Goal: Transaction & Acquisition: Purchase product/service

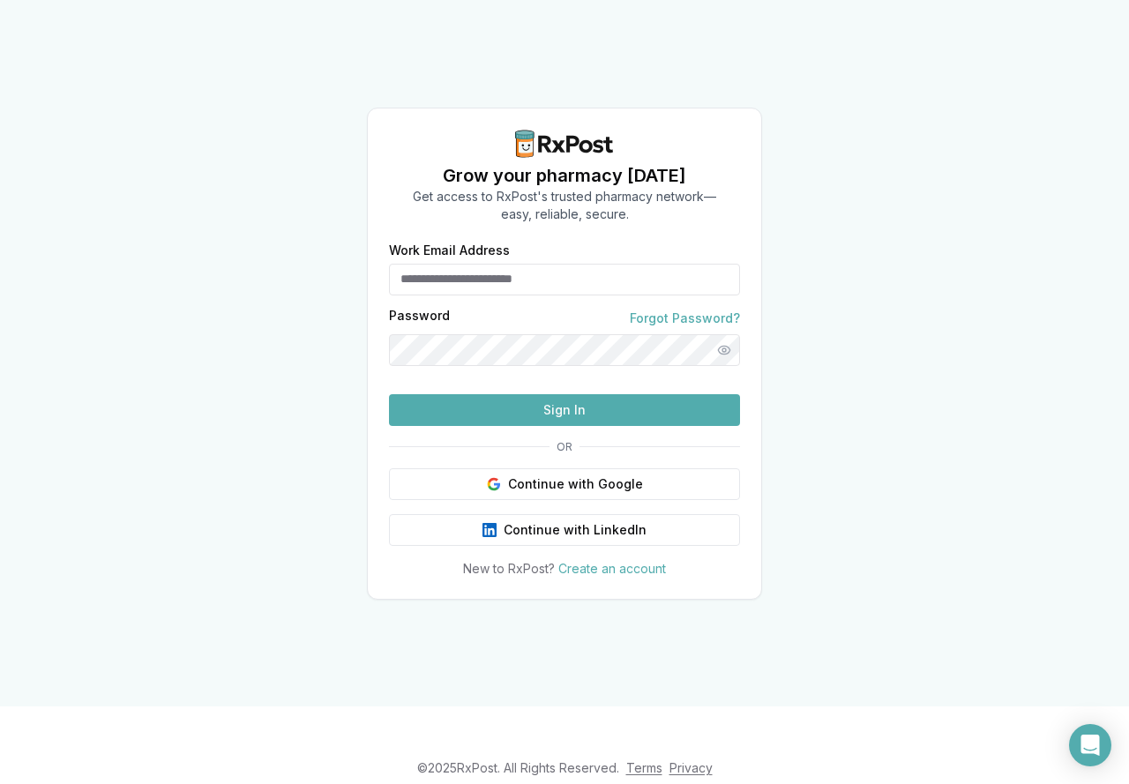
type input "**********"
click at [552, 426] on button "Sign In" at bounding box center [564, 410] width 351 height 32
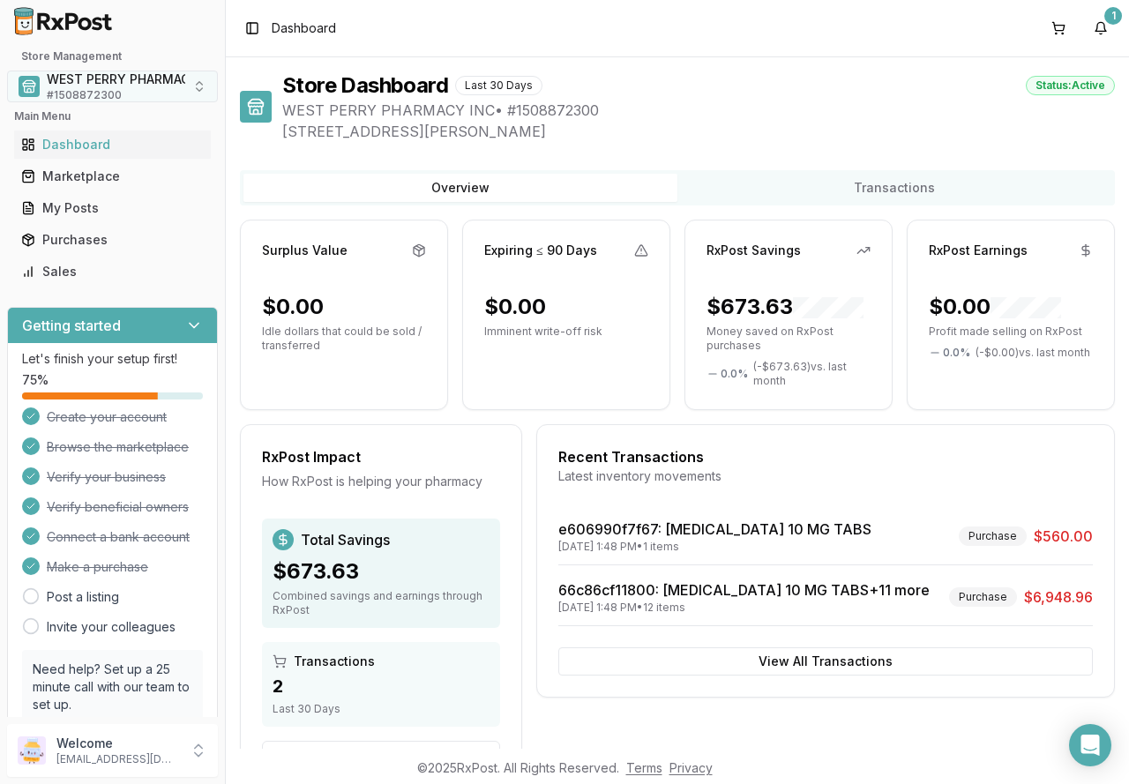
click at [188, 86] on button "WEST PERRY PHARMACY INC # 1508872300" at bounding box center [112, 87] width 211 height 32
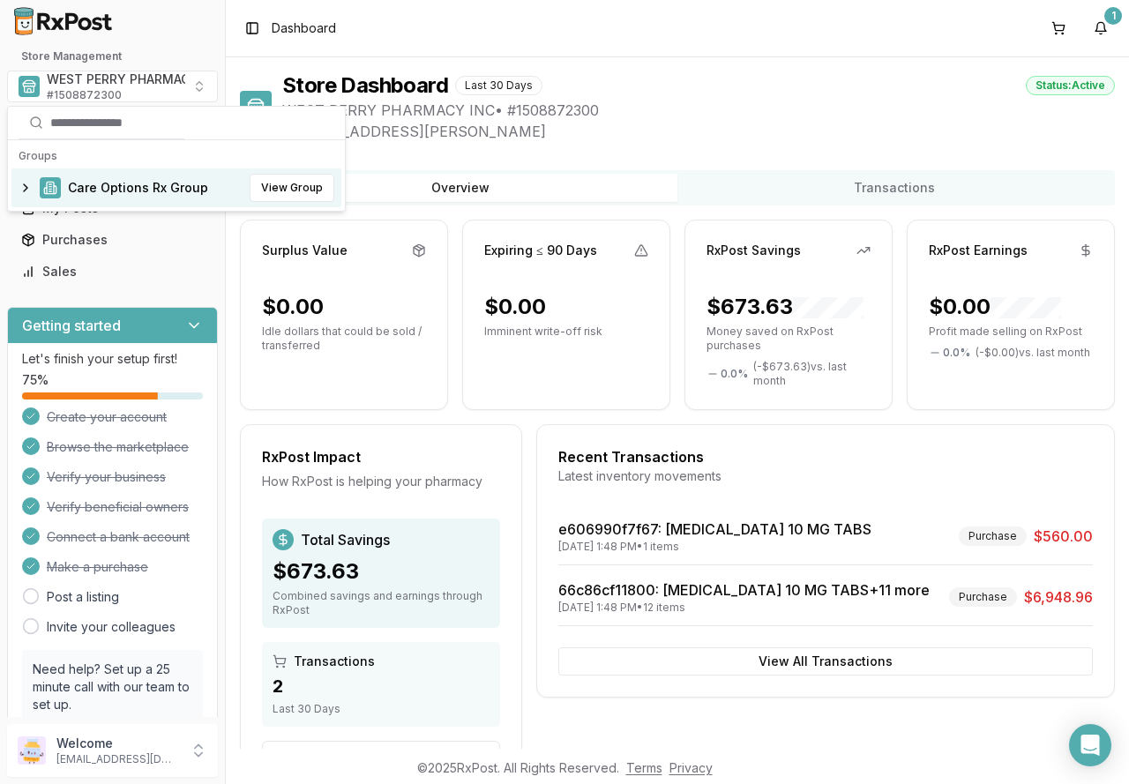
click at [141, 192] on span "Care Options Rx Group" at bounding box center [138, 188] width 140 height 18
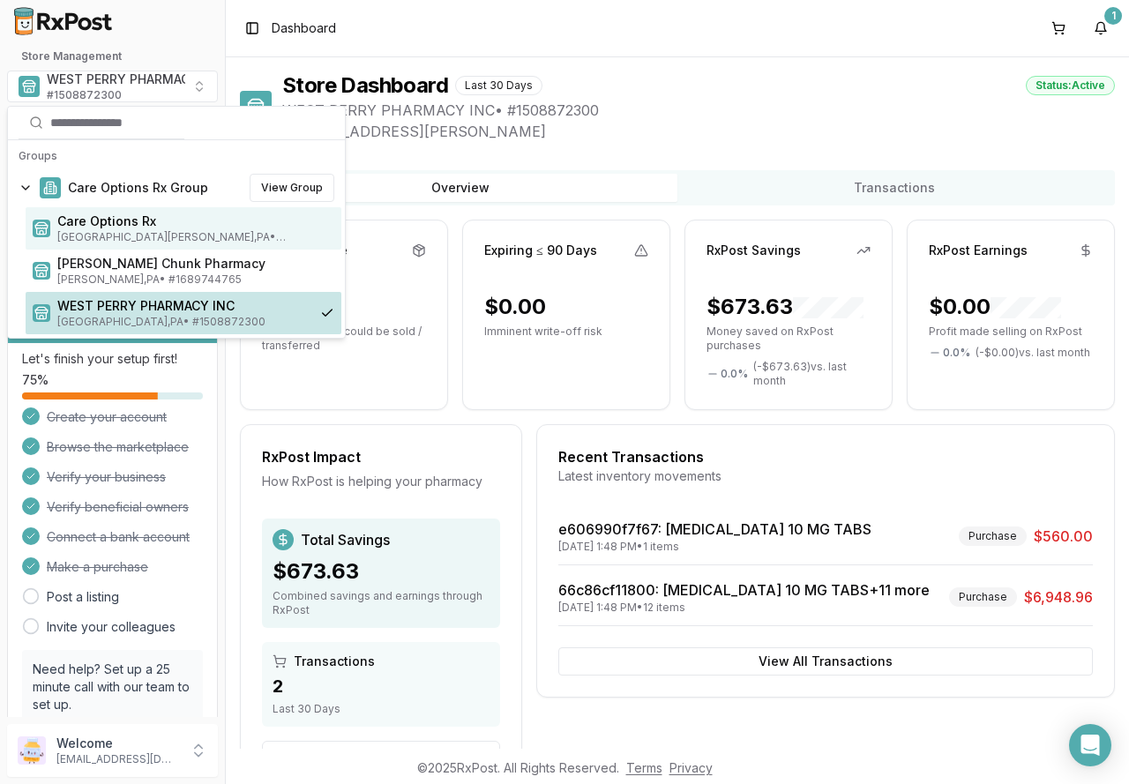
click at [106, 234] on span "Mount Holly Springs , PA • # 1932201860" at bounding box center [195, 237] width 277 height 14
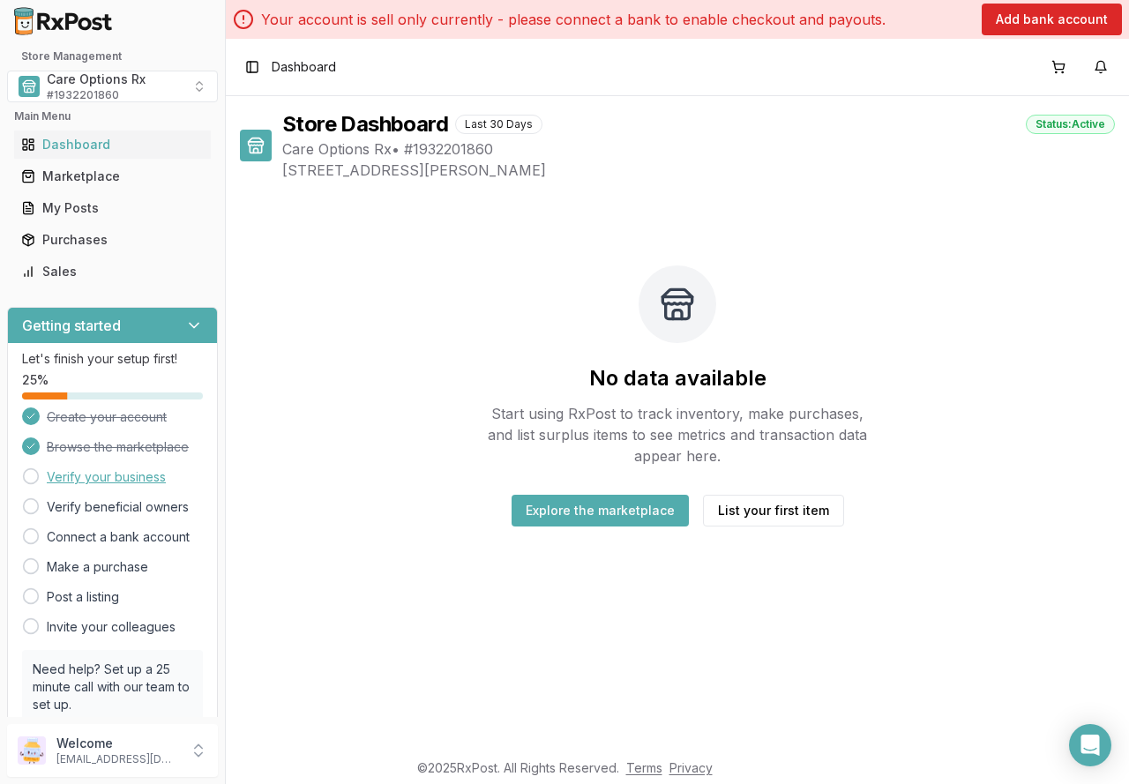
click at [78, 483] on link "Verify your business" at bounding box center [106, 477] width 119 height 18
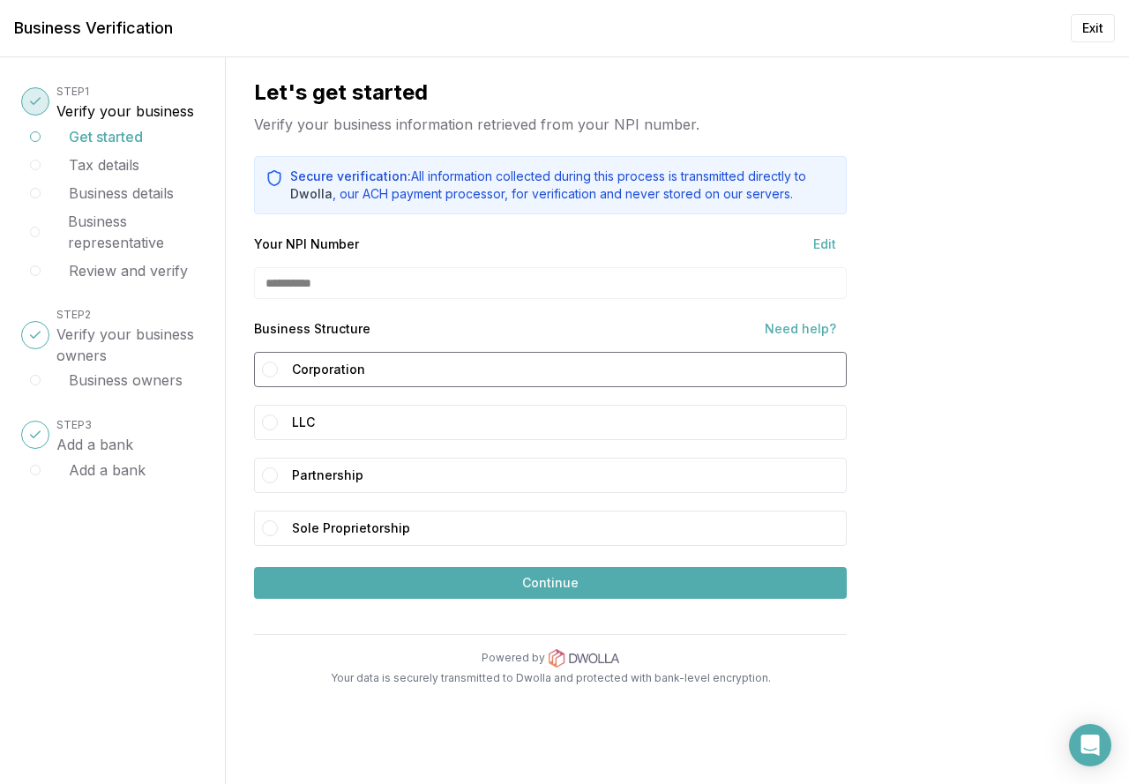
click at [267, 373] on button "Corporation" at bounding box center [270, 370] width 16 height 16
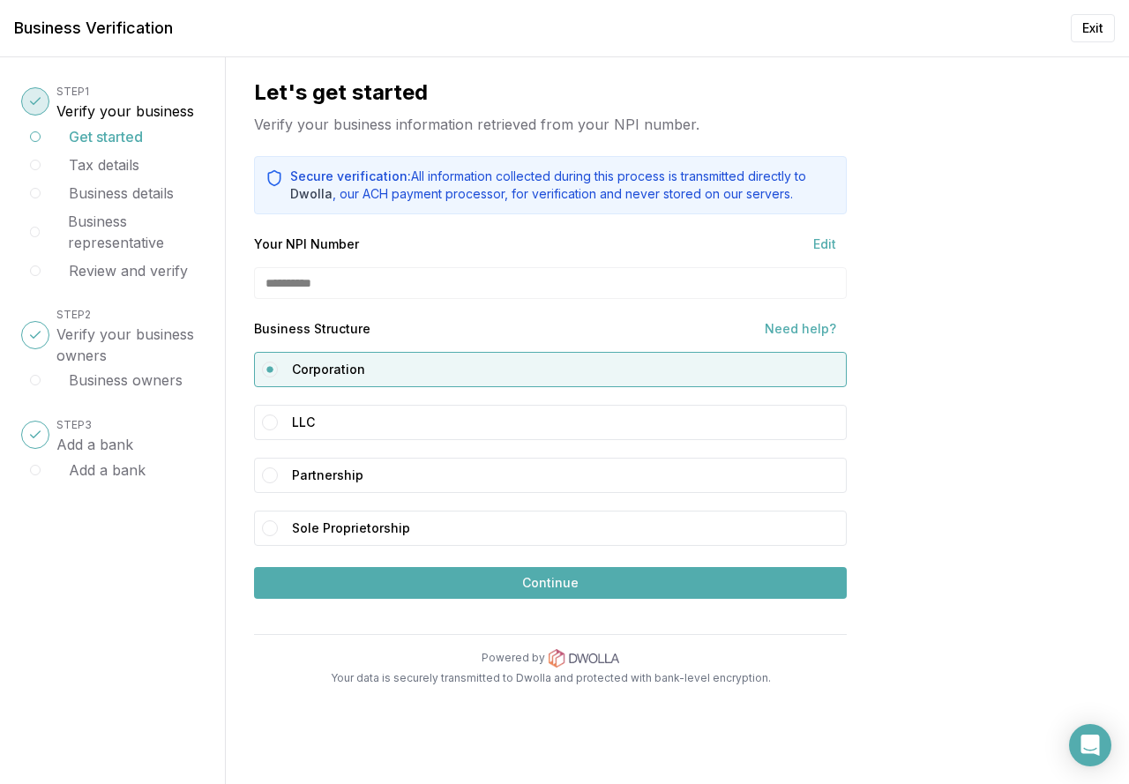
click at [474, 587] on button "Continue" at bounding box center [550, 583] width 593 height 32
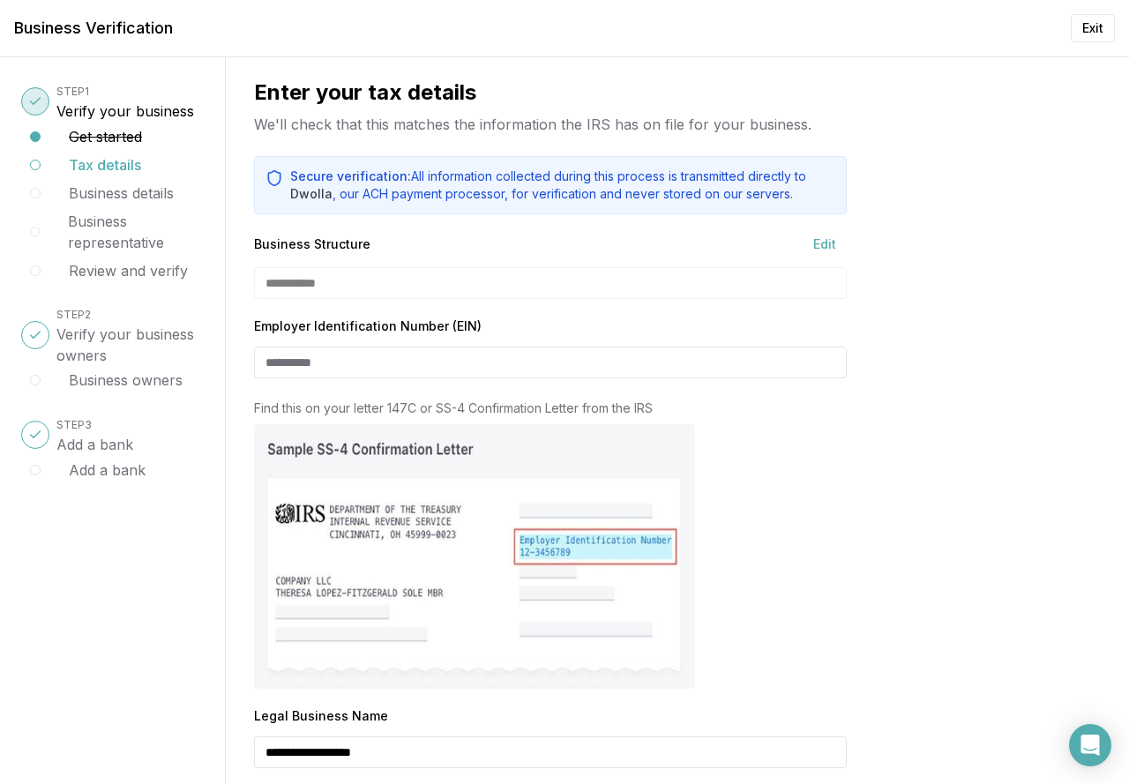
click at [260, 360] on div at bounding box center [259, 363] width 11 height 32
click at [266, 363] on input "Employer Identification Number (EIN)" at bounding box center [550, 363] width 593 height 32
type input "**********"
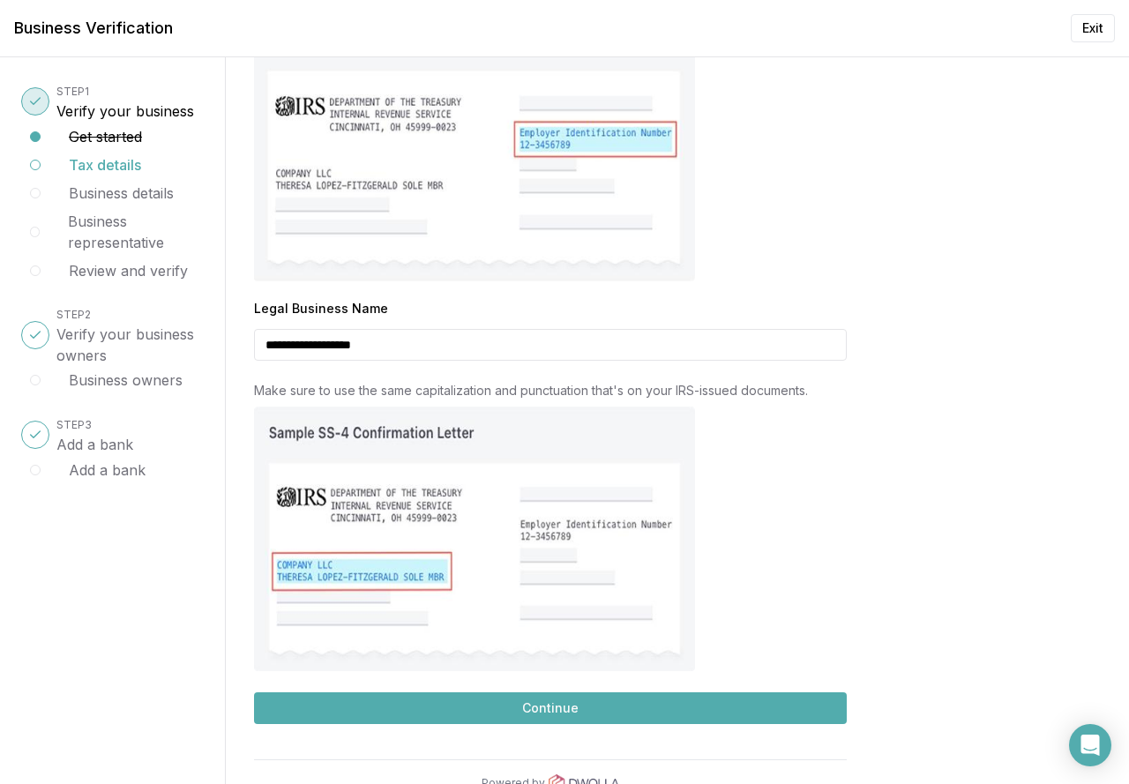
scroll to position [448, 0]
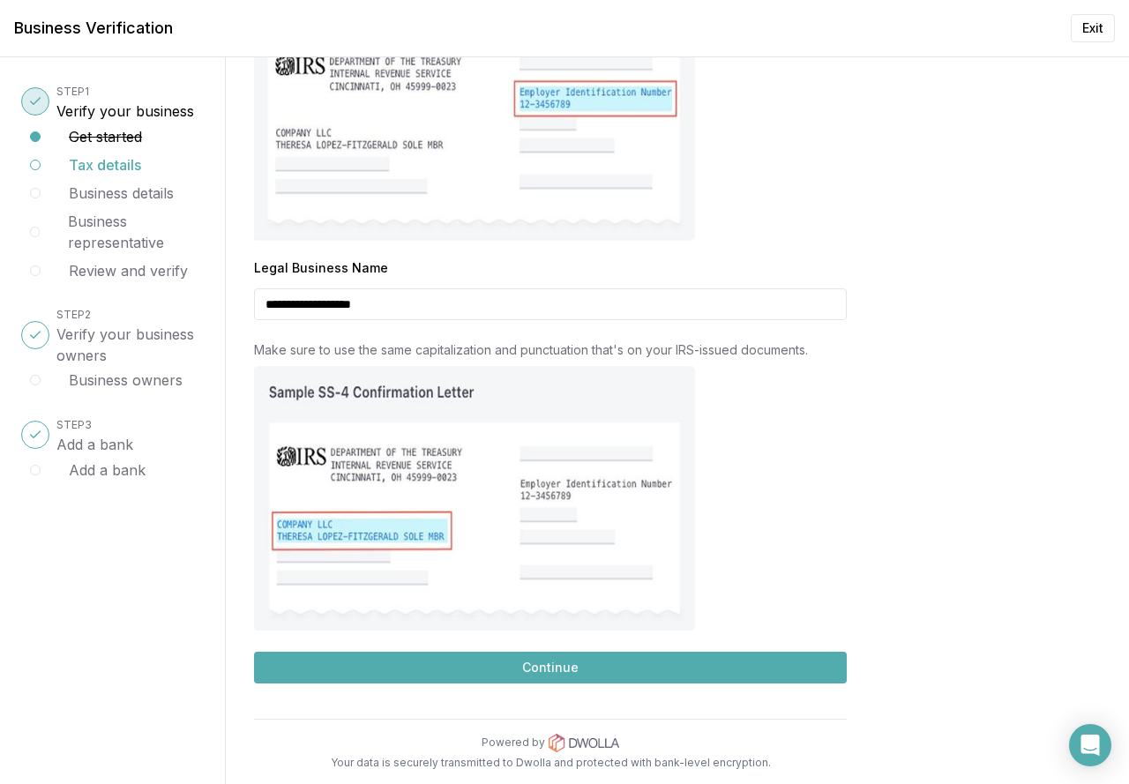
click at [507, 670] on button "Continue" at bounding box center [550, 668] width 593 height 32
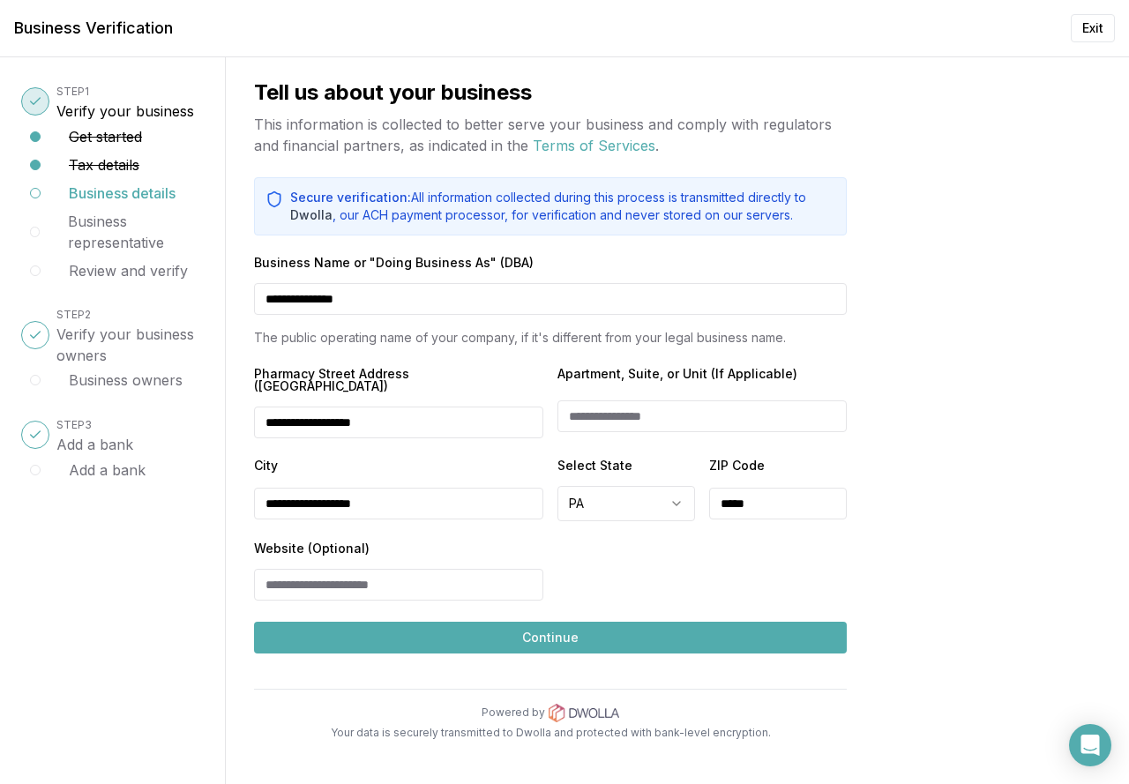
click at [508, 626] on button "Continue" at bounding box center [550, 638] width 593 height 32
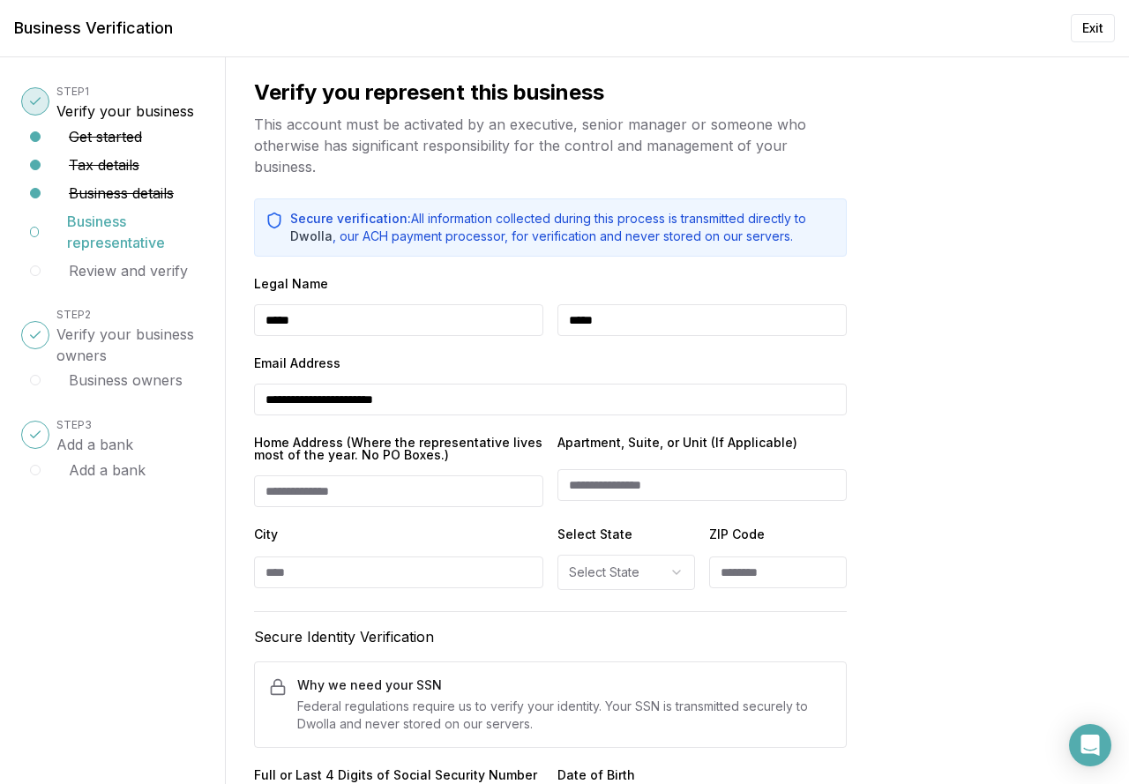
click at [300, 488] on input "Home Address (Where the representative lives most of the year. No PO Boxes.)" at bounding box center [398, 492] width 289 height 32
type input "**********"
type input "********"
select select "**"
type input "*****"
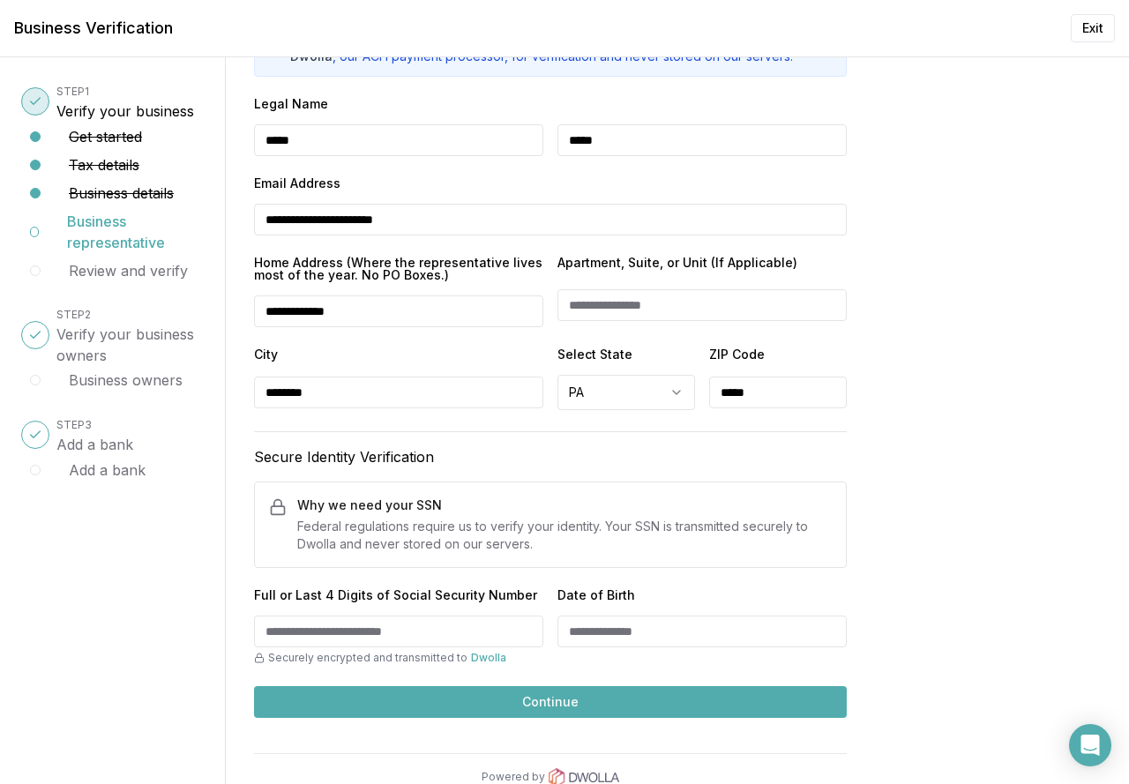
scroll to position [214, 0]
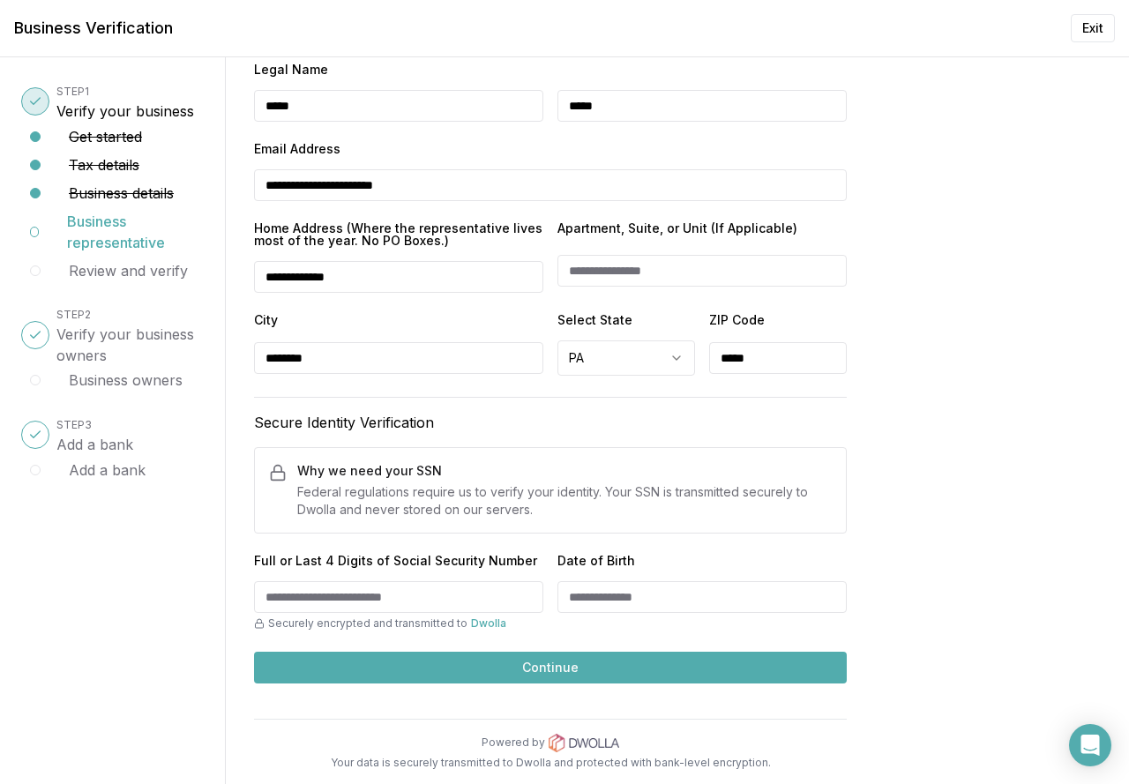
click at [266, 600] on input "Full or Last 4 Digits of Social Security Number" at bounding box center [398, 597] width 289 height 32
type input "****"
type input "**********"
click at [529, 664] on button "Continue" at bounding box center [550, 668] width 593 height 32
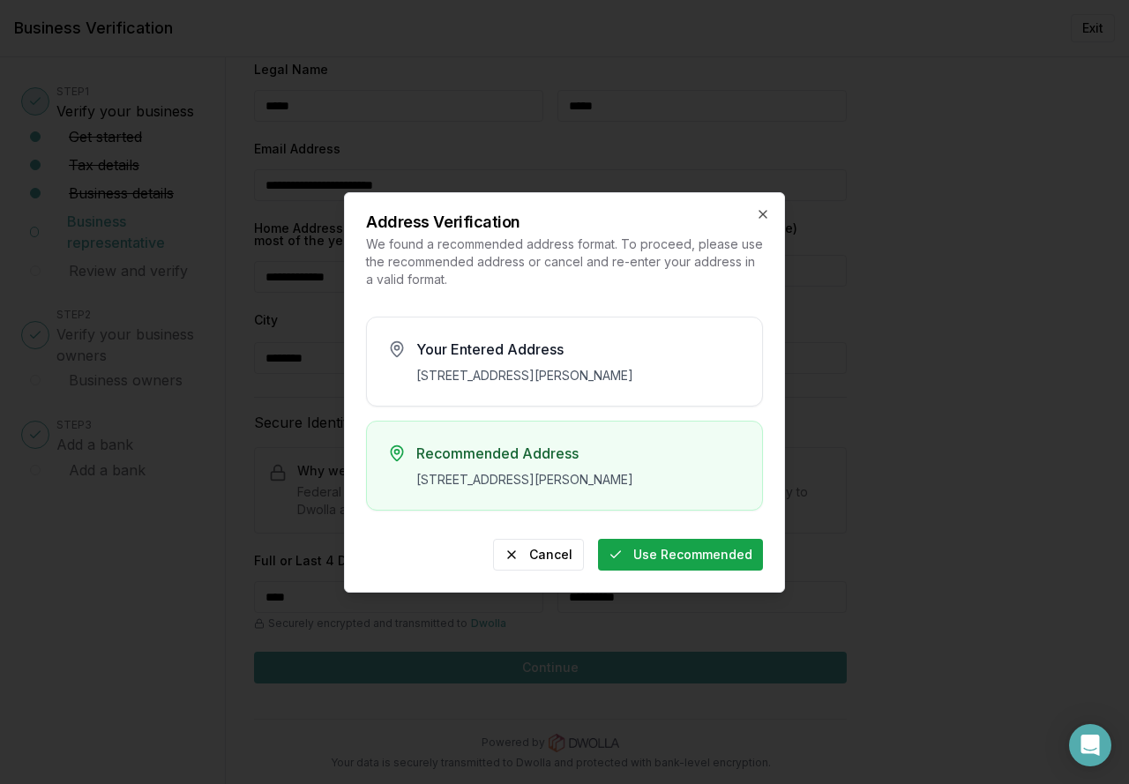
click at [633, 571] on button "Use Recommended" at bounding box center [680, 555] width 165 height 32
type input "**********"
type input "********"
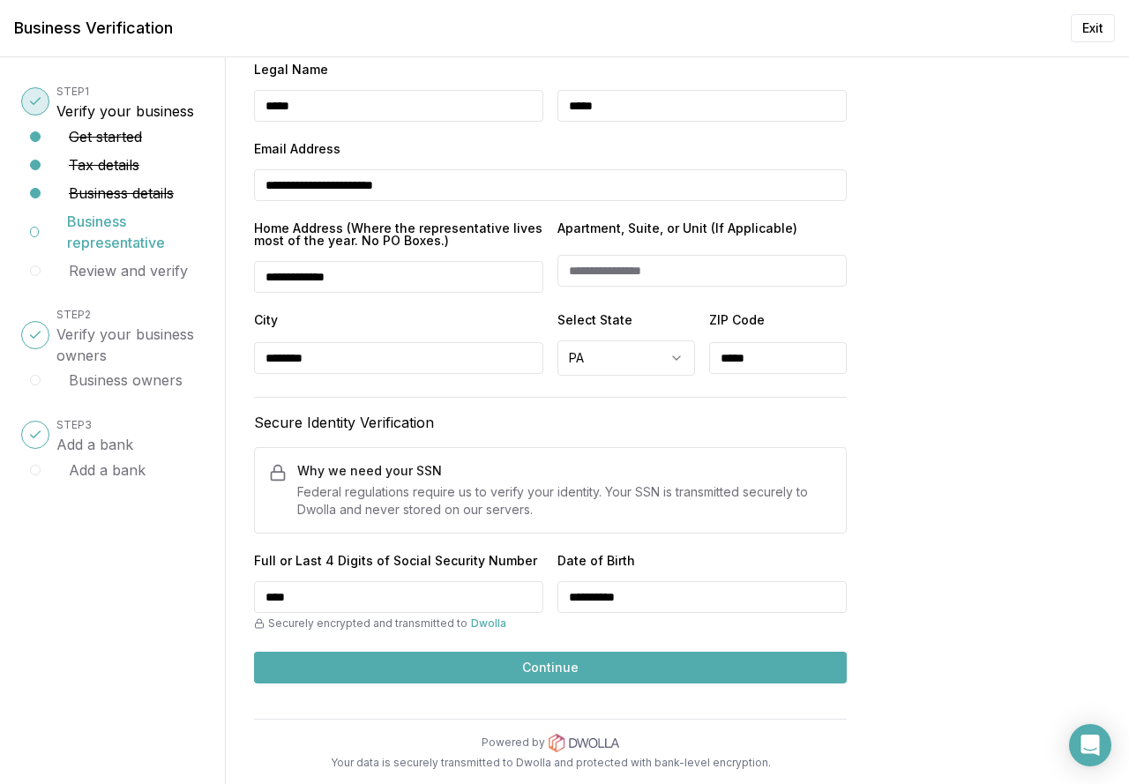
click at [517, 672] on button "Continue" at bounding box center [550, 668] width 593 height 32
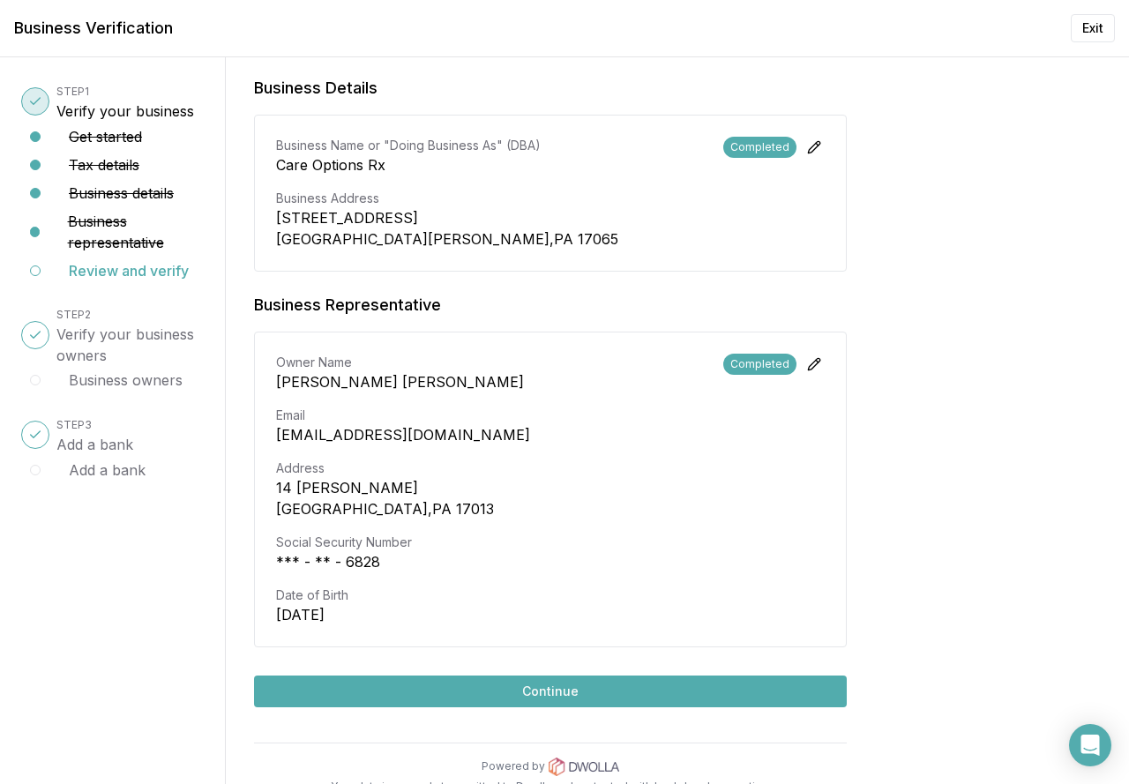
scroll to position [575, 0]
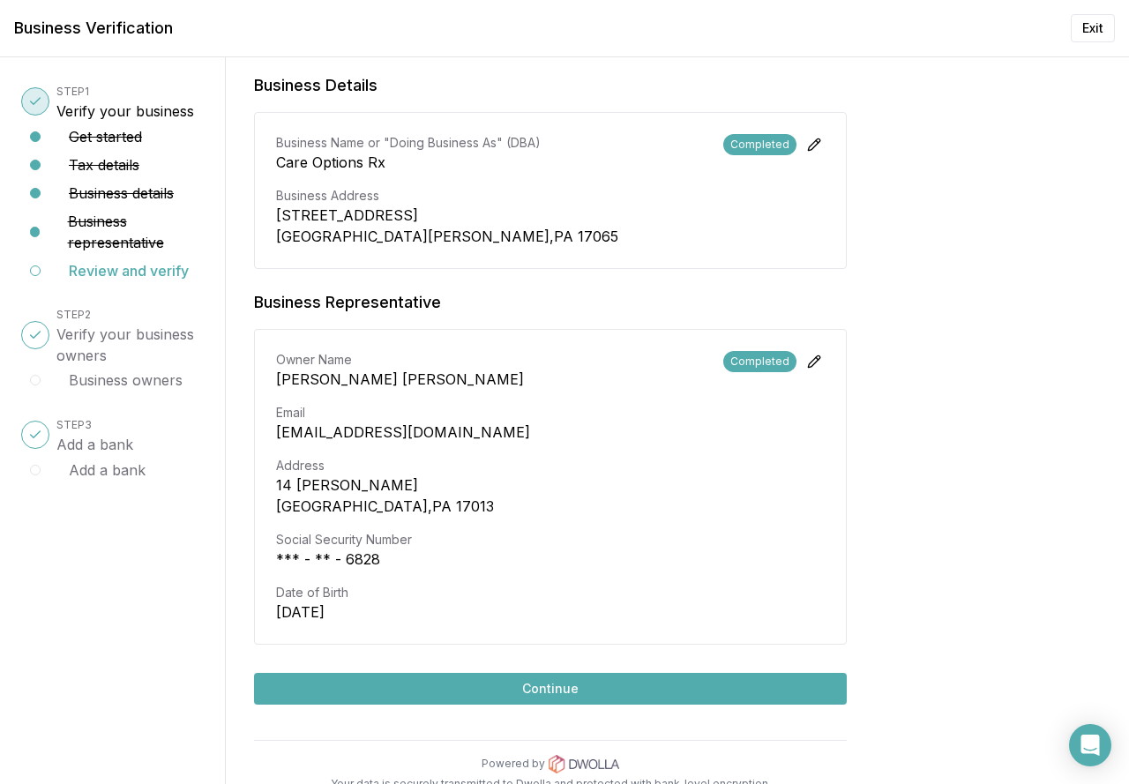
click at [545, 673] on button "Continue" at bounding box center [550, 689] width 593 height 32
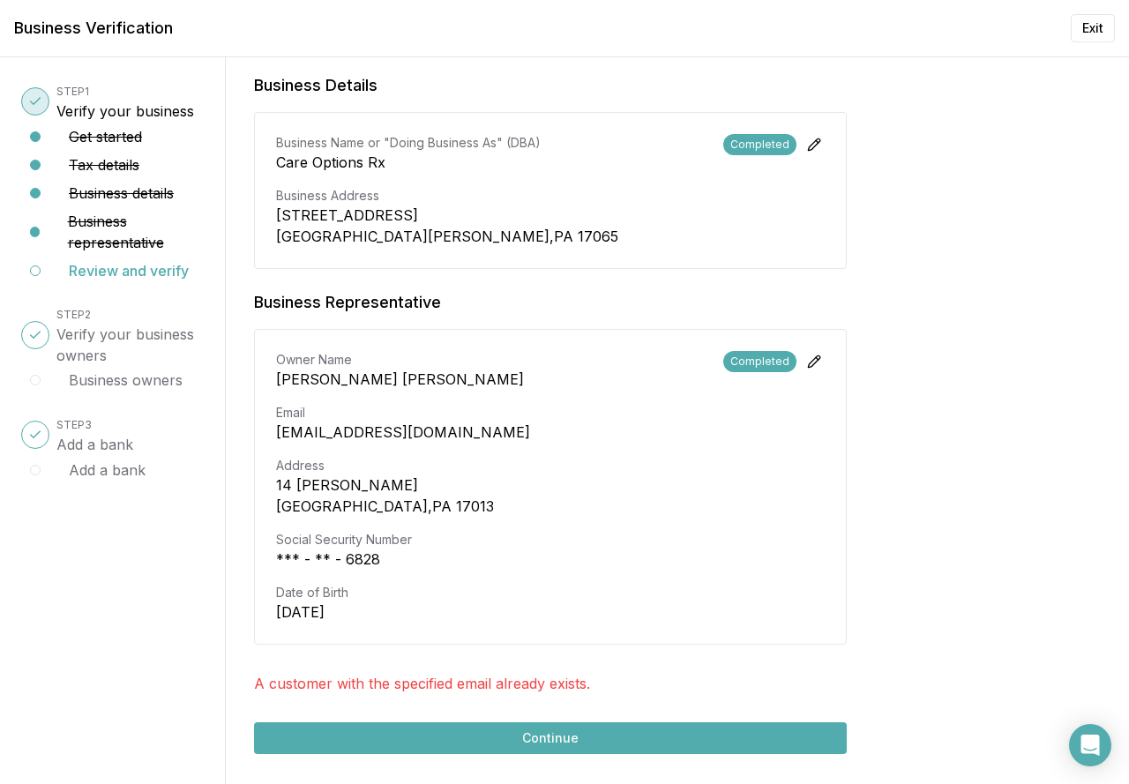
click at [520, 723] on button "Continue" at bounding box center [550, 739] width 593 height 32
click at [109, 266] on button "Review and verify" at bounding box center [129, 270] width 120 height 21
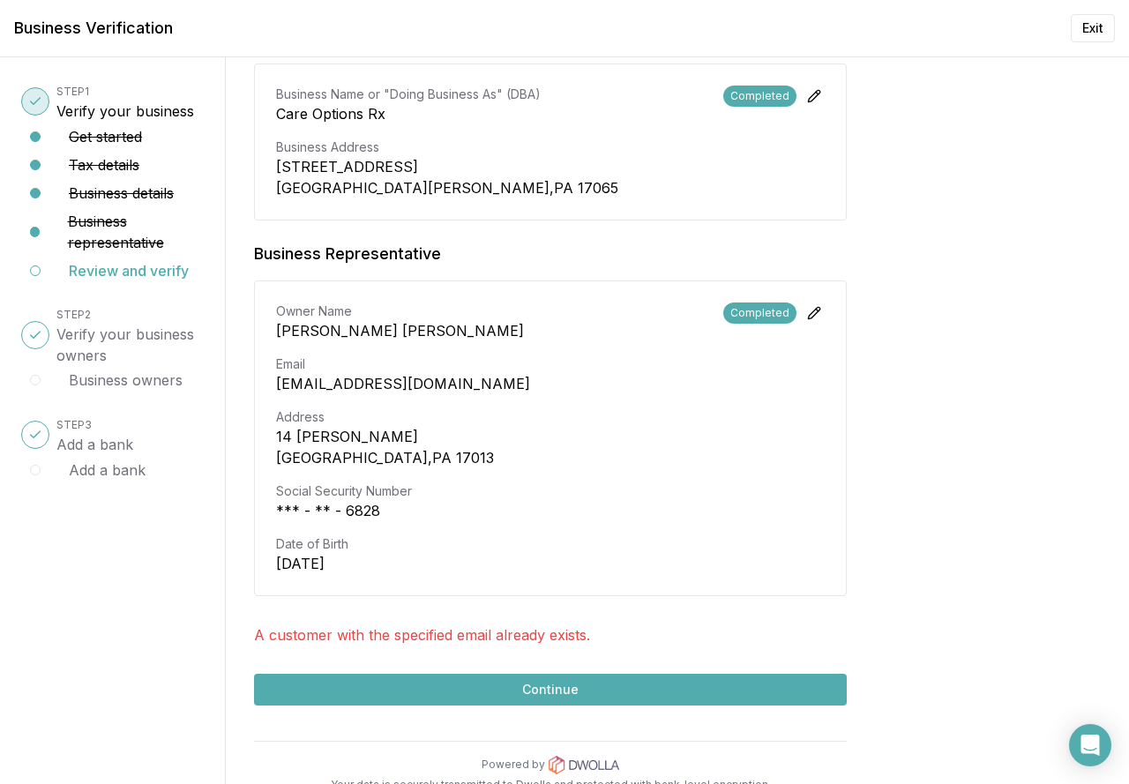
scroll to position [625, 0]
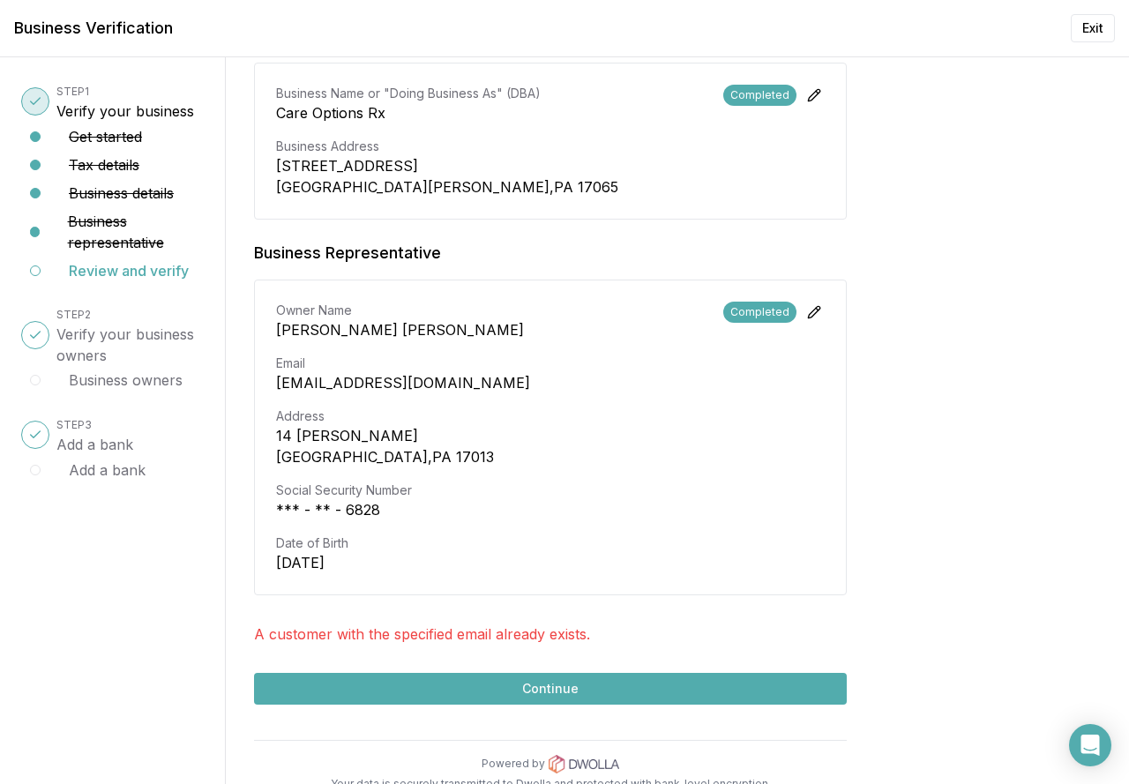
click at [567, 673] on button "Continue" at bounding box center [550, 689] width 593 height 32
click at [79, 385] on button "Business owners" at bounding box center [126, 380] width 114 height 21
click at [101, 341] on h3 "Verify your business owners" at bounding box center [129, 345] width 147 height 42
drag, startPoint x: 251, startPoint y: 613, endPoint x: 603, endPoint y: 621, distance: 353.0
click at [603, 621] on div "Review and verify your business Take a moment to review your information before…" at bounding box center [677, 420] width 903 height 727
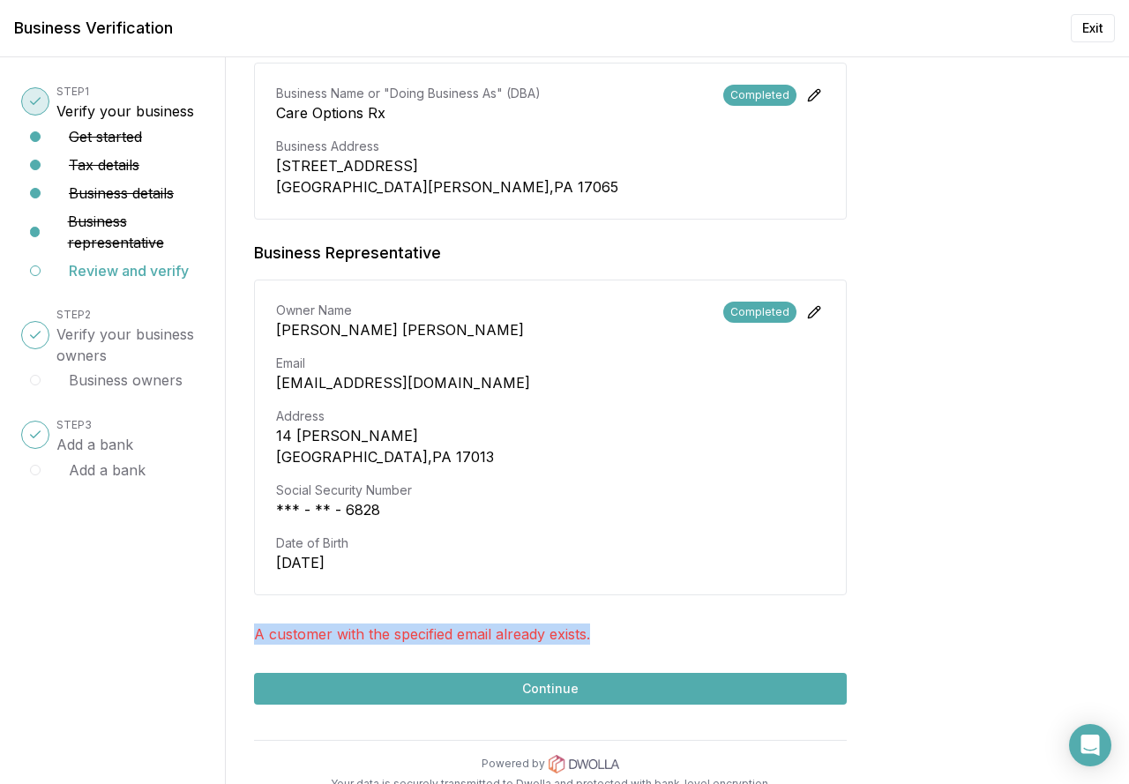
copy p "A customer with the specified email already exists."
click at [131, 269] on button "Review and verify" at bounding box center [129, 270] width 120 height 21
click at [550, 673] on button "Continue" at bounding box center [550, 689] width 593 height 32
drag, startPoint x: 132, startPoint y: 344, endPoint x: 95, endPoint y: 387, distance: 56.9
click at [131, 347] on h3 "Verify your business owners" at bounding box center [129, 345] width 147 height 42
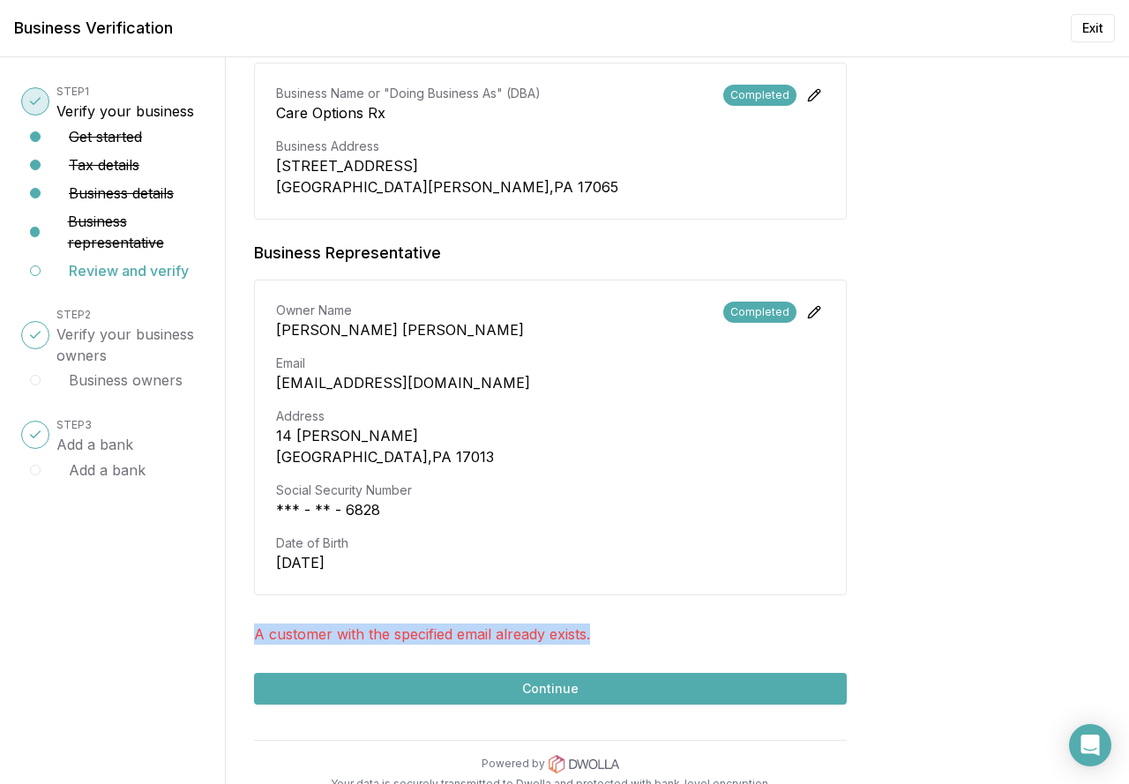
click at [92, 382] on button "Business owners" at bounding box center [126, 380] width 114 height 21
click at [36, 377] on div at bounding box center [35, 380] width 11 height 11
click at [36, 379] on div at bounding box center [35, 380] width 11 height 11
click at [37, 469] on div at bounding box center [35, 470] width 11 height 11
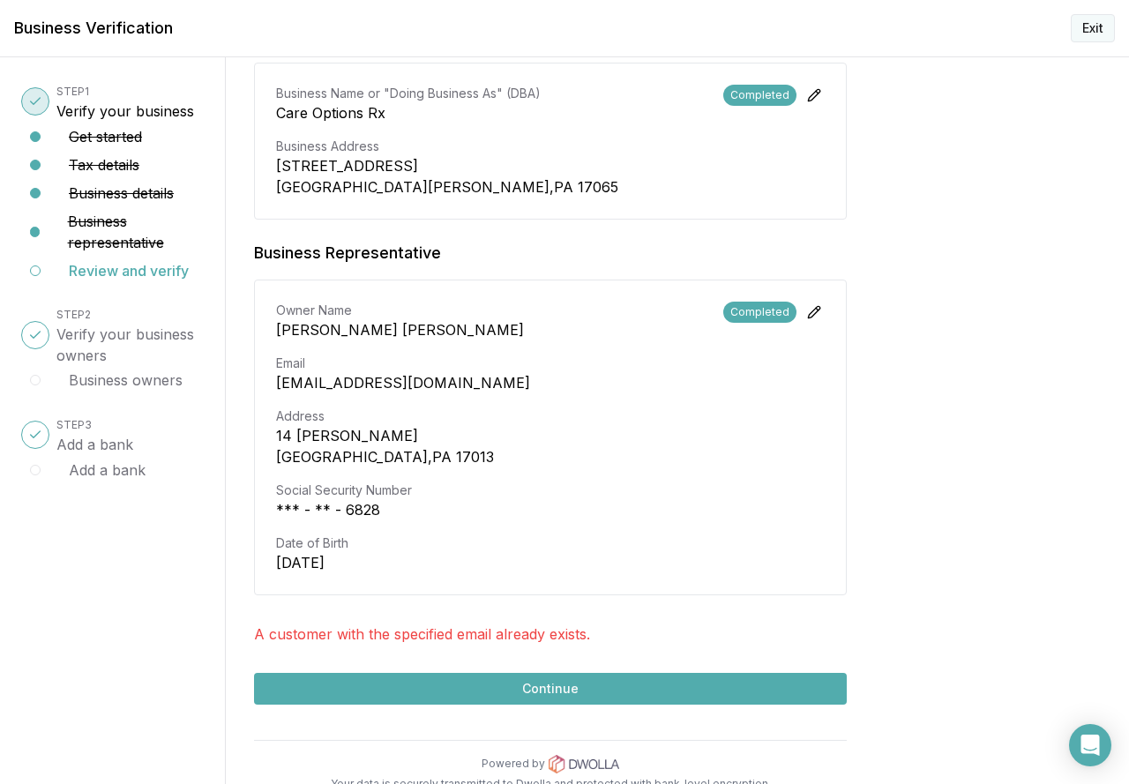
click at [1098, 28] on button "Exit" at bounding box center [1093, 28] width 44 height 28
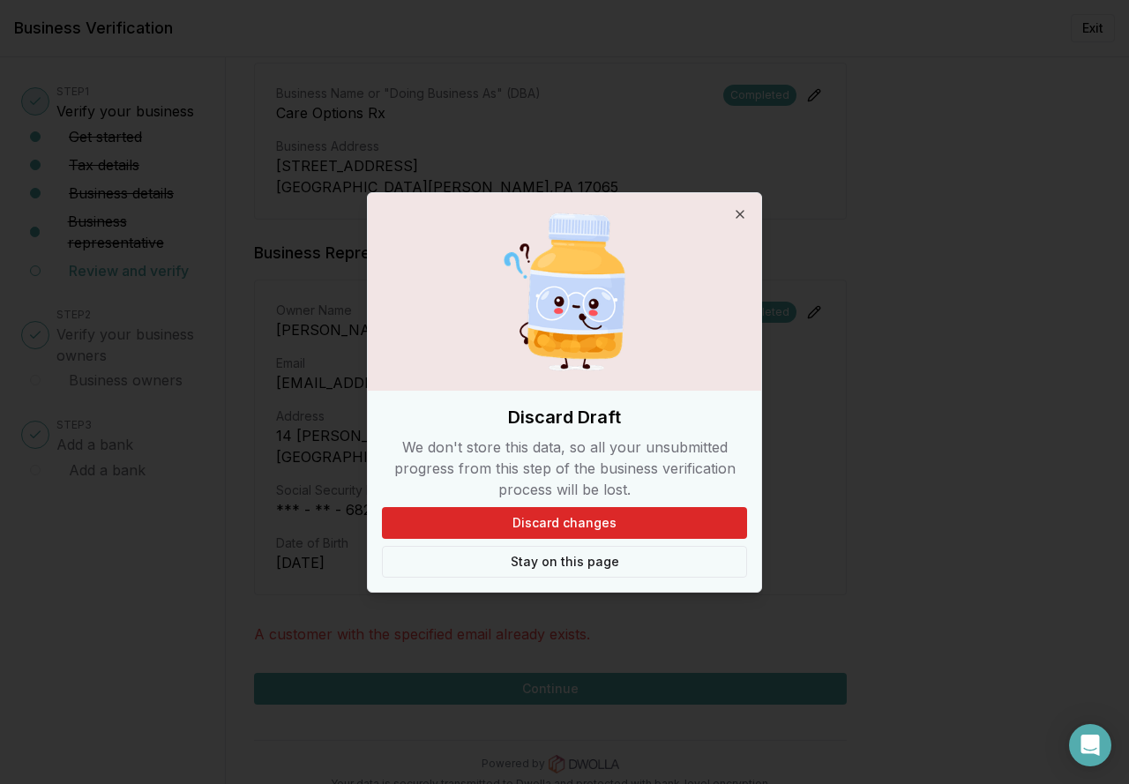
click at [560, 563] on button "Stay on this page" at bounding box center [564, 562] width 365 height 32
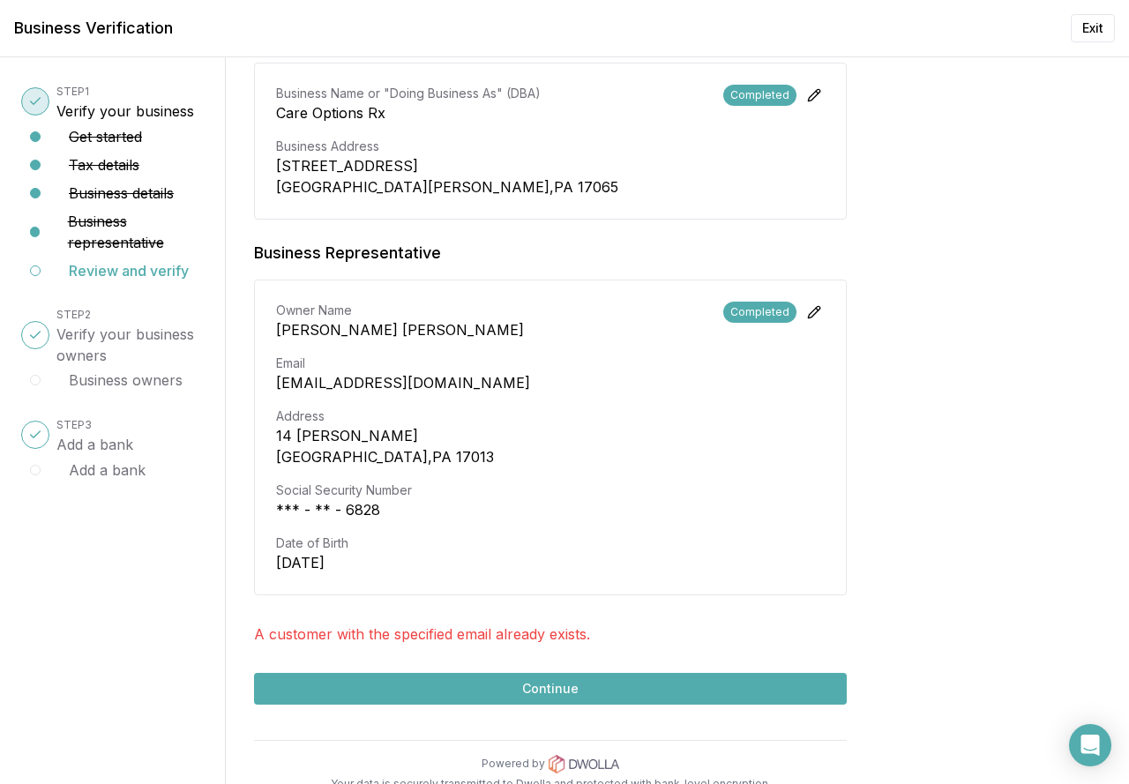
click at [1086, 561] on div "Review and verify your business Take a moment to review your information before…" at bounding box center [677, 420] width 903 height 727
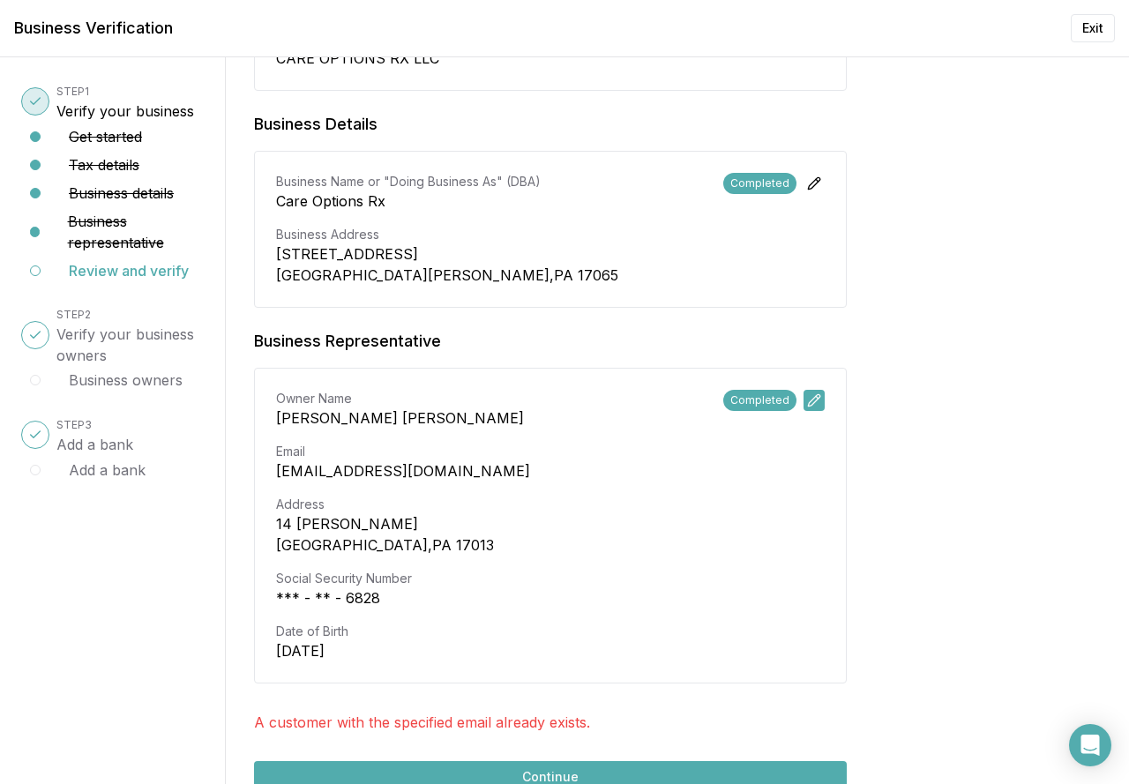
click at [813, 390] on button at bounding box center [814, 400] width 21 height 21
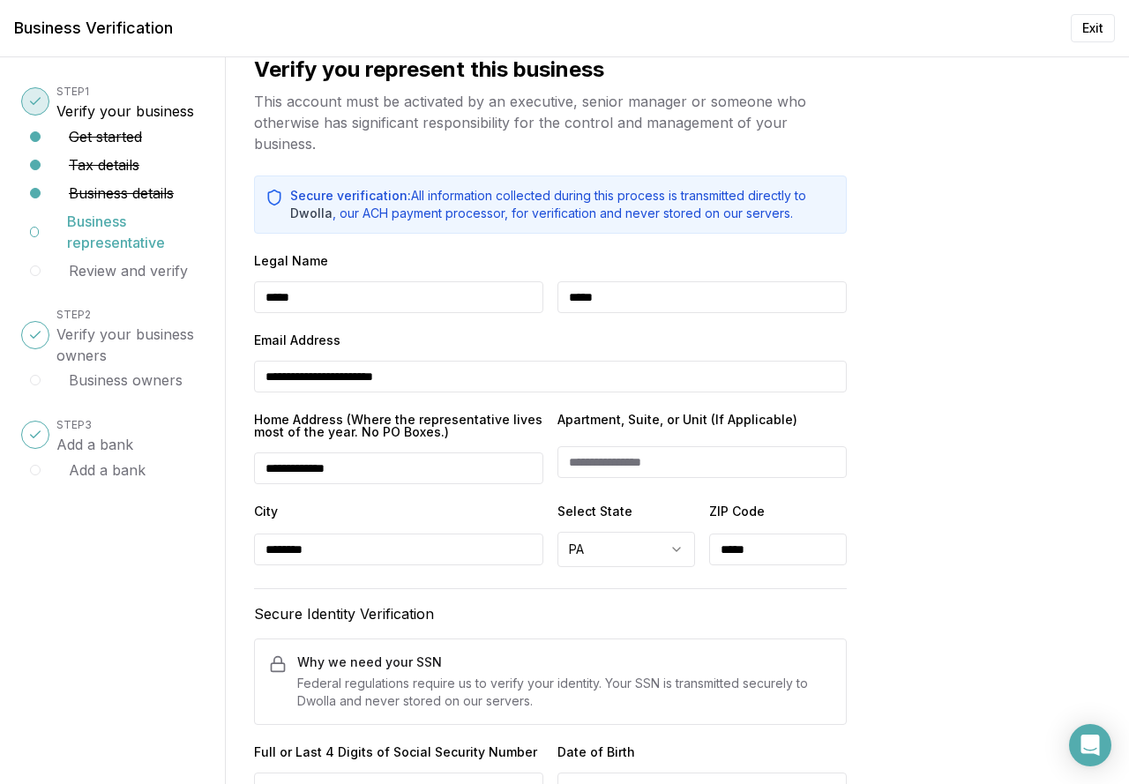
scroll to position [0, 0]
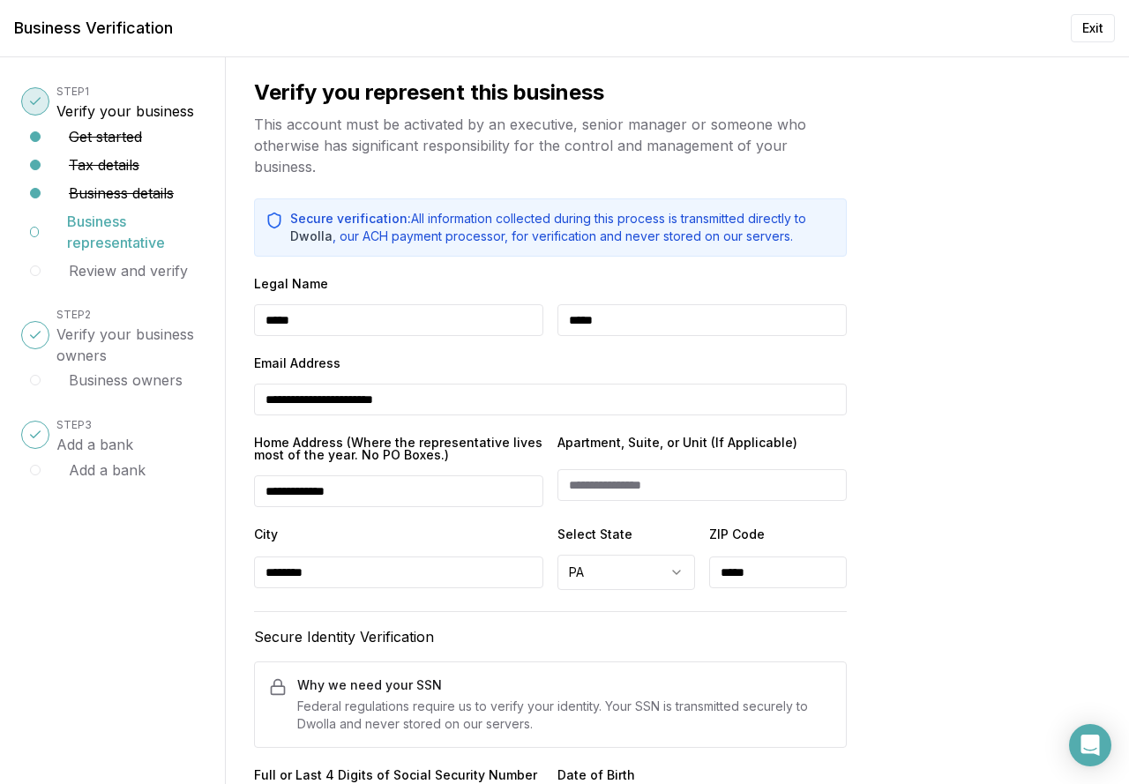
click at [304, 399] on input "**********" at bounding box center [550, 400] width 593 height 32
type input "**********"
click at [1000, 461] on div "**********" at bounding box center [677, 420] width 903 height 727
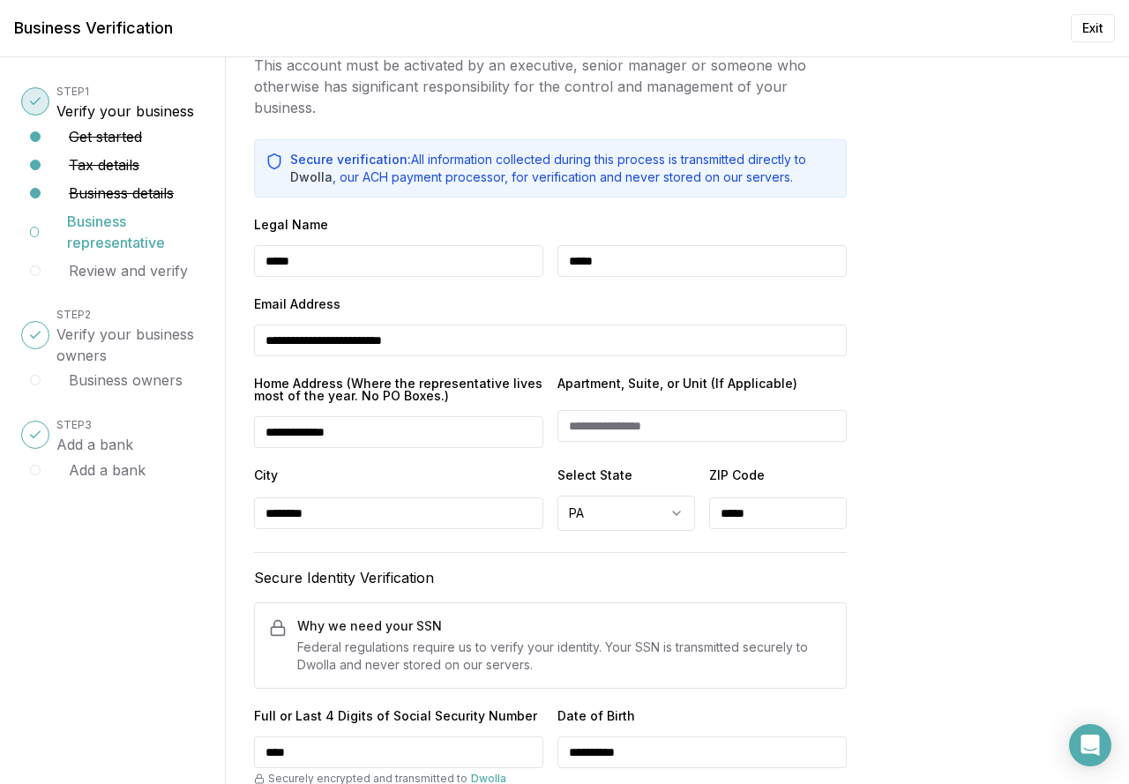
scroll to position [214, 0]
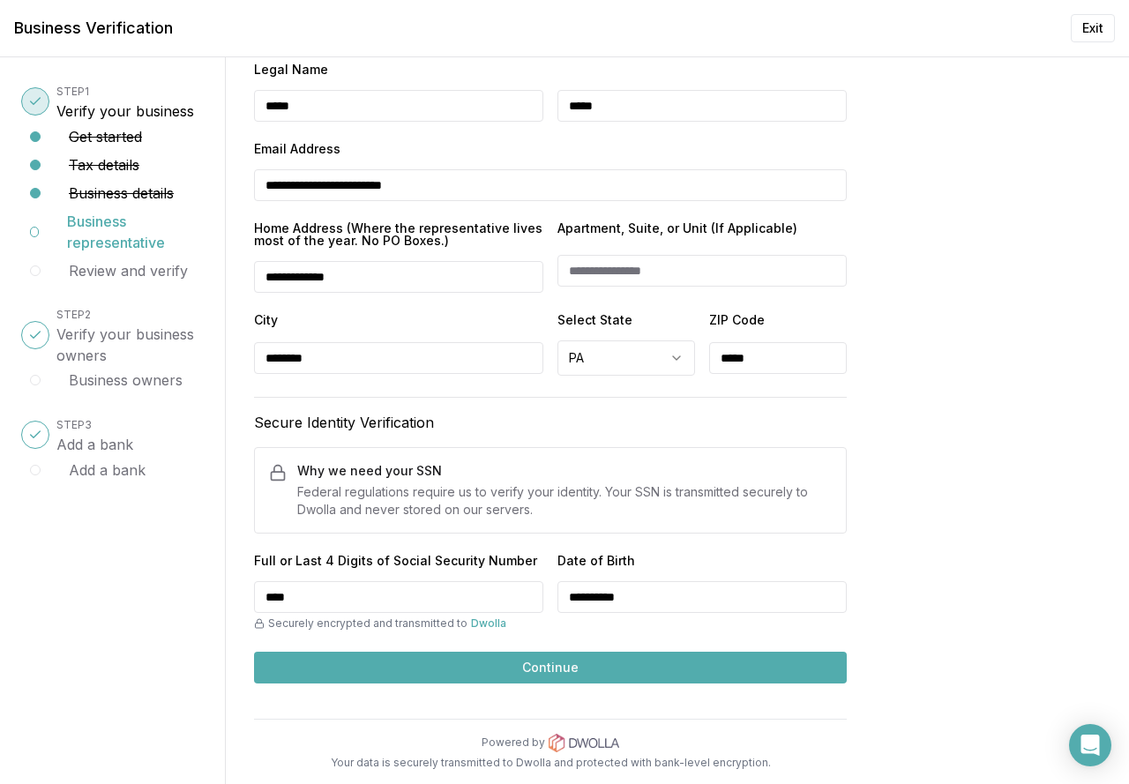
click at [491, 673] on button "Continue" at bounding box center [550, 668] width 593 height 32
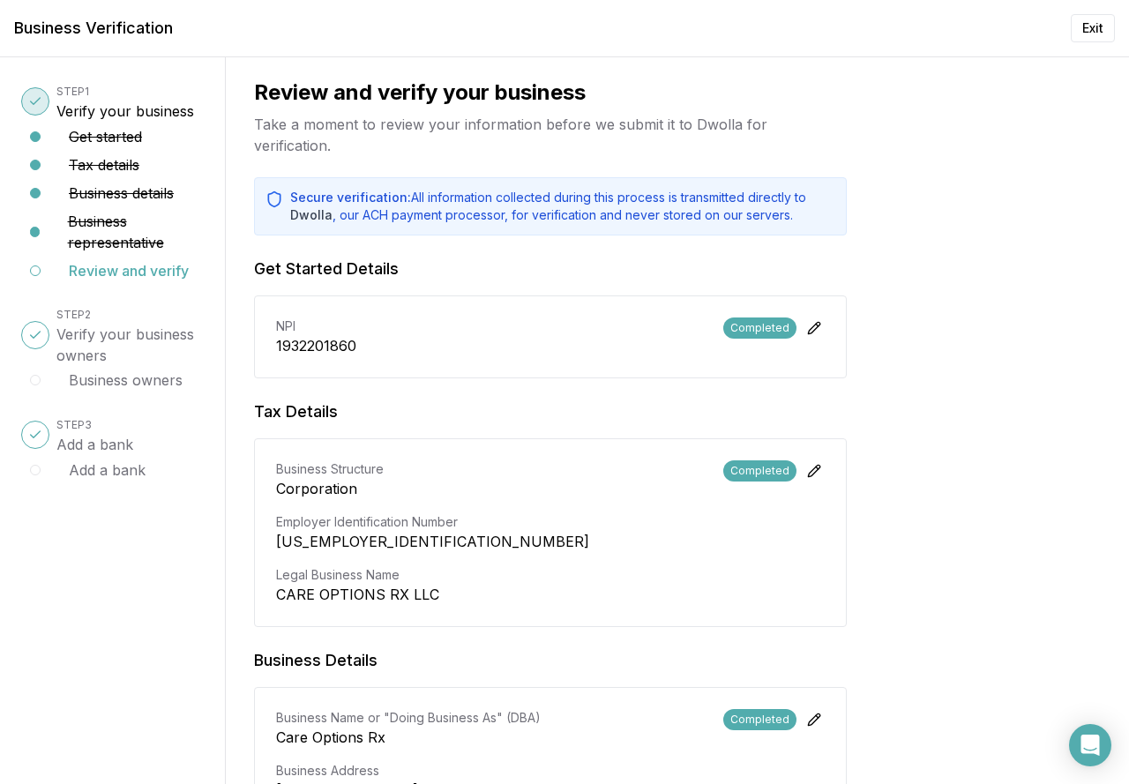
scroll to position [575, 0]
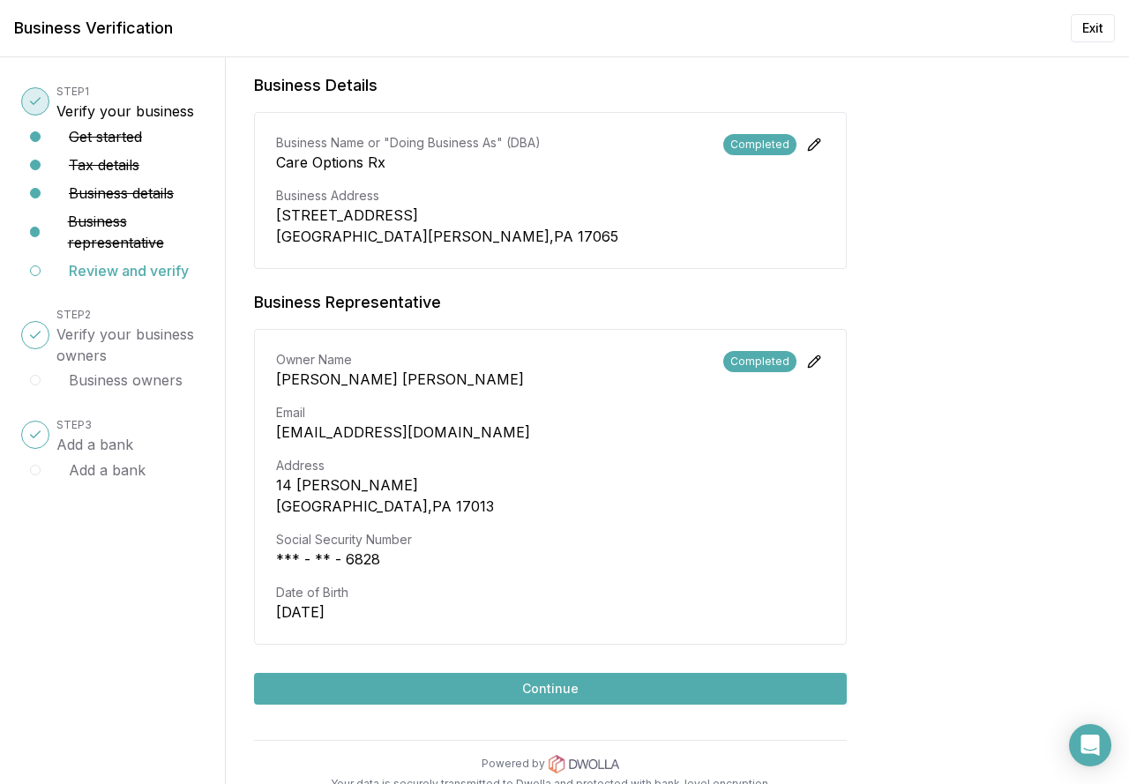
click at [506, 673] on button "Continue" at bounding box center [550, 689] width 593 height 32
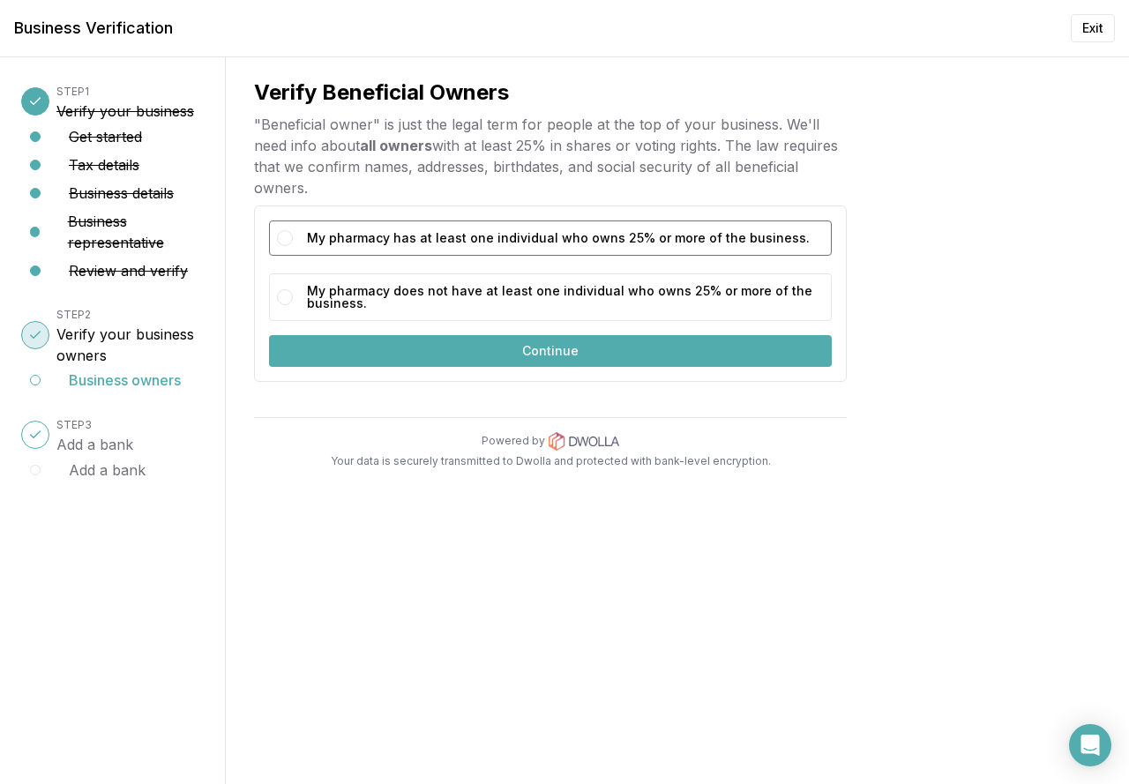
click at [288, 244] on button "My pharmacy has at least one individual who owns 25% or more of the business." at bounding box center [285, 238] width 16 height 16
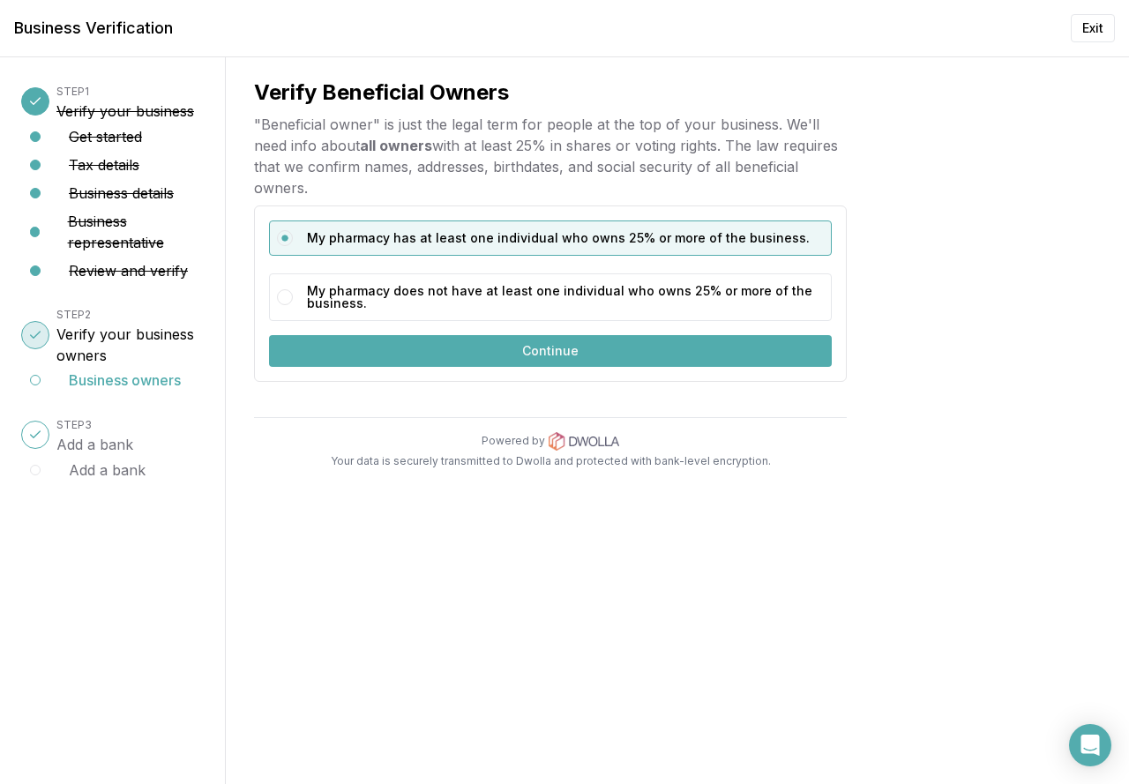
click at [537, 347] on button "Continue" at bounding box center [550, 351] width 563 height 32
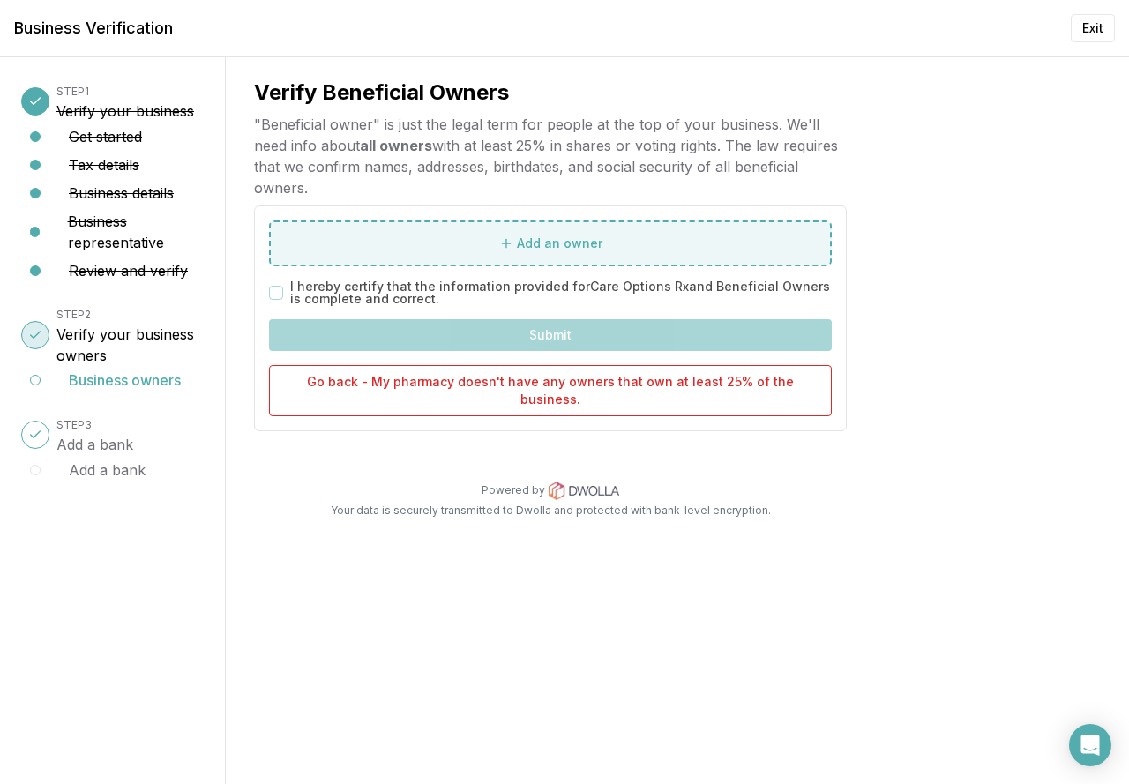
click at [378, 238] on button "Add an owner" at bounding box center [550, 244] width 563 height 46
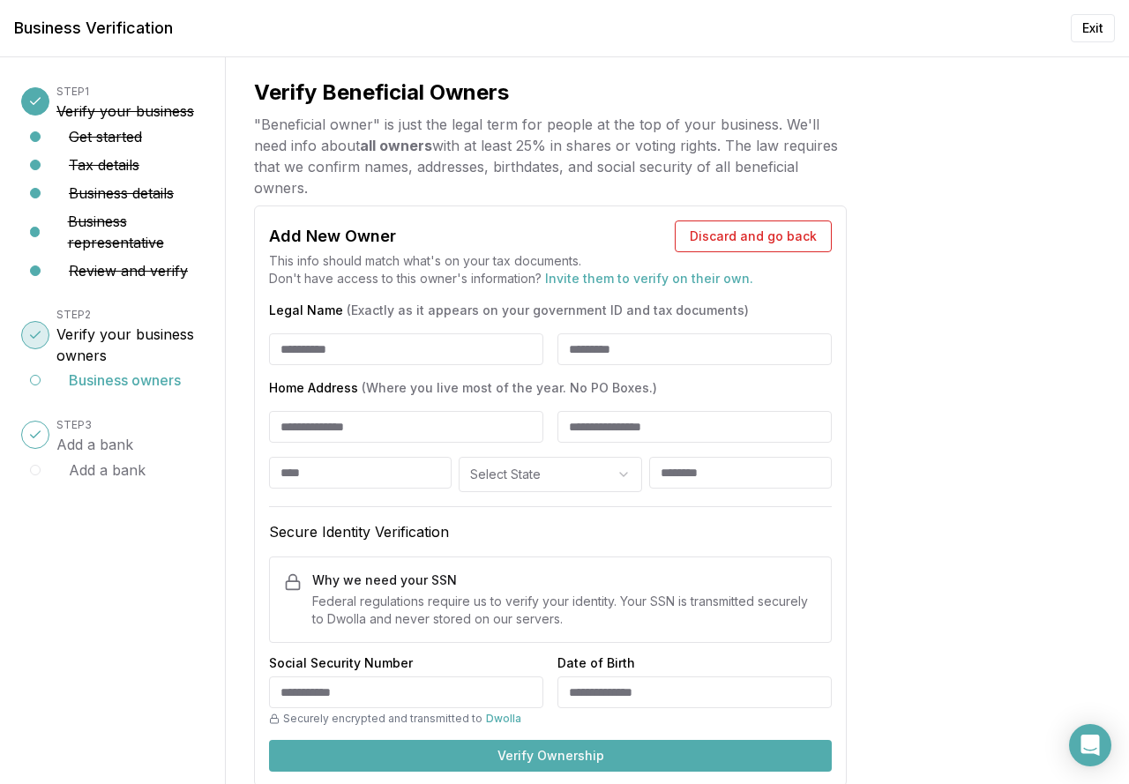
click at [352, 352] on input "Legal Name (Exactly as it appears on your government ID and tax documents)" at bounding box center [406, 349] width 274 height 32
type input "*****"
type input "**********"
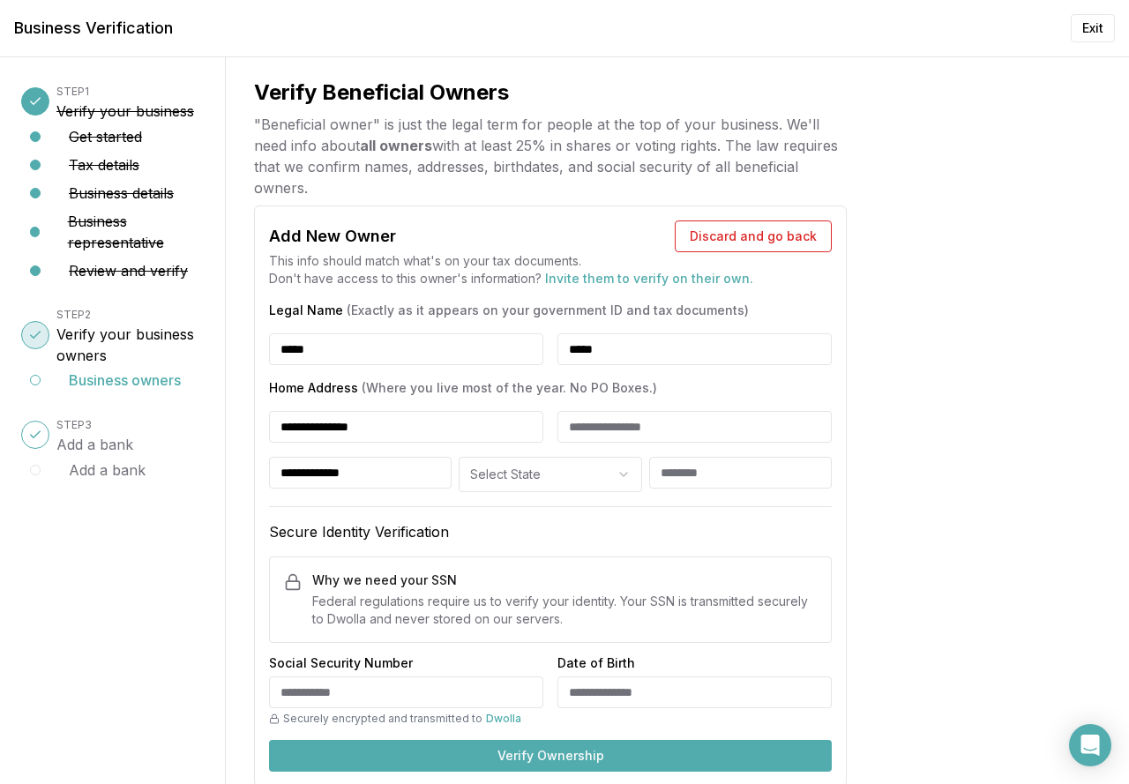
select select "**"
type input "*****"
click at [395, 466] on input "**********" at bounding box center [360, 473] width 183 height 32
type input "********"
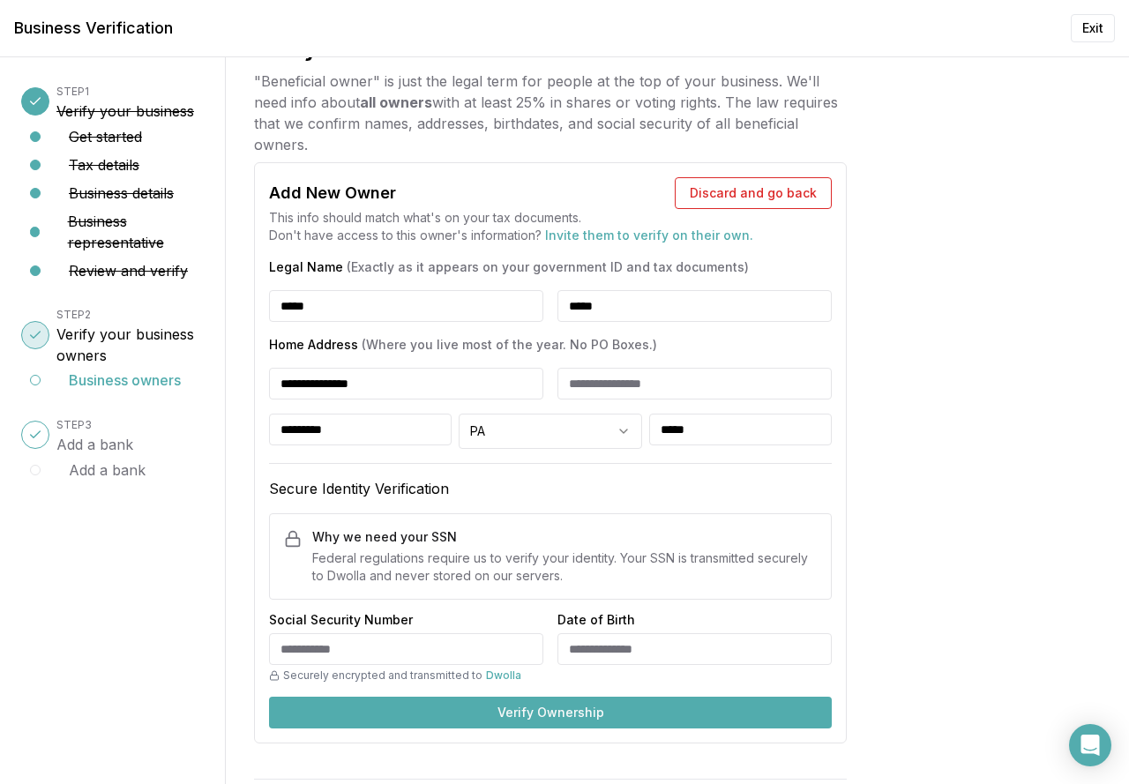
scroll to position [103, 0]
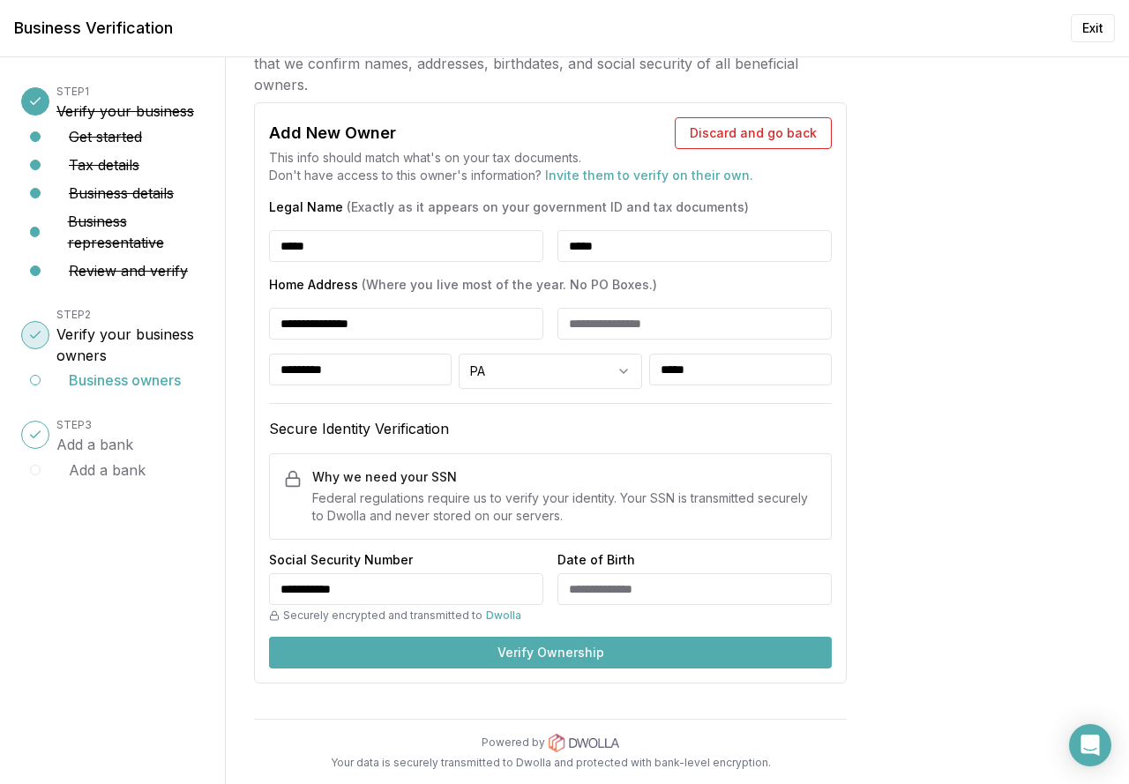
type input "**********"
click at [421, 652] on button "Verify Ownership" at bounding box center [550, 653] width 563 height 32
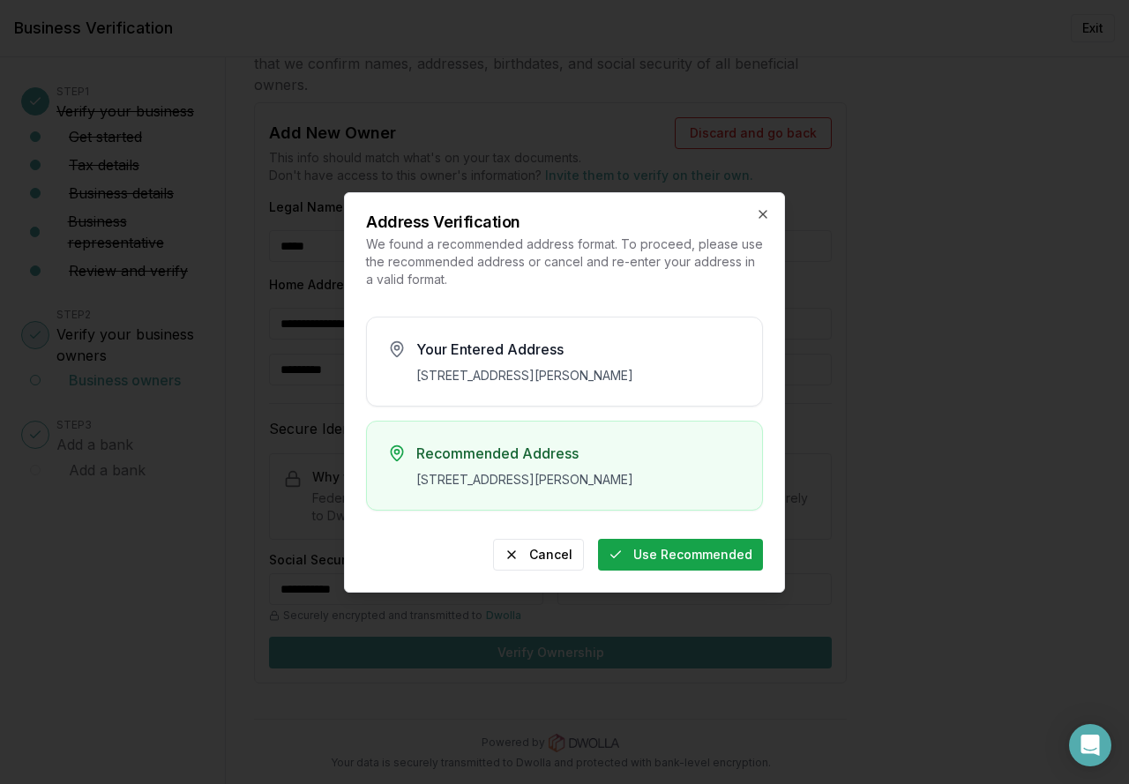
click at [686, 571] on button "Use Recommended" at bounding box center [680, 555] width 165 height 32
type input "**********"
type input "********"
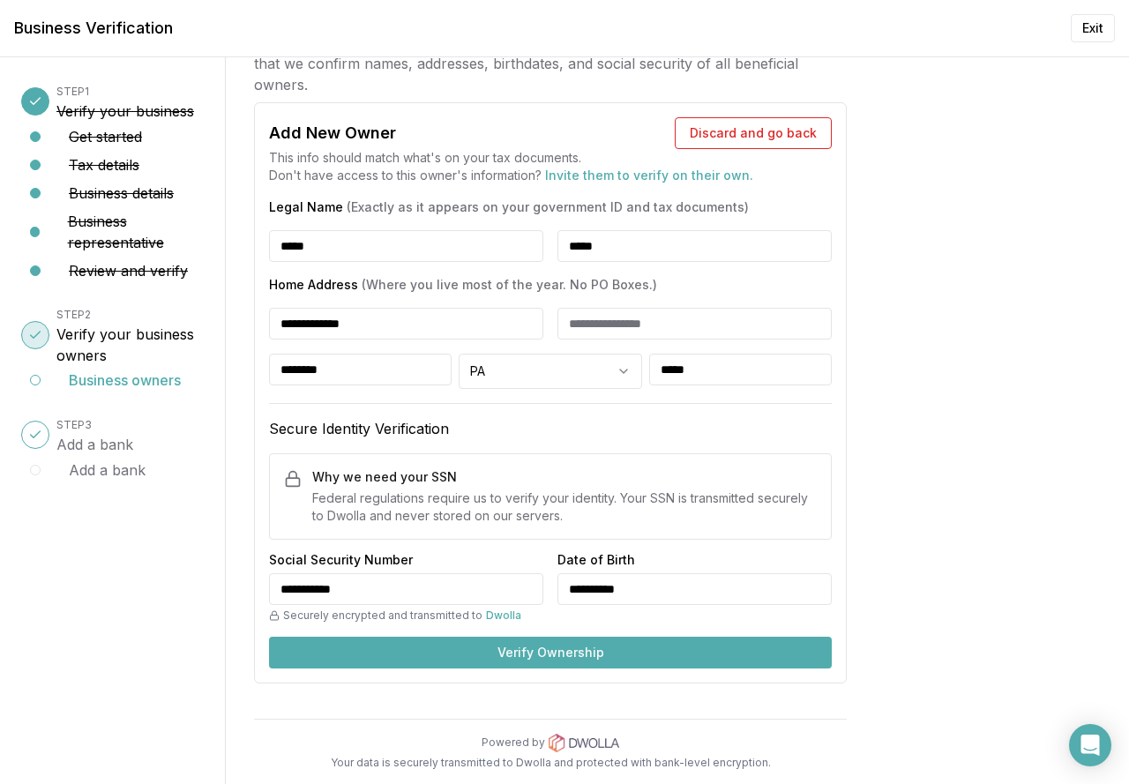
click at [548, 656] on button "Verify Ownership" at bounding box center [550, 653] width 563 height 32
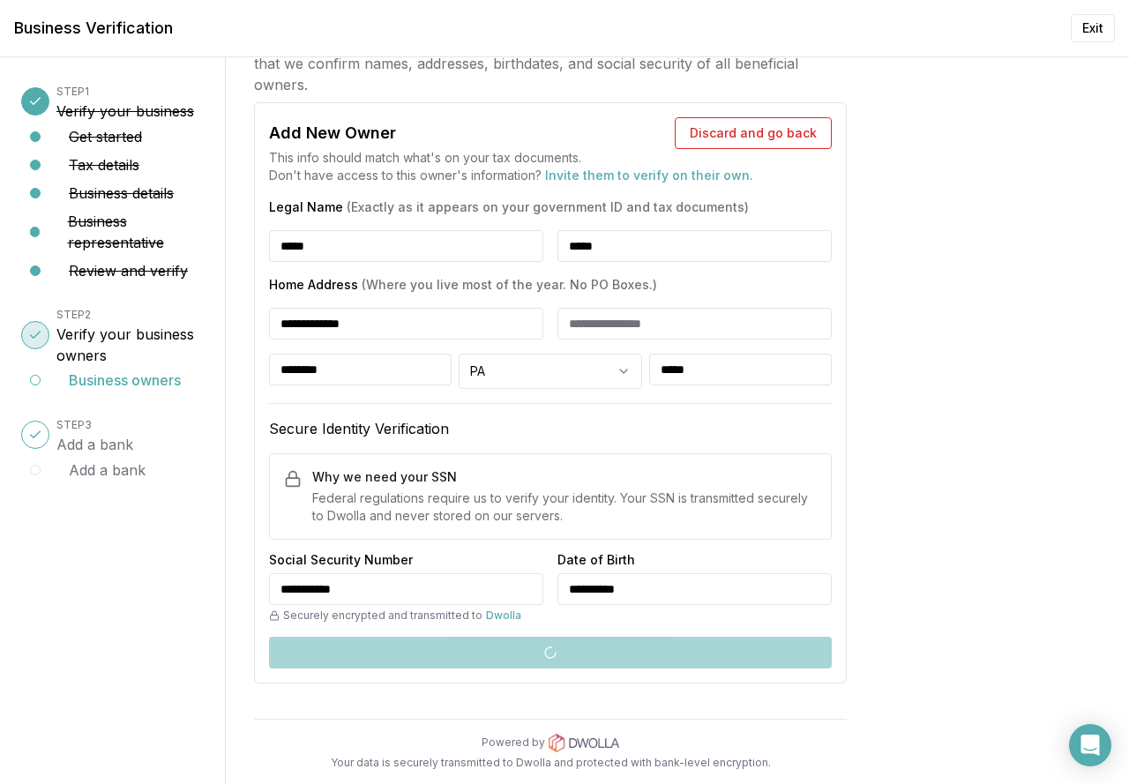
scroll to position [0, 0]
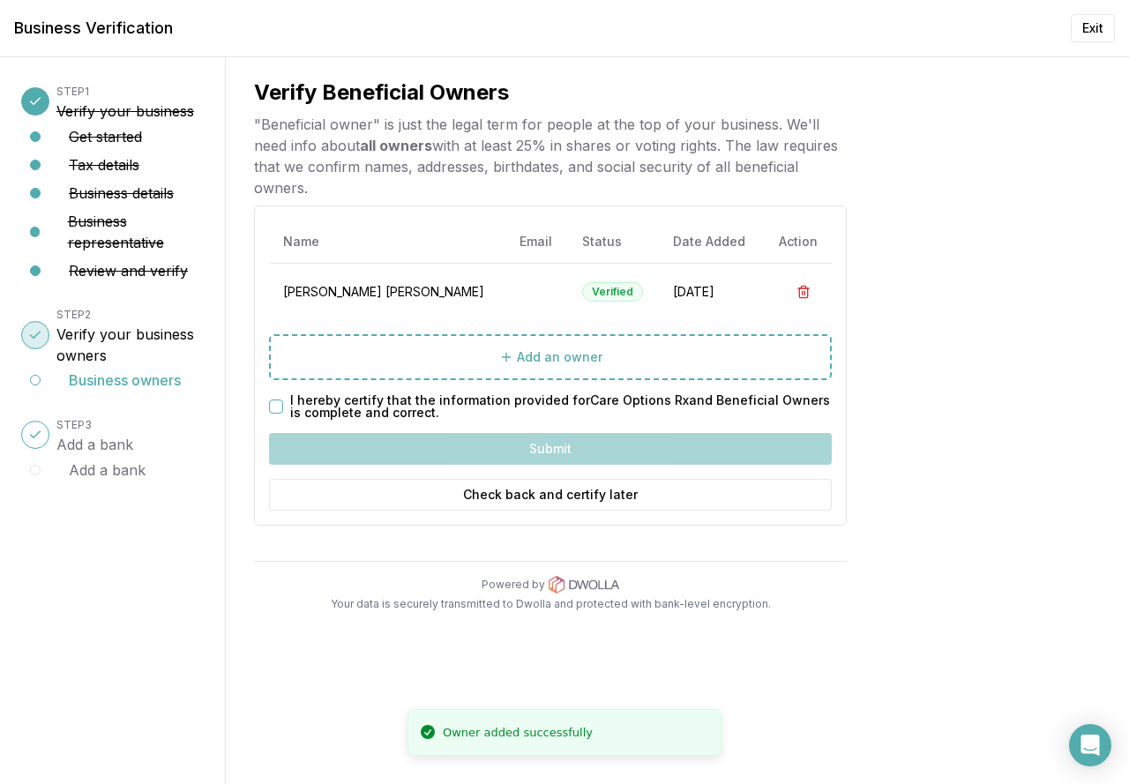
click at [275, 401] on button "I hereby certify that the information provided for Care Options Rx and Benefici…" at bounding box center [276, 407] width 14 height 14
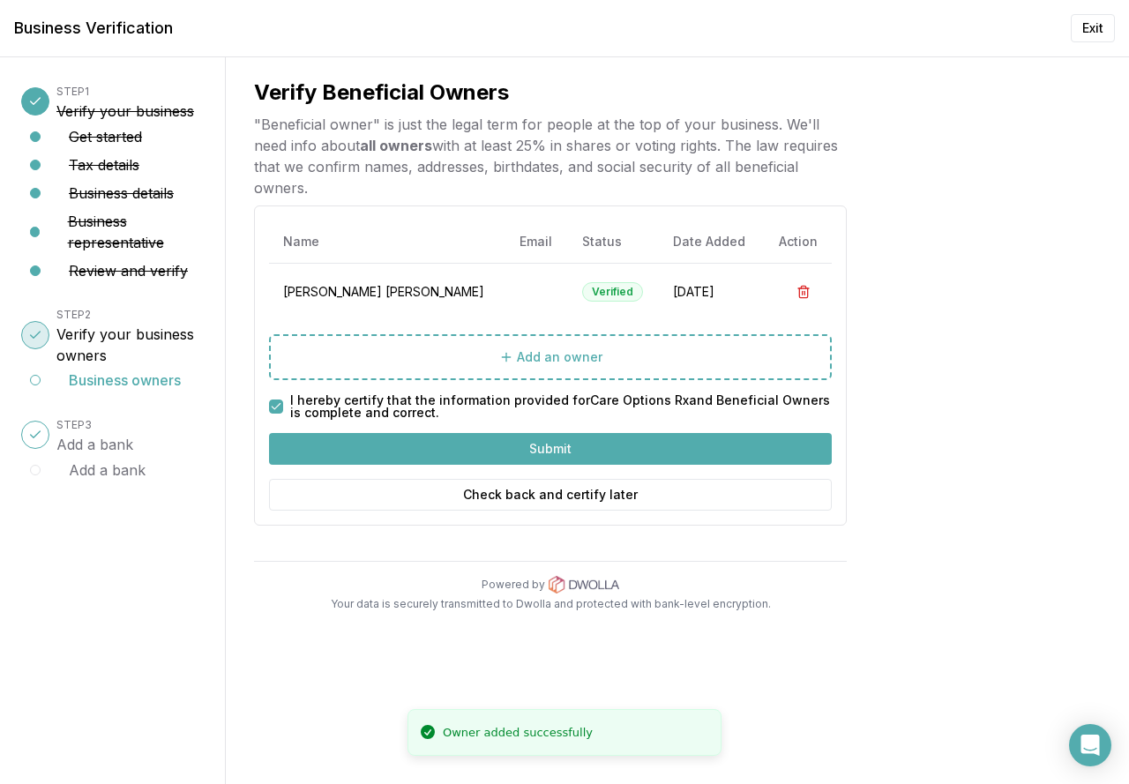
click at [497, 449] on button "Submit" at bounding box center [550, 449] width 563 height 32
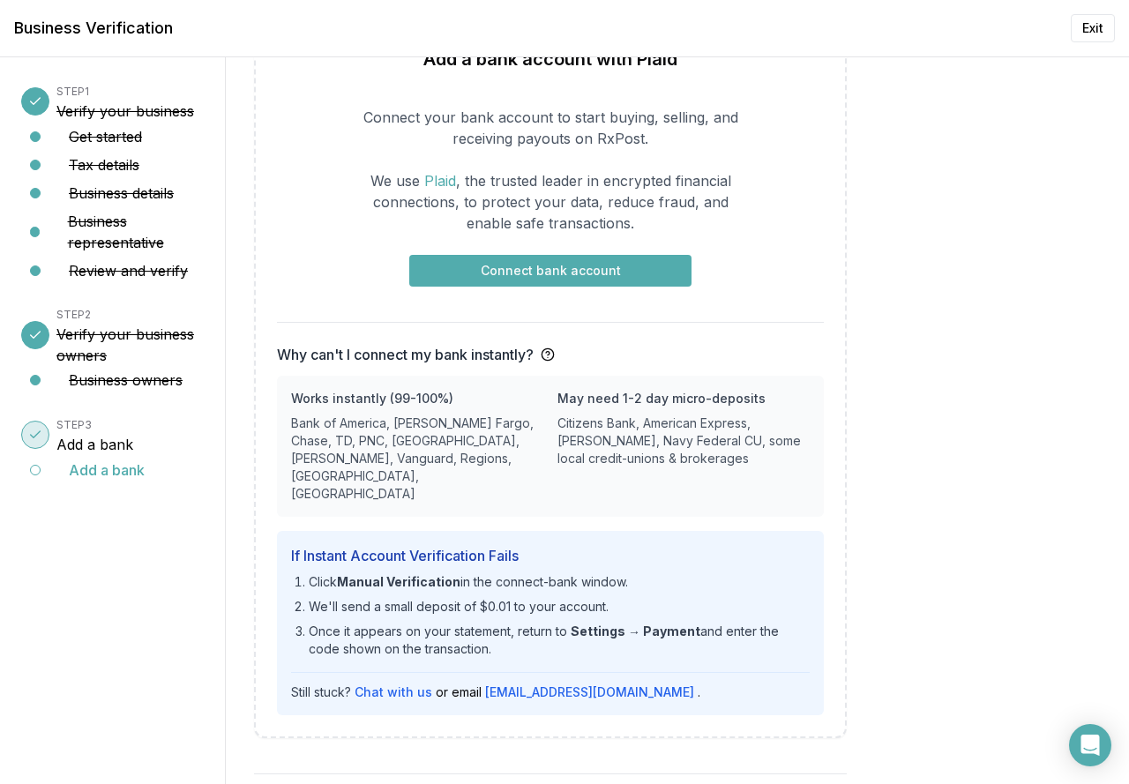
scroll to position [176, 0]
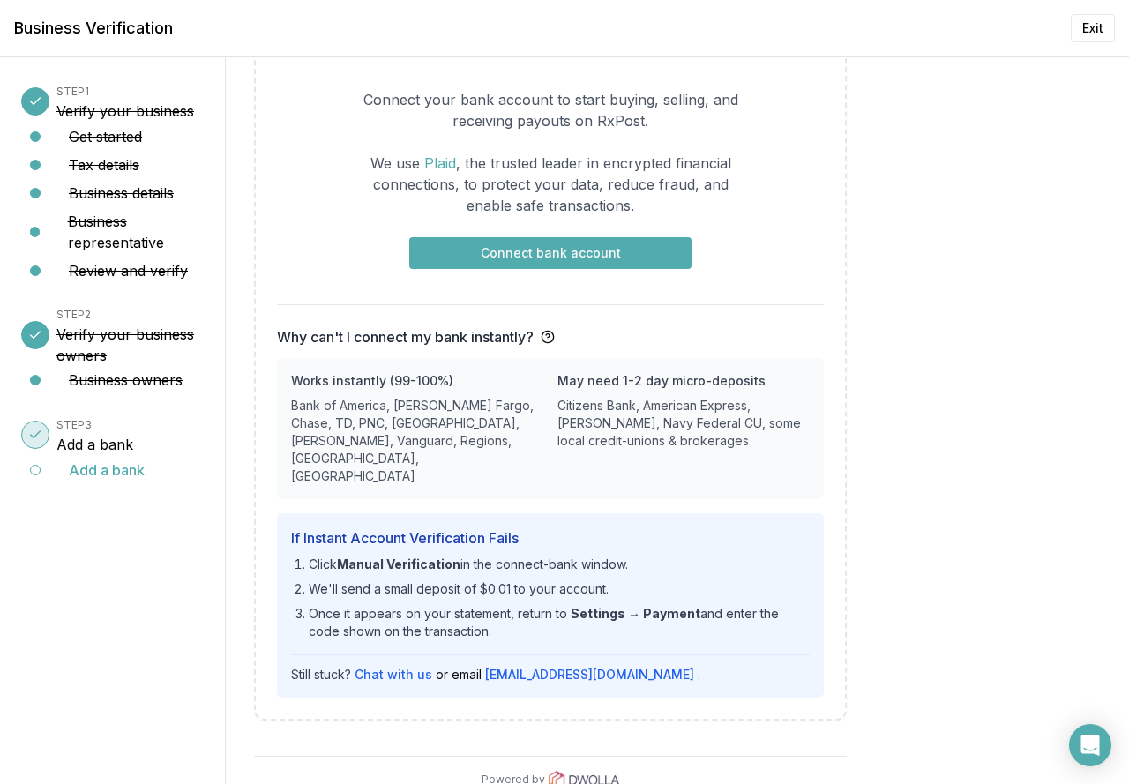
click at [513, 260] on button "Connect bank account" at bounding box center [550, 253] width 282 height 32
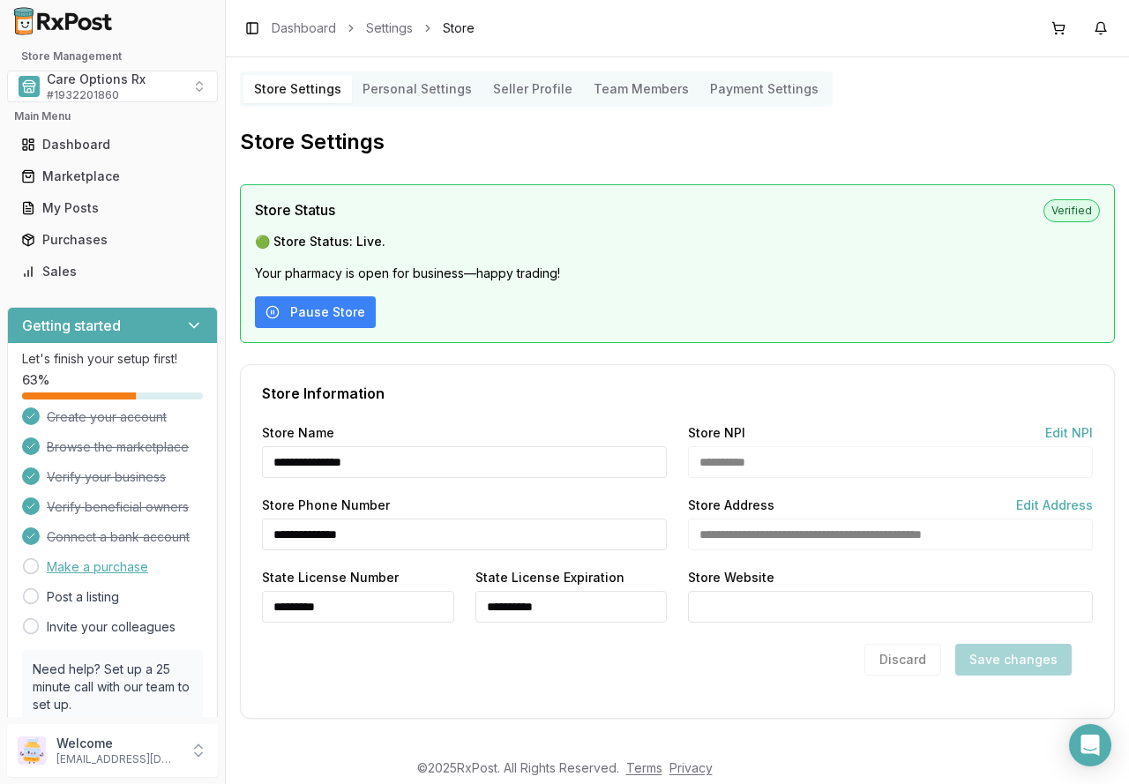
click at [79, 569] on link "Make a purchase" at bounding box center [97, 567] width 101 height 18
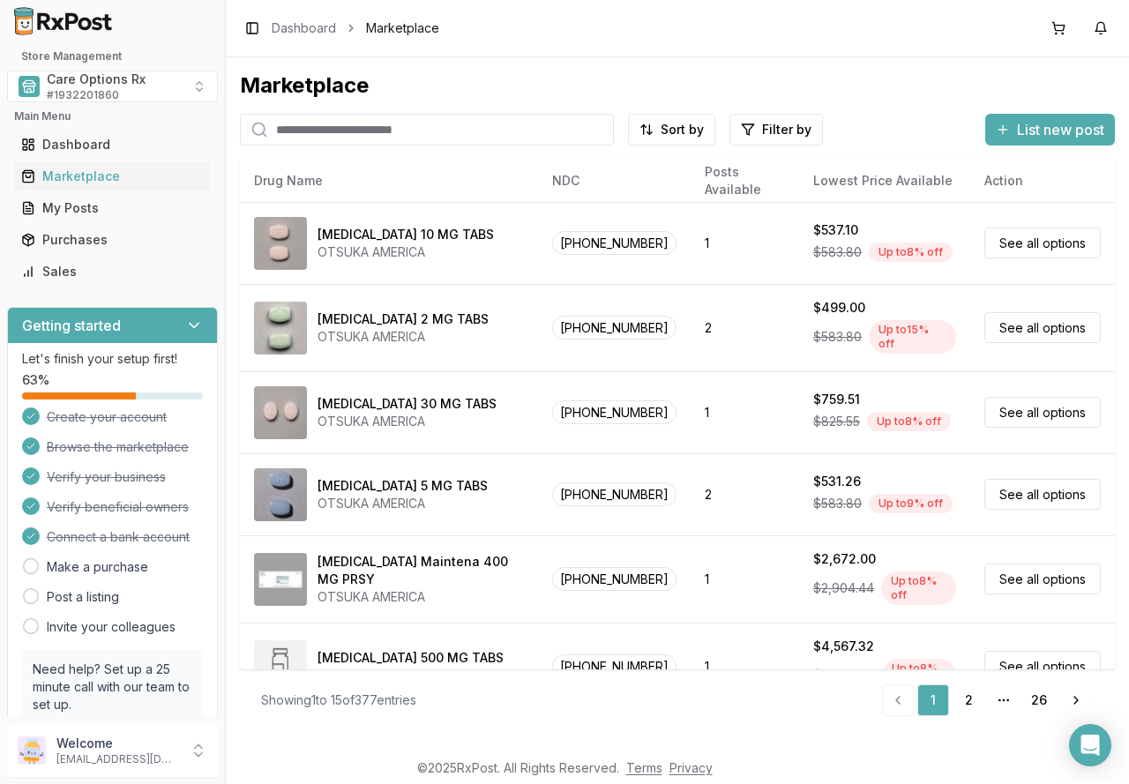
click at [417, 123] on input "search" at bounding box center [427, 130] width 374 height 32
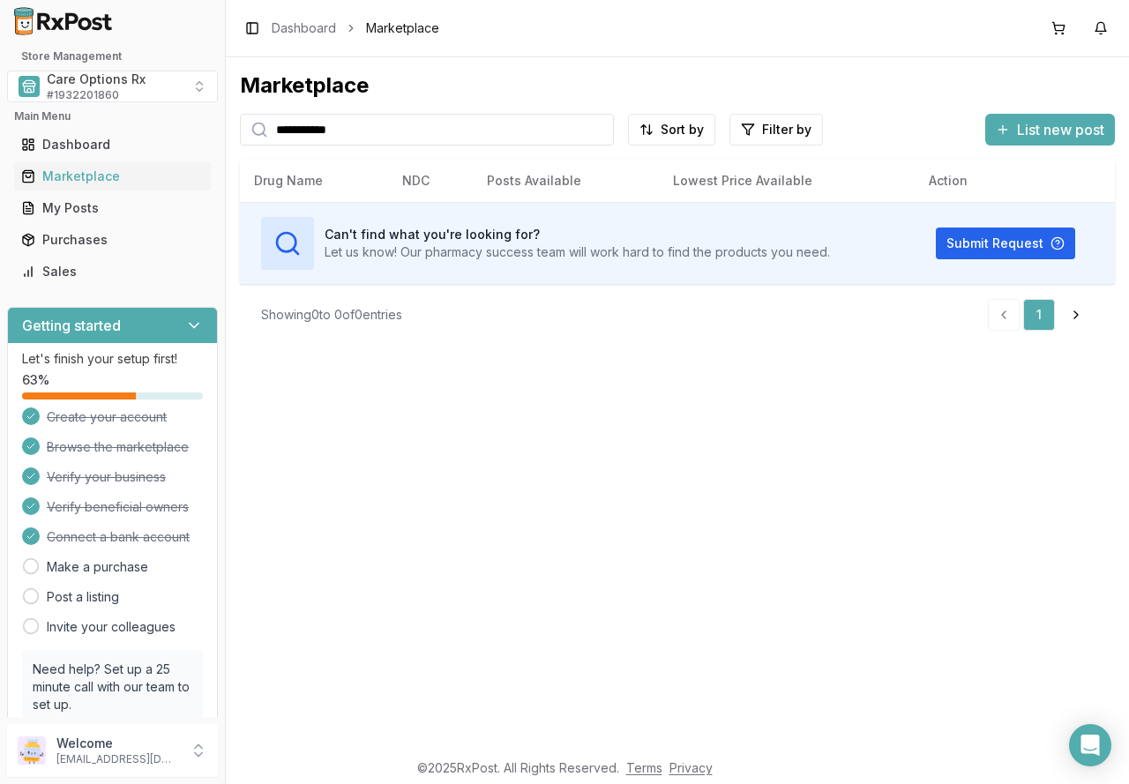
drag, startPoint x: 377, startPoint y: 124, endPoint x: 145, endPoint y: 123, distance: 232.0
click at [145, 123] on div "**********" at bounding box center [564, 392] width 1129 height 784
type input "********"
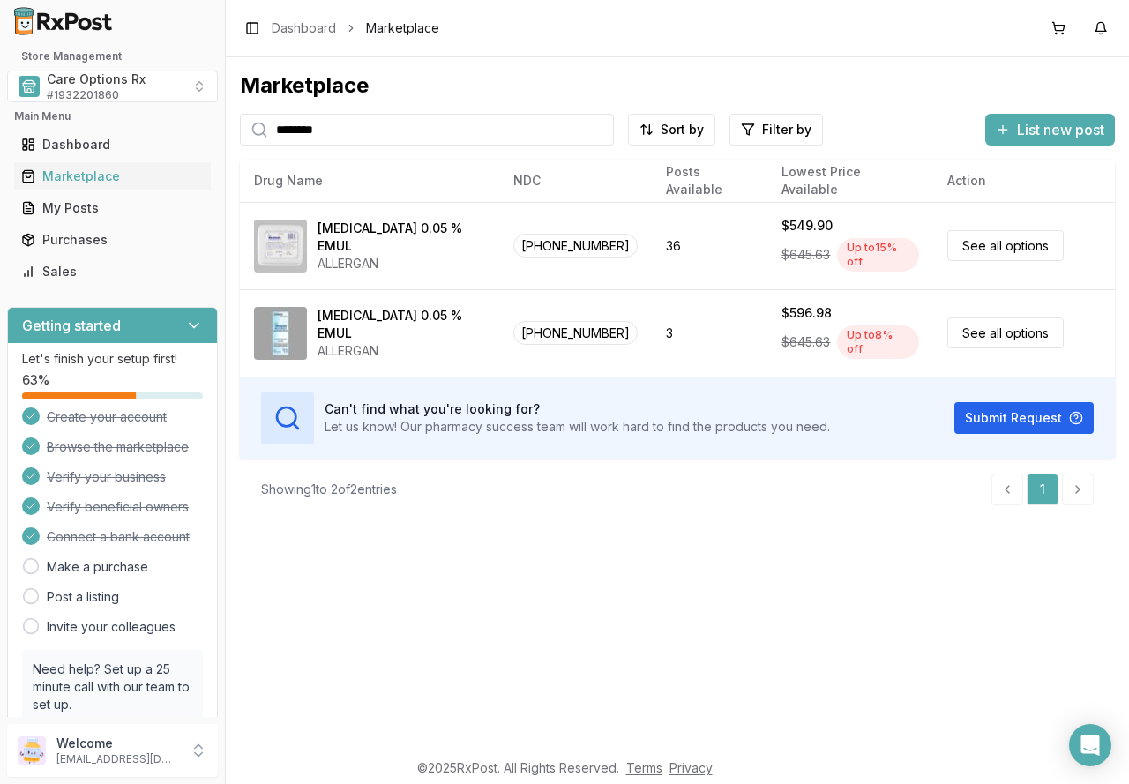
click at [600, 133] on input "********" at bounding box center [427, 130] width 374 height 32
click at [498, 134] on input "search" at bounding box center [427, 130] width 374 height 32
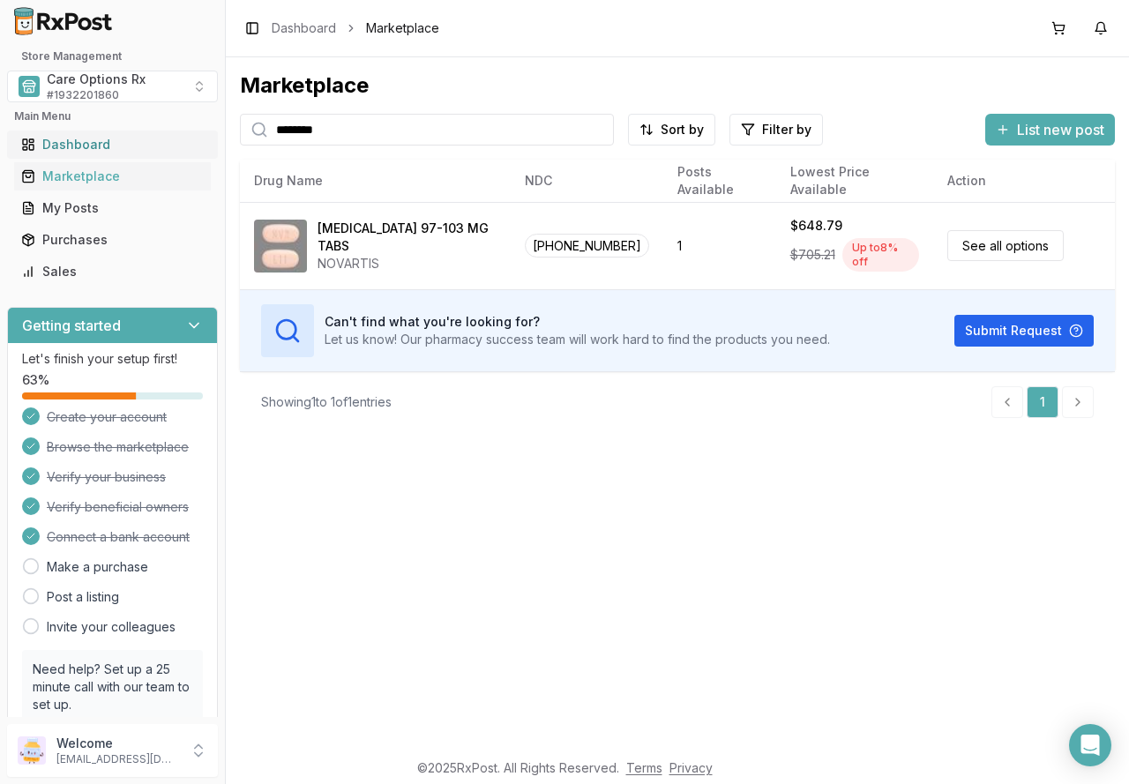
drag, startPoint x: 284, startPoint y: 131, endPoint x: 116, endPoint y: 135, distance: 168.6
click at [116, 135] on div "Store Management Care Options Rx # 1932201860 Main Menu Dashboard Marketplace M…" at bounding box center [564, 392] width 1129 height 784
type input "*********"
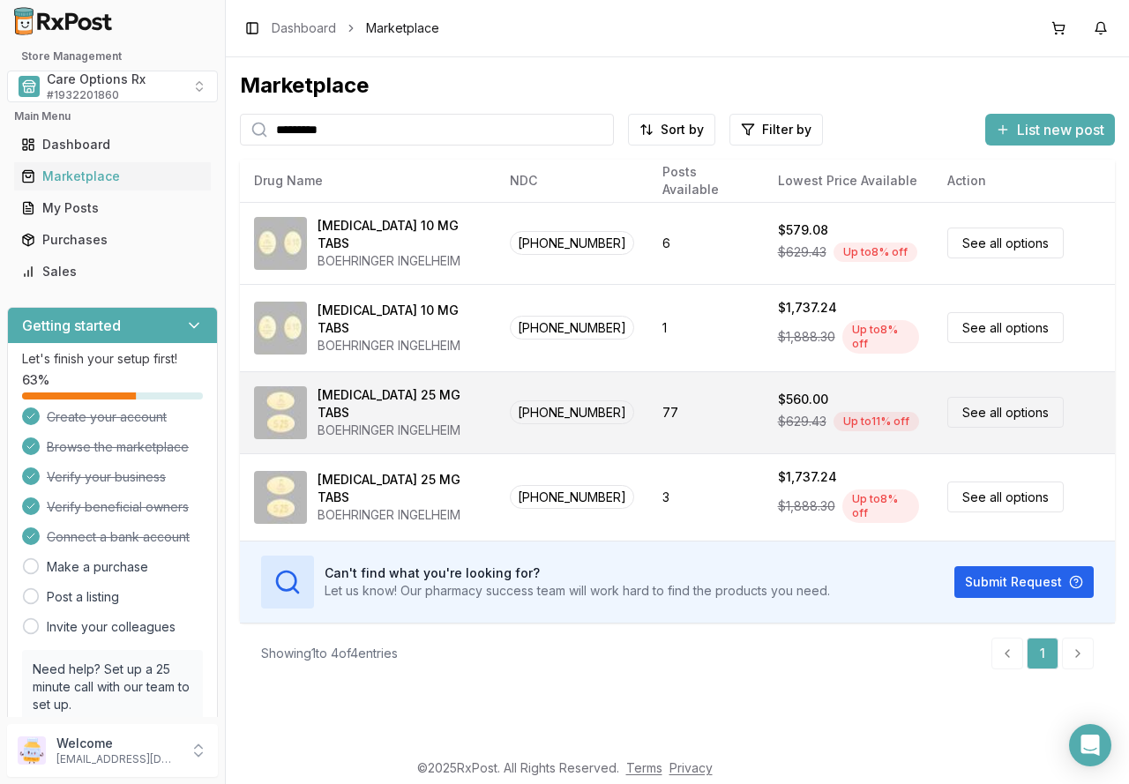
click at [409, 422] on div "BOEHRINGER INGELHEIM" at bounding box center [400, 431] width 164 height 18
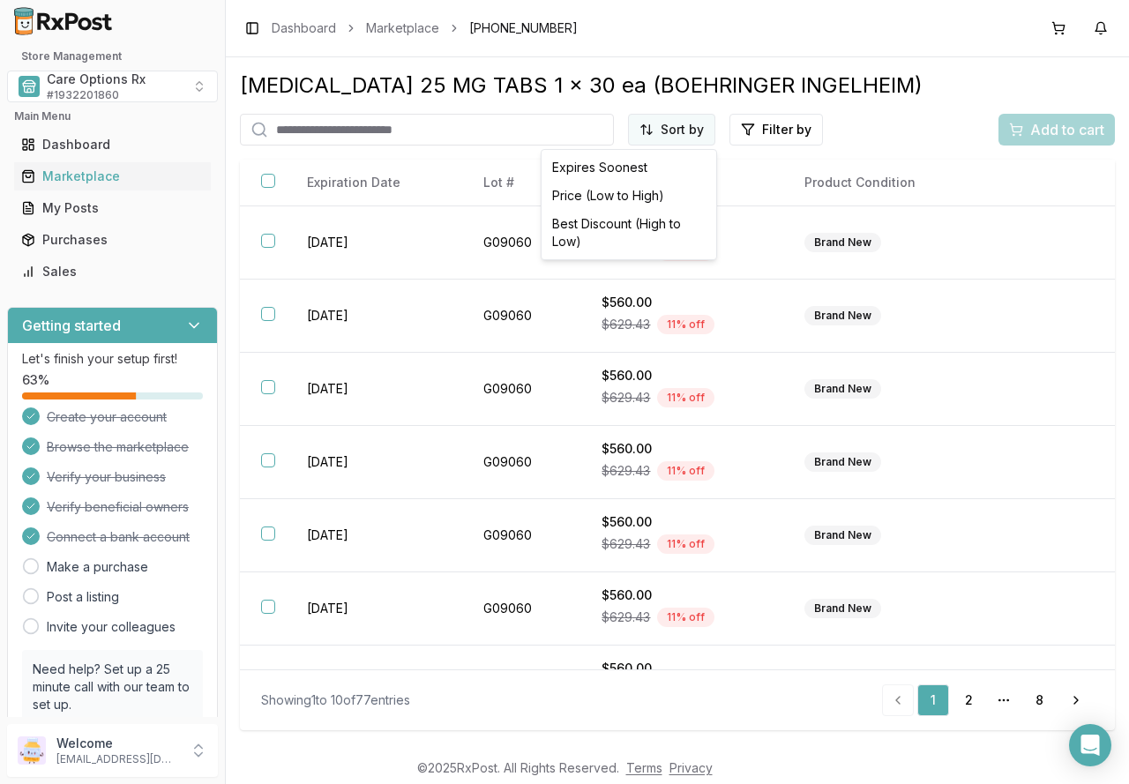
click at [699, 125] on html "Store Management Care Options Rx # 1932201860 Main Menu Dashboard Marketplace M…" at bounding box center [564, 392] width 1129 height 784
click at [591, 226] on div "Best Discount (High to Low)" at bounding box center [629, 233] width 168 height 46
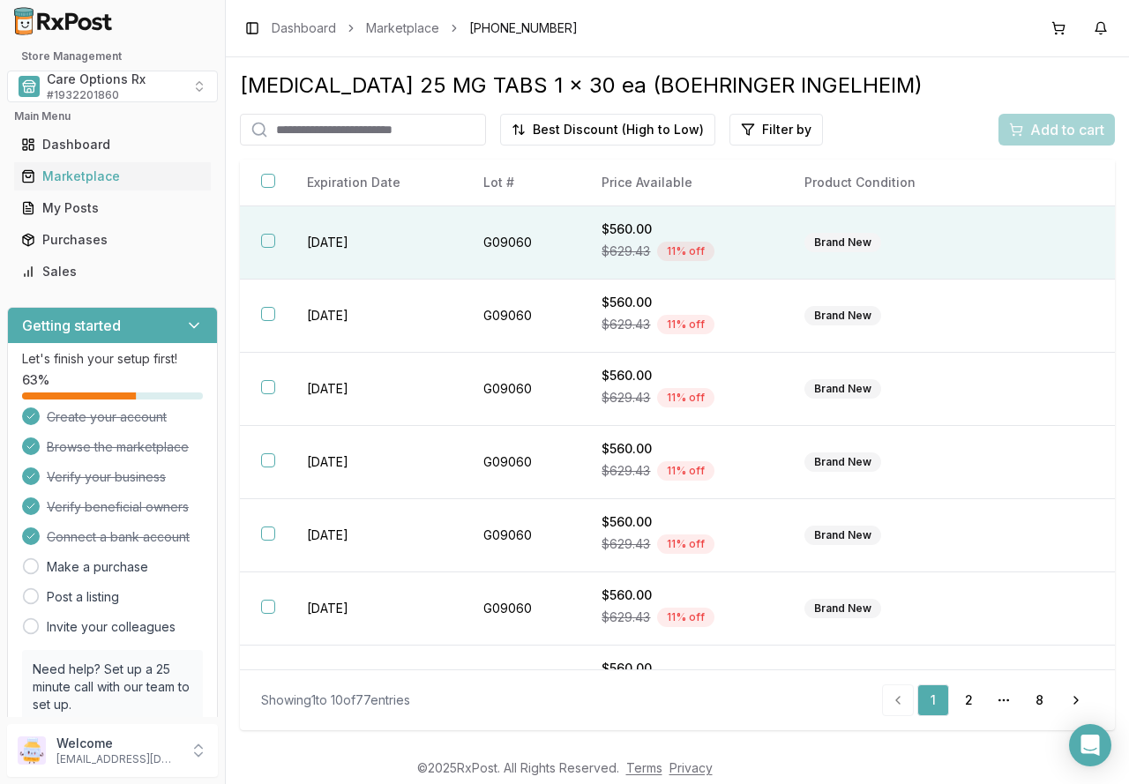
click at [259, 242] on th at bounding box center [263, 242] width 46 height 73
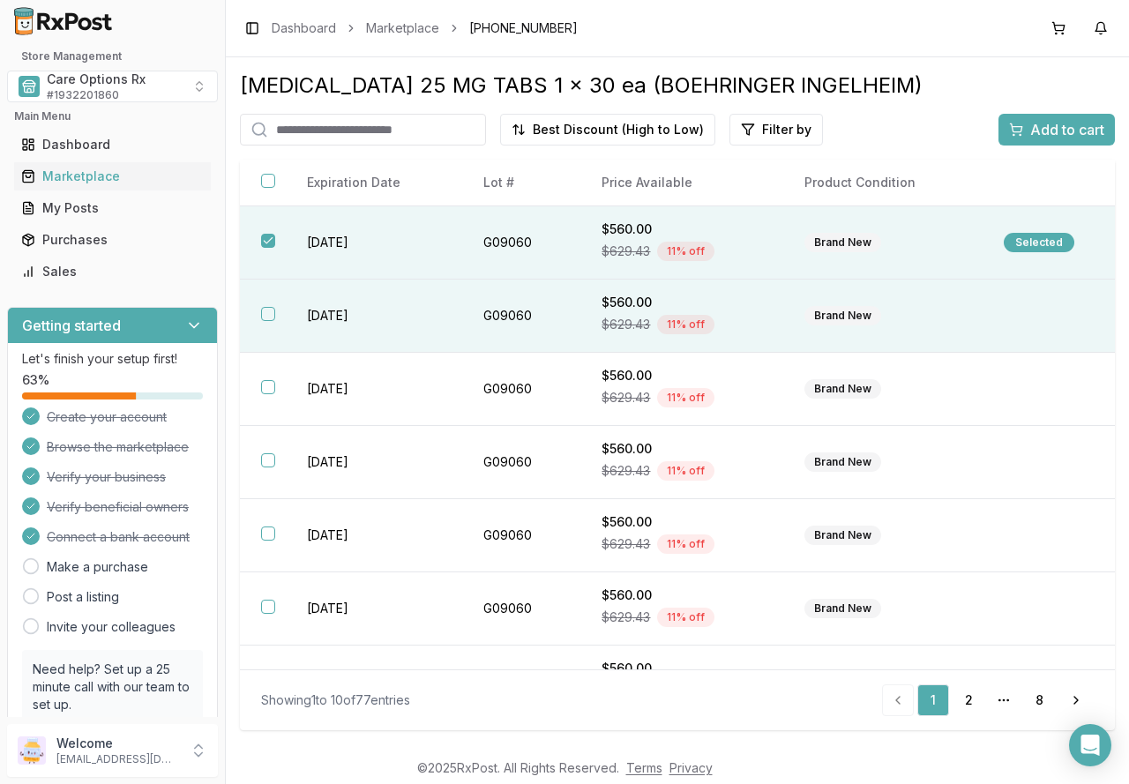
click at [268, 317] on button "button" at bounding box center [268, 314] width 14 height 14
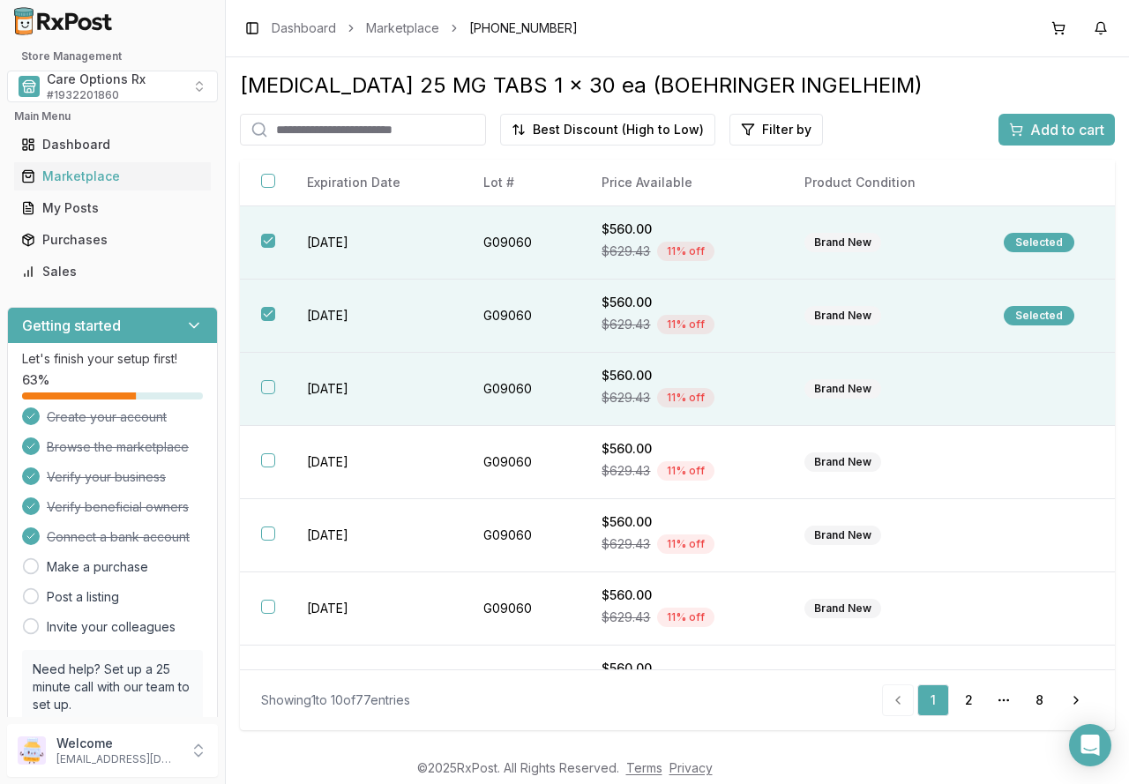
click at [270, 386] on button "button" at bounding box center [268, 387] width 14 height 14
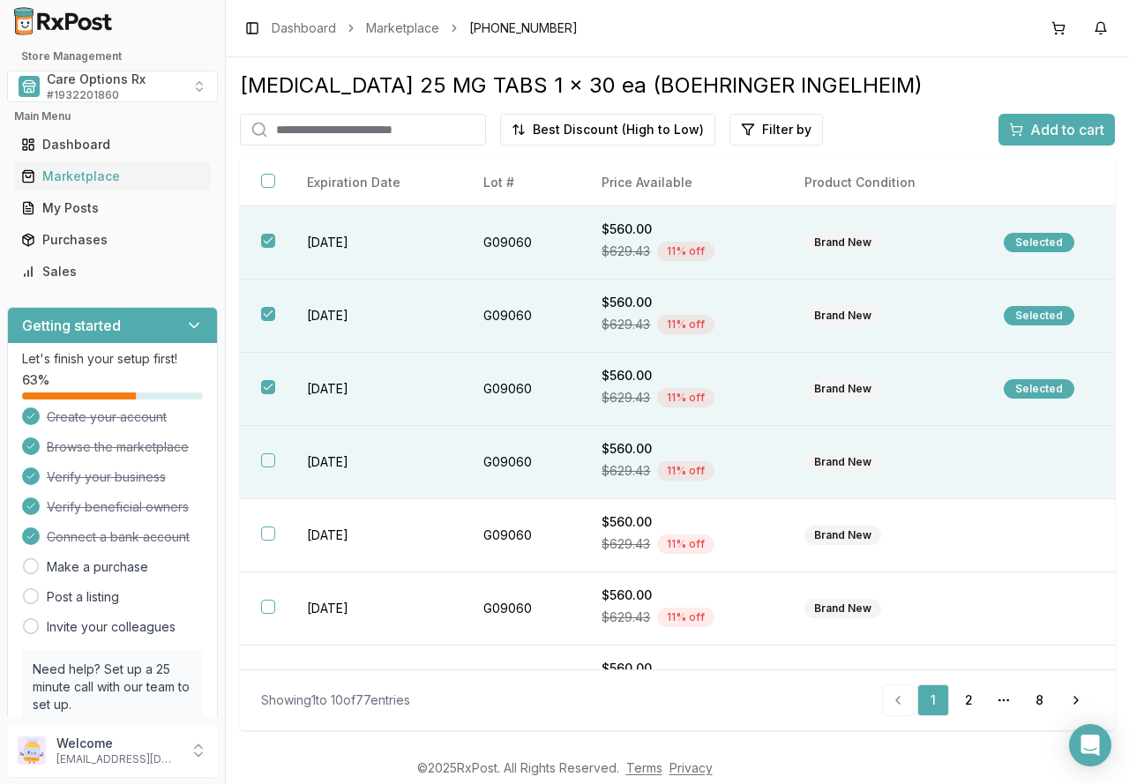
click at [266, 460] on button "button" at bounding box center [268, 460] width 14 height 14
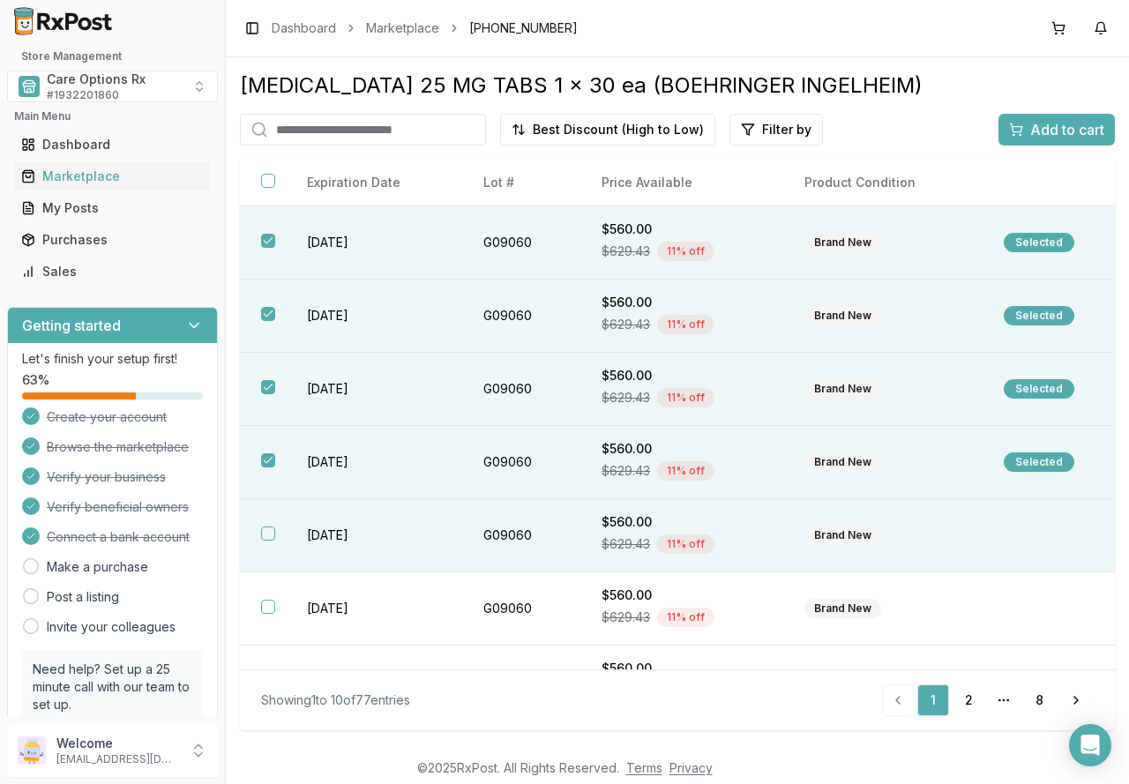
click at [267, 540] on button "button" at bounding box center [268, 534] width 14 height 14
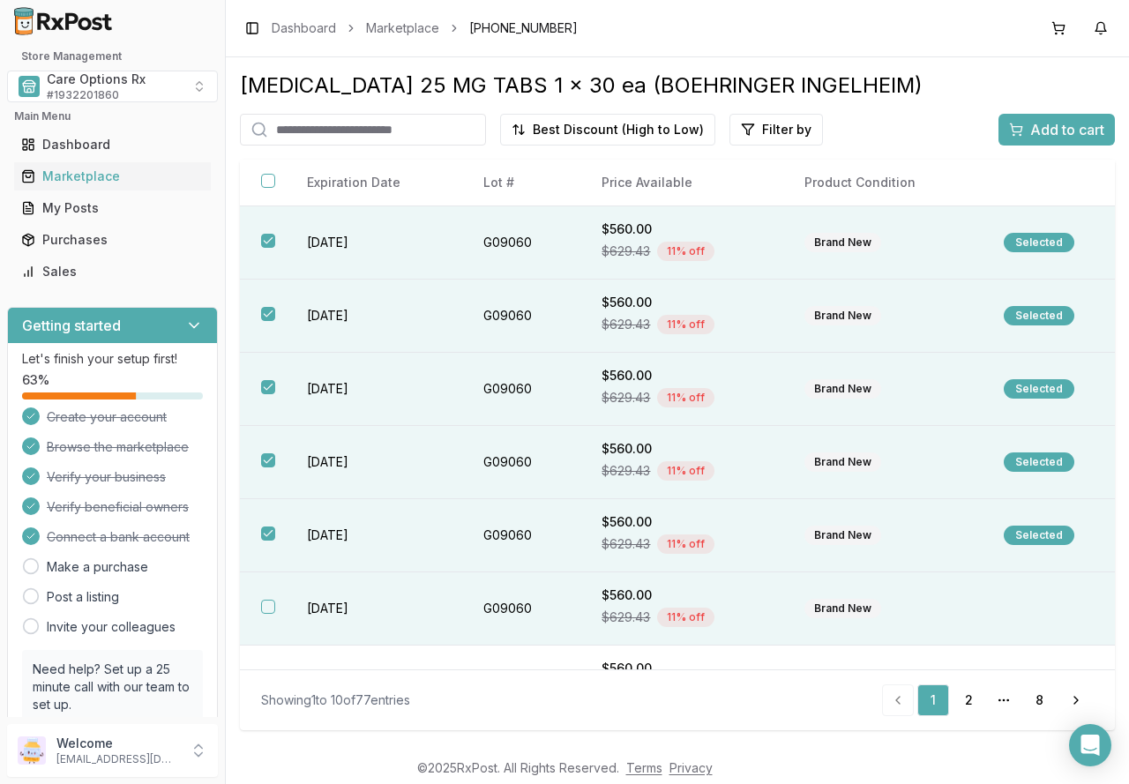
click at [266, 601] on button "button" at bounding box center [268, 607] width 14 height 14
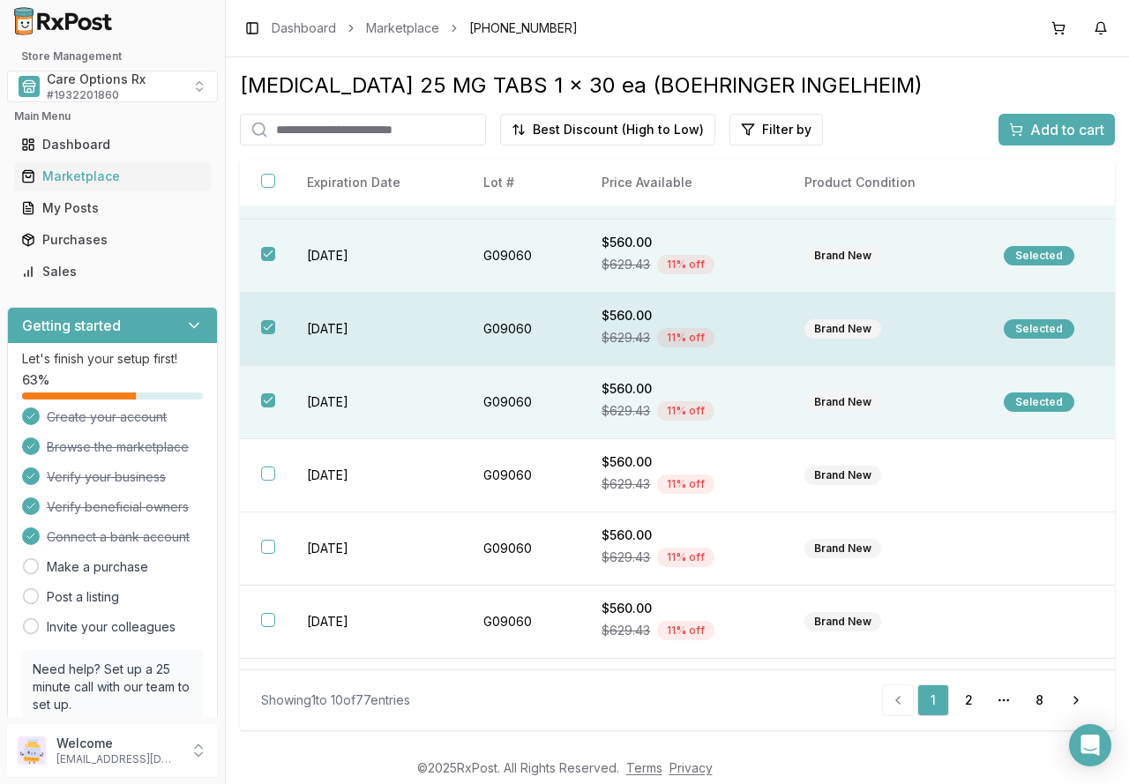
scroll to position [265, 0]
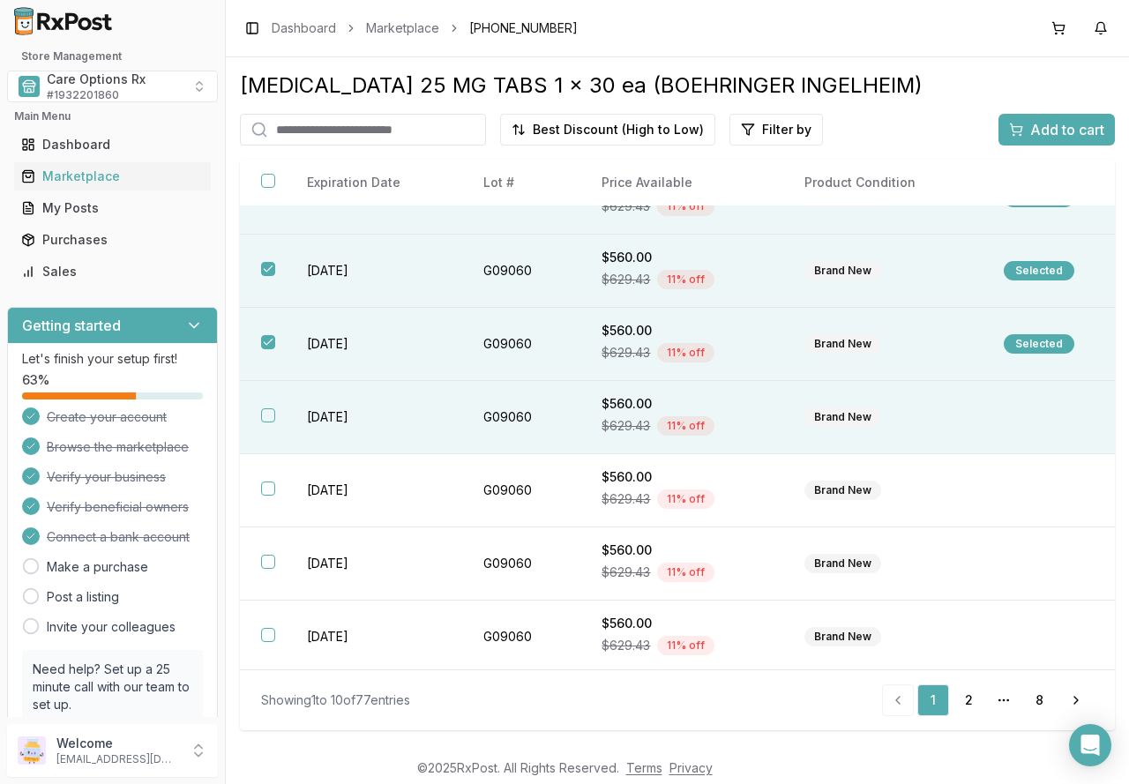
click at [312, 417] on td "2027-02-28" at bounding box center [374, 417] width 176 height 73
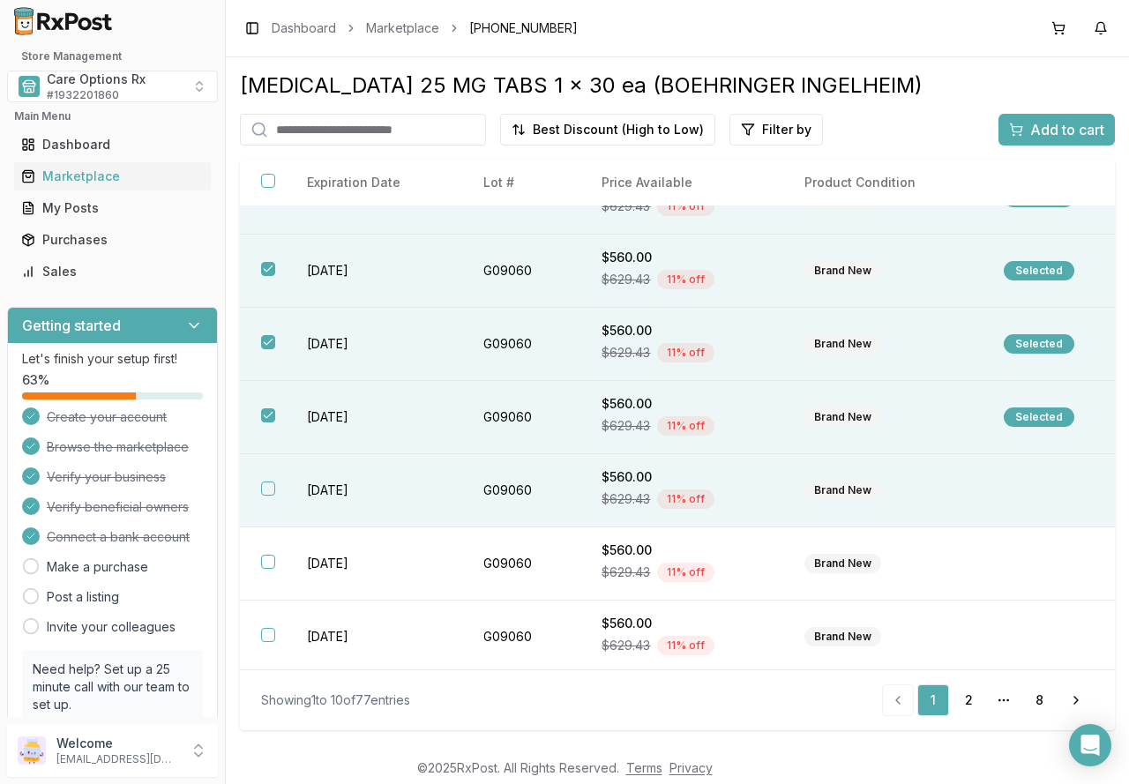
click at [315, 488] on td "2027-02-28" at bounding box center [374, 490] width 176 height 73
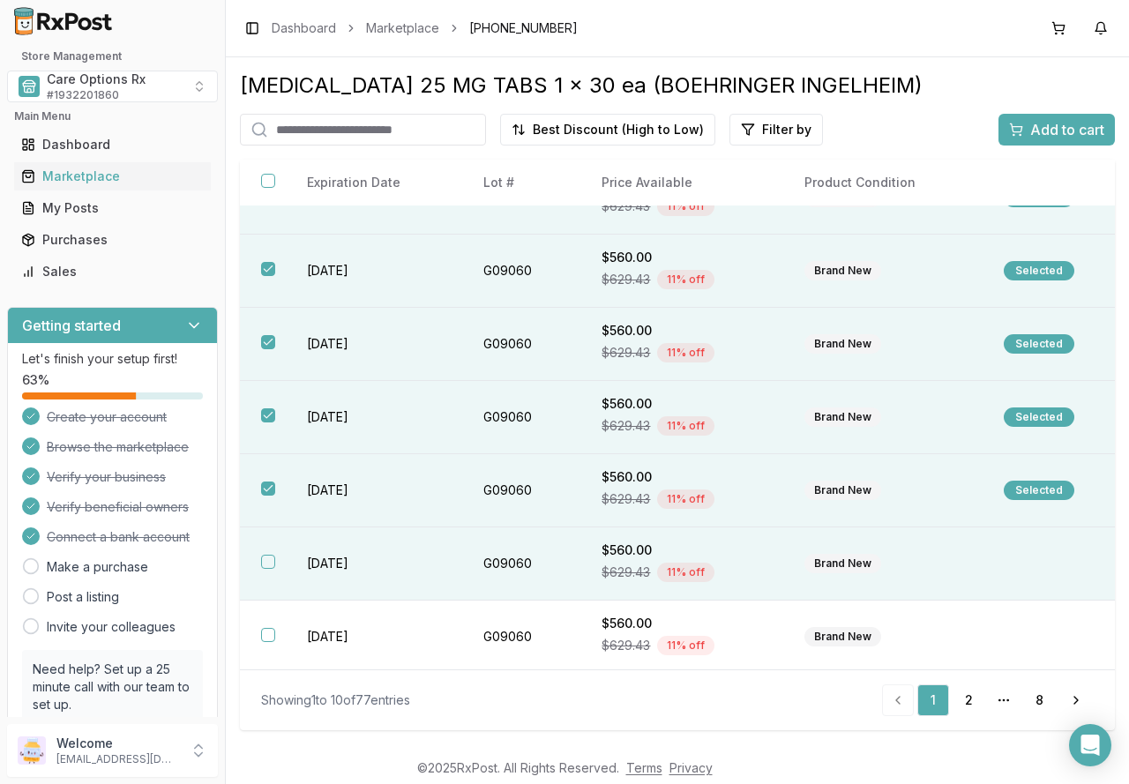
click at [351, 565] on td "2027-02-28" at bounding box center [374, 564] width 176 height 73
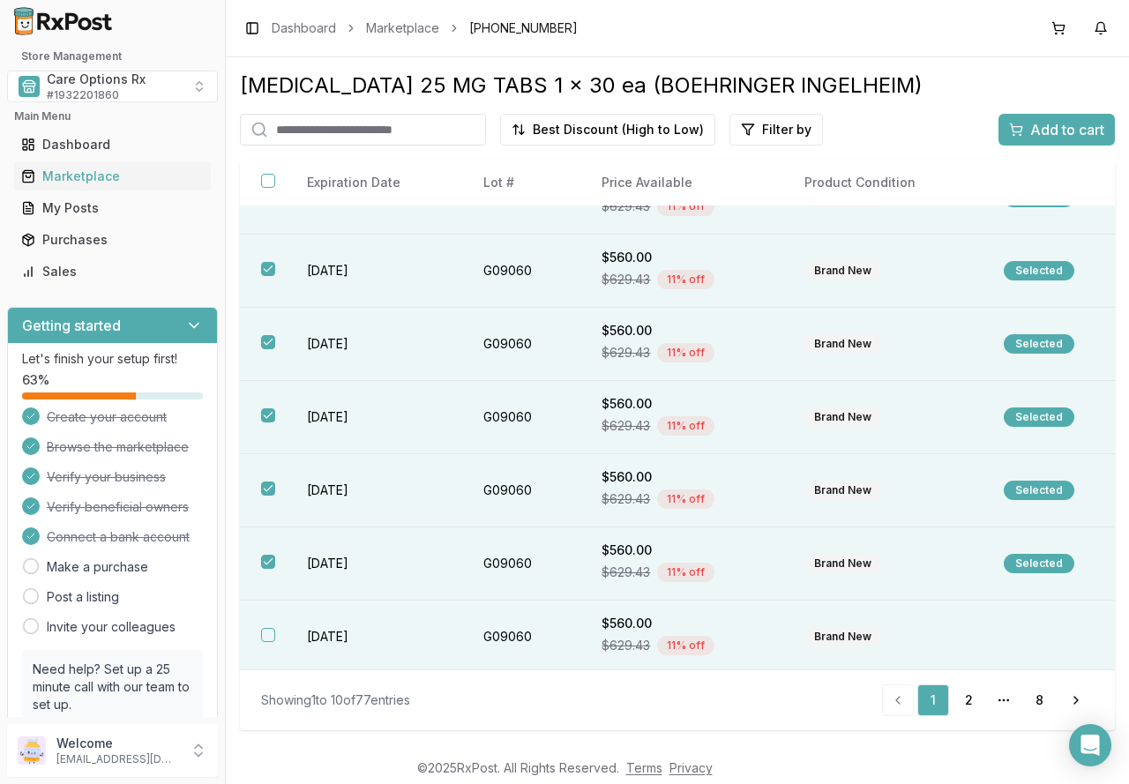
click at [342, 636] on td "2027-02-28" at bounding box center [374, 637] width 176 height 73
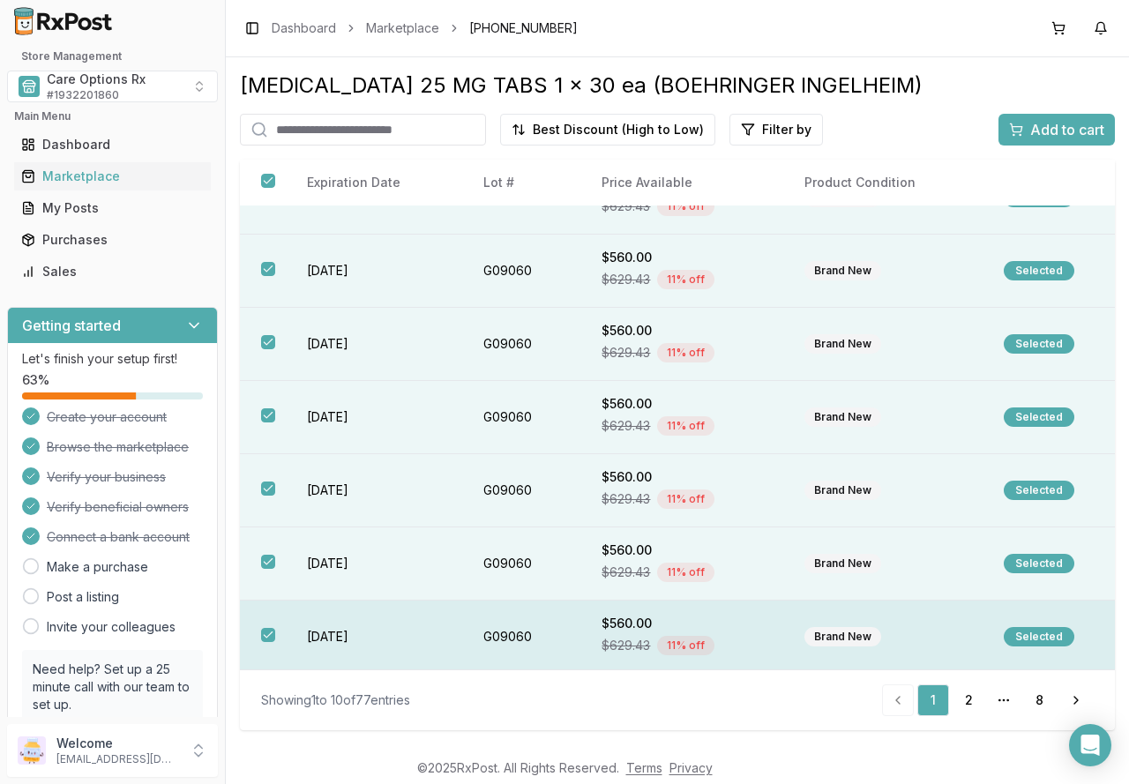
scroll to position [268, 0]
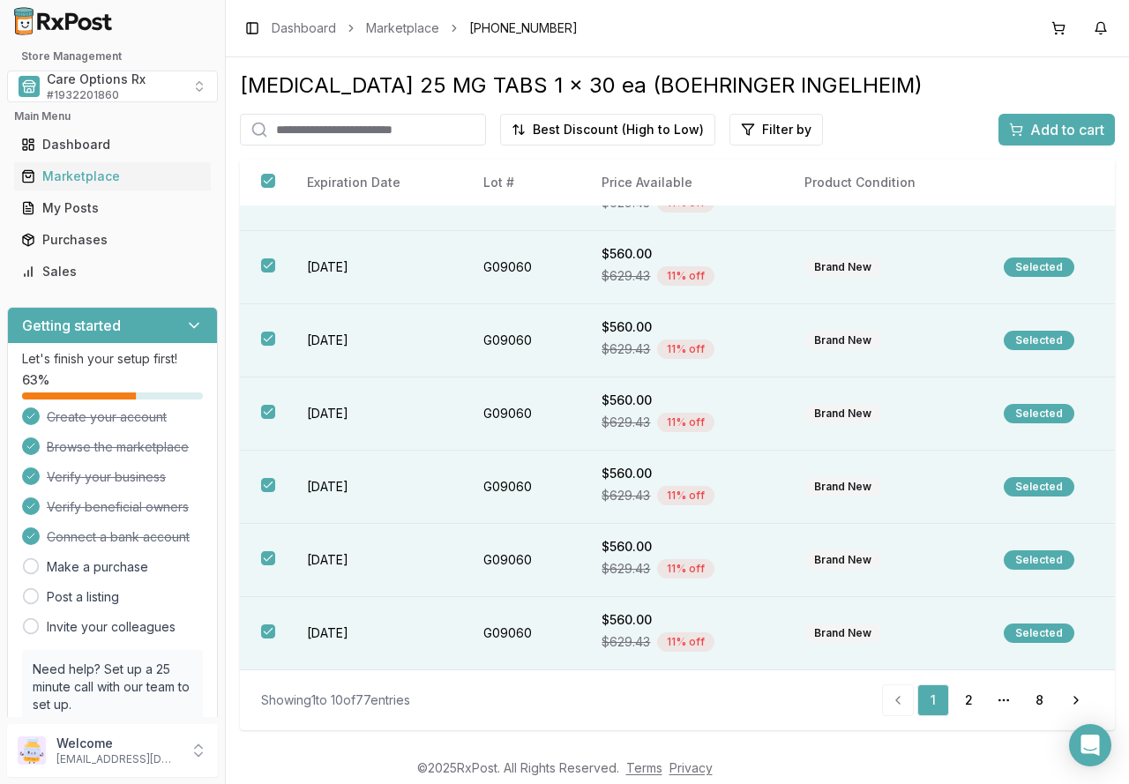
click at [1045, 121] on span "Add to cart" at bounding box center [1067, 129] width 74 height 21
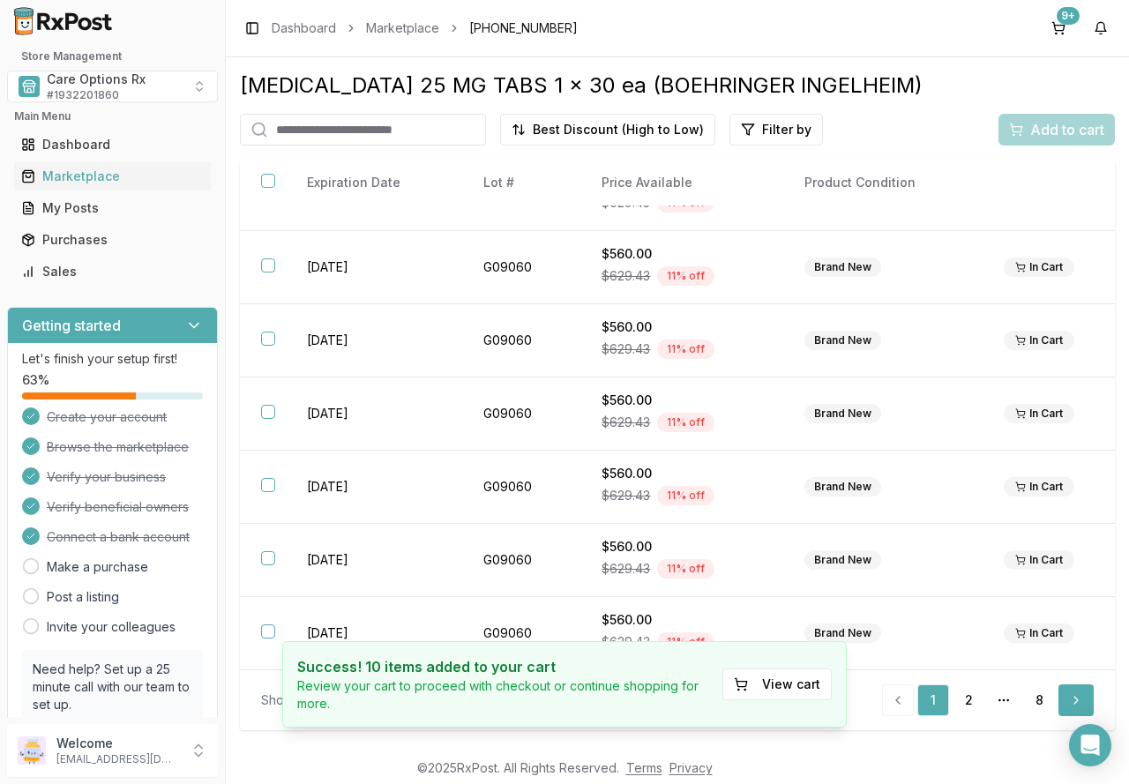
click at [1075, 701] on link "Next" at bounding box center [1076, 701] width 35 height 32
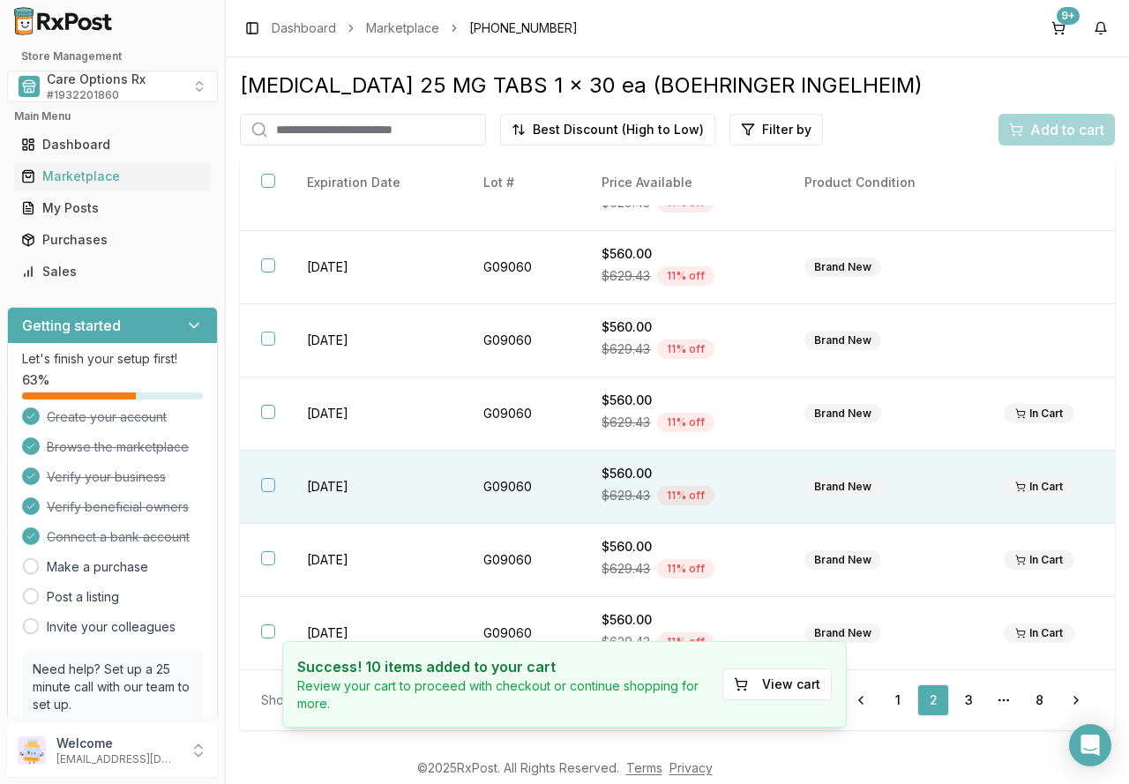
scroll to position [210, 0]
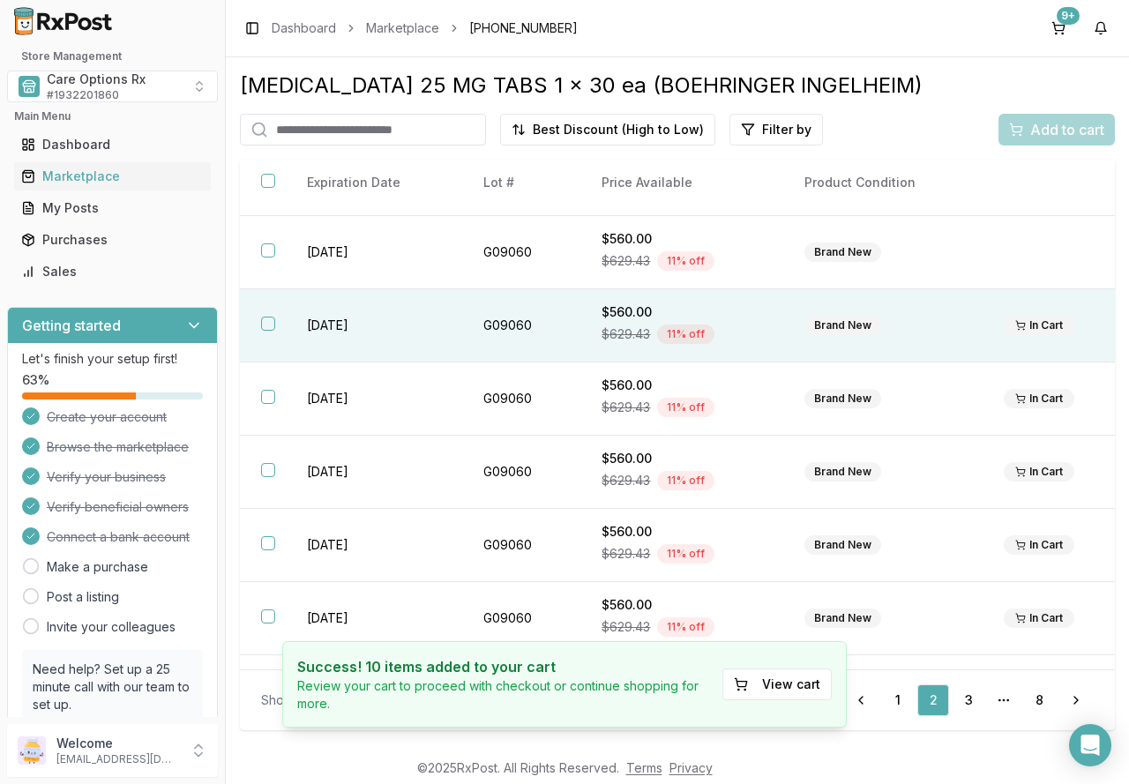
click at [264, 324] on button "button" at bounding box center [268, 324] width 14 height 14
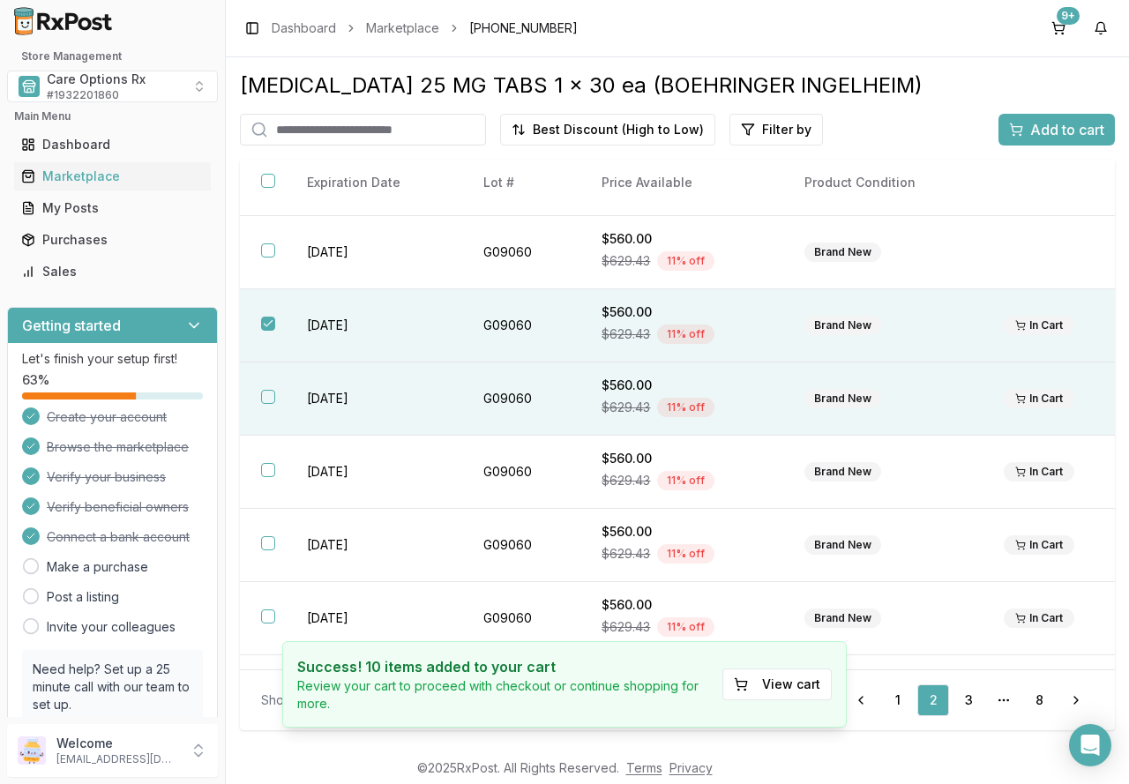
click at [274, 398] on button "button" at bounding box center [268, 397] width 14 height 14
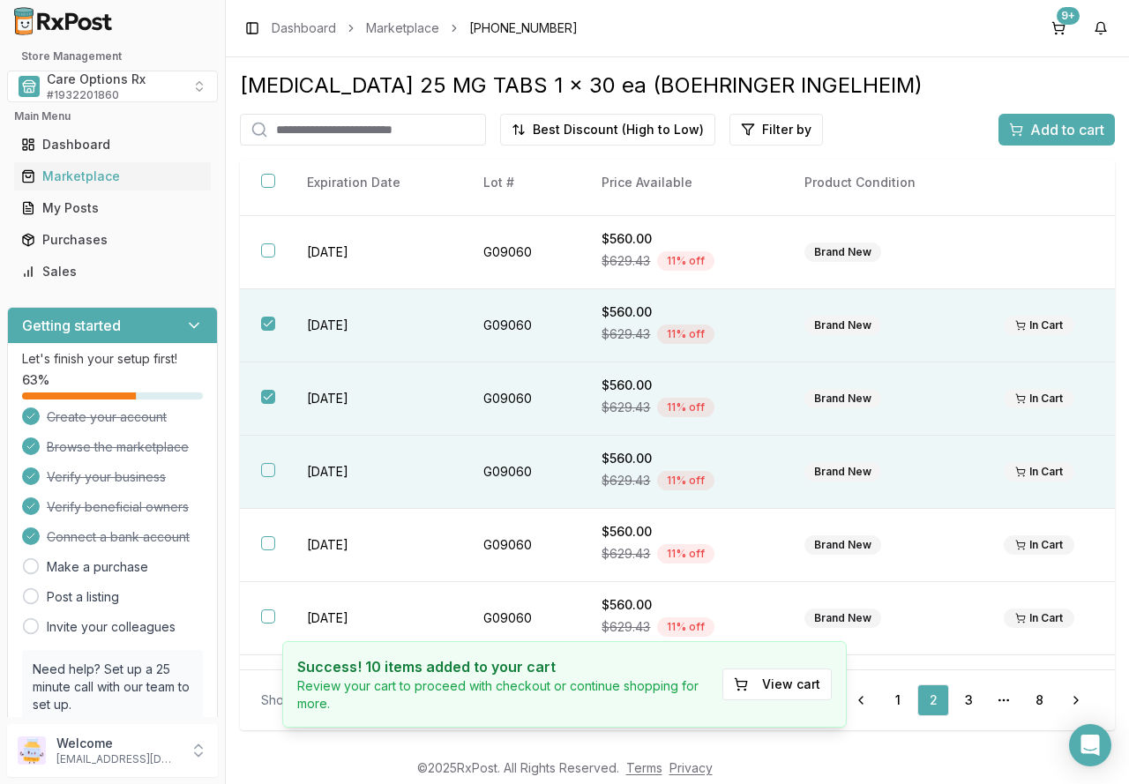
click at [268, 463] on button "button" at bounding box center [268, 470] width 14 height 14
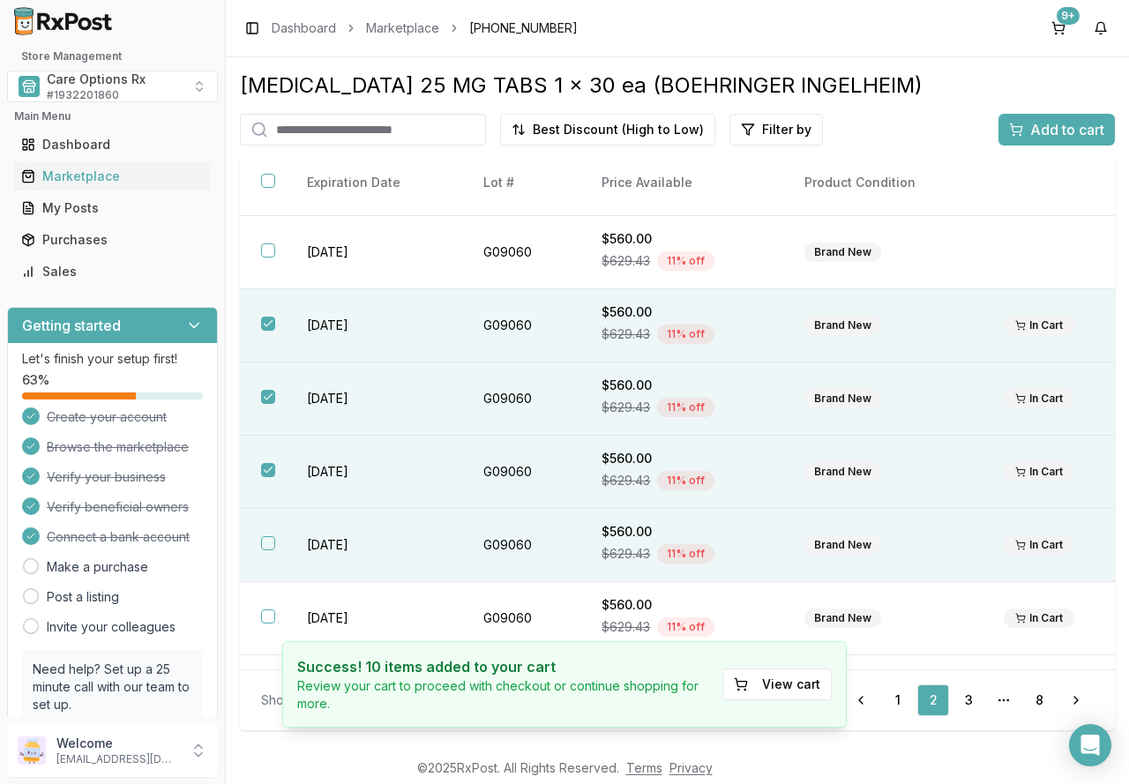
click at [265, 544] on button "button" at bounding box center [268, 543] width 14 height 14
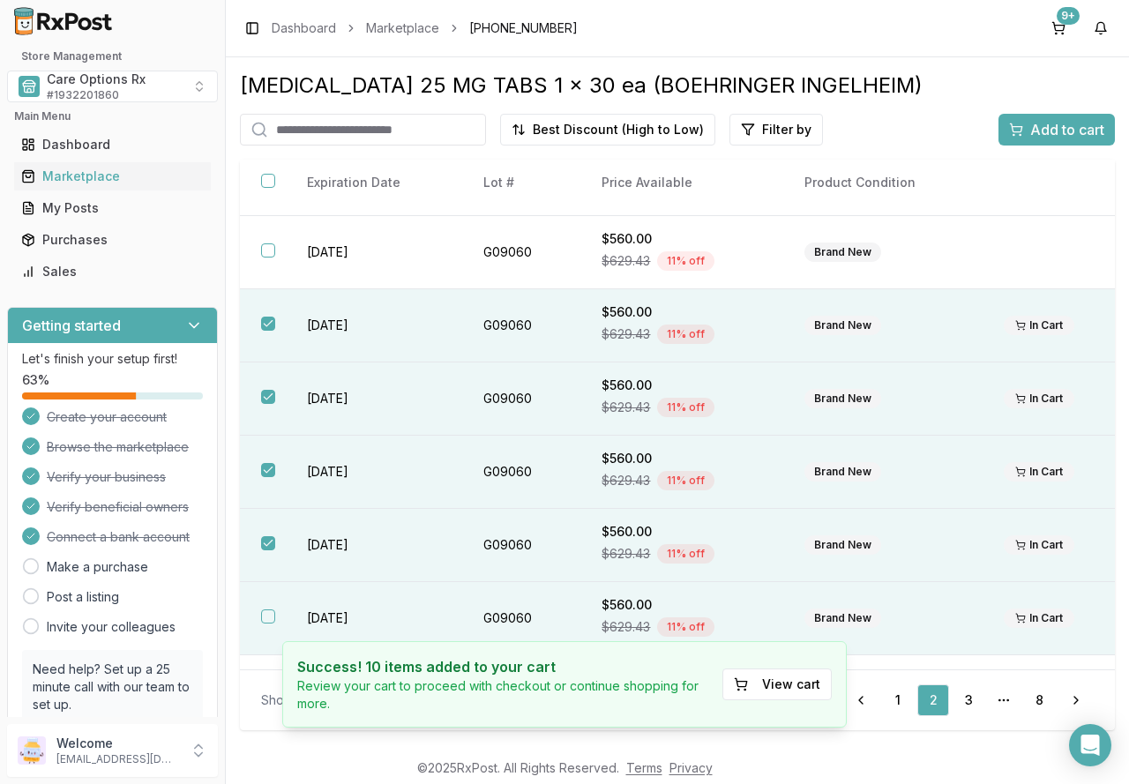
click at [270, 610] on button "button" at bounding box center [268, 617] width 14 height 14
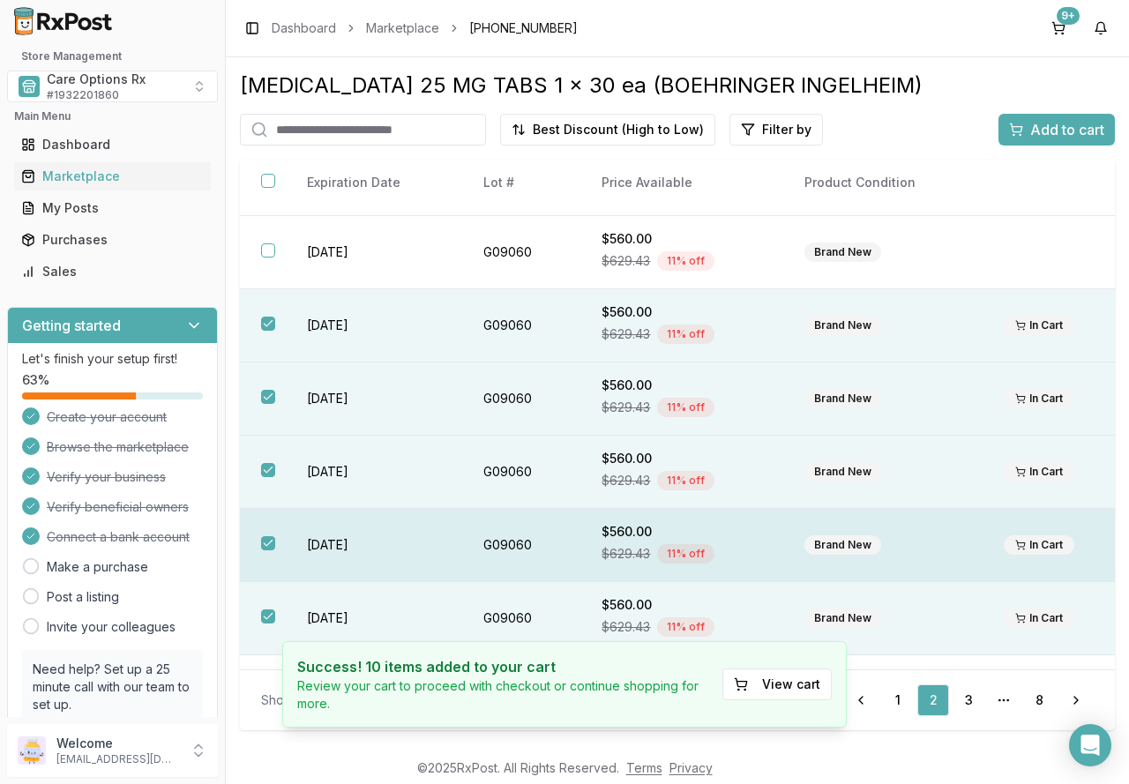
scroll to position [268, 0]
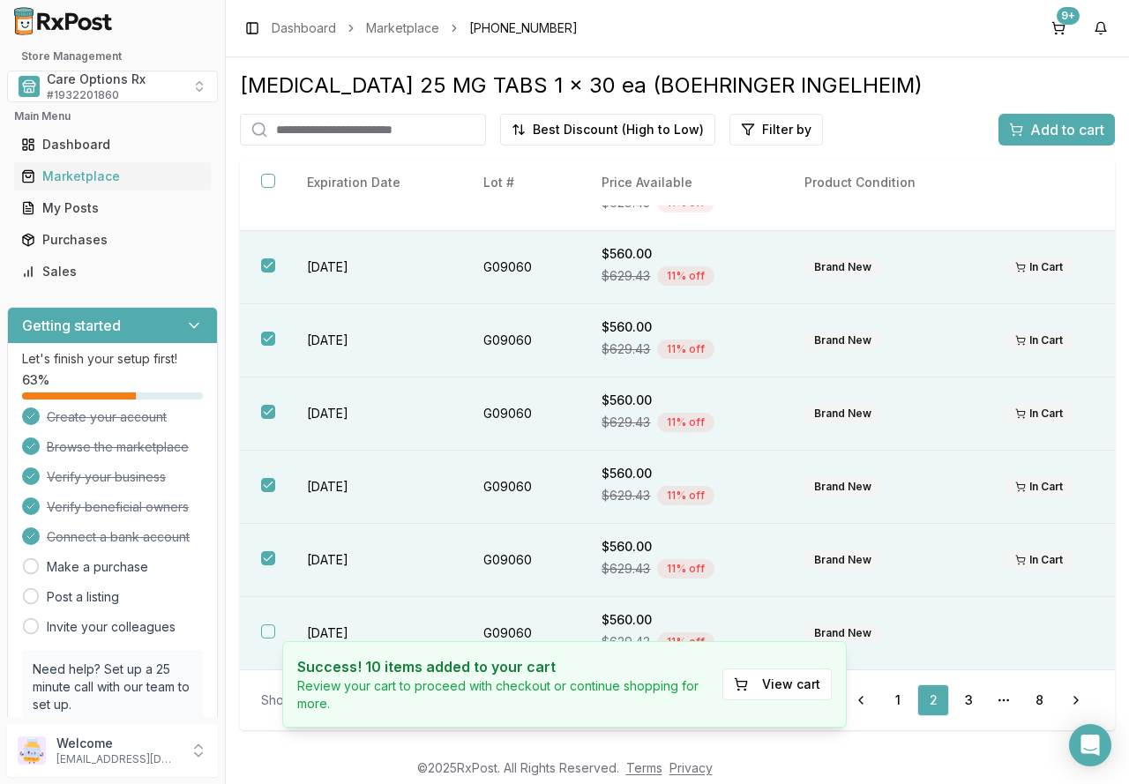
click at [308, 633] on td "2027-02-28" at bounding box center [374, 633] width 176 height 73
click at [1045, 128] on span "Add to cart" at bounding box center [1067, 129] width 74 height 21
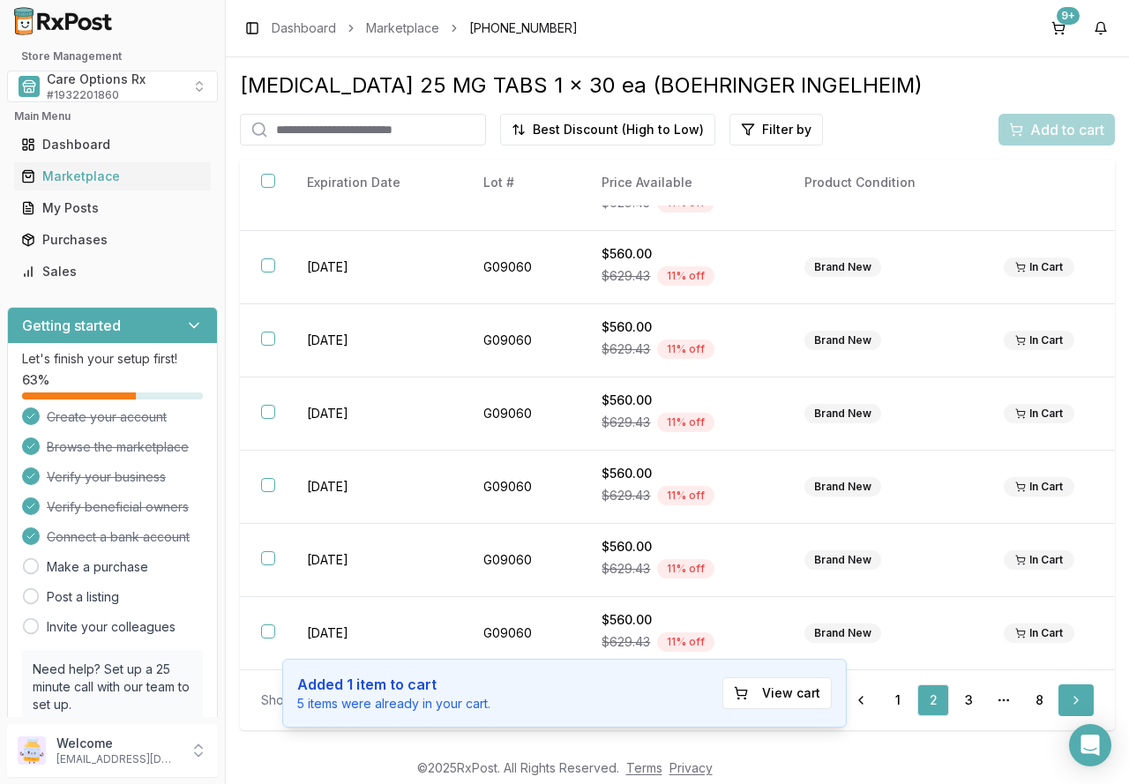
click at [1065, 699] on link "Next" at bounding box center [1076, 701] width 35 height 32
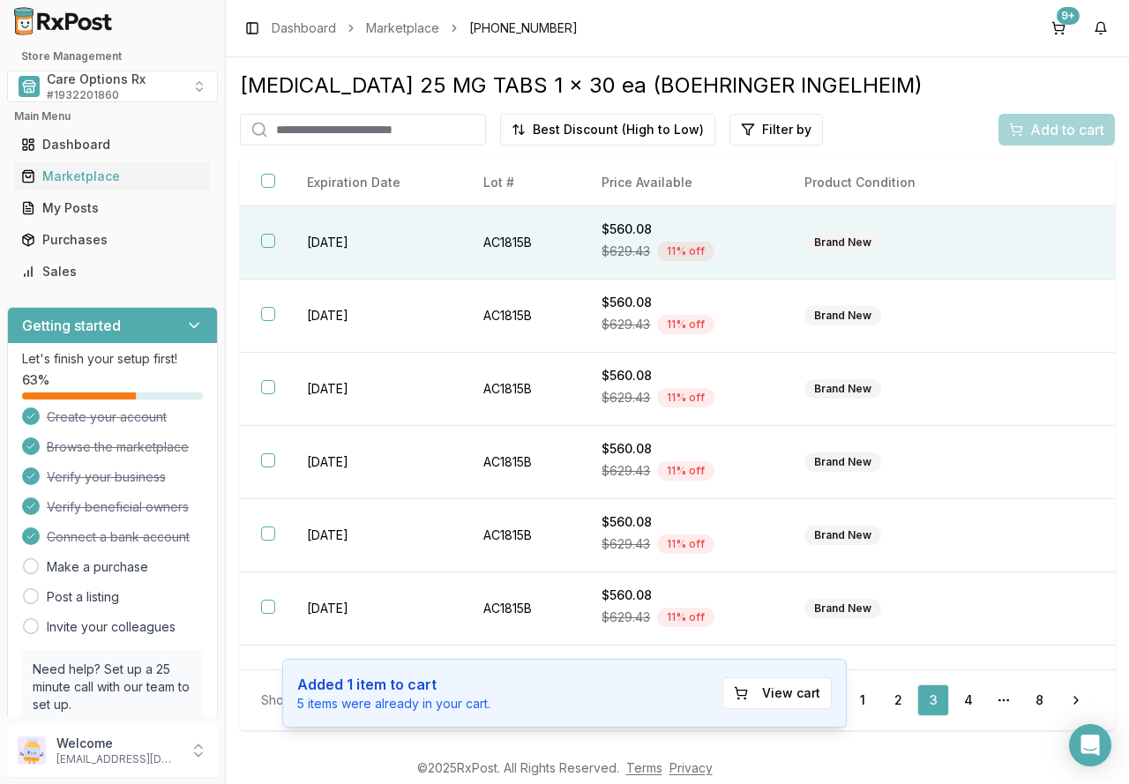
click at [271, 240] on button "button" at bounding box center [268, 241] width 14 height 14
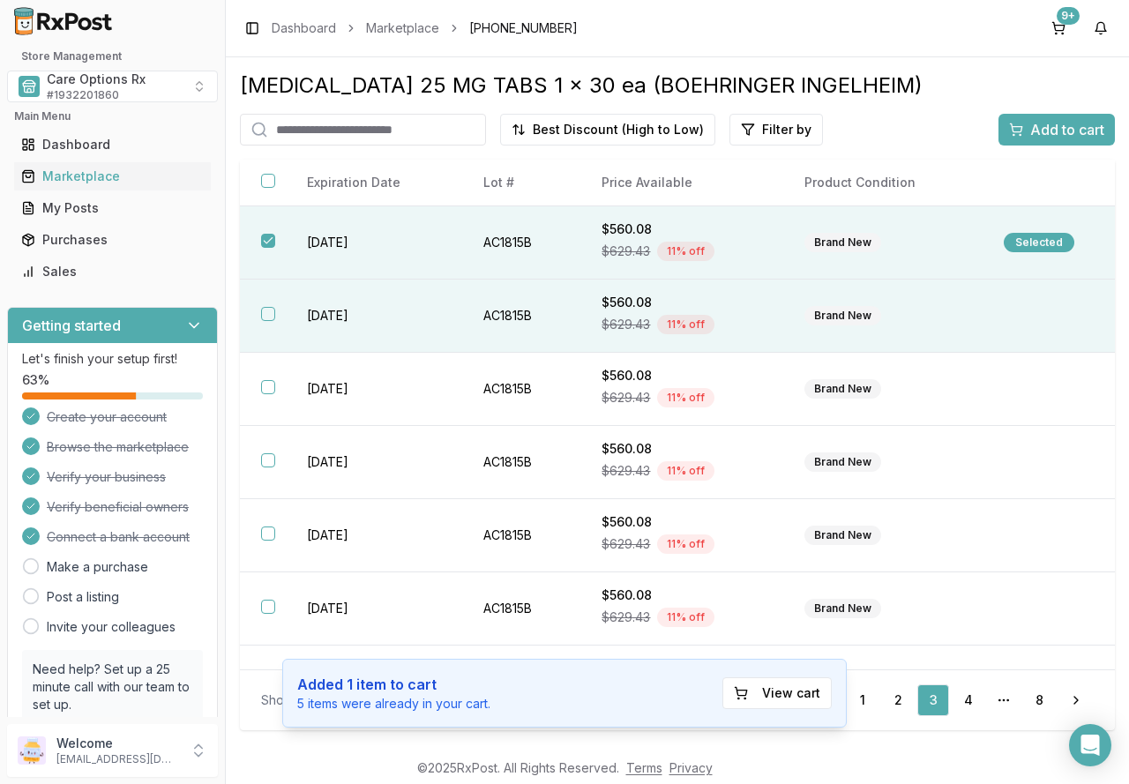
click at [281, 313] on th at bounding box center [263, 316] width 46 height 73
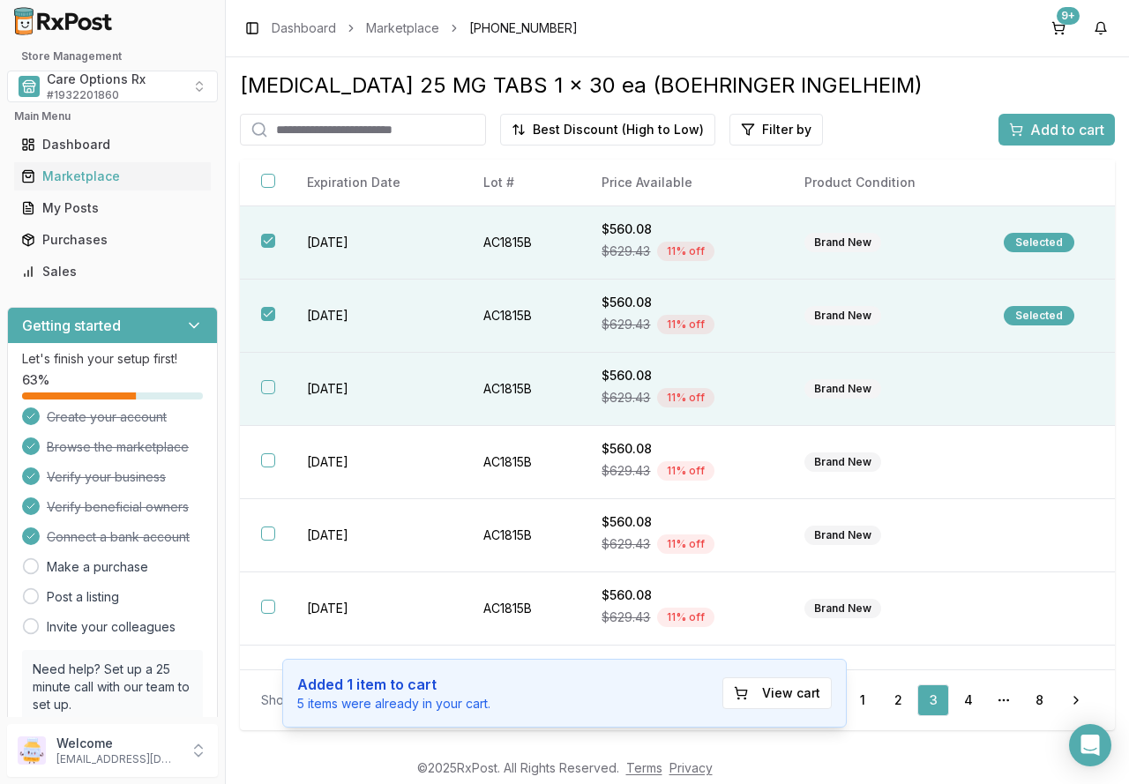
click at [266, 392] on button "button" at bounding box center [268, 387] width 14 height 14
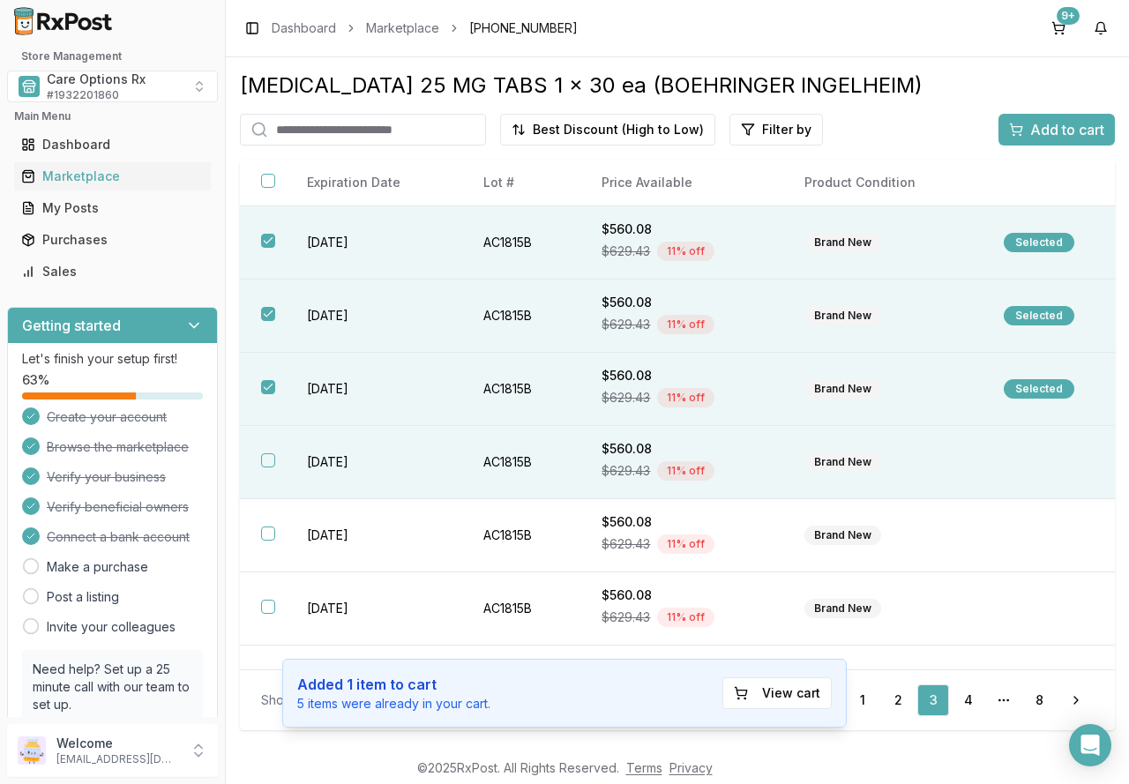
click at [263, 458] on button "button" at bounding box center [268, 460] width 14 height 14
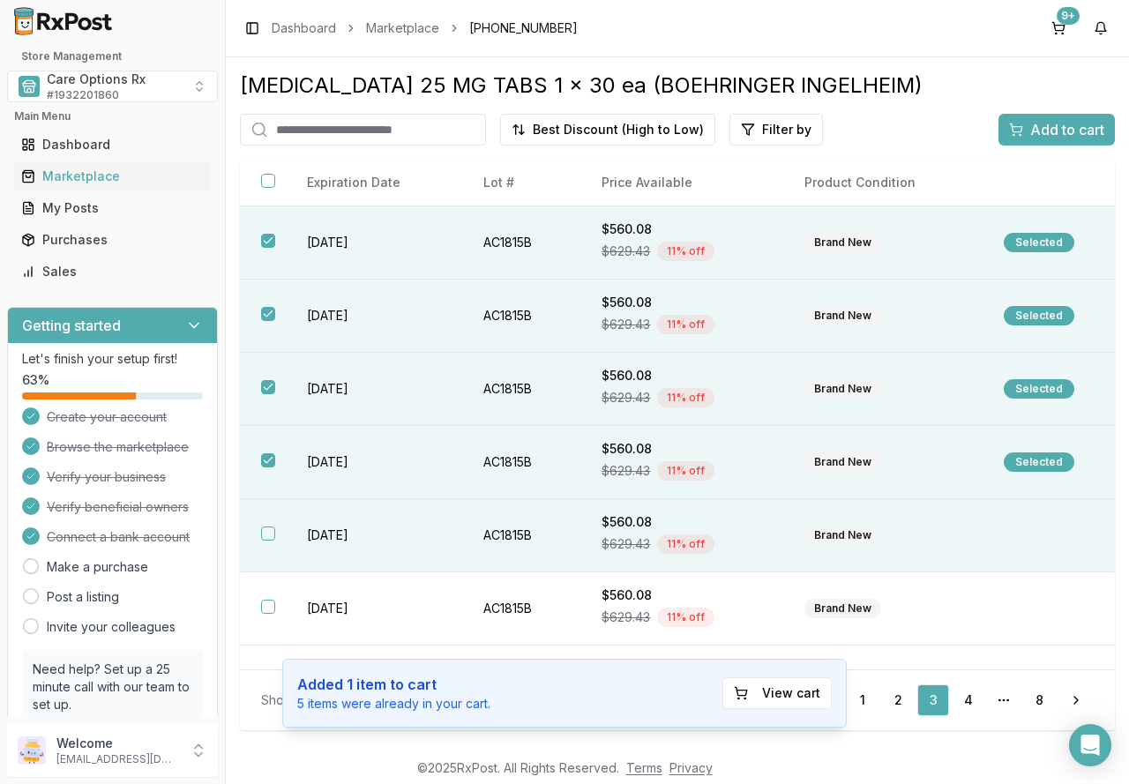
click at [276, 545] on th at bounding box center [263, 535] width 46 height 73
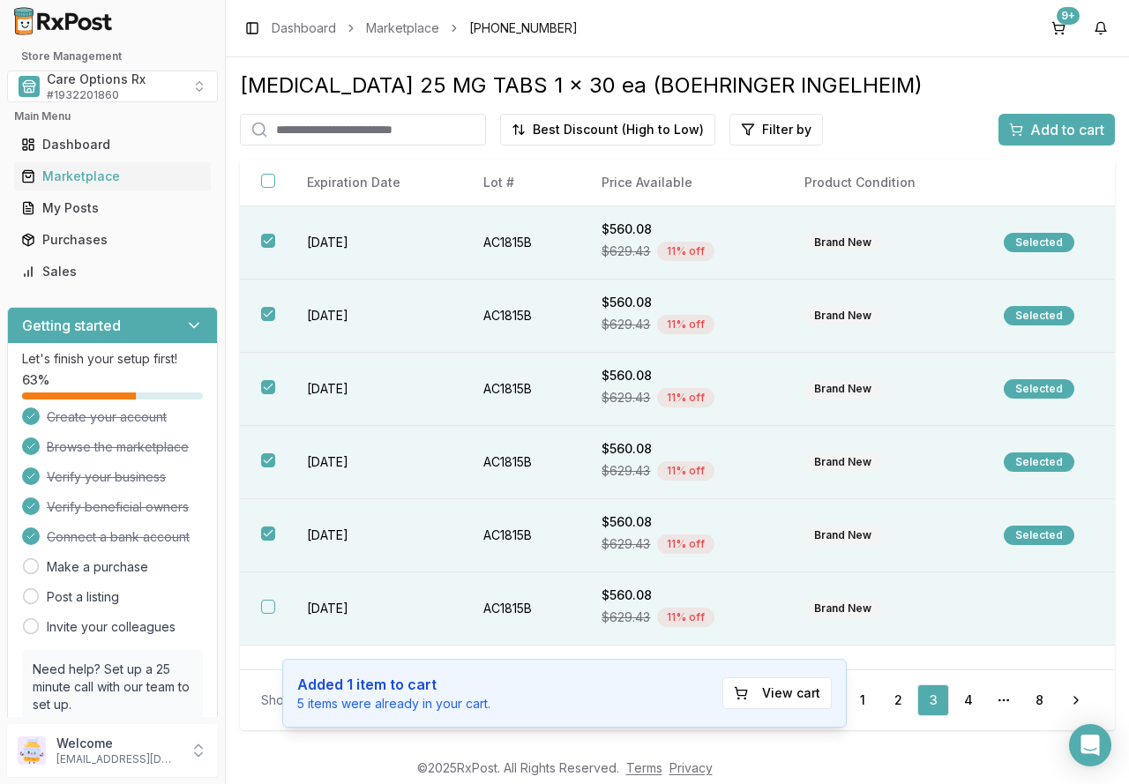
click at [270, 605] on button "button" at bounding box center [268, 607] width 14 height 14
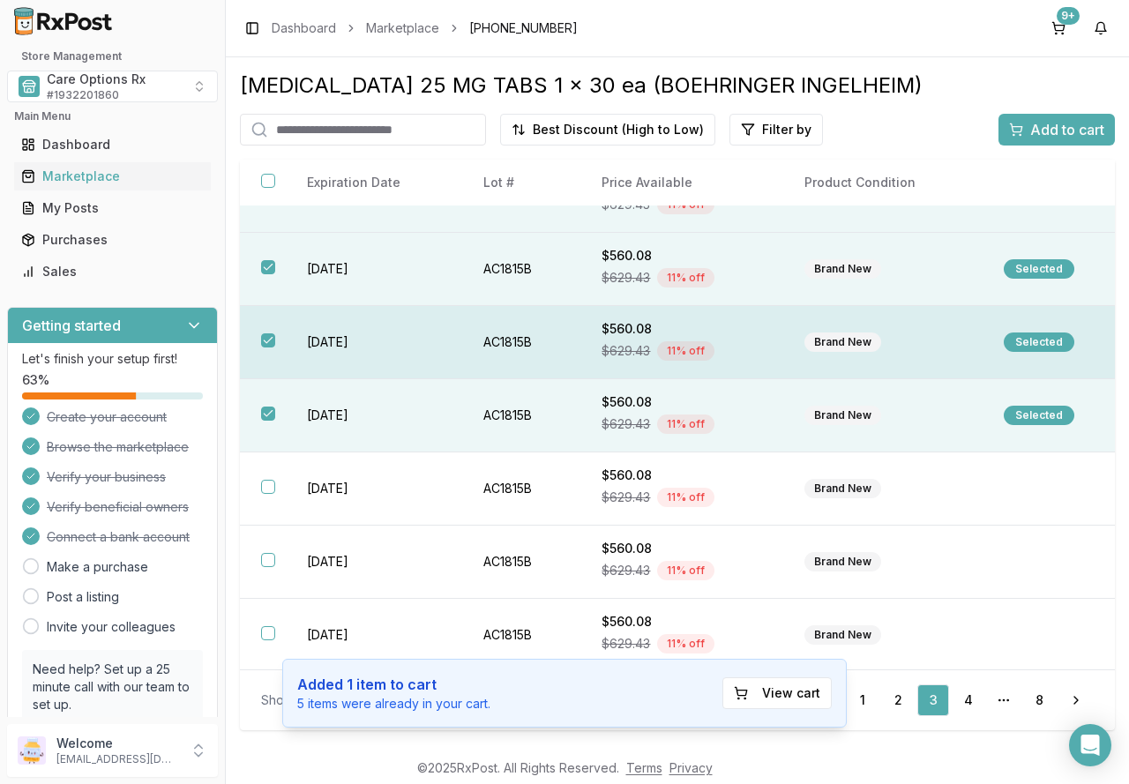
scroll to position [268, 0]
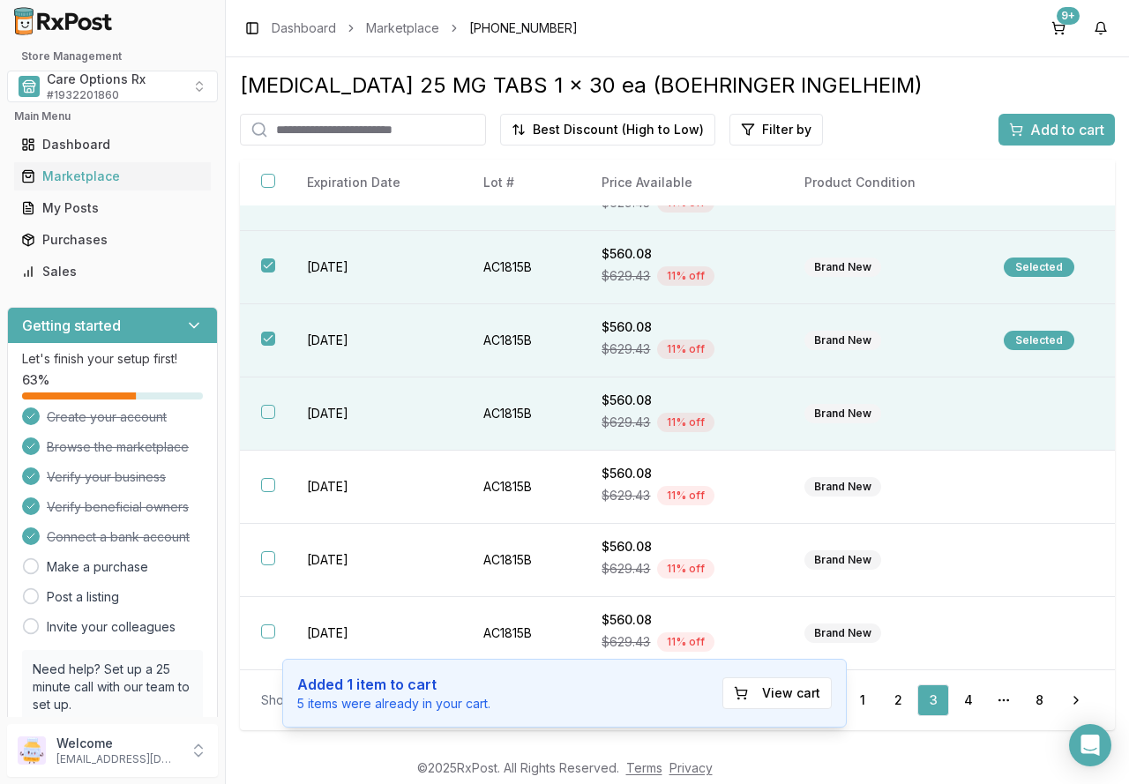
click at [288, 417] on td "2027-02-28" at bounding box center [374, 414] width 176 height 73
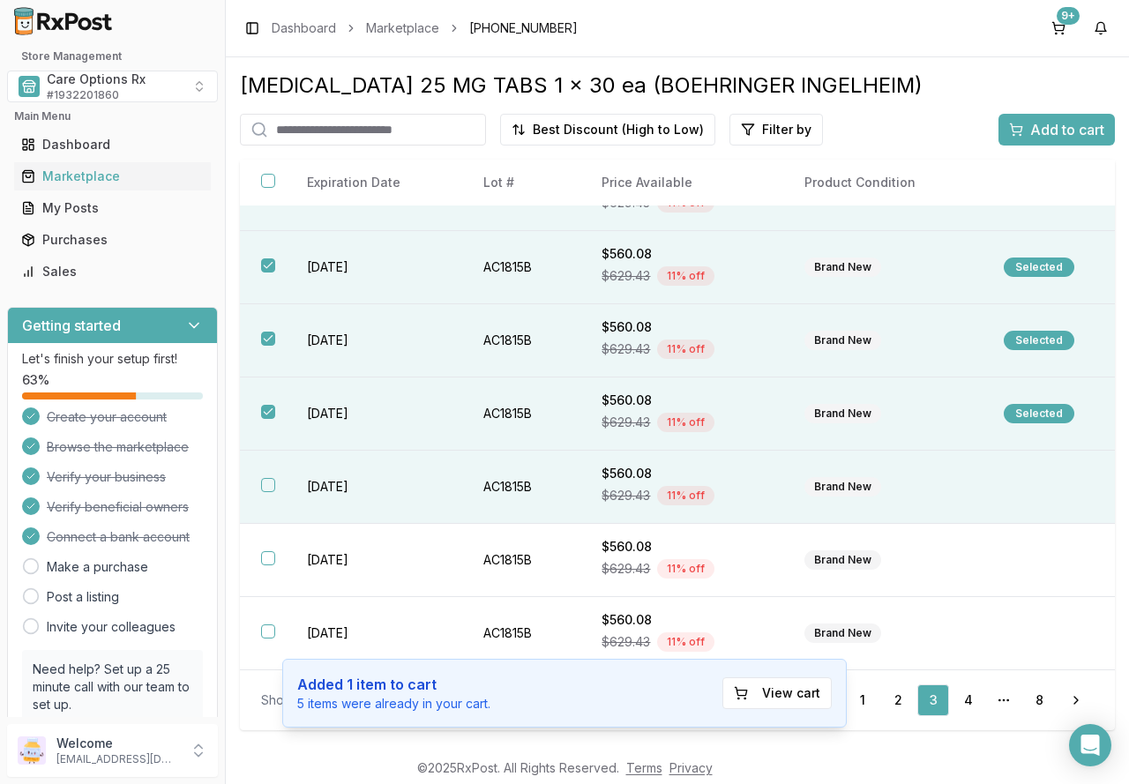
click at [292, 487] on td "2027-02-28" at bounding box center [374, 487] width 176 height 73
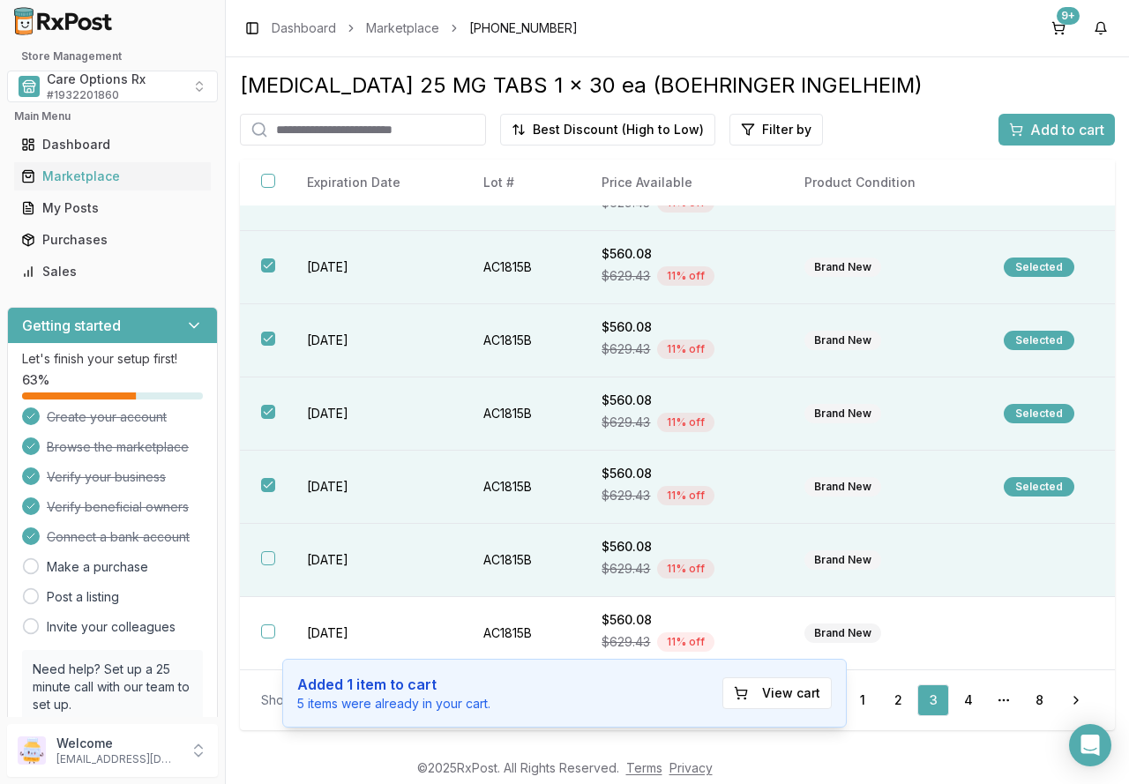
click at [289, 565] on td "2027-02-28" at bounding box center [374, 560] width 176 height 73
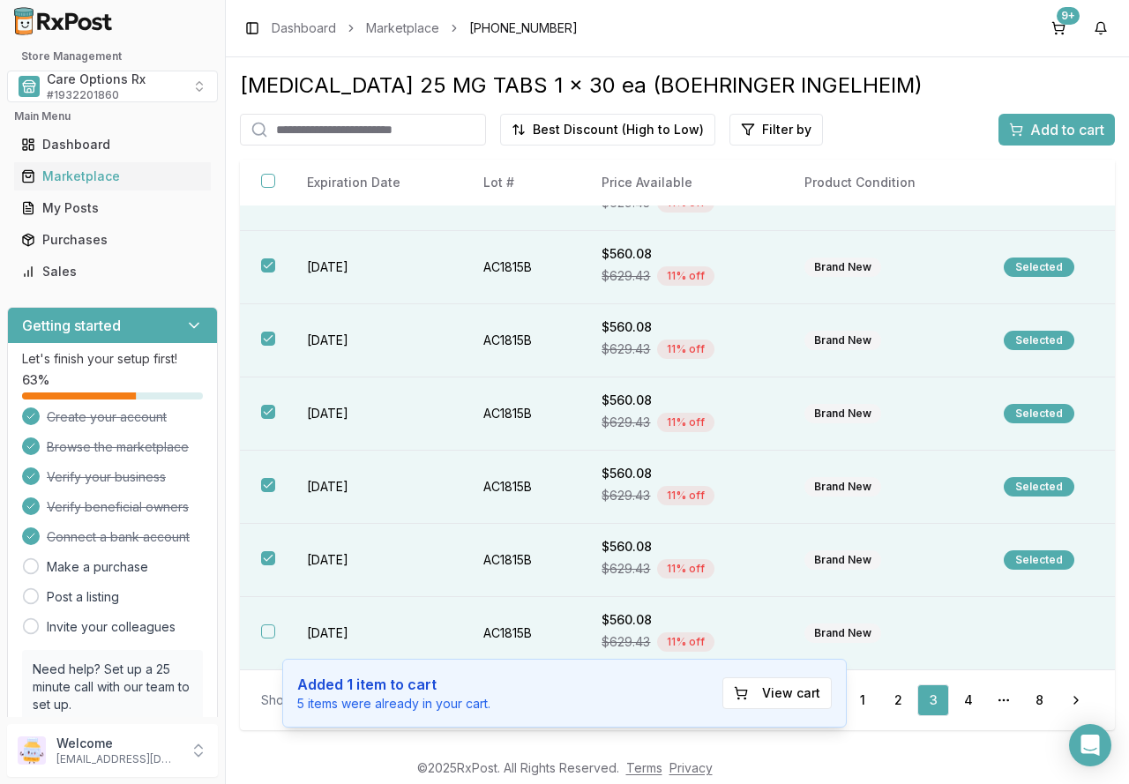
click at [290, 626] on td "2027-02-28" at bounding box center [374, 633] width 176 height 73
click at [1070, 128] on span "Add to cart" at bounding box center [1067, 129] width 74 height 21
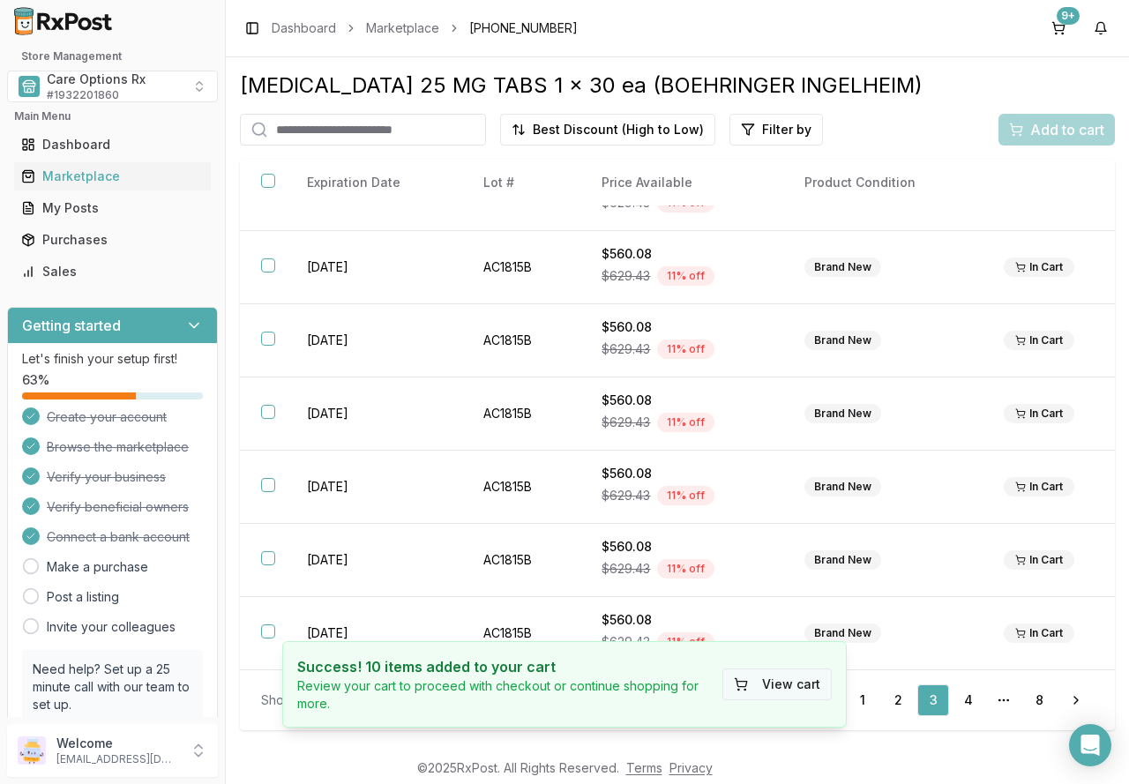
click at [762, 682] on button "View cart" at bounding box center [777, 685] width 109 height 32
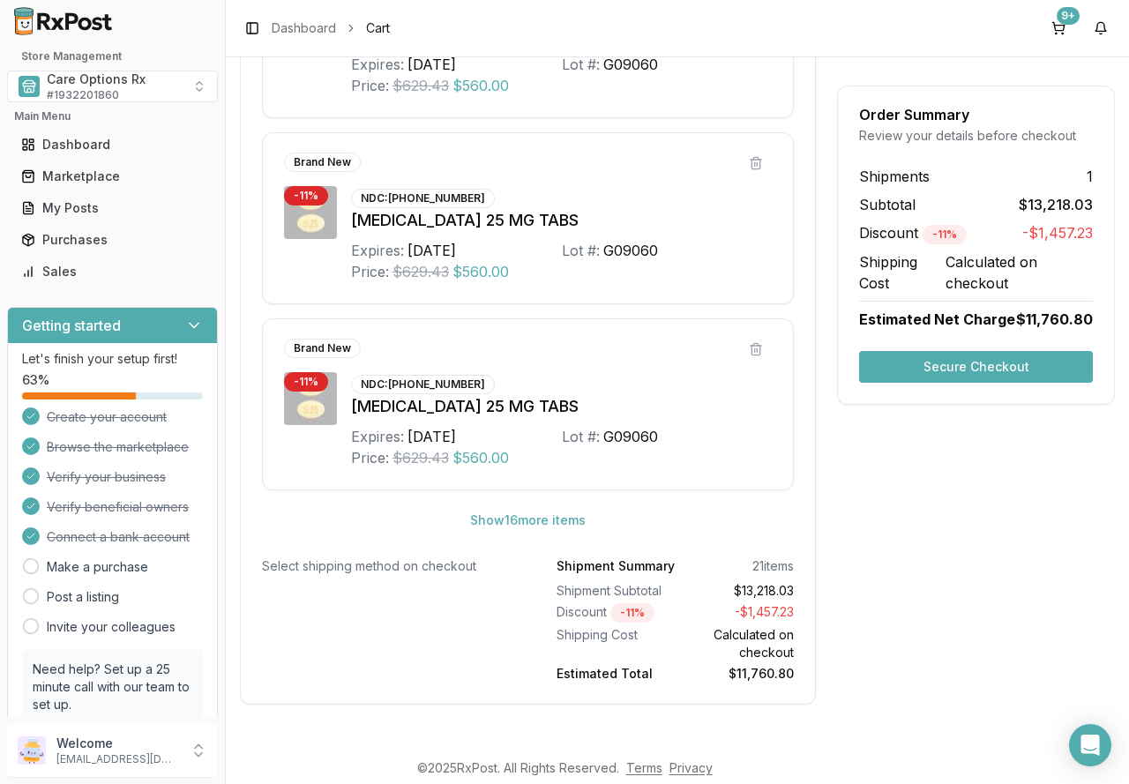
scroll to position [899, 0]
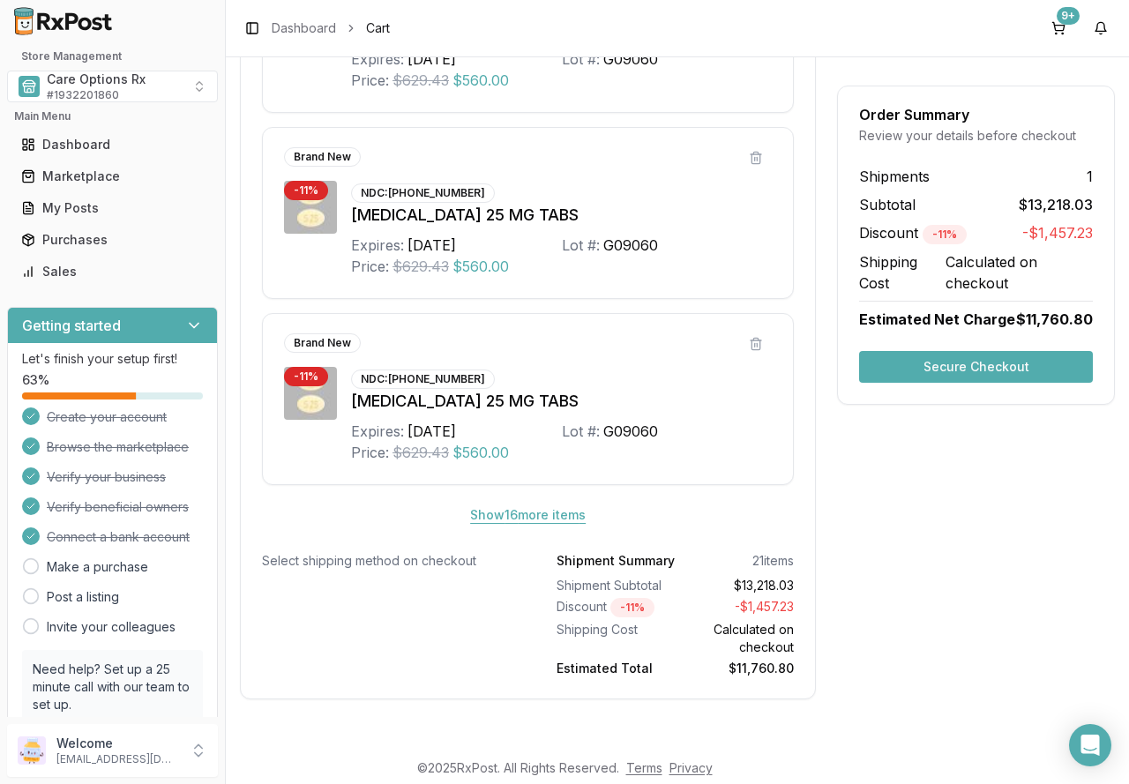
click at [564, 514] on button "Show 16 more item s" at bounding box center [528, 515] width 144 height 32
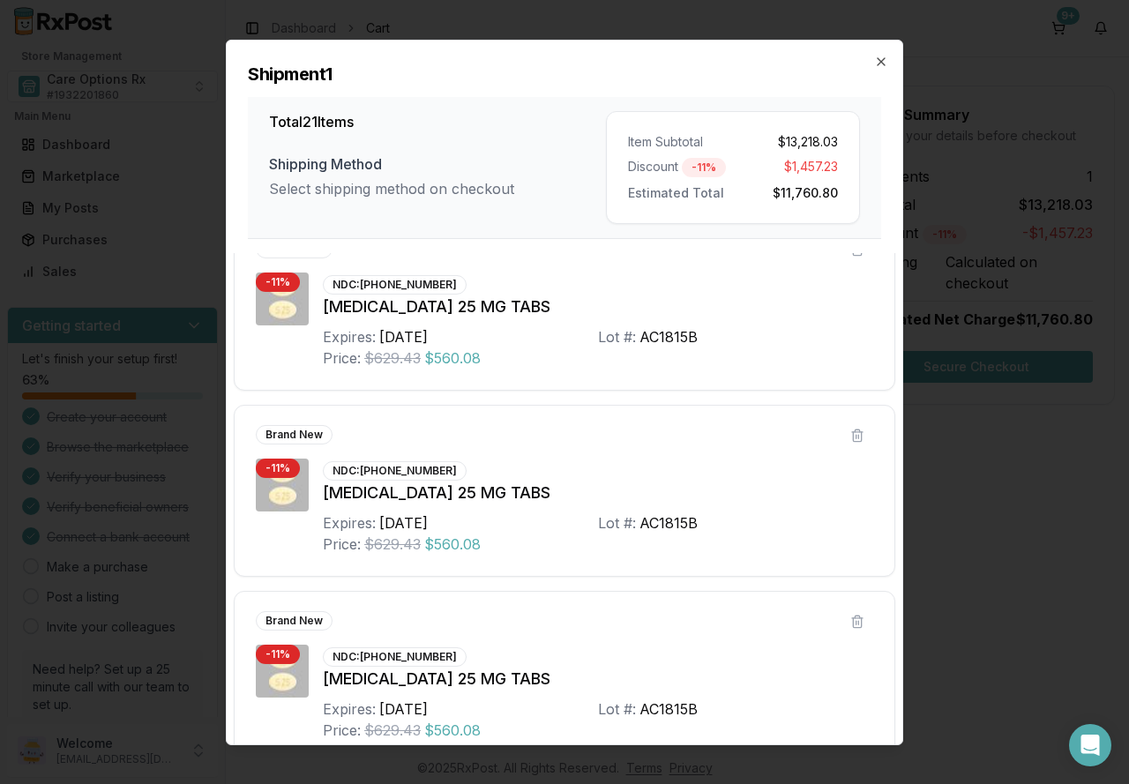
scroll to position [3418, 0]
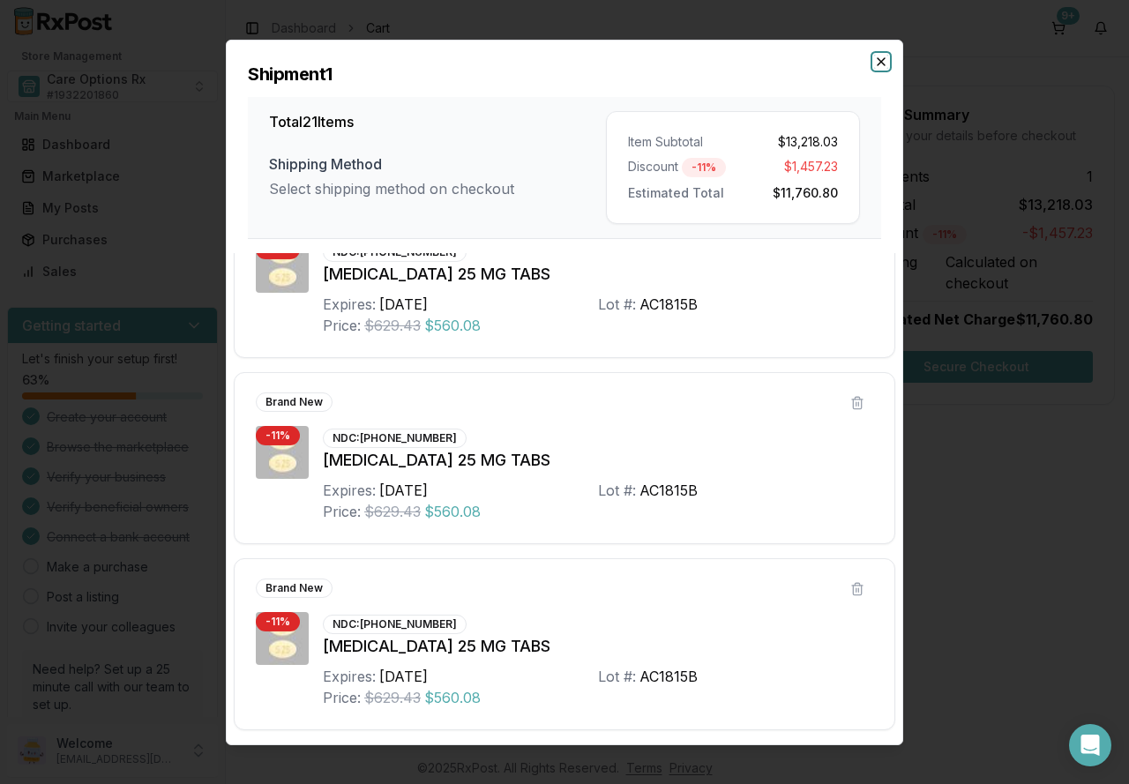
click at [883, 64] on icon "button" at bounding box center [881, 61] width 14 height 14
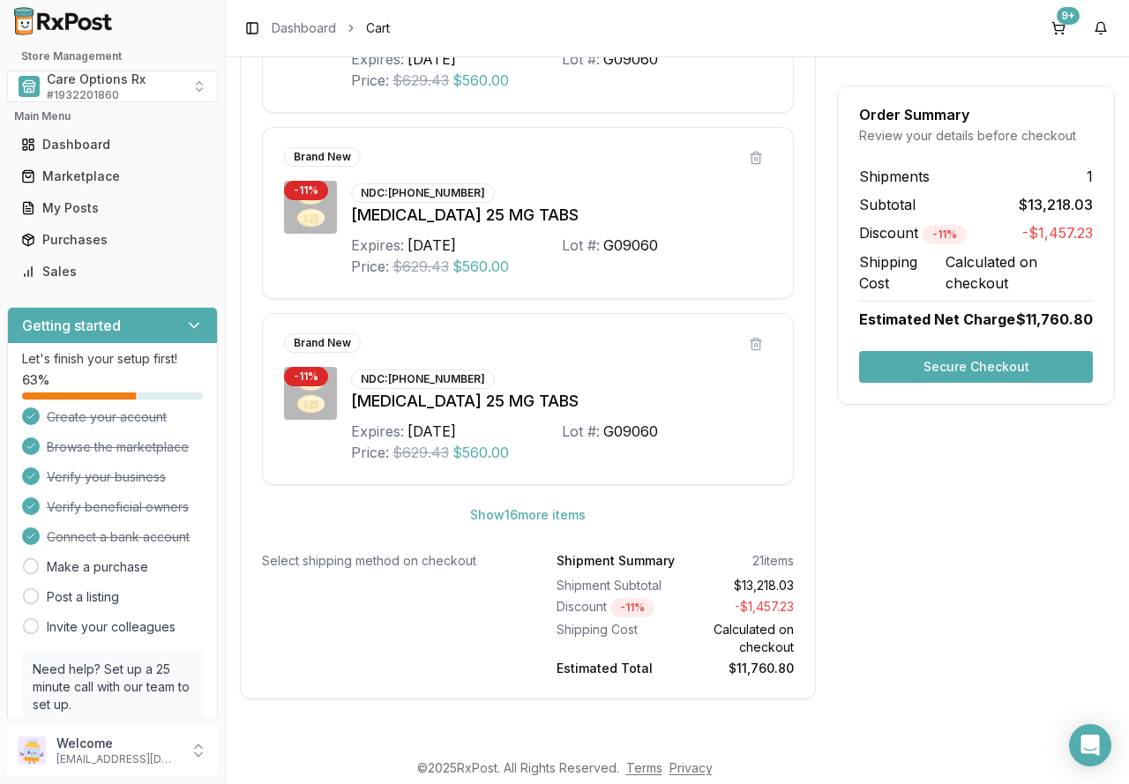
scroll to position [811, 0]
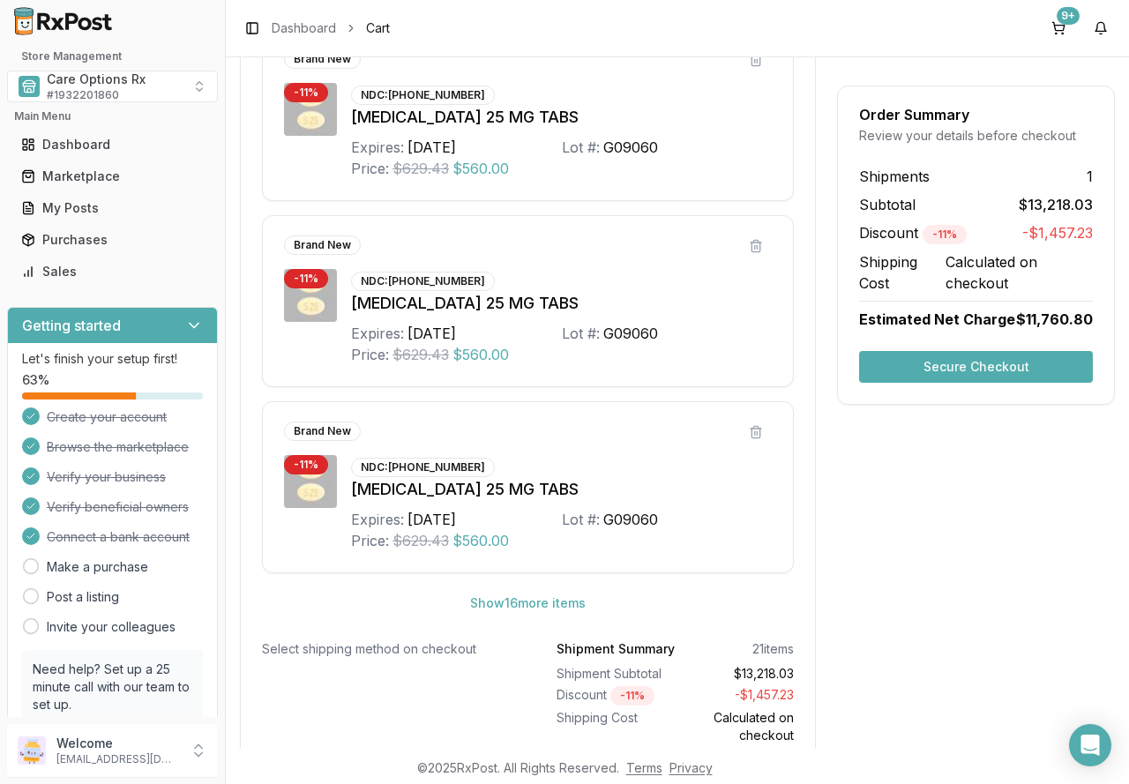
click at [971, 366] on button "Secure Checkout" at bounding box center [976, 367] width 234 height 32
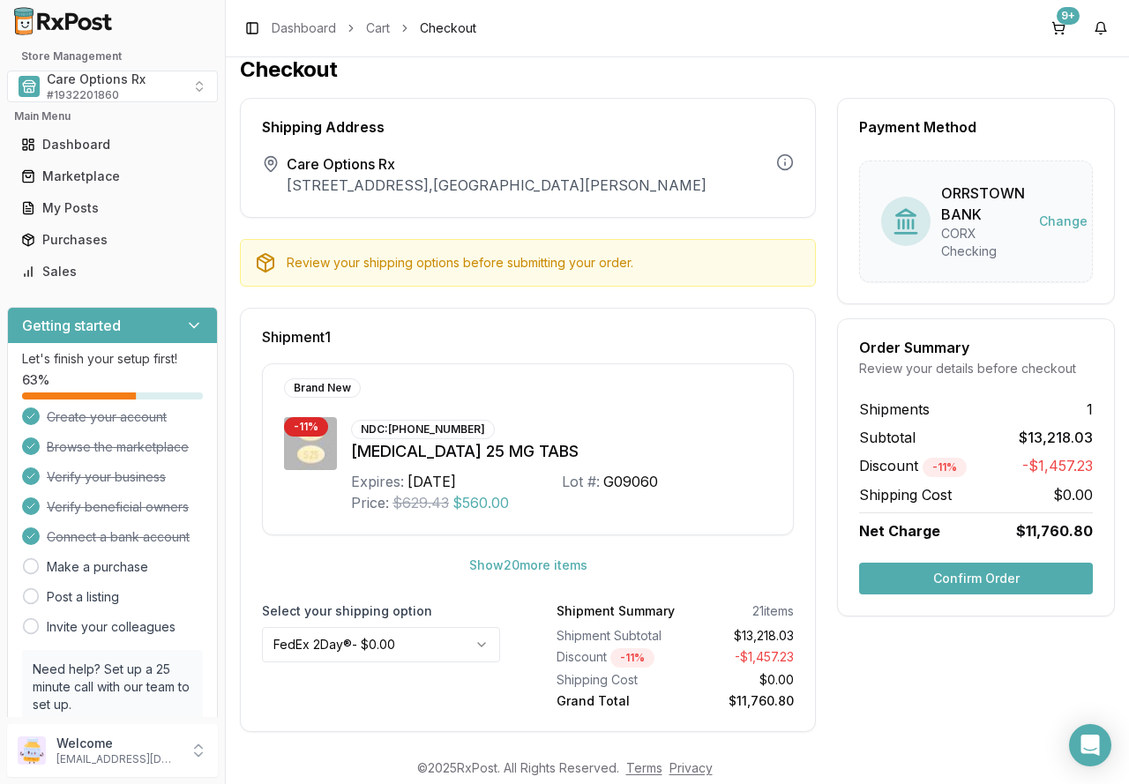
scroll to position [27, 0]
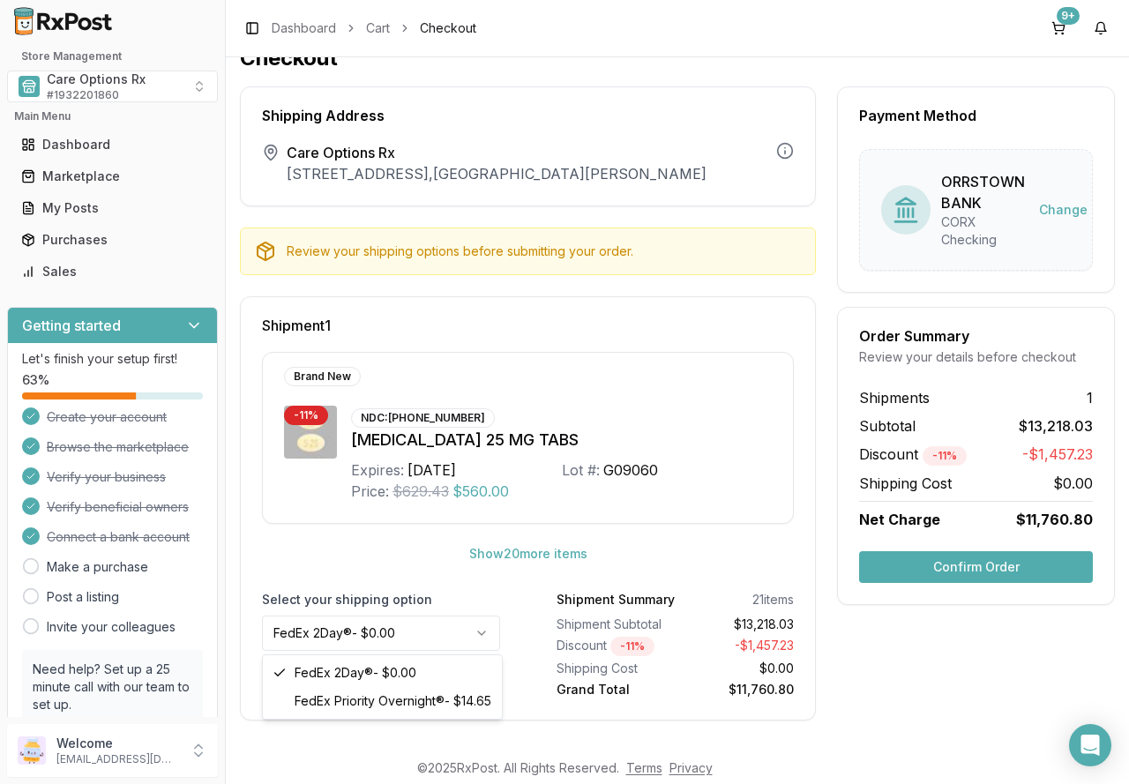
click at [451, 638] on html "Store Management Care Options Rx # 1932201860 Main Menu Dashboard Marketplace M…" at bounding box center [564, 392] width 1129 height 784
click at [989, 638] on div "Payment Method ORRSTOWN BANK CORX Checking Change Order Summary Review your det…" at bounding box center [976, 403] width 278 height 634
click at [972, 566] on button "Confirm Order" at bounding box center [976, 567] width 234 height 32
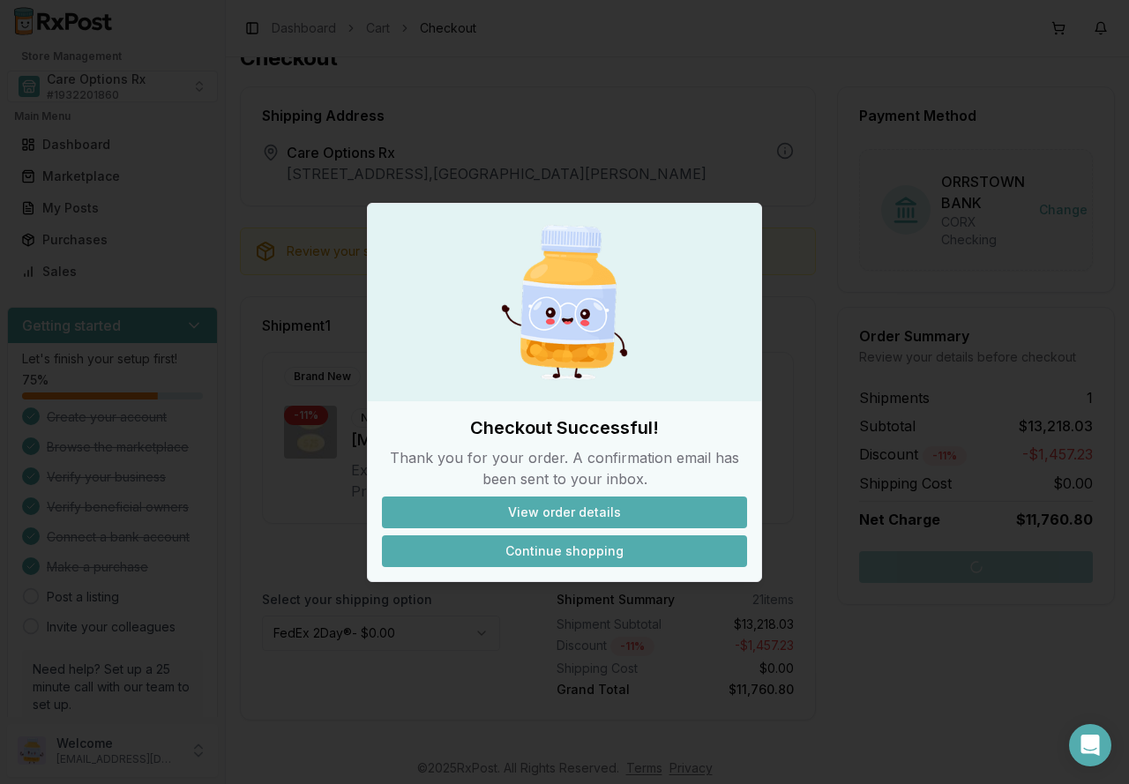
click at [582, 556] on button "Continue shopping" at bounding box center [564, 552] width 365 height 32
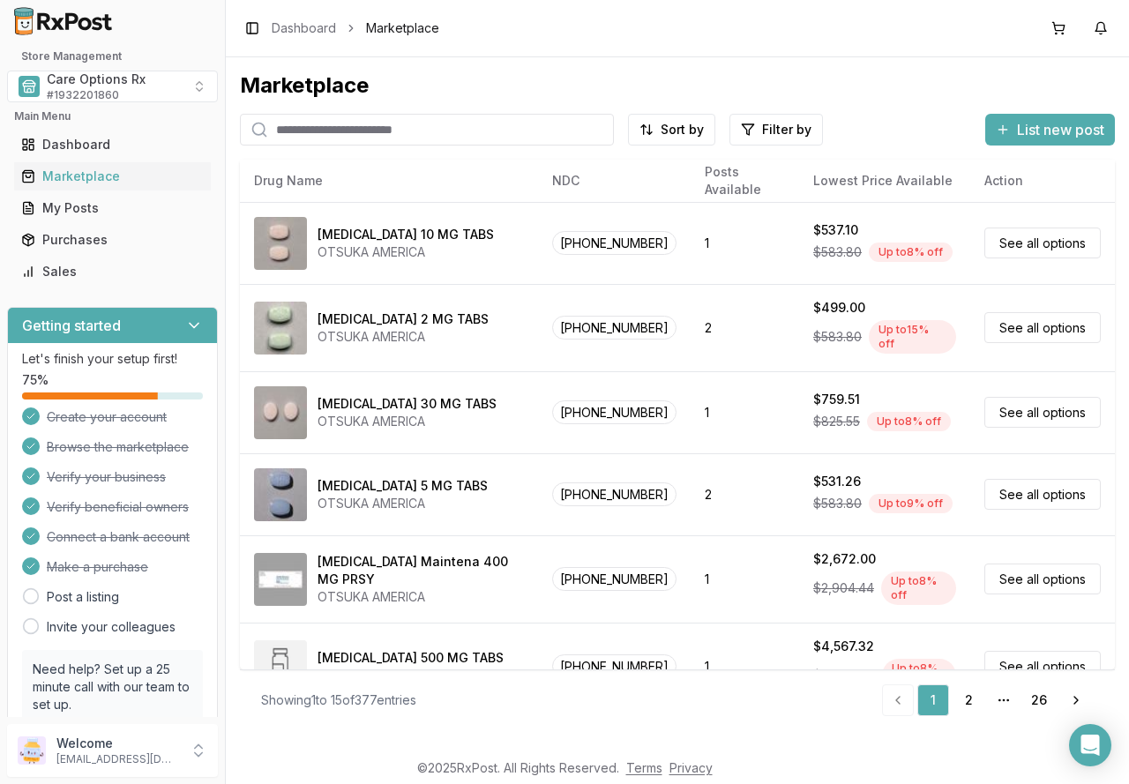
click at [426, 135] on input "search" at bounding box center [427, 130] width 374 height 32
type input "********"
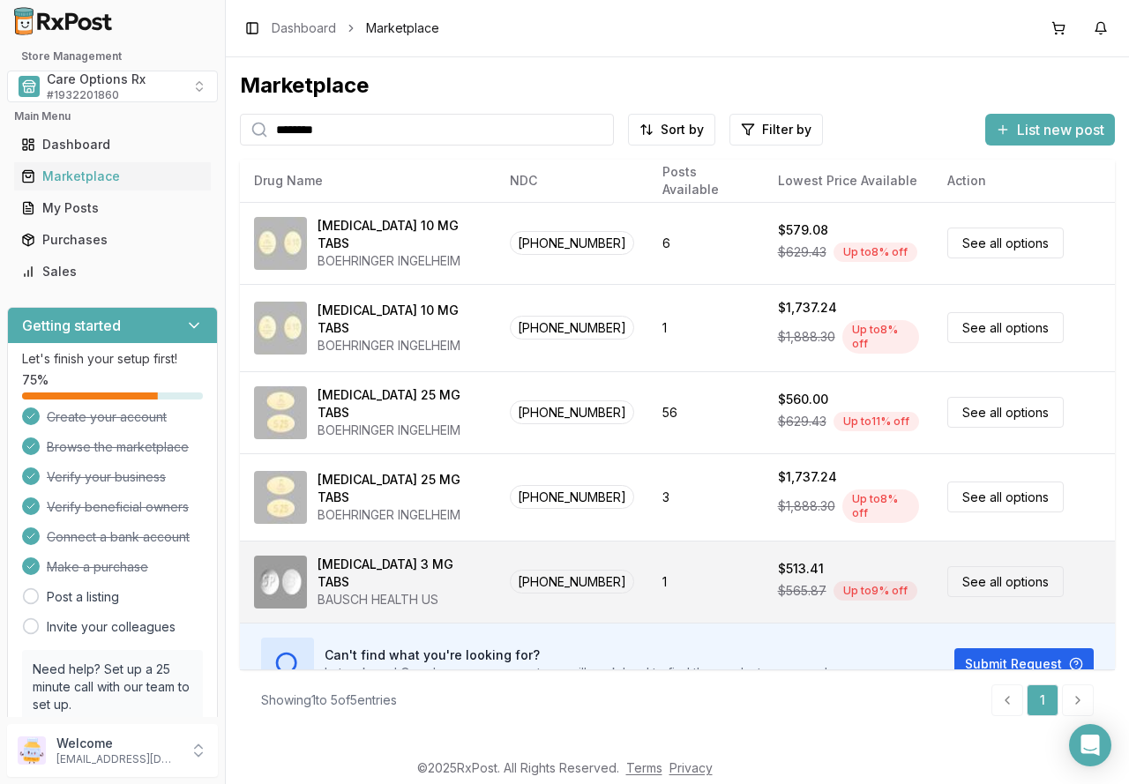
click at [410, 566] on div "Trulance 3 MG TABS" at bounding box center [400, 573] width 164 height 35
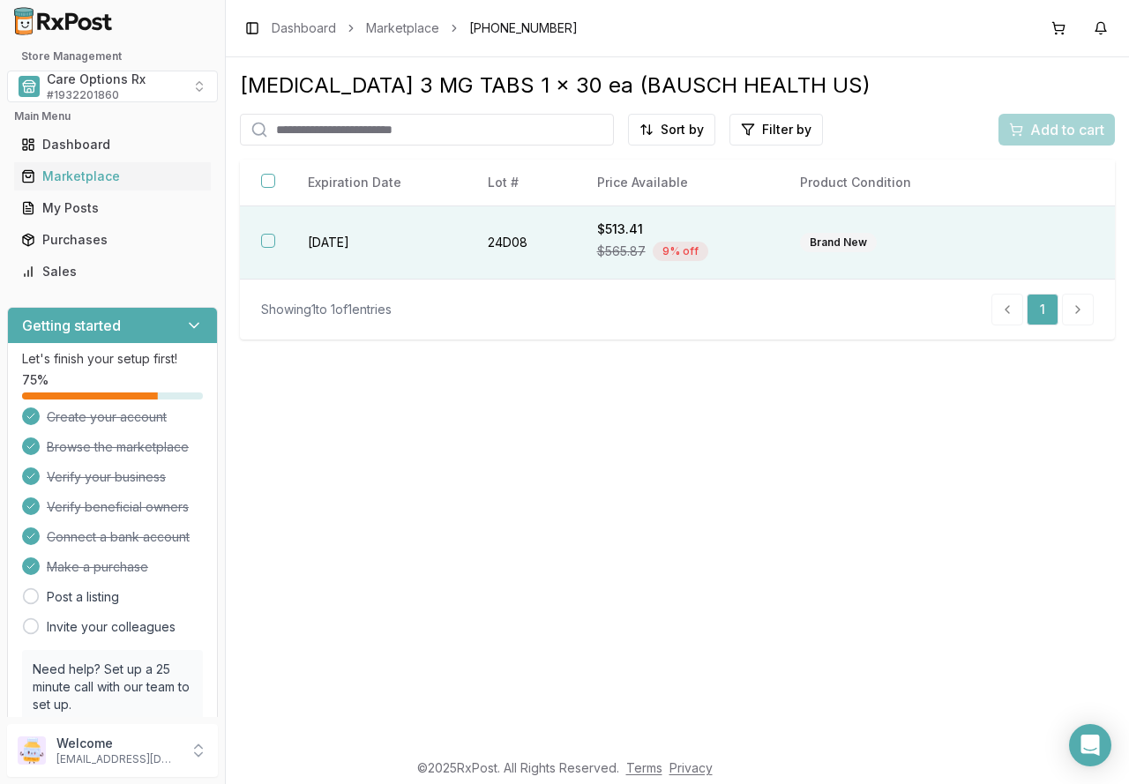
click at [273, 244] on button "button" at bounding box center [268, 241] width 14 height 14
click at [1075, 124] on span "Add to cart" at bounding box center [1067, 129] width 74 height 21
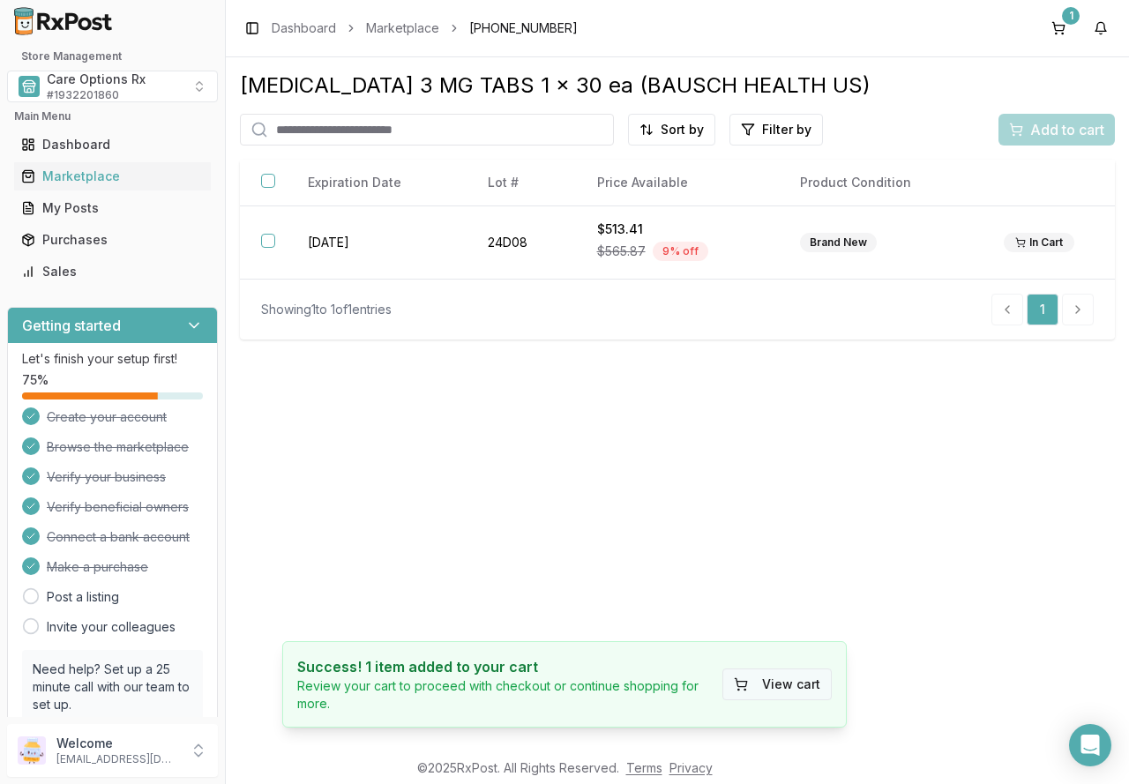
click at [786, 686] on button "View cart" at bounding box center [777, 685] width 109 height 32
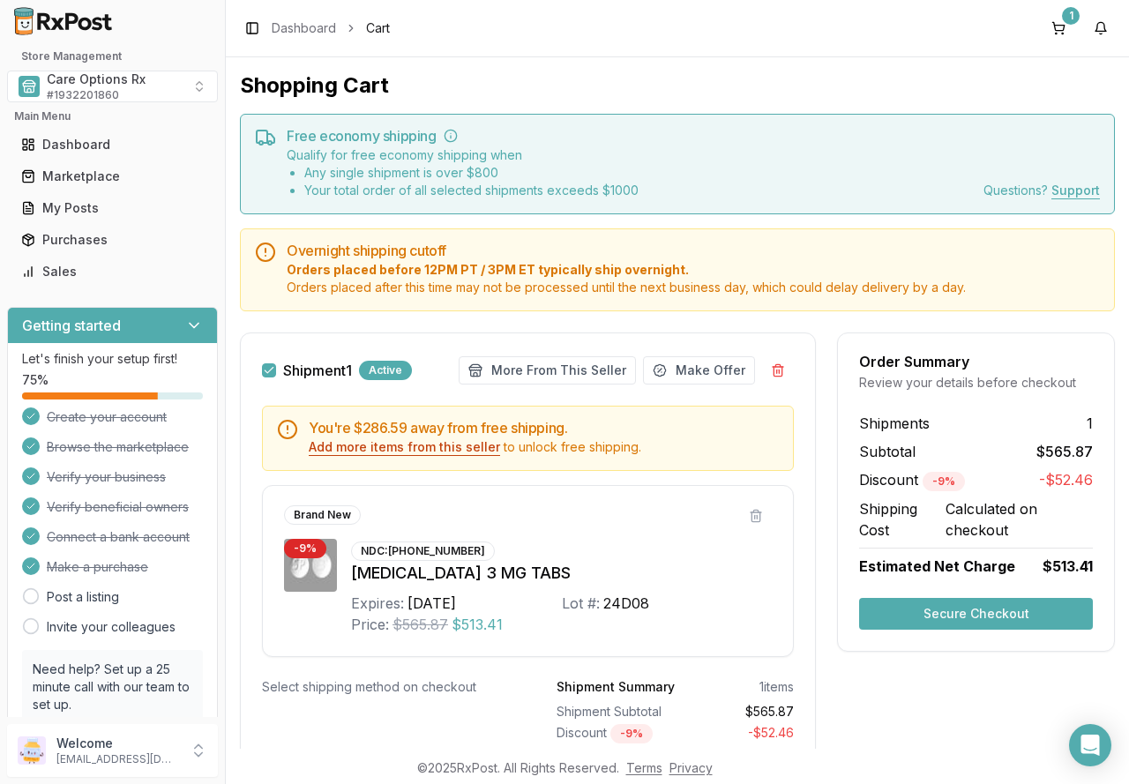
click at [437, 448] on button "Add more items from this seller" at bounding box center [404, 447] width 191 height 18
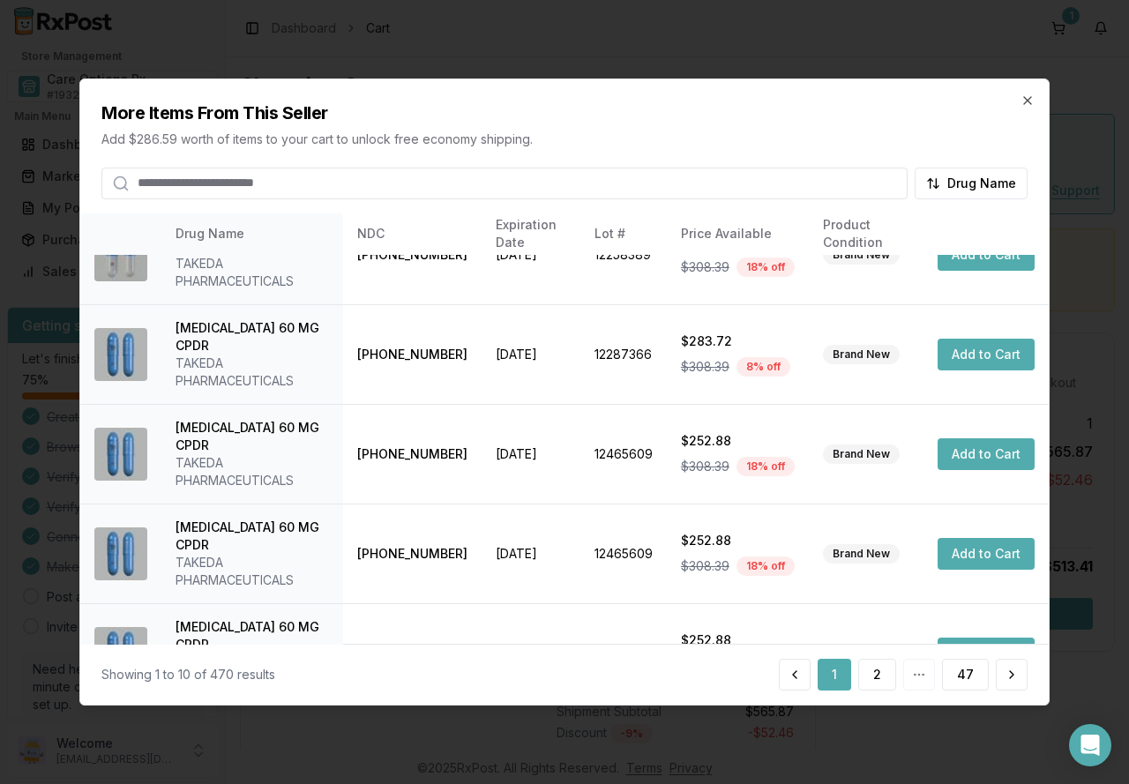
scroll to position [431, 0]
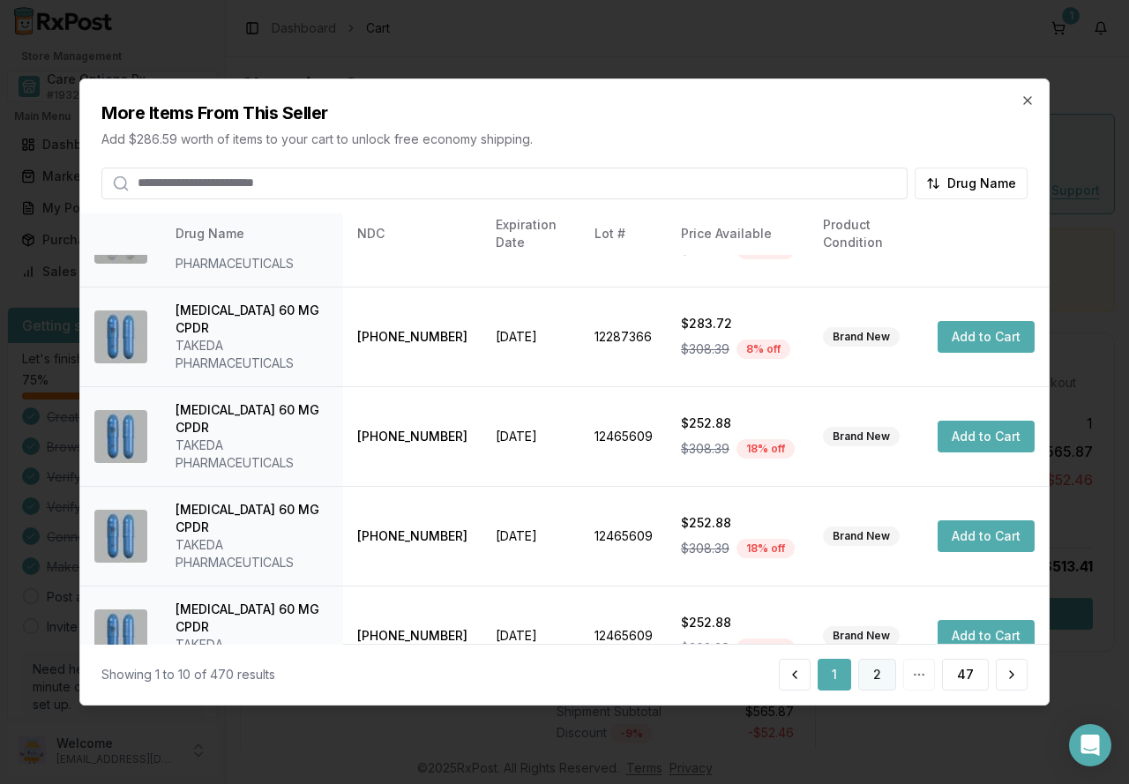
click at [868, 675] on button "2" at bounding box center [877, 675] width 38 height 32
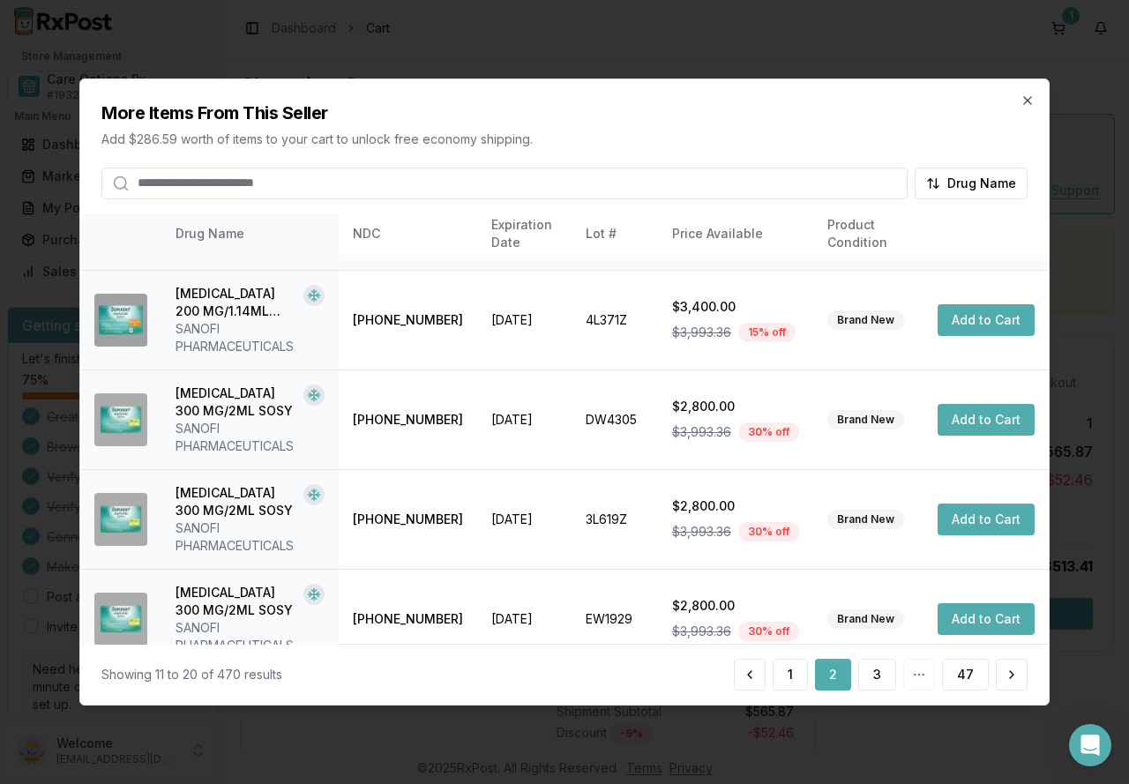
scroll to position [590, 0]
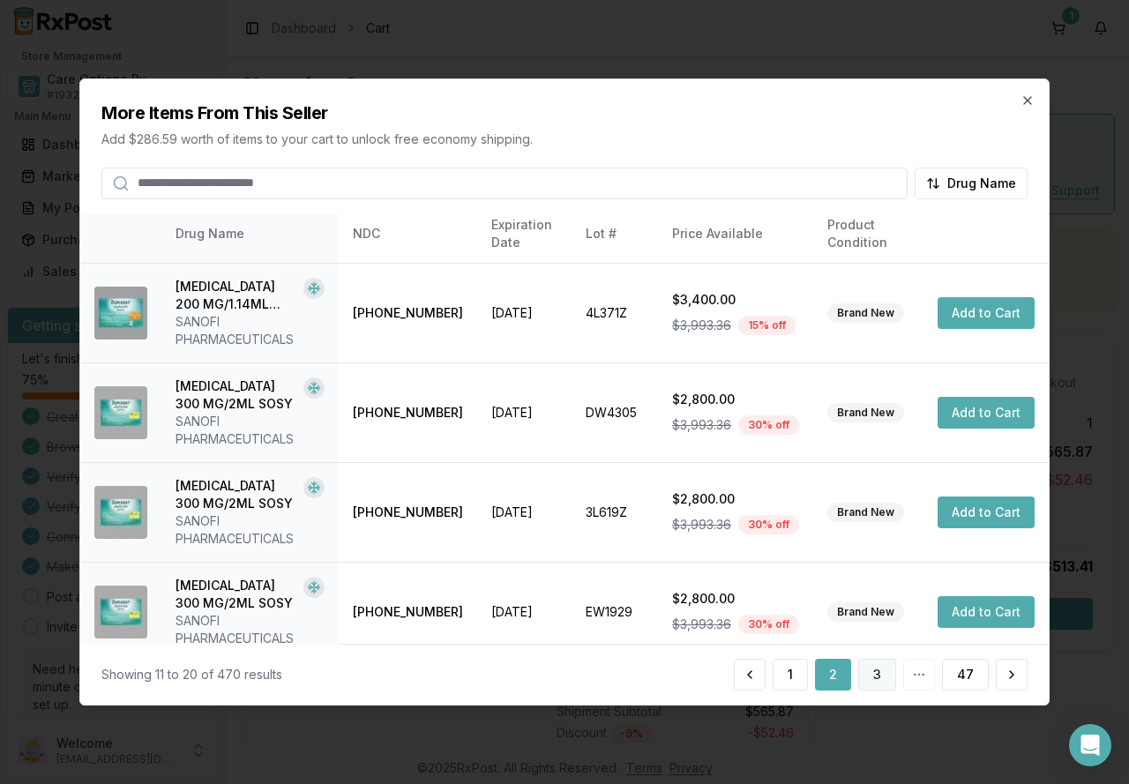
click at [877, 680] on button "3" at bounding box center [877, 675] width 38 height 32
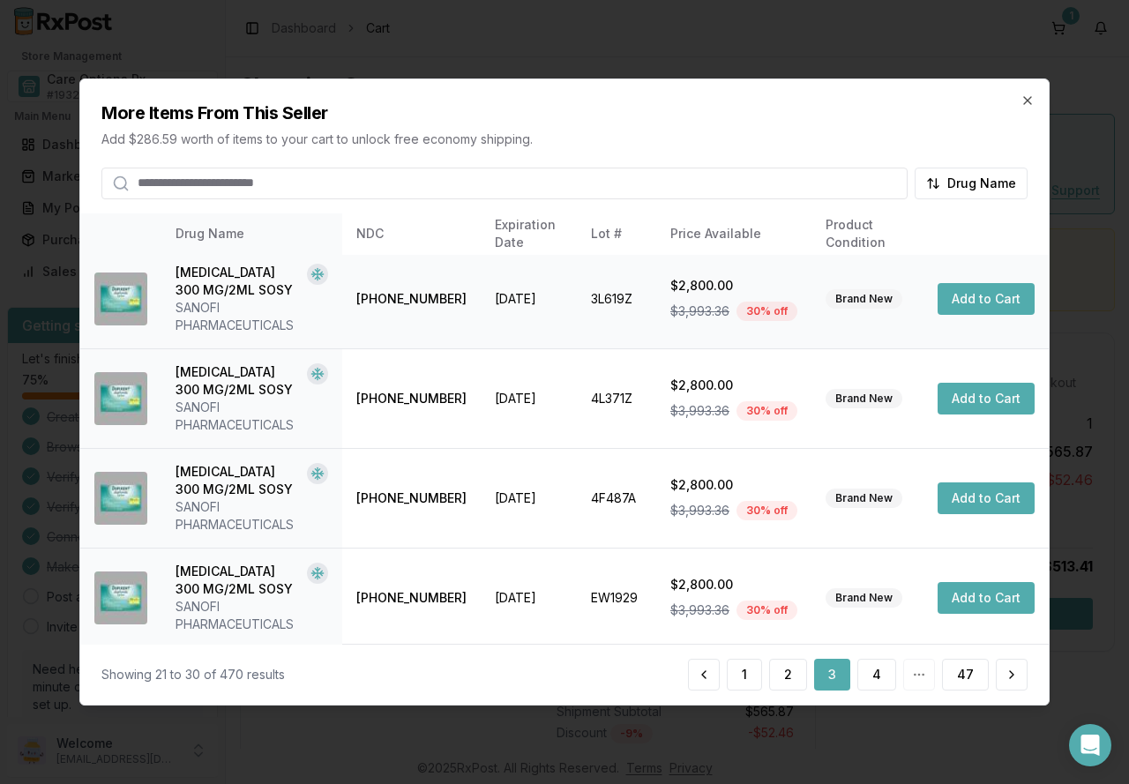
scroll to position [608, 0]
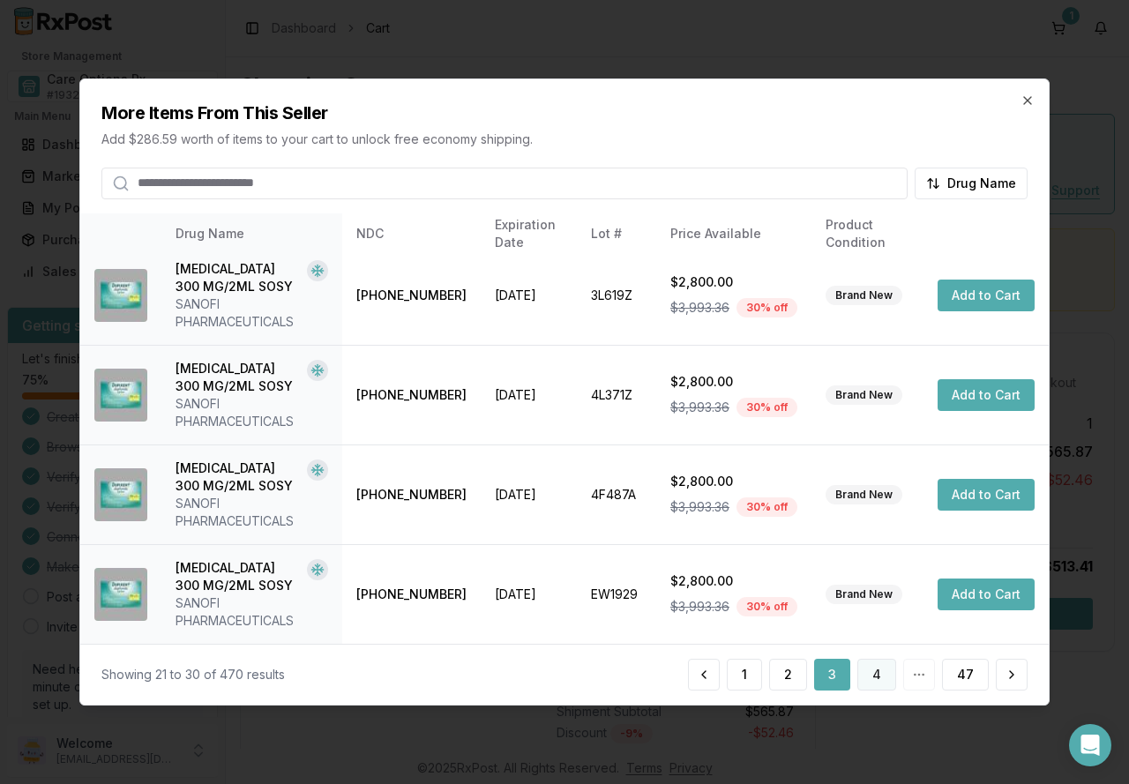
click at [880, 682] on button "4" at bounding box center [877, 675] width 39 height 32
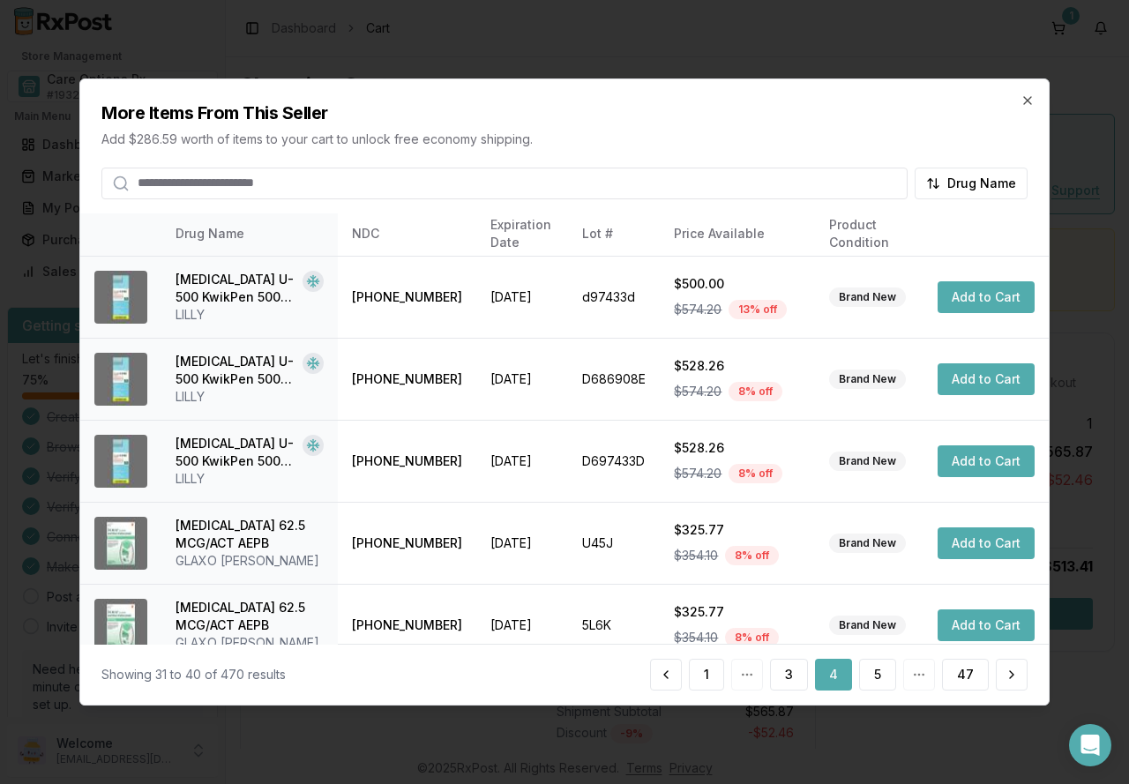
scroll to position [449, 0]
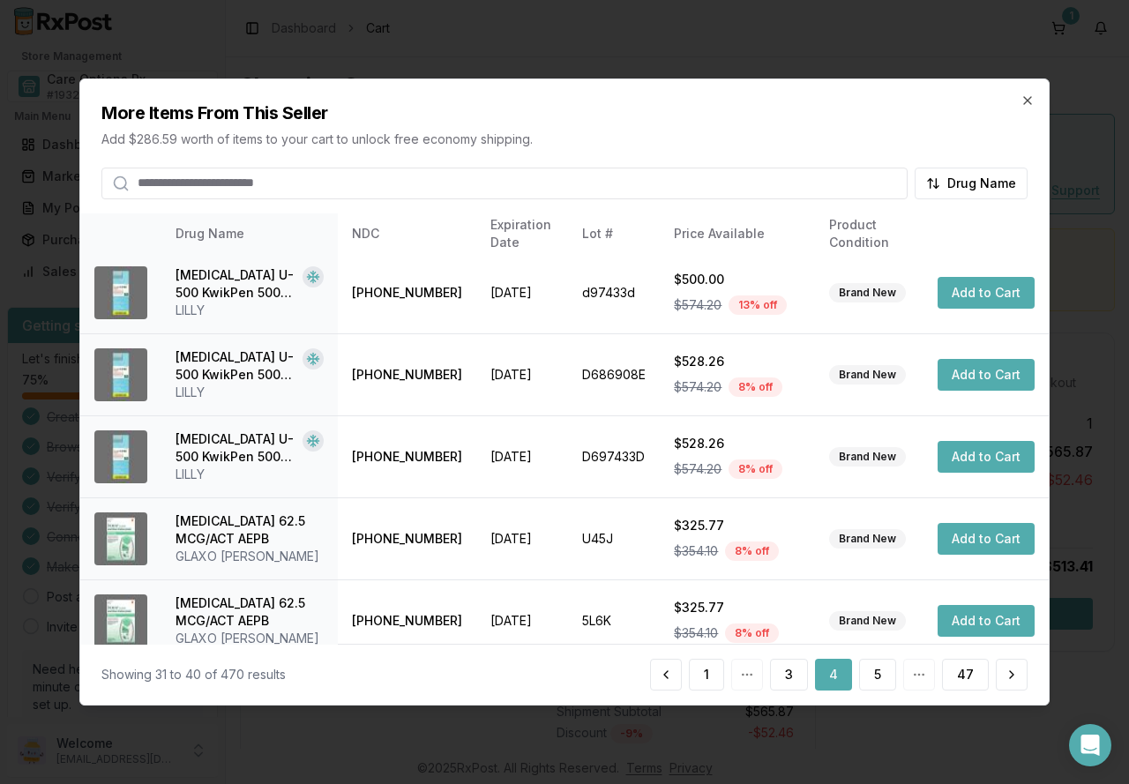
click at [838, 686] on button "4" at bounding box center [833, 675] width 37 height 32
click at [866, 674] on button "5" at bounding box center [877, 675] width 37 height 32
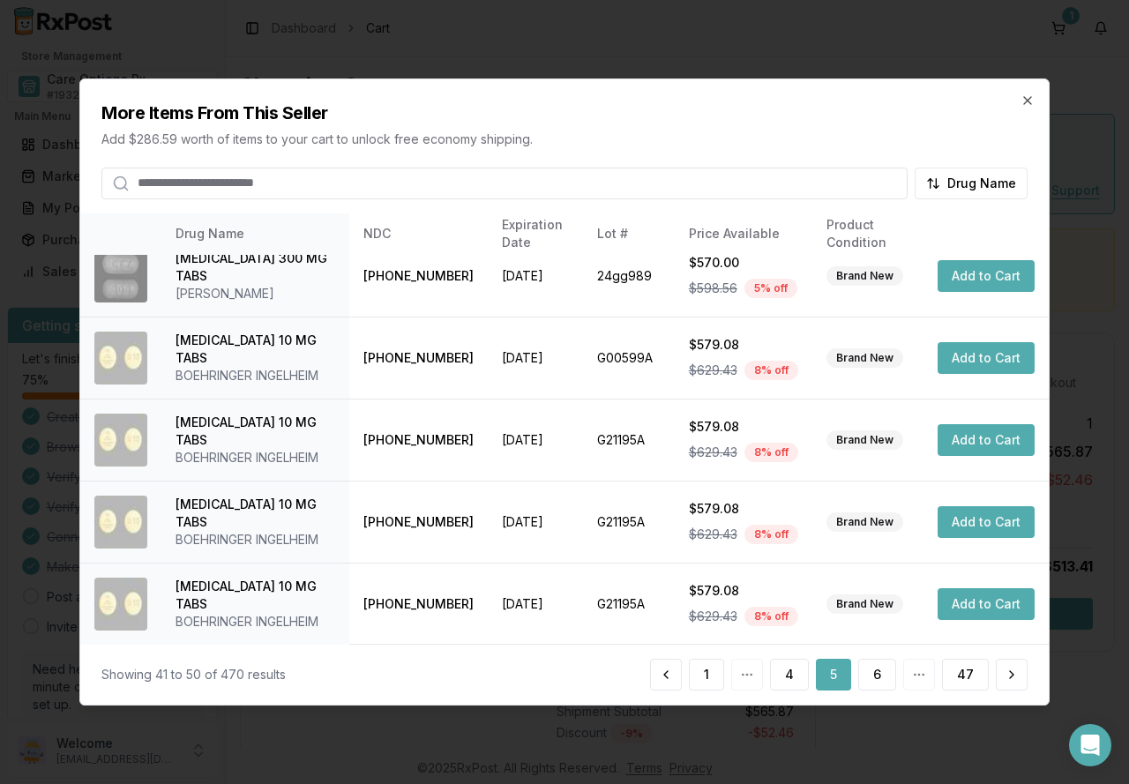
scroll to position [431, 0]
click at [869, 681] on button "6" at bounding box center [877, 675] width 38 height 32
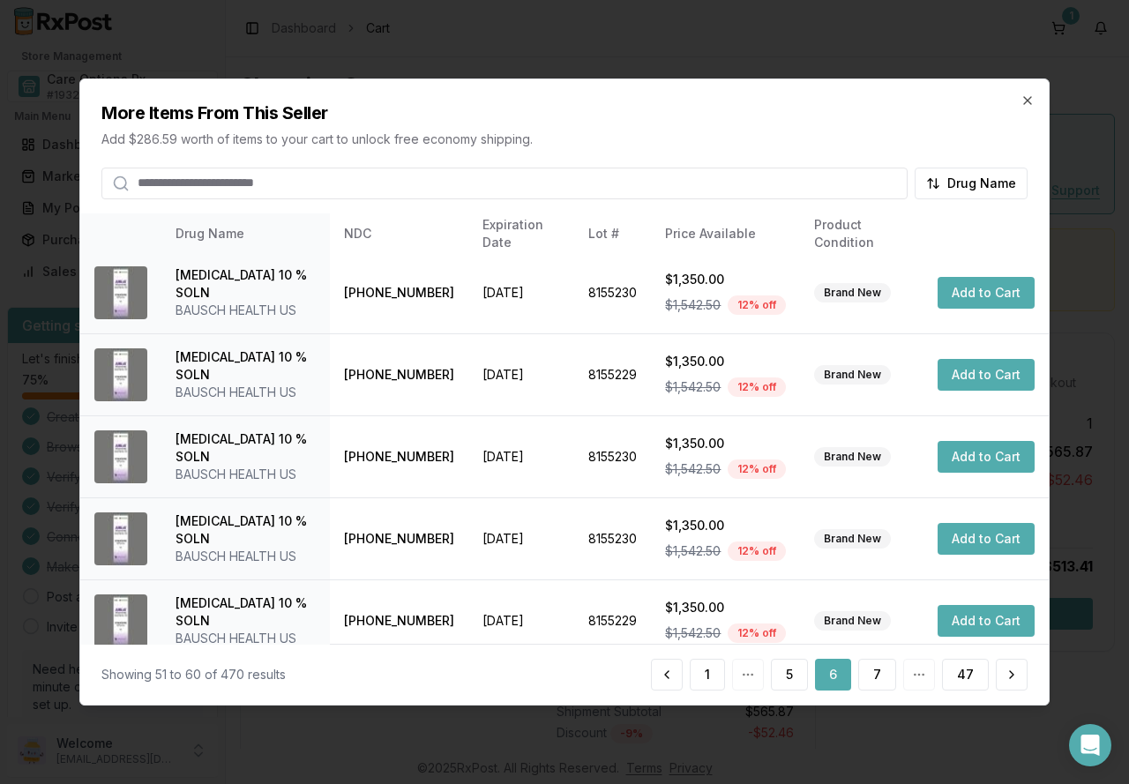
click at [837, 678] on button "6" at bounding box center [833, 675] width 36 height 32
click at [884, 677] on button "7" at bounding box center [877, 675] width 38 height 32
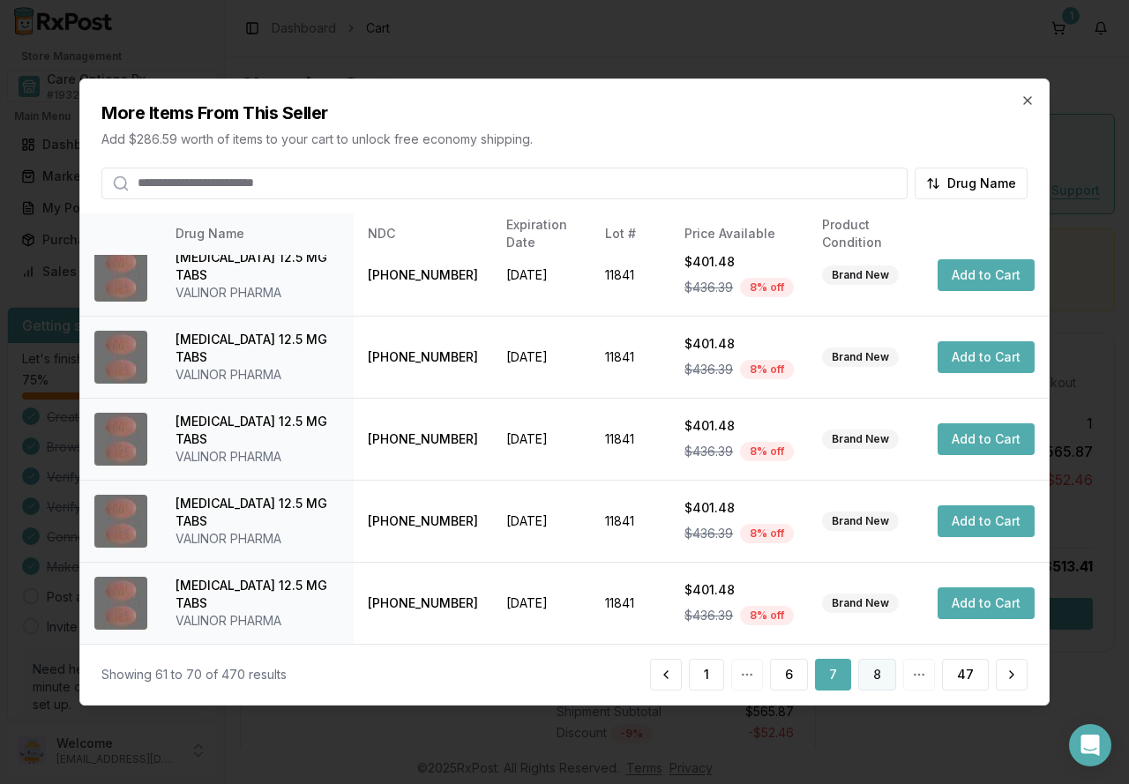
click at [875, 674] on button "8" at bounding box center [877, 675] width 38 height 32
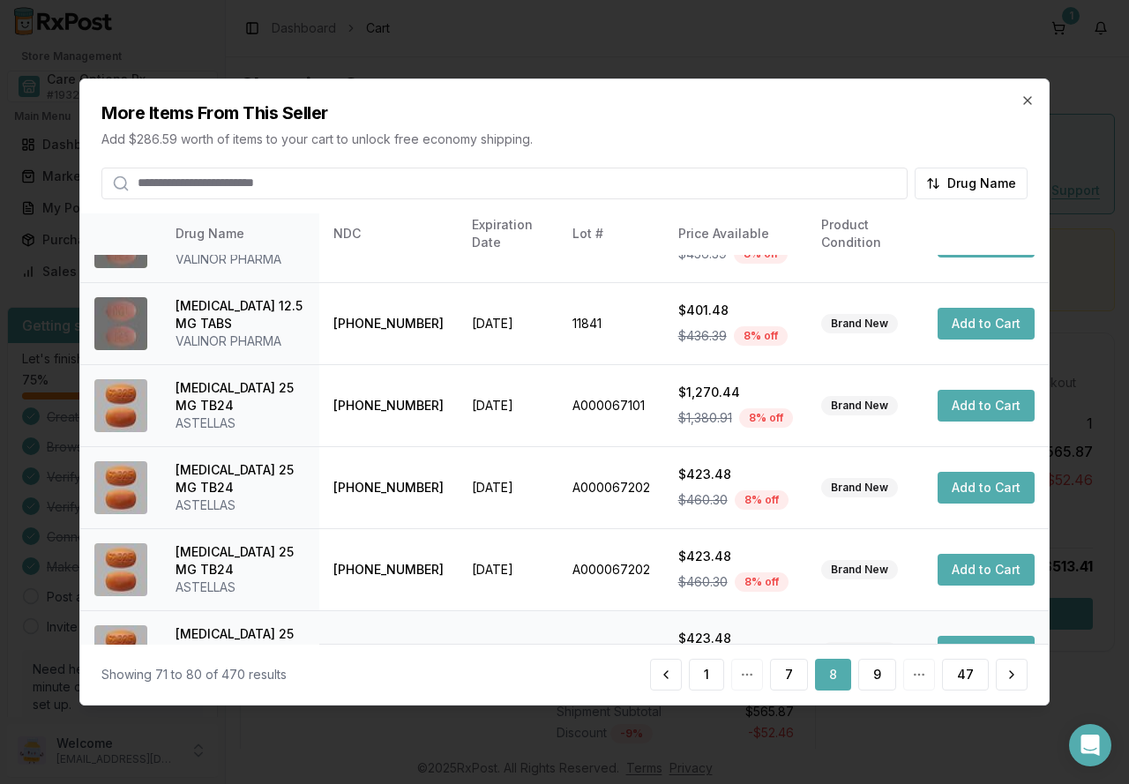
scroll to position [265, 0]
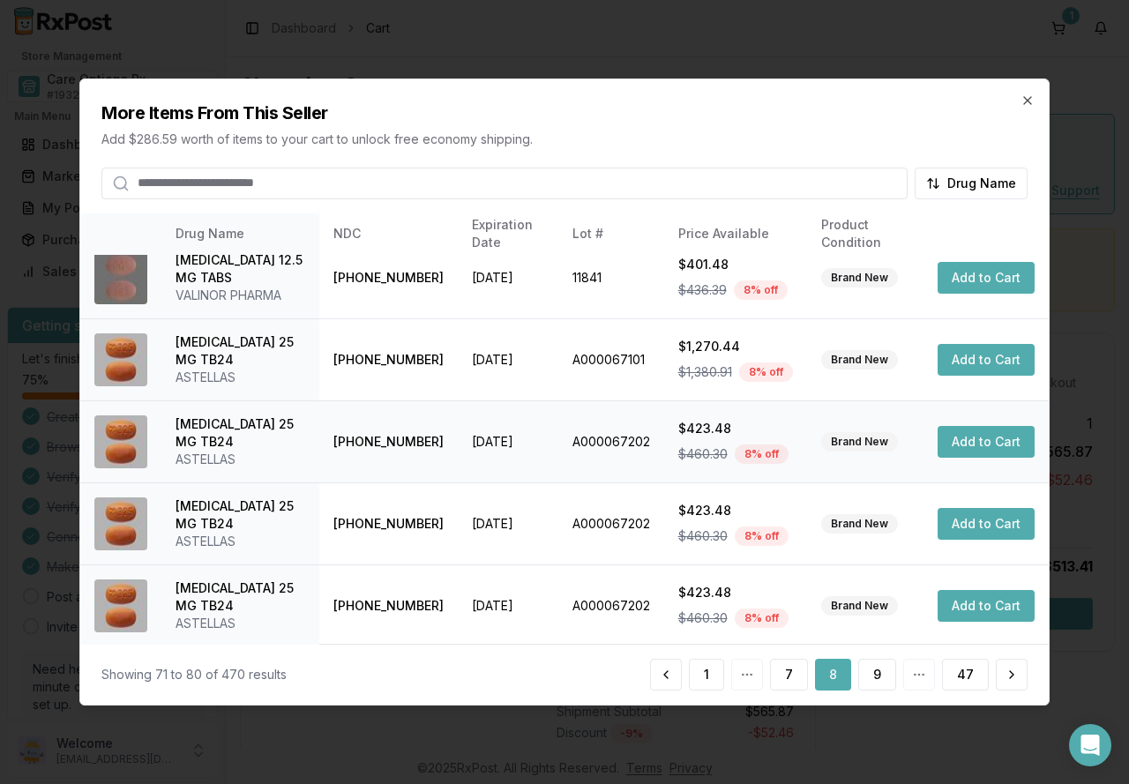
click at [970, 441] on button "Add to Cart" at bounding box center [986, 442] width 97 height 32
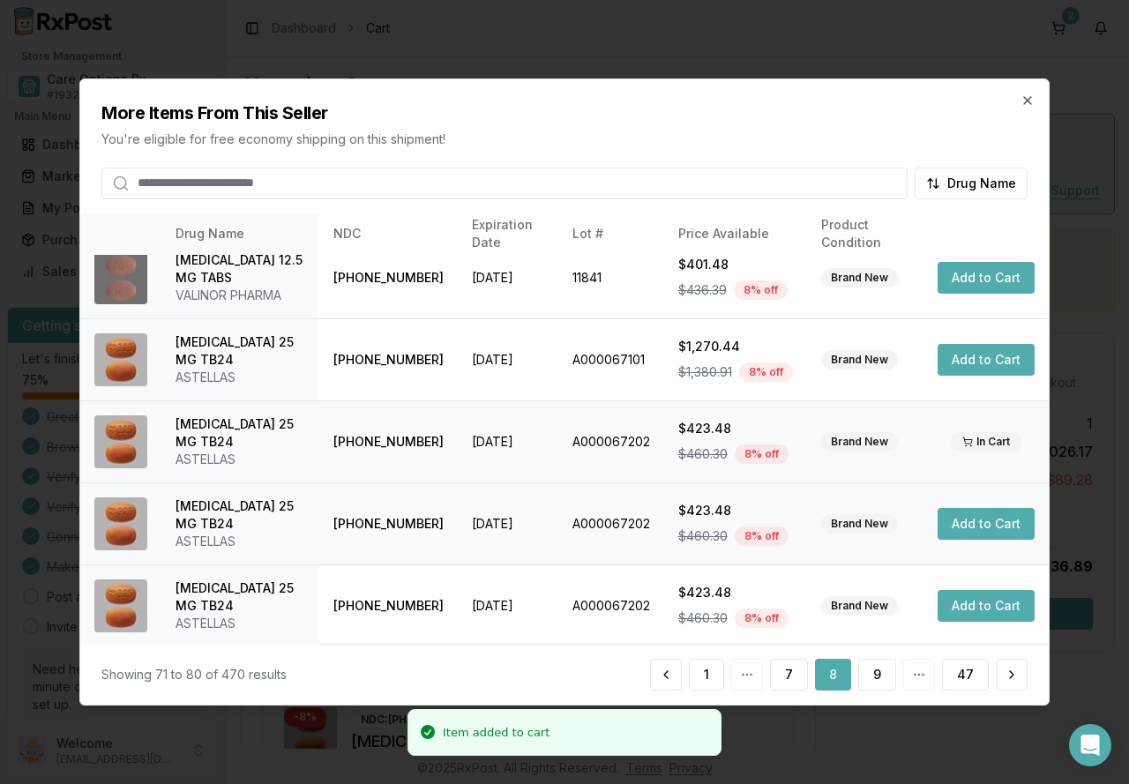
click at [967, 520] on button "Add to Cart" at bounding box center [986, 524] width 97 height 32
click at [969, 612] on button "Add to Cart" at bounding box center [986, 606] width 97 height 32
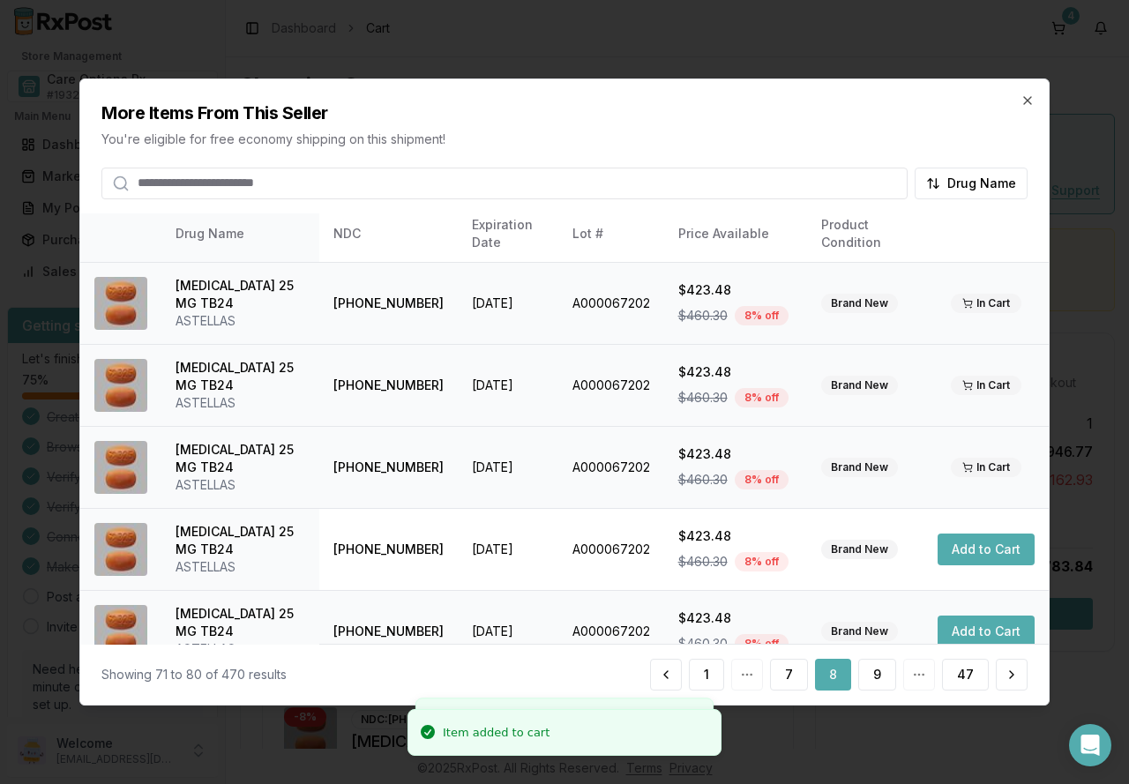
scroll to position [431, 0]
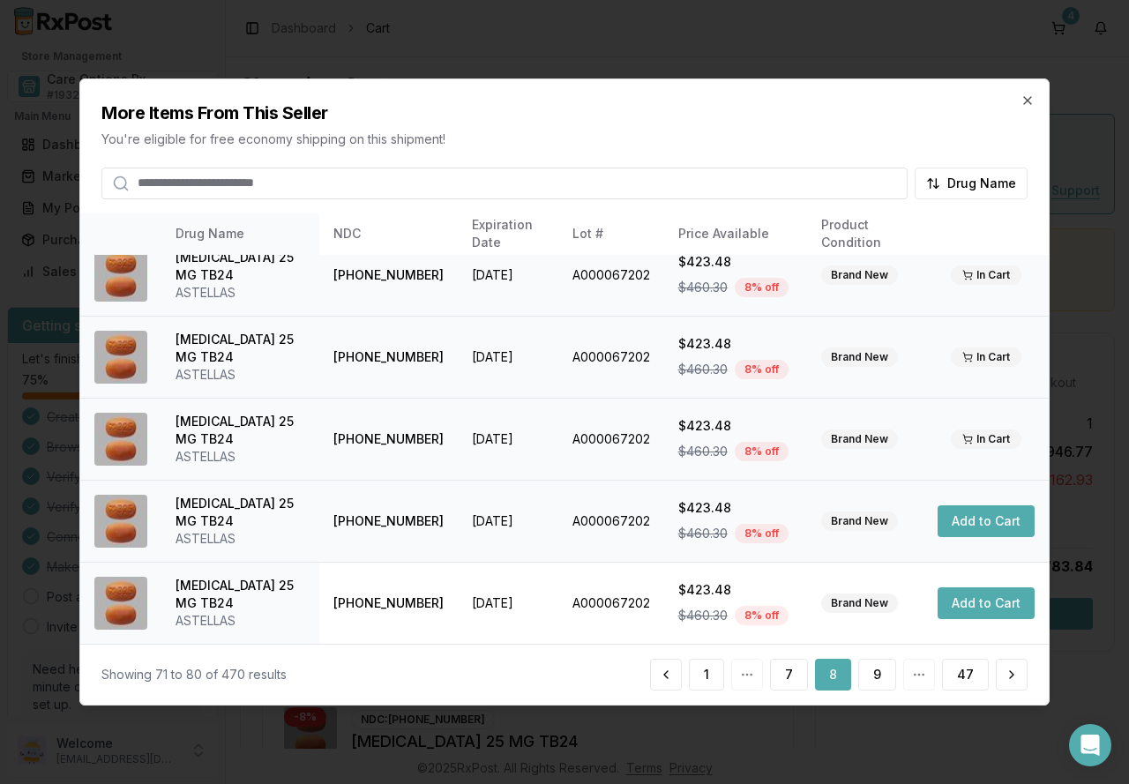
click at [955, 521] on button "Add to Cart" at bounding box center [986, 522] width 97 height 32
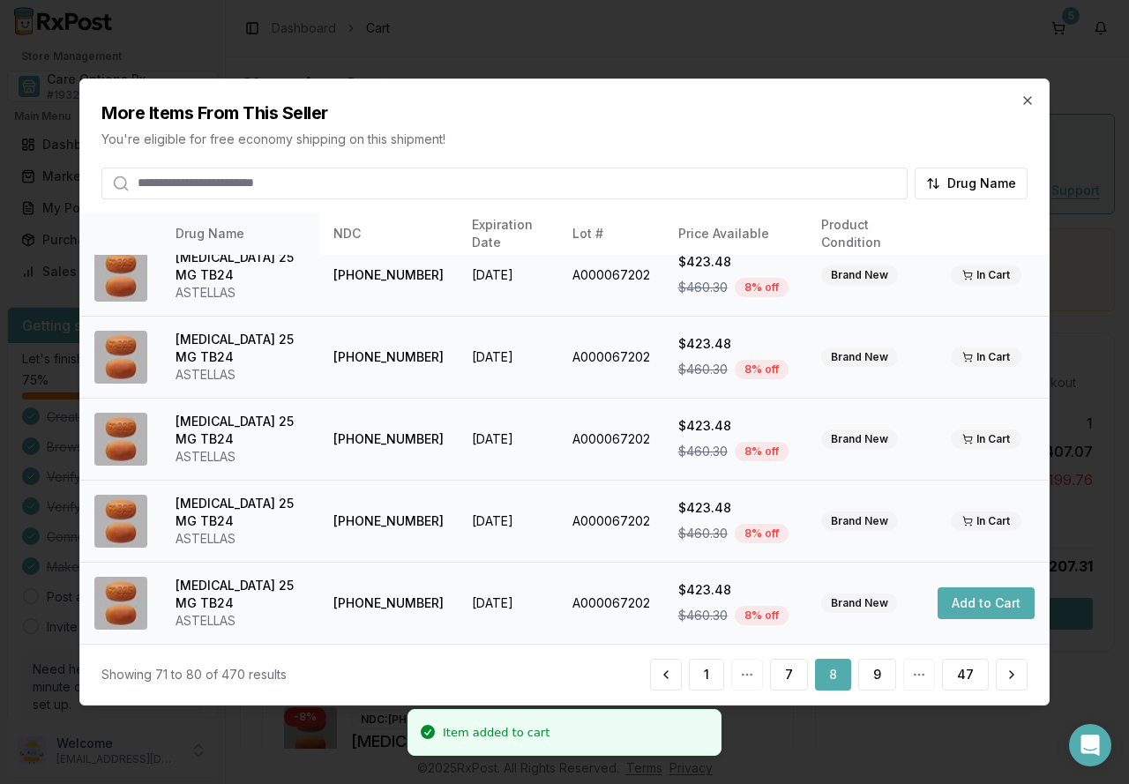
click at [966, 596] on button "Add to Cart" at bounding box center [986, 604] width 97 height 32
click at [879, 678] on button "9" at bounding box center [877, 675] width 38 height 32
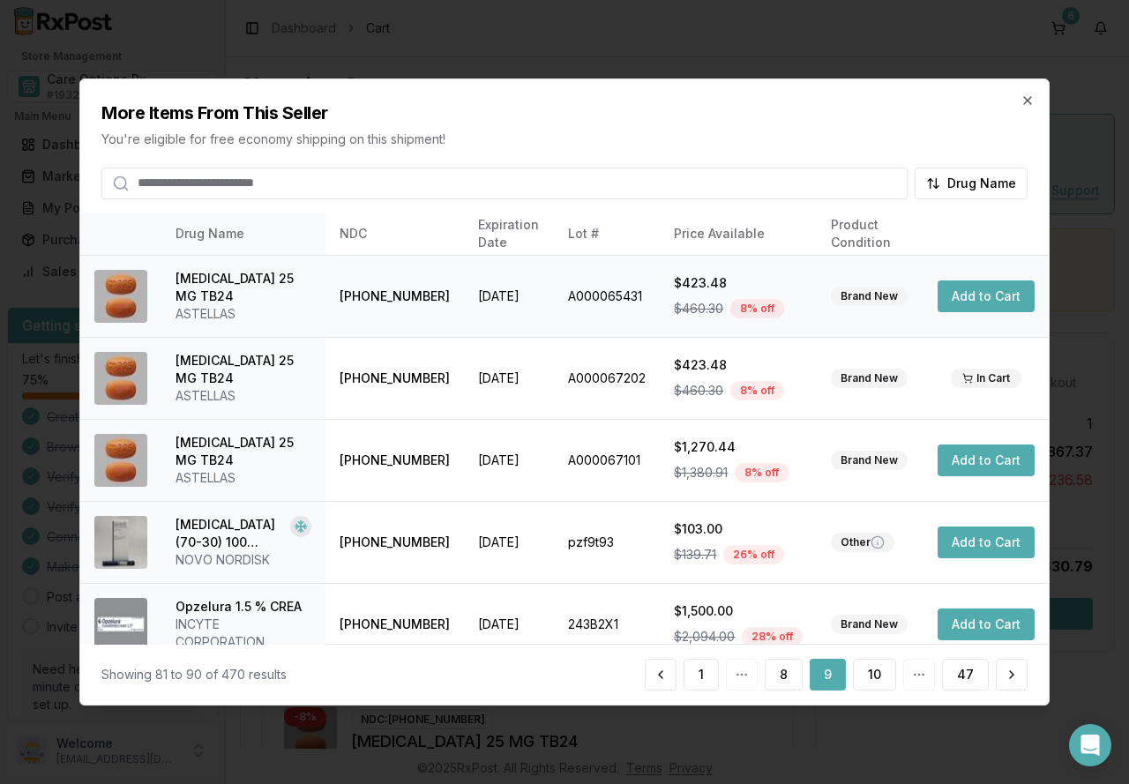
click at [987, 294] on button "Add to Cart" at bounding box center [986, 297] width 97 height 32
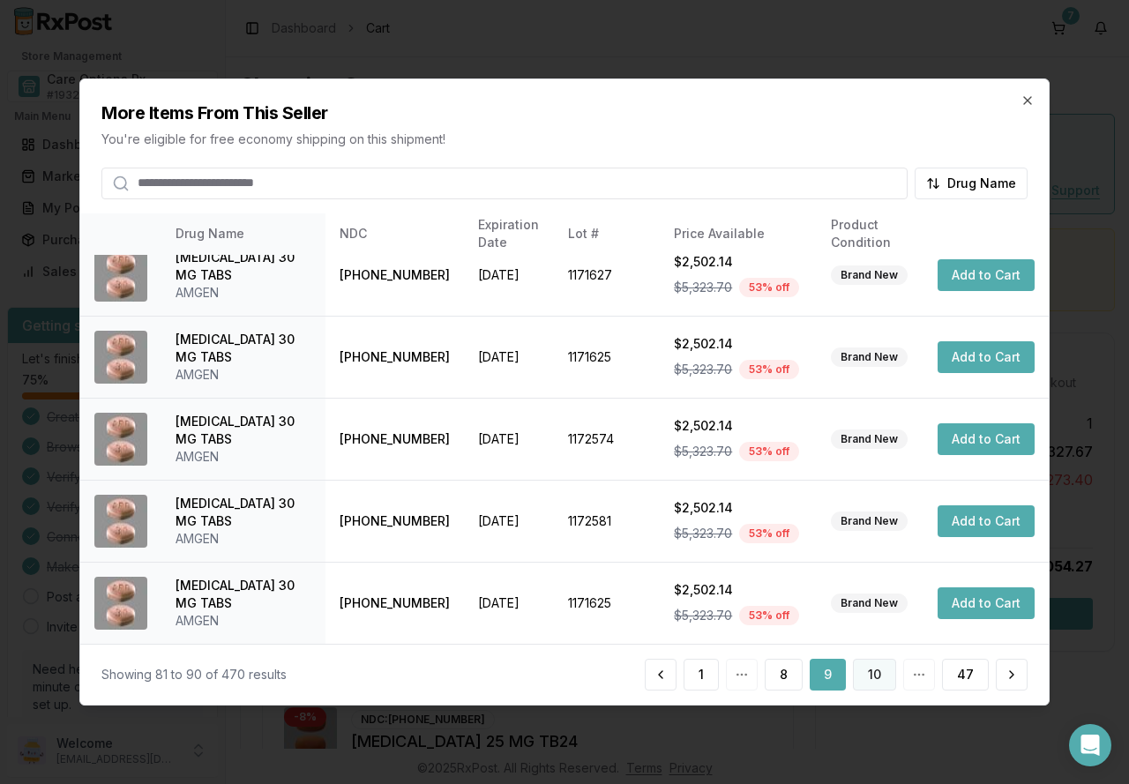
click at [863, 678] on button "10" at bounding box center [874, 675] width 43 height 32
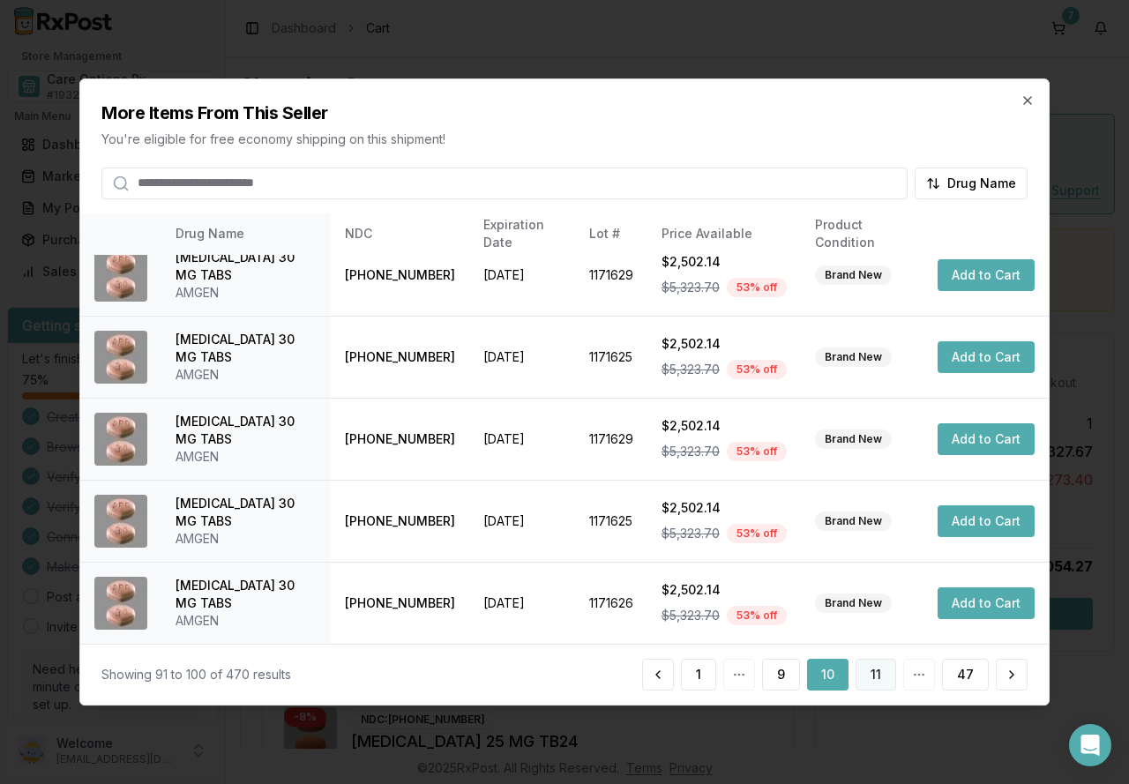
click at [875, 670] on button "11" at bounding box center [876, 675] width 41 height 32
click at [881, 681] on button "12" at bounding box center [874, 675] width 43 height 32
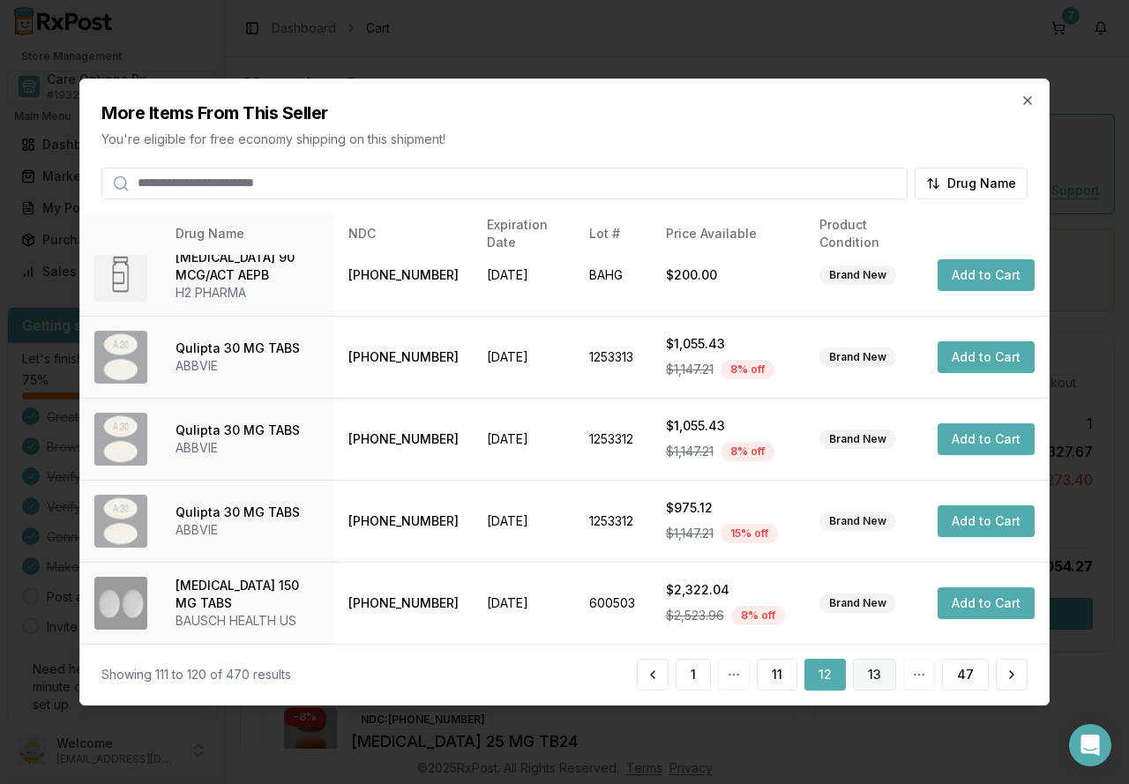
click at [866, 678] on button "13" at bounding box center [874, 675] width 43 height 32
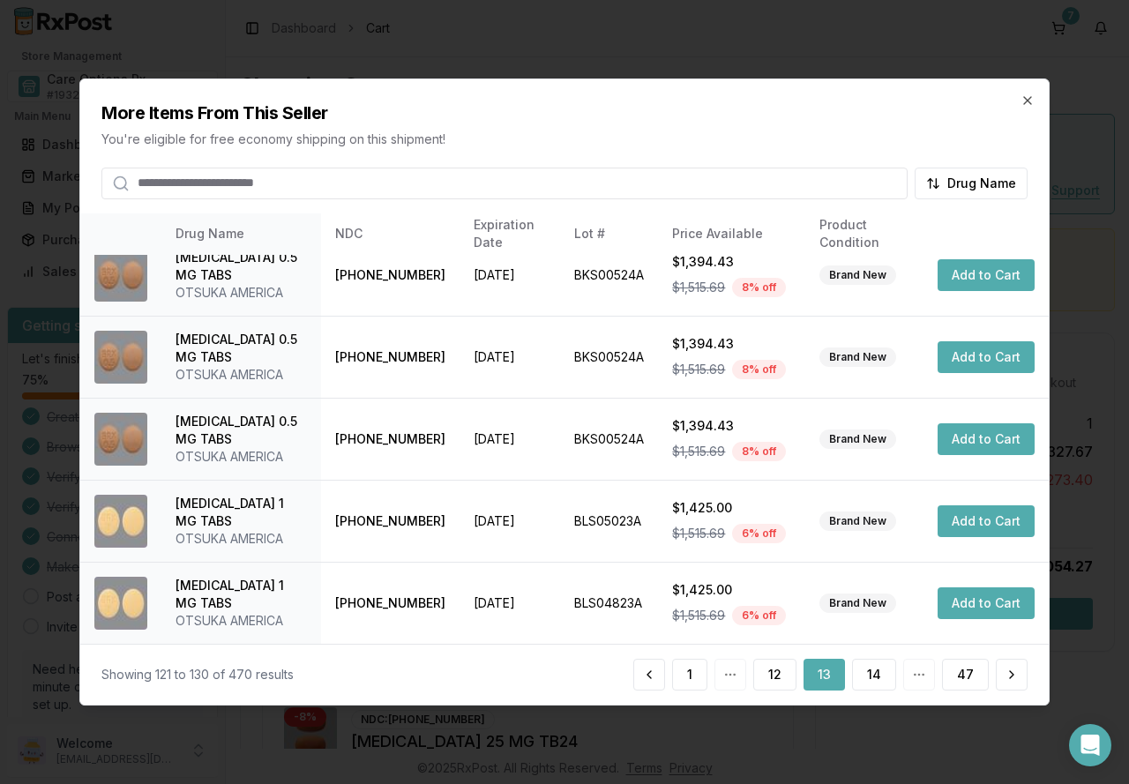
scroll to position [502, 0]
click at [1022, 98] on icon "button" at bounding box center [1028, 101] width 14 height 14
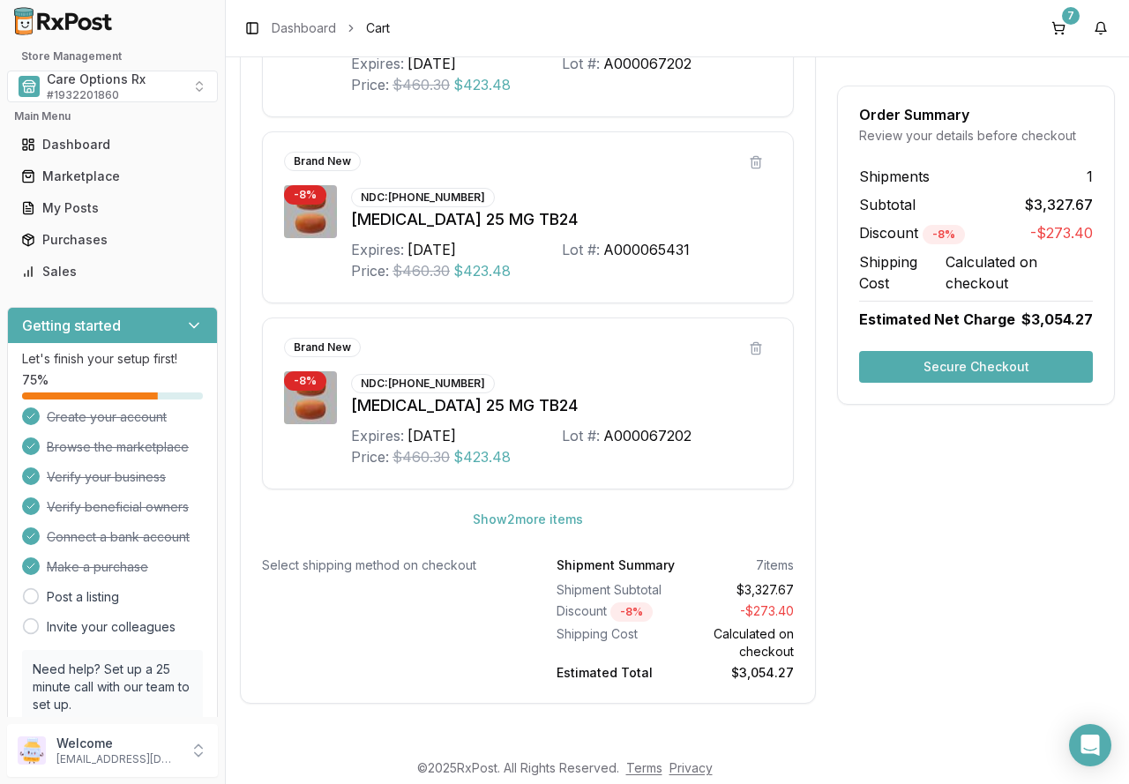
scroll to position [899, 0]
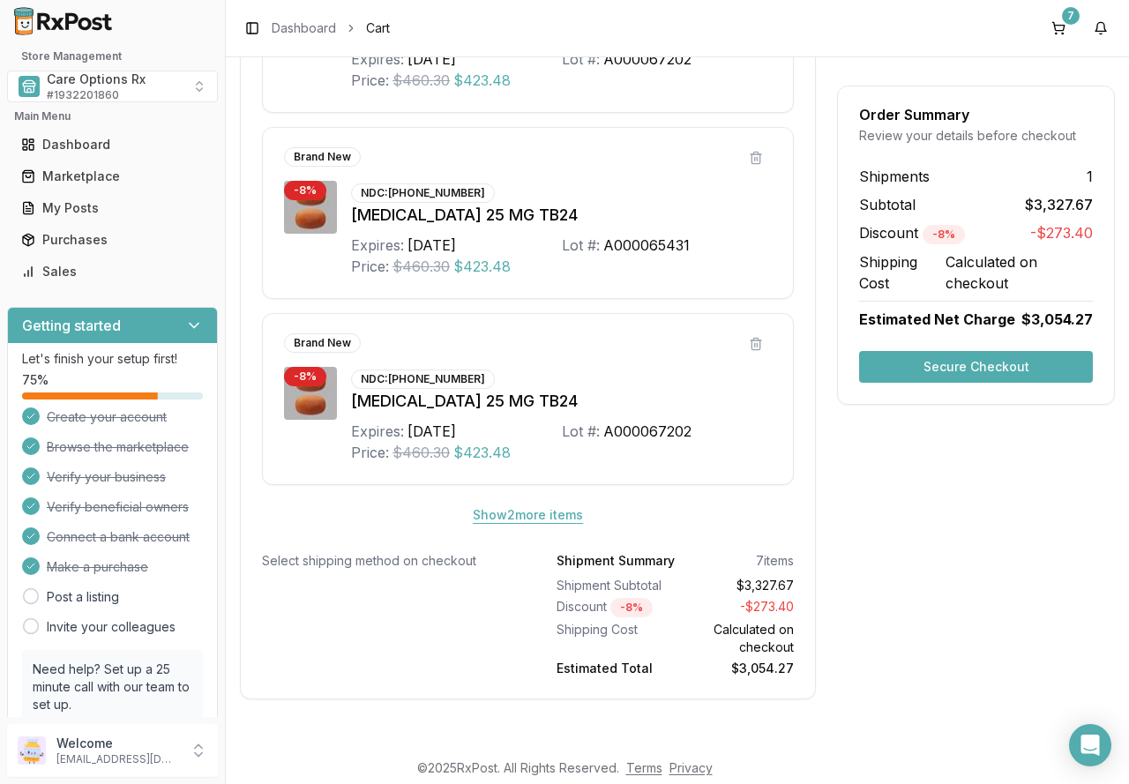
click at [557, 517] on button "Show 2 more item s" at bounding box center [528, 515] width 139 height 32
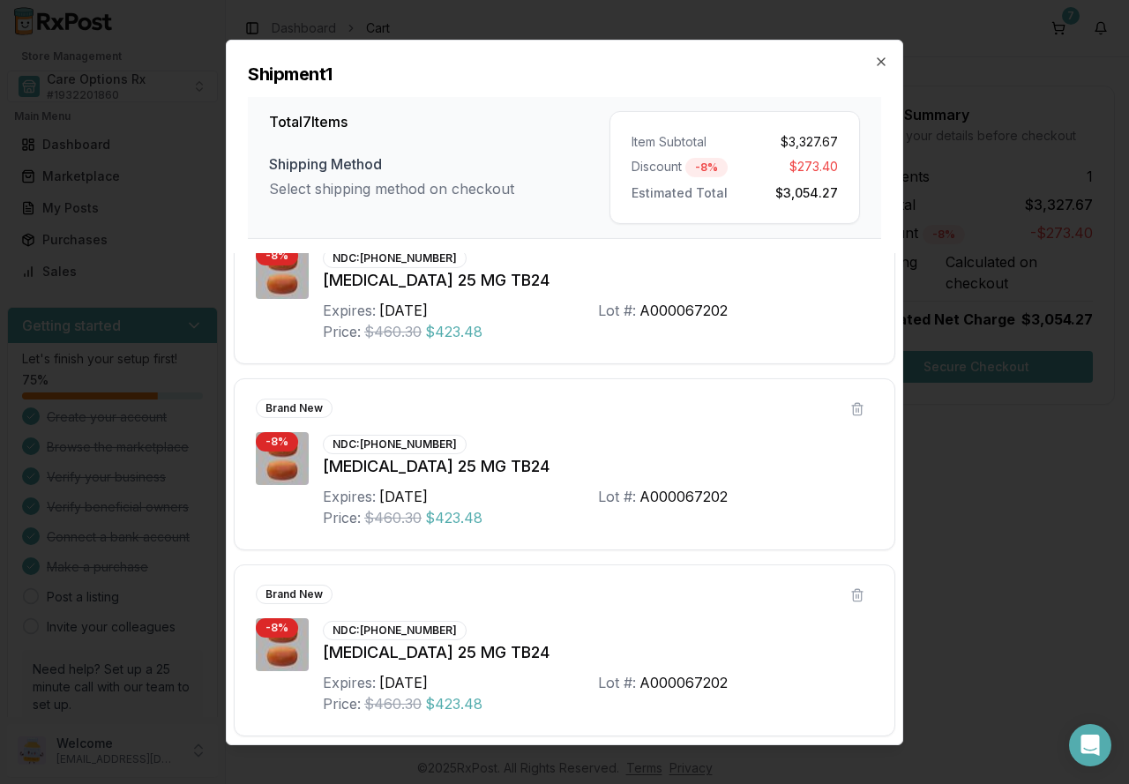
scroll to position [812, 0]
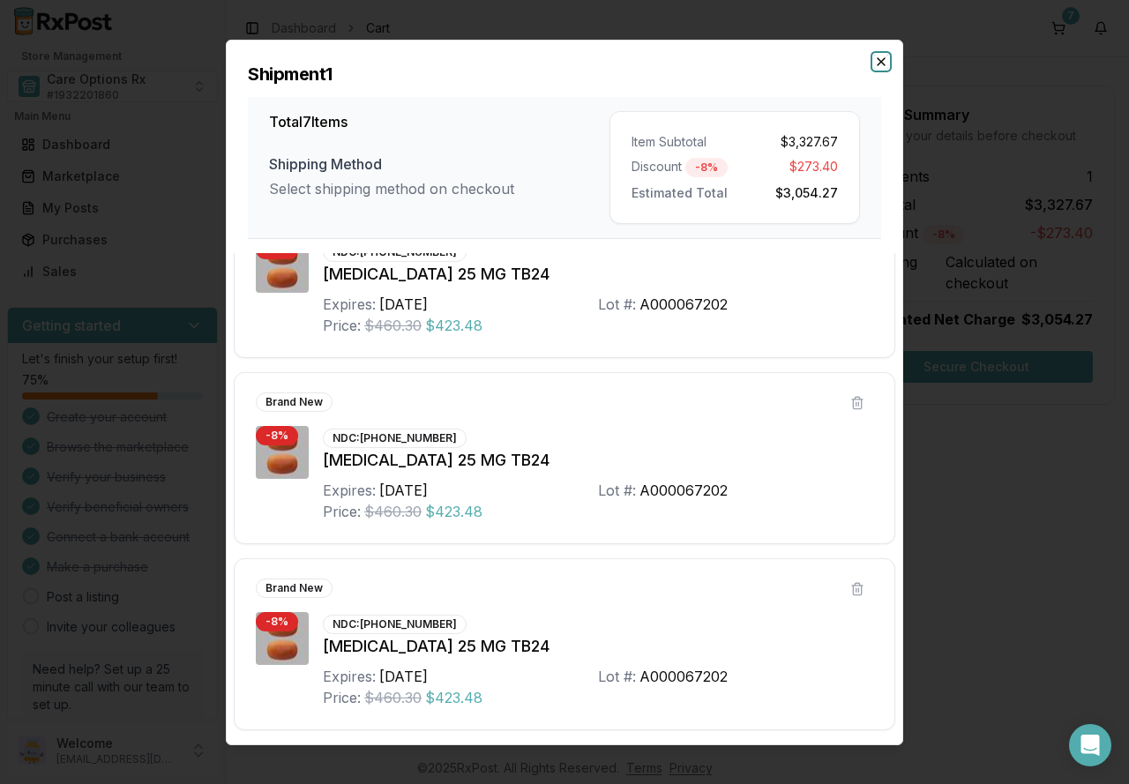
click at [878, 61] on icon "button" at bounding box center [881, 61] width 14 height 14
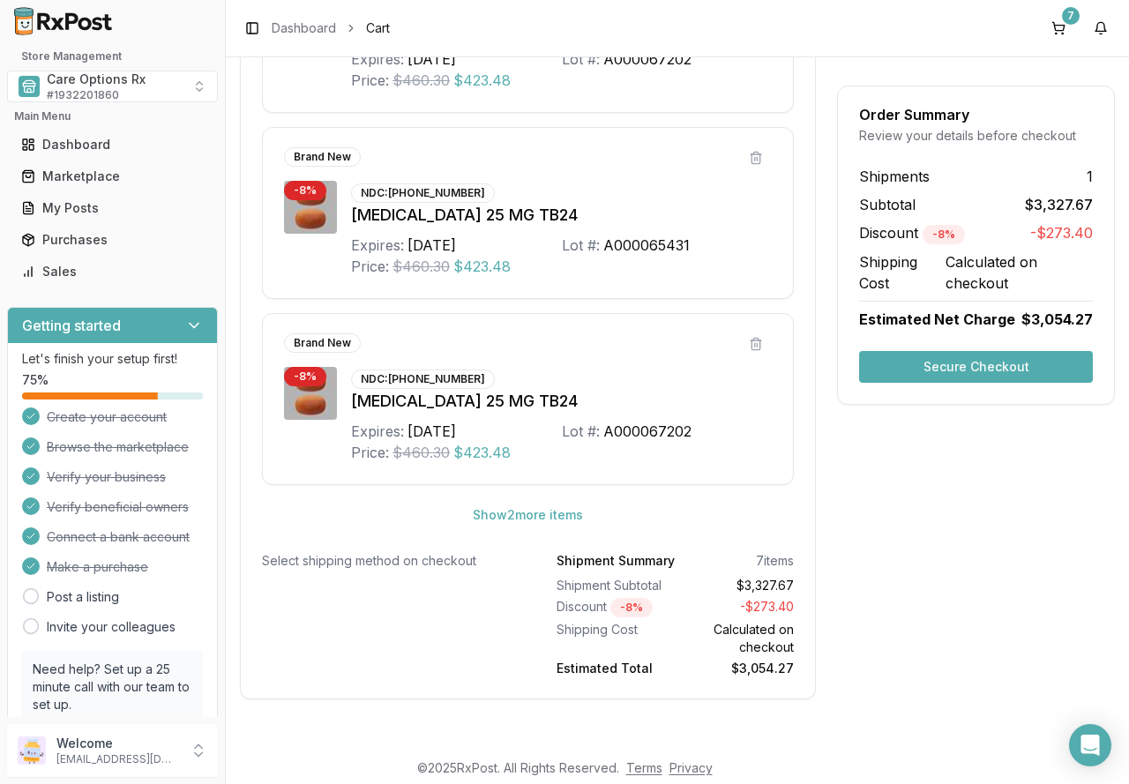
click at [961, 368] on button "Secure Checkout" at bounding box center [976, 367] width 234 height 32
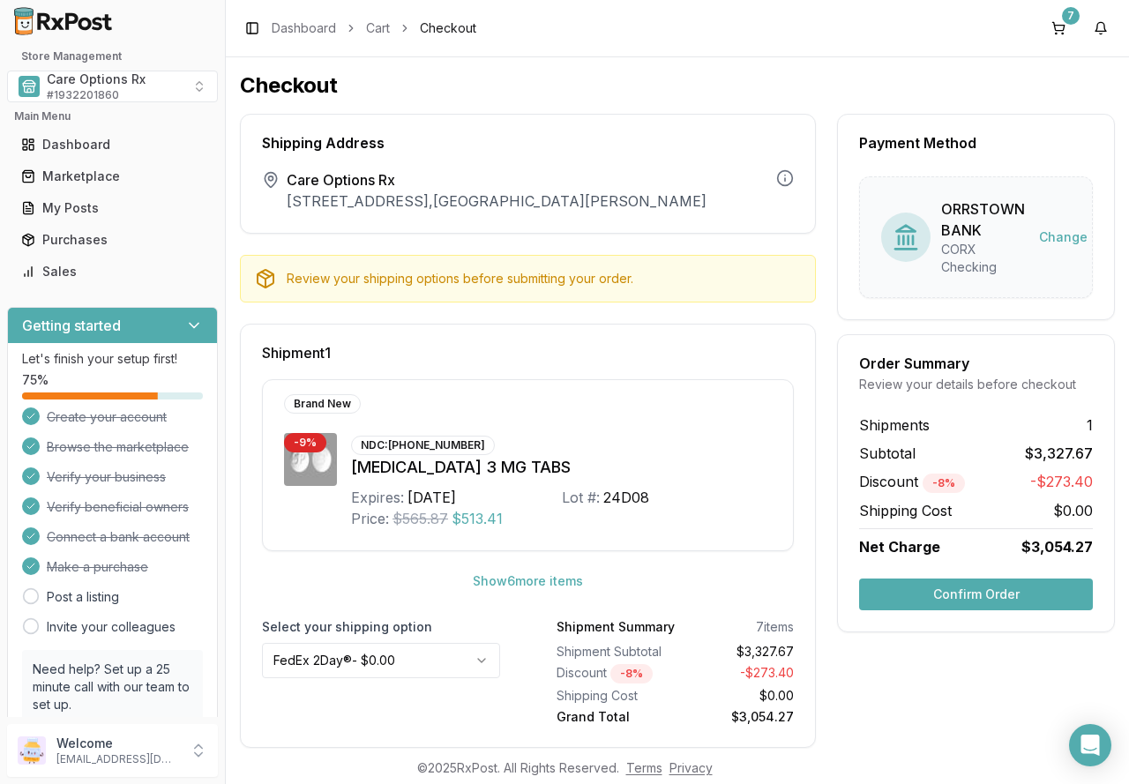
click at [986, 594] on button "Confirm Order" at bounding box center [976, 595] width 234 height 32
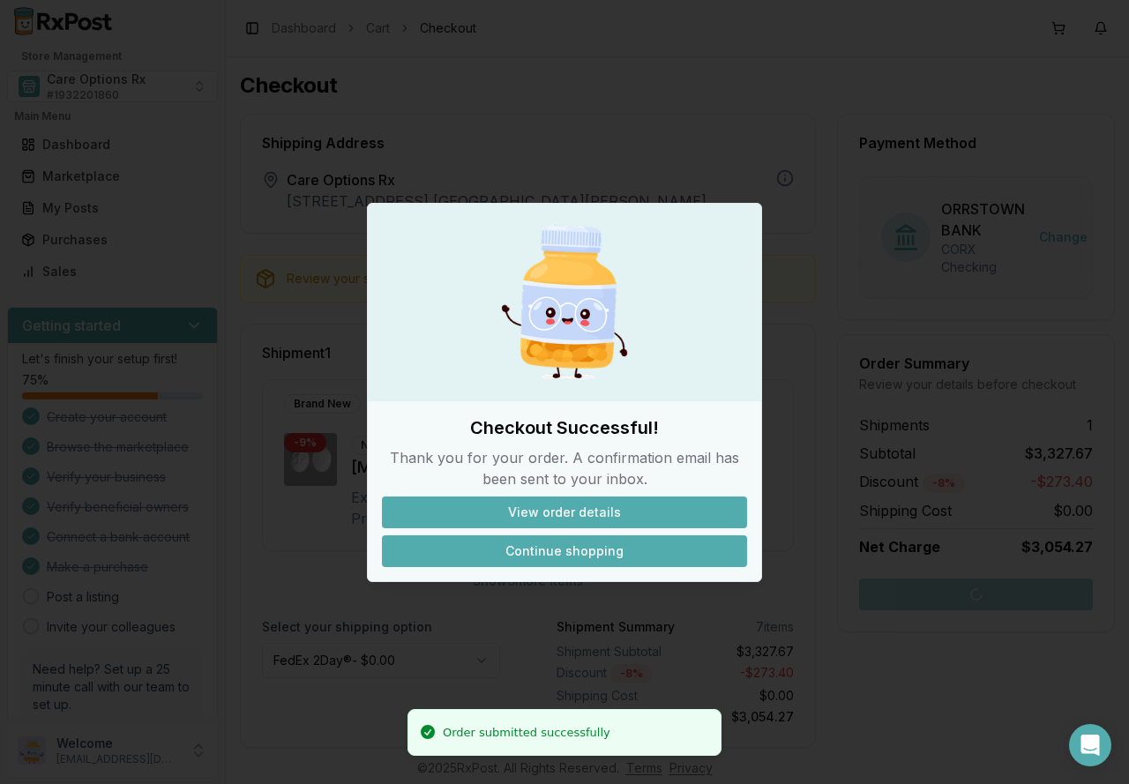
click at [575, 555] on button "Continue shopping" at bounding box center [564, 552] width 365 height 32
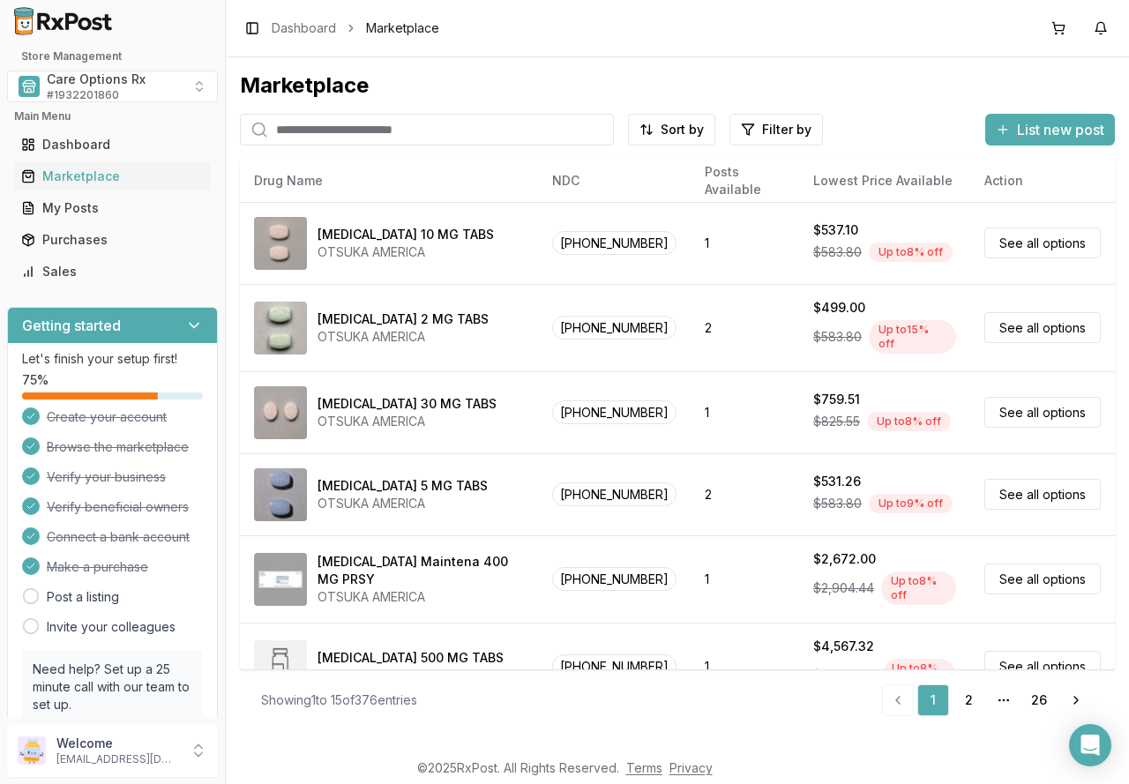
click at [391, 133] on input "search" at bounding box center [427, 130] width 374 height 32
type input "*****"
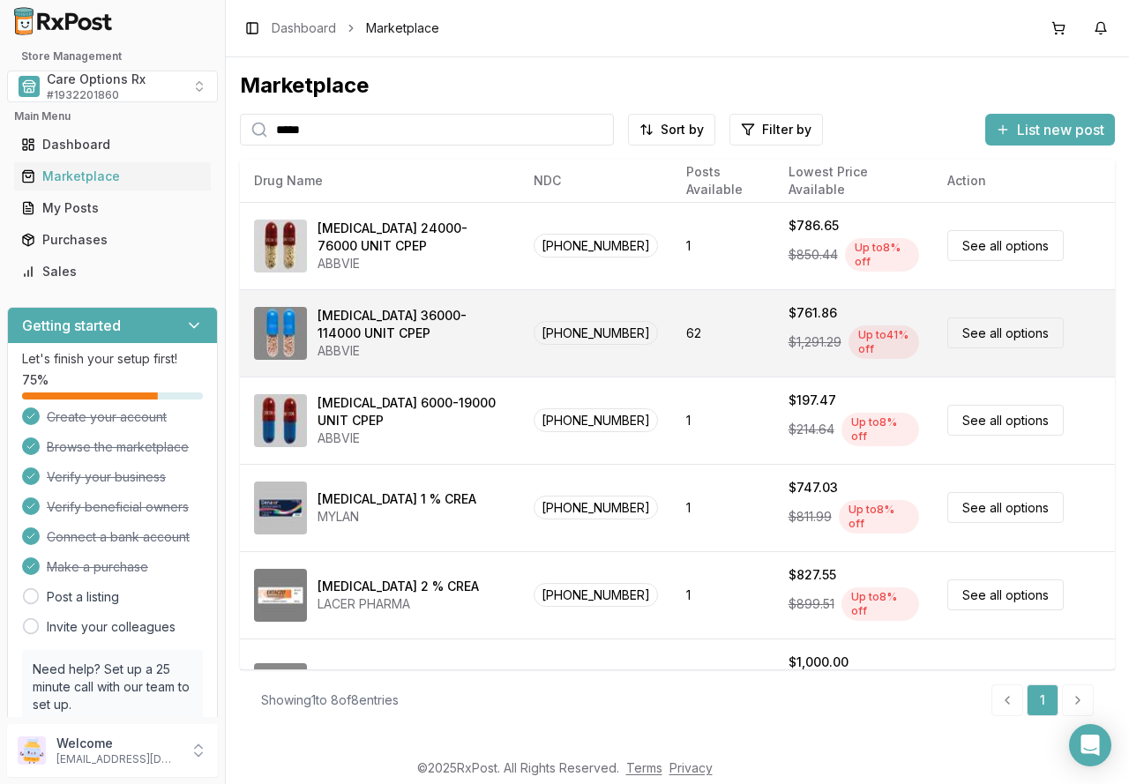
click at [989, 318] on link "See all options" at bounding box center [1006, 333] width 116 height 31
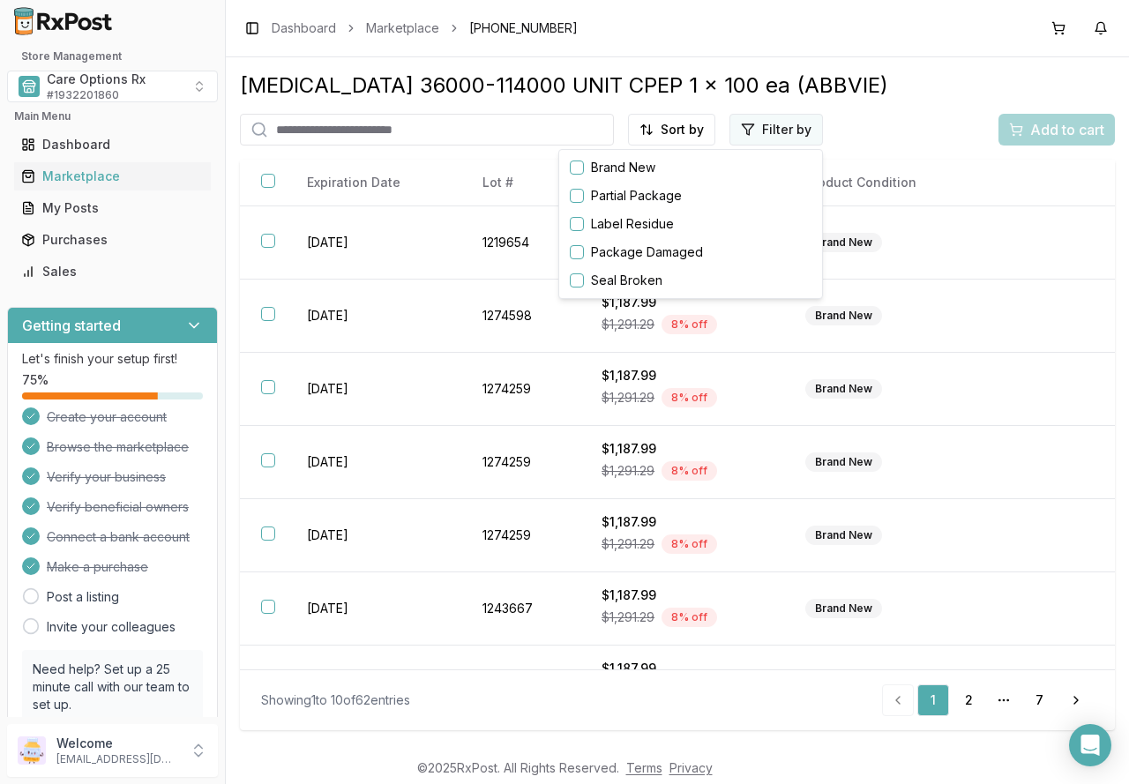
click at [752, 131] on html "Store Management Care Options Rx # 1932201860 Main Menu Dashboard Marketplace M…" at bounding box center [564, 392] width 1129 height 784
click at [683, 133] on html "Store Management Care Options Rx # 1932201860 Main Menu Dashboard Marketplace M…" at bounding box center [564, 392] width 1129 height 784
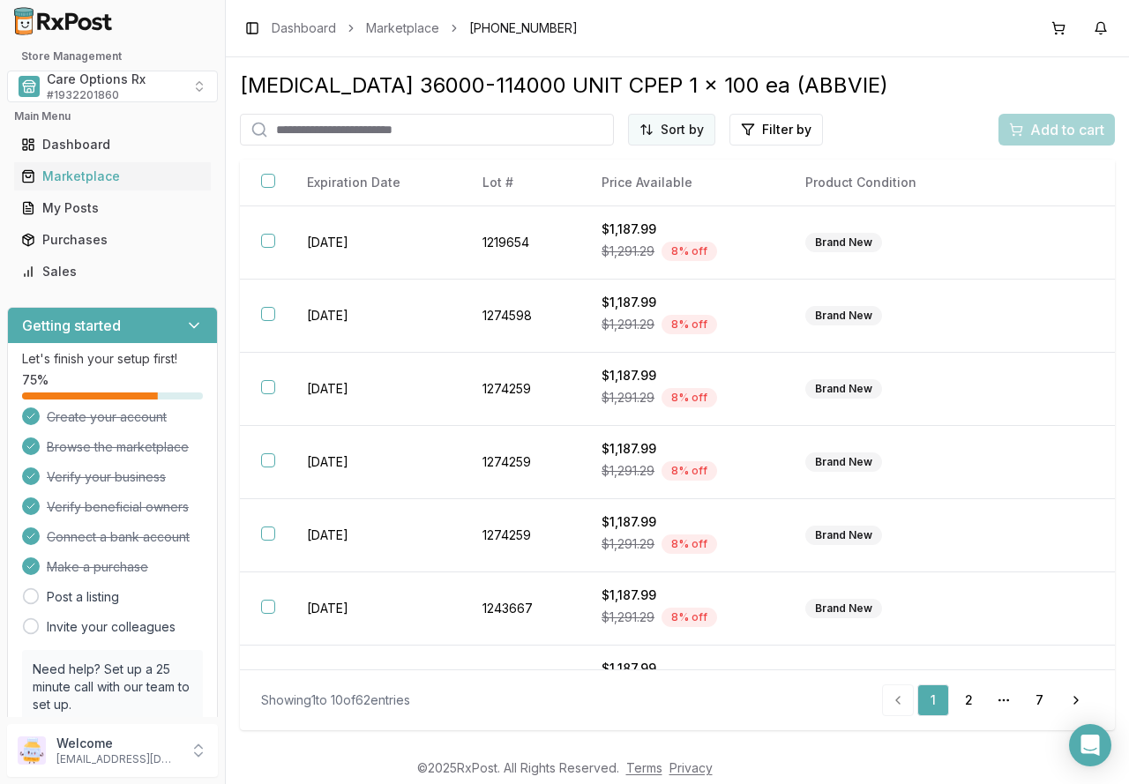
click at [681, 133] on html "Store Management Care Options Rx # 1932201860 Main Menu Dashboard Marketplace M…" at bounding box center [564, 392] width 1129 height 784
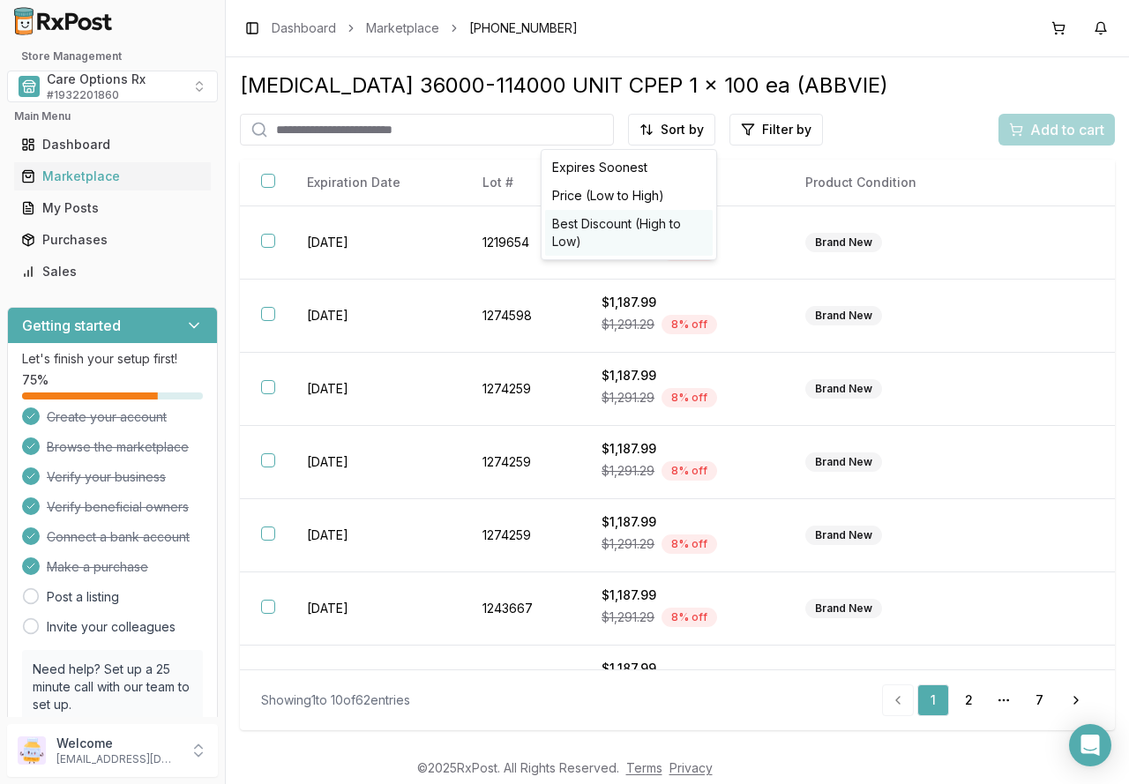
click at [624, 222] on div "Best Discount (High to Low)" at bounding box center [629, 233] width 168 height 46
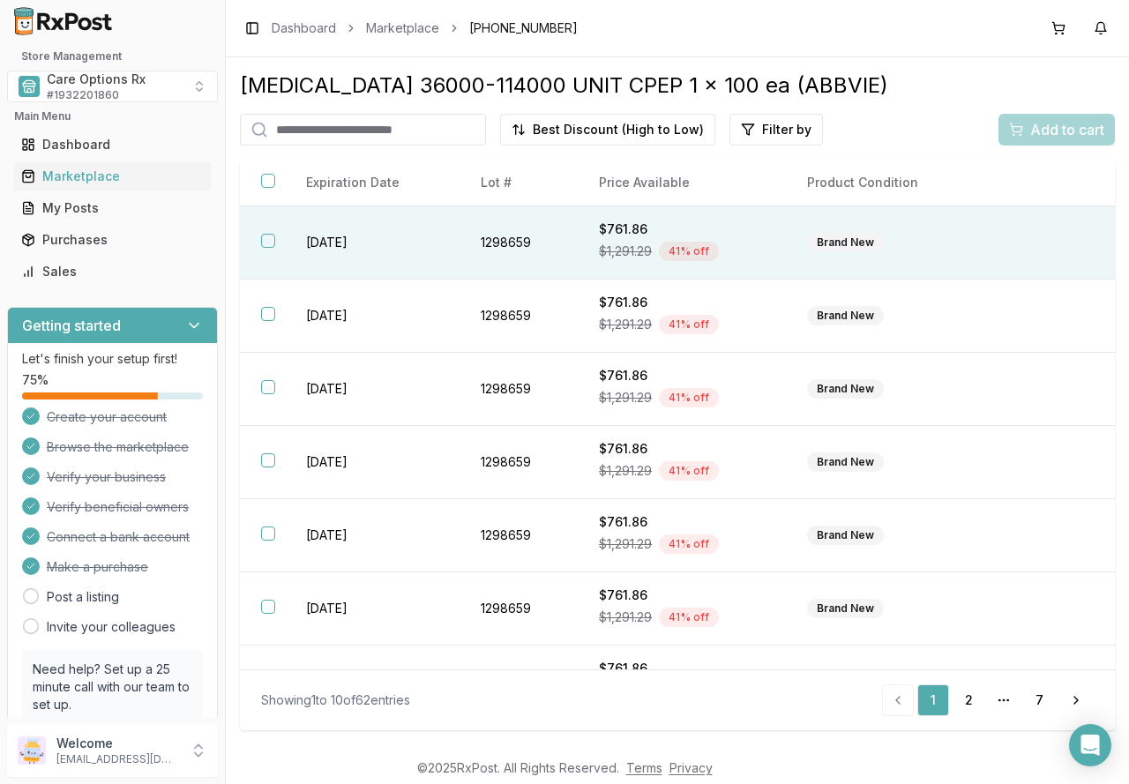
click at [266, 244] on button "button" at bounding box center [268, 241] width 14 height 14
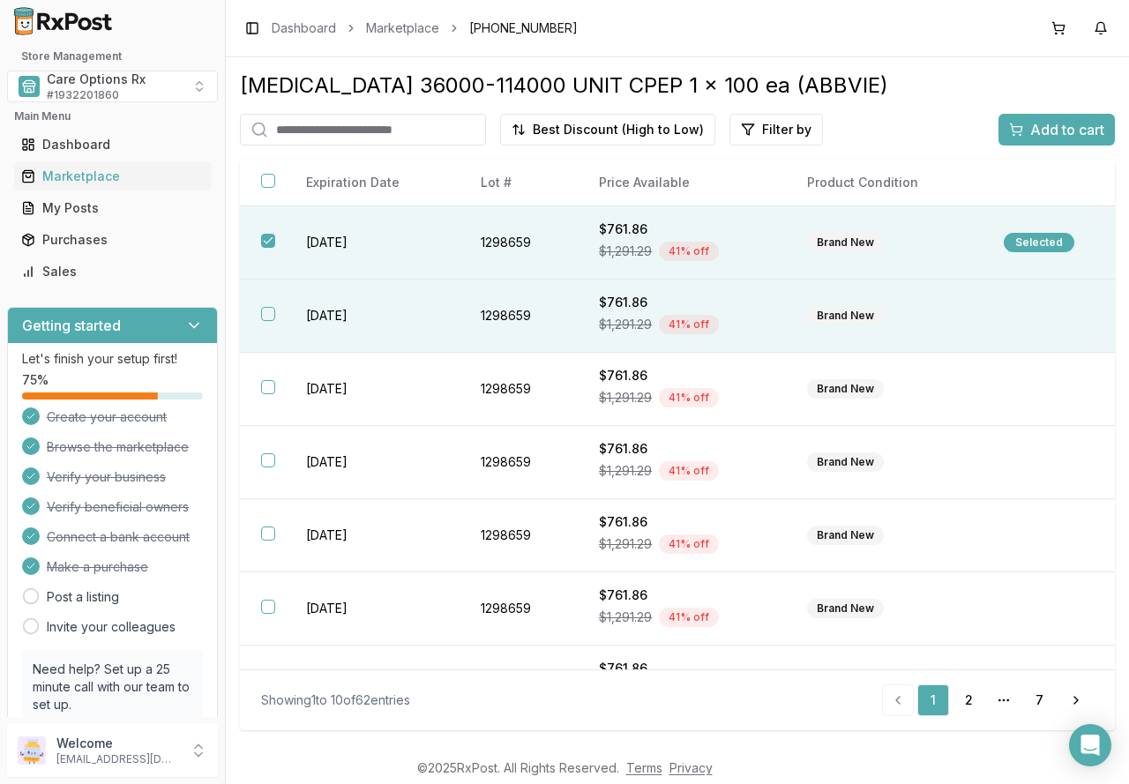
click at [276, 316] on th at bounding box center [262, 316] width 45 height 73
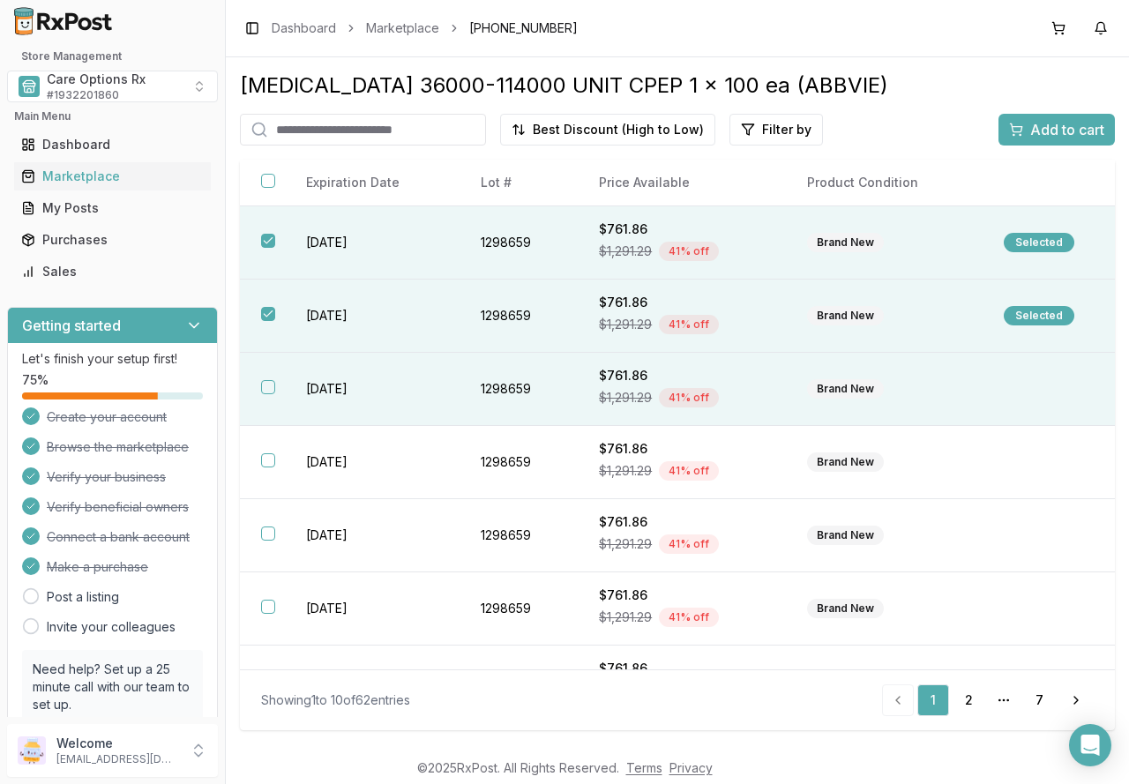
click at [274, 389] on button "button" at bounding box center [268, 387] width 14 height 14
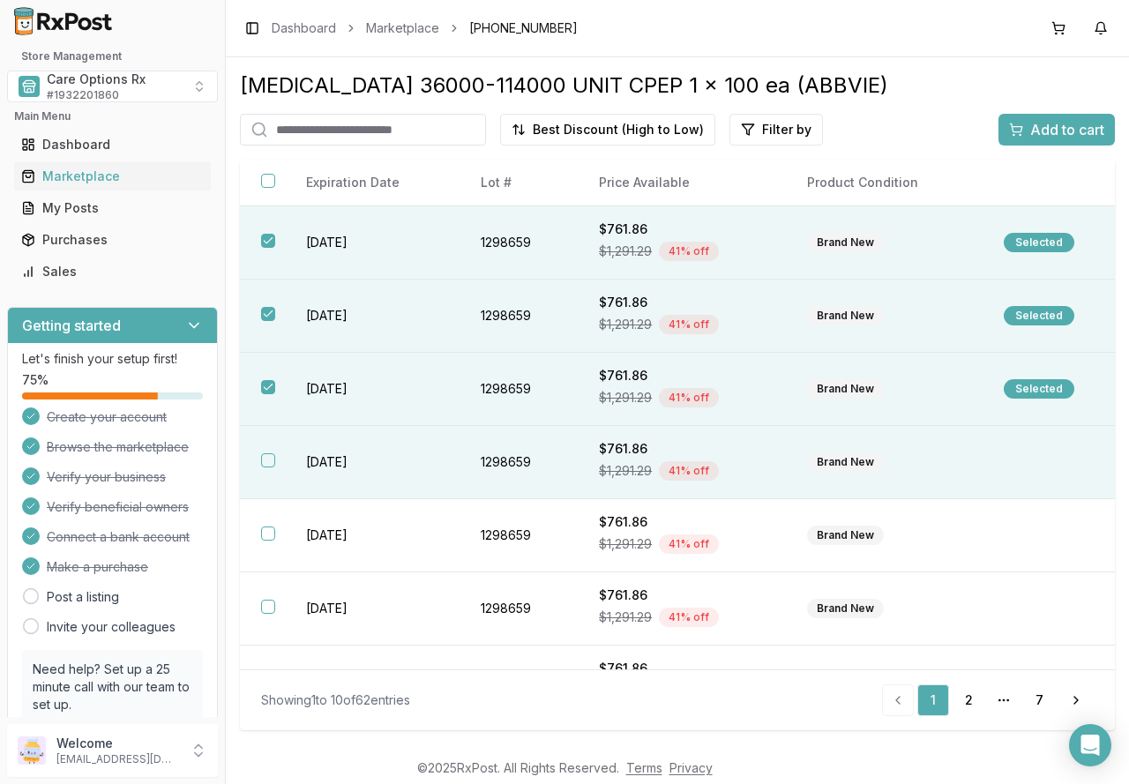
click at [258, 468] on th at bounding box center [262, 462] width 45 height 73
click at [1073, 134] on span "Add to cart" at bounding box center [1067, 129] width 74 height 21
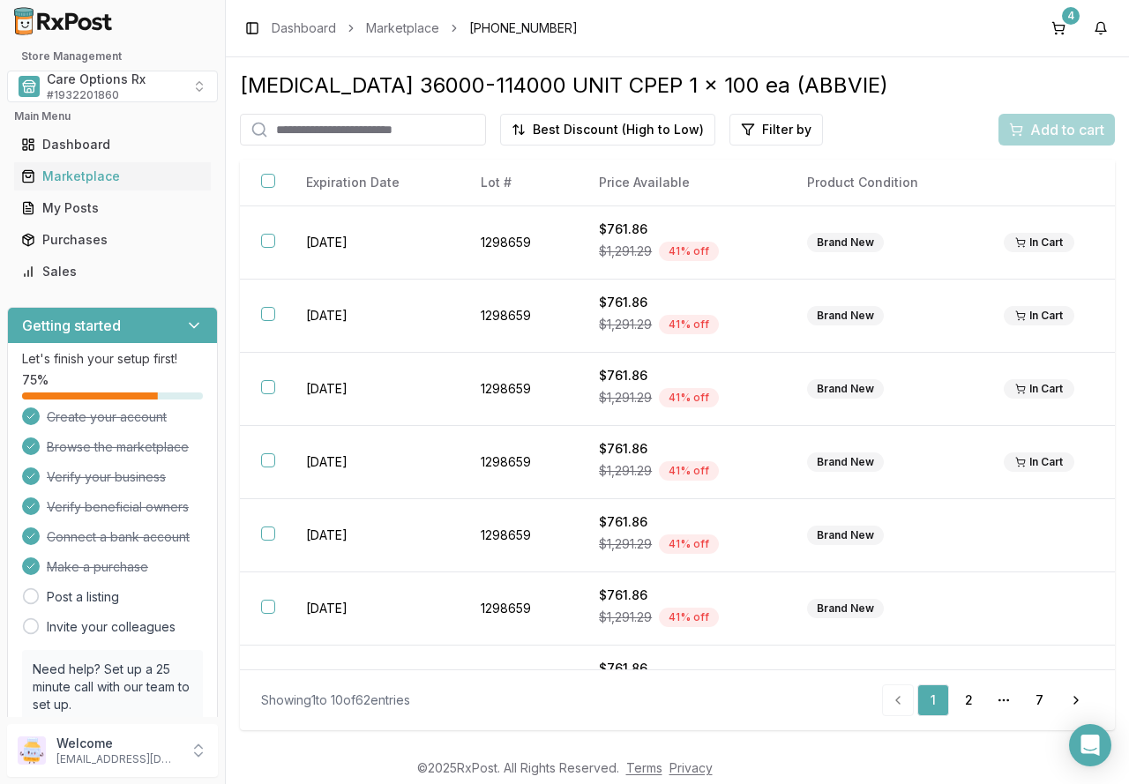
click at [401, 129] on input "search" at bounding box center [363, 130] width 246 height 32
type input "****"
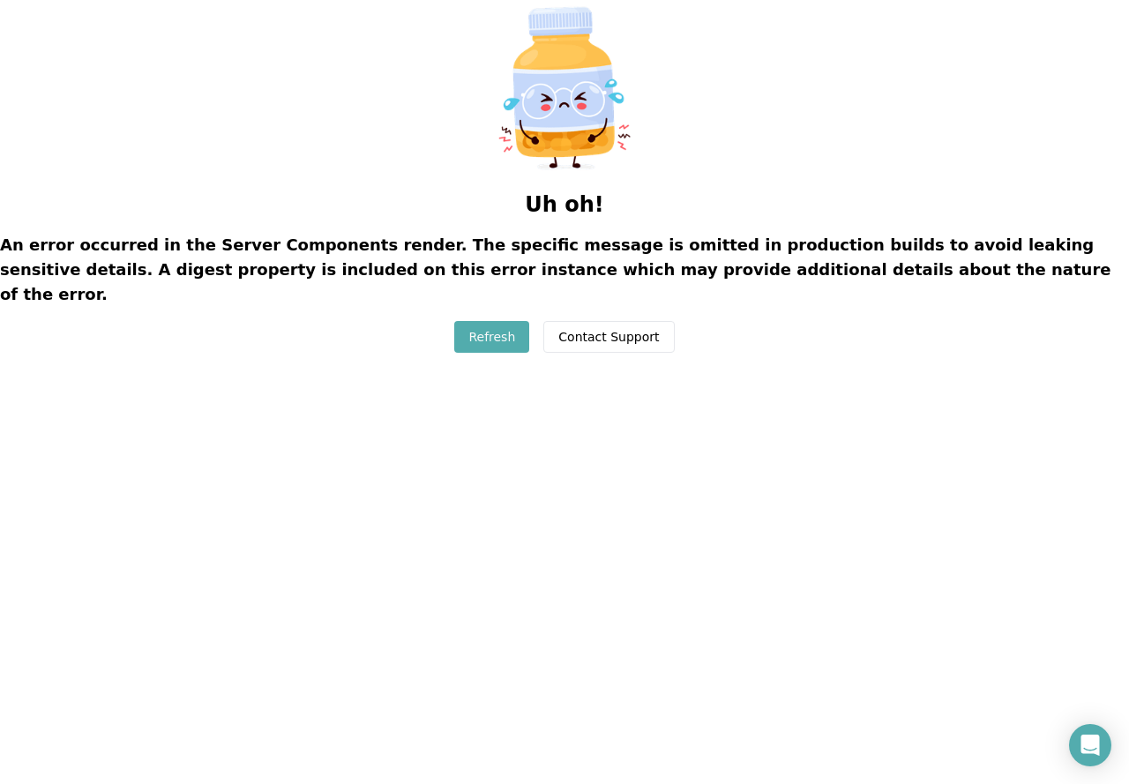
click at [483, 321] on button "Refresh" at bounding box center [491, 337] width 75 height 32
click at [505, 321] on button "Refresh" at bounding box center [491, 337] width 75 height 32
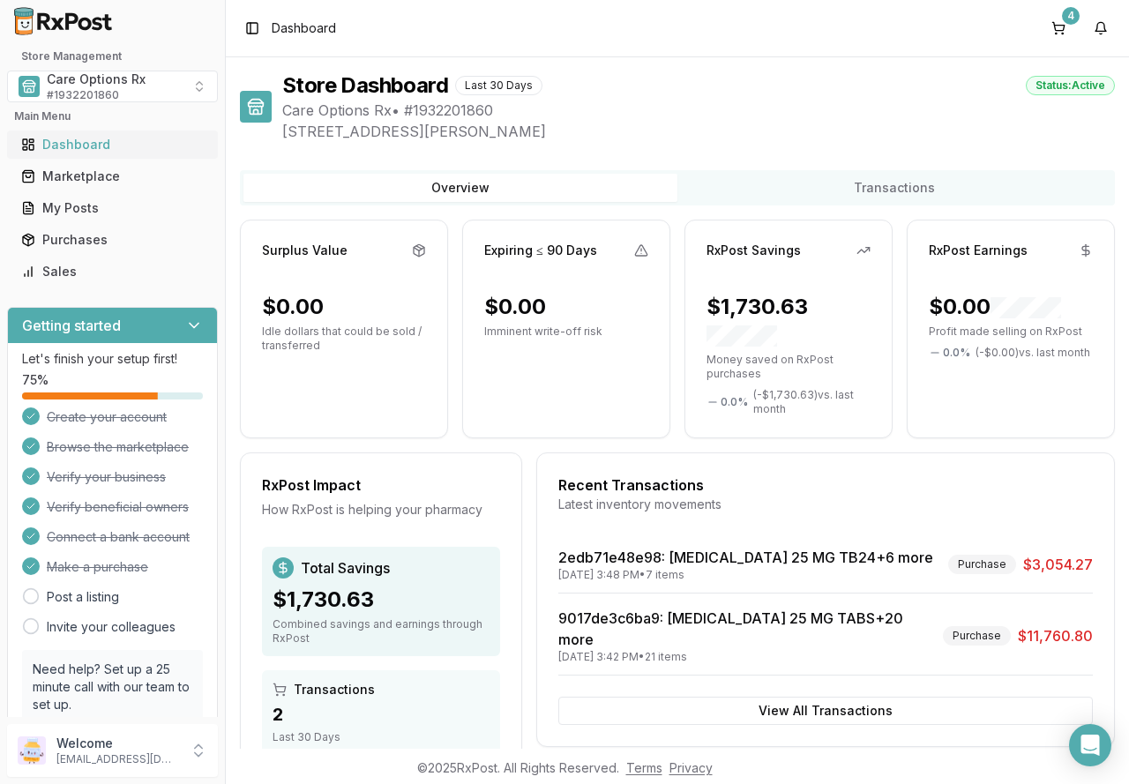
click at [62, 137] on div "Dashboard" at bounding box center [112, 145] width 183 height 18
click at [866, 191] on button "Transactions" at bounding box center [895, 188] width 434 height 28
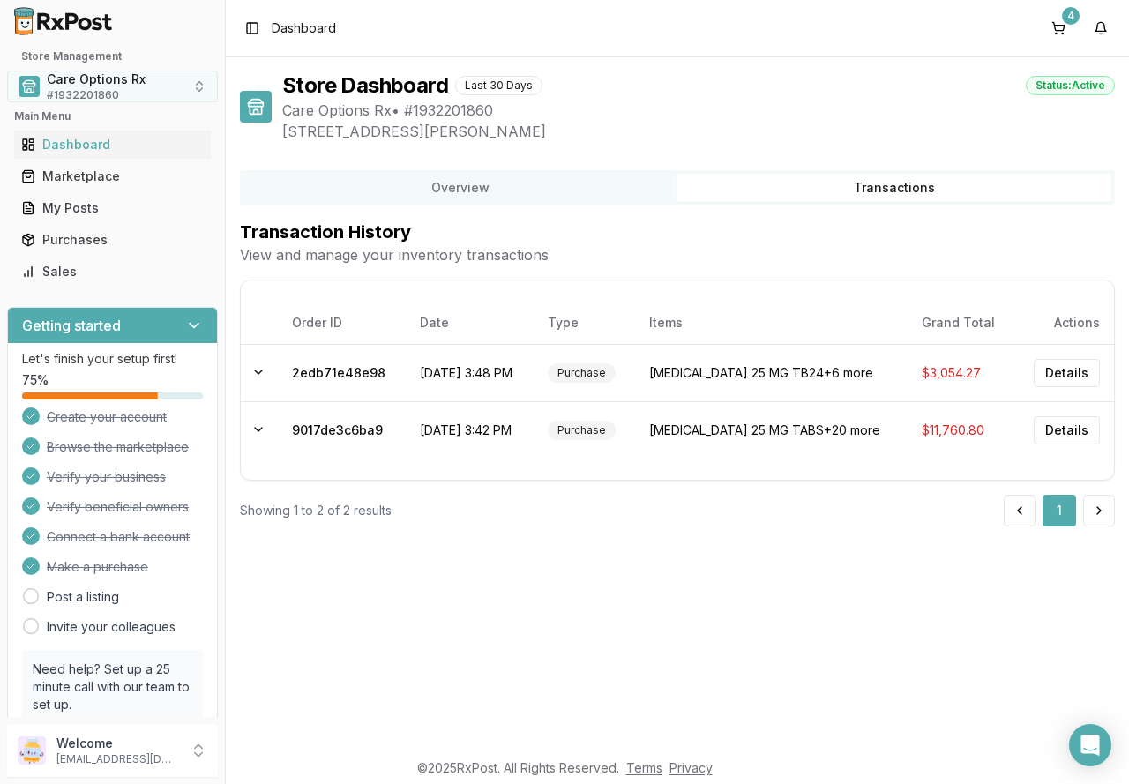
click at [70, 89] on span "# 1932201860" at bounding box center [83, 95] width 72 height 14
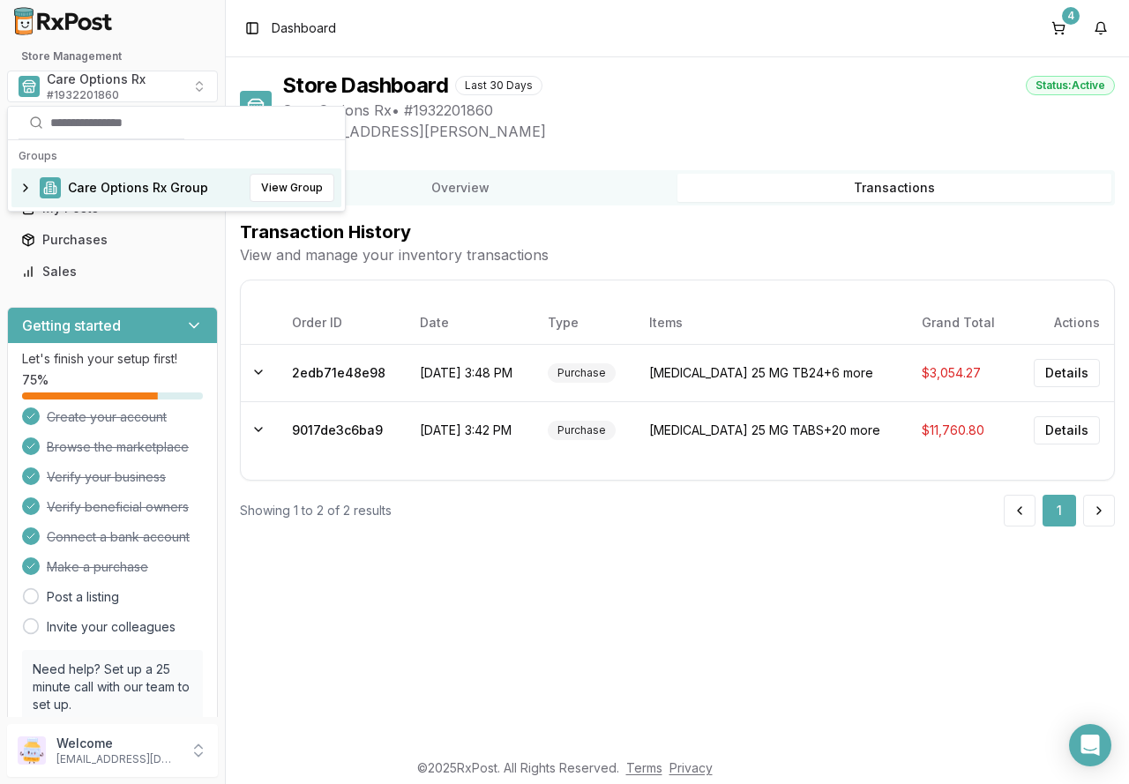
click at [749, 73] on div "Store Dashboard Last 30 Days Status: Active" at bounding box center [698, 85] width 833 height 28
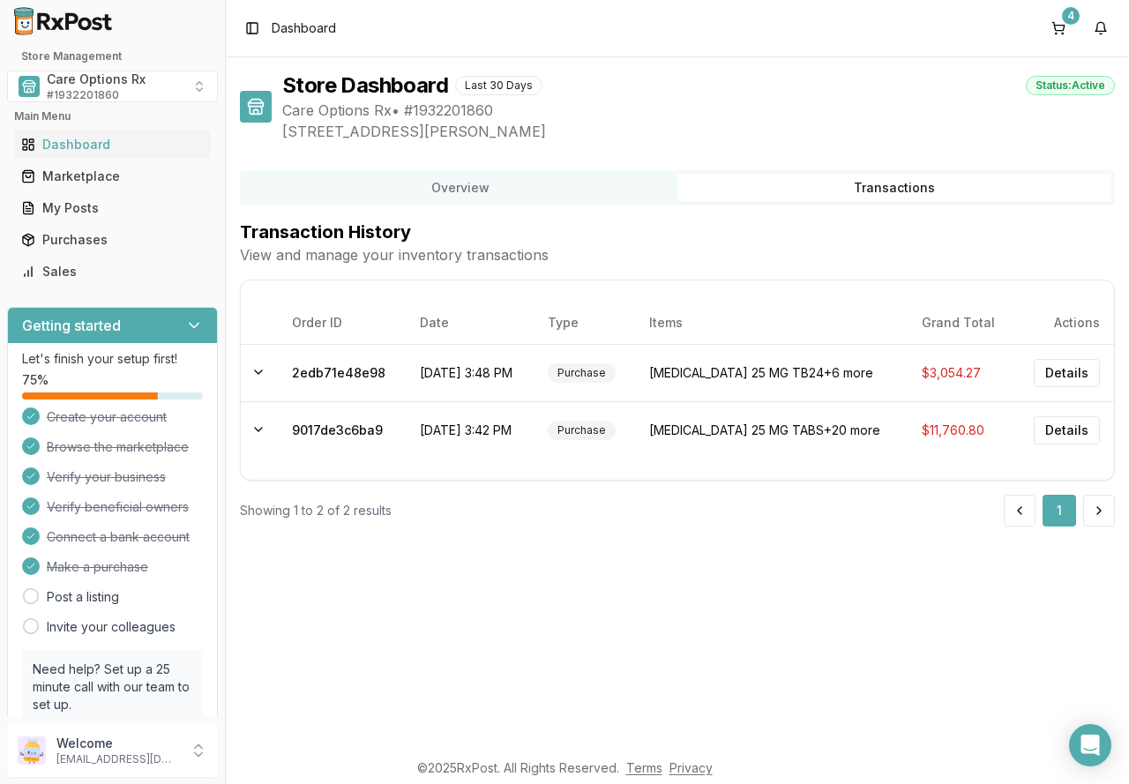
click at [404, 101] on span "Care Options Rx • # 1932201860" at bounding box center [698, 110] width 833 height 21
click at [88, 568] on span "Make a purchase" at bounding box center [97, 567] width 101 height 18
click at [827, 180] on button "Transactions" at bounding box center [895, 188] width 434 height 28
click at [83, 180] on div "Marketplace" at bounding box center [112, 177] width 183 height 18
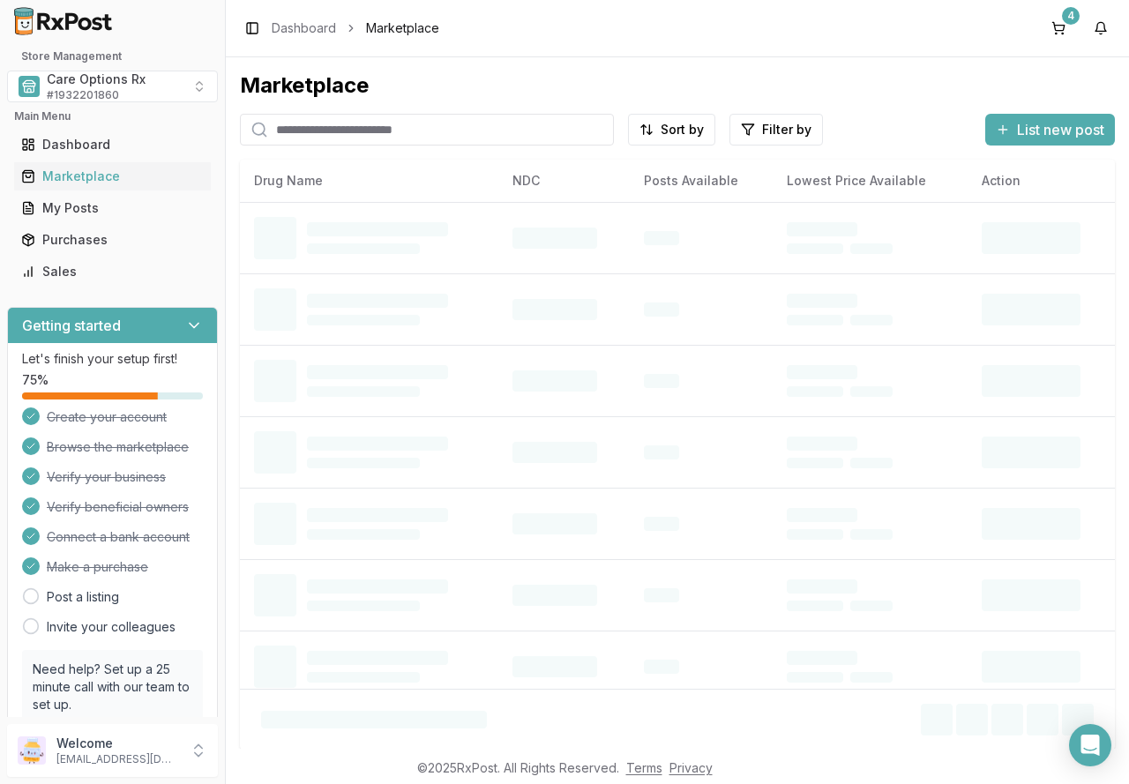
click at [318, 135] on input "search" at bounding box center [427, 130] width 374 height 32
type input "**"
click at [1066, 25] on button "4" at bounding box center [1059, 28] width 28 height 28
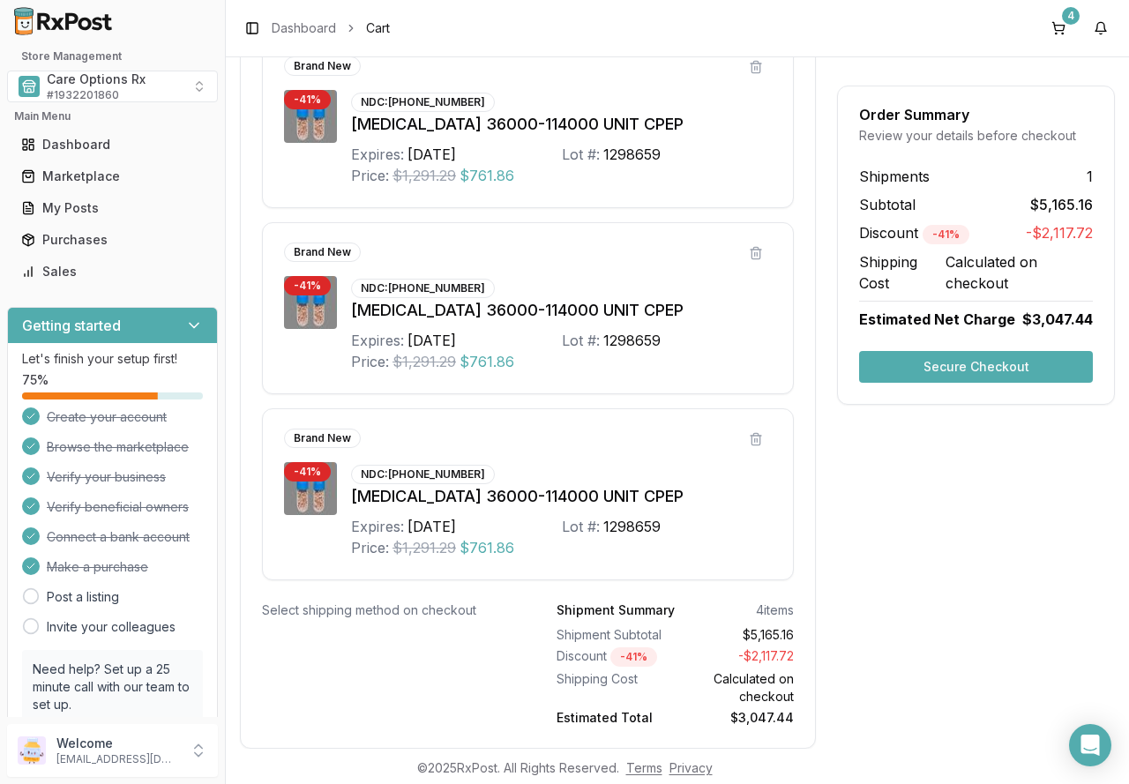
scroll to position [667, 0]
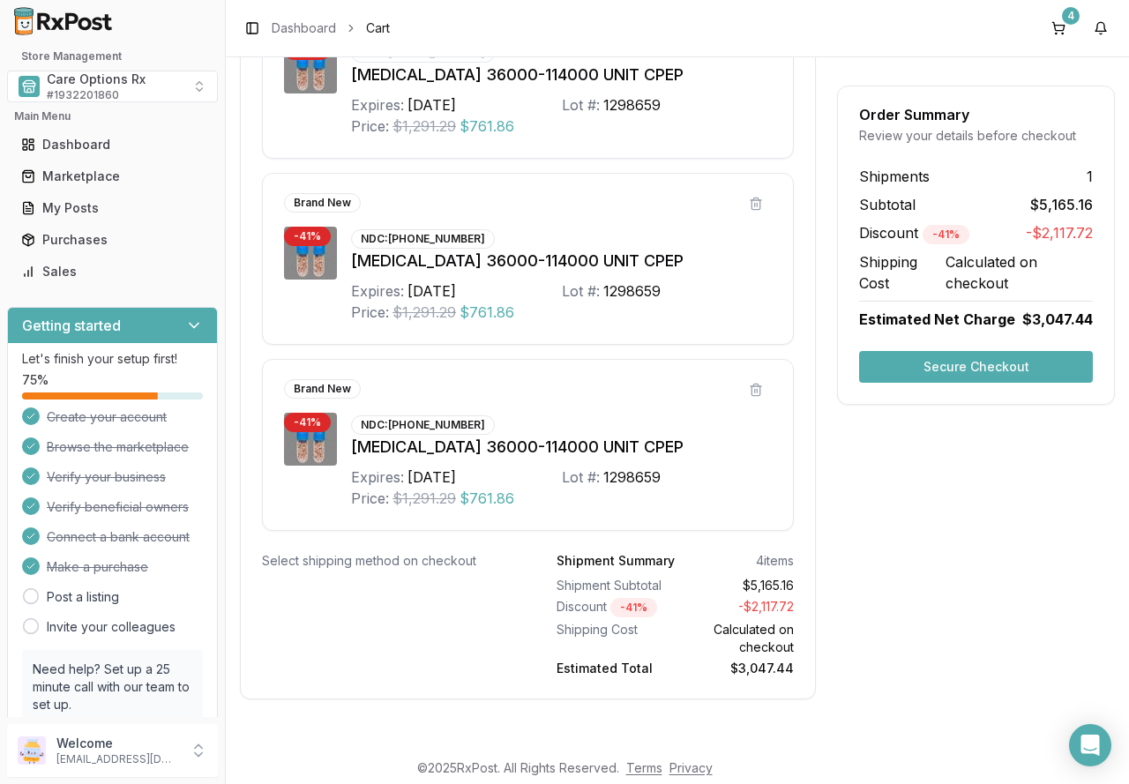
click at [951, 367] on button "Secure Checkout" at bounding box center [976, 367] width 234 height 32
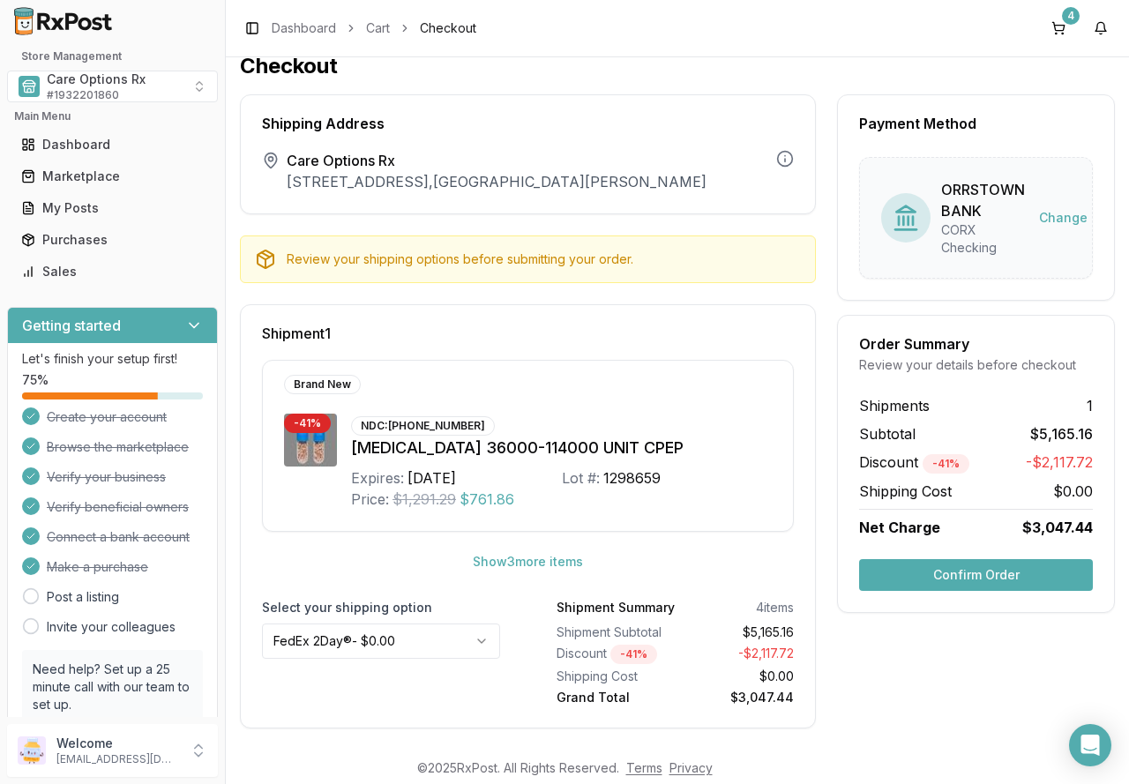
scroll to position [27, 0]
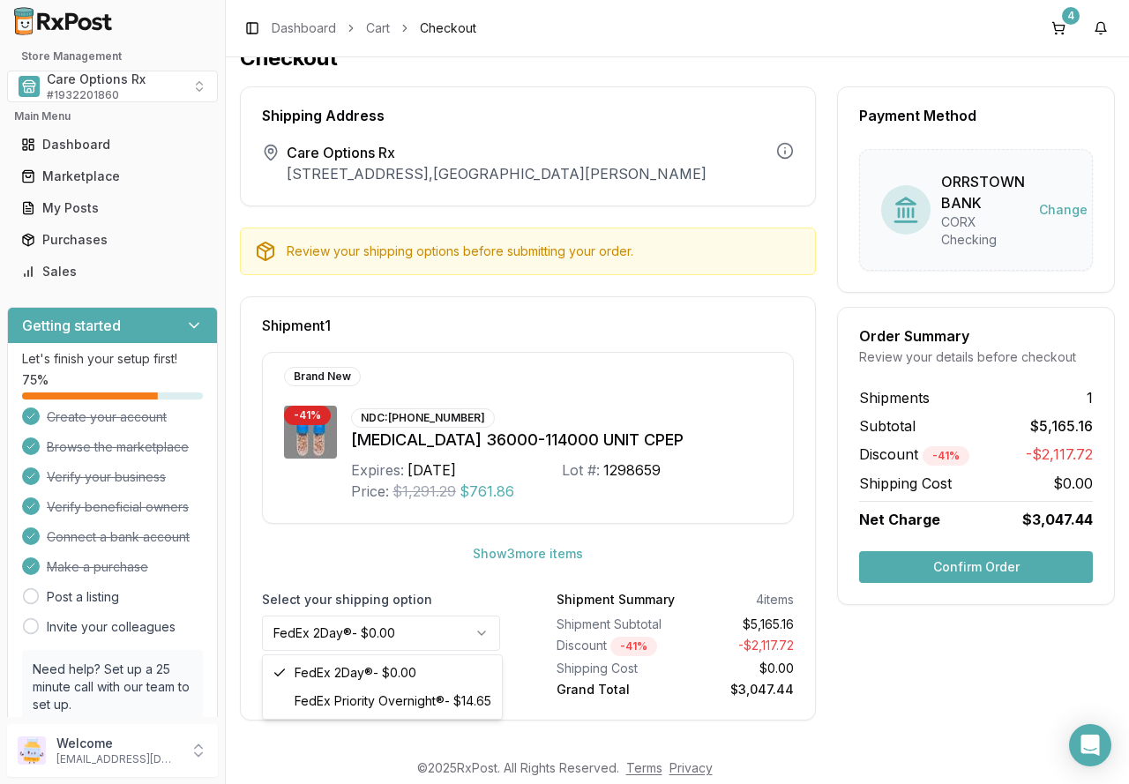
click at [478, 632] on html "Store Management Care Options Rx # 1932201860 Main Menu Dashboard Marketplace M…" at bounding box center [564, 392] width 1129 height 784
click at [516, 558] on button "Show 3 more item s" at bounding box center [528, 554] width 139 height 32
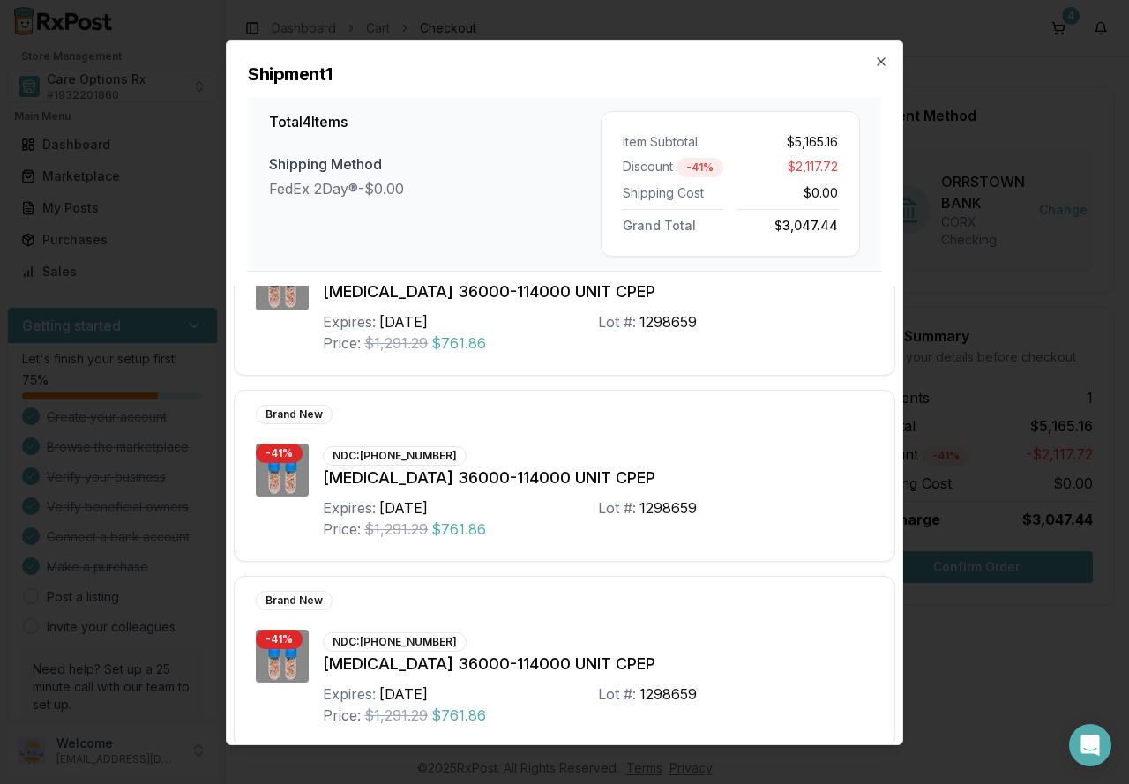
scroll to position [286, 0]
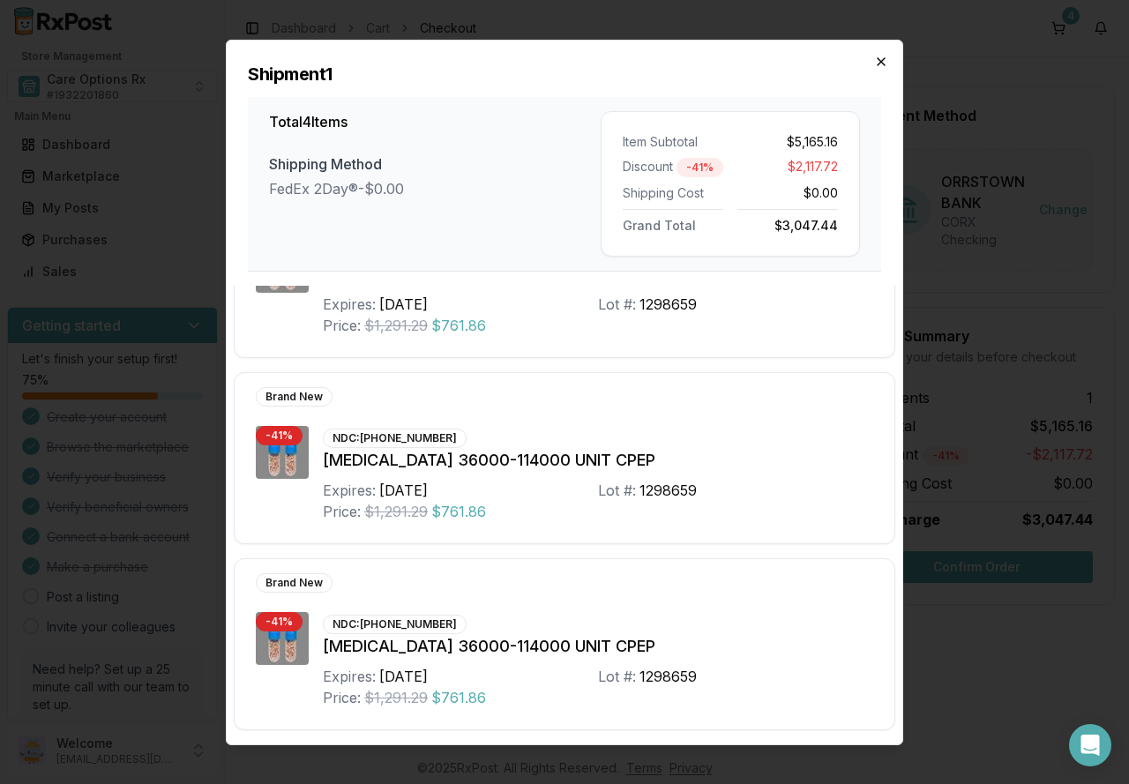
click at [880, 60] on icon "button" at bounding box center [881, 60] width 7 height 7
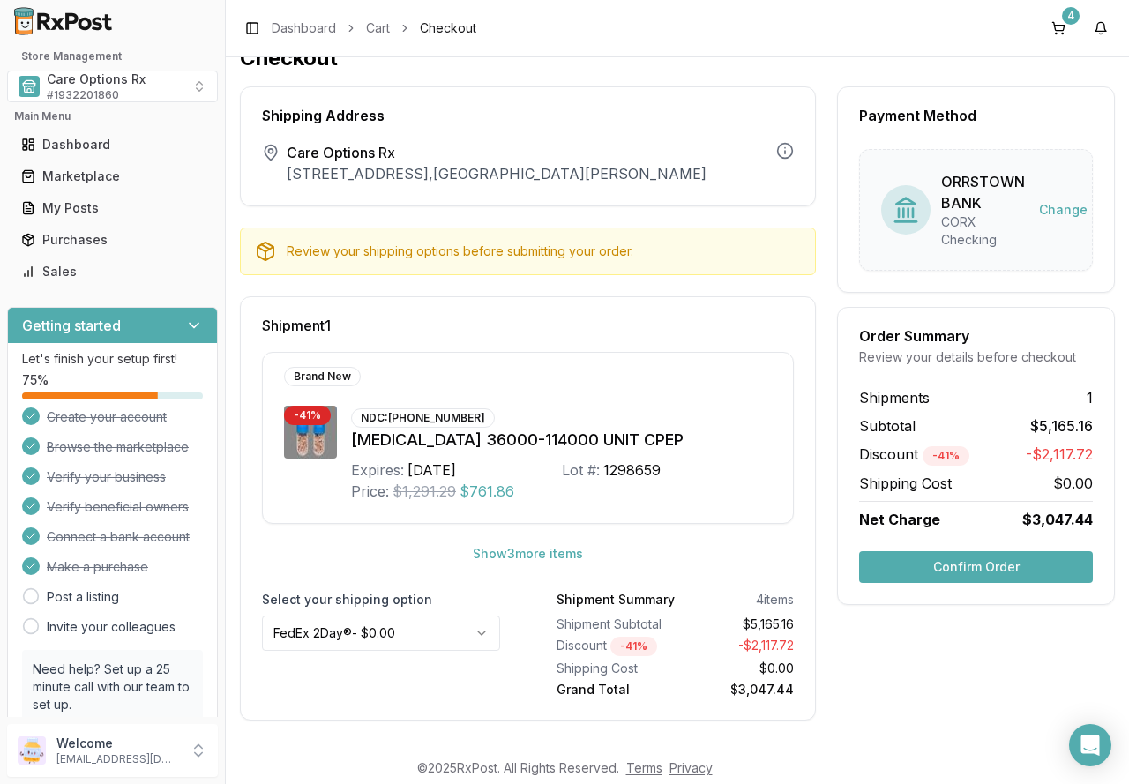
click at [920, 573] on button "Confirm Order" at bounding box center [976, 567] width 234 height 32
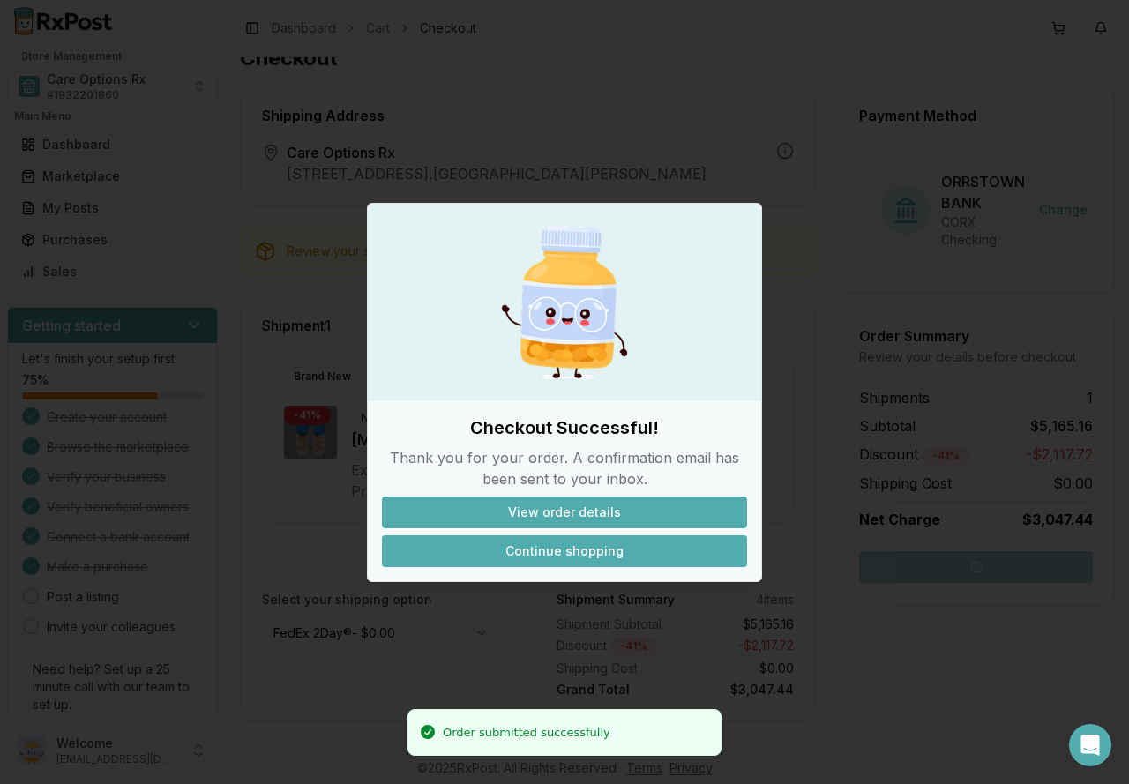
click at [542, 555] on button "Continue shopping" at bounding box center [564, 552] width 365 height 32
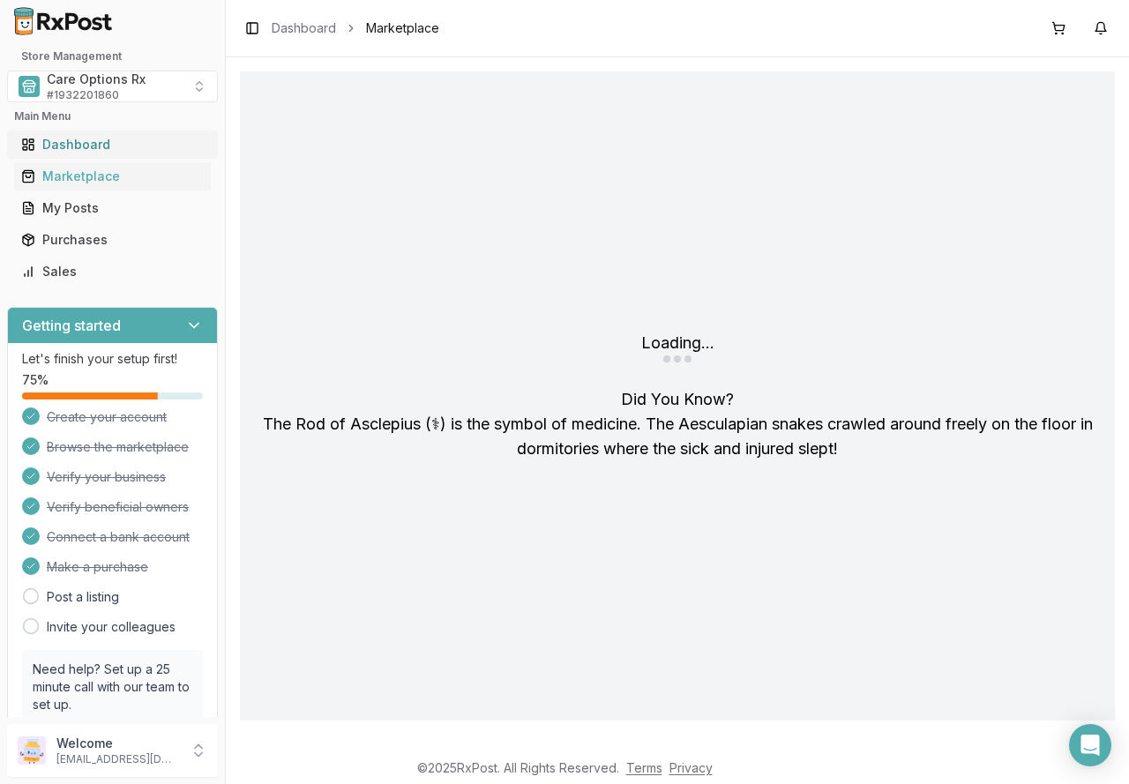
click at [70, 146] on div "Dashboard" at bounding box center [112, 145] width 183 height 18
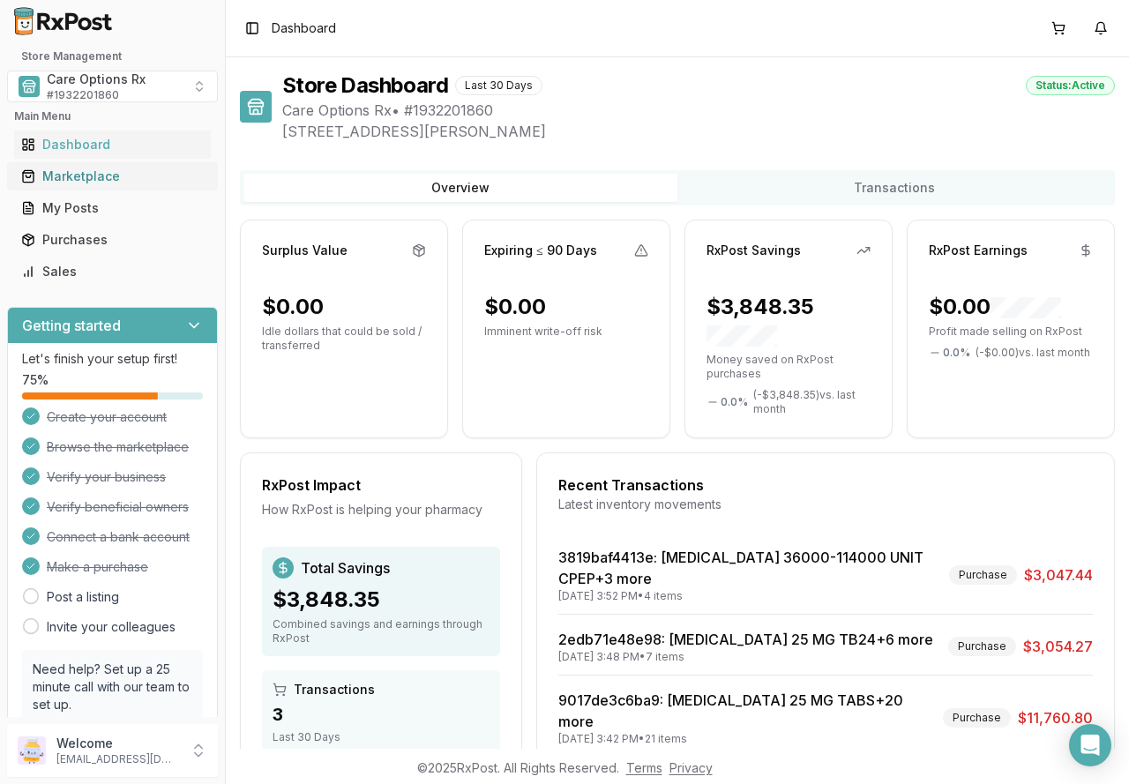
click at [82, 176] on div "Marketplace" at bounding box center [112, 177] width 183 height 18
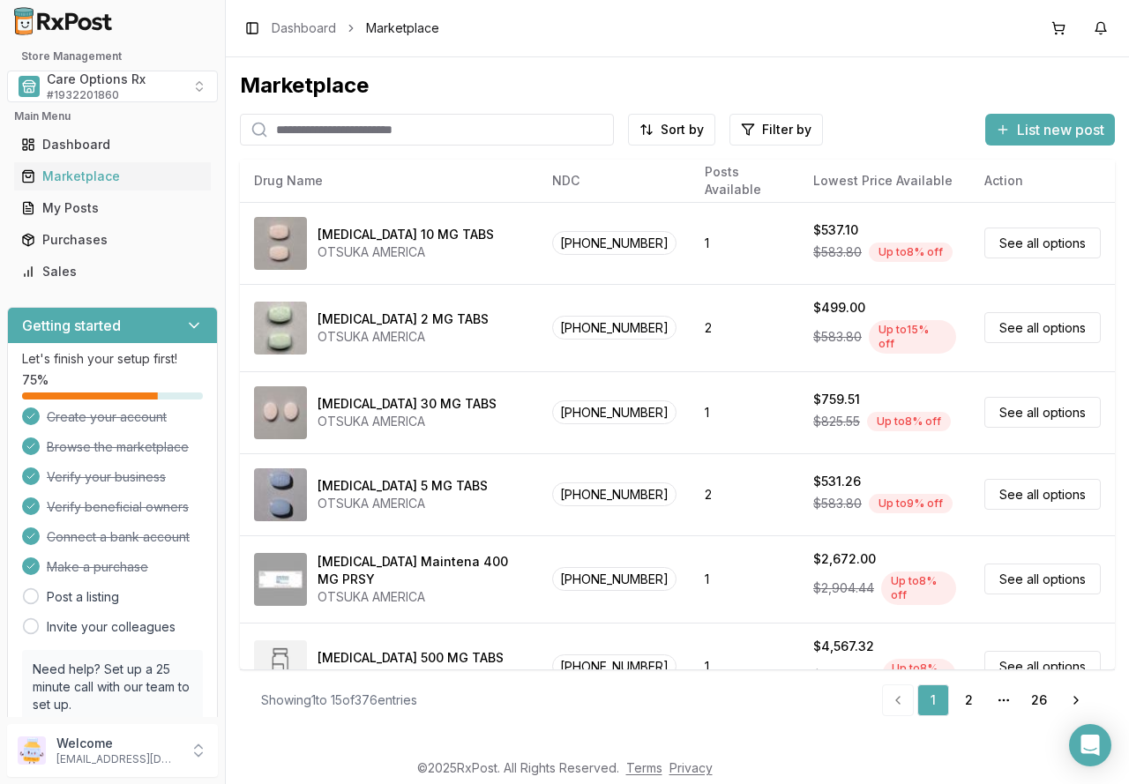
click at [418, 130] on input "search" at bounding box center [427, 130] width 374 height 32
type input "*******"
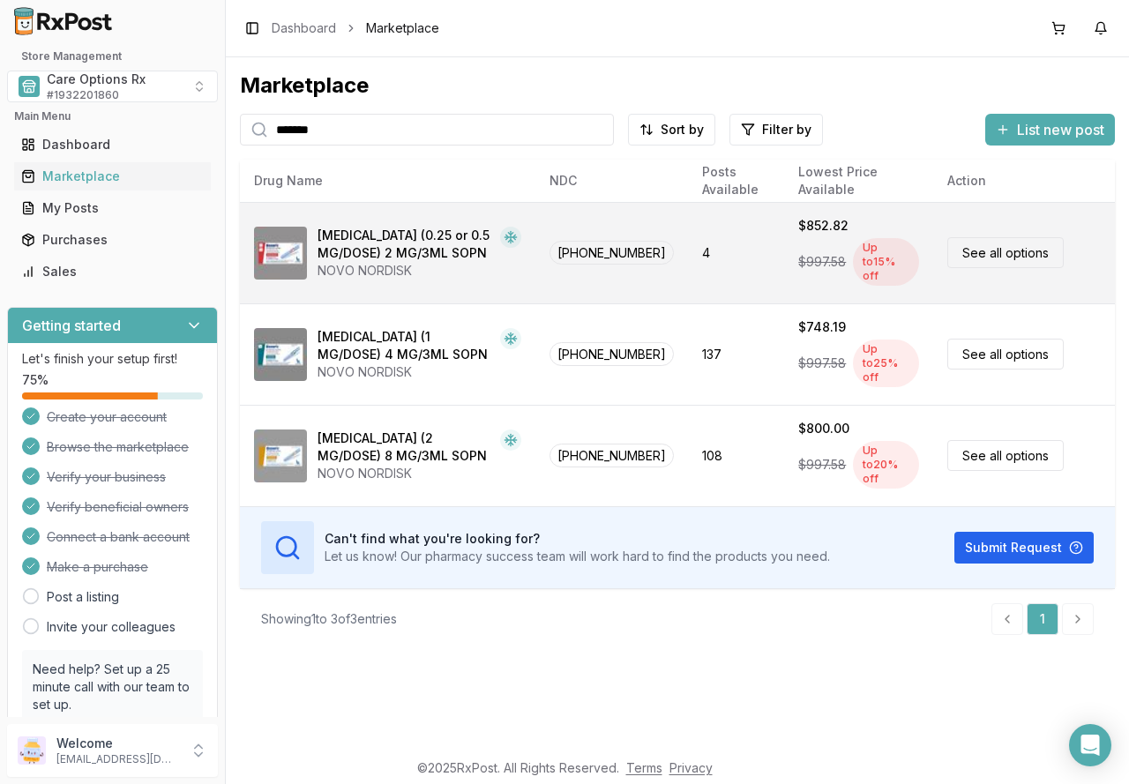
click at [982, 247] on link "See all options" at bounding box center [1006, 252] width 116 height 31
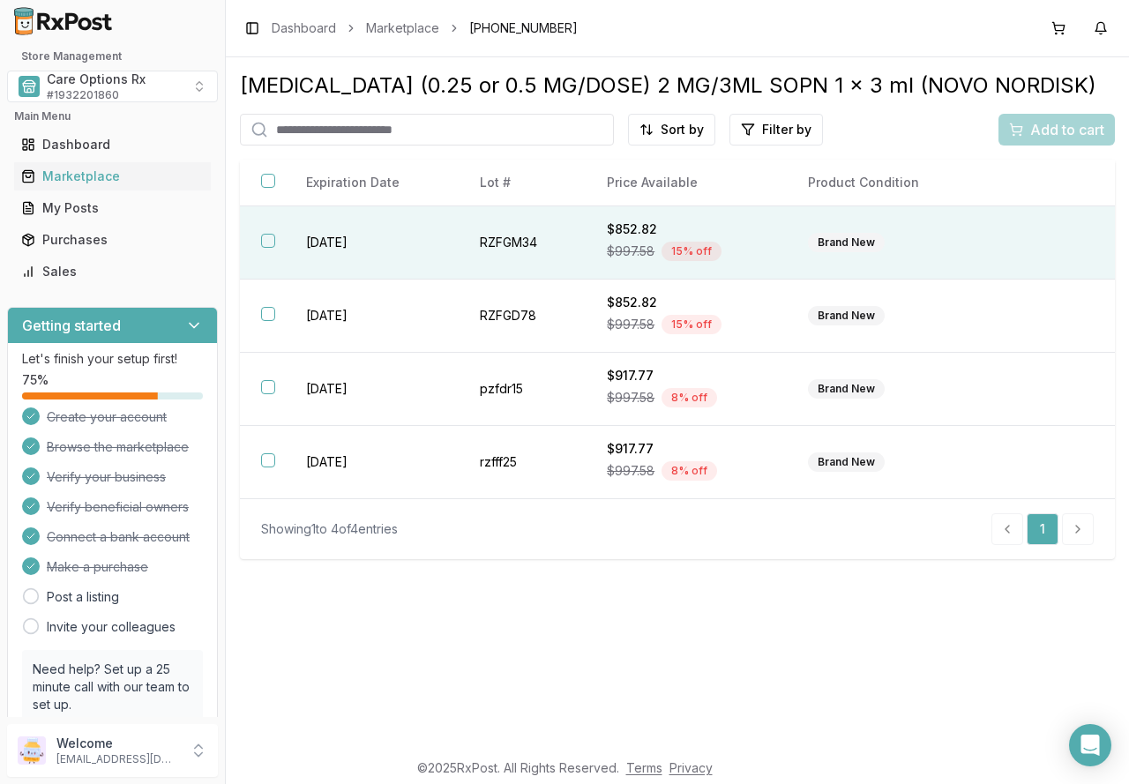
click at [262, 234] on button "button" at bounding box center [268, 241] width 14 height 14
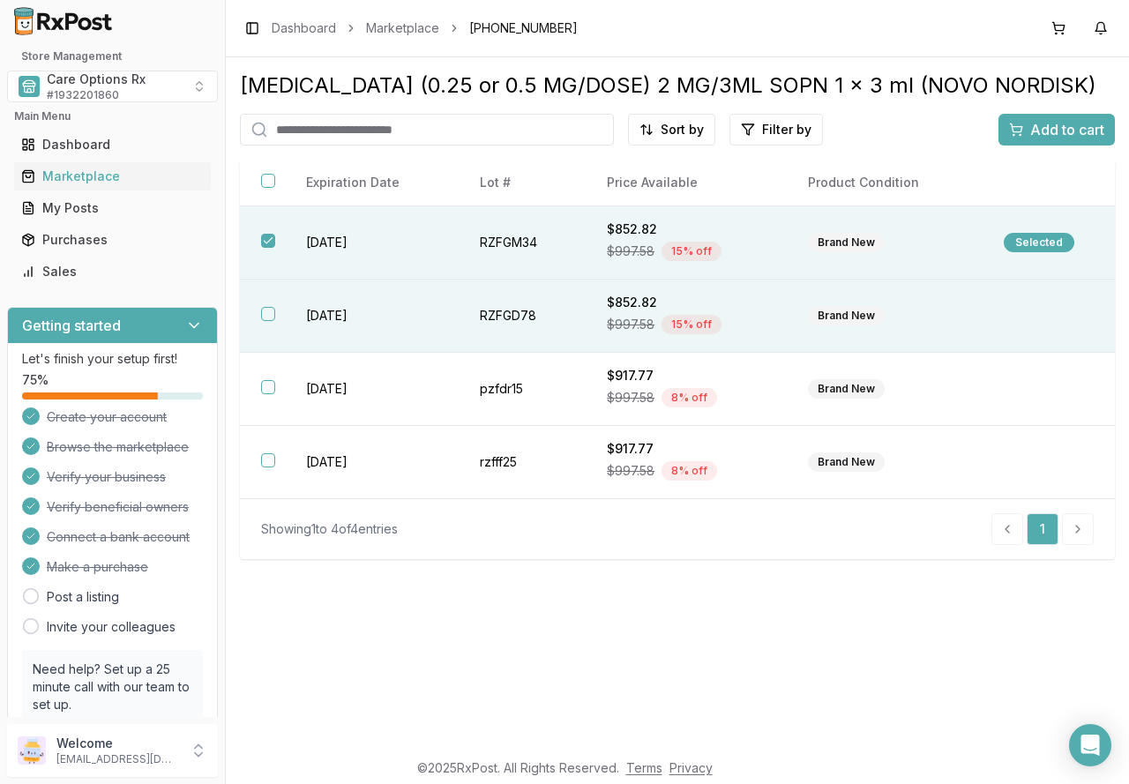
click at [269, 309] on button "button" at bounding box center [268, 314] width 14 height 14
click at [1038, 128] on span "Add to cart" at bounding box center [1067, 129] width 74 height 21
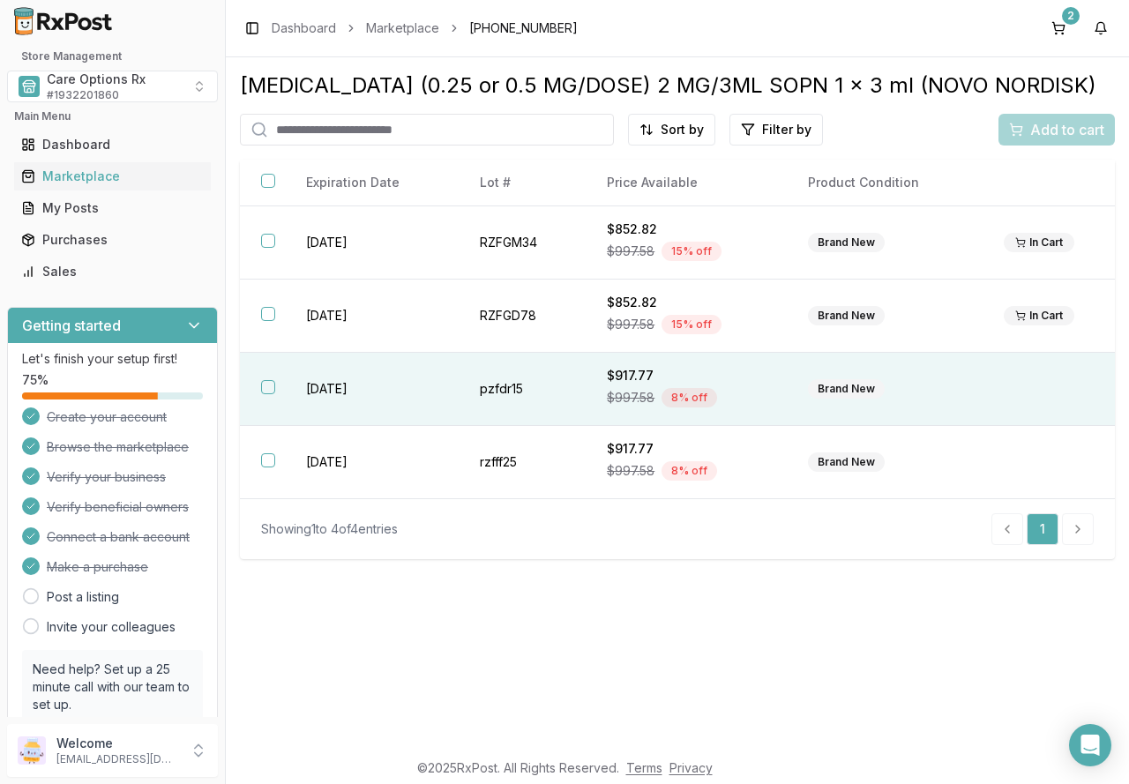
click at [266, 382] on button "button" at bounding box center [268, 387] width 14 height 14
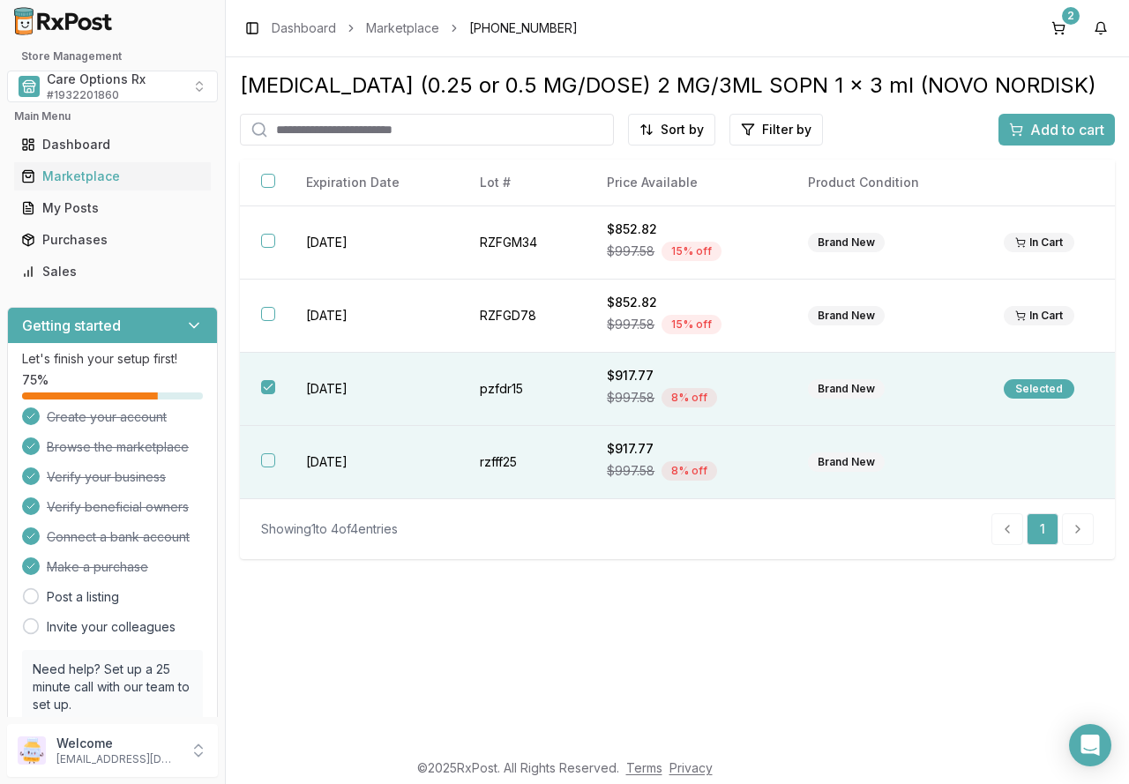
click at [259, 459] on th at bounding box center [262, 462] width 45 height 73
click at [1049, 124] on span "Add to cart" at bounding box center [1067, 129] width 74 height 21
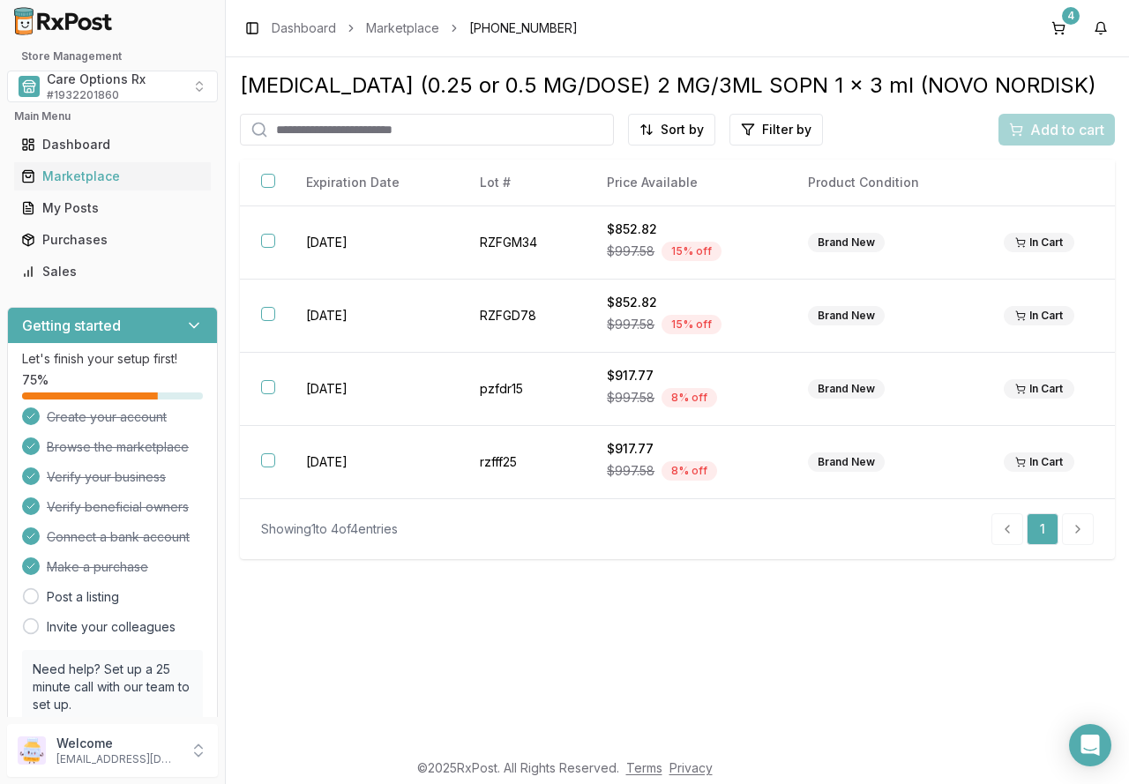
click at [349, 133] on input "search" at bounding box center [427, 130] width 374 height 32
type input "*******"
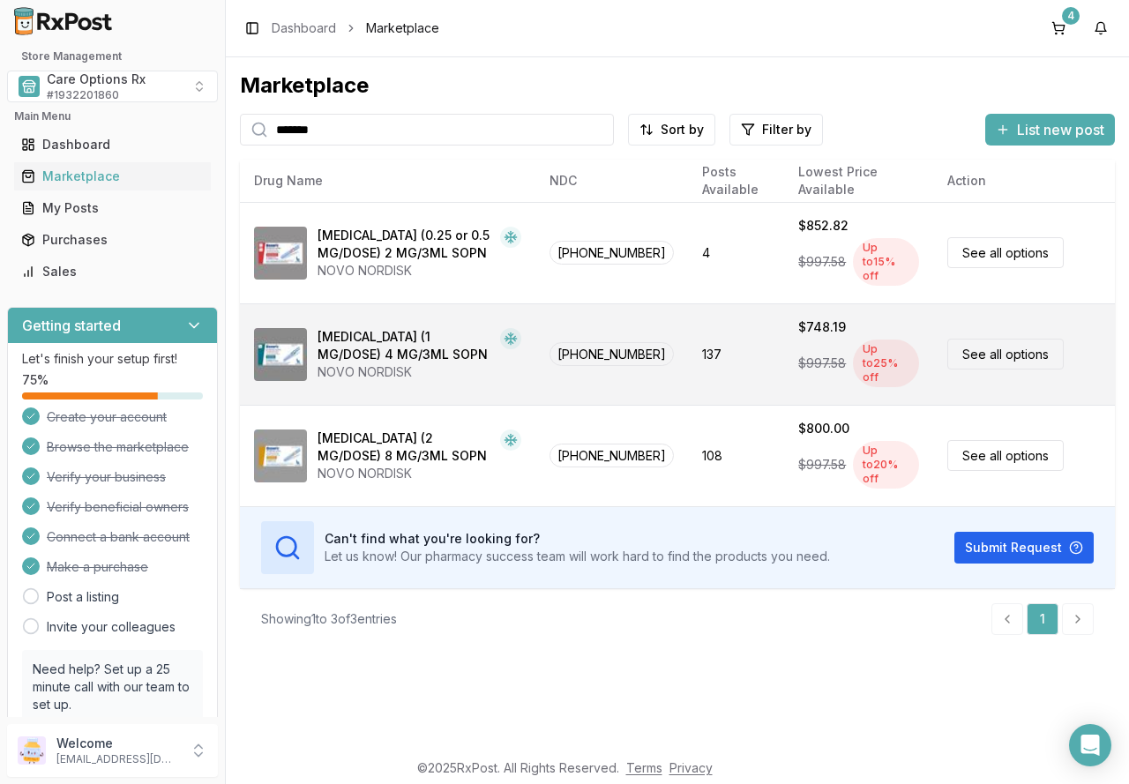
click at [1019, 339] on link "See all options" at bounding box center [1006, 354] width 116 height 31
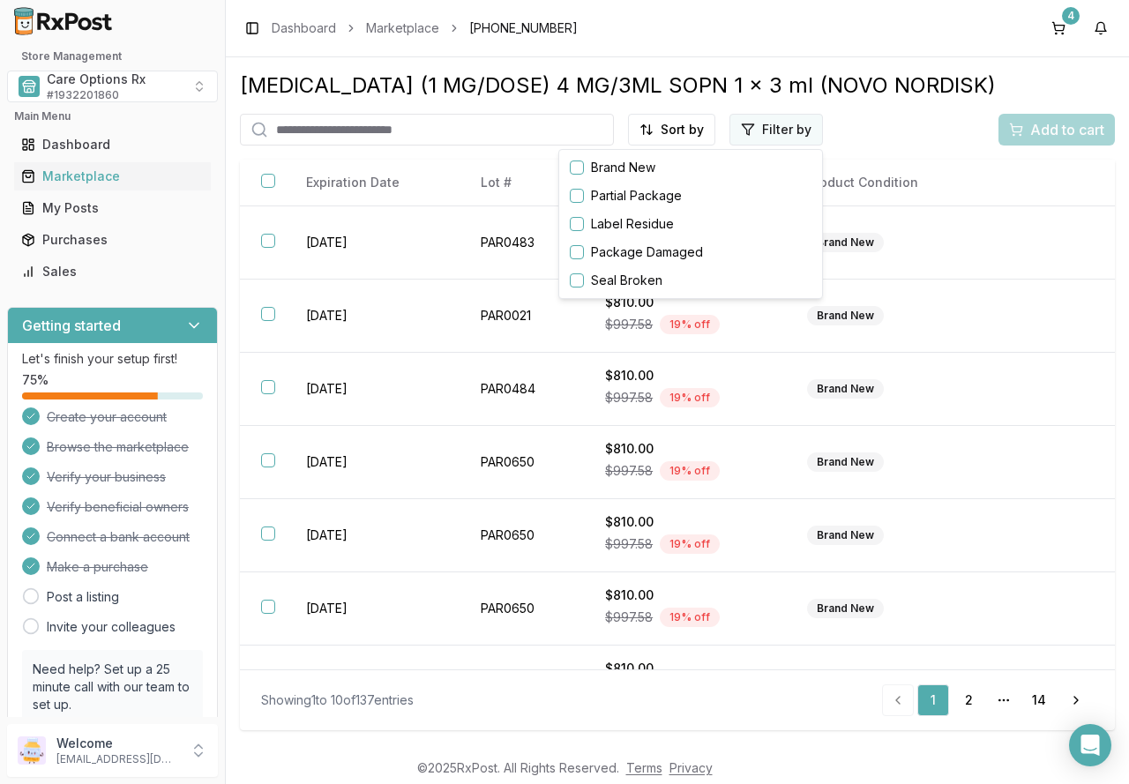
click at [772, 117] on html "Store Management Care Options Rx # 1932201860 Main Menu Dashboard Marketplace M…" at bounding box center [564, 392] width 1129 height 784
click at [677, 136] on html "Store Management Care Options Rx # 1932201860 Main Menu Dashboard Marketplace M…" at bounding box center [564, 392] width 1129 height 784
click at [641, 222] on div "Best Discount (High to Low)" at bounding box center [629, 233] width 168 height 46
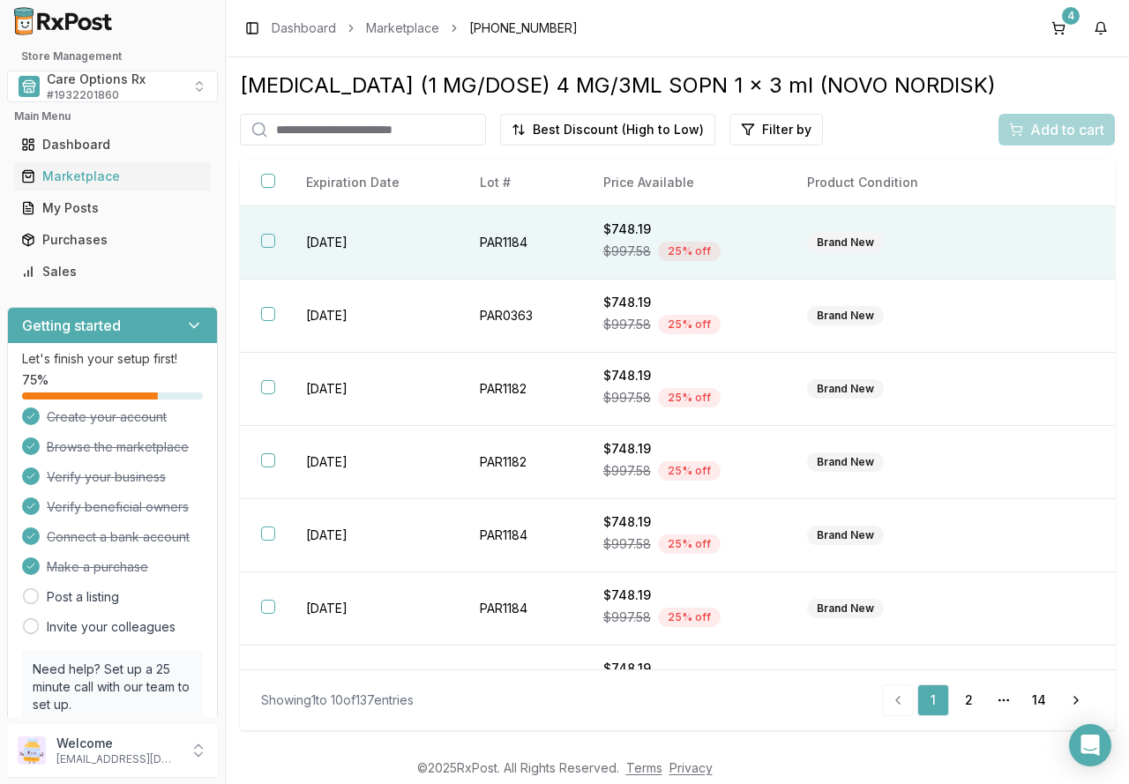
click at [270, 238] on button "button" at bounding box center [268, 241] width 14 height 14
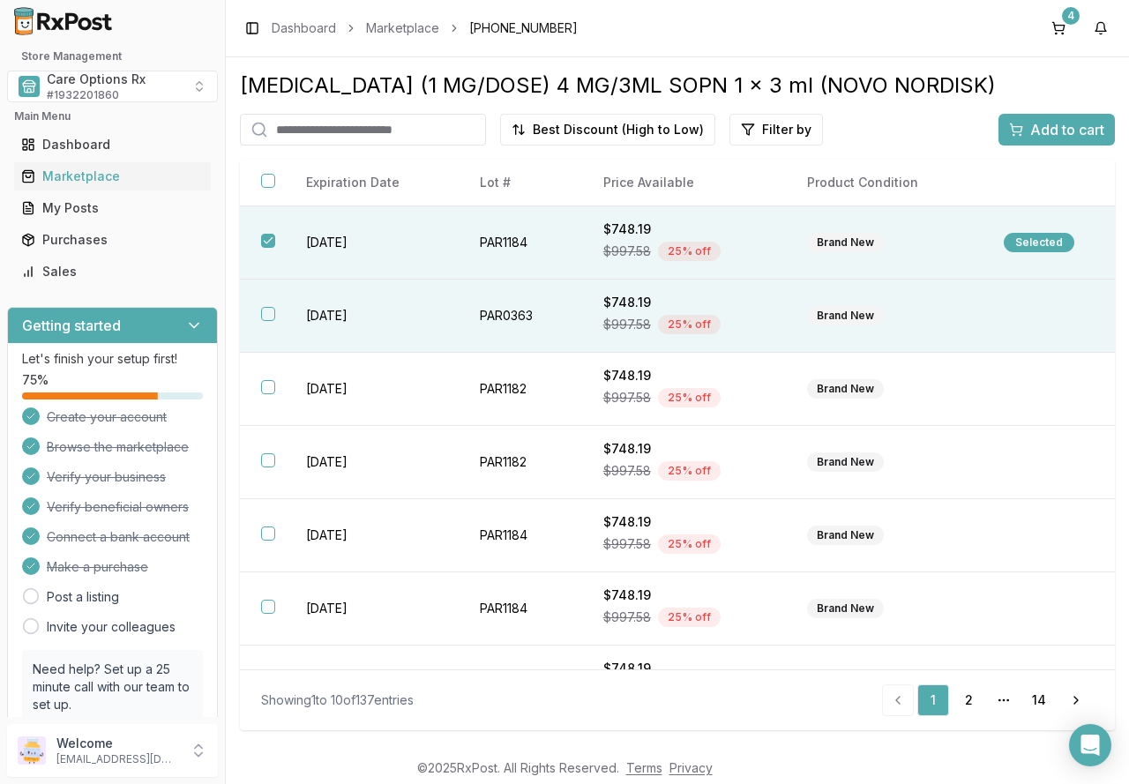
click at [268, 311] on button "button" at bounding box center [268, 314] width 14 height 14
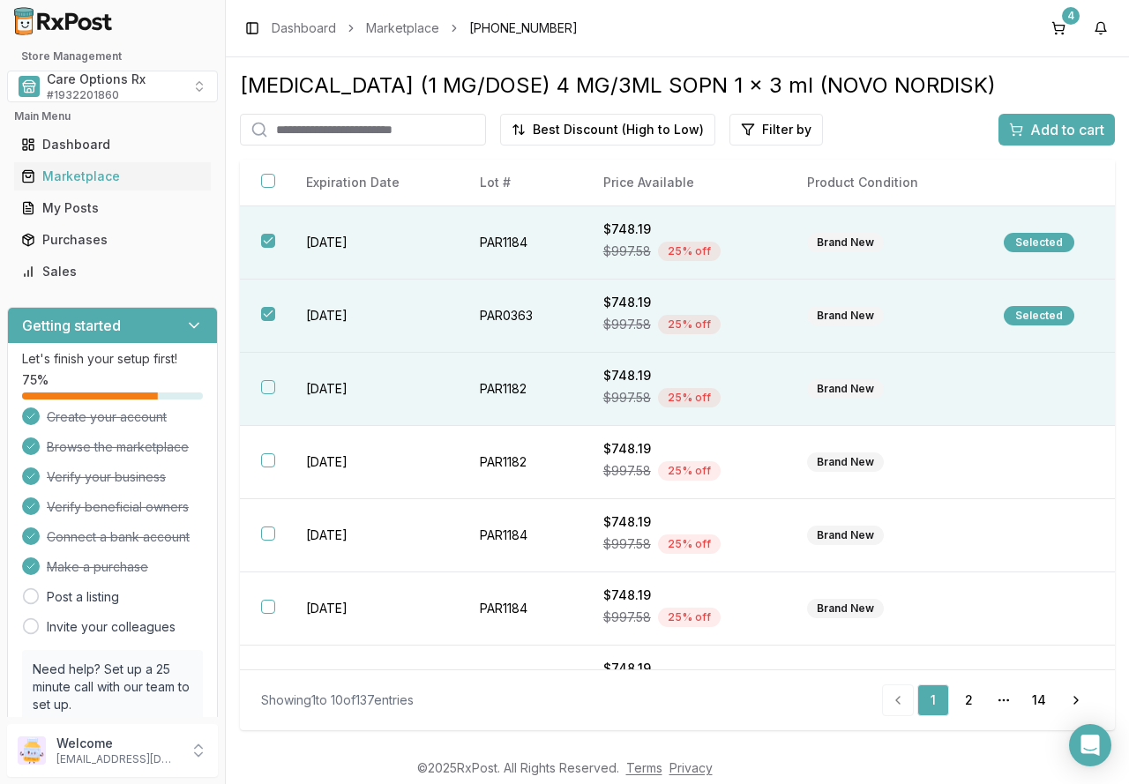
click at [263, 384] on button "button" at bounding box center [268, 387] width 14 height 14
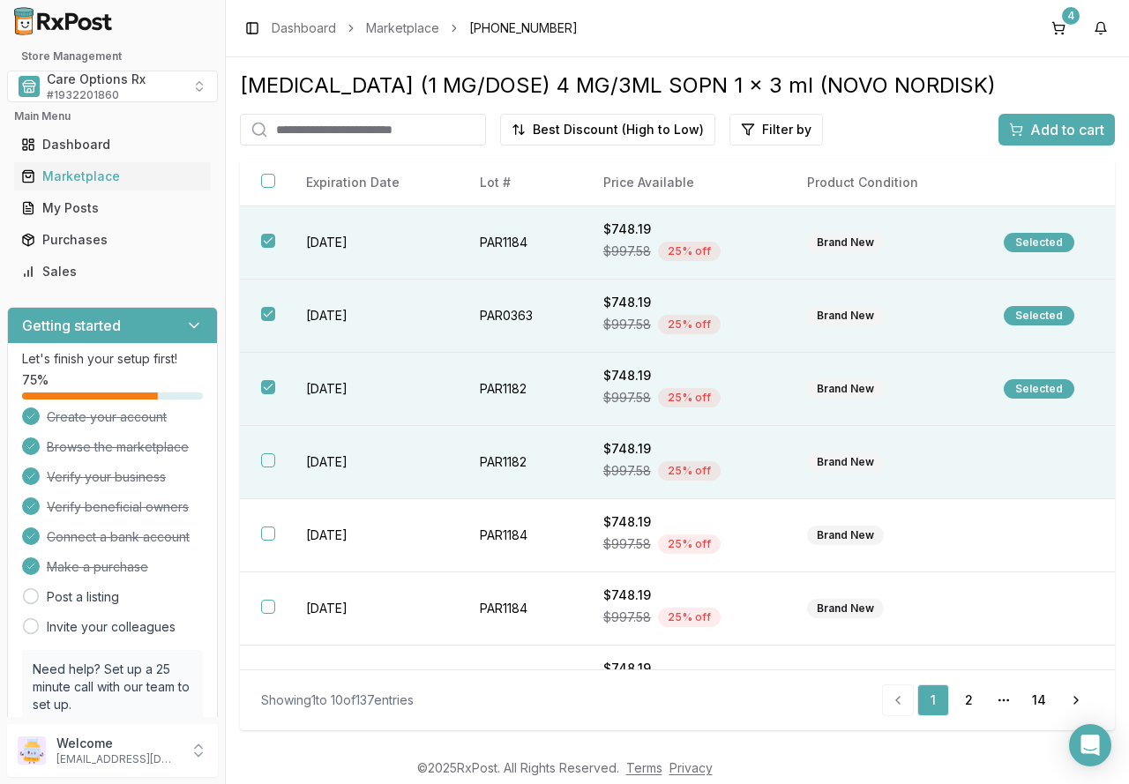
click at [274, 462] on button "button" at bounding box center [268, 460] width 14 height 14
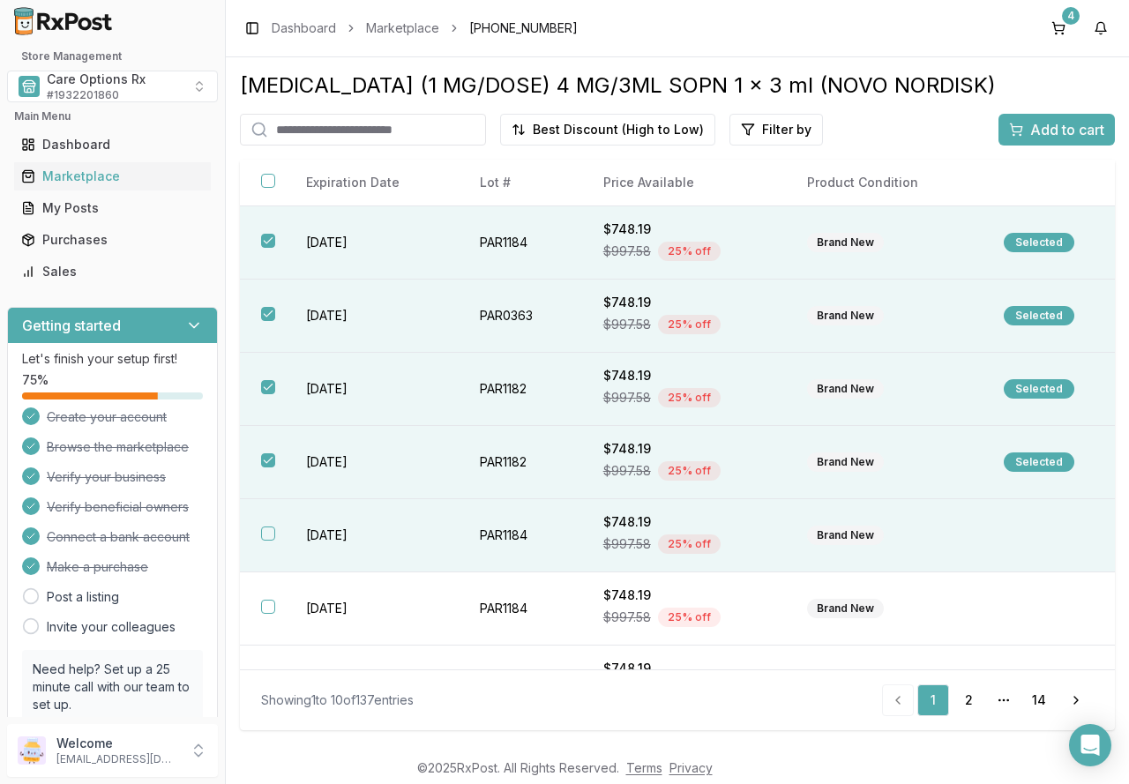
click at [275, 543] on th at bounding box center [262, 535] width 45 height 73
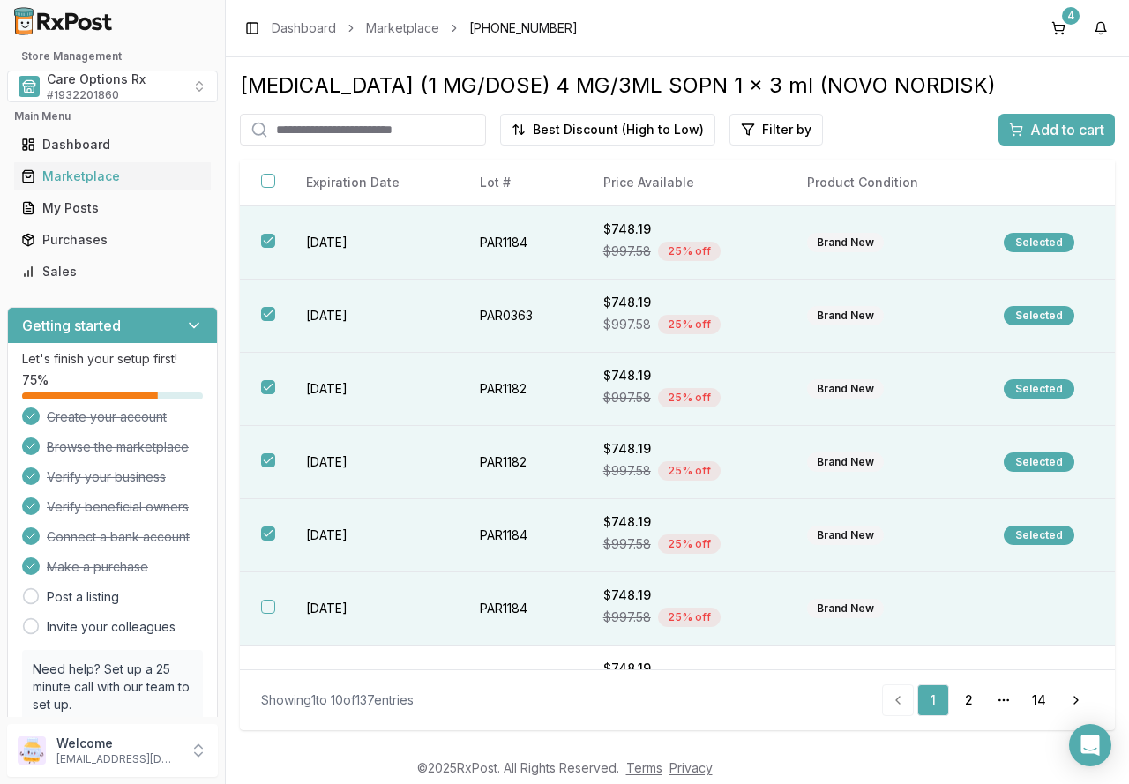
click at [281, 609] on th at bounding box center [262, 609] width 45 height 73
click at [1046, 122] on span "Add to cart" at bounding box center [1067, 129] width 74 height 21
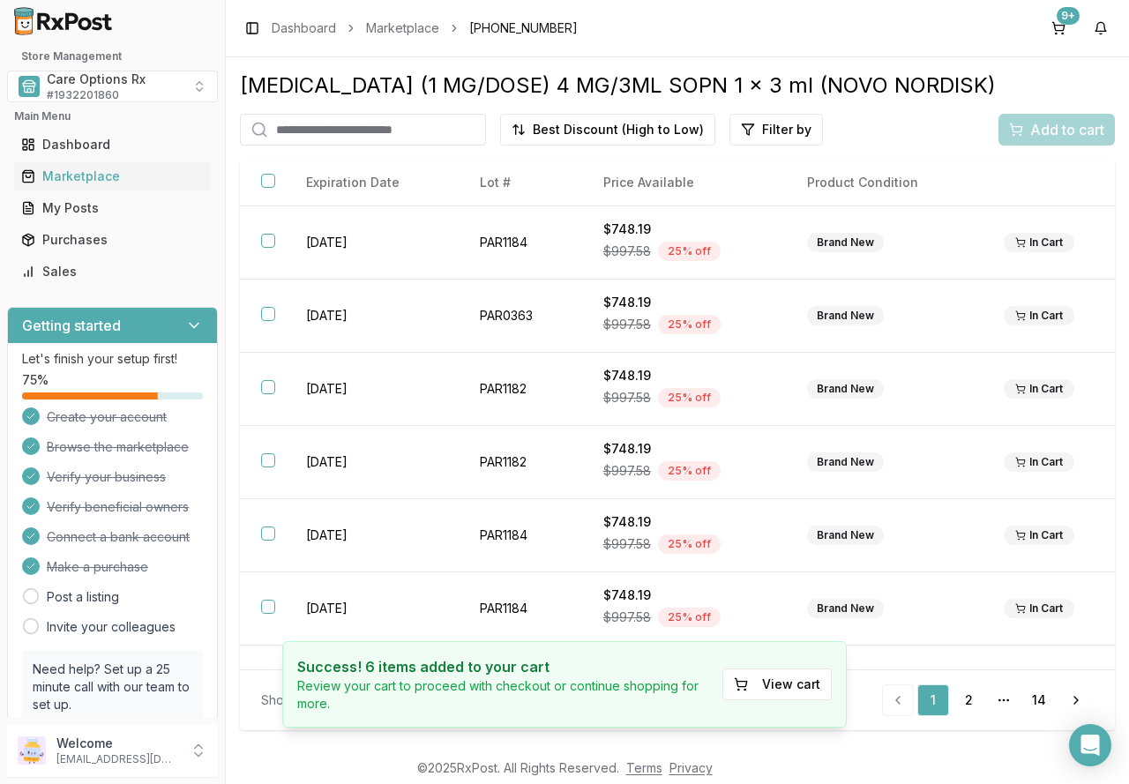
click at [398, 131] on input "search" at bounding box center [363, 130] width 246 height 32
type input "*******"
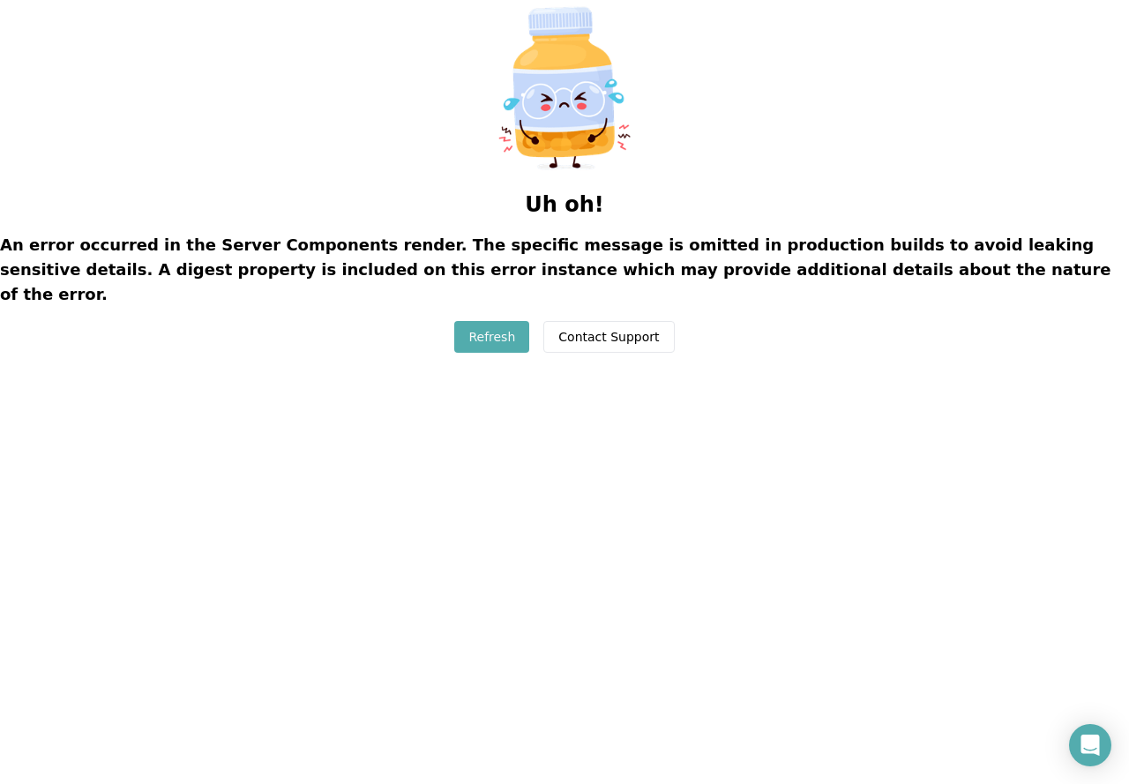
click at [496, 321] on button "Refresh" at bounding box center [491, 337] width 75 height 32
click at [491, 321] on button "Refresh" at bounding box center [491, 337] width 75 height 32
click at [602, 321] on button "Contact Support" at bounding box center [608, 337] width 131 height 32
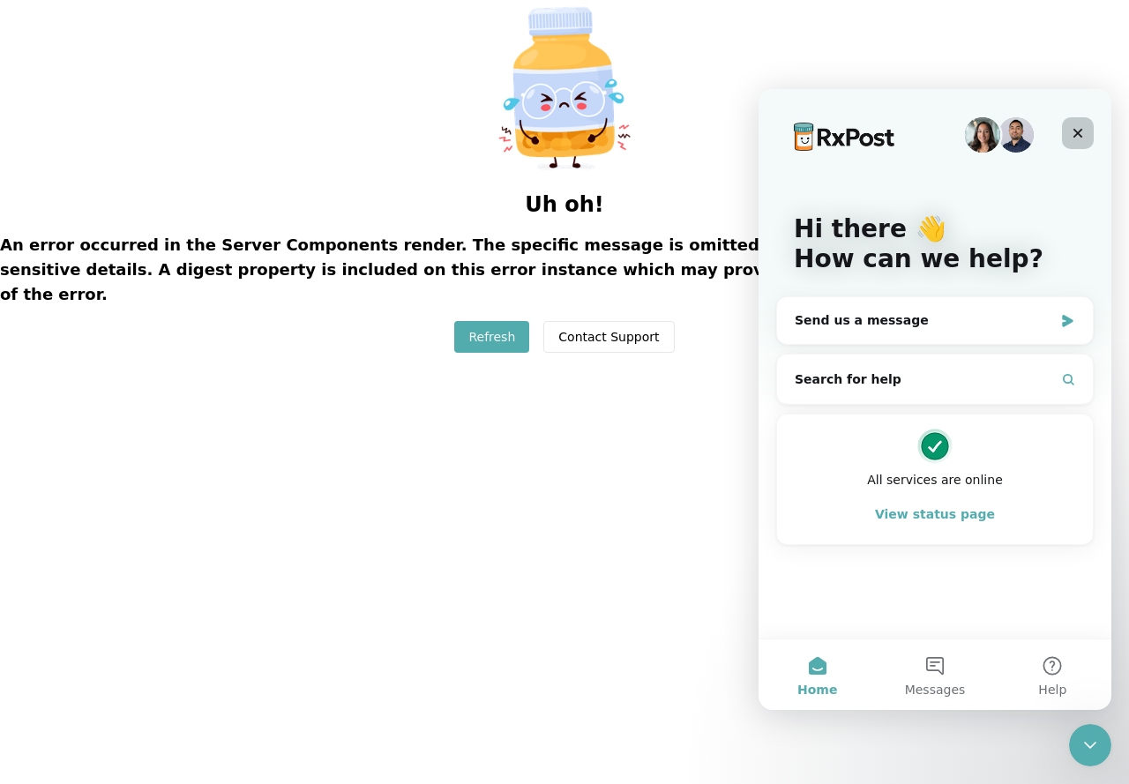
click at [1075, 131] on icon "Close" at bounding box center [1078, 133] width 14 height 14
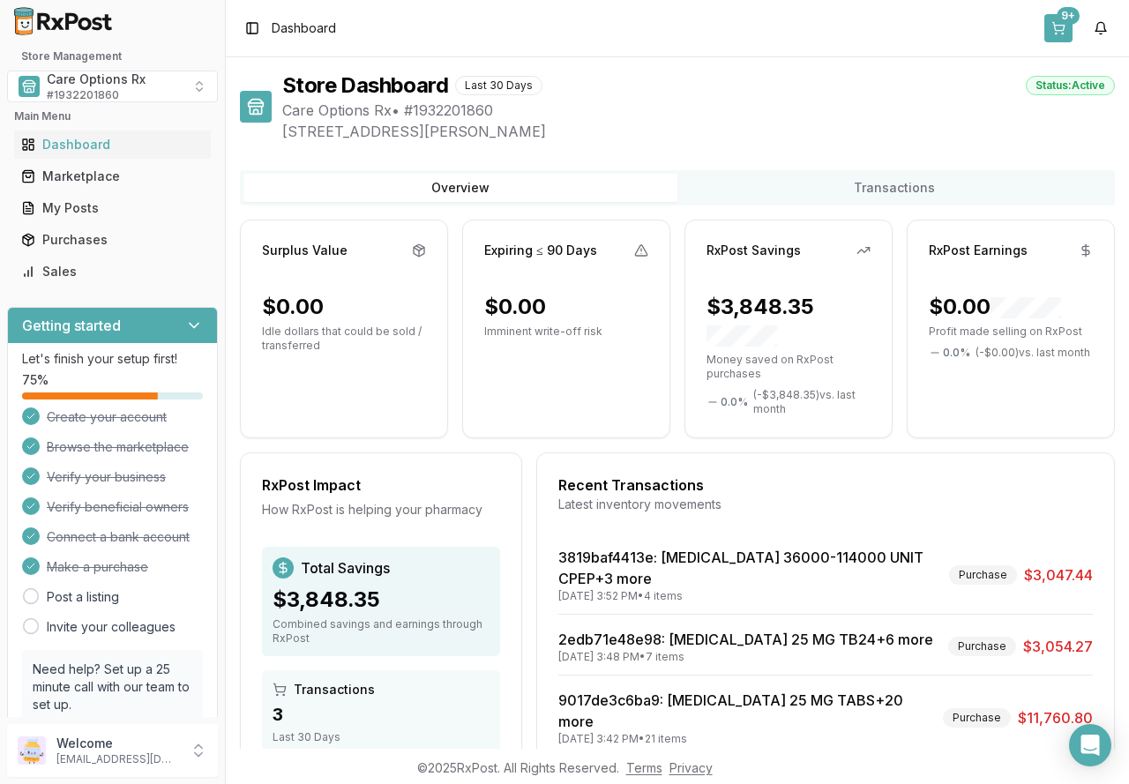
click at [1065, 14] on div "9+" at bounding box center [1068, 16] width 23 height 18
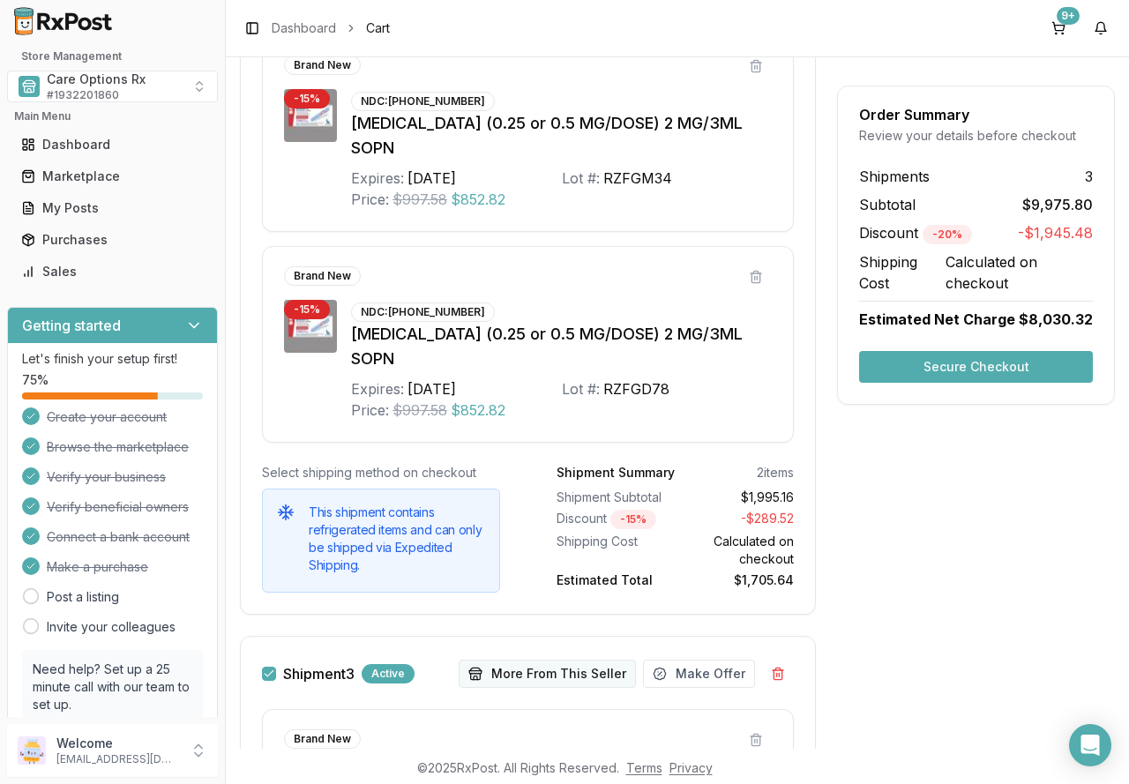
scroll to position [1561, 0]
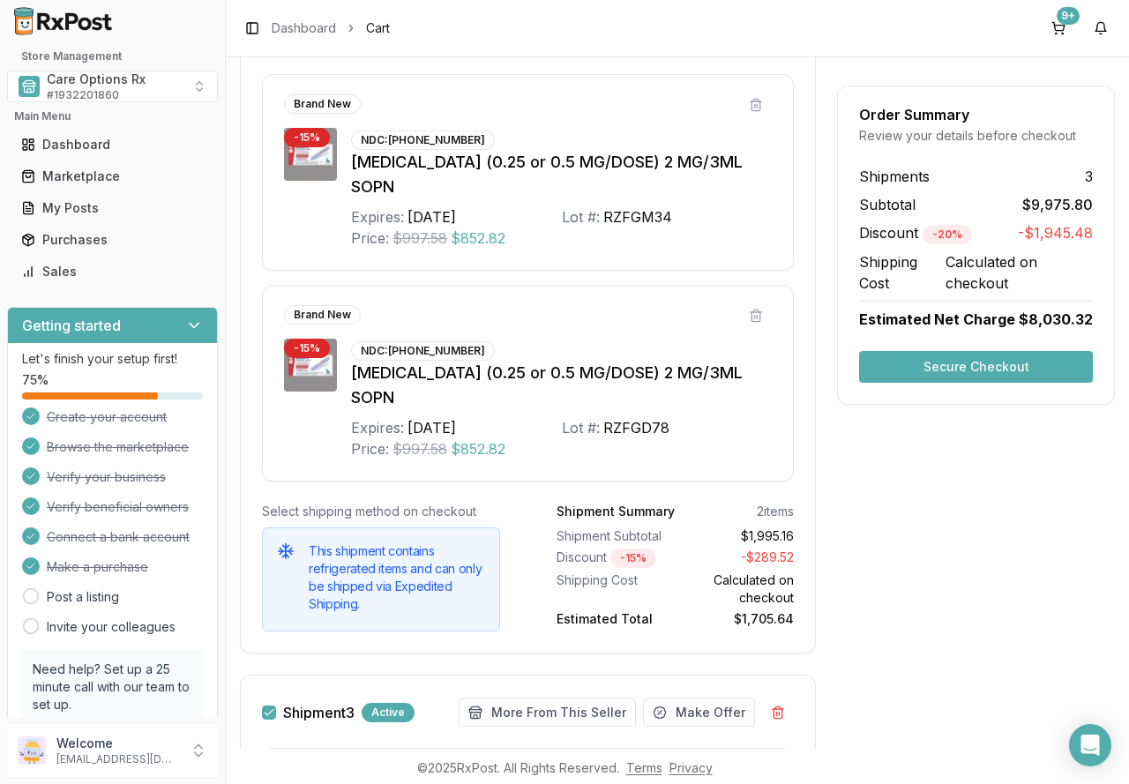
click at [380, 543] on h5 "This shipment contains refrigerated items and can only be shipped via Expedited…" at bounding box center [397, 578] width 176 height 71
click at [887, 367] on button "Secure Checkout" at bounding box center [976, 367] width 234 height 32
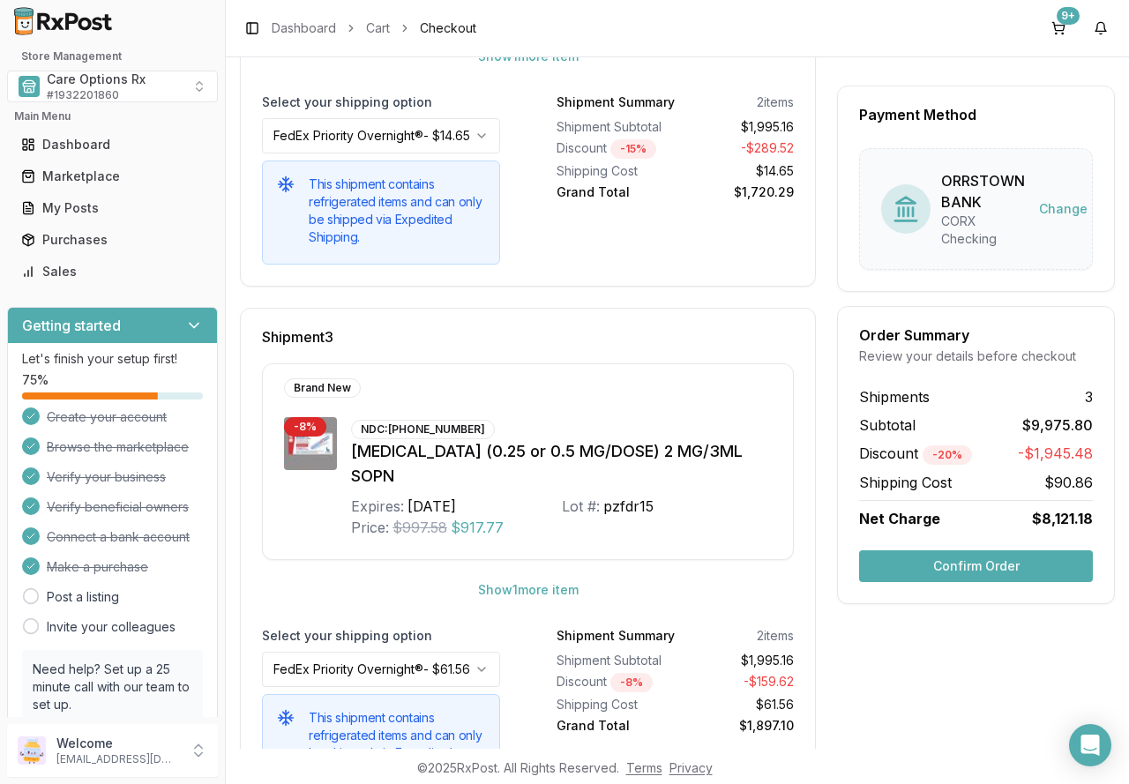
scroll to position [1109, 0]
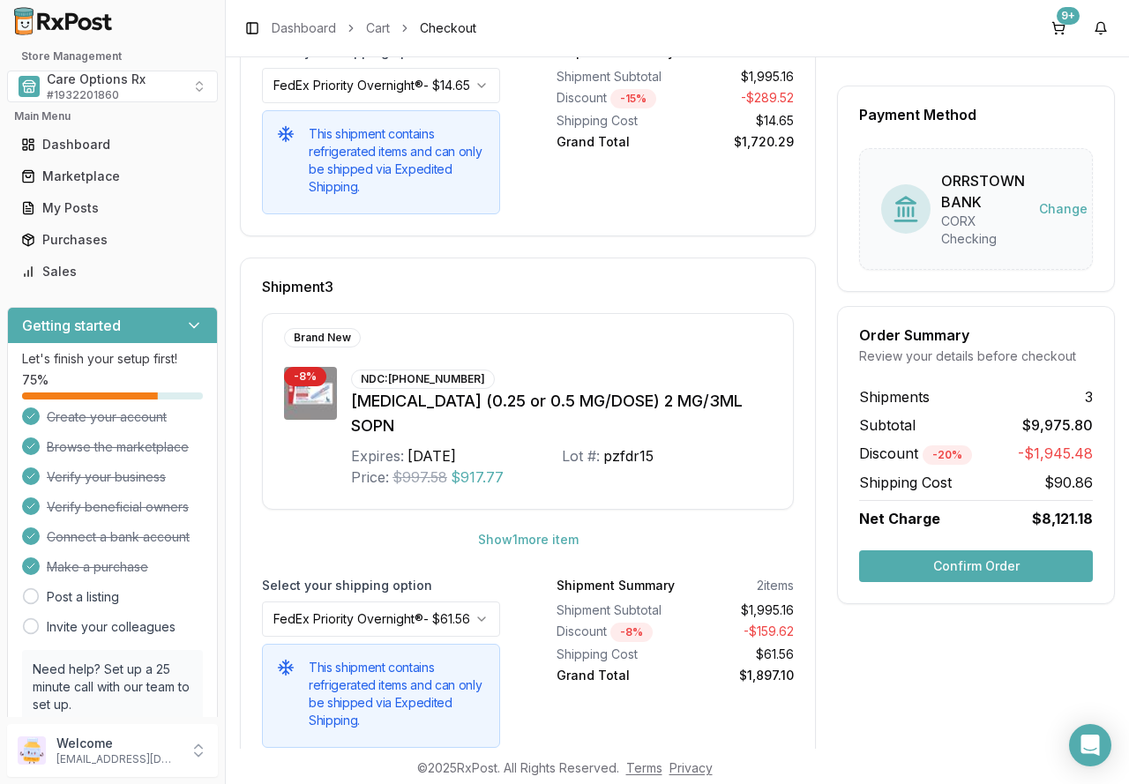
click at [966, 565] on button "Confirm Order" at bounding box center [976, 567] width 234 height 32
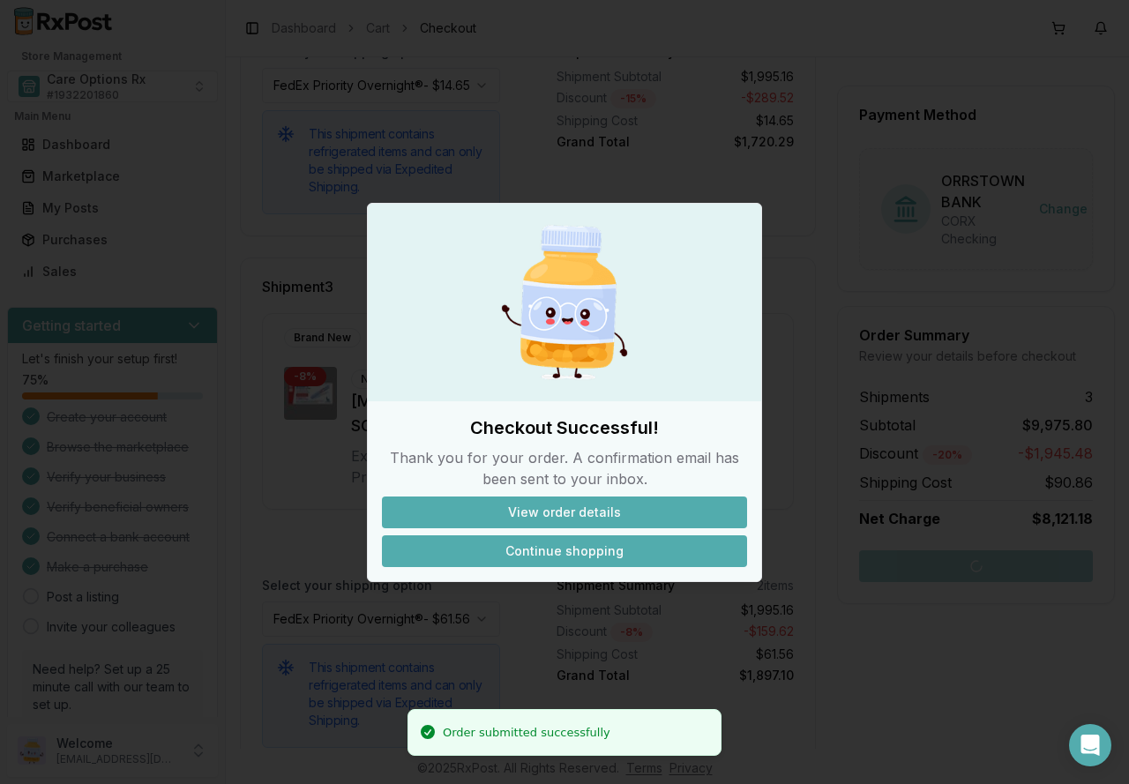
click at [567, 545] on button "Continue shopping" at bounding box center [564, 552] width 365 height 32
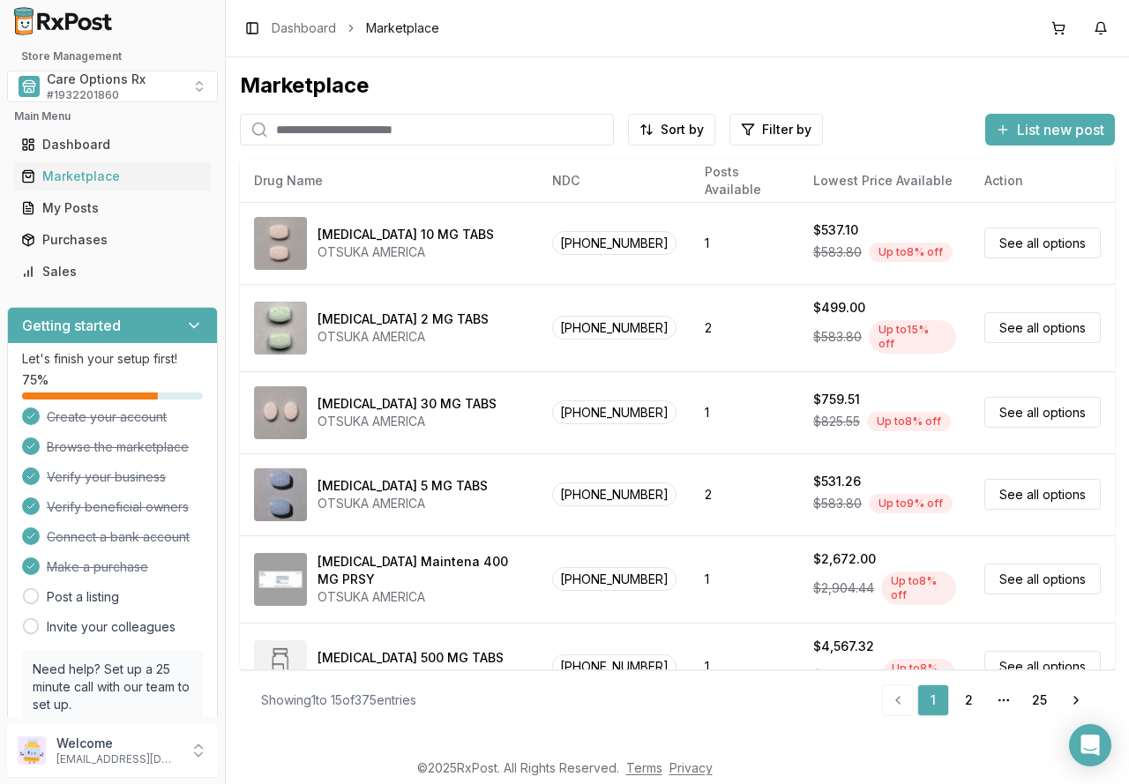
click at [352, 133] on input "search" at bounding box center [427, 130] width 374 height 32
click at [479, 120] on input "search" at bounding box center [427, 130] width 374 height 32
click at [393, 129] on input "search" at bounding box center [427, 130] width 374 height 32
type input "******"
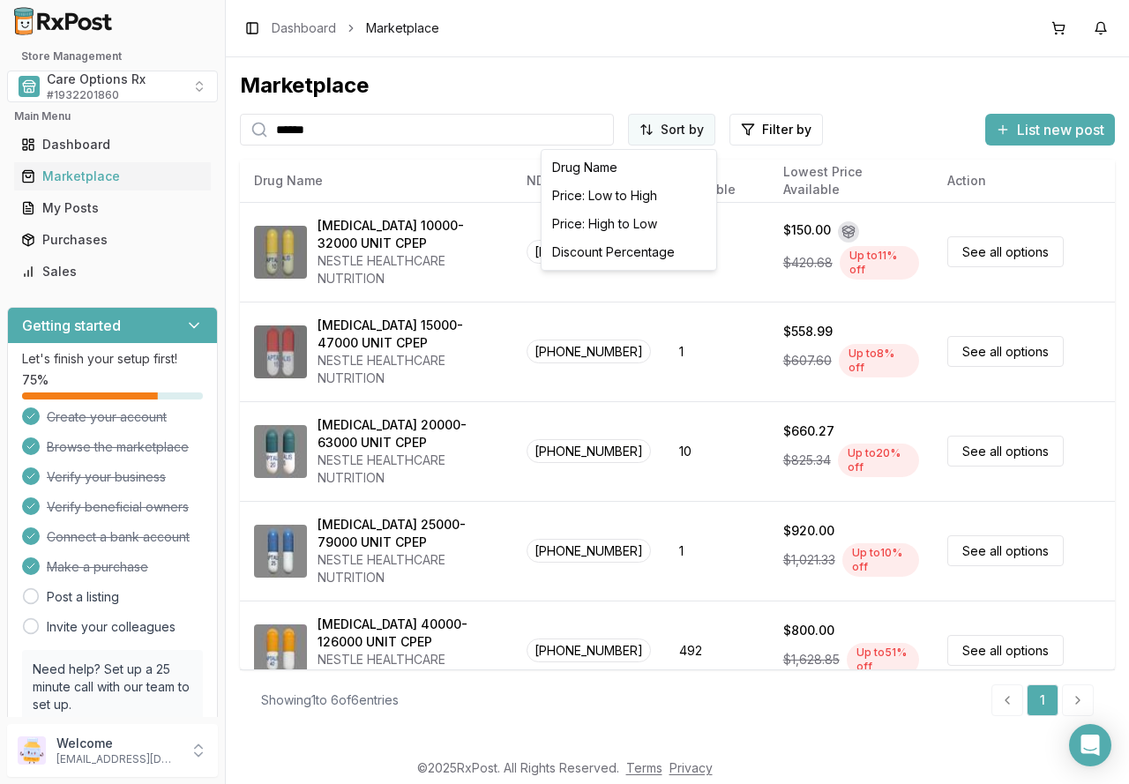
click at [709, 131] on html "Store Management Care Options Rx # 1932201860 Main Menu Dashboard Marketplace M…" at bounding box center [564, 392] width 1129 height 784
click at [626, 228] on div "Price: High to Low" at bounding box center [629, 224] width 168 height 28
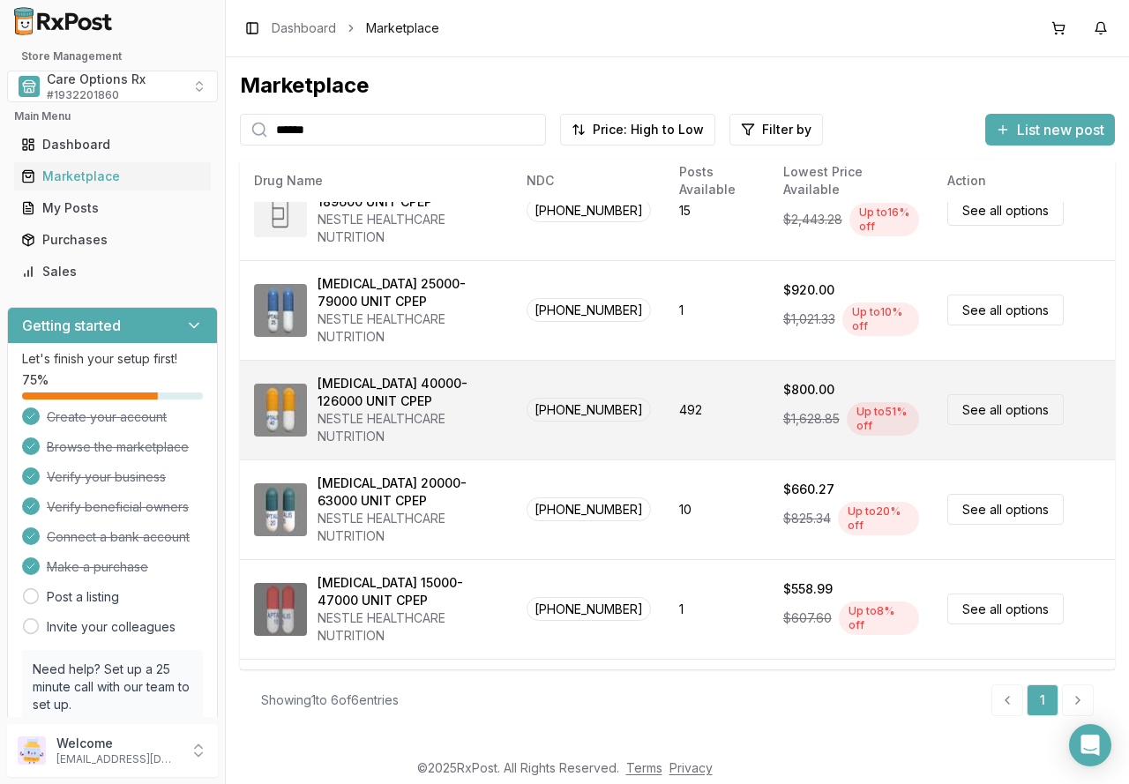
scroll to position [88, 0]
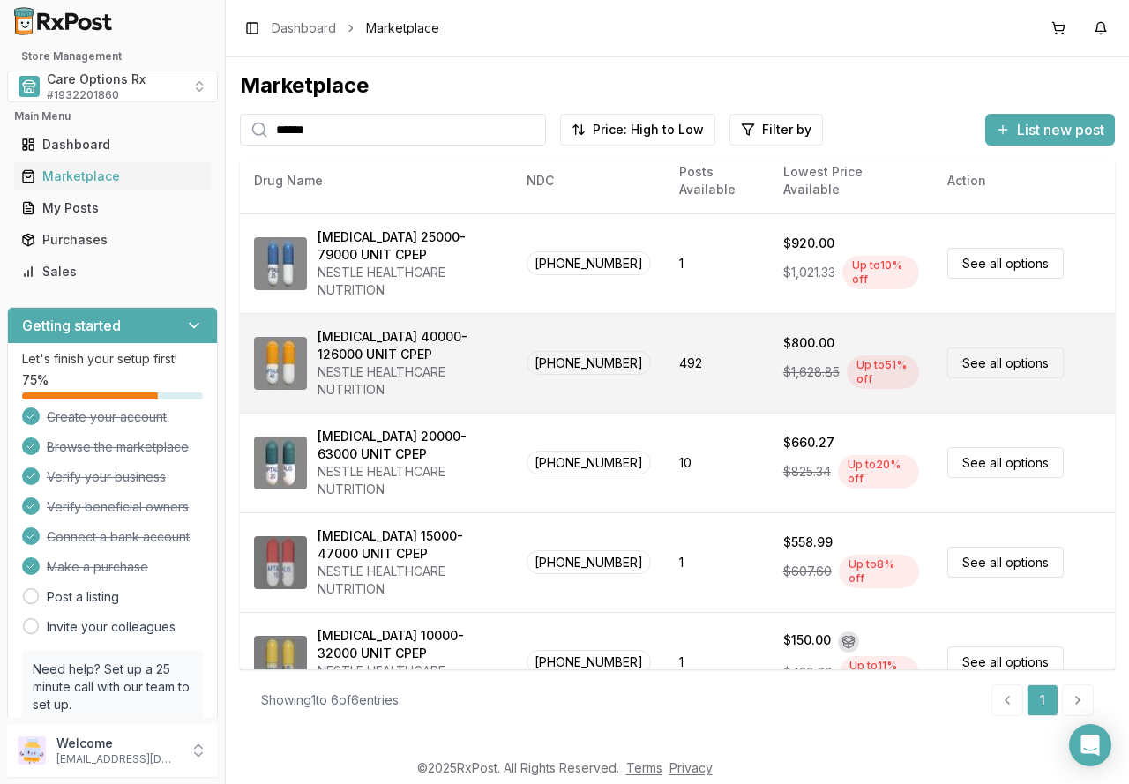
click at [978, 363] on link "See all options" at bounding box center [1006, 363] width 116 height 31
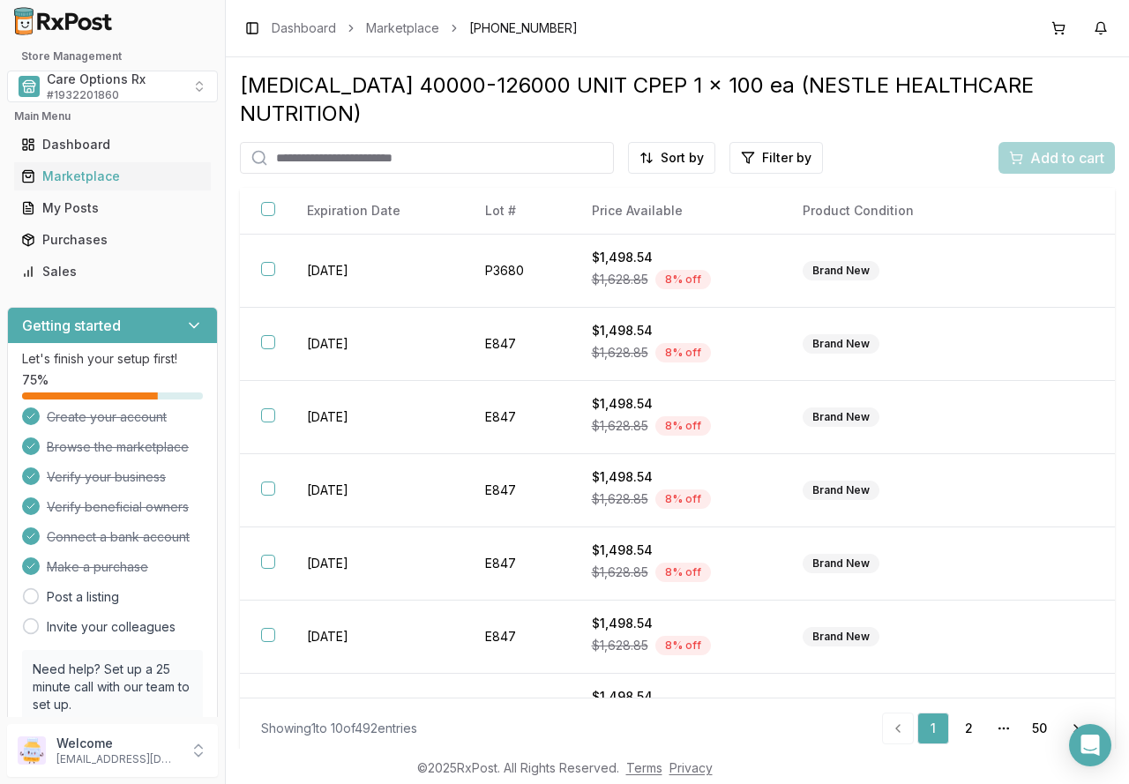
click at [698, 113] on div "[MEDICAL_DATA] 40000-126000 UNIT CPEP 1 x 100 ea (NESTLE HEALTHCARE NUTRITION) …" at bounding box center [677, 395] width 875 height 649
click at [682, 127] on html "Store Management Care Options Rx # 1932201860 Main Menu Dashboard Marketplace M…" at bounding box center [564, 392] width 1129 height 784
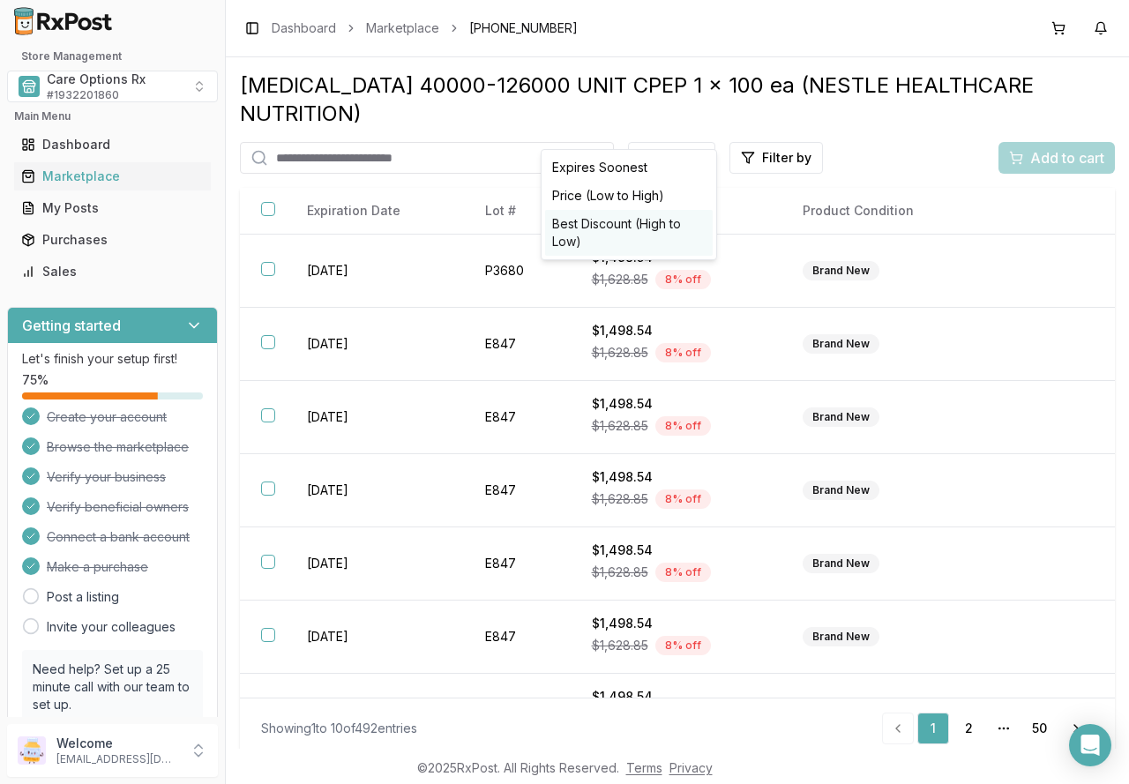
click at [617, 226] on div "Best Discount (High to Low)" at bounding box center [629, 233] width 168 height 46
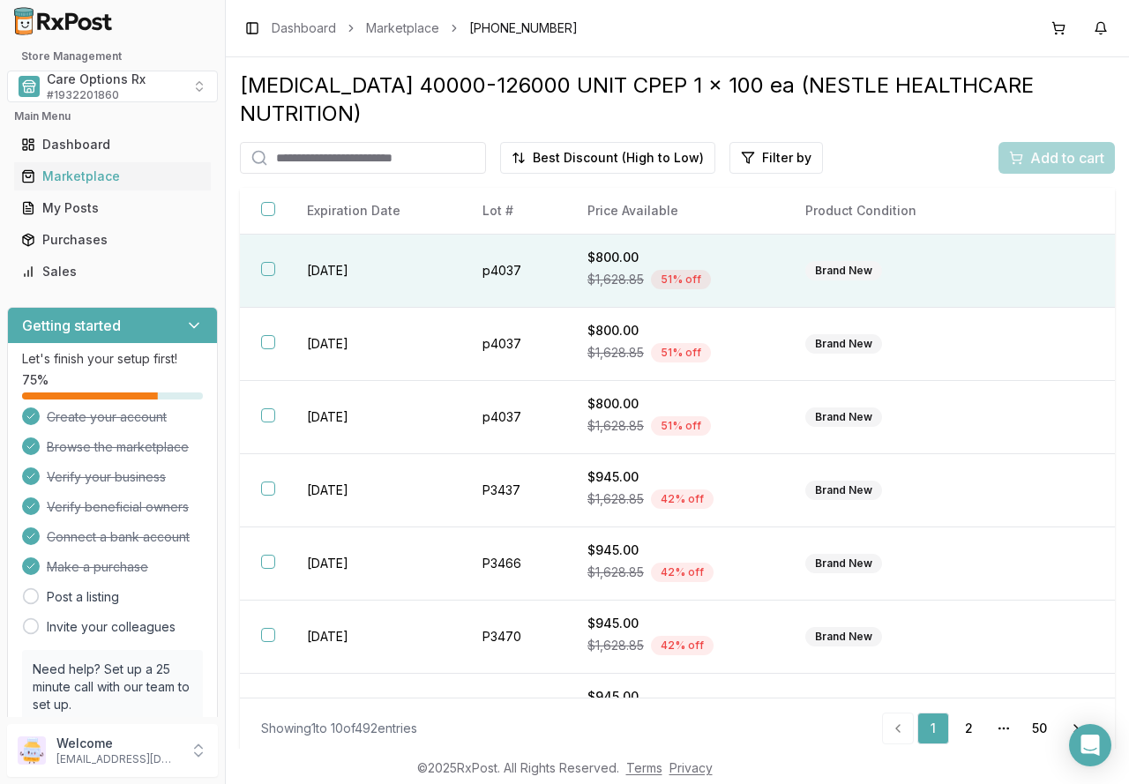
click at [274, 262] on button "button" at bounding box center [268, 269] width 14 height 14
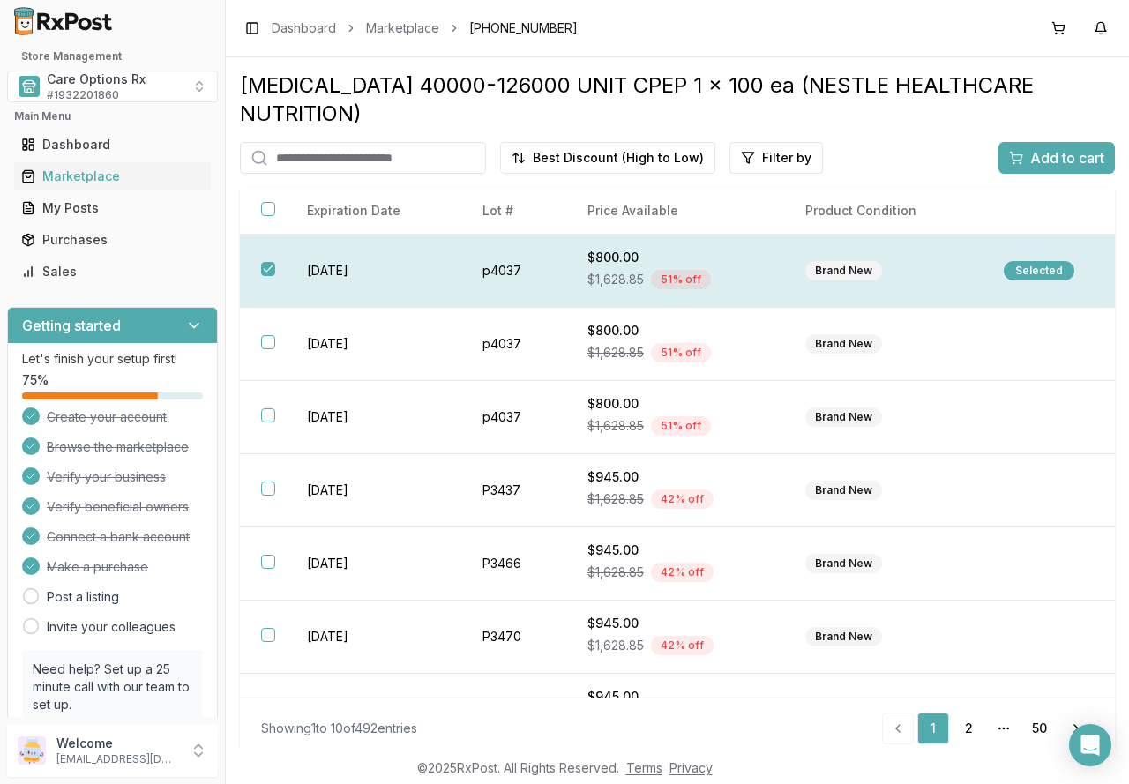
click at [1039, 261] on div "Selected" at bounding box center [1039, 270] width 71 height 19
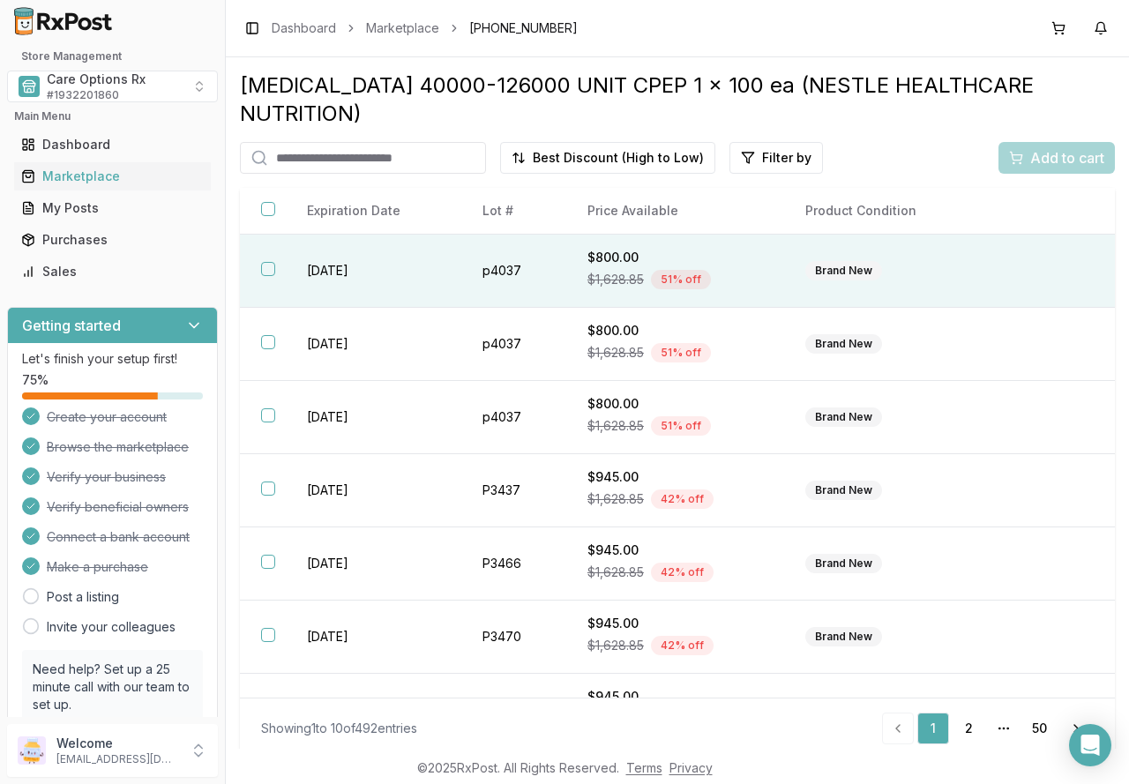
click at [269, 262] on button "button" at bounding box center [268, 269] width 14 height 14
click at [1045, 147] on span "Add to cart" at bounding box center [1067, 157] width 74 height 21
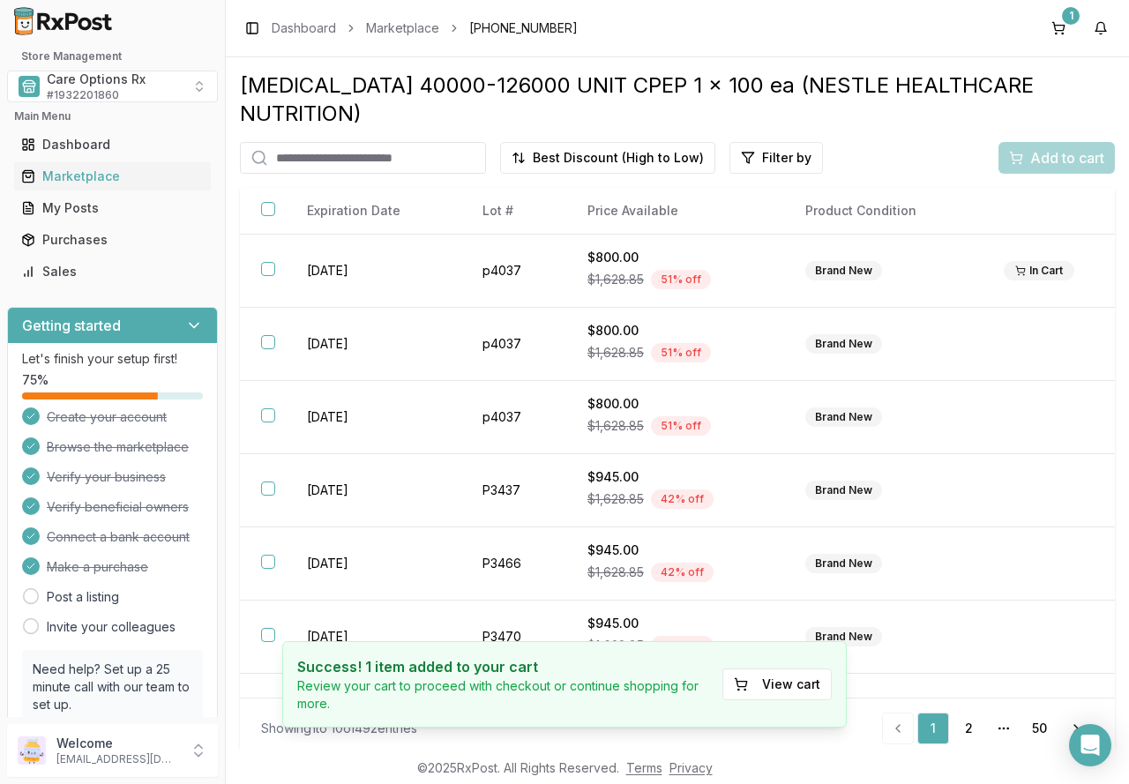
click at [1040, 142] on div "Add to cart" at bounding box center [1057, 158] width 116 height 32
click at [416, 142] on input "search" at bounding box center [363, 158] width 246 height 32
type input "*******"
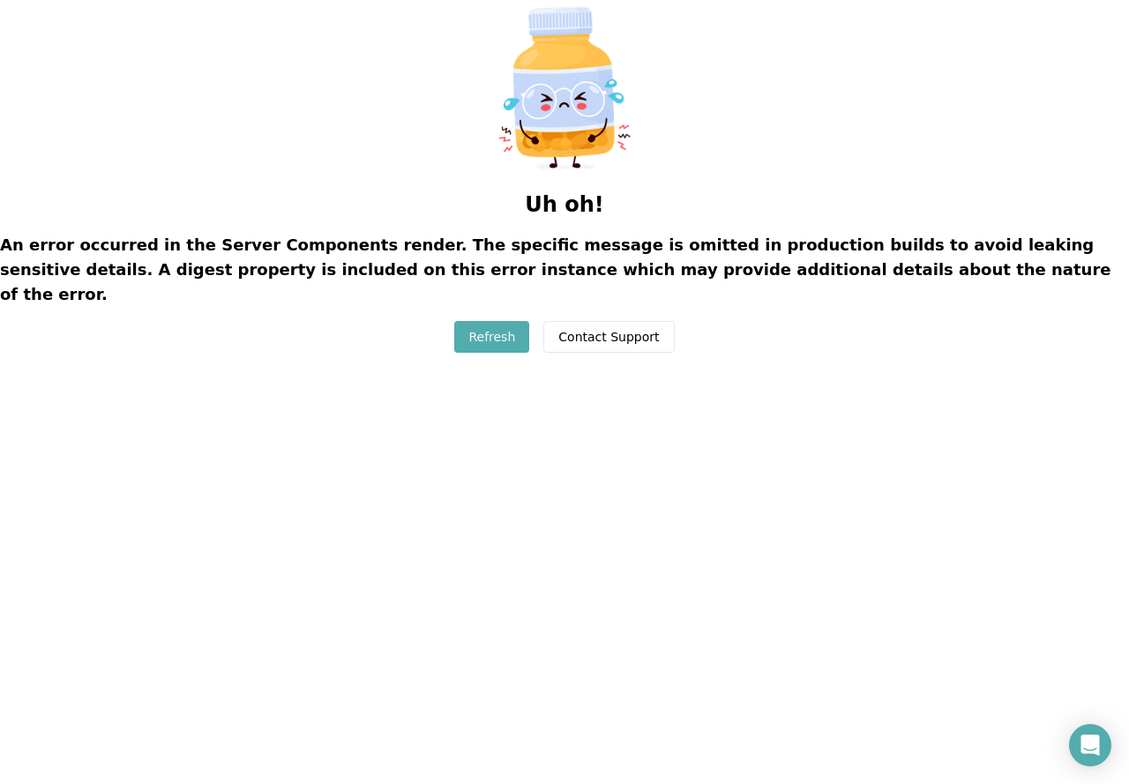
click at [513, 321] on button "Refresh" at bounding box center [491, 337] width 75 height 32
click at [499, 321] on button "Refresh" at bounding box center [491, 337] width 75 height 32
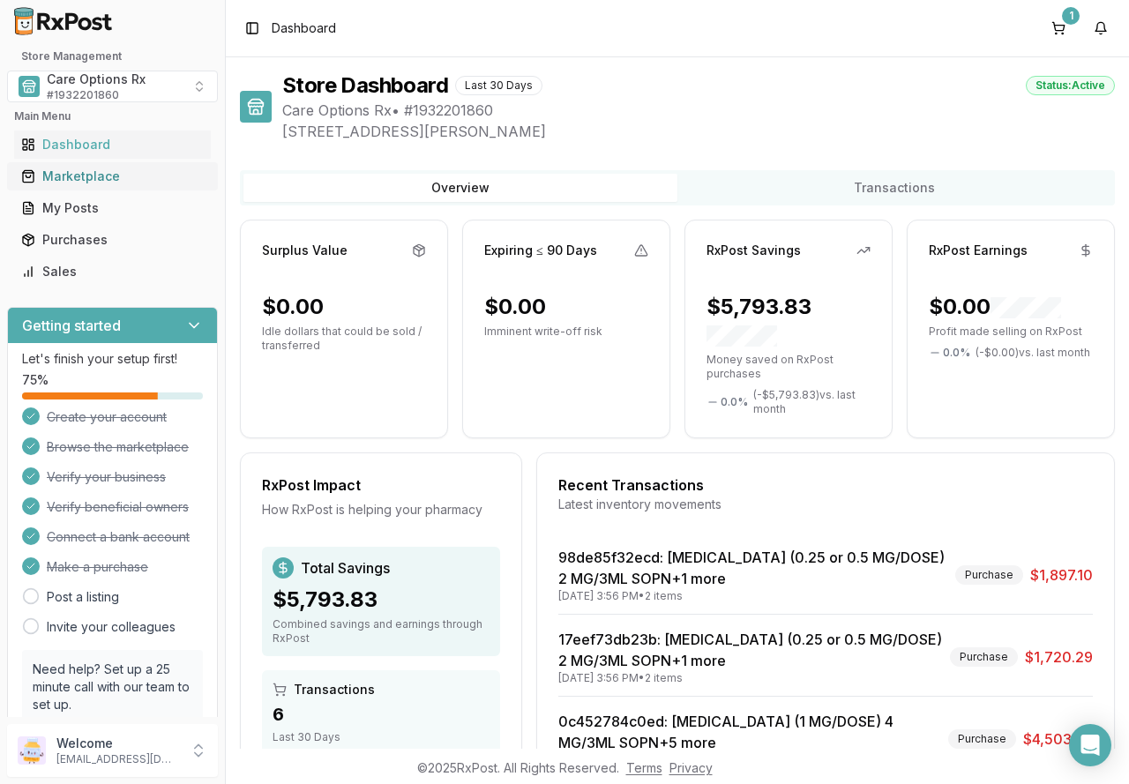
click at [64, 177] on div "Marketplace" at bounding box center [112, 177] width 183 height 18
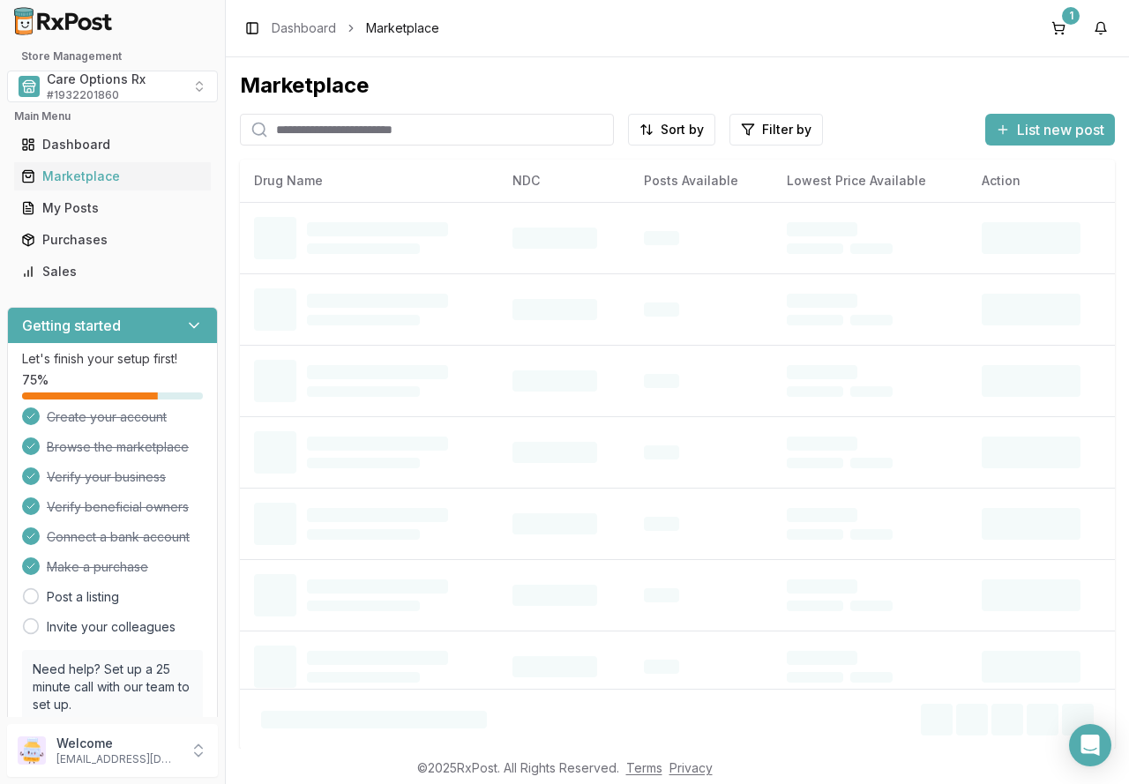
click at [370, 133] on input "search" at bounding box center [427, 130] width 374 height 32
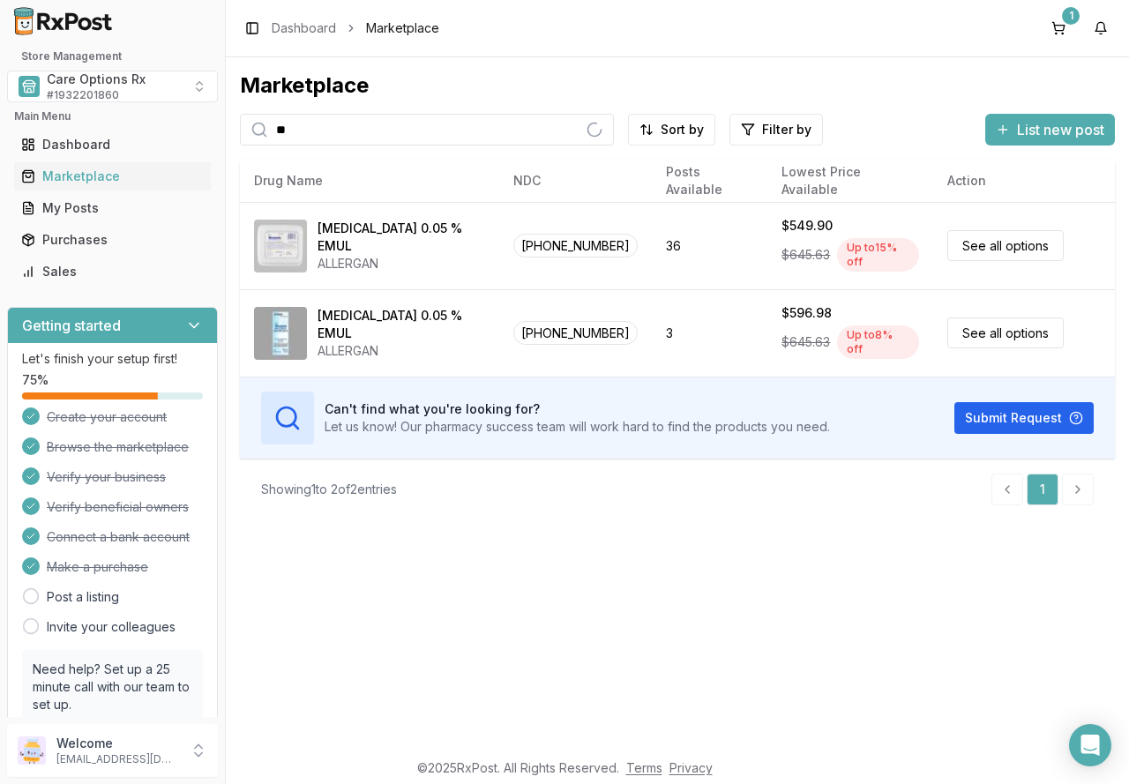
type input "*"
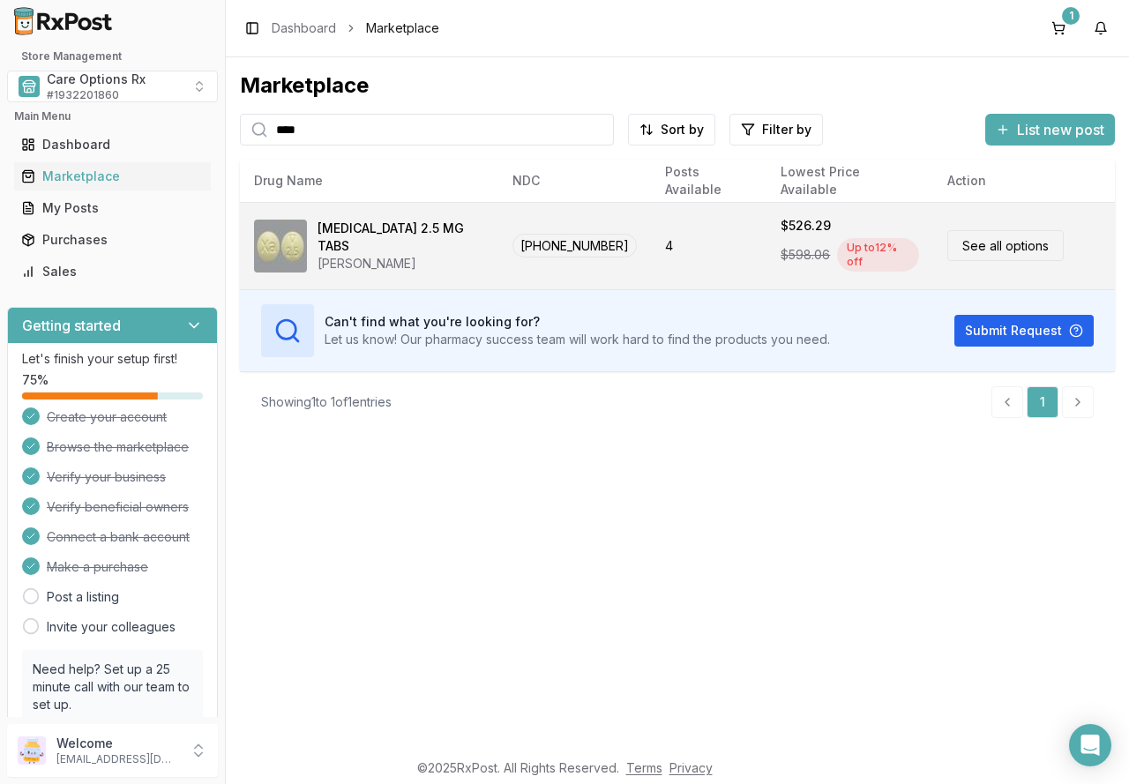
type input "****"
click at [386, 239] on div "[MEDICAL_DATA] 2.5 MG TABS" at bounding box center [401, 237] width 167 height 35
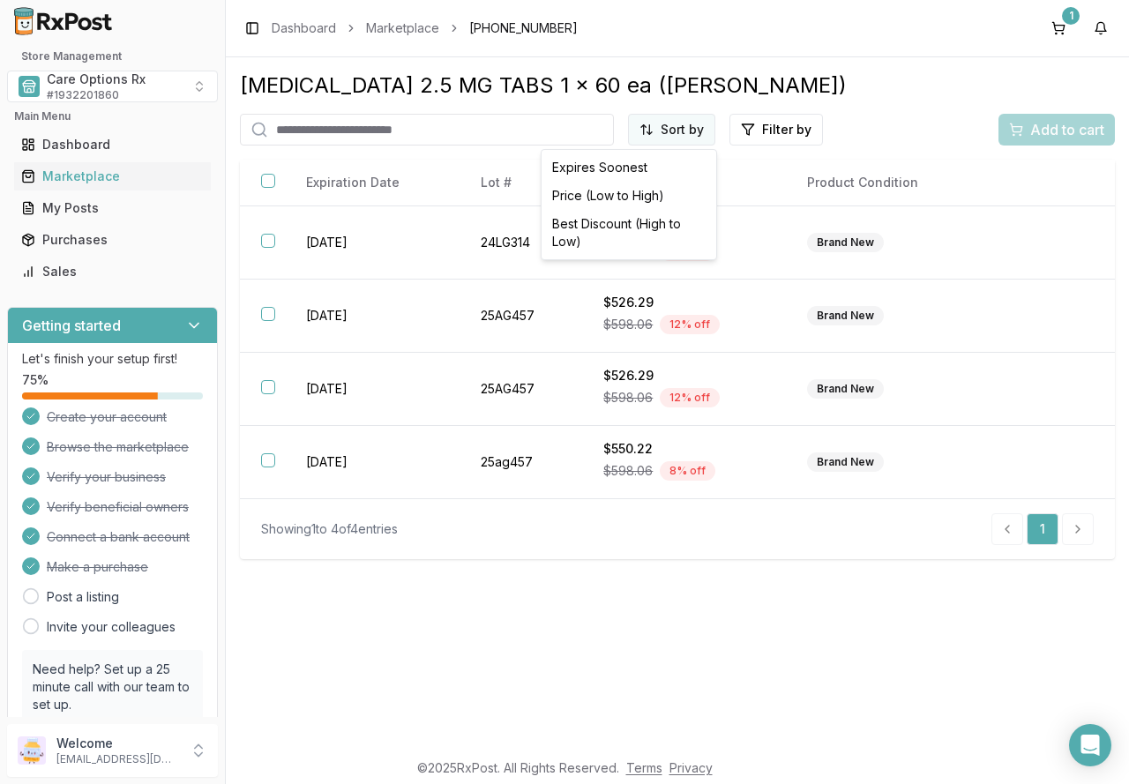
click at [675, 134] on html "Store Management Care Options Rx # 1932201860 Main Menu Dashboard Marketplace M…" at bounding box center [564, 392] width 1129 height 784
click at [663, 226] on div "Best Discount (High to Low)" at bounding box center [629, 233] width 168 height 46
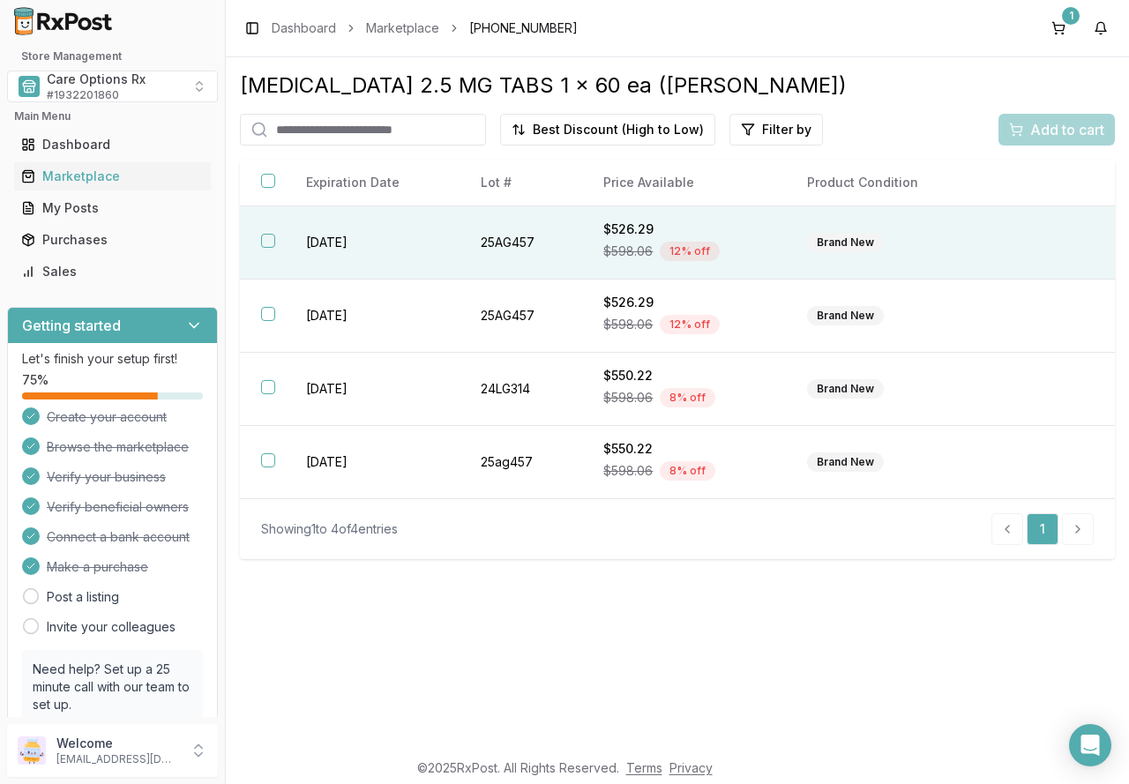
click at [272, 246] on button "button" at bounding box center [268, 241] width 14 height 14
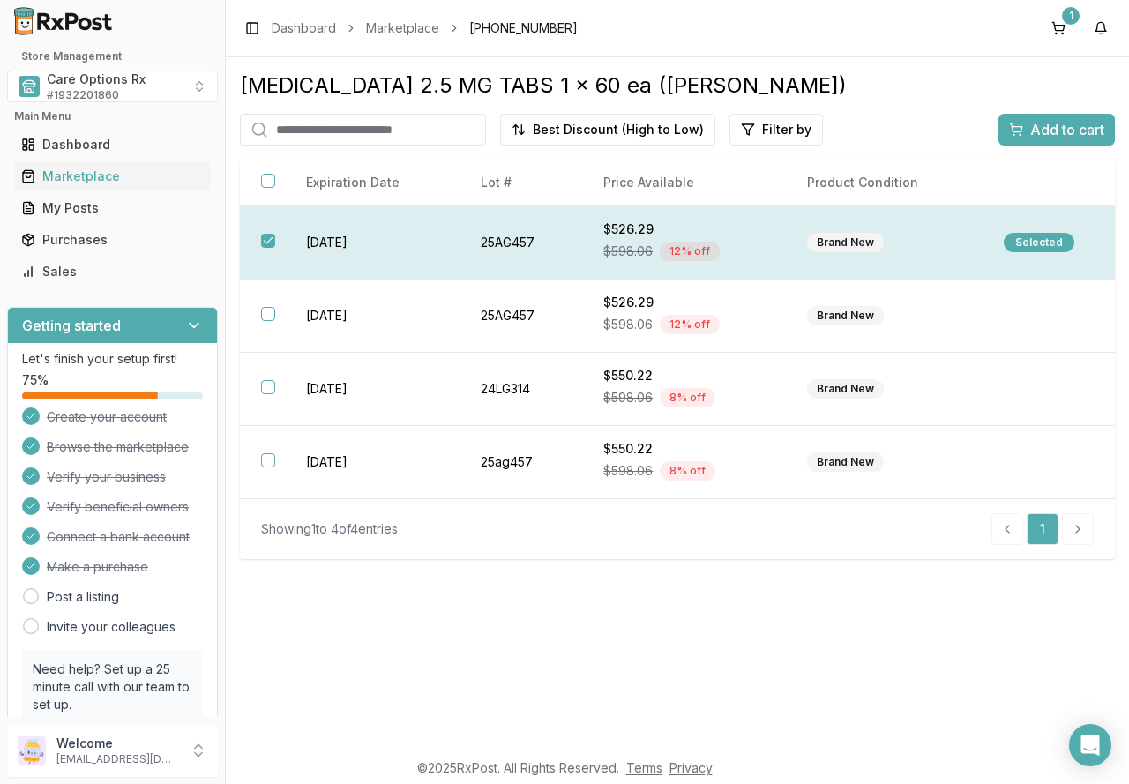
click at [1019, 238] on div "Selected" at bounding box center [1039, 242] width 71 height 19
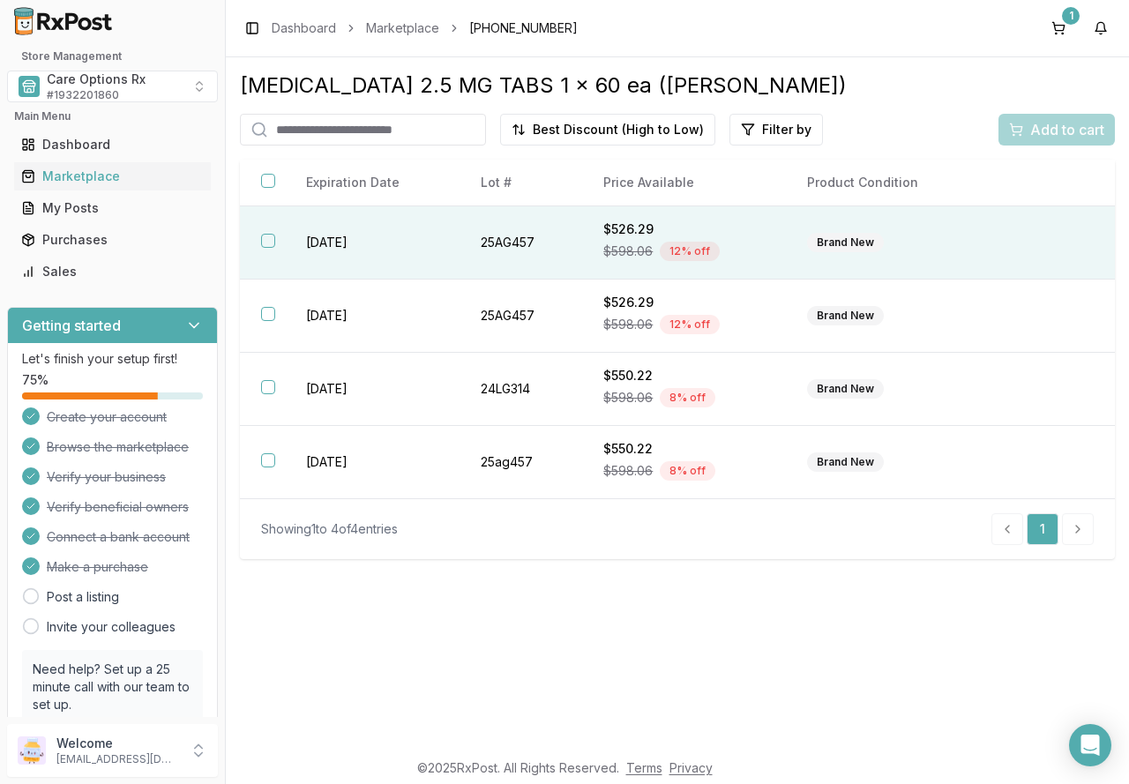
click at [306, 237] on td "2027-05-31" at bounding box center [372, 242] width 174 height 73
click at [1029, 136] on div "Add to cart" at bounding box center [1056, 129] width 95 height 21
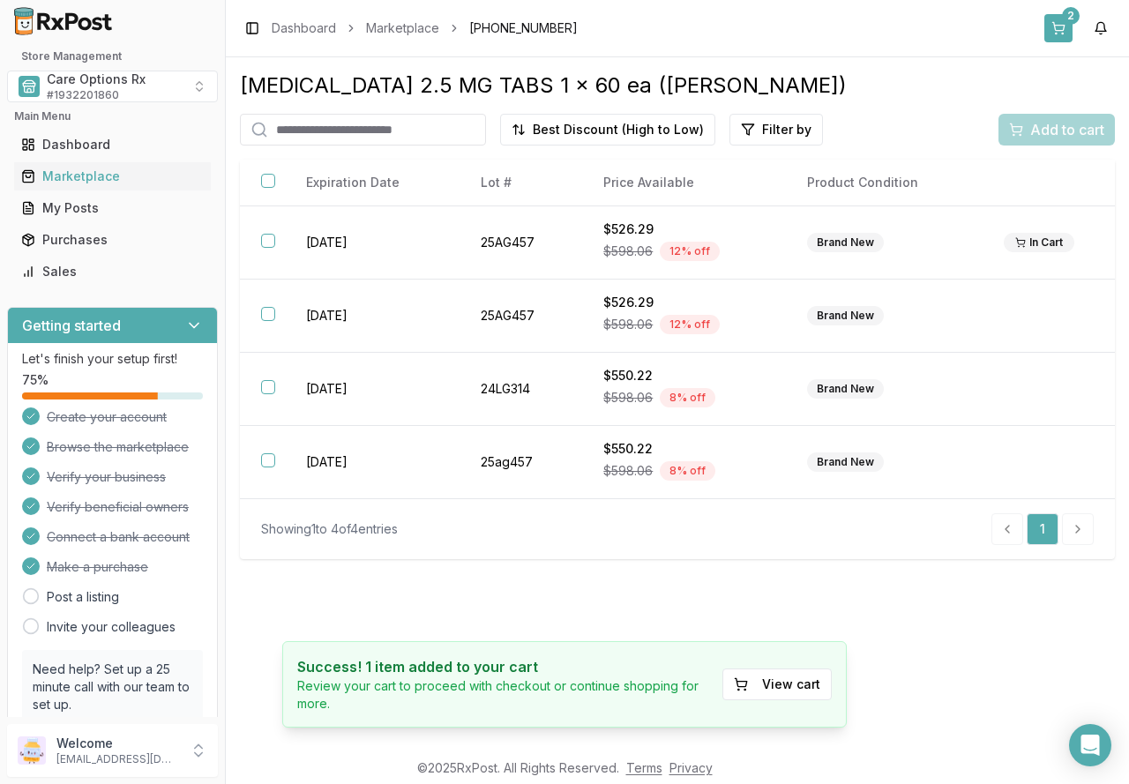
click at [1065, 29] on button "2" at bounding box center [1059, 28] width 28 height 28
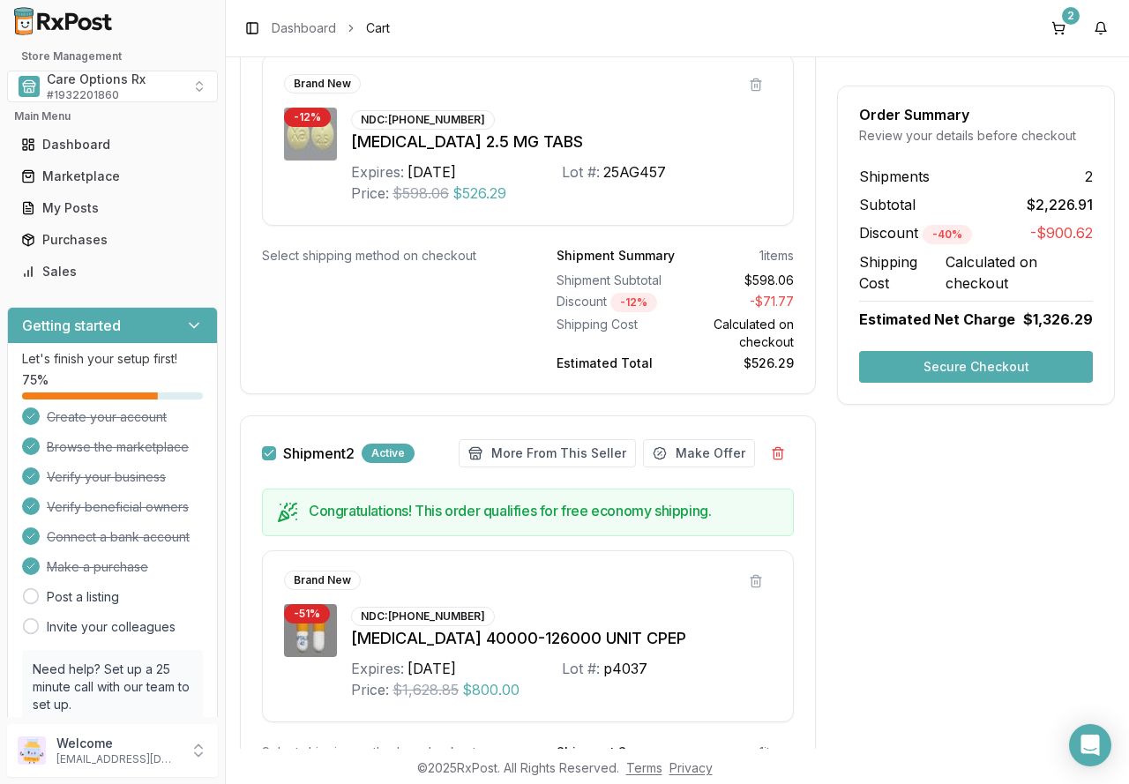
scroll to position [341, 0]
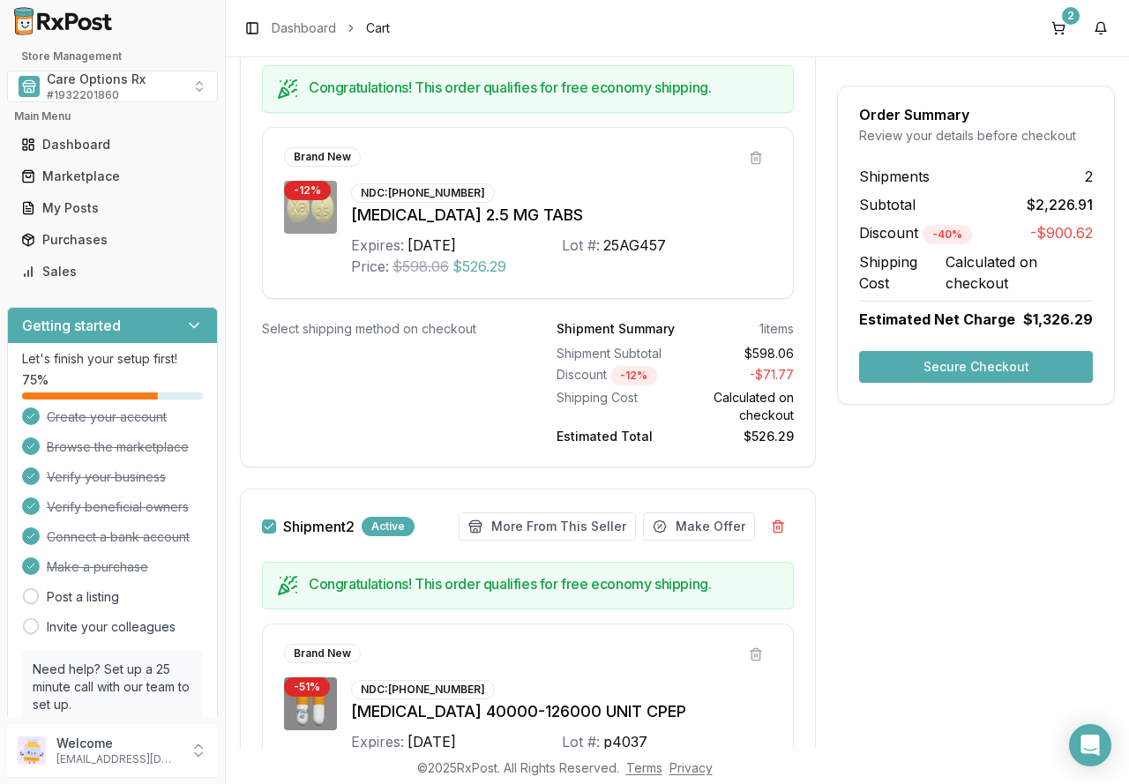
click at [952, 364] on button "Secure Checkout" at bounding box center [976, 367] width 234 height 32
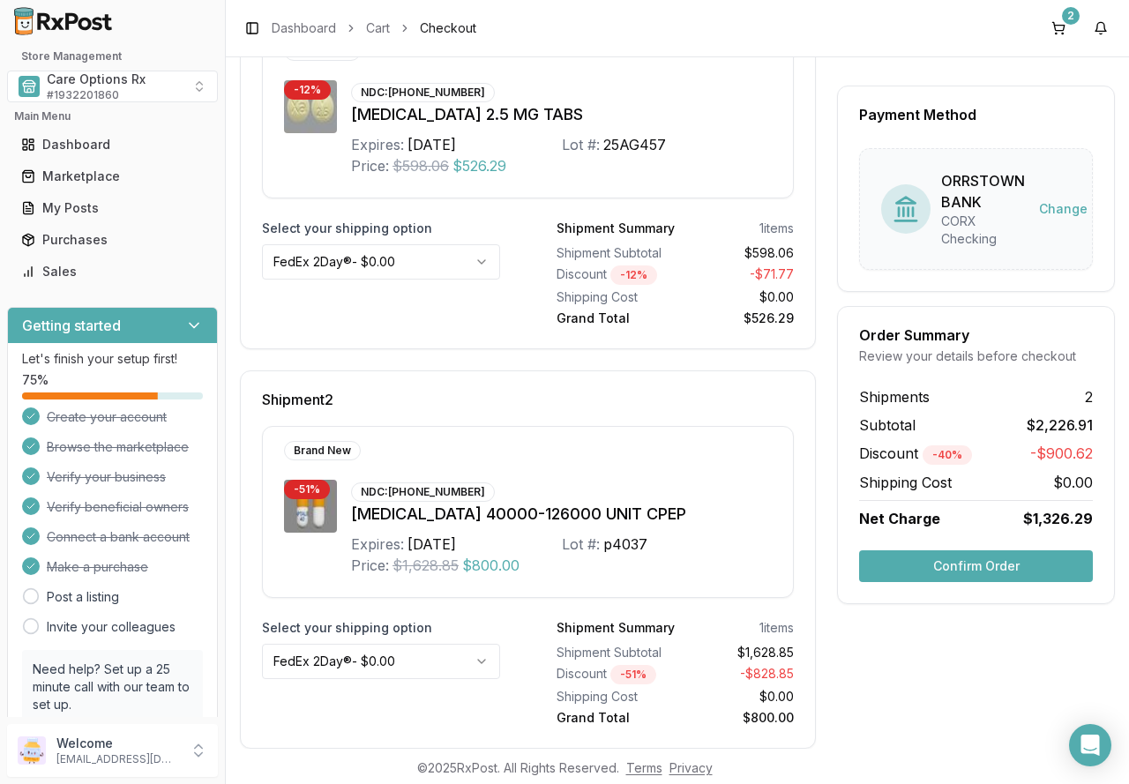
scroll to position [381, 0]
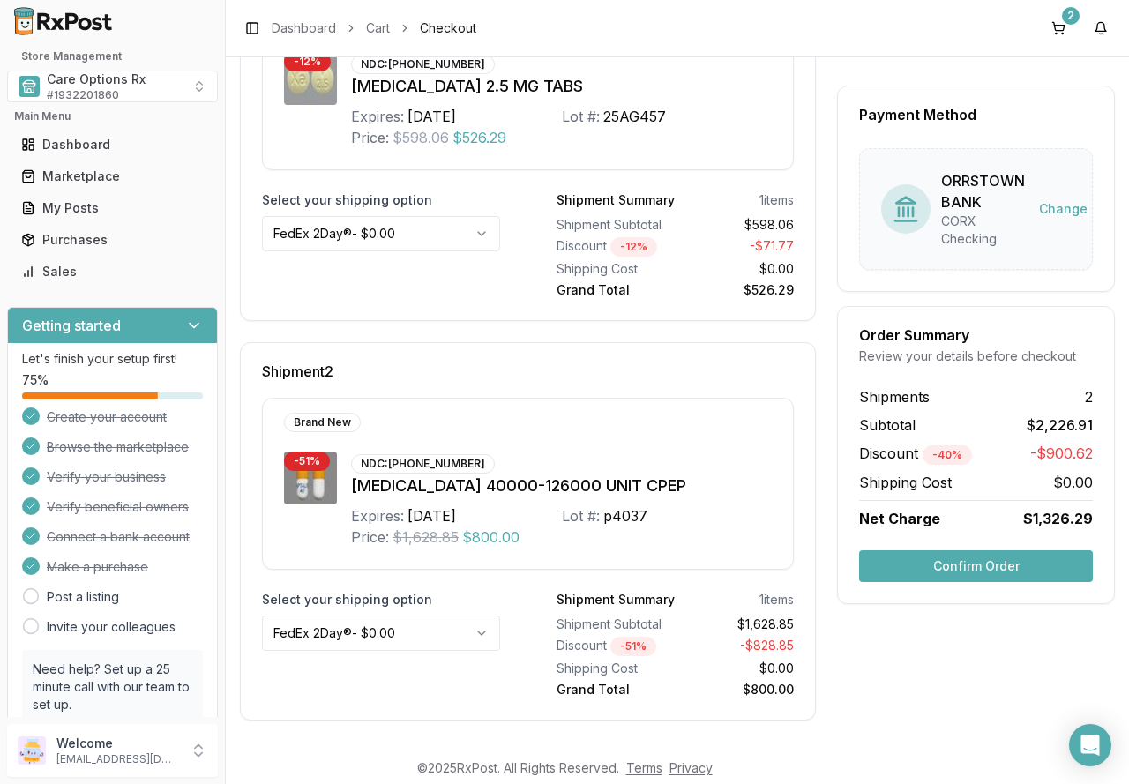
click at [953, 570] on button "Confirm Order" at bounding box center [976, 567] width 234 height 32
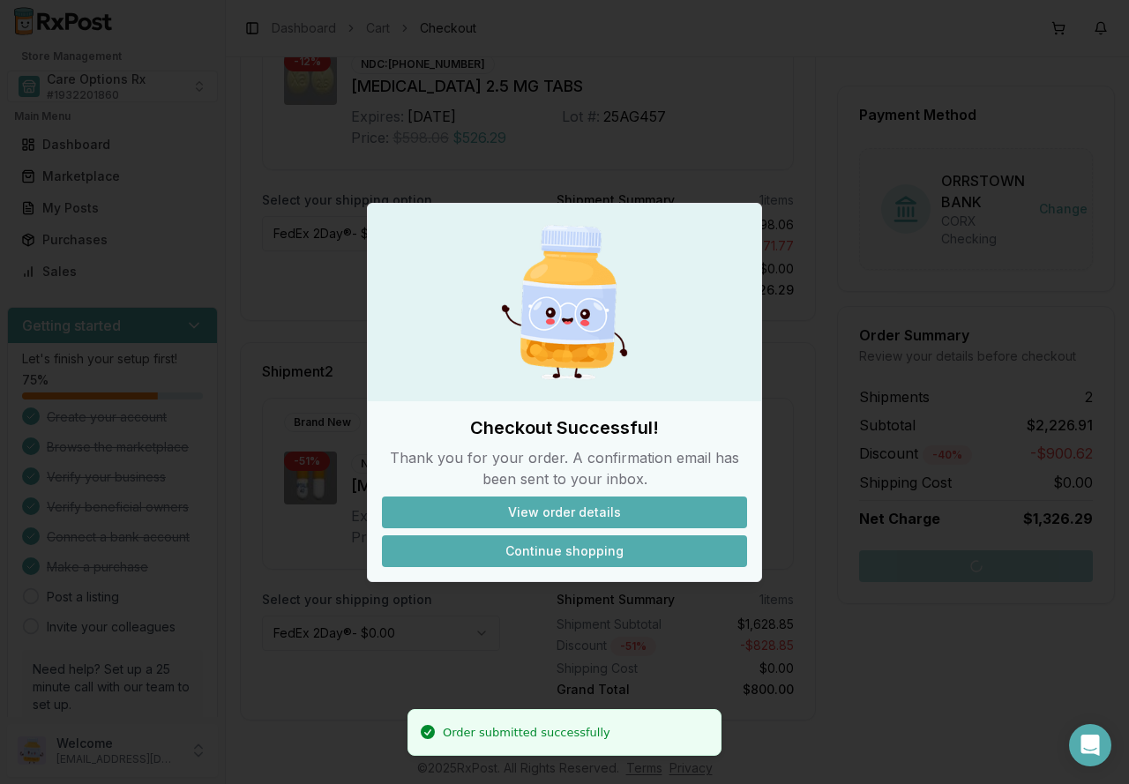
click at [558, 549] on button "Continue shopping" at bounding box center [564, 552] width 365 height 32
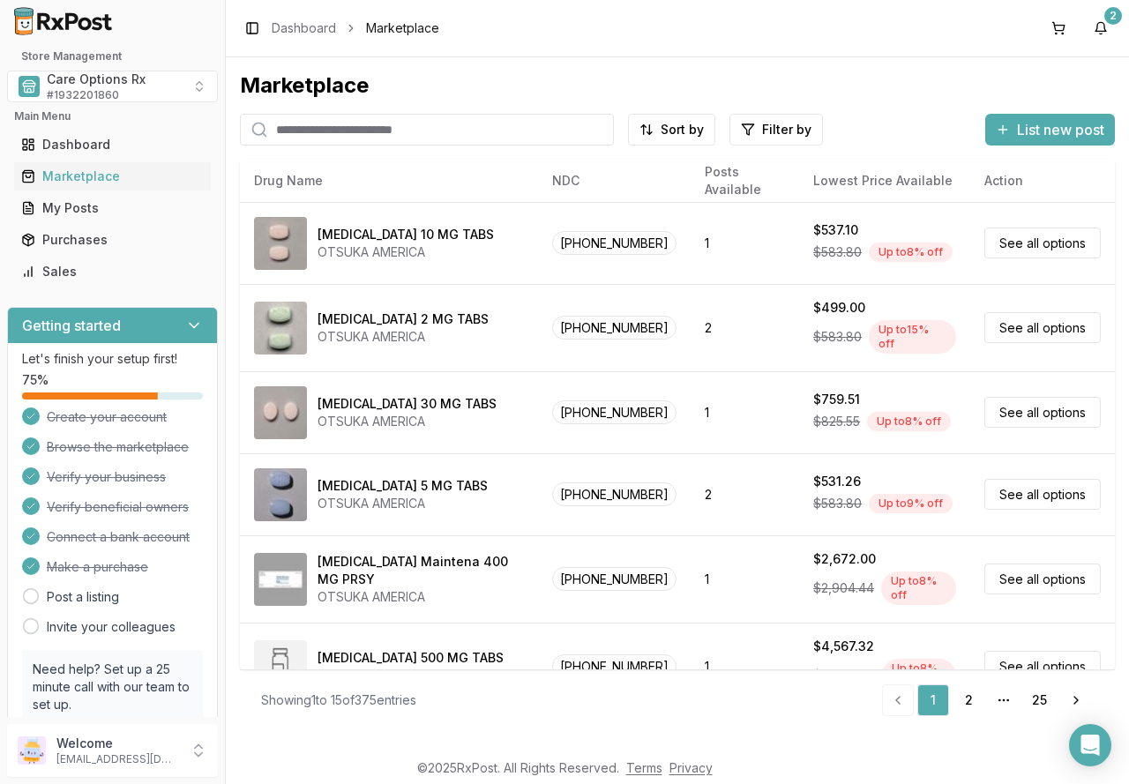
click at [728, 34] on div "Toggle Sidebar Dashboard Marketplace 2" at bounding box center [677, 28] width 903 height 56
click at [1100, 29] on button "2" at bounding box center [1101, 28] width 28 height 28
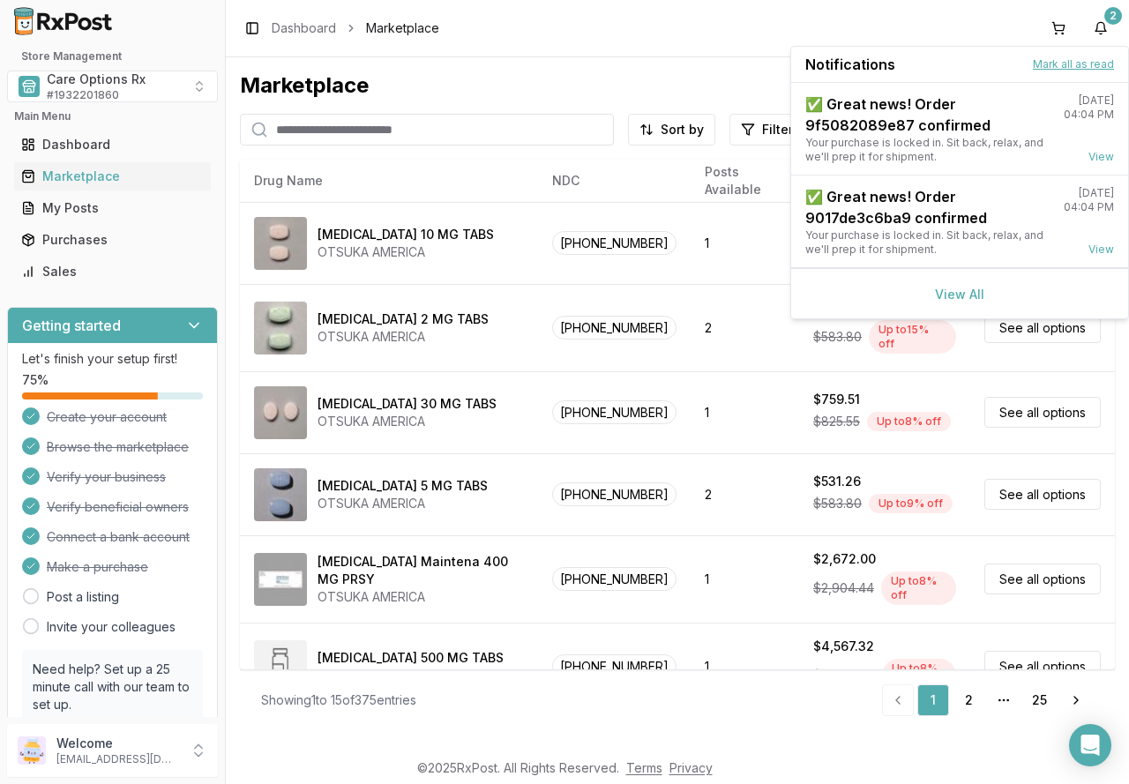
click at [1063, 61] on button "Mark all as read" at bounding box center [1073, 64] width 81 height 14
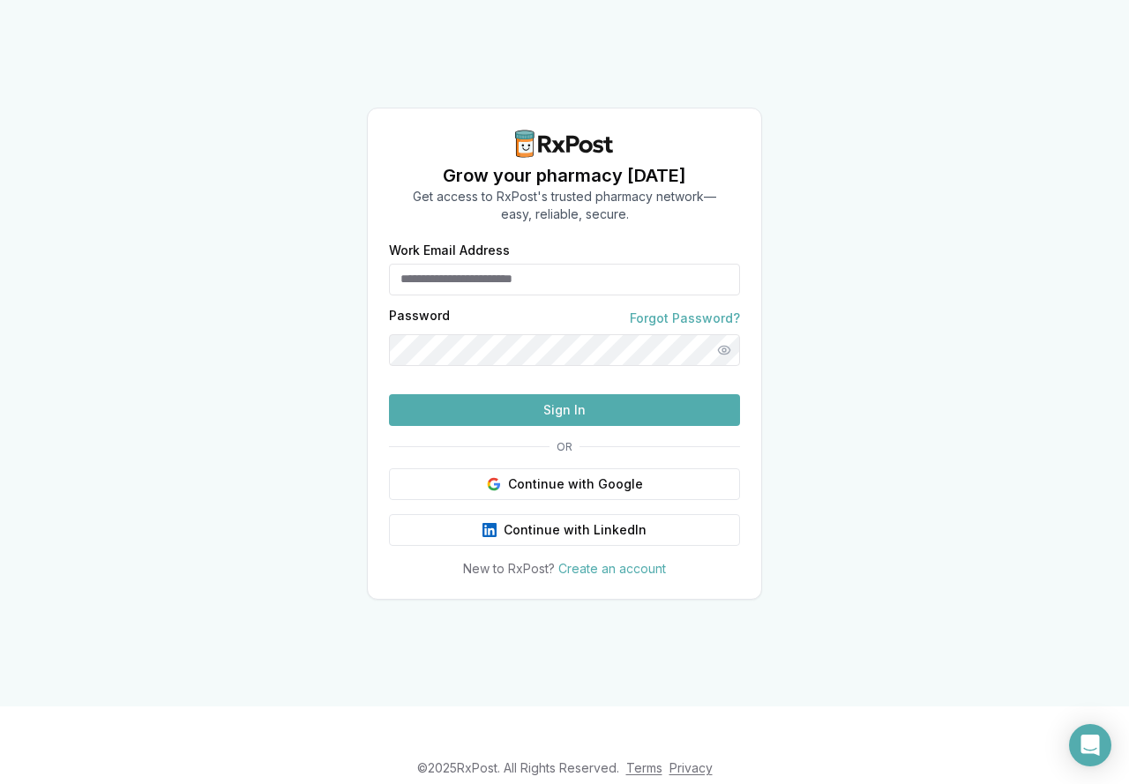
type input "**********"
click at [551, 426] on button "Sign In" at bounding box center [564, 410] width 351 height 32
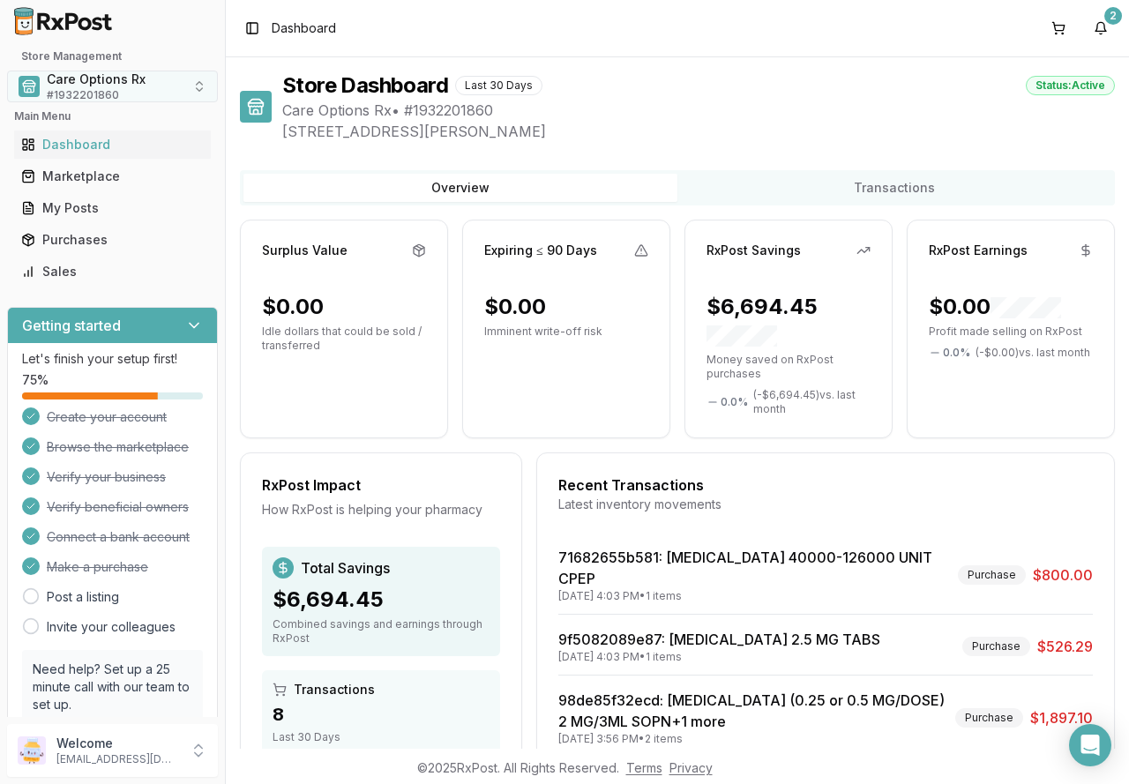
click at [199, 87] on button "Care Options Rx # 1932201860" at bounding box center [112, 87] width 211 height 32
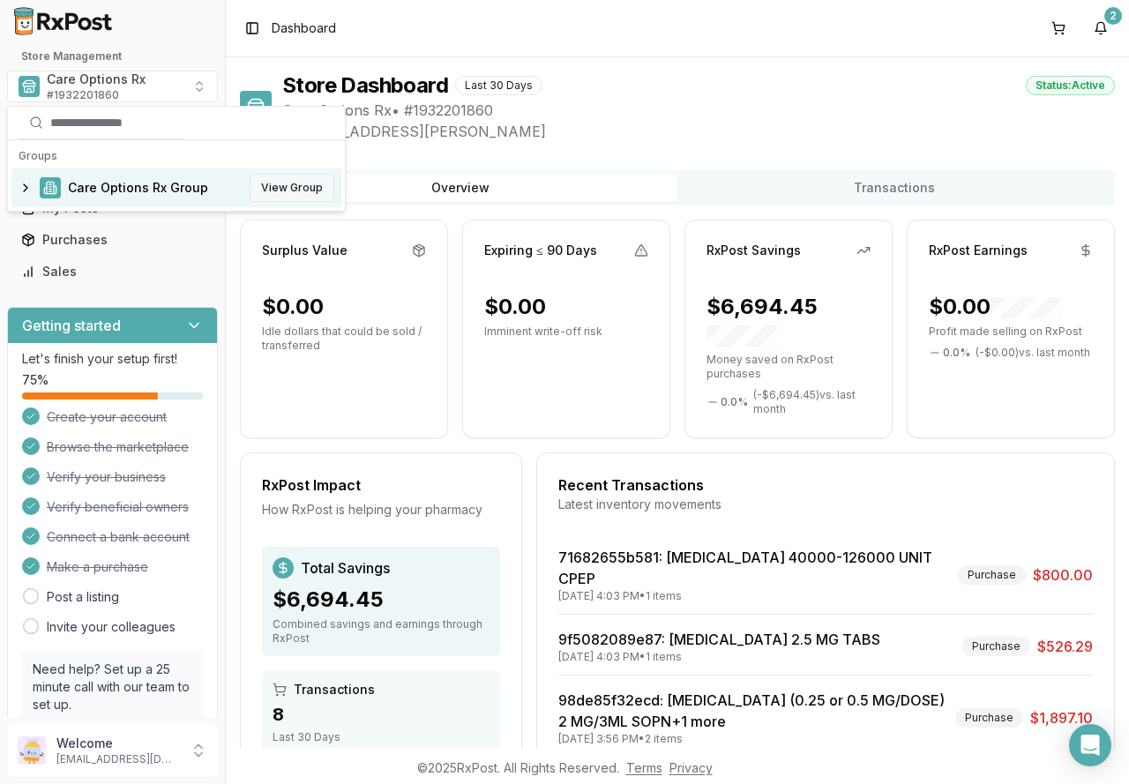
click at [274, 191] on button "View Group" at bounding box center [292, 188] width 85 height 28
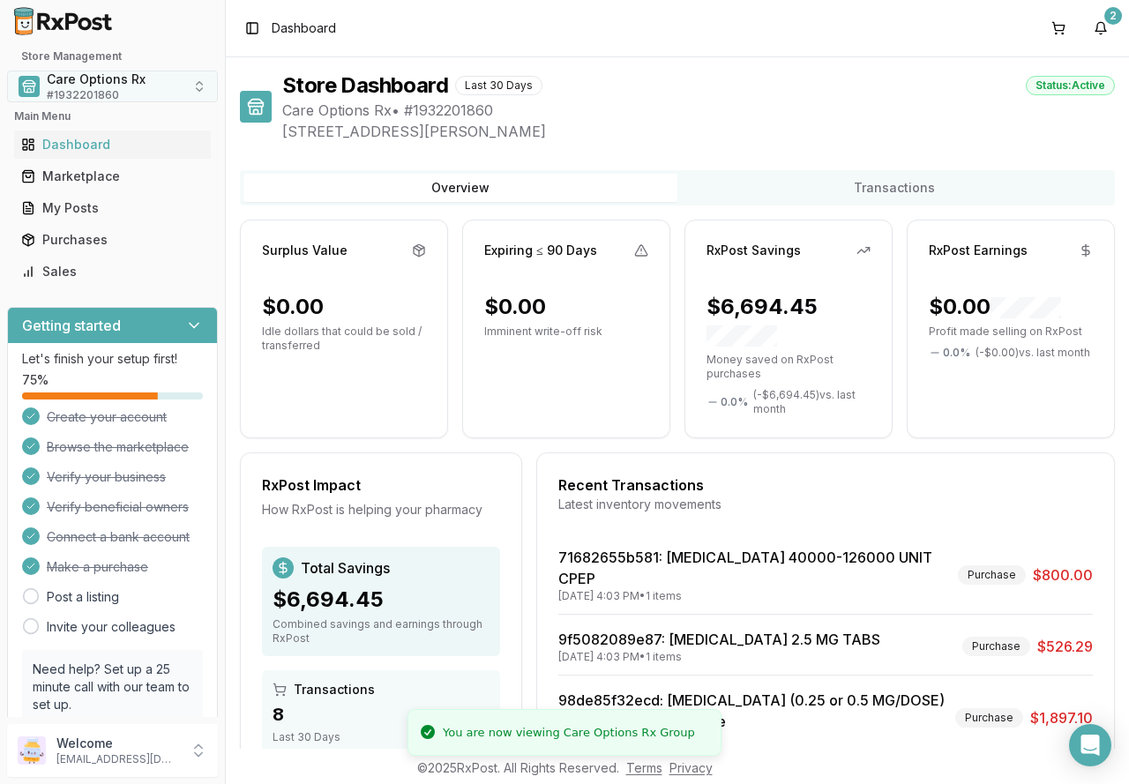
click at [196, 86] on button "Care Options Rx # 1932201860" at bounding box center [112, 87] width 211 height 32
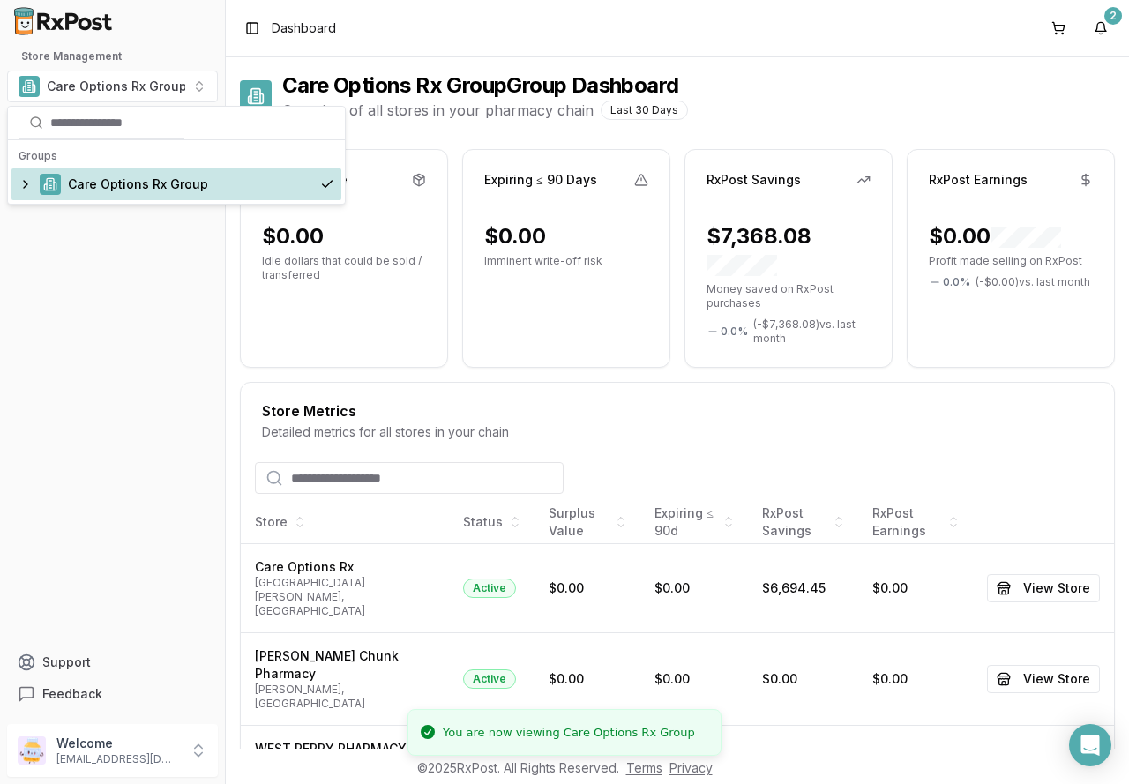
click at [100, 177] on span "Care Options Rx Group" at bounding box center [138, 185] width 140 height 18
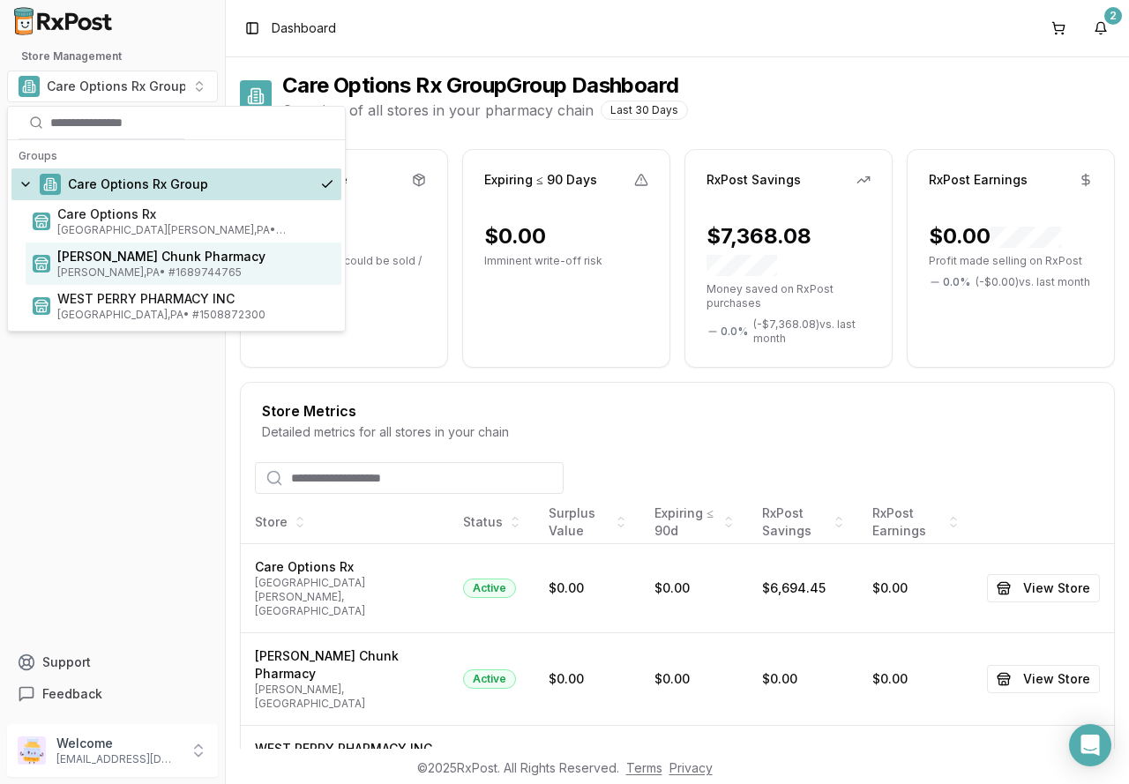
click at [93, 266] on span "Jim Thorpe , PA • # 1689744765" at bounding box center [195, 273] width 277 height 14
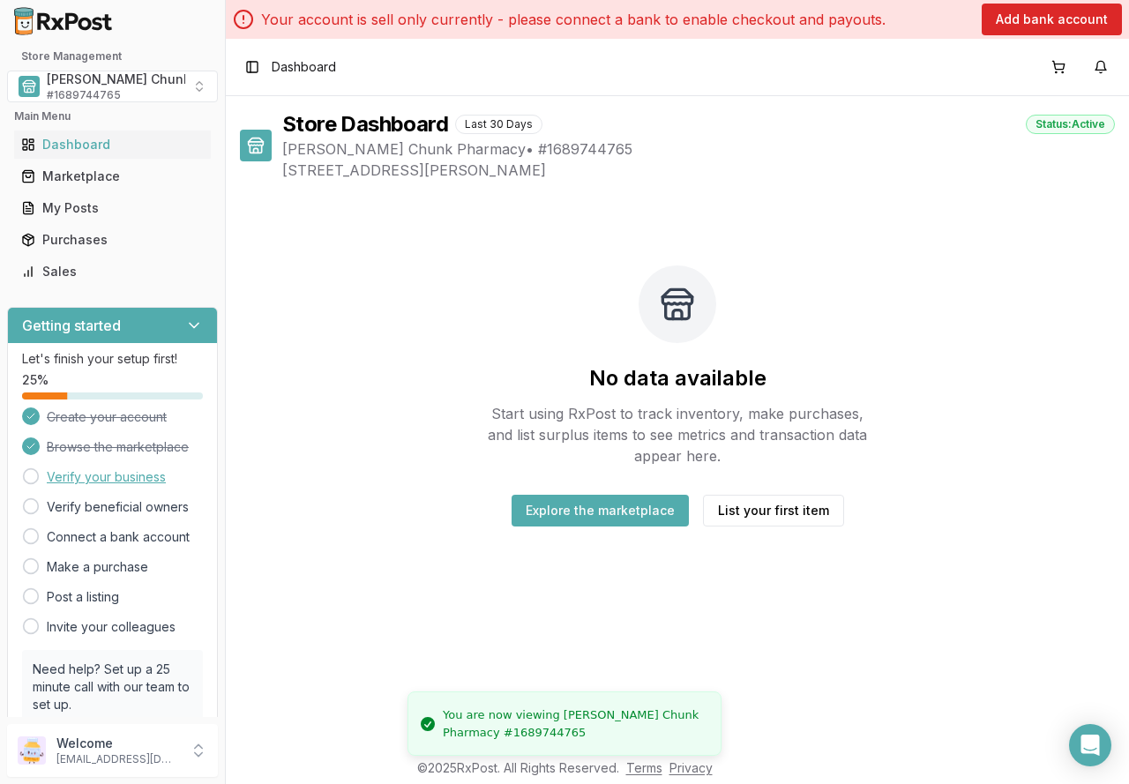
click at [128, 483] on link "Verify your business" at bounding box center [106, 477] width 119 height 18
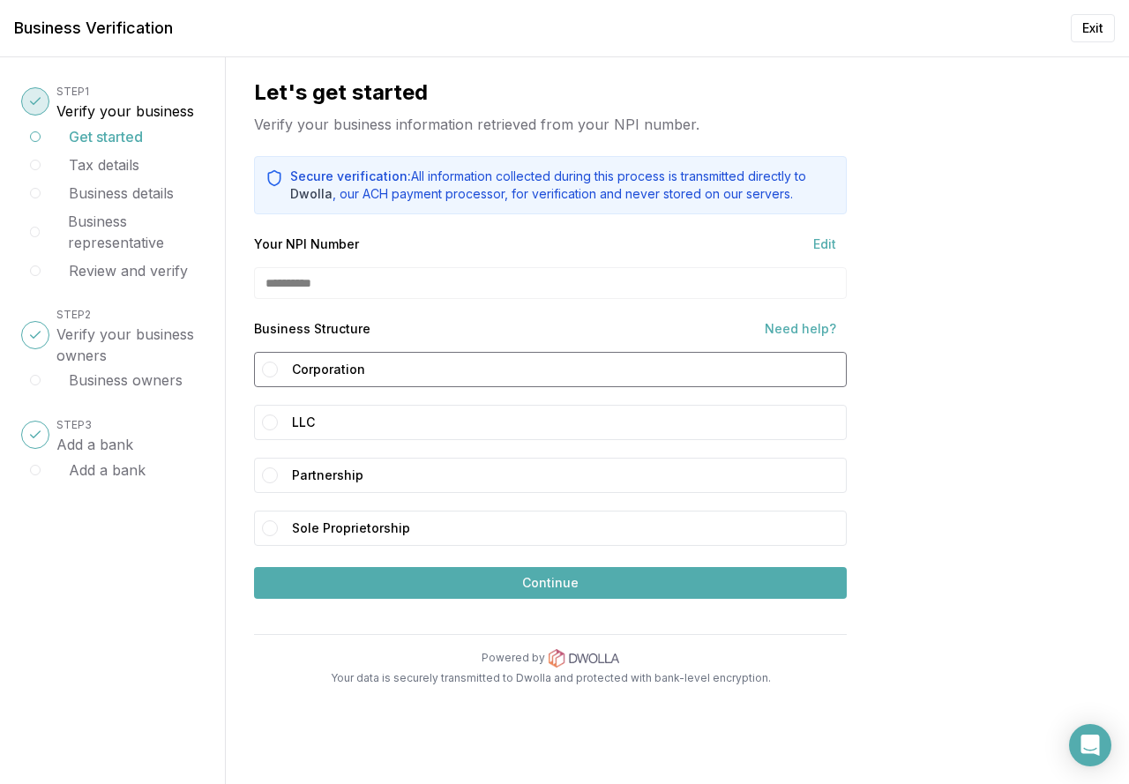
click at [271, 369] on button "Corporation" at bounding box center [270, 370] width 16 height 16
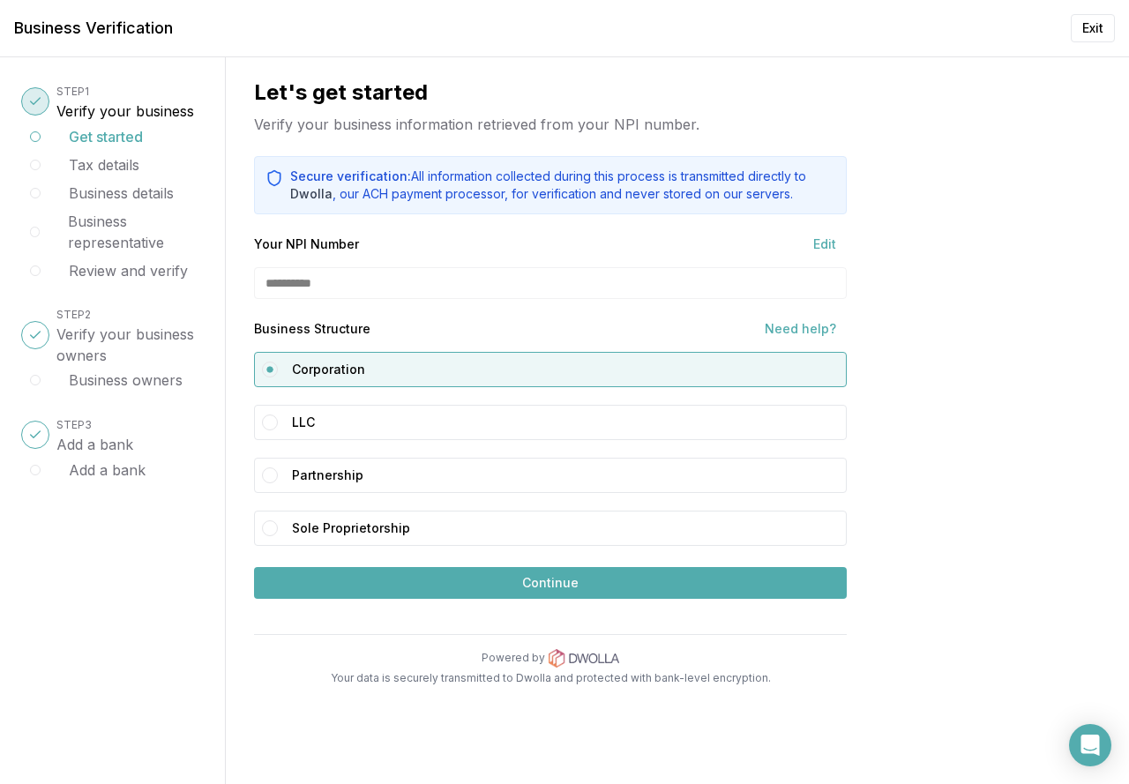
click at [459, 583] on button "Continue" at bounding box center [550, 583] width 593 height 32
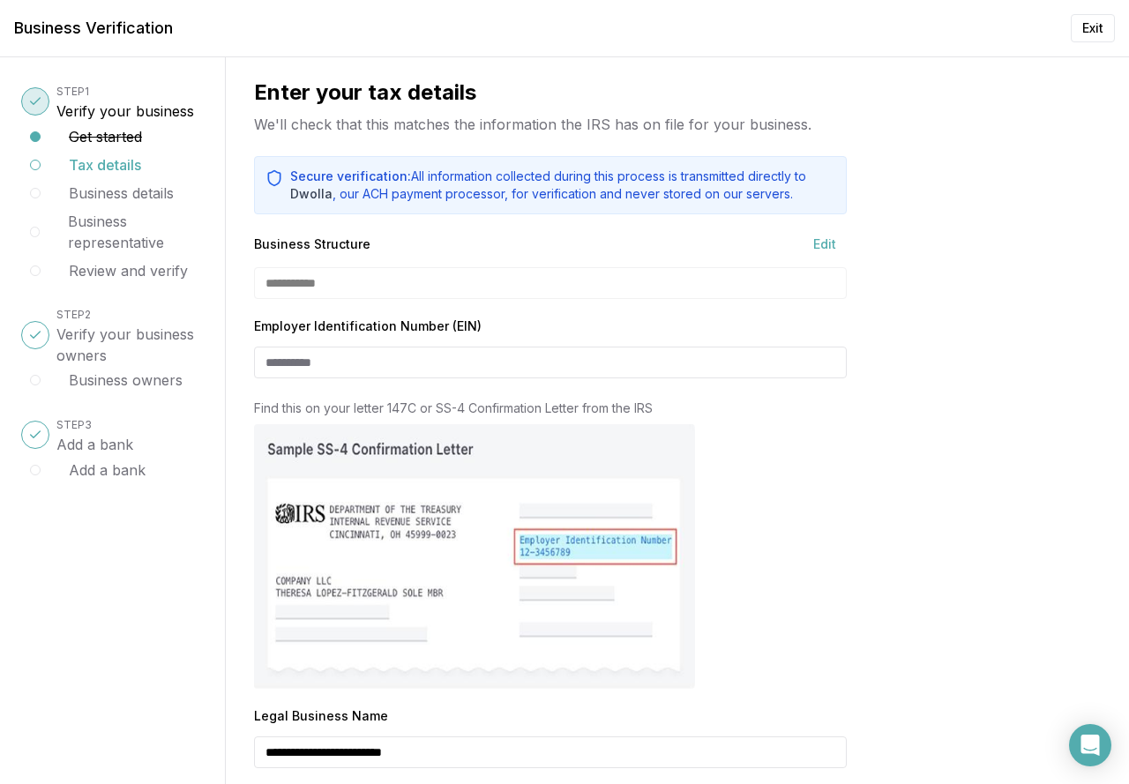
click at [261, 362] on div at bounding box center [259, 363] width 11 height 32
click at [268, 363] on input "Employer Identification Number (EIN)" at bounding box center [550, 363] width 593 height 32
type input "**********"
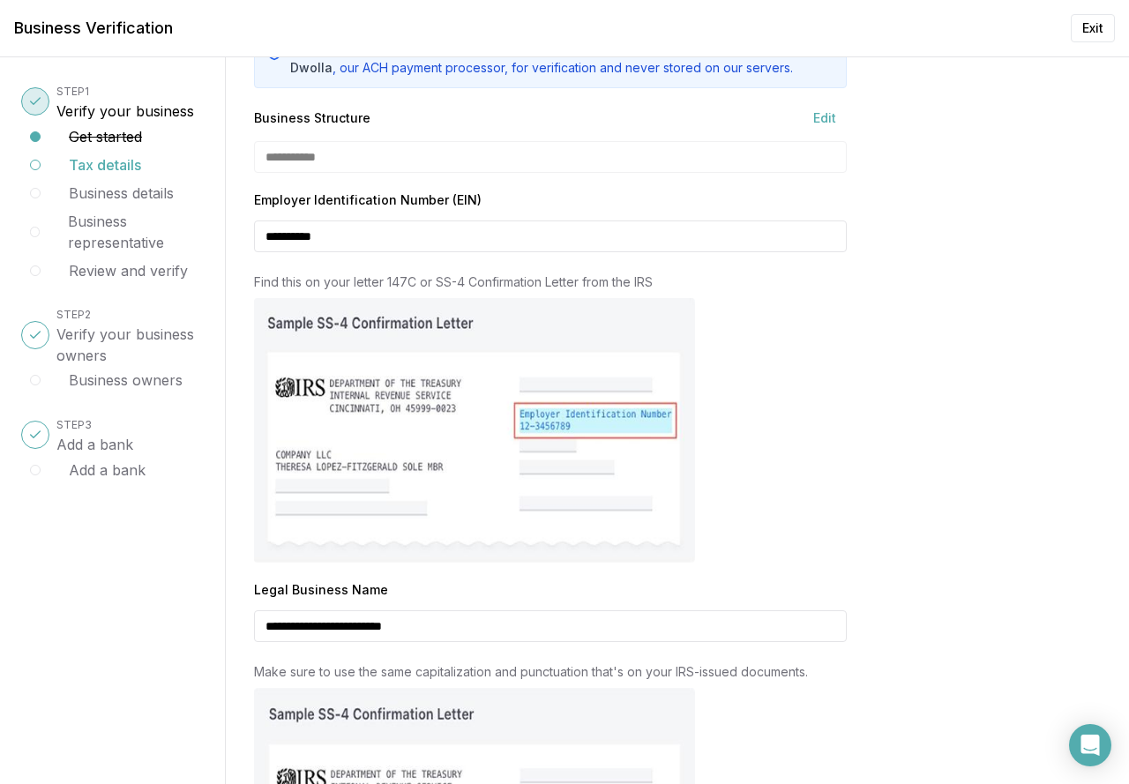
scroll to position [441, 0]
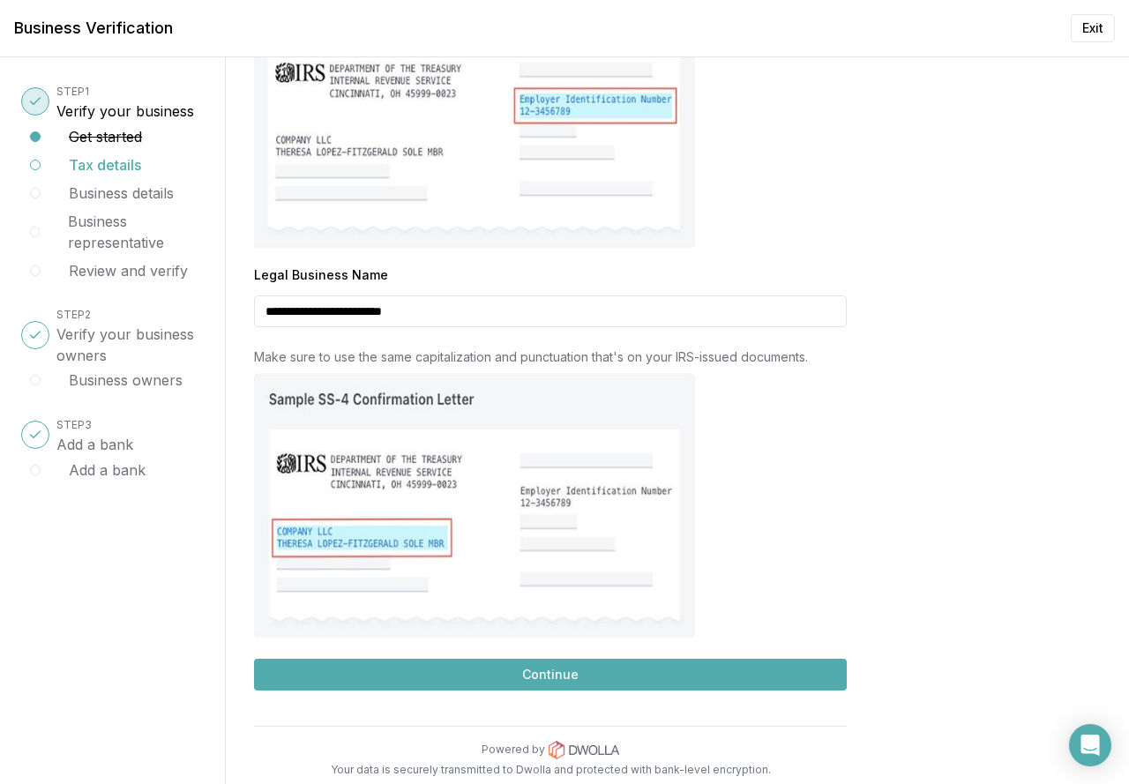
click at [497, 671] on button "Continue" at bounding box center [550, 675] width 593 height 32
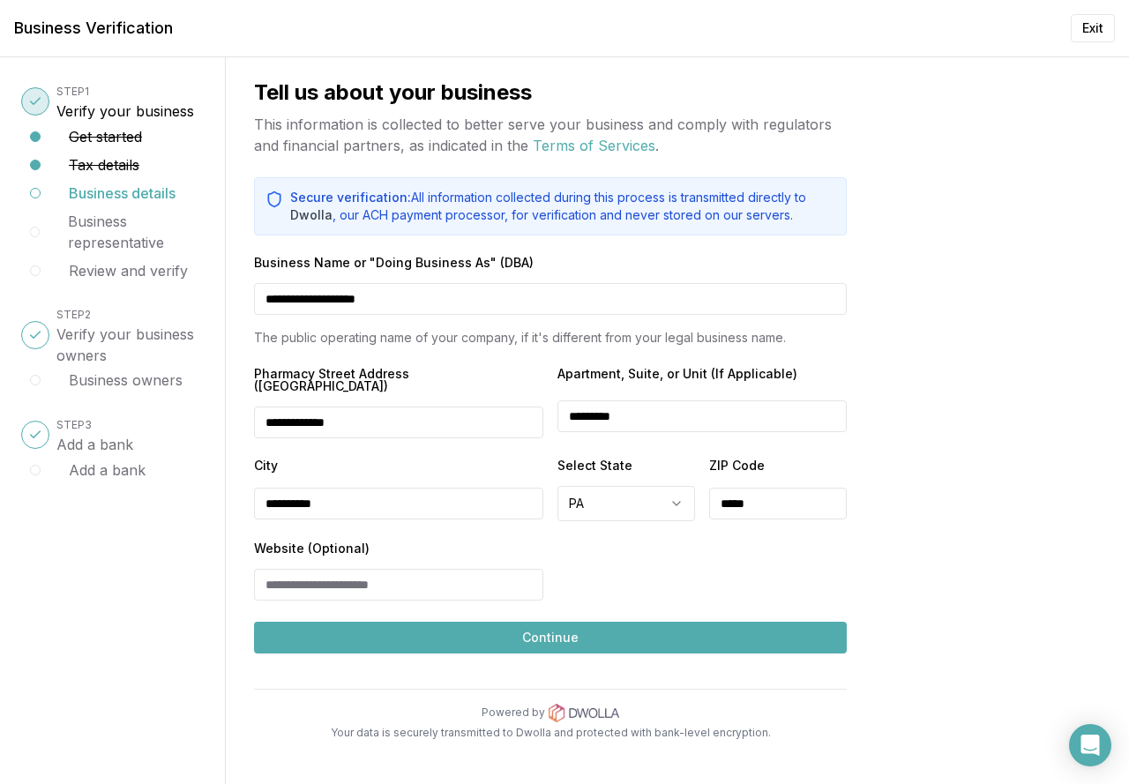
click at [468, 622] on button "Continue" at bounding box center [550, 638] width 593 height 32
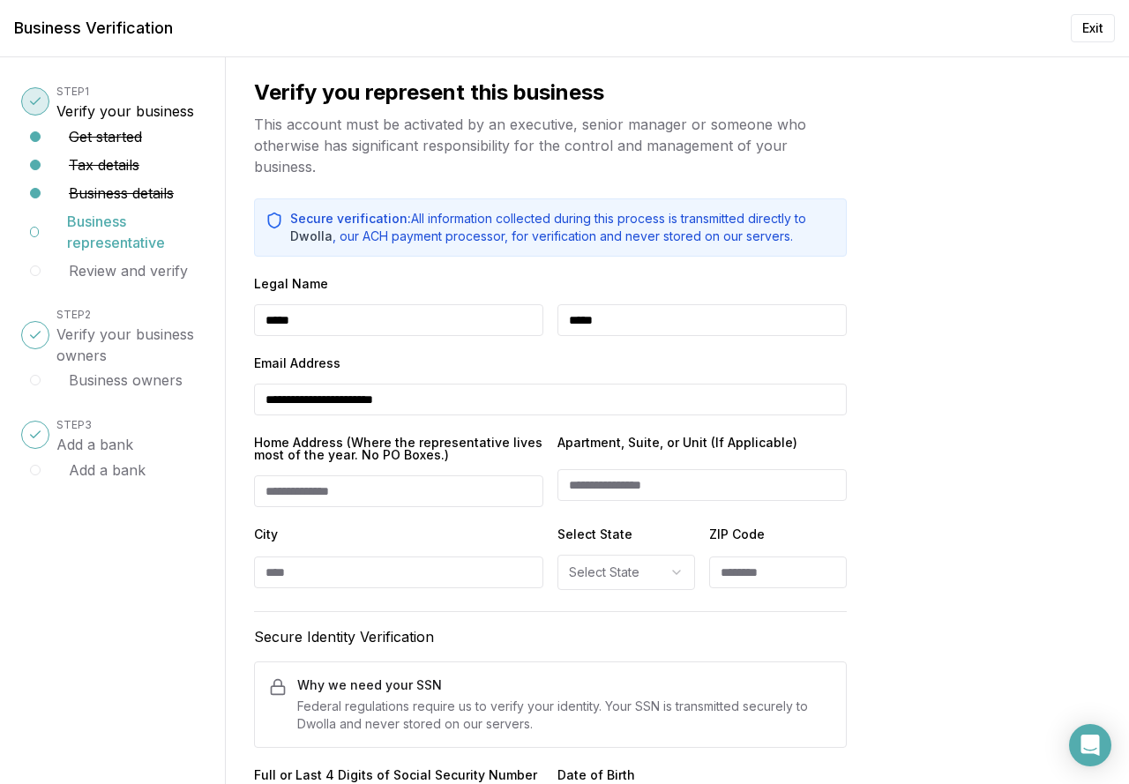
click at [305, 405] on input "**********" at bounding box center [550, 400] width 593 height 32
type input "**********"
click at [890, 379] on div "**********" at bounding box center [677, 420] width 903 height 727
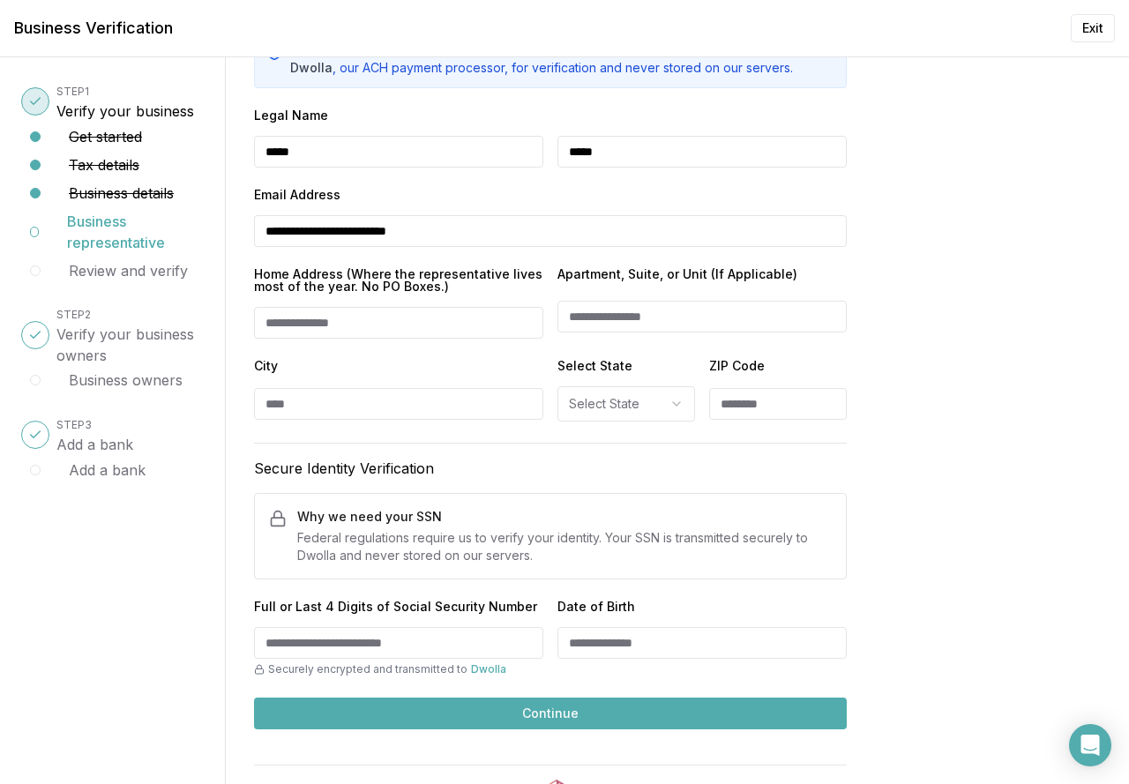
scroll to position [214, 0]
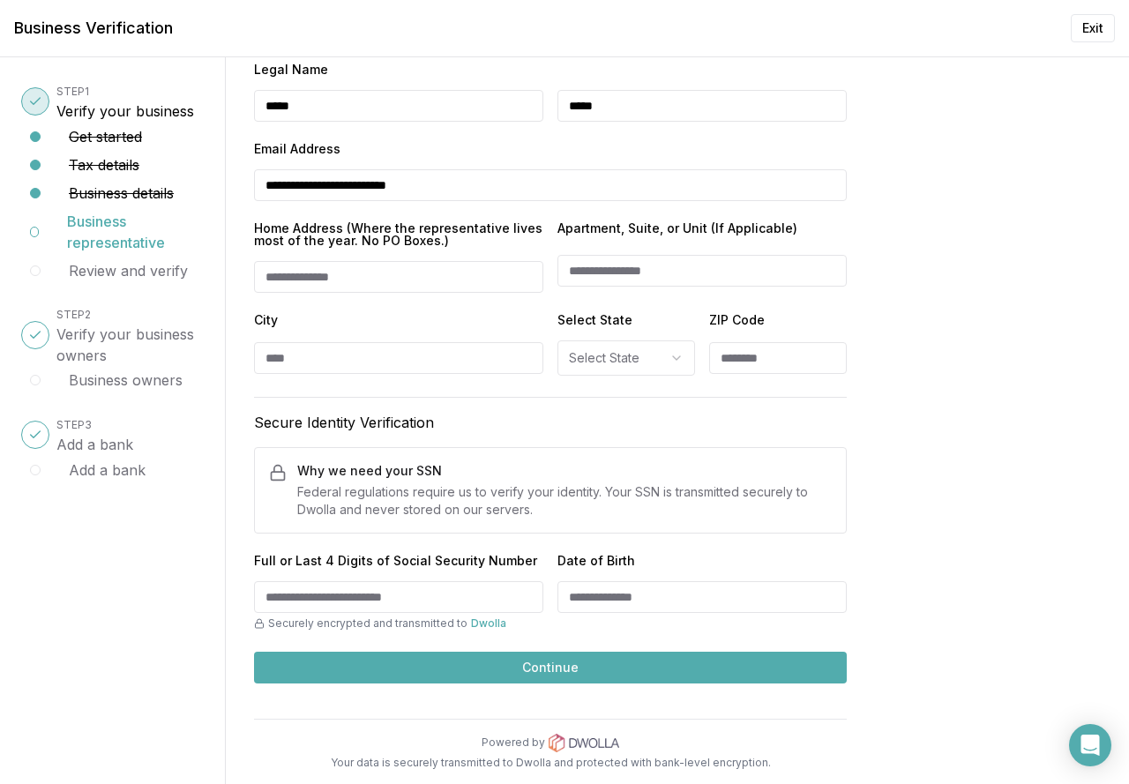
click at [276, 281] on input "Home Address (Where the representative lives most of the year. No PO Boxes.)" at bounding box center [398, 277] width 289 height 32
type input "**********"
type input "********"
select select "**"
type input "*****"
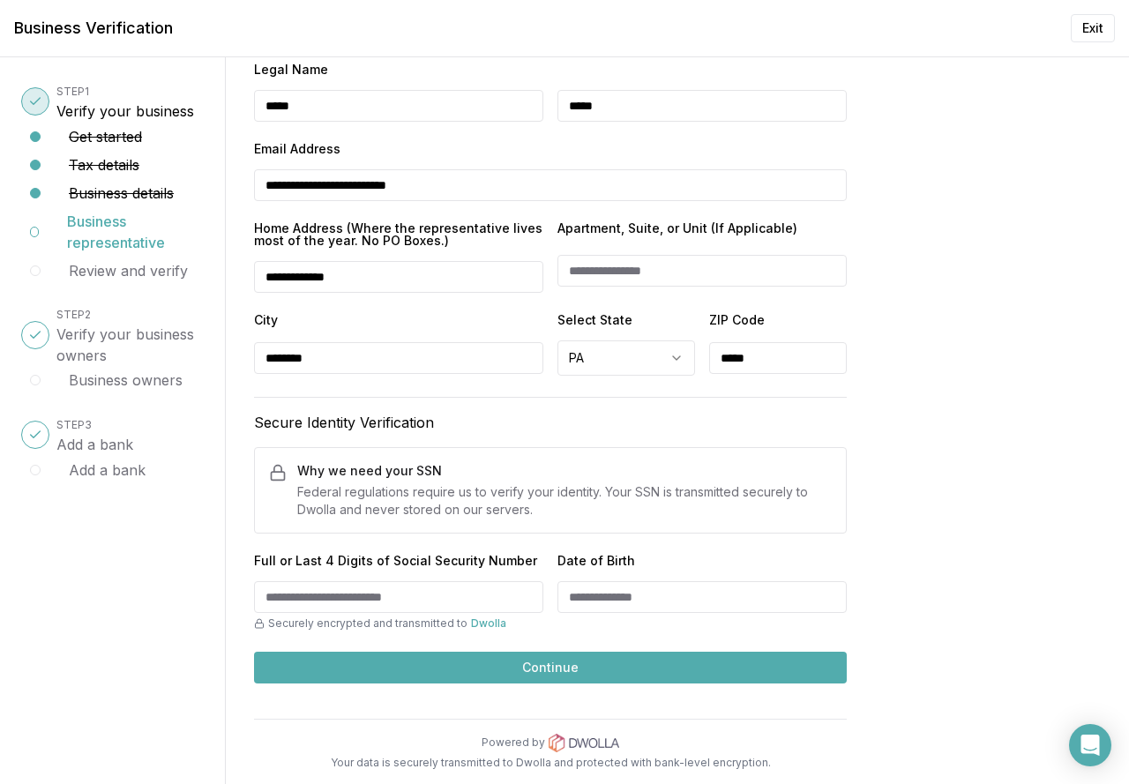
click at [293, 598] on input "Full or Last 4 Digits of Social Security Number" at bounding box center [398, 597] width 289 height 32
type input "****"
type input "**********"
click at [508, 673] on button "Continue" at bounding box center [550, 668] width 593 height 32
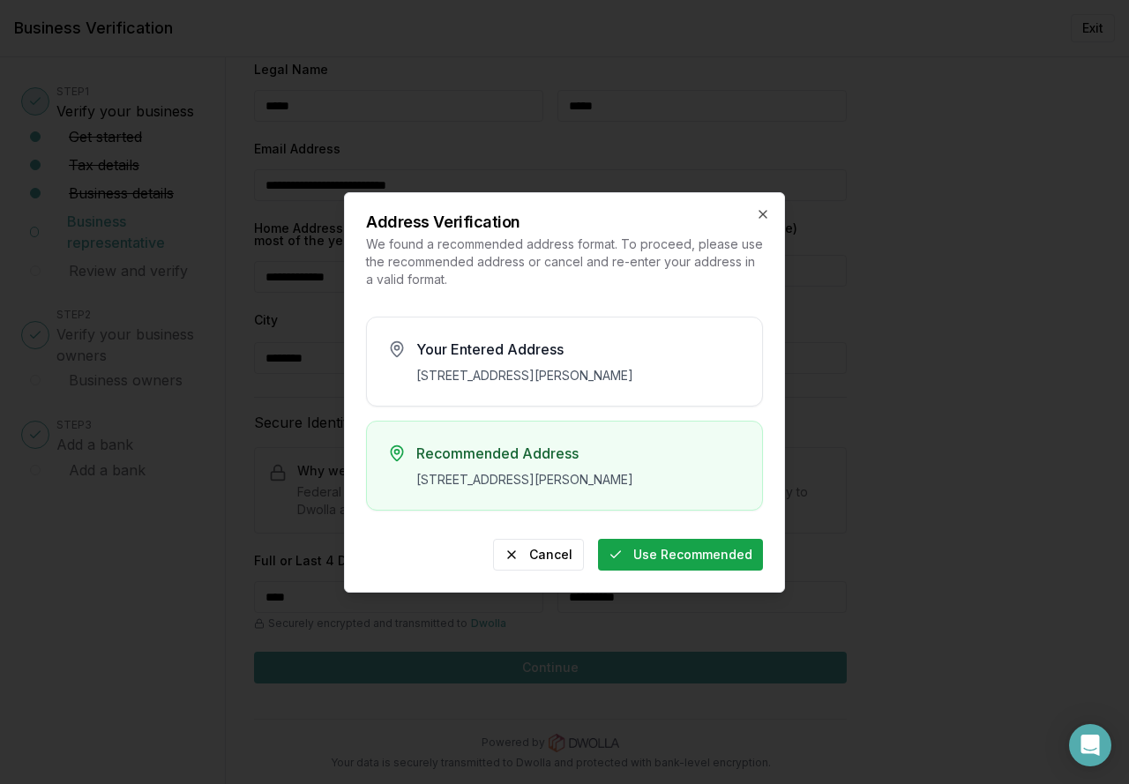
click at [706, 569] on button "Use Recommended" at bounding box center [680, 555] width 165 height 32
type input "**********"
type input "********"
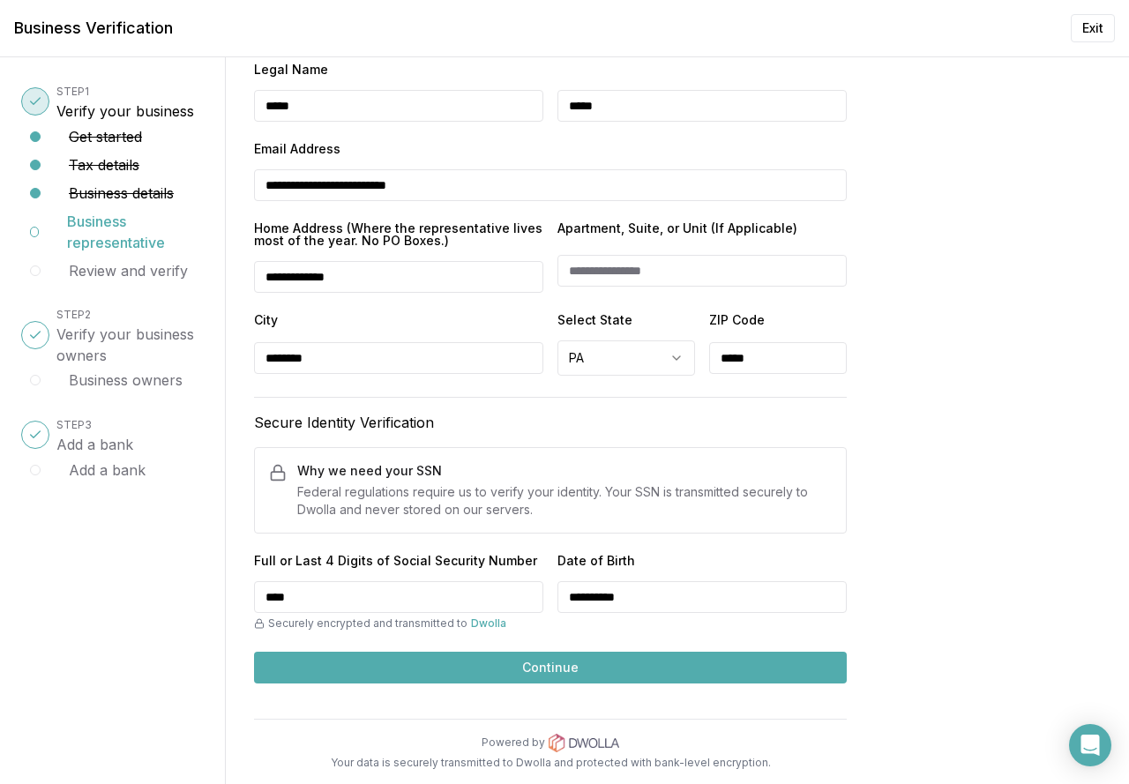
click at [549, 671] on button "Continue" at bounding box center [550, 668] width 593 height 32
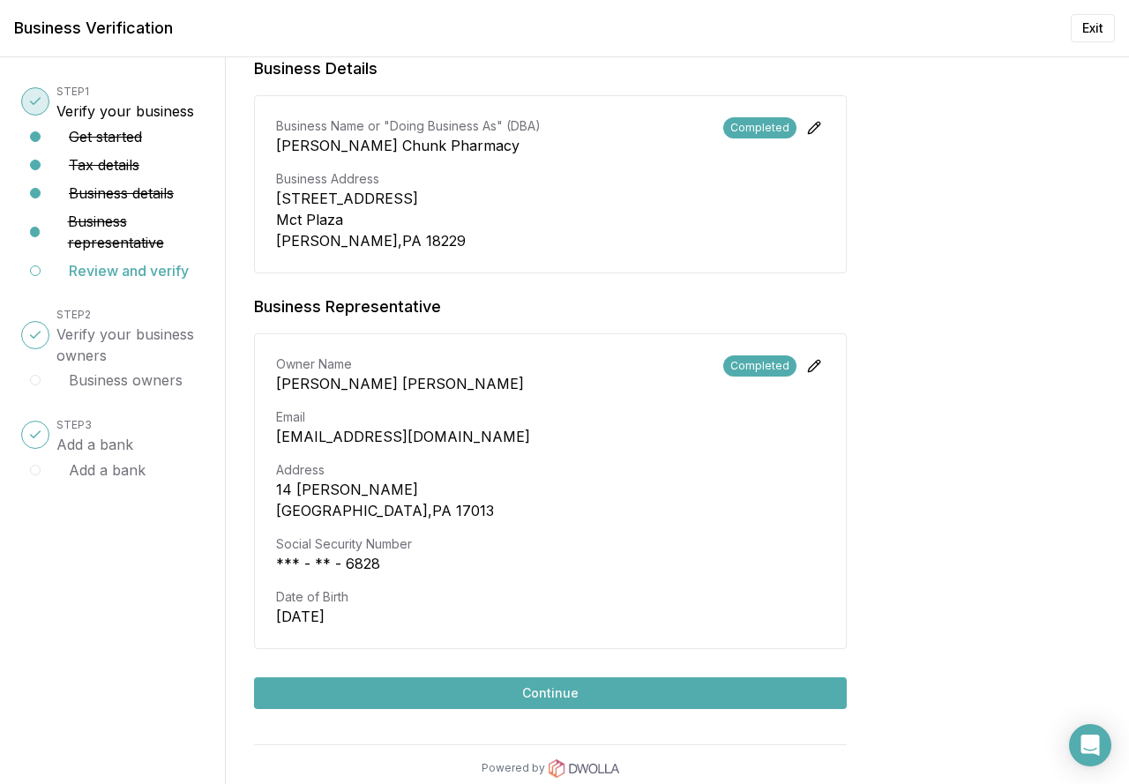
scroll to position [596, 0]
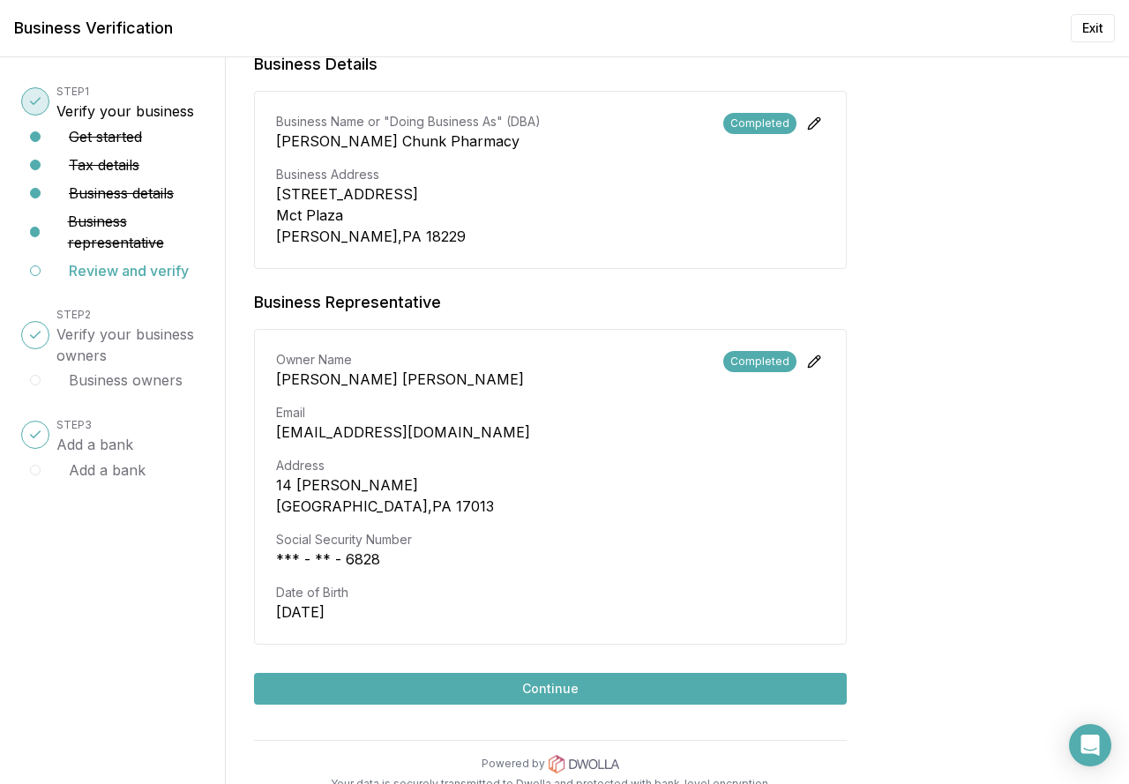
click at [500, 673] on button "Continue" at bounding box center [550, 689] width 593 height 32
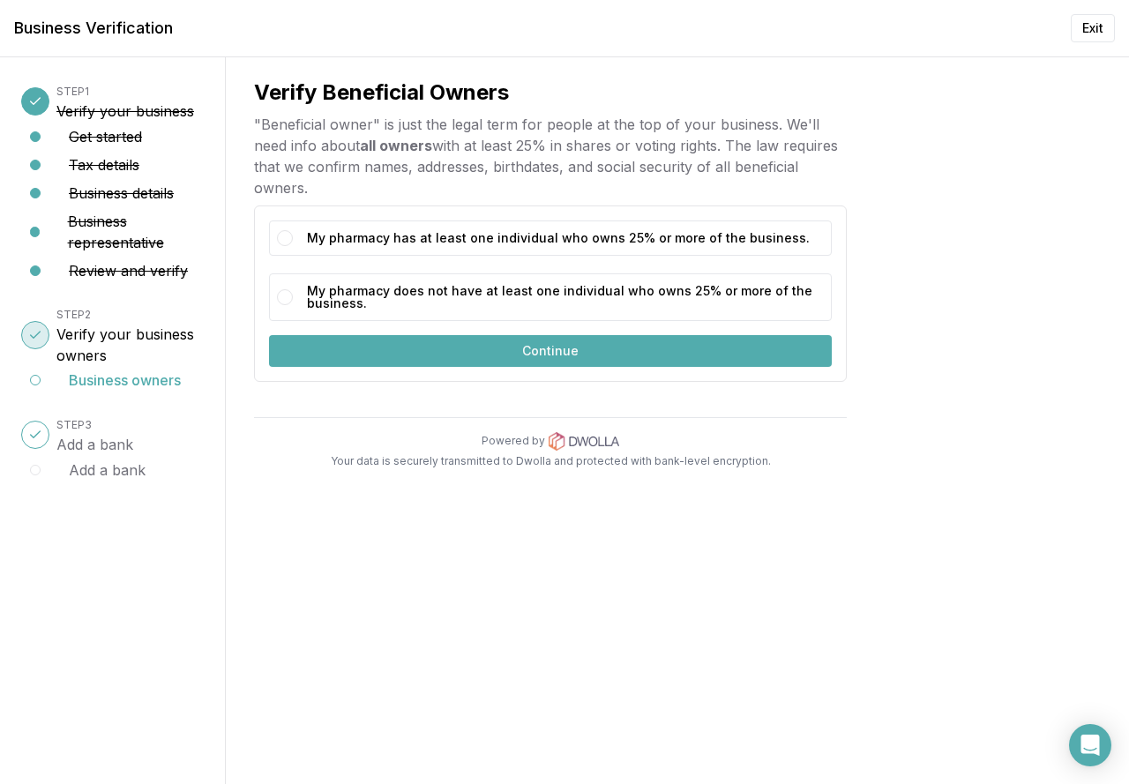
scroll to position [0, 0]
click at [280, 242] on button "My pharmacy has at least one individual who owns 25% or more of the business." at bounding box center [285, 238] width 16 height 16
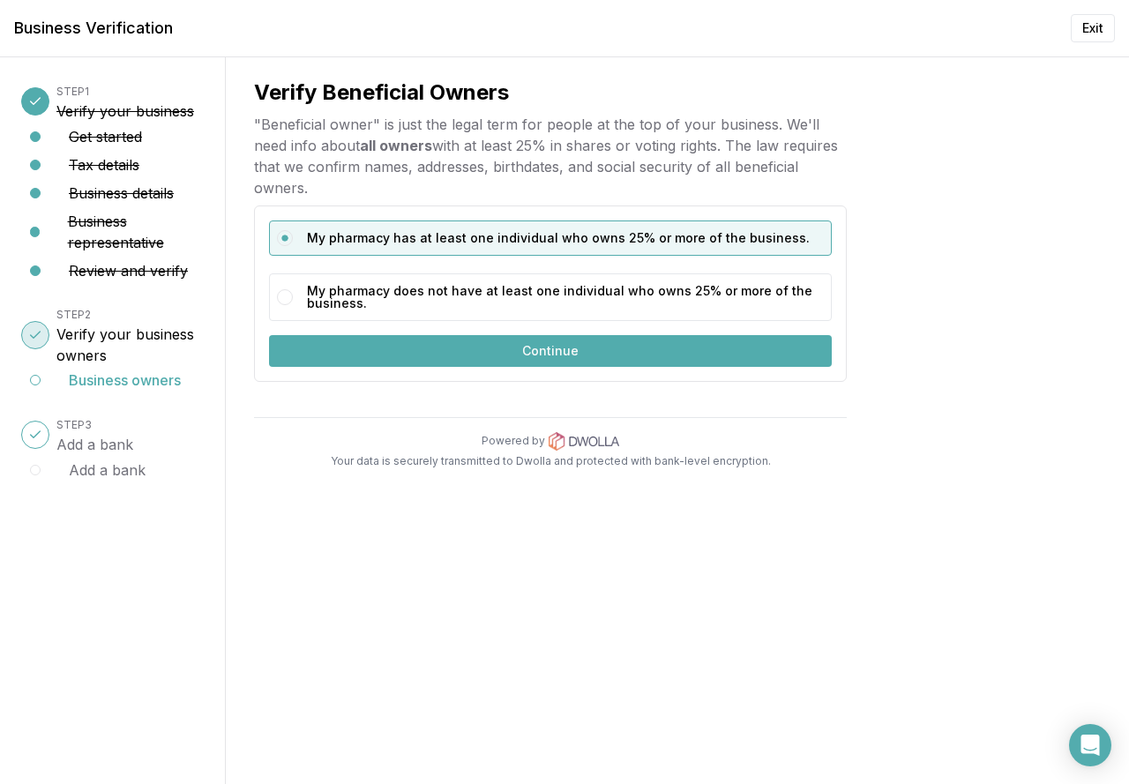
click at [515, 348] on button "Continue" at bounding box center [550, 351] width 563 height 32
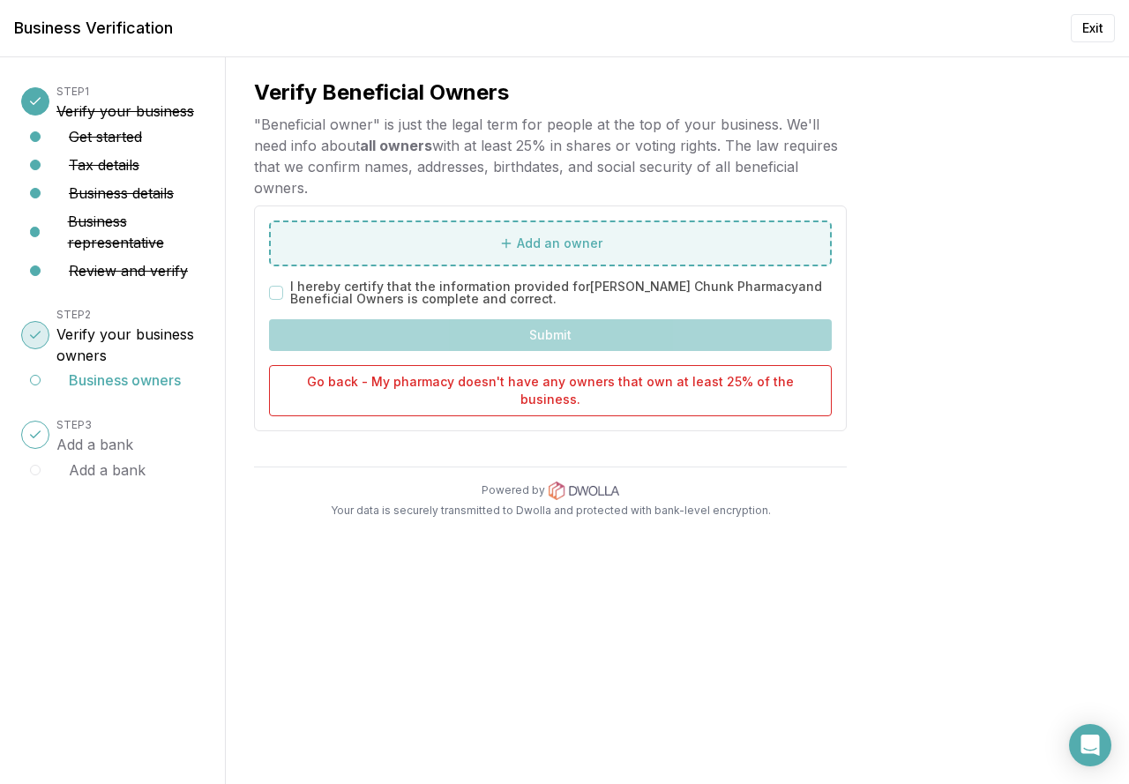
click at [562, 246] on span "Add an owner" at bounding box center [560, 244] width 86 height 18
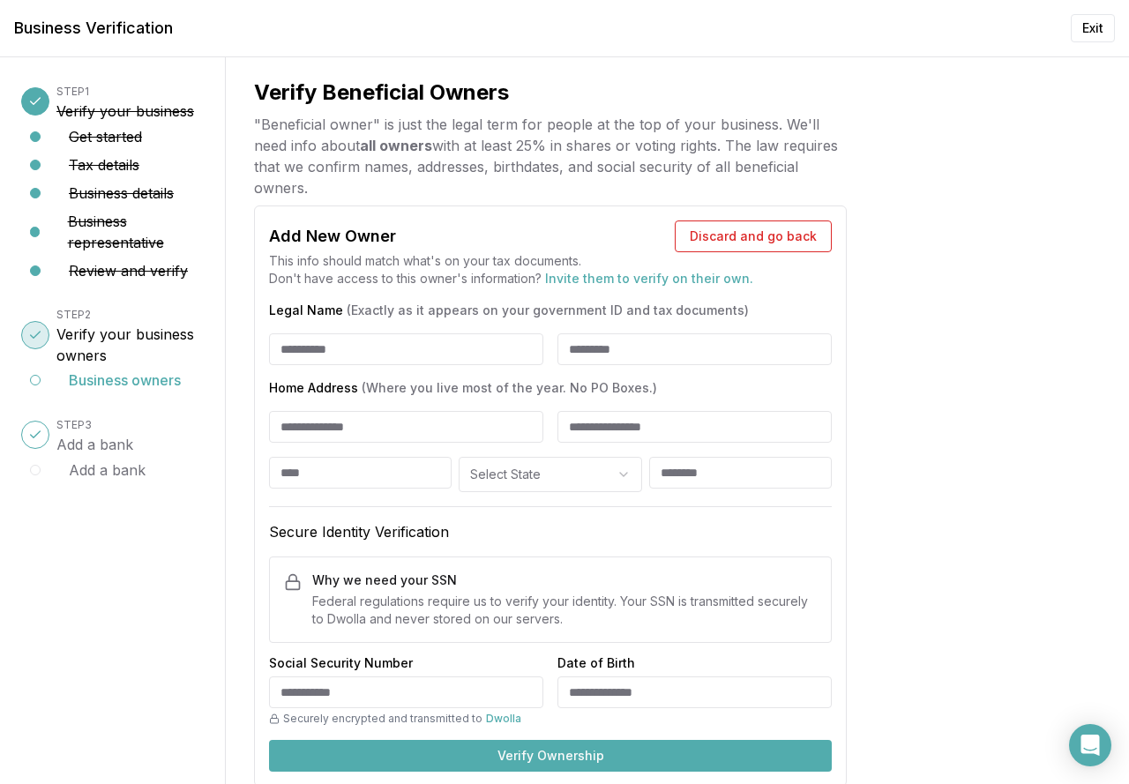
click at [350, 355] on input "Legal Name (Exactly as it appears on your government ID and tax documents)" at bounding box center [406, 349] width 274 height 32
type input "*****"
type input "**********"
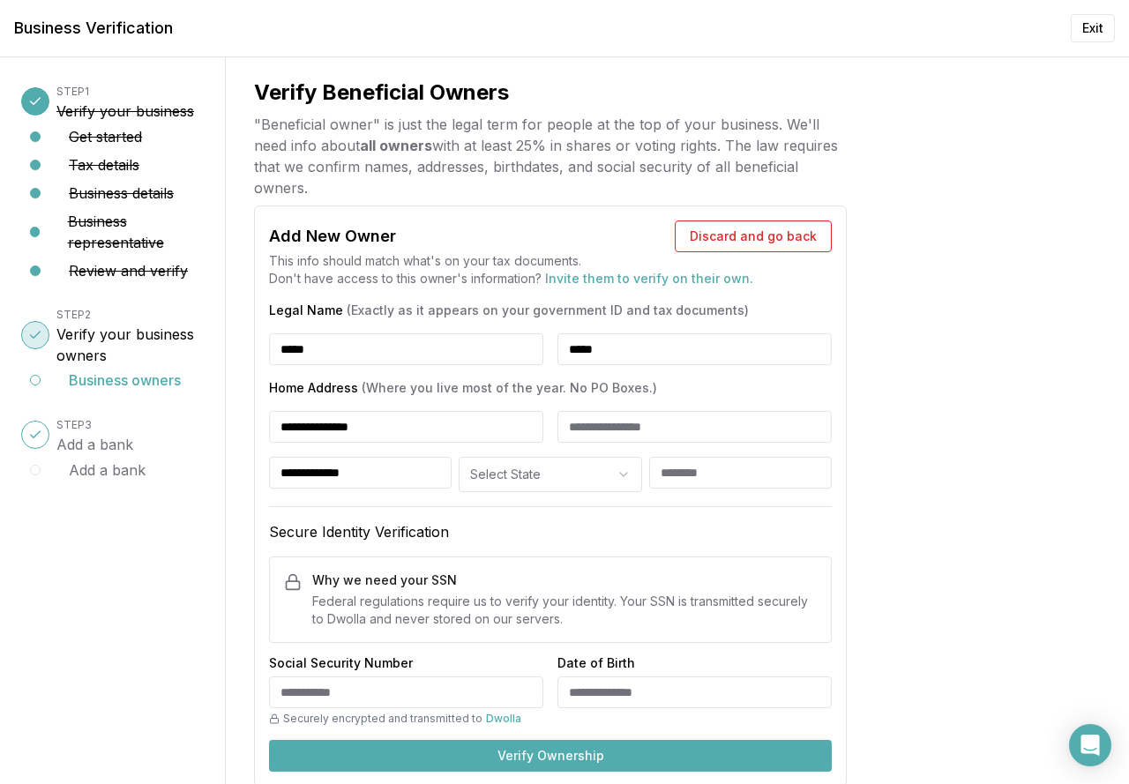
select select "**"
type input "*****"
click at [408, 476] on input "**********" at bounding box center [360, 473] width 183 height 32
type input "********"
click at [1027, 497] on div "**********" at bounding box center [677, 420] width 903 height 727
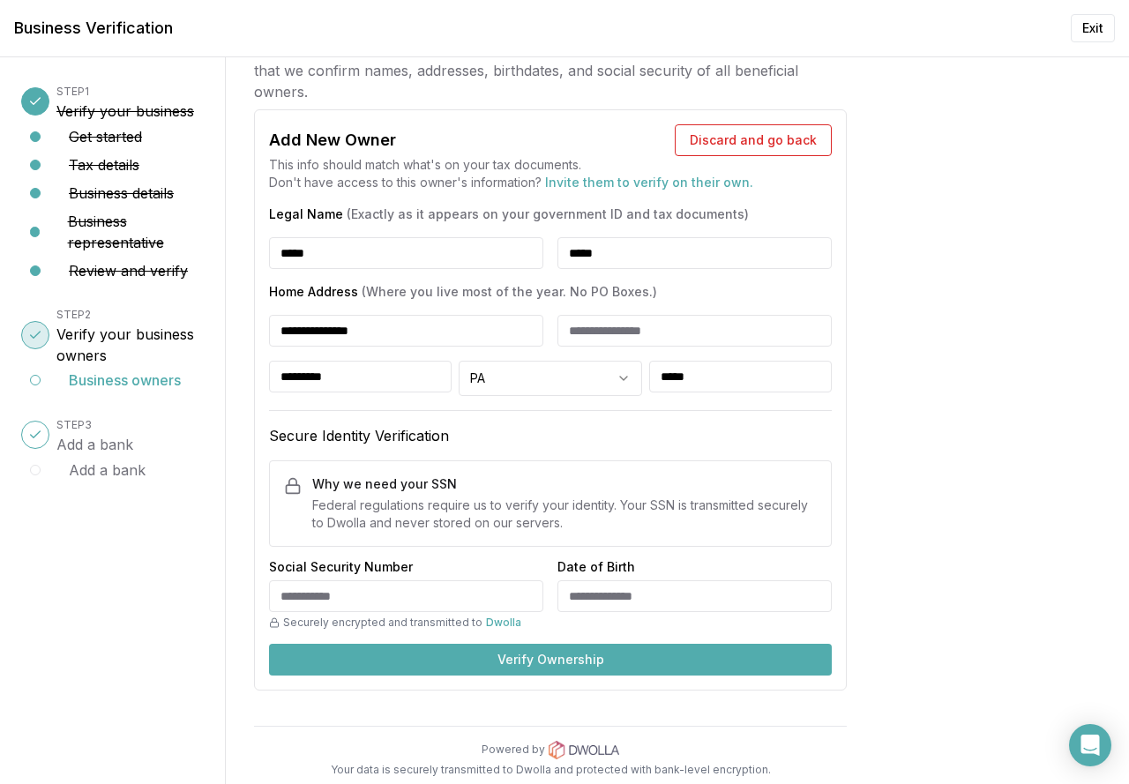
scroll to position [103, 0]
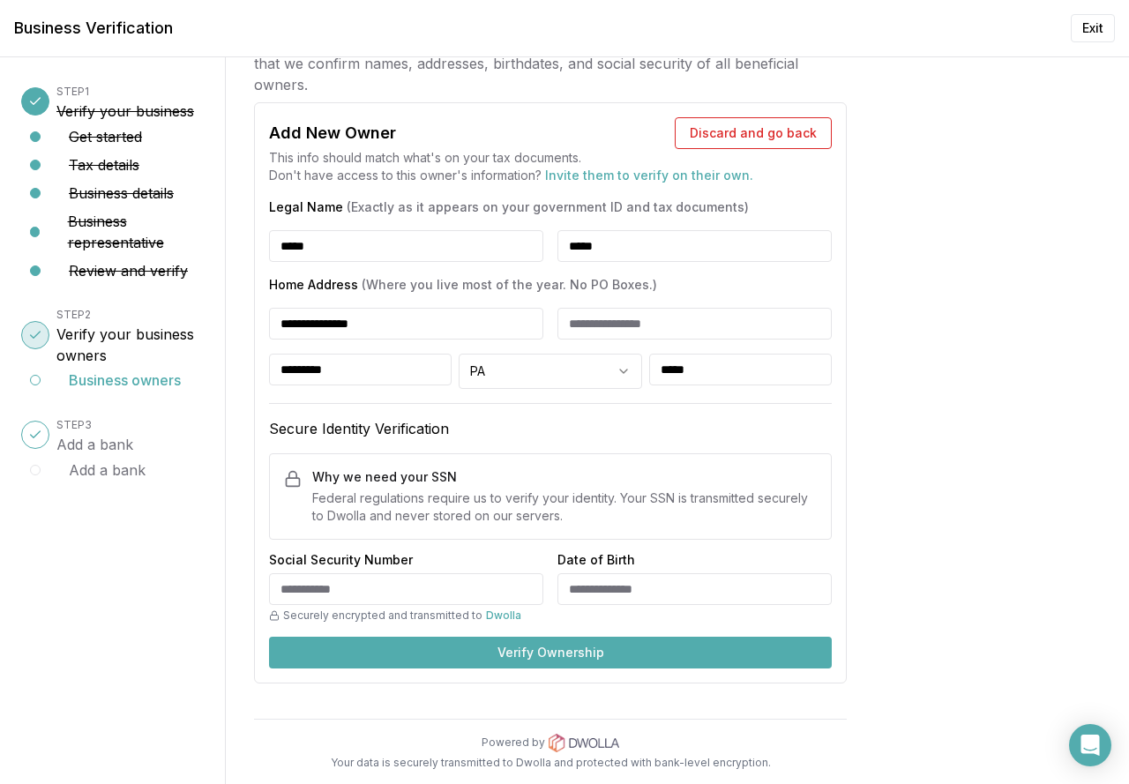
click at [279, 603] on div at bounding box center [274, 589] width 11 height 32
click at [281, 589] on input "Social Security Number" at bounding box center [406, 589] width 274 height 32
type input "**********"
click at [444, 651] on button "Verify Ownership" at bounding box center [550, 653] width 563 height 32
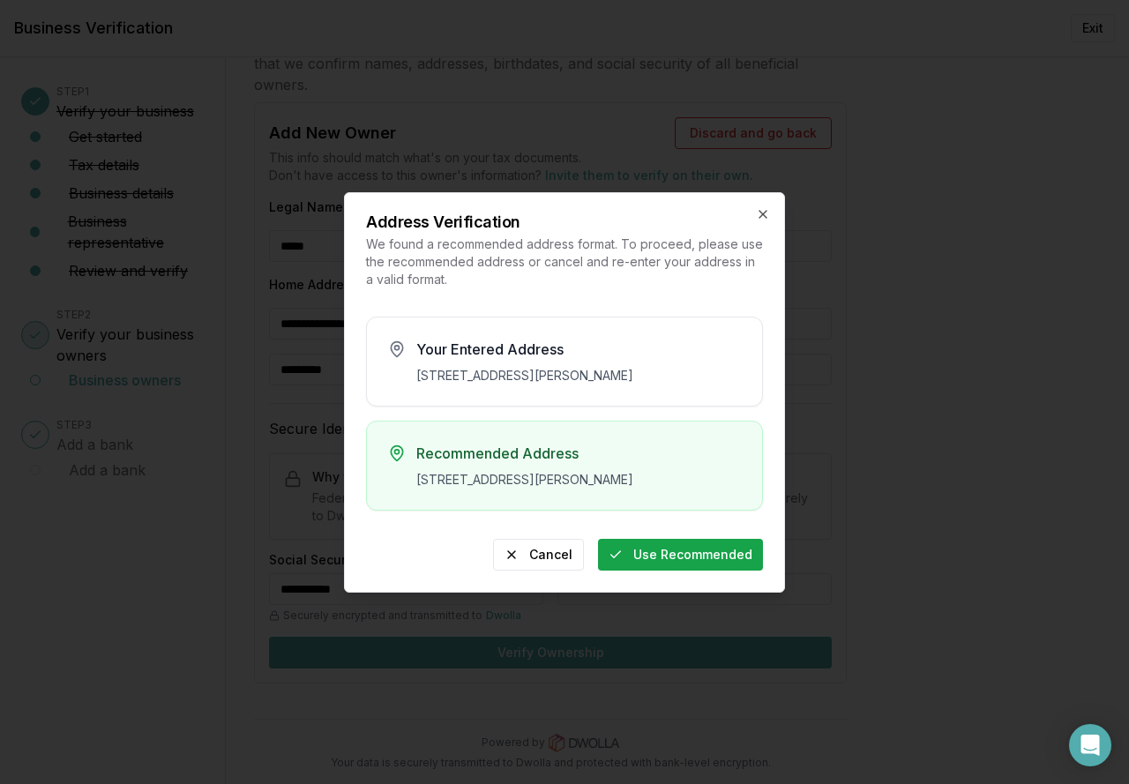
click at [684, 571] on button "Use Recommended" at bounding box center [680, 555] width 165 height 32
type input "**********"
type input "********"
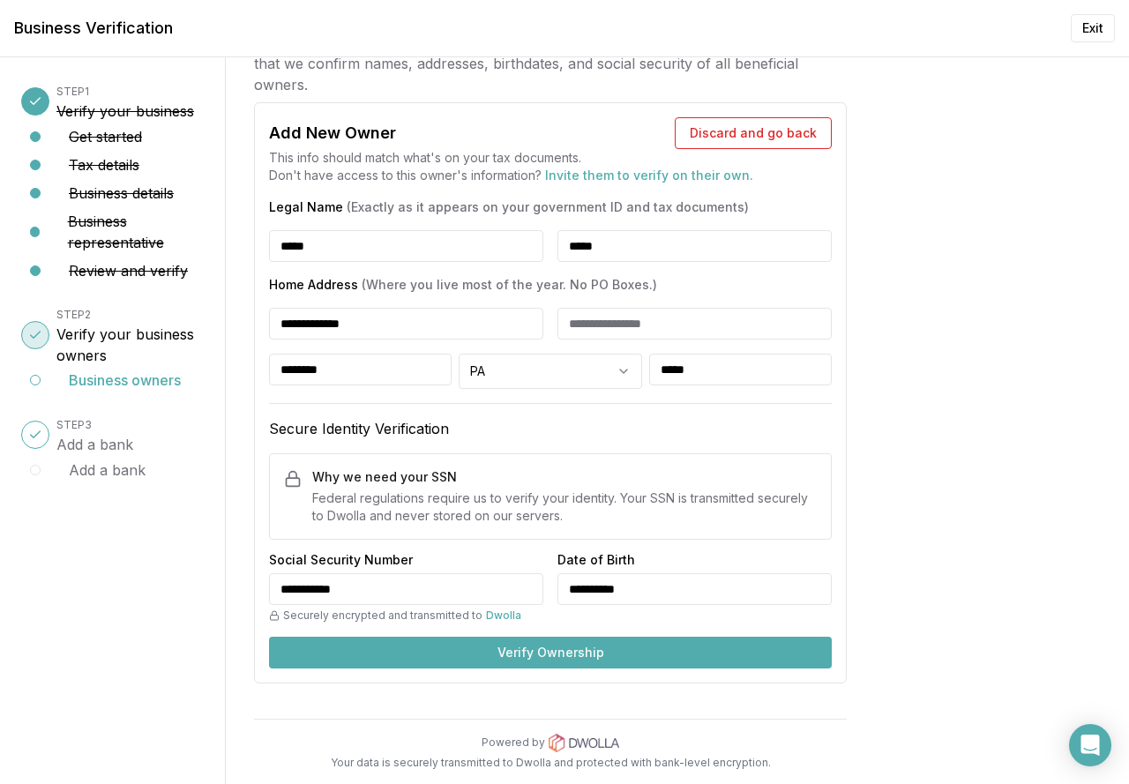
click at [541, 649] on button "Verify Ownership" at bounding box center [550, 653] width 563 height 32
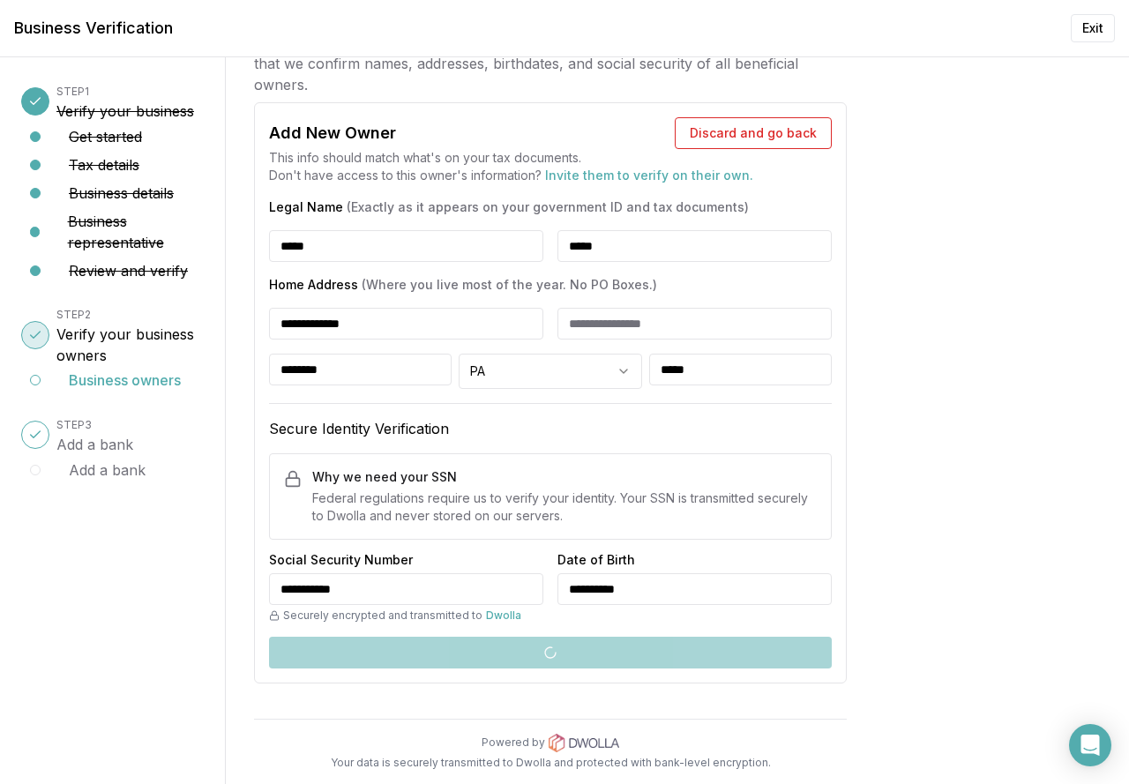
scroll to position [0, 0]
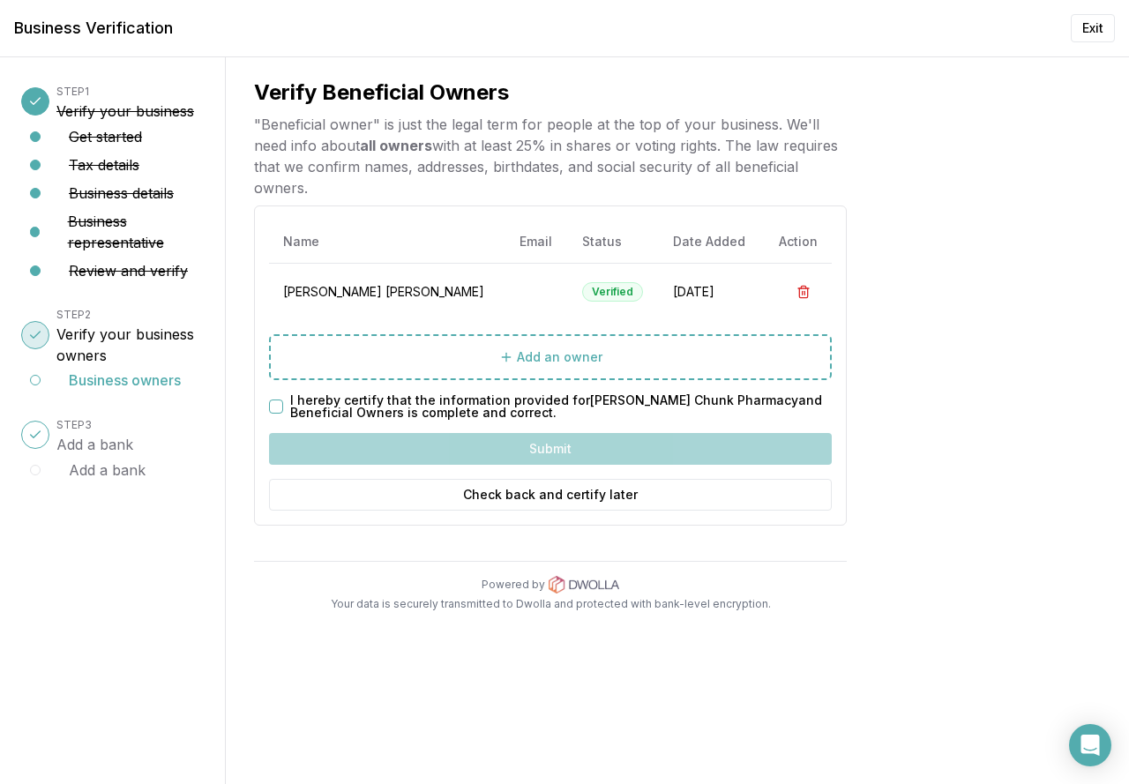
click at [269, 411] on button "I hereby certify that the information provided for Mauch Chunk Pharmacy and Ben…" at bounding box center [276, 407] width 14 height 14
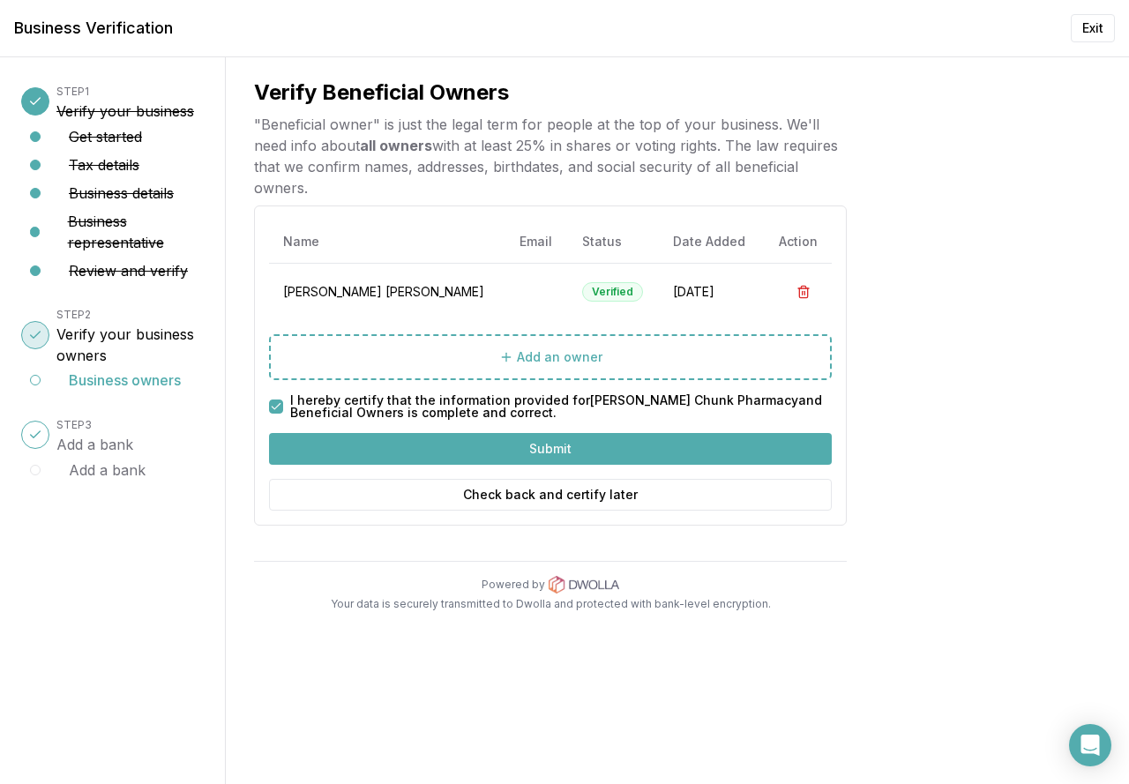
click at [498, 452] on button "Submit" at bounding box center [550, 449] width 563 height 32
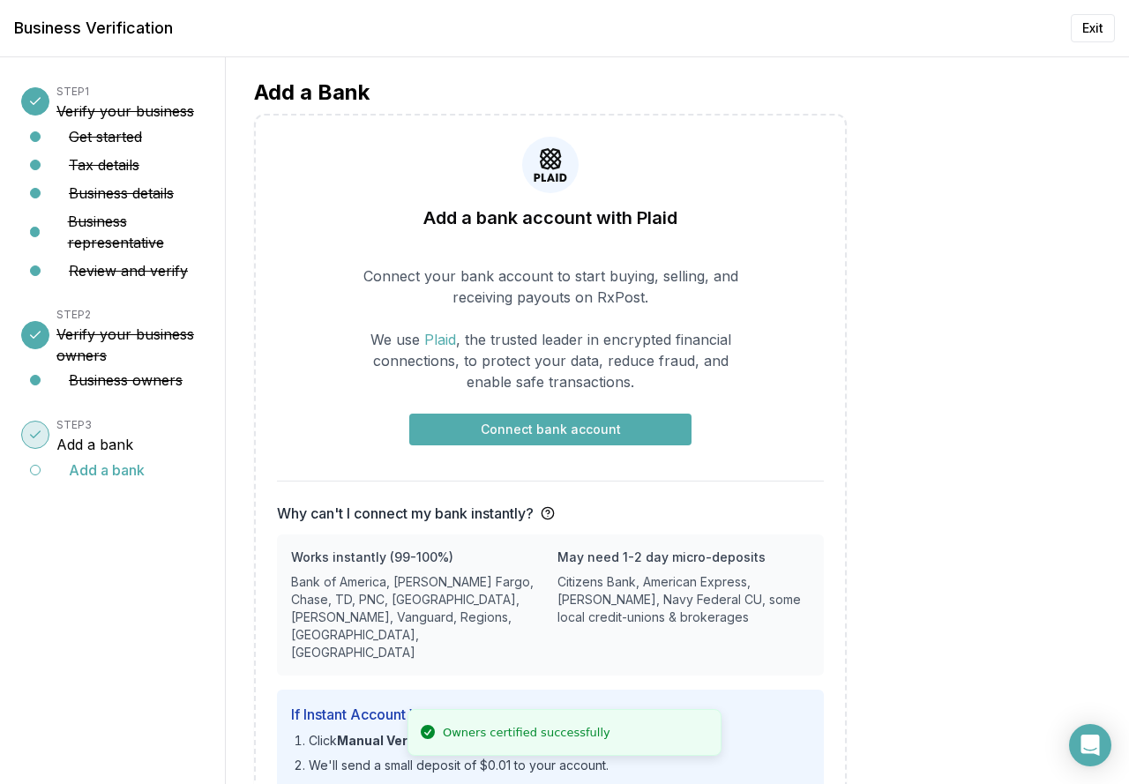
click at [537, 430] on button "Connect bank account" at bounding box center [550, 430] width 282 height 32
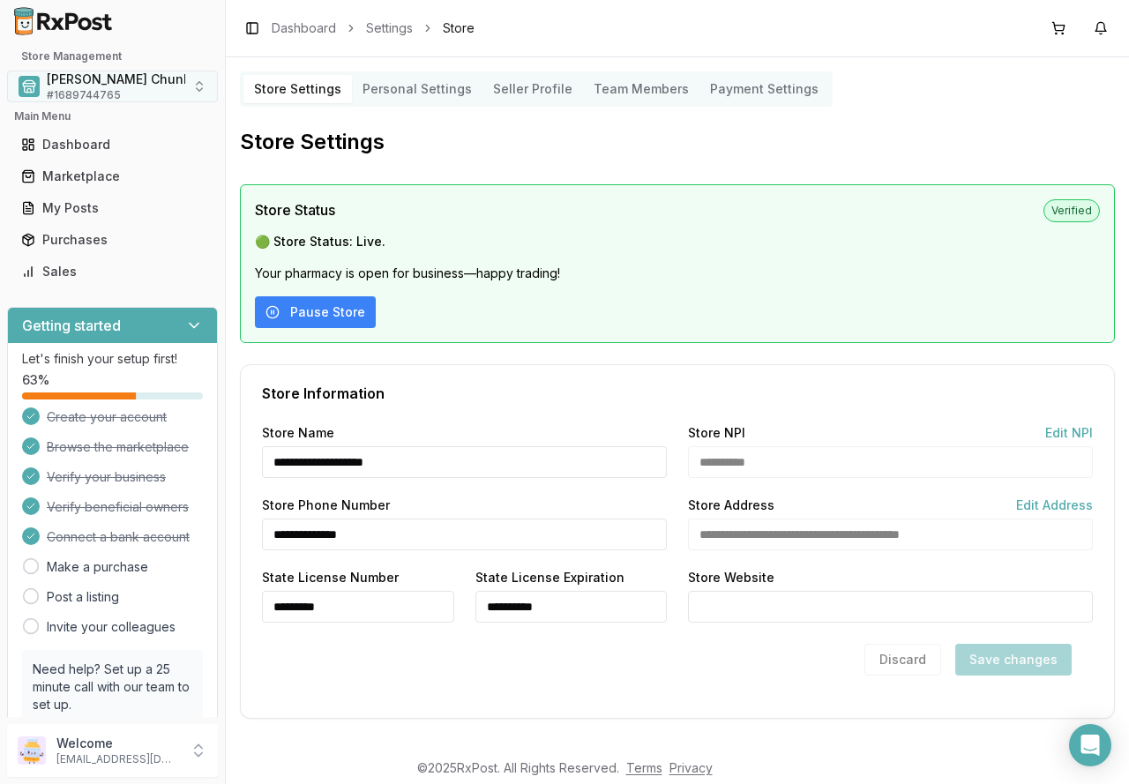
click at [184, 91] on button "Mauch Chunk Pharmacy # 1689744765" at bounding box center [112, 87] width 211 height 32
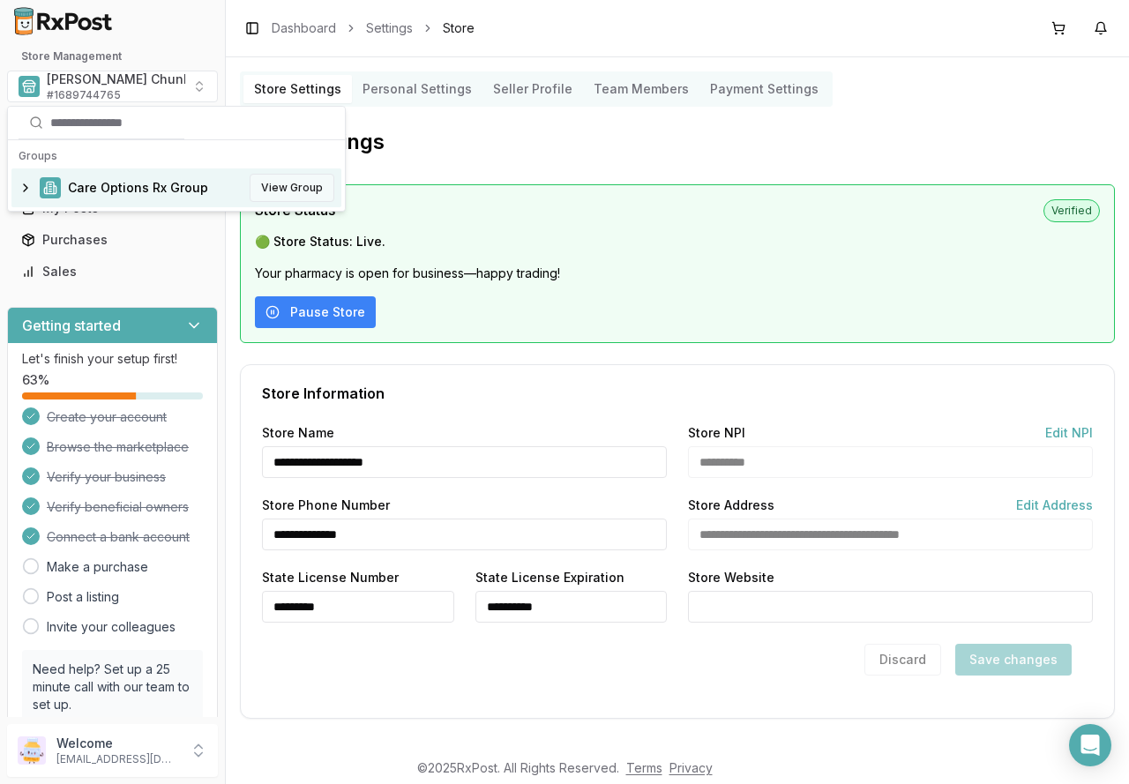
click at [298, 190] on button "View Group" at bounding box center [292, 188] width 85 height 28
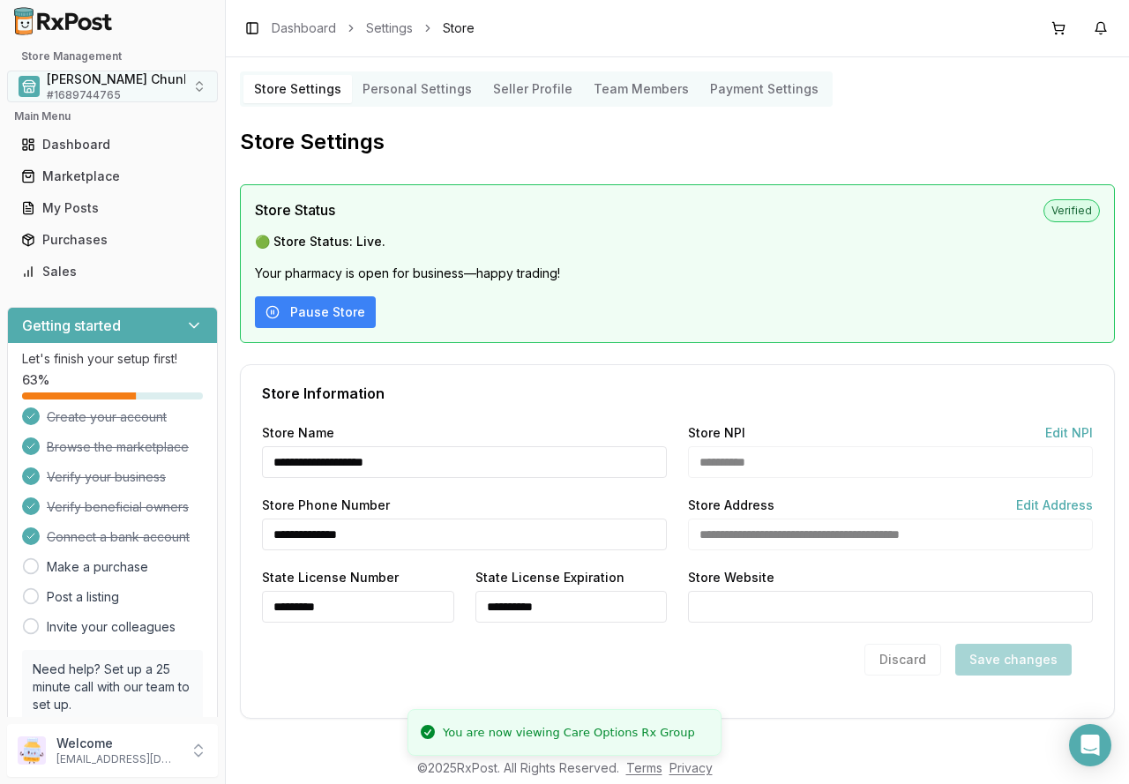
click at [187, 75] on button "Mauch Chunk Pharmacy # 1689744765" at bounding box center [112, 87] width 211 height 32
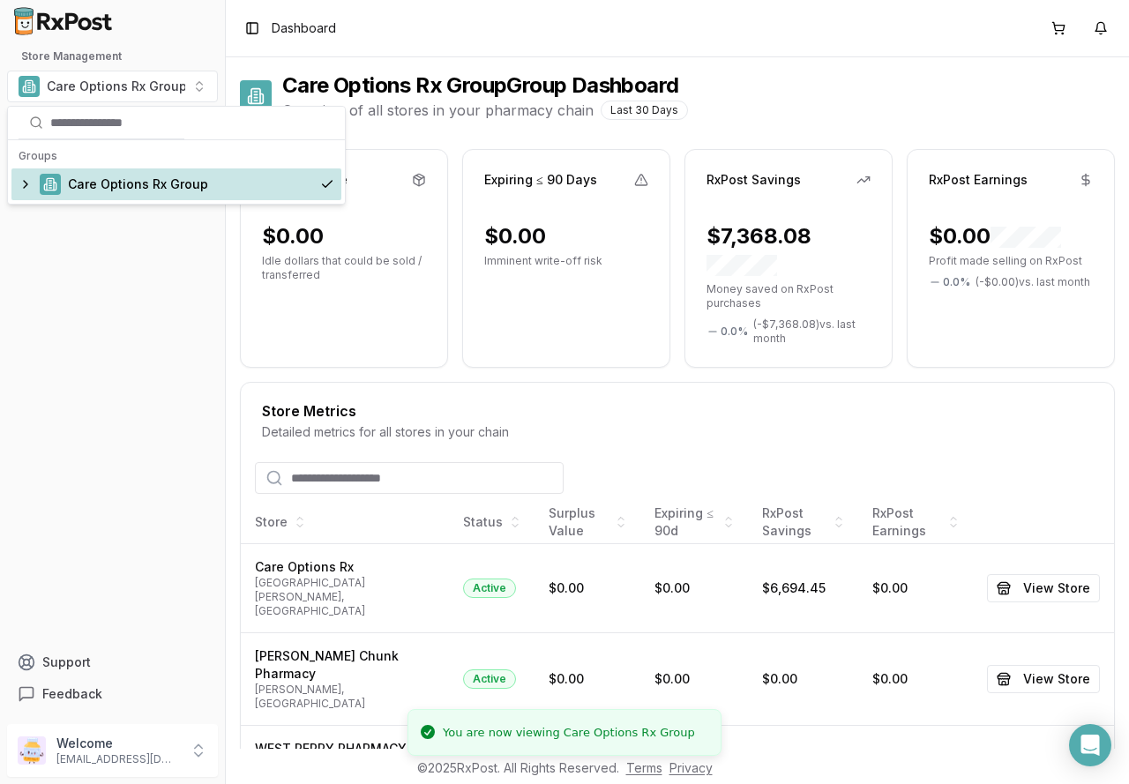
click at [92, 182] on span "Care Options Rx Group" at bounding box center [138, 185] width 140 height 18
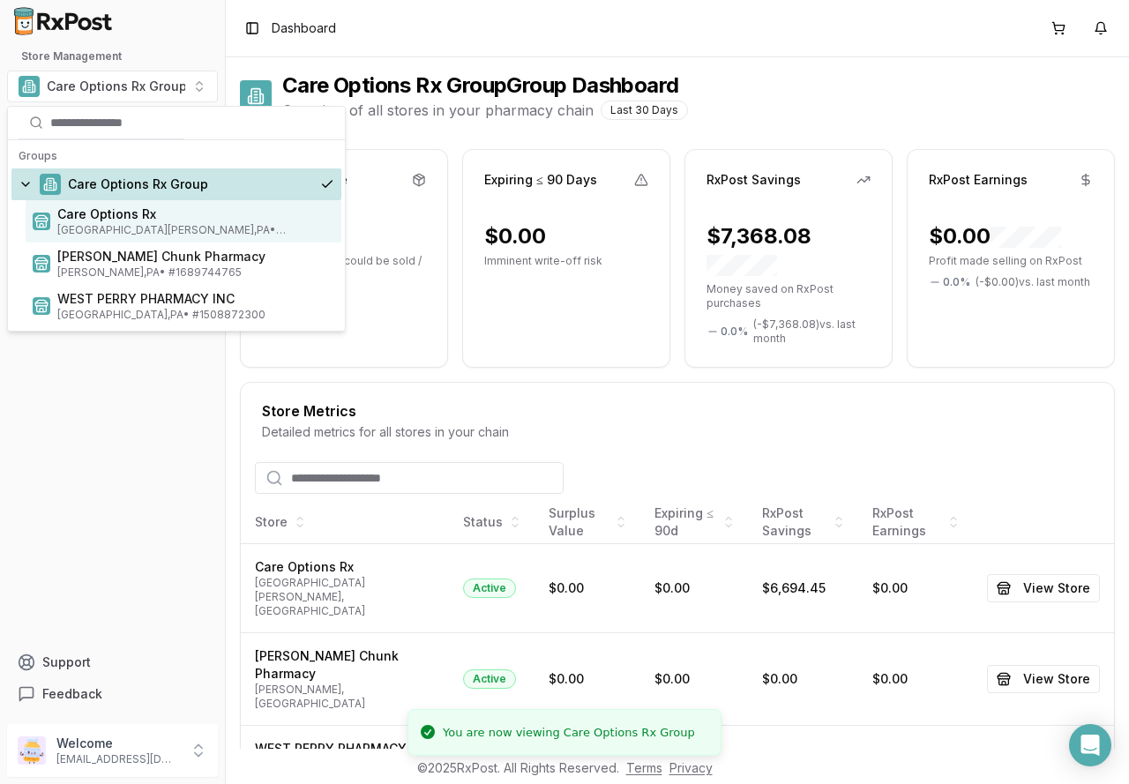
click at [91, 221] on span "Care Options Rx" at bounding box center [195, 215] width 277 height 18
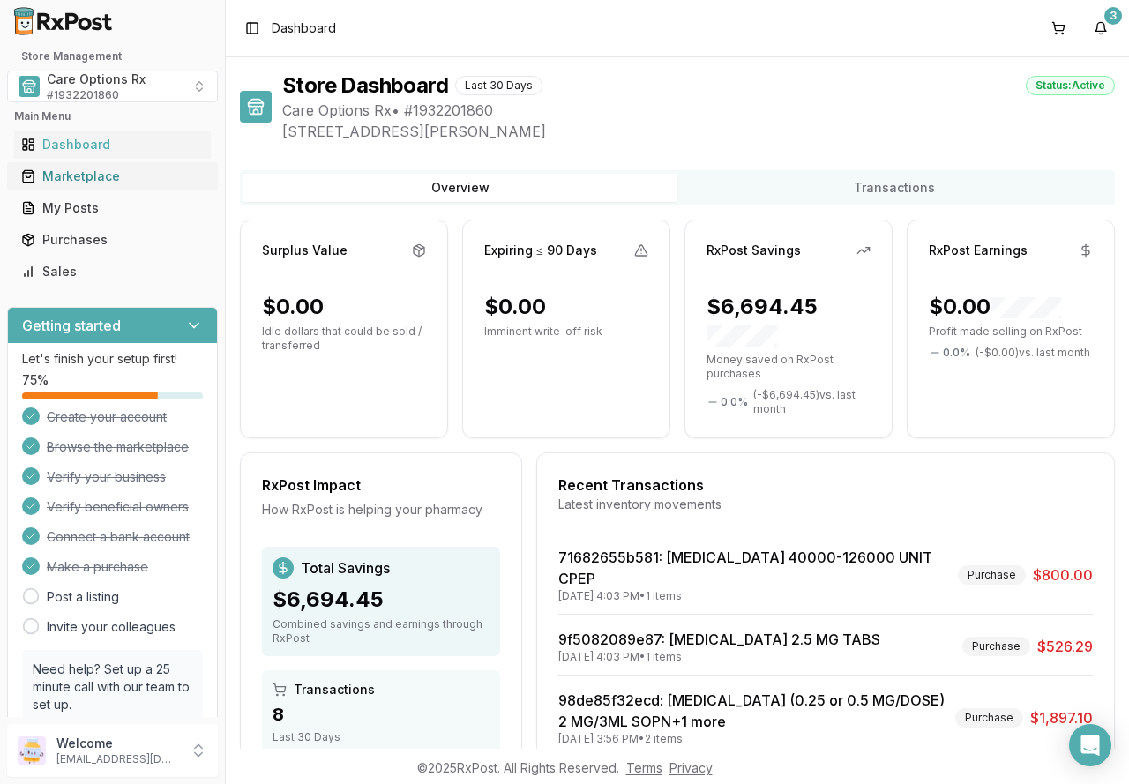
click at [65, 175] on div "Marketplace" at bounding box center [112, 177] width 183 height 18
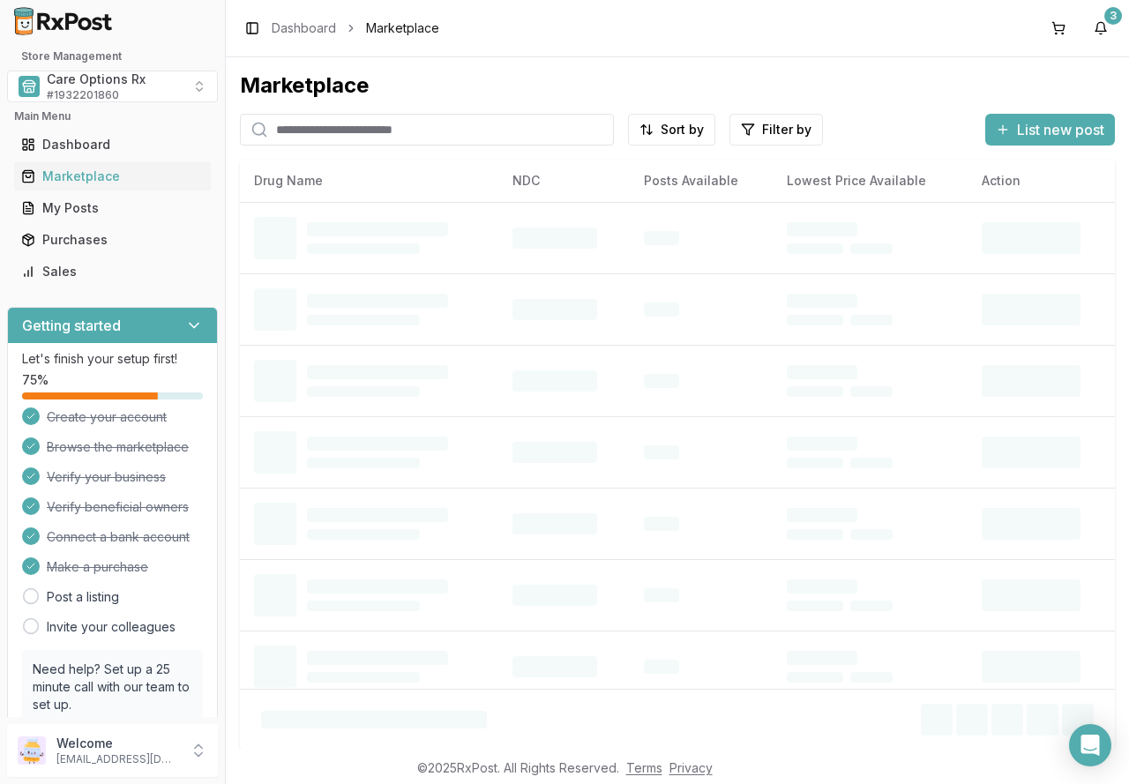
click at [392, 129] on input "search" at bounding box center [427, 130] width 374 height 32
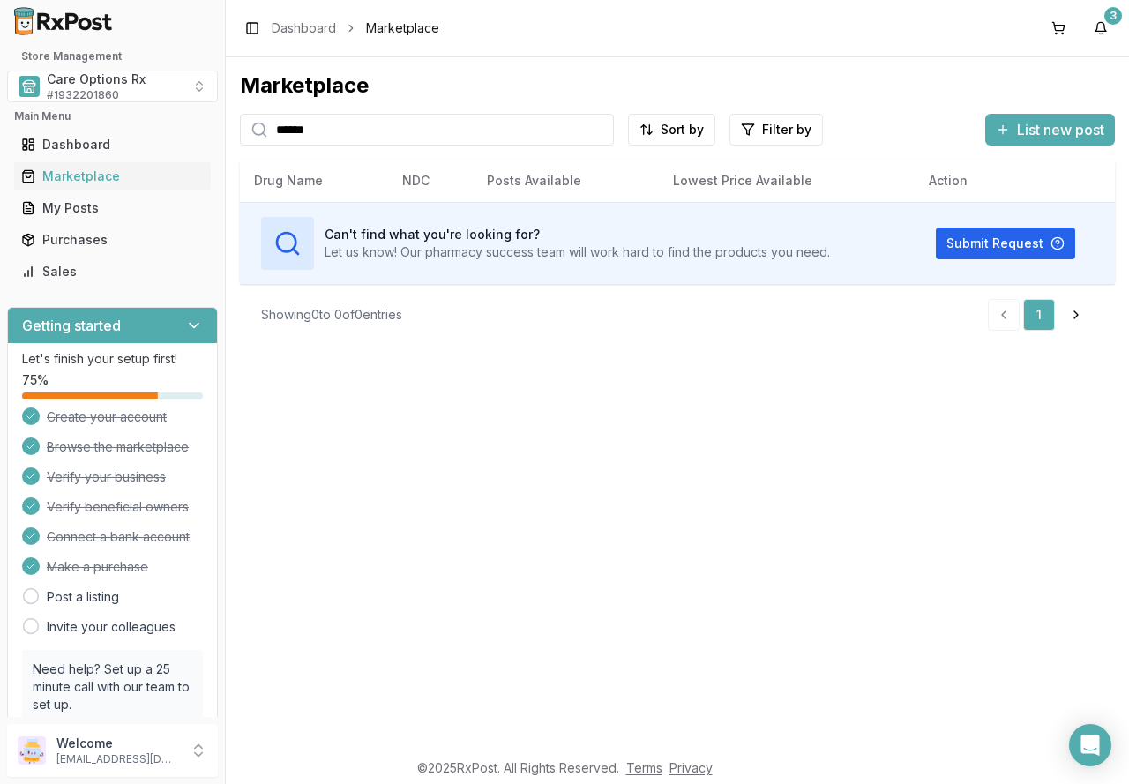
click at [474, 136] on input "******" at bounding box center [427, 130] width 374 height 32
click at [645, 414] on div "Marketplace ****** Sort by Filter by List new post Card Table Can't find what y…" at bounding box center [677, 403] width 903 height 692
click at [372, 136] on input "******" at bounding box center [427, 130] width 374 height 32
drag, startPoint x: 370, startPoint y: 131, endPoint x: 99, endPoint y: 117, distance: 271.2
click at [99, 117] on div "Store Management Care Options Rx # 1932201860 Main Menu Dashboard Marketplace M…" at bounding box center [564, 392] width 1129 height 784
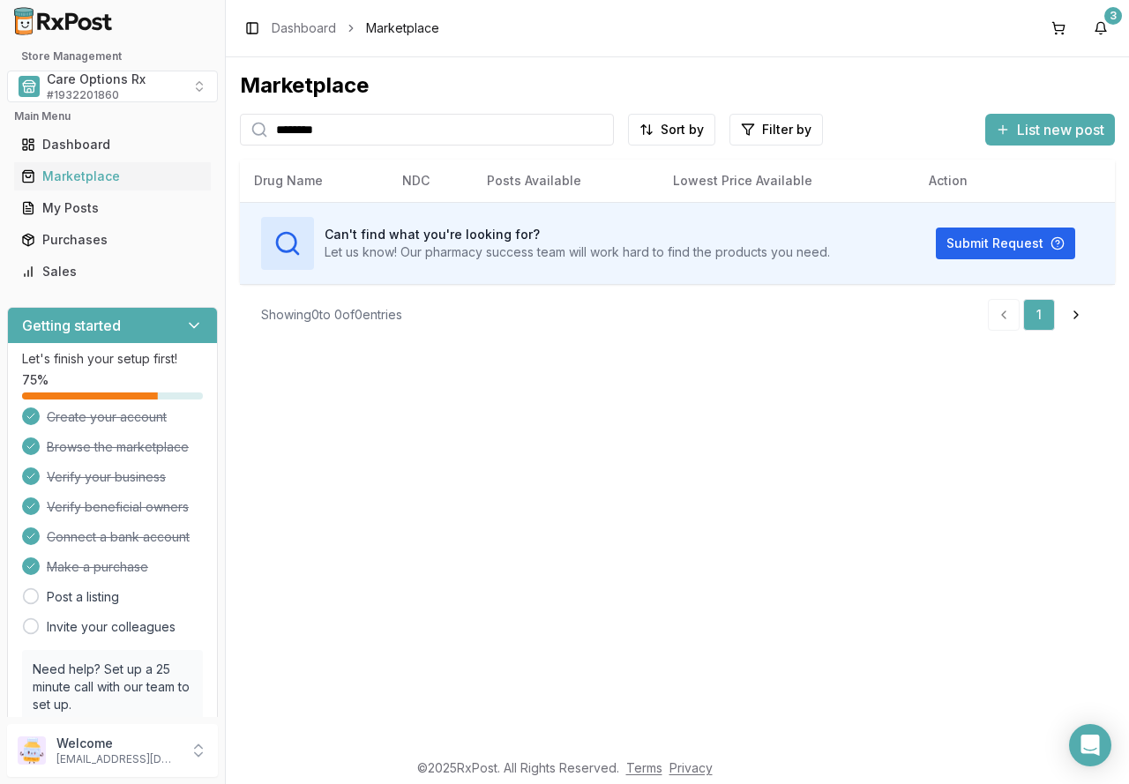
drag, startPoint x: 247, startPoint y: 128, endPoint x: 210, endPoint y: 128, distance: 37.1
click at [210, 128] on div "Store Management Care Options Rx # 1932201860 Main Menu Dashboard Marketplace M…" at bounding box center [564, 392] width 1129 height 784
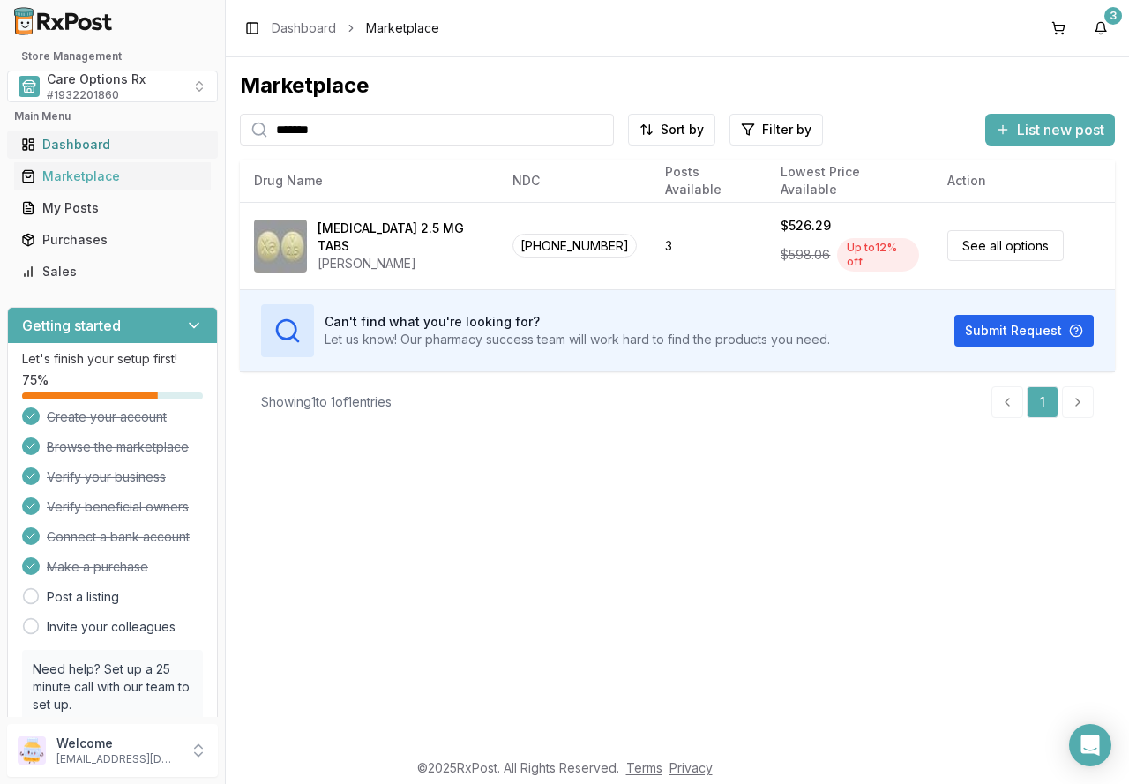
drag, startPoint x: 357, startPoint y: 133, endPoint x: 198, endPoint y: 133, distance: 159.7
click at [203, 133] on div "Store Management Care Options Rx # 1932201860 Main Menu Dashboard Marketplace M…" at bounding box center [564, 392] width 1129 height 784
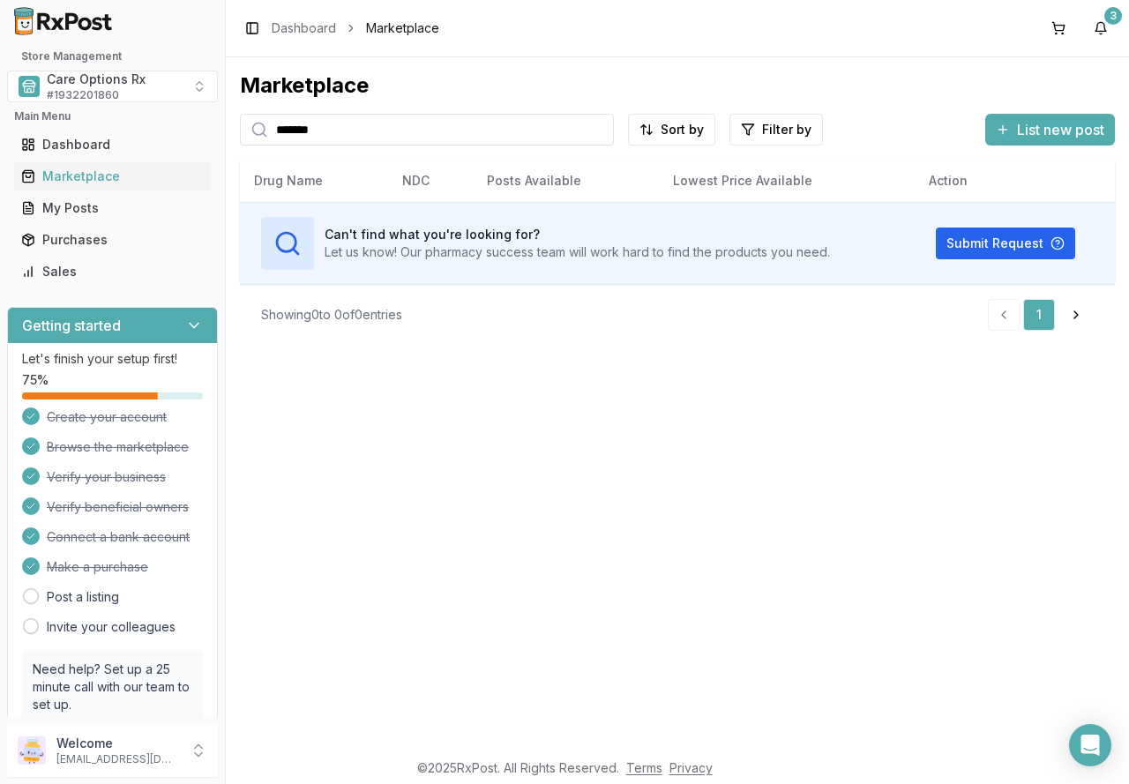
drag, startPoint x: 345, startPoint y: 126, endPoint x: 170, endPoint y: 122, distance: 174.7
click at [170, 122] on div "Store Management Care Options Rx # 1932201860 Main Menu Dashboard Marketplace M…" at bounding box center [564, 392] width 1129 height 784
type input "*********"
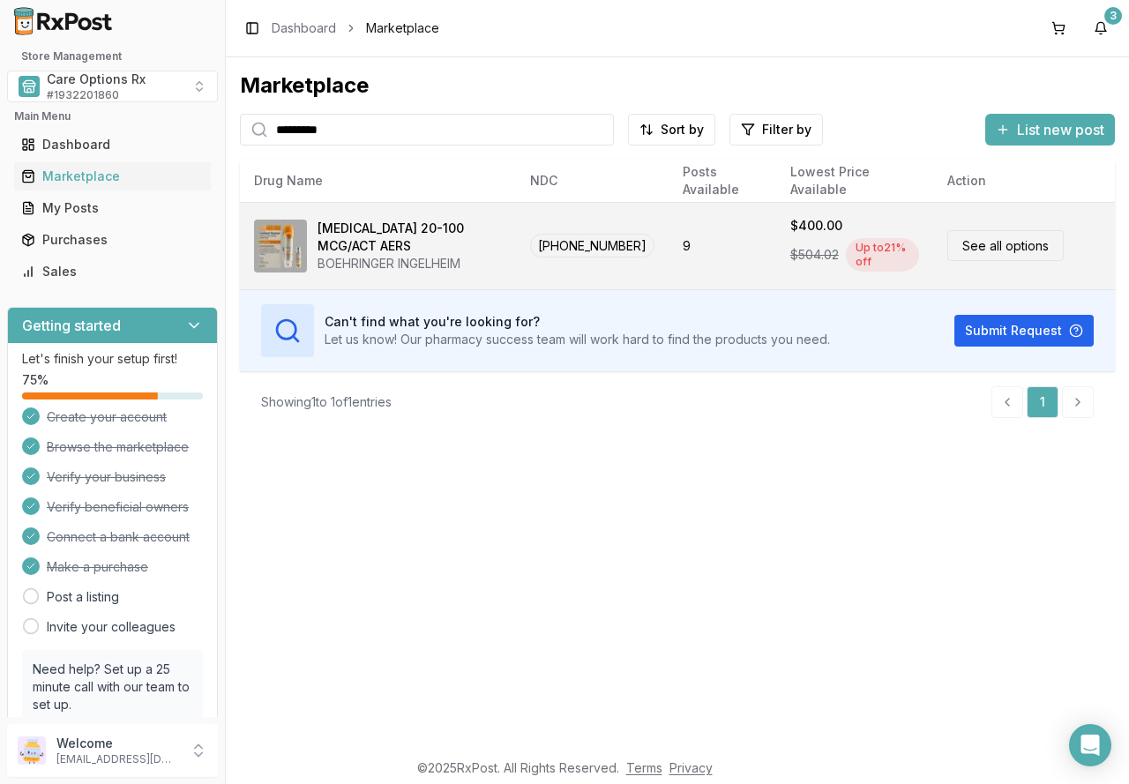
click at [977, 246] on link "See all options" at bounding box center [1006, 245] width 116 height 31
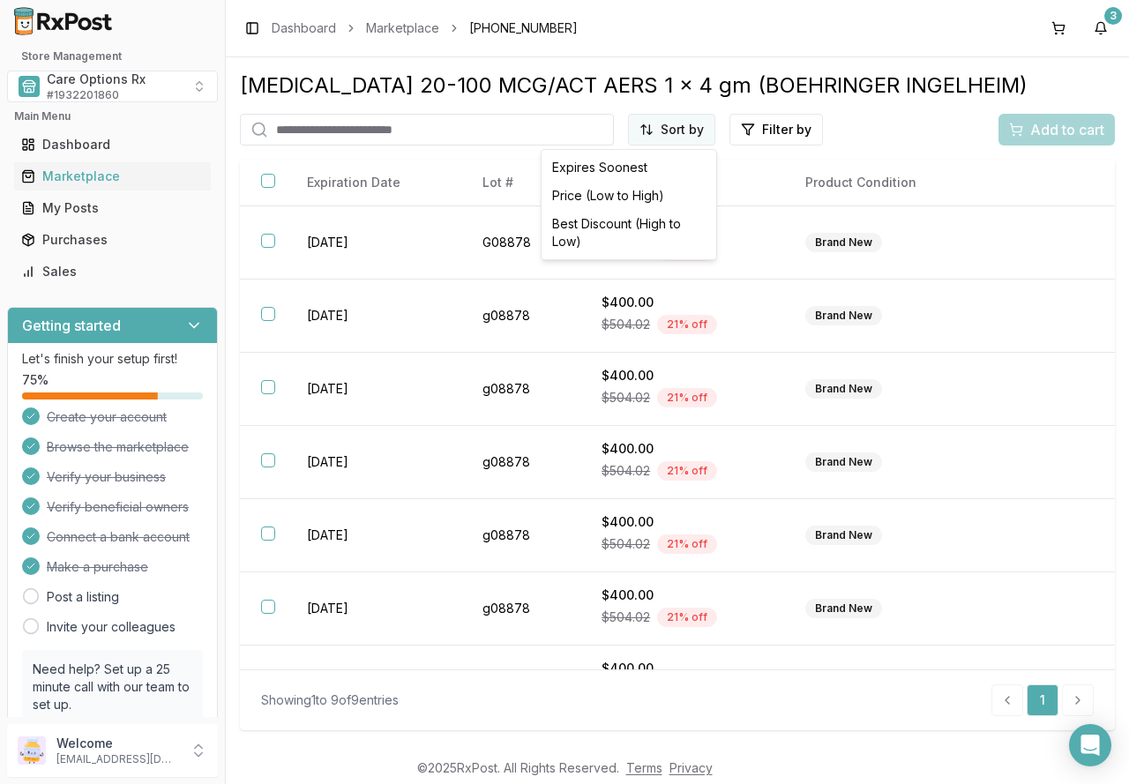
click at [700, 131] on html "Store Management Care Options Rx # 1932201860 Main Menu Dashboard Marketplace M…" at bounding box center [564, 392] width 1129 height 784
click at [626, 222] on div "Best Discount (High to Low)" at bounding box center [629, 233] width 168 height 46
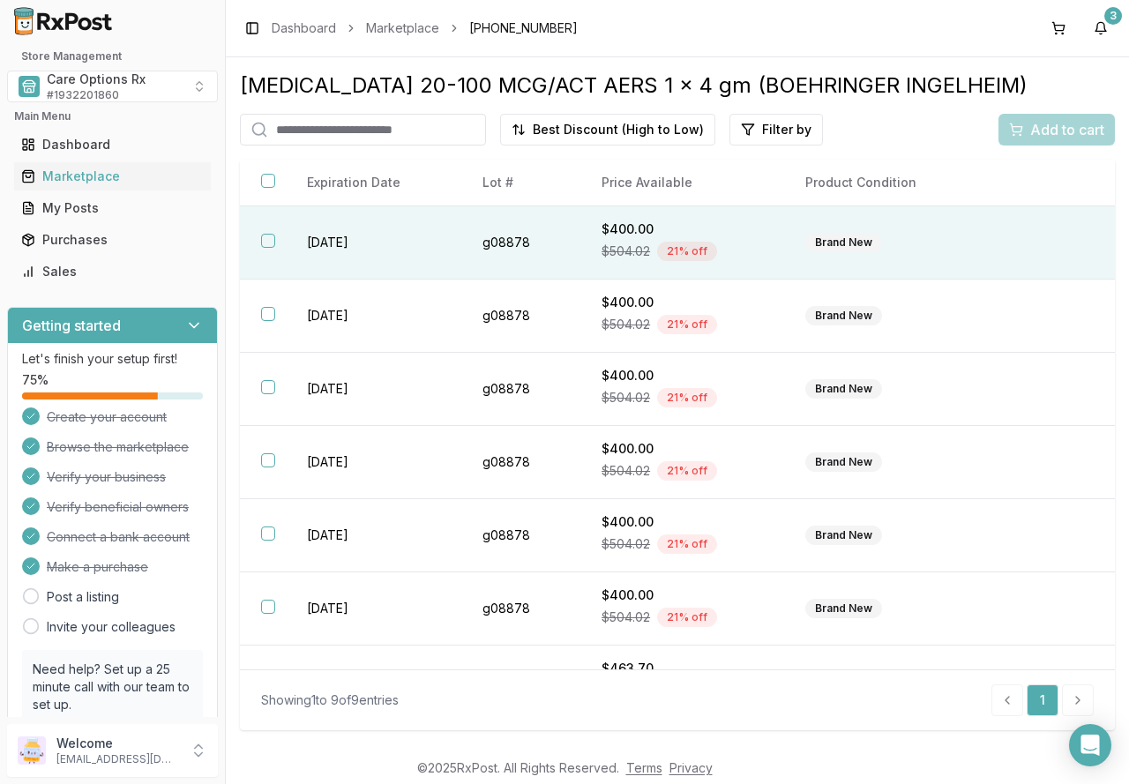
click at [270, 244] on button "button" at bounding box center [268, 241] width 14 height 14
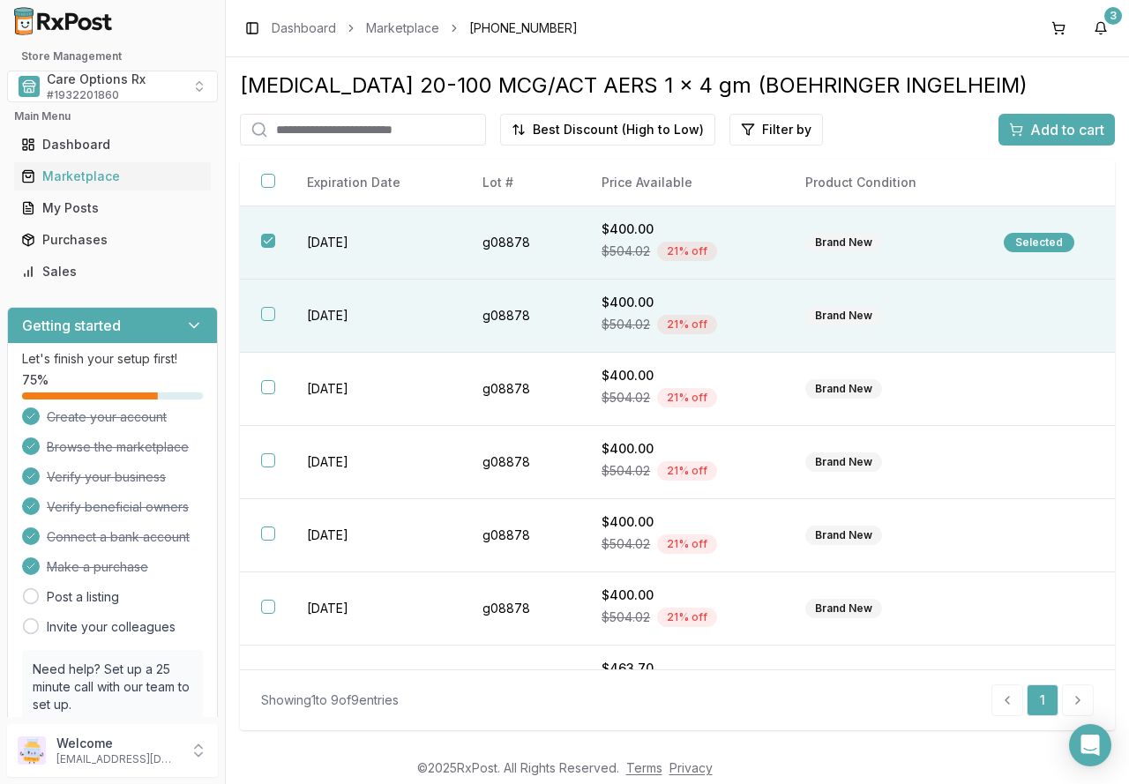
click at [264, 311] on button "button" at bounding box center [268, 314] width 14 height 14
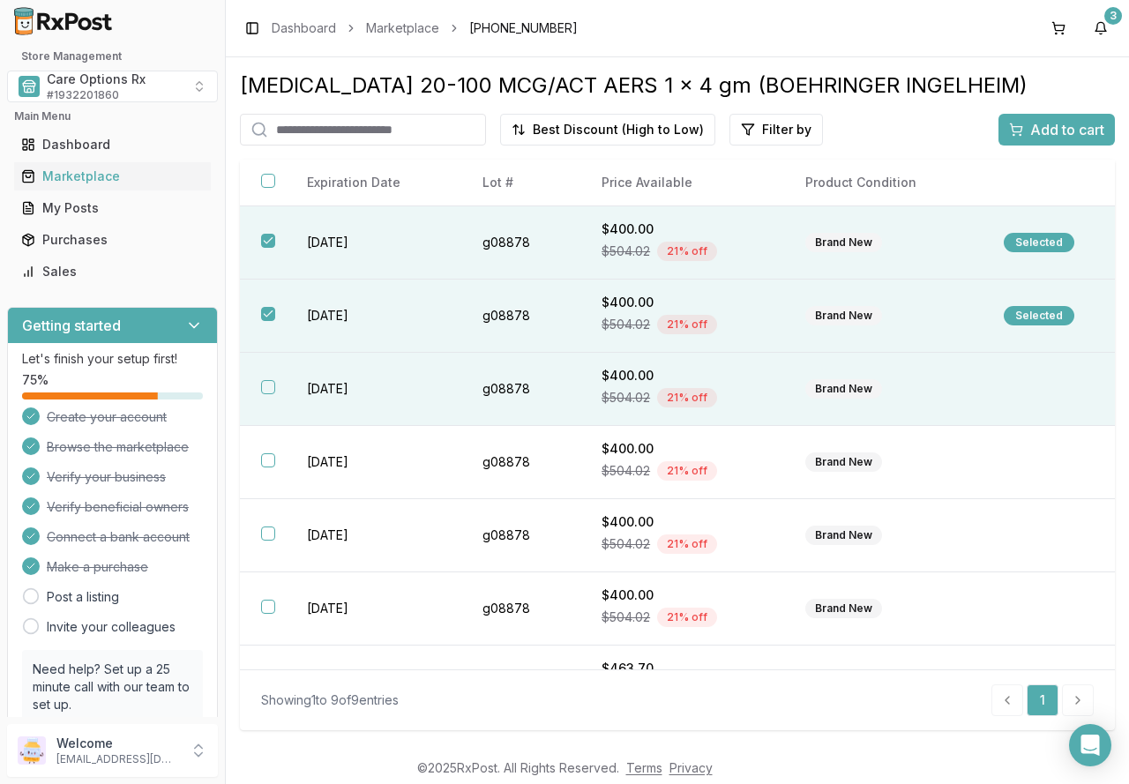
click at [269, 387] on button "button" at bounding box center [268, 387] width 14 height 14
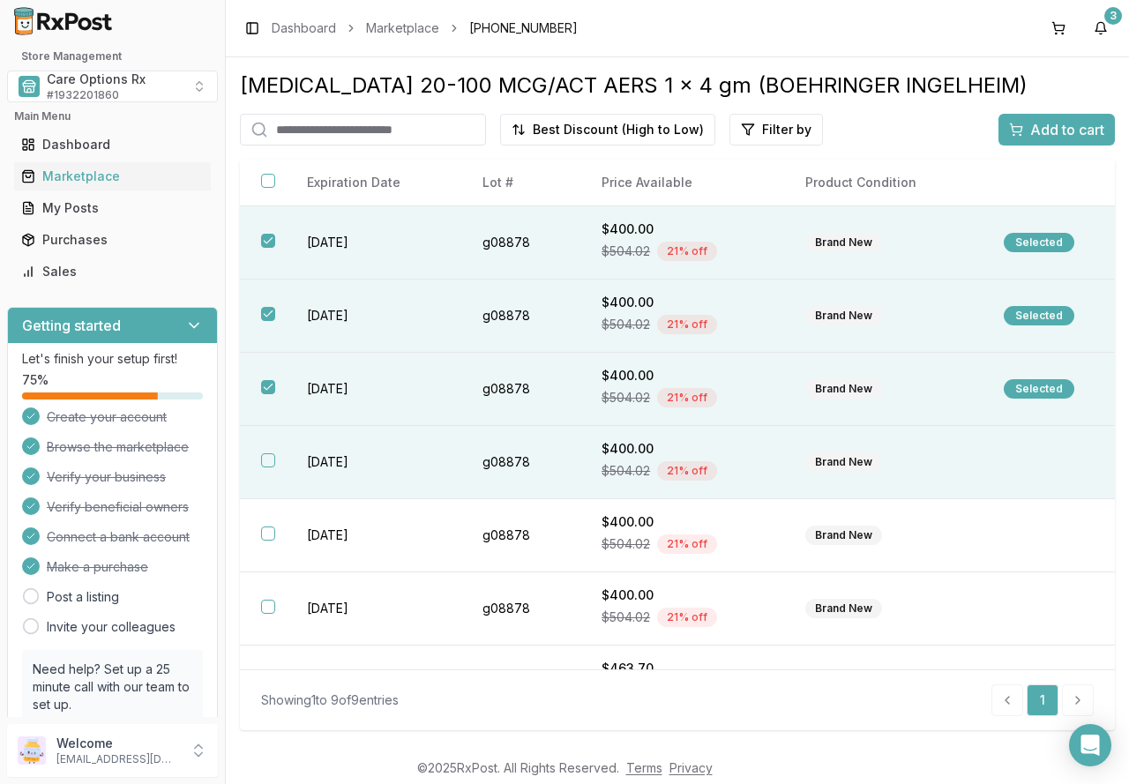
click at [271, 452] on th at bounding box center [263, 462] width 46 height 73
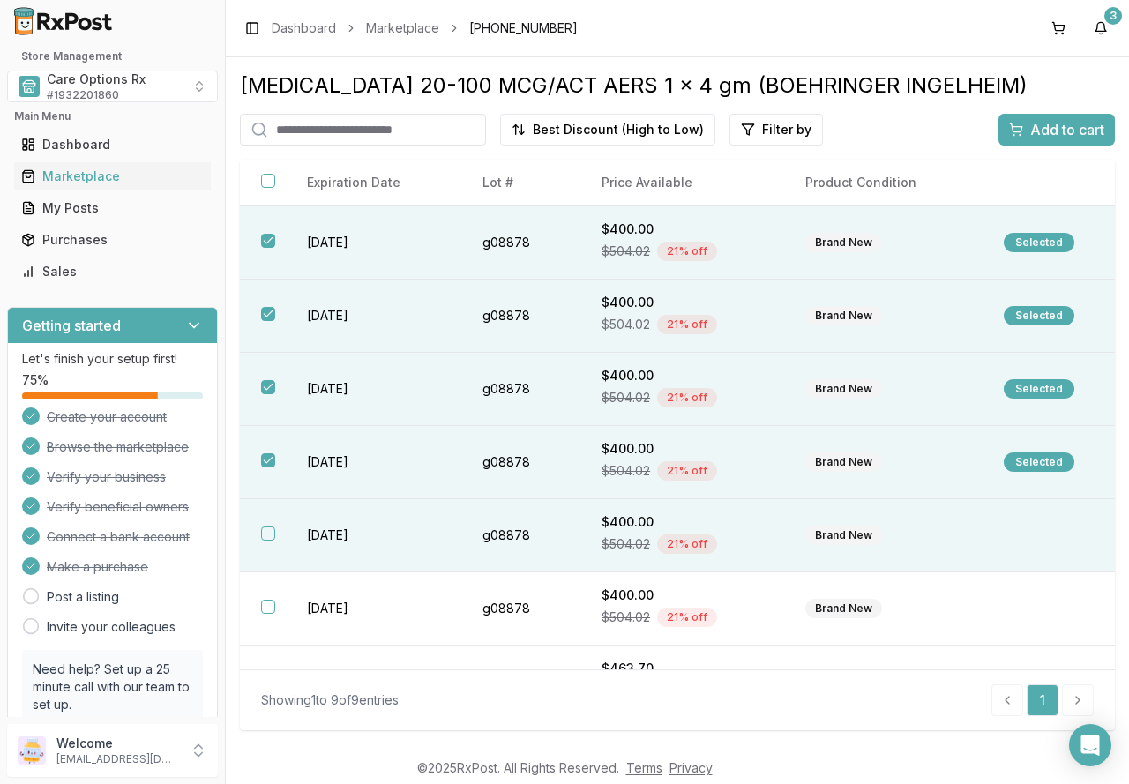
click at [265, 540] on button "button" at bounding box center [268, 534] width 14 height 14
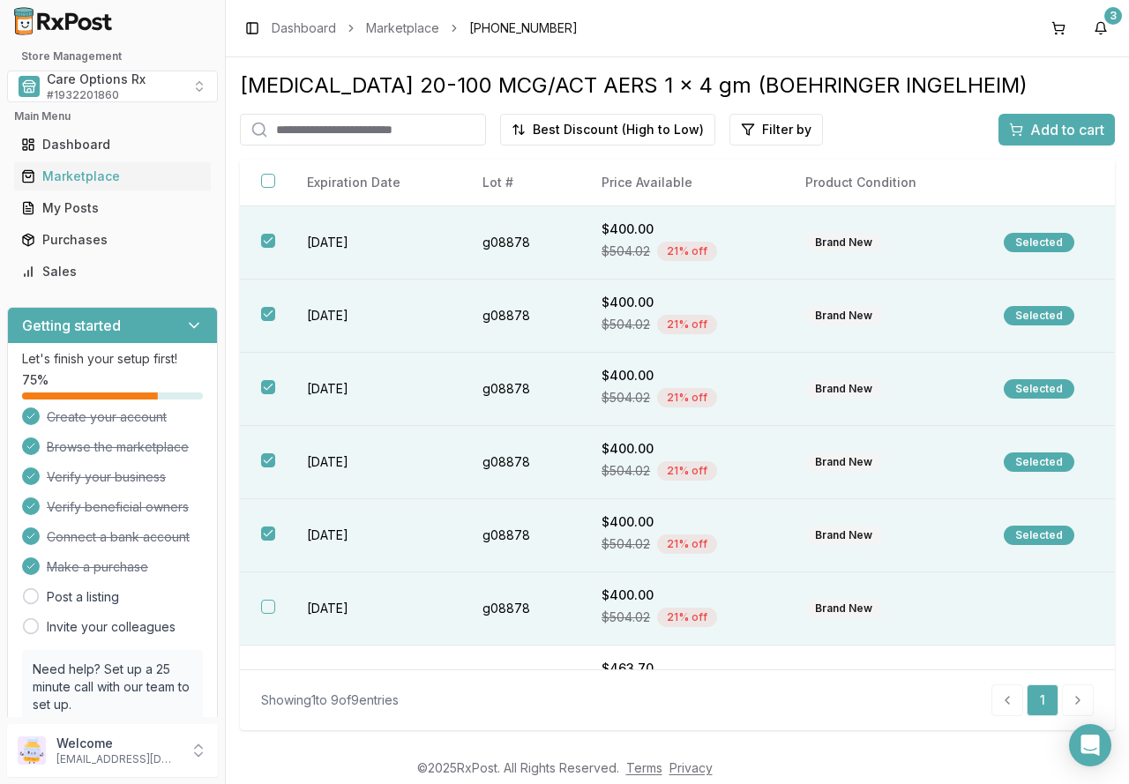
click at [264, 602] on button "button" at bounding box center [268, 607] width 14 height 14
click at [1040, 122] on span "Add to cart" at bounding box center [1067, 129] width 74 height 21
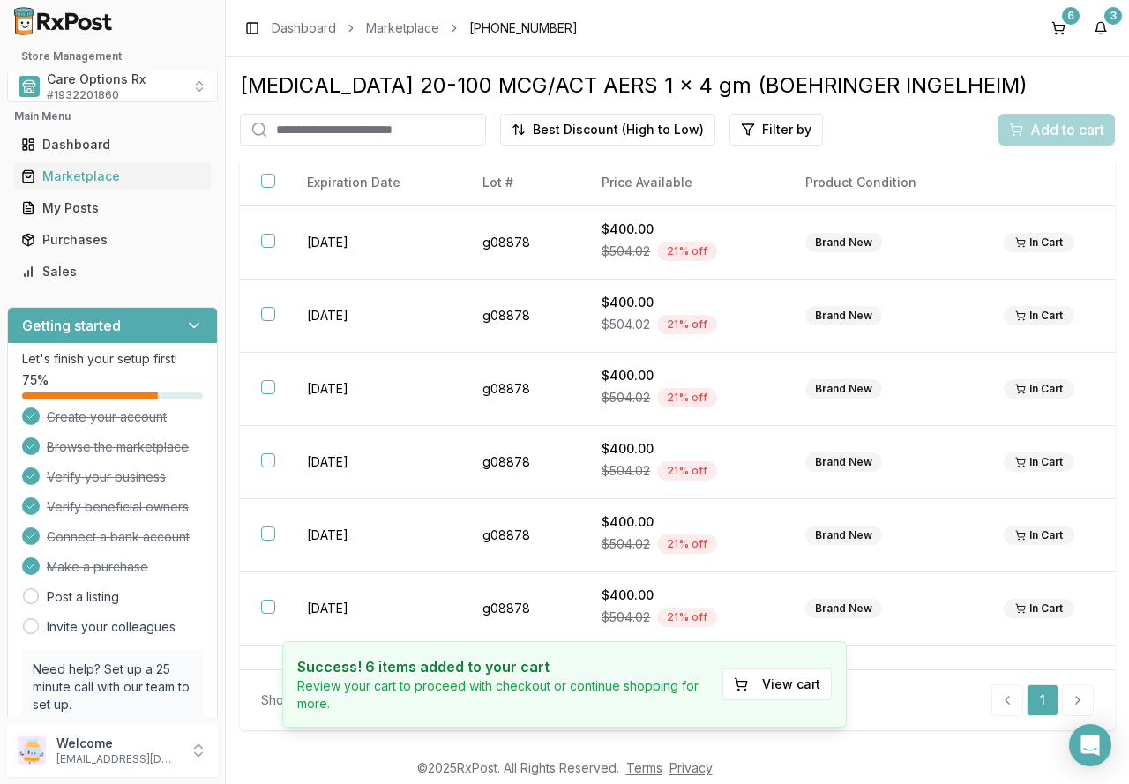
click at [1035, 131] on div "Add to cart" at bounding box center [1057, 130] width 116 height 32
click at [1057, 24] on button "6" at bounding box center [1059, 28] width 28 height 28
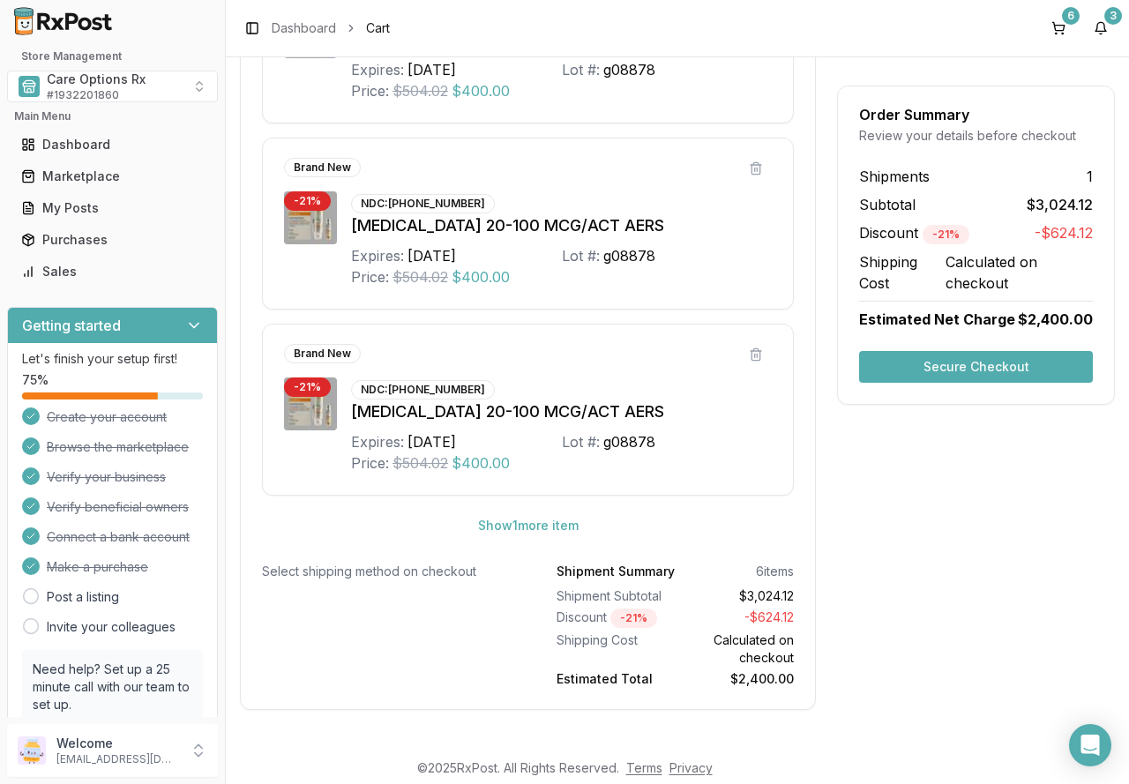
scroll to position [899, 0]
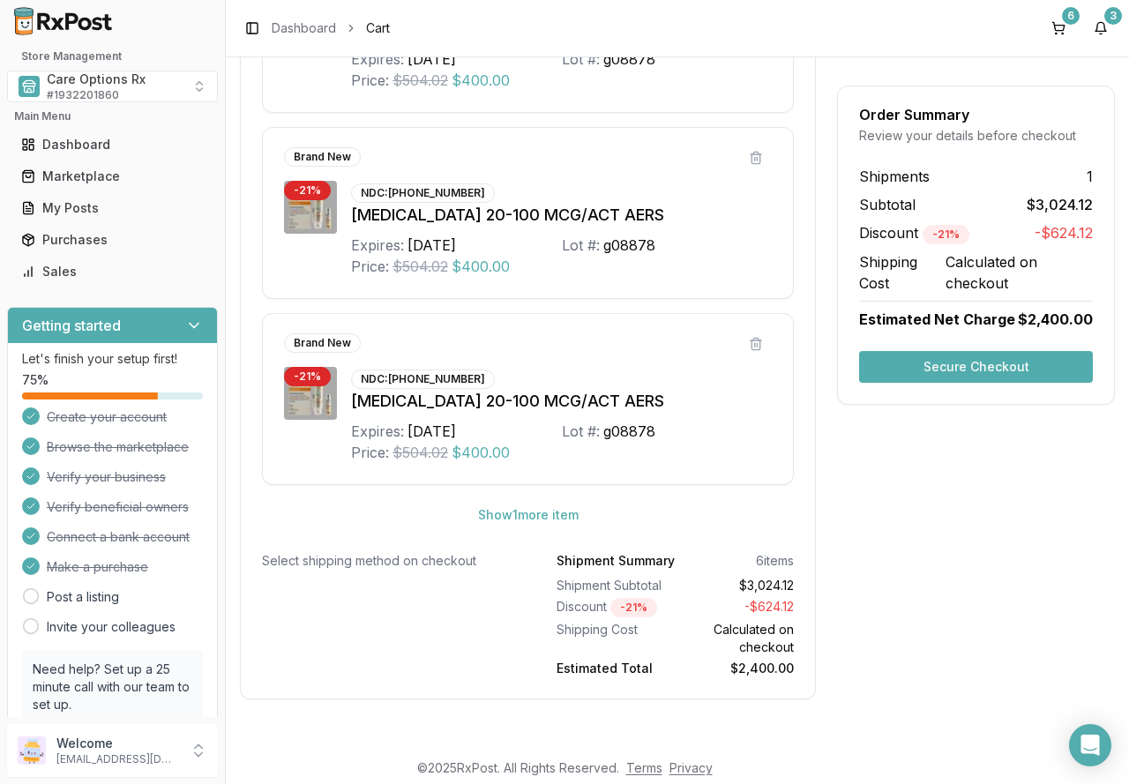
click at [974, 369] on button "Secure Checkout" at bounding box center [976, 367] width 234 height 32
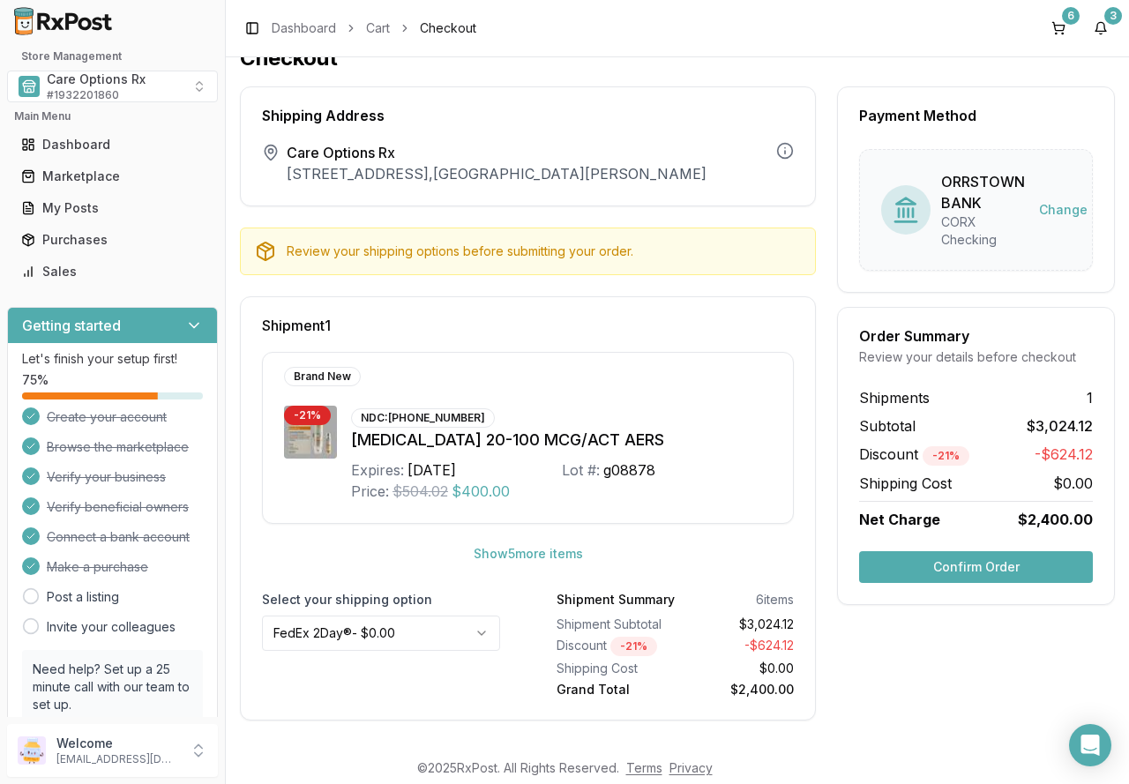
click at [980, 566] on button "Confirm Order" at bounding box center [976, 567] width 234 height 32
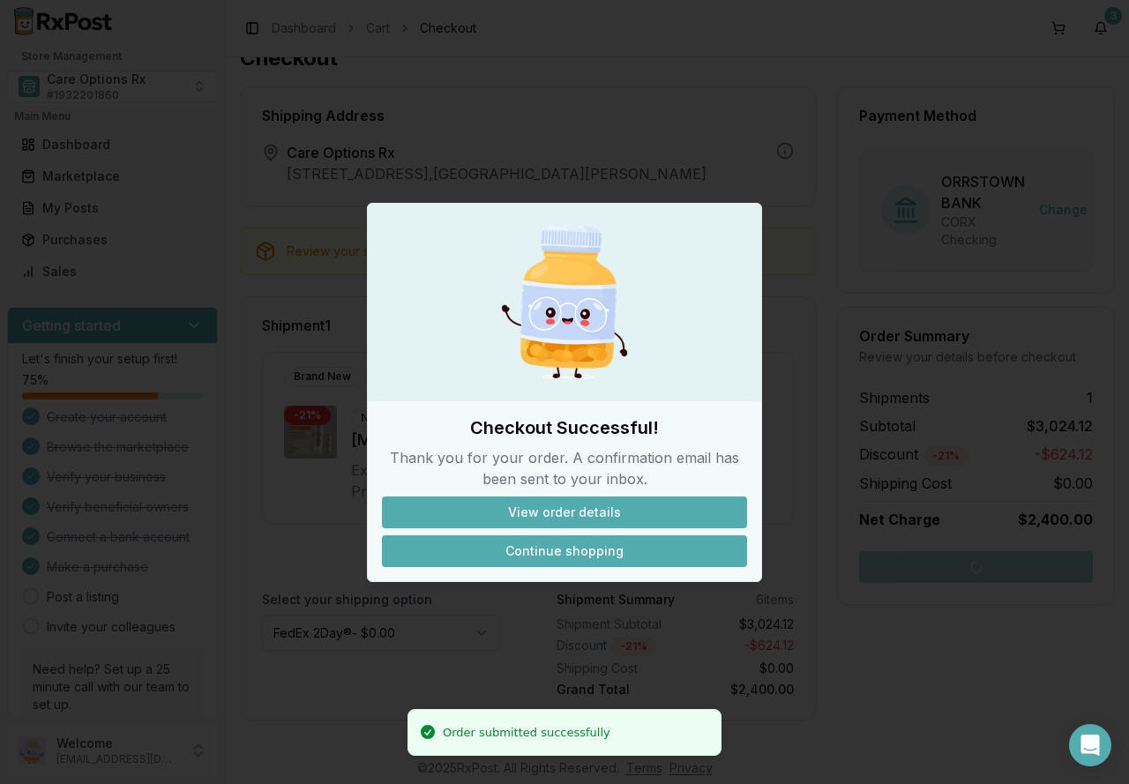
click at [557, 556] on button "Continue shopping" at bounding box center [564, 552] width 365 height 32
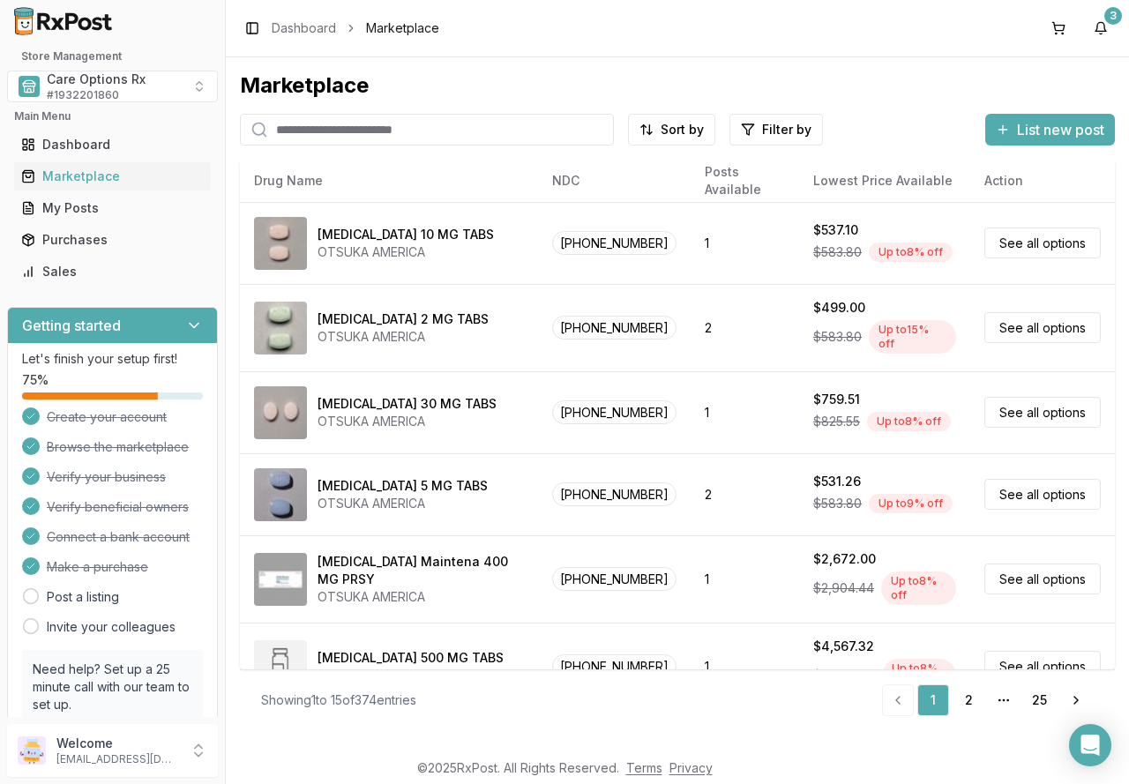
click at [364, 136] on input "search" at bounding box center [427, 130] width 374 height 32
paste input "**********"
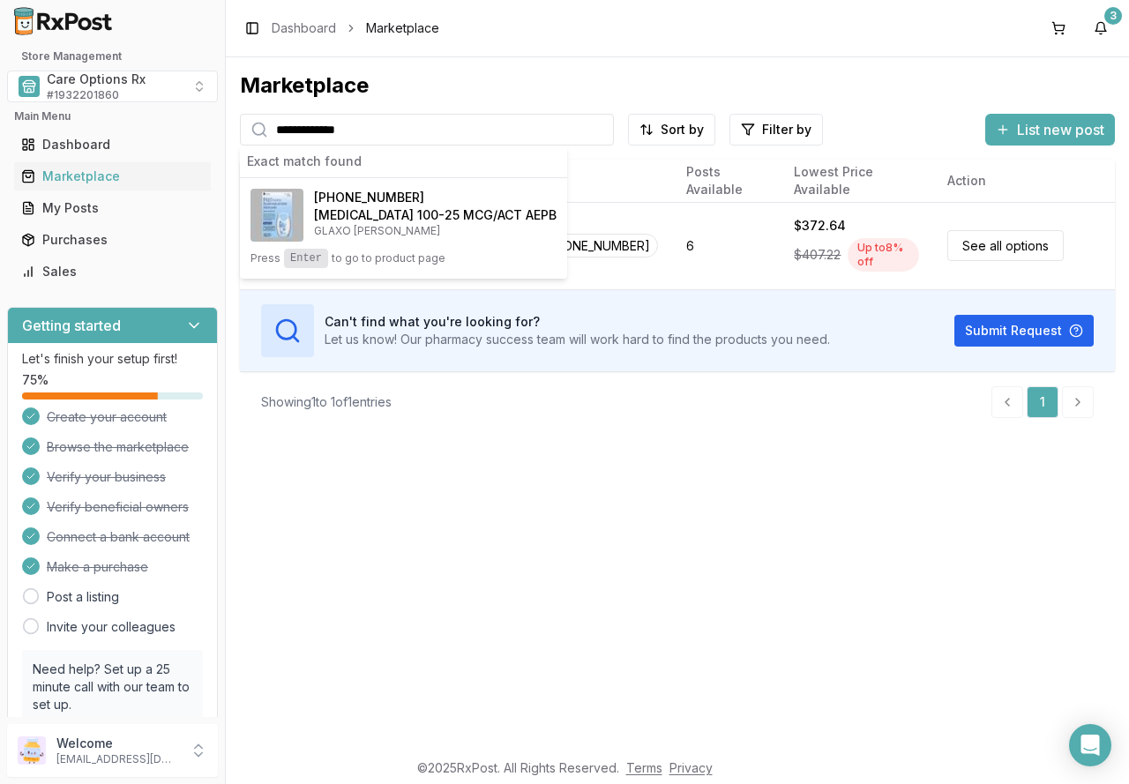
click at [671, 539] on div "**********" at bounding box center [677, 403] width 903 height 692
click at [719, 499] on div "**********" at bounding box center [677, 403] width 903 height 692
click at [813, 461] on div "**********" at bounding box center [677, 403] width 903 height 692
drag, startPoint x: 371, startPoint y: 131, endPoint x: 208, endPoint y: 138, distance: 162.5
click at [208, 138] on div "**********" at bounding box center [564, 392] width 1129 height 784
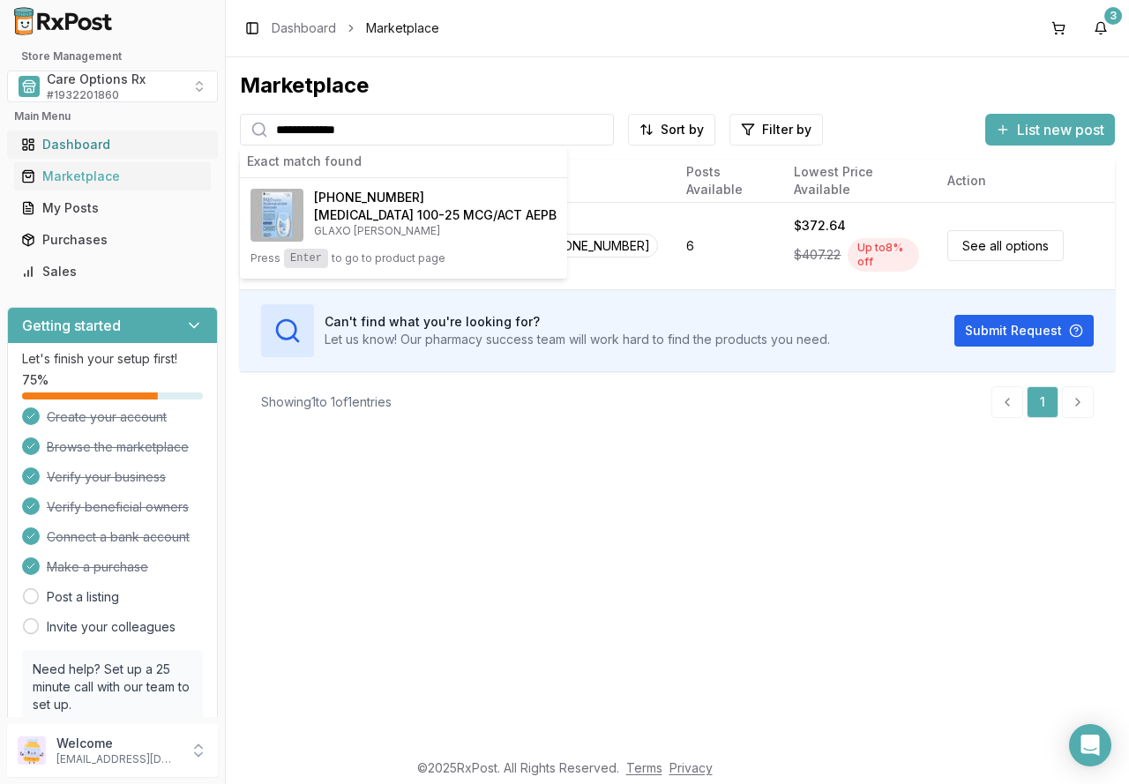
paste input "search"
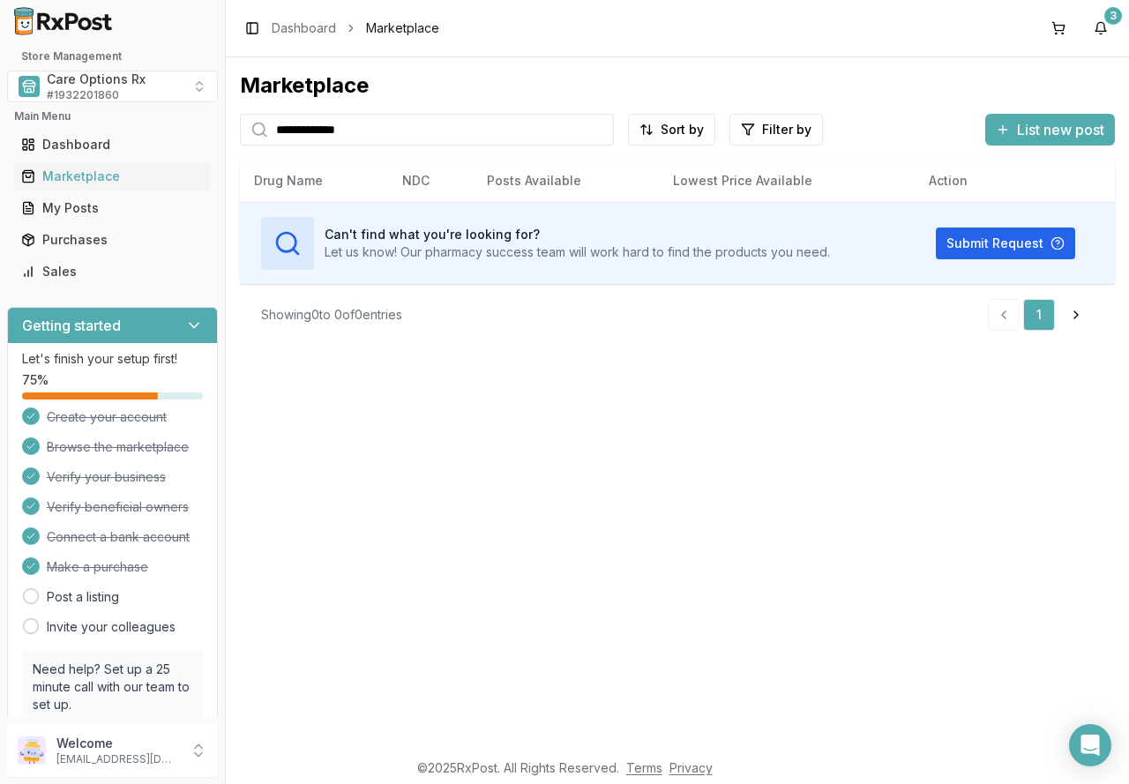
type input "**********"
drag, startPoint x: 599, startPoint y: 130, endPoint x: 507, endPoint y: 130, distance: 91.8
click at [600, 130] on input "**********" at bounding box center [427, 130] width 374 height 32
click at [401, 117] on input "search" at bounding box center [427, 130] width 374 height 32
type input "********"
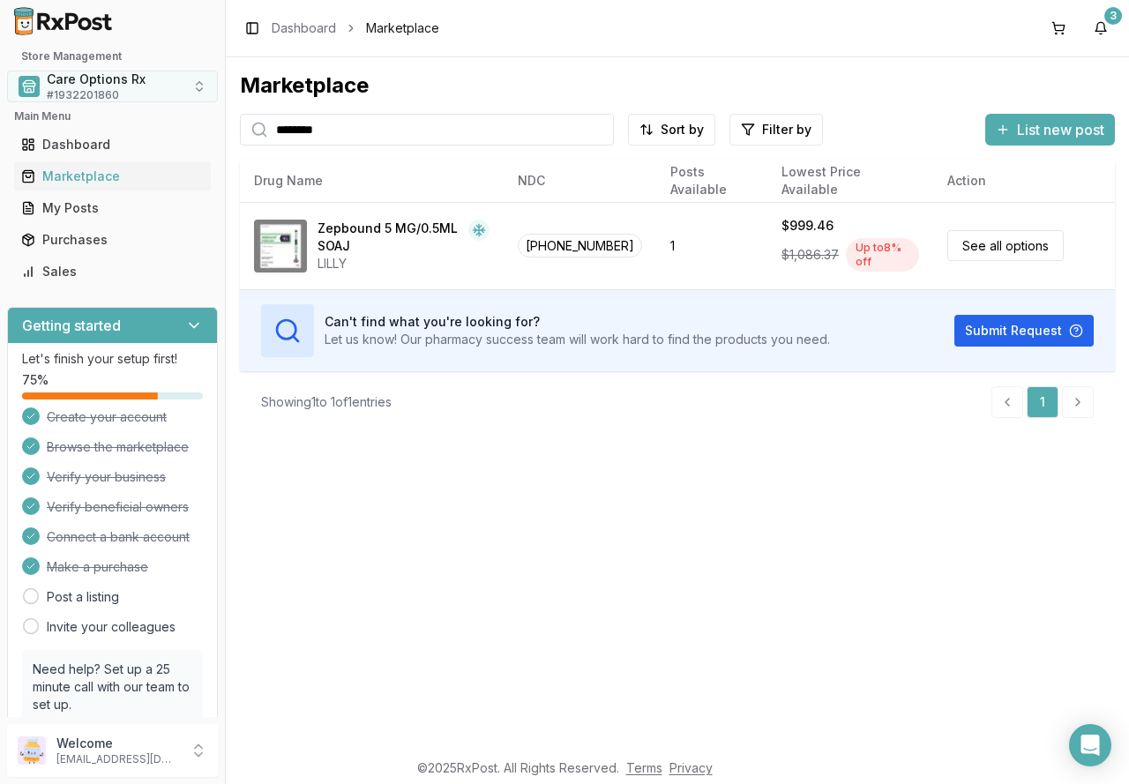
click at [154, 82] on button "Care Options Rx # 1932201860" at bounding box center [112, 87] width 211 height 32
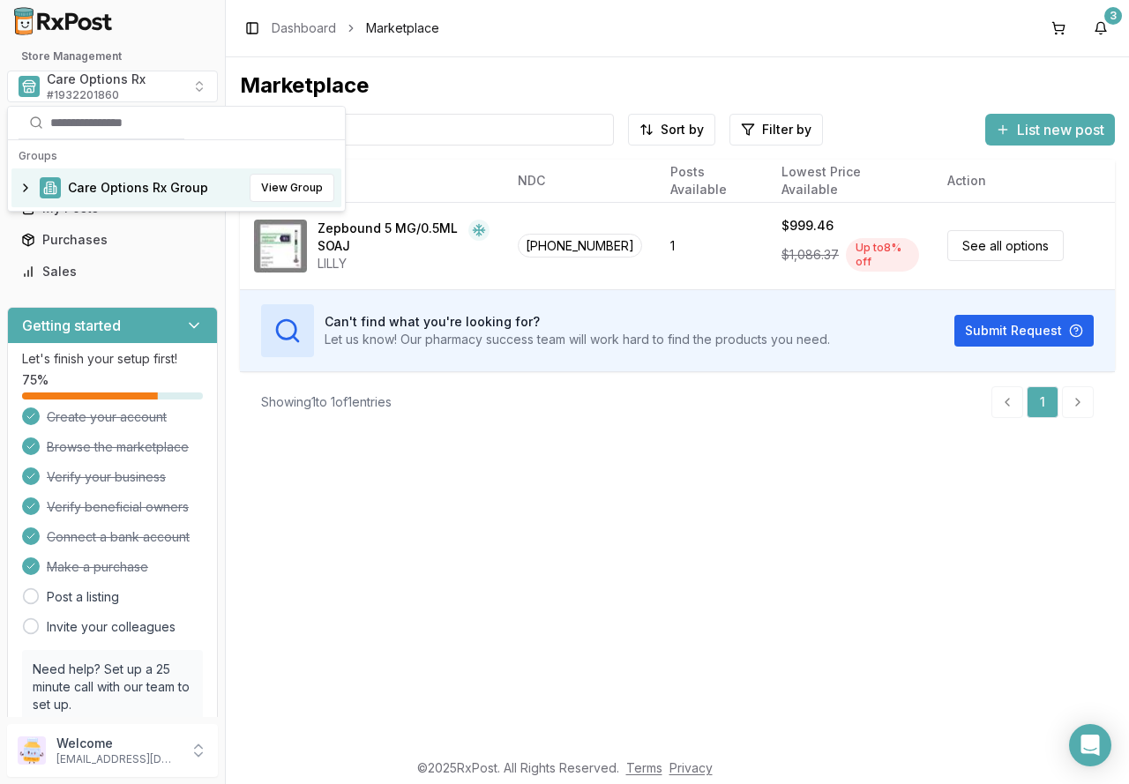
click at [146, 190] on span "Care Options Rx Group" at bounding box center [138, 188] width 140 height 18
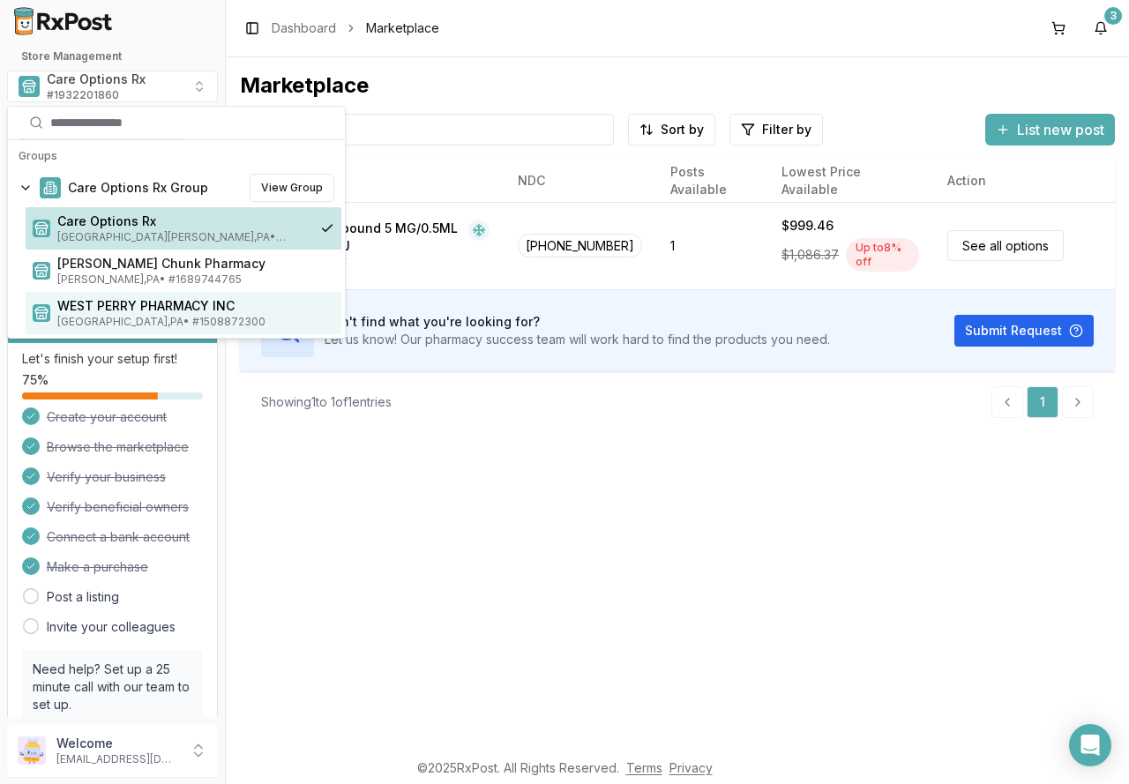
click at [107, 309] on span "WEST PERRY PHARMACY INC" at bounding box center [195, 306] width 277 height 18
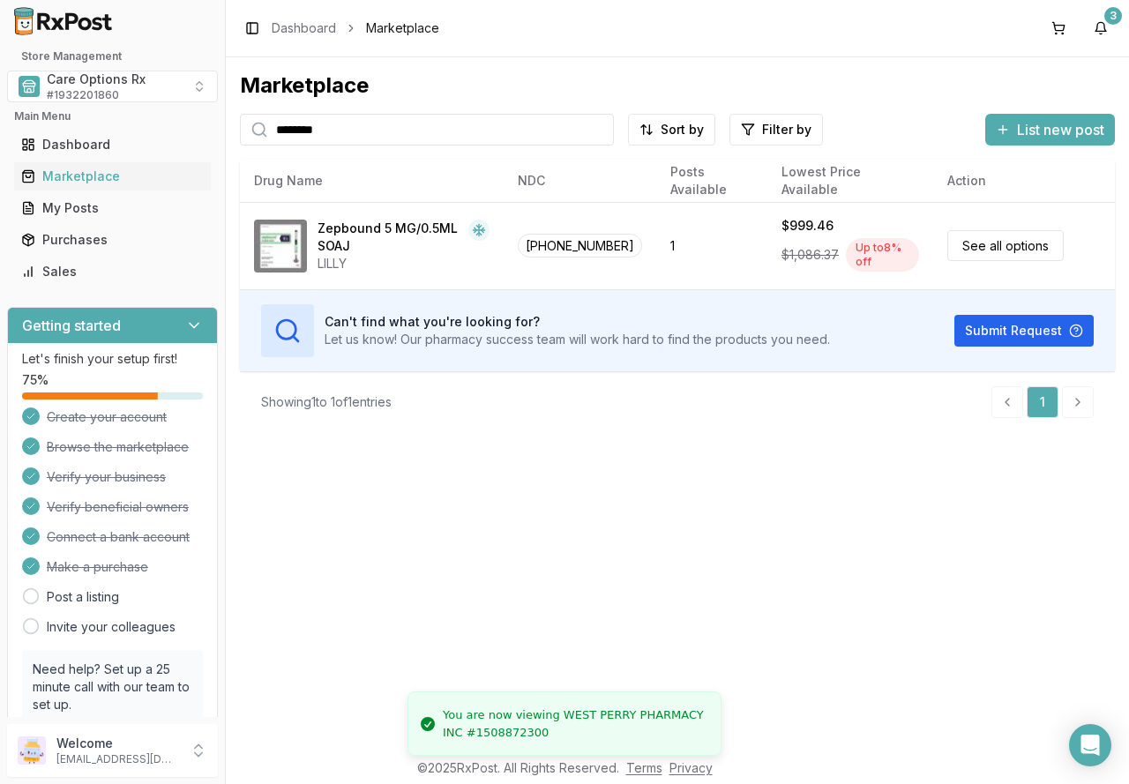
click at [647, 542] on div "Marketplace ******** Sort by Filter by List new post Card Table NDC: 00002-2495…" at bounding box center [677, 403] width 903 height 692
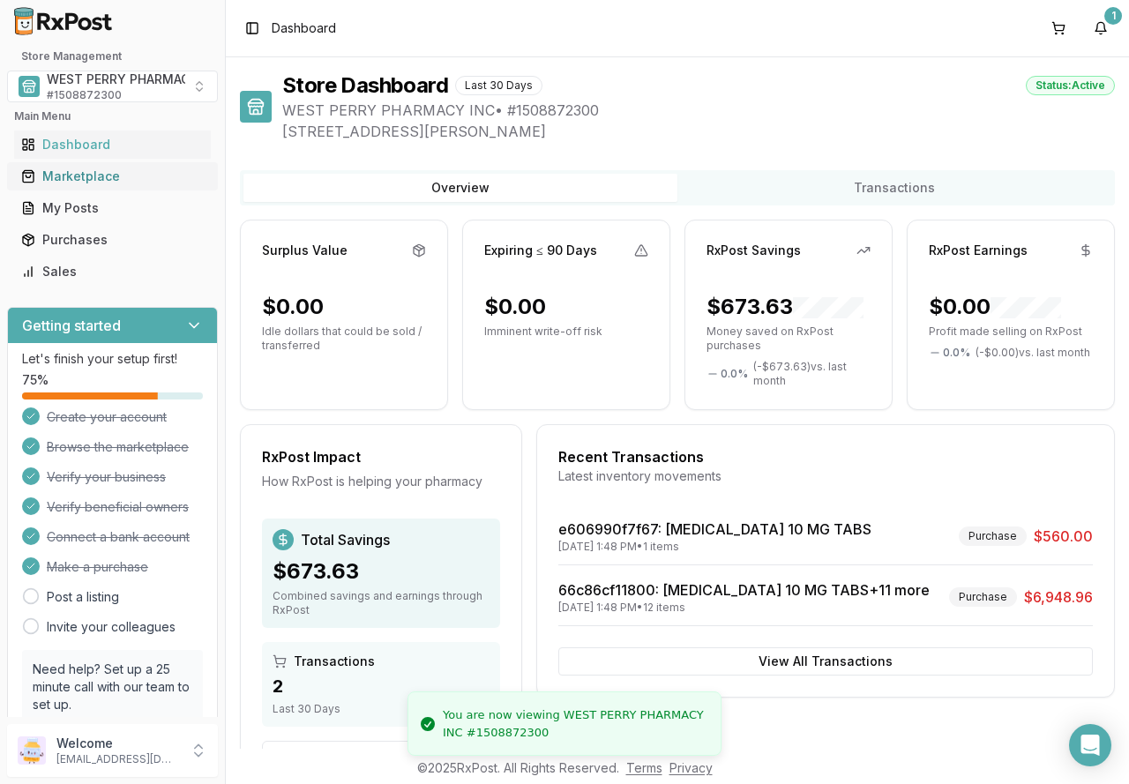
click at [69, 183] on div "Marketplace" at bounding box center [112, 177] width 183 height 18
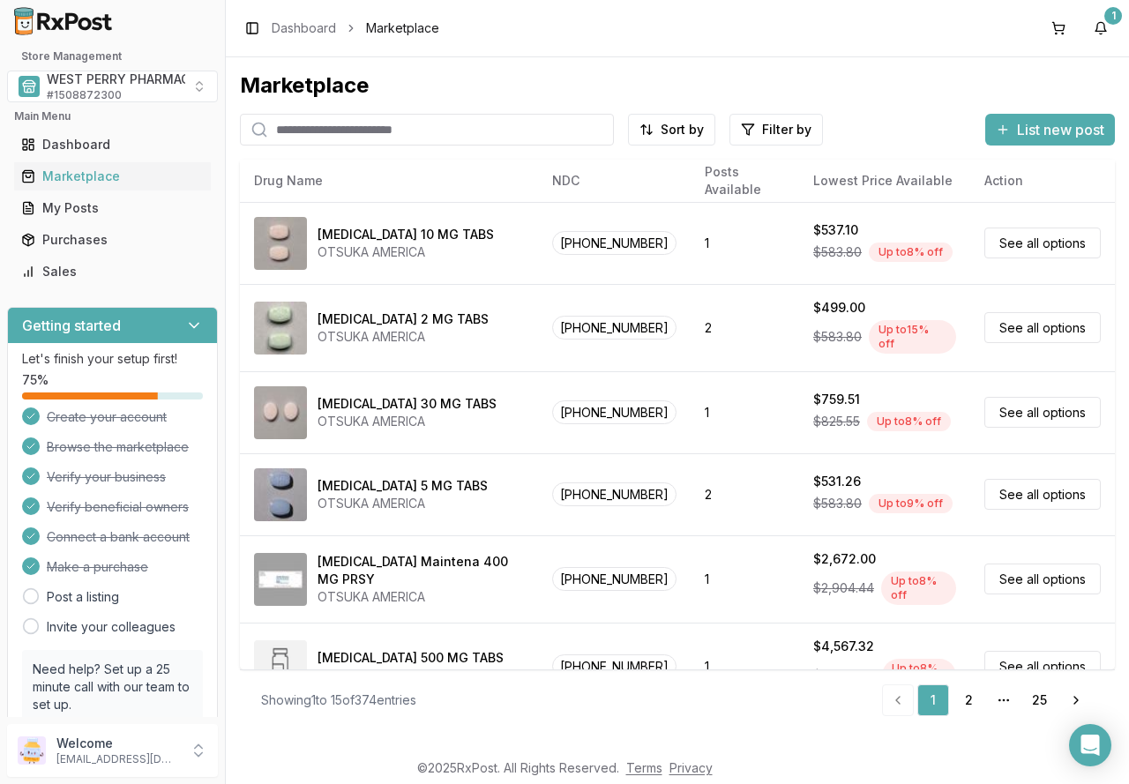
click at [371, 132] on input "search" at bounding box center [427, 130] width 374 height 32
type input "********"
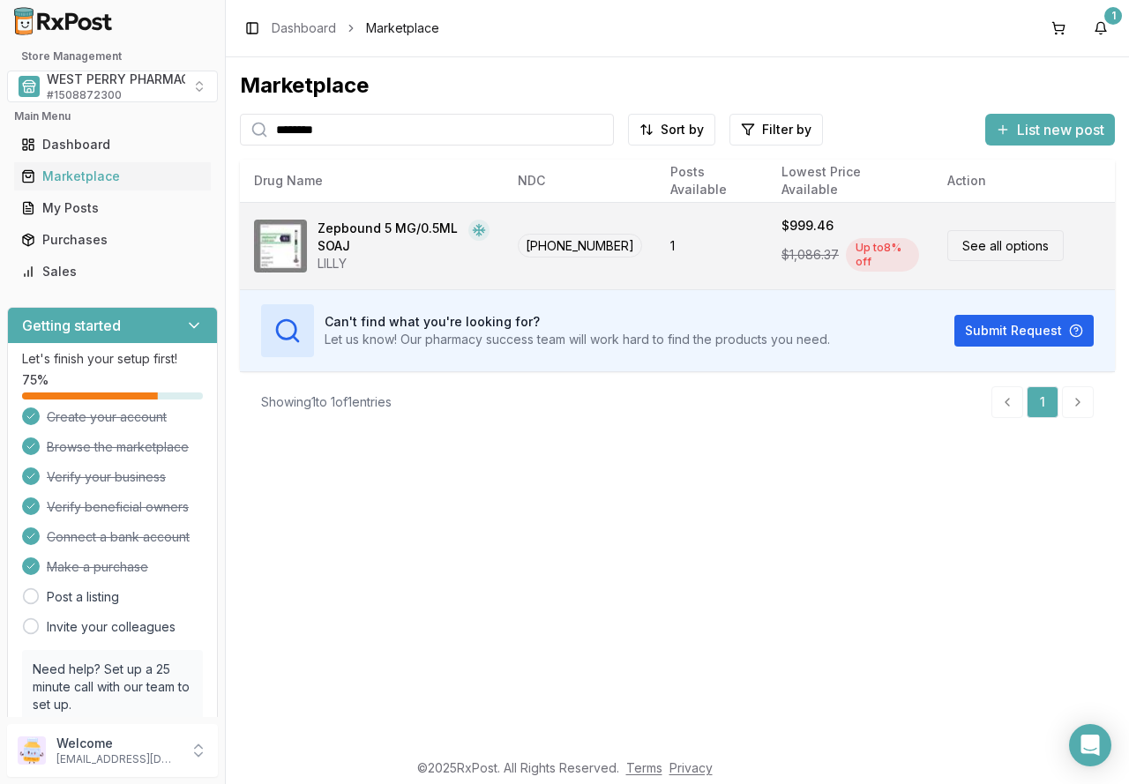
click at [992, 246] on link "See all options" at bounding box center [1006, 245] width 116 height 31
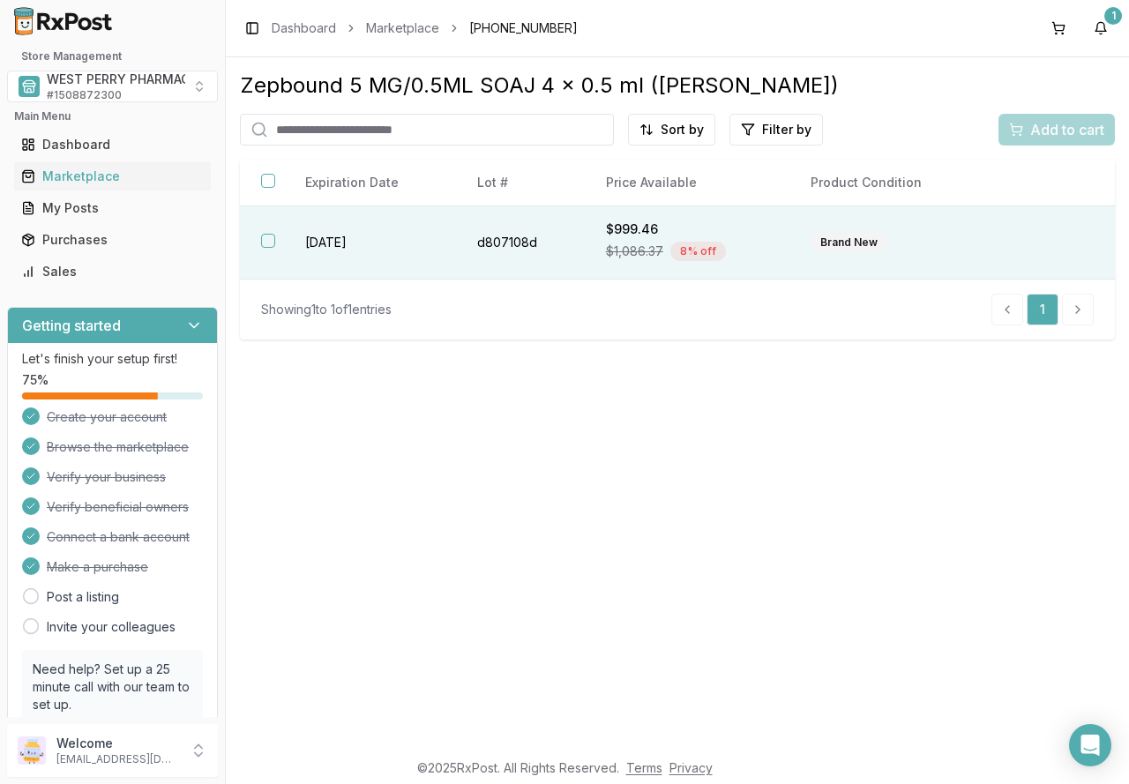
click at [274, 243] on button "button" at bounding box center [268, 241] width 14 height 14
click at [1028, 129] on div "Add to cart" at bounding box center [1056, 129] width 95 height 21
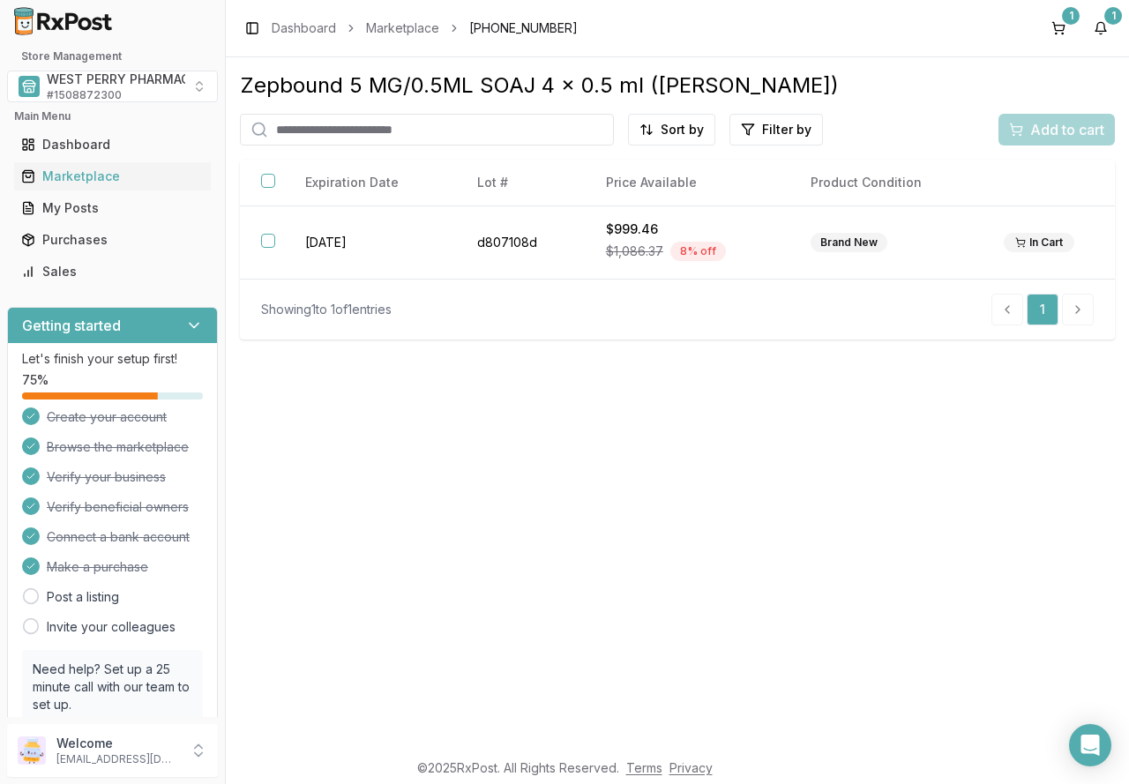
click at [357, 128] on input "search" at bounding box center [427, 130] width 374 height 32
type input "*******"
click at [357, 128] on input "*******" at bounding box center [427, 130] width 374 height 32
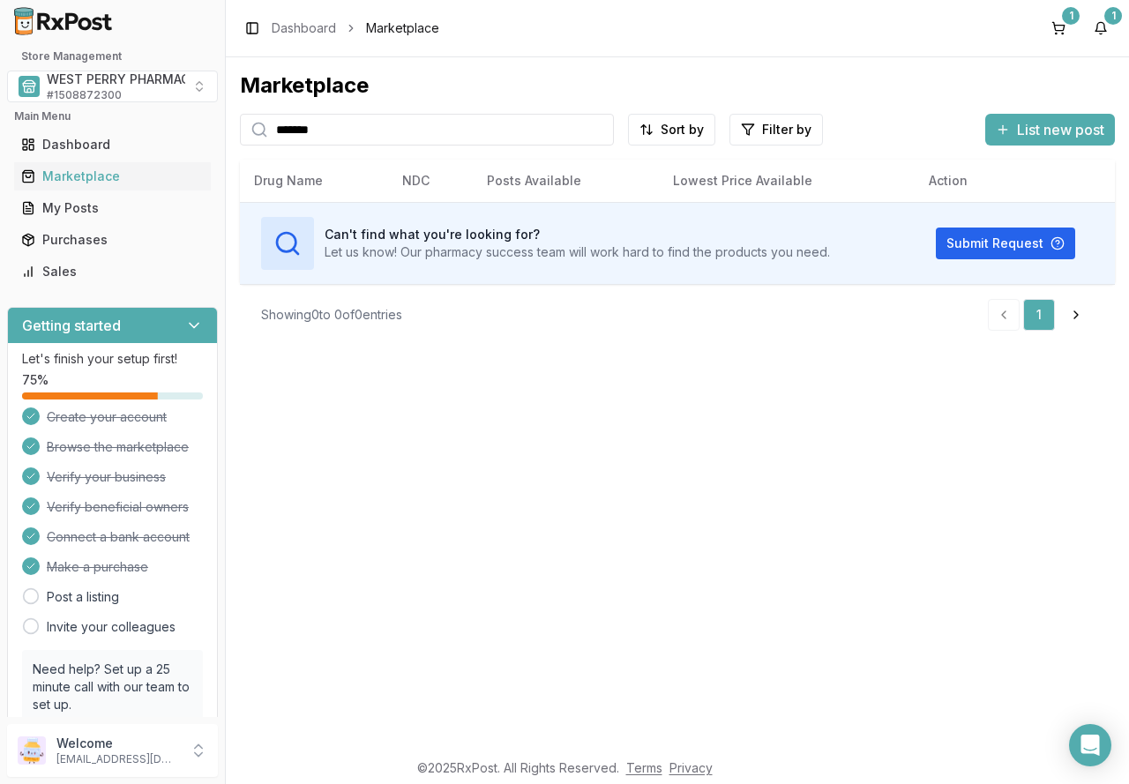
click at [357, 128] on input "*******" at bounding box center [427, 130] width 374 height 32
drag, startPoint x: 329, startPoint y: 131, endPoint x: 224, endPoint y: 128, distance: 105.0
click at [230, 129] on div "Marketplace ****** Sort by Filter by List new post Card Table Can't find what y…" at bounding box center [677, 403] width 903 height 692
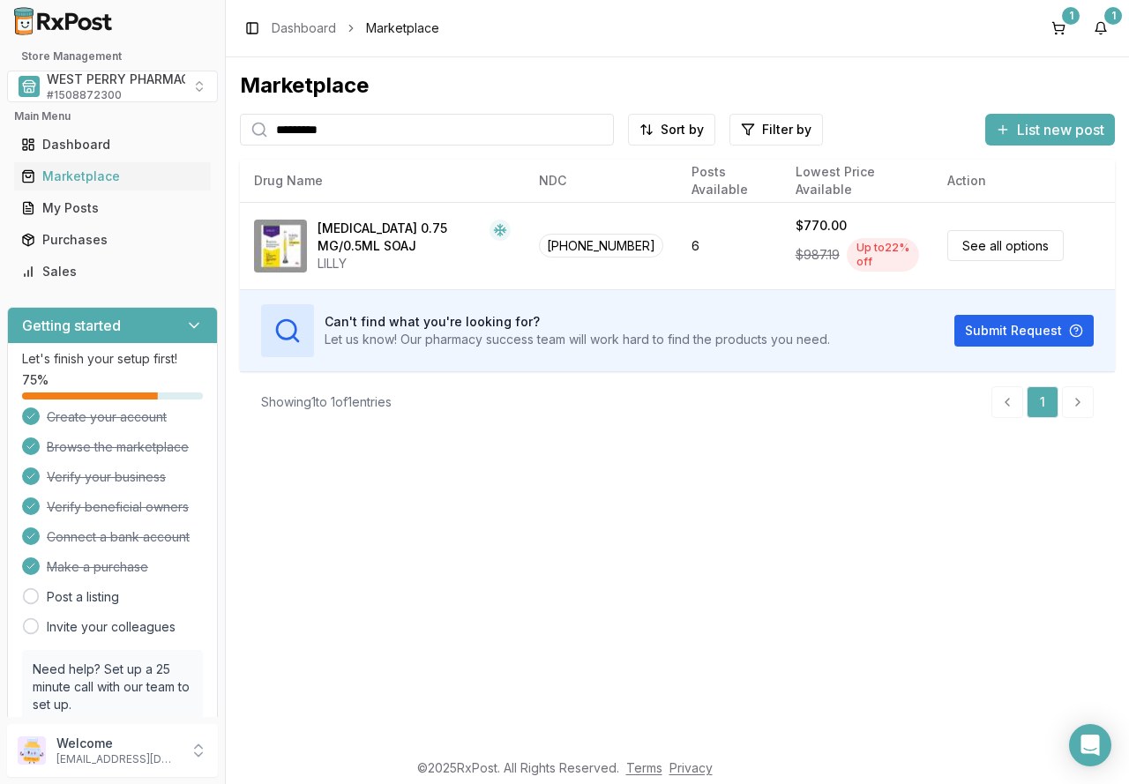
type input "*********"
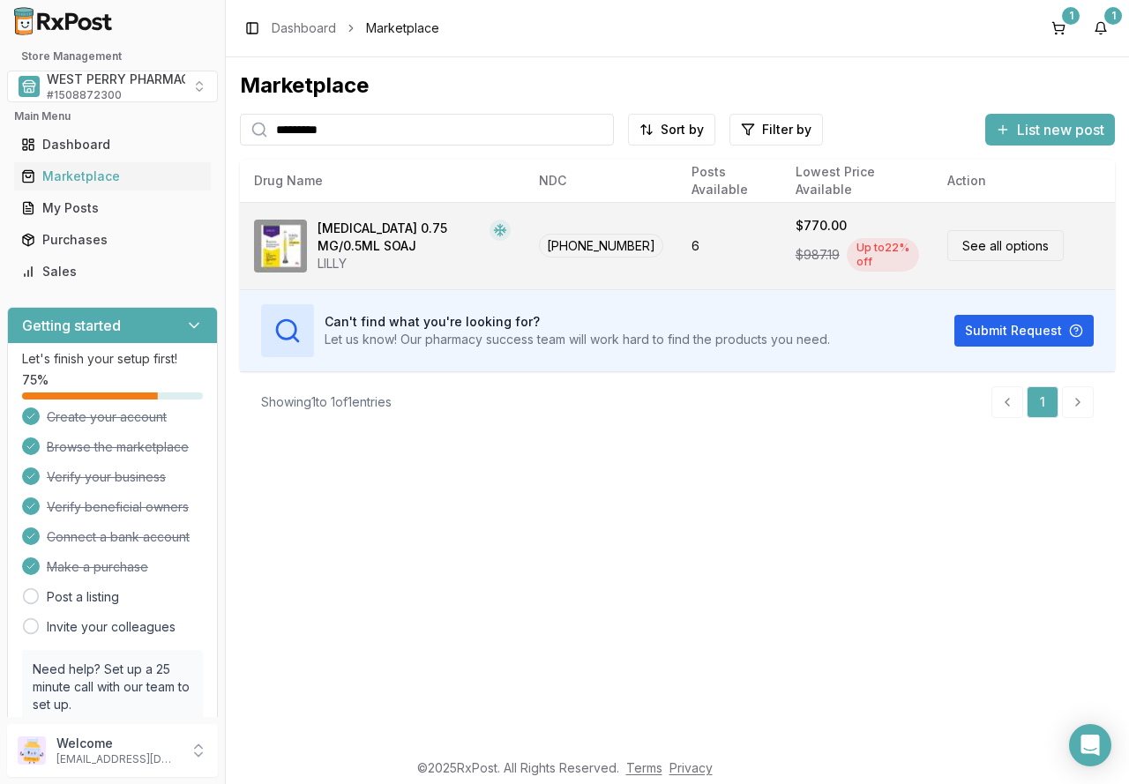
click at [998, 241] on link "See all options" at bounding box center [1006, 245] width 116 height 31
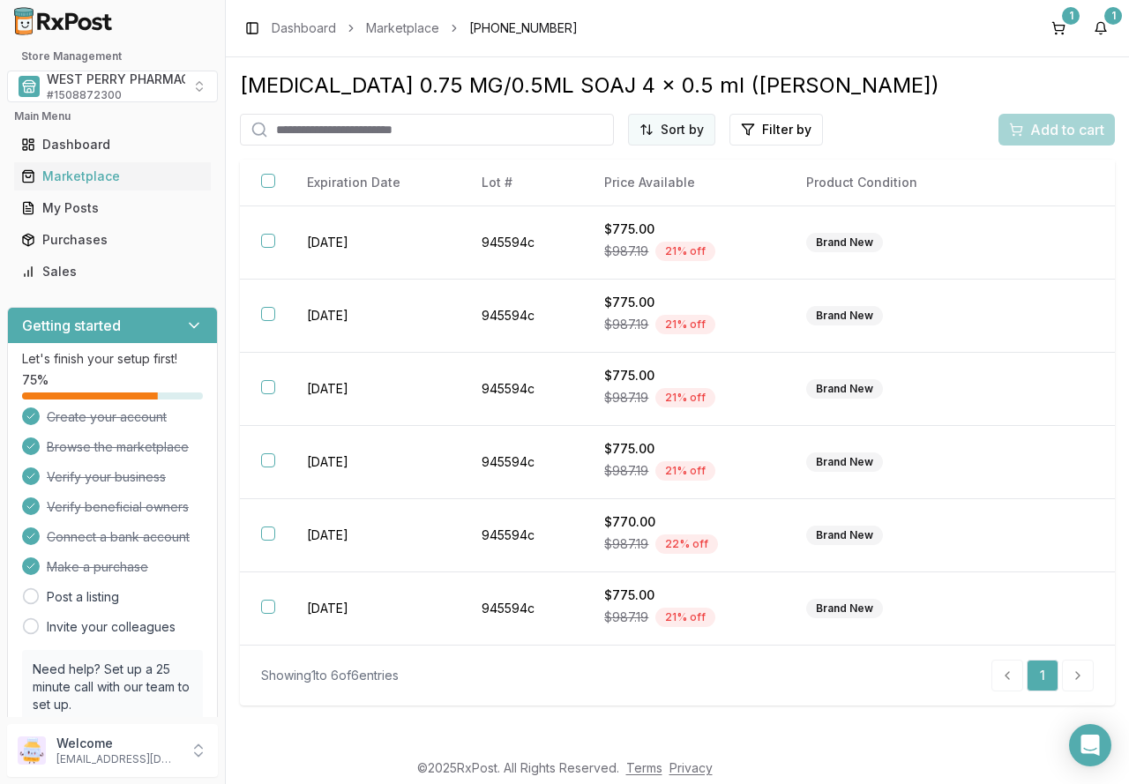
click at [678, 132] on html "Store Management WEST PERRY PHARMACY INC # 1508872300 Main Menu Dashboard Marke…" at bounding box center [564, 392] width 1129 height 784
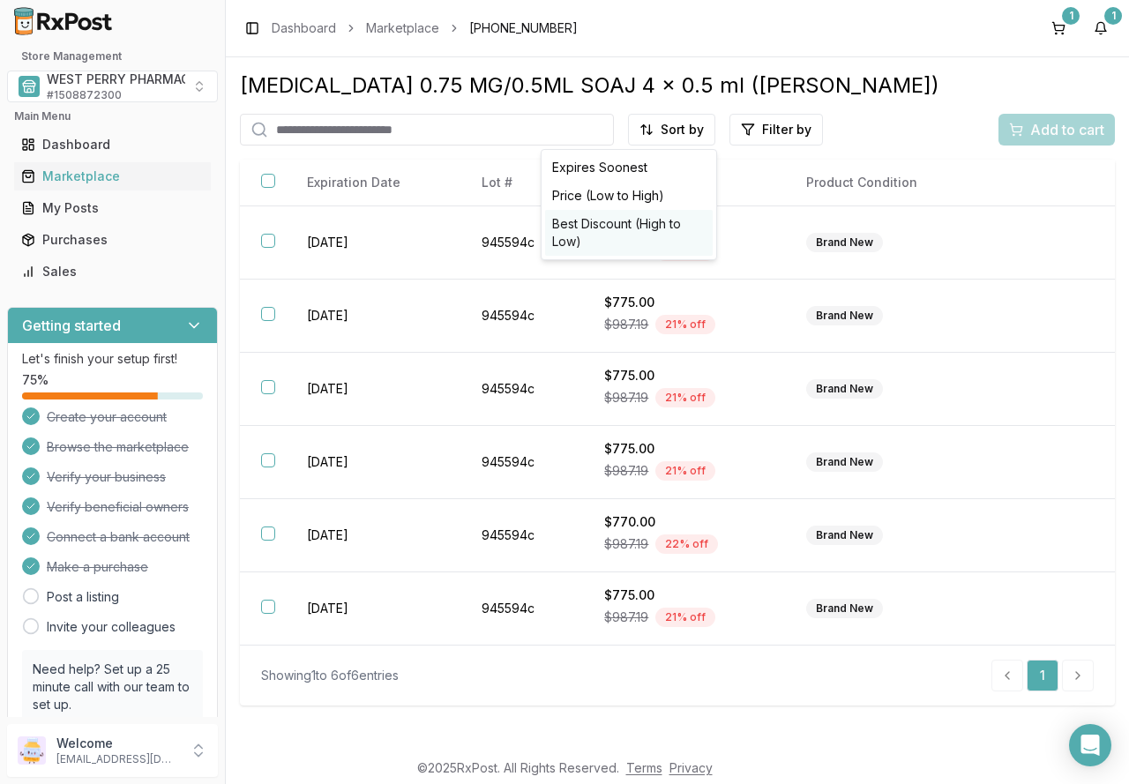
click at [622, 223] on div "Best Discount (High to Low)" at bounding box center [629, 233] width 168 height 46
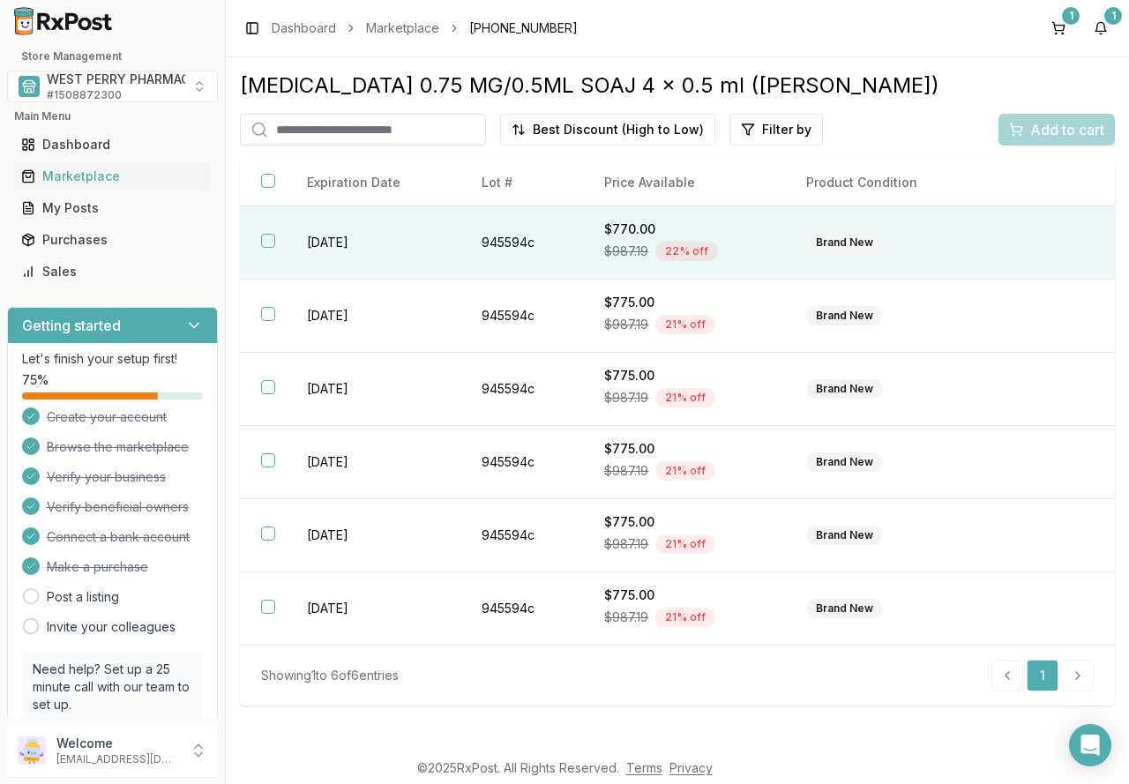
click at [266, 244] on button "button" at bounding box center [268, 241] width 14 height 14
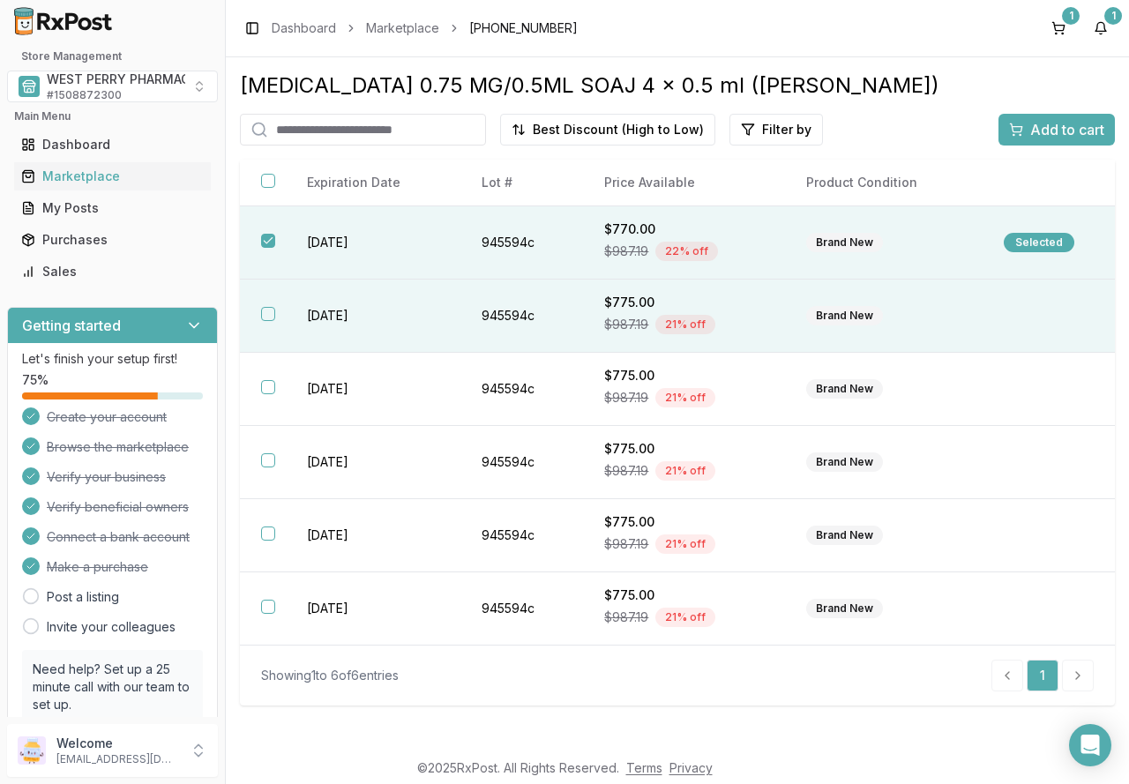
click at [272, 308] on button "button" at bounding box center [268, 314] width 14 height 14
click at [1065, 129] on span "Add to cart" at bounding box center [1067, 129] width 74 height 21
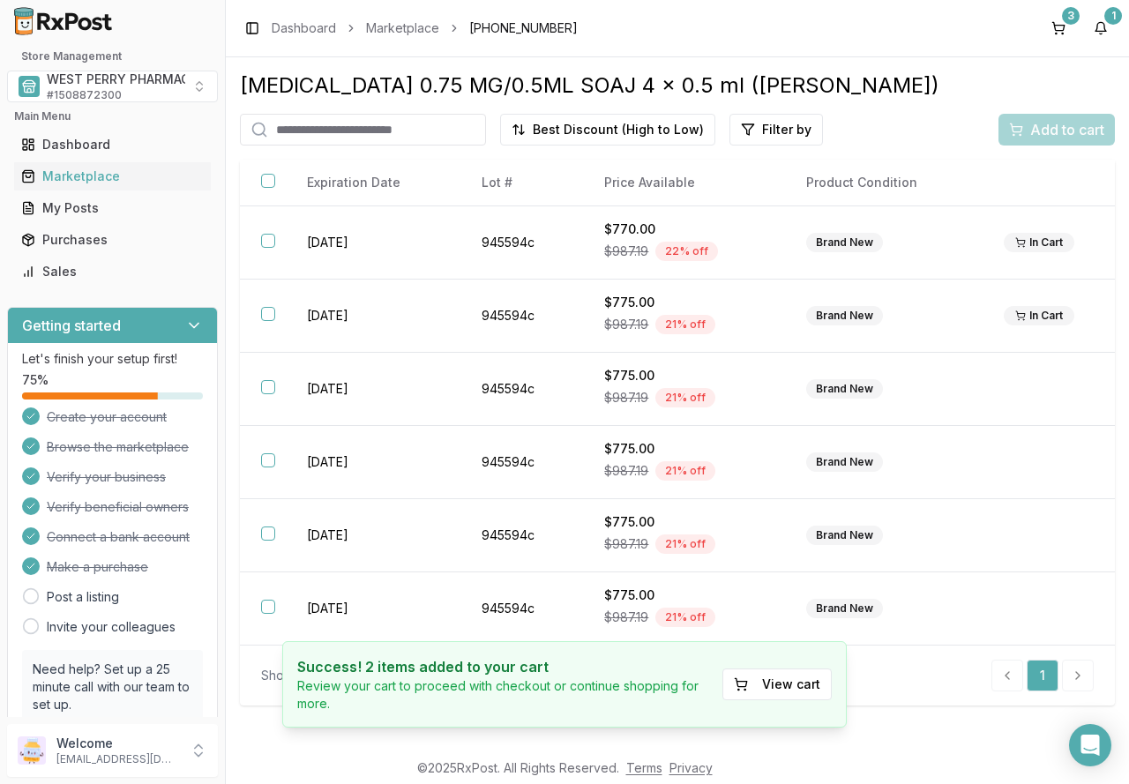
click at [377, 129] on input "search" at bounding box center [363, 130] width 246 height 32
type input "*******"
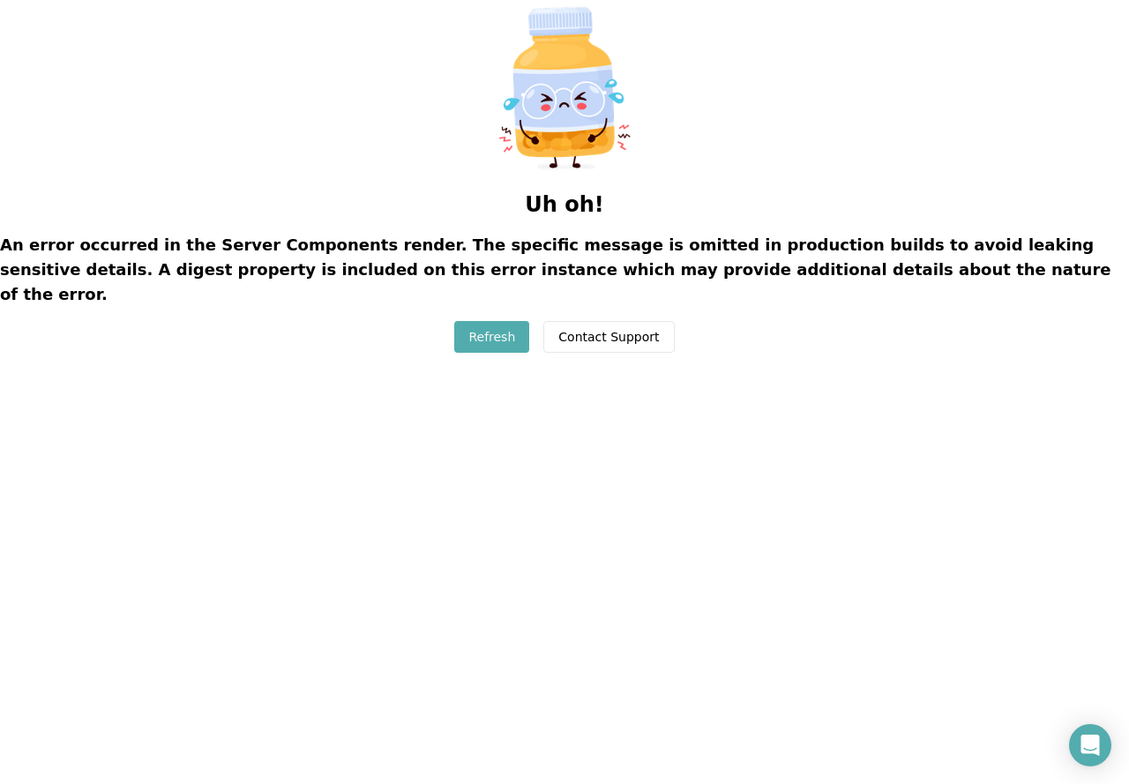
click at [498, 321] on button "Refresh" at bounding box center [491, 337] width 75 height 32
click at [478, 321] on button "Refresh" at bounding box center [491, 337] width 75 height 32
click at [476, 321] on button "Refresh" at bounding box center [491, 337] width 75 height 32
drag, startPoint x: 435, startPoint y: 124, endPoint x: 438, endPoint y: 97, distance: 26.6
click at [435, 122] on div "Uh oh! An error occurred in the Server Components render. The specific message …" at bounding box center [564, 176] width 1129 height 353
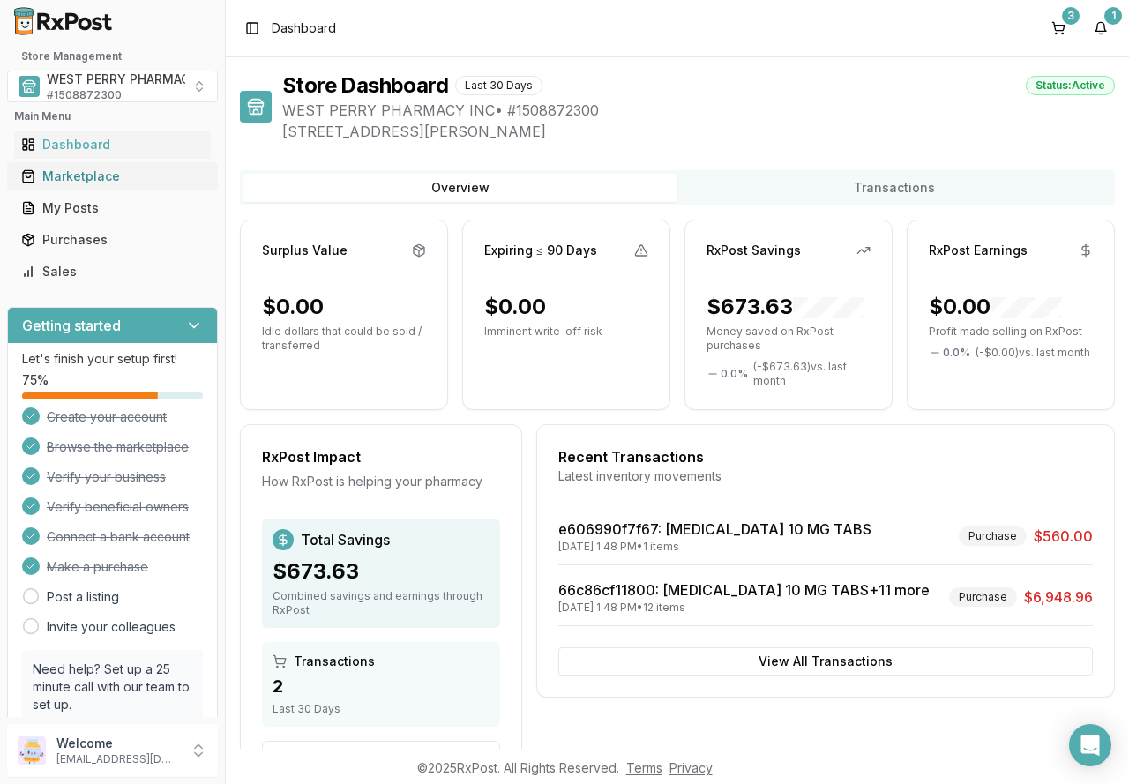
click at [101, 175] on div "Marketplace" at bounding box center [112, 177] width 183 height 18
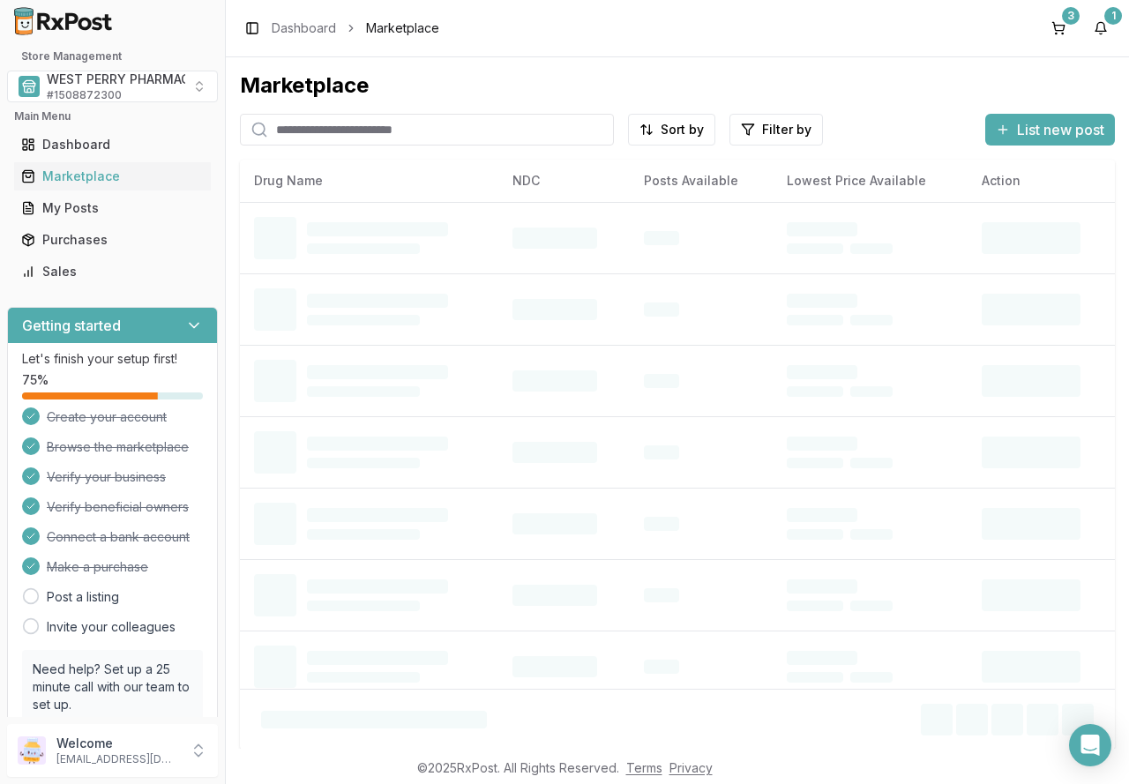
click at [361, 127] on input "search" at bounding box center [427, 130] width 374 height 32
type input "*******"
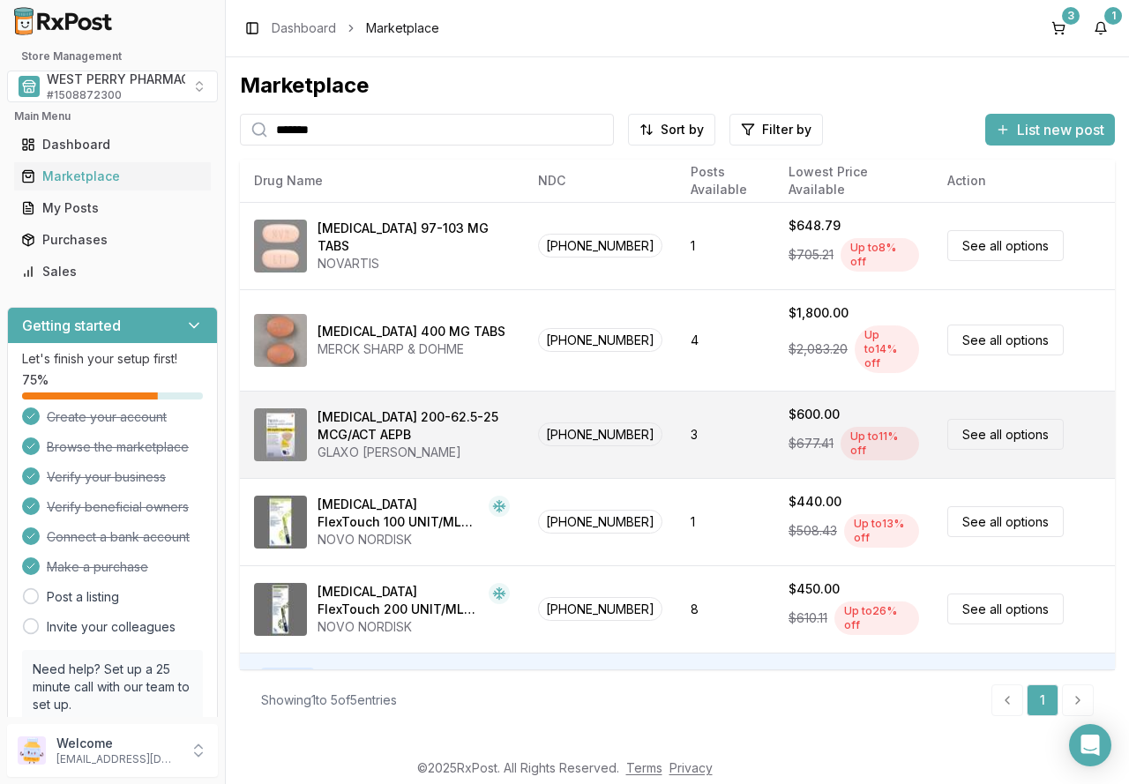
click at [1008, 419] on link "See all options" at bounding box center [1006, 434] width 116 height 31
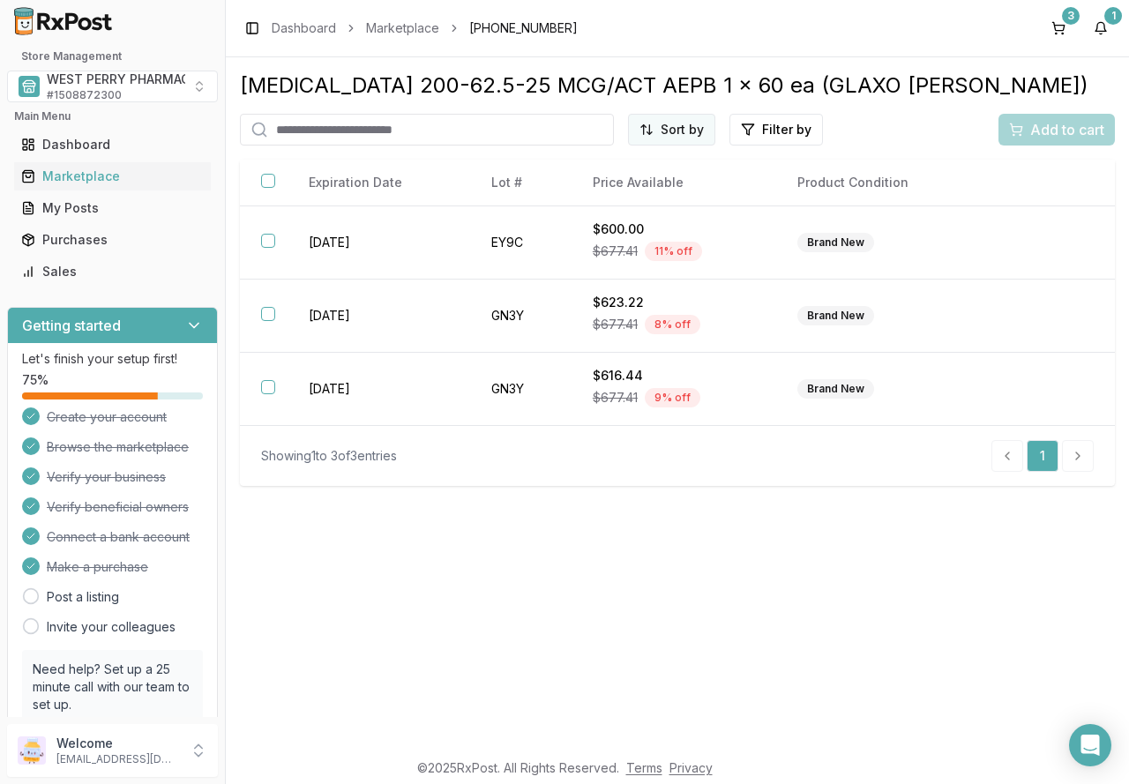
click at [689, 130] on html "Store Management WEST PERRY PHARMACY INC # 1508872300 Main Menu Dashboard Marke…" at bounding box center [564, 392] width 1129 height 784
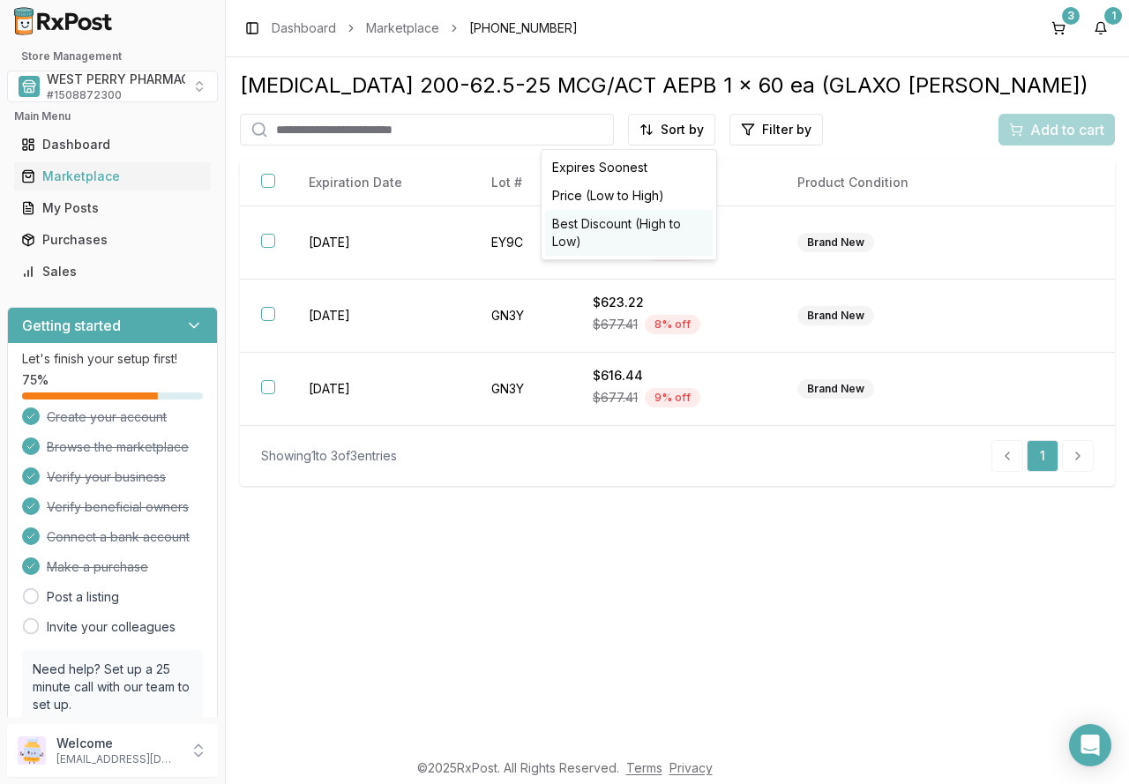
click at [637, 233] on div "Best Discount (High to Low)" at bounding box center [629, 233] width 168 height 46
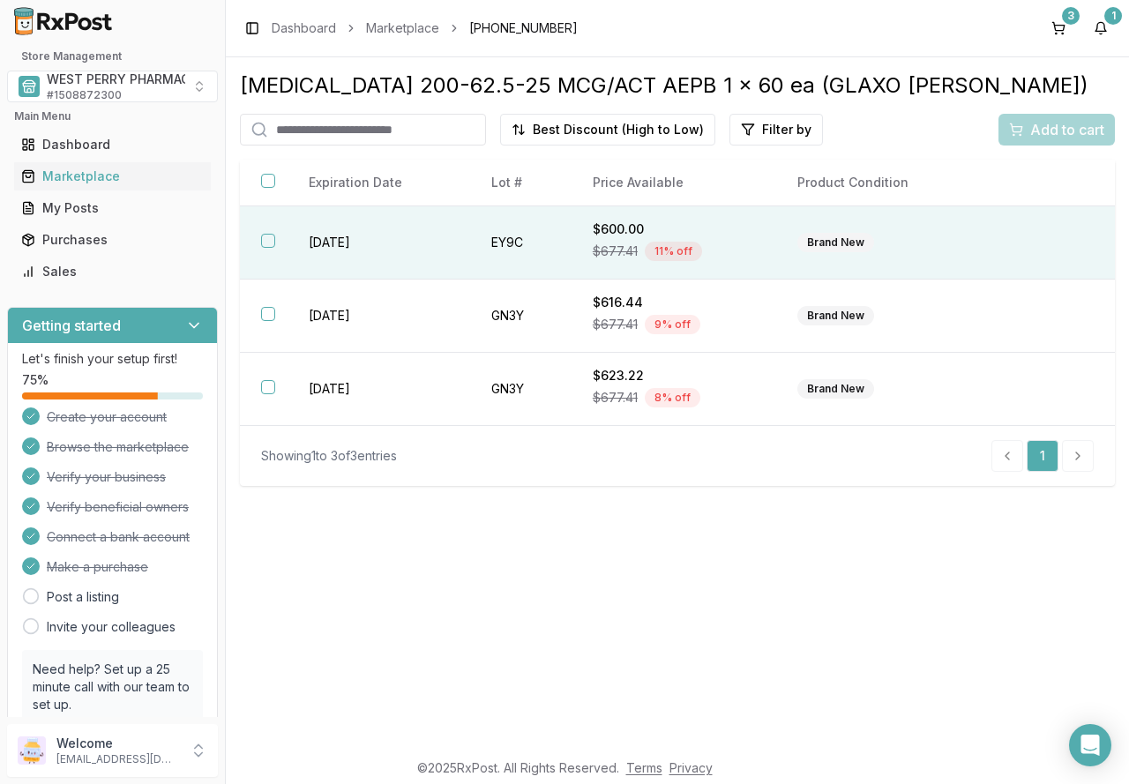
click at [265, 241] on button "button" at bounding box center [268, 241] width 14 height 14
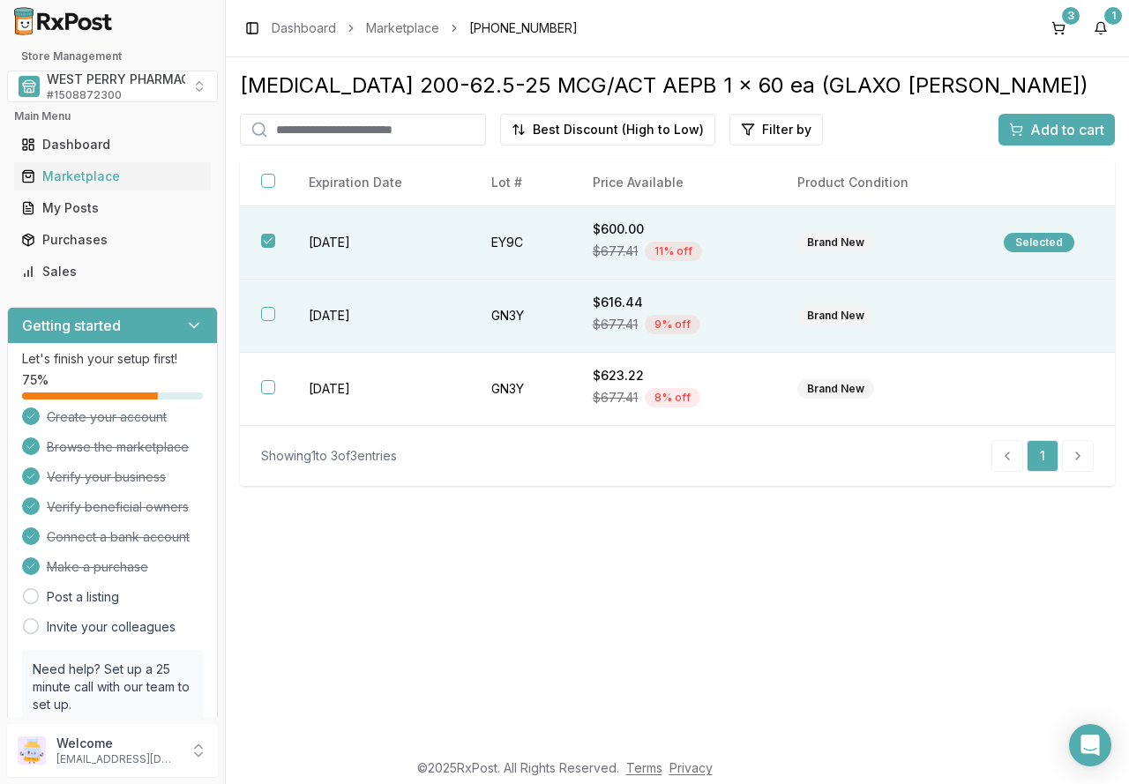
click at [270, 312] on button "button" at bounding box center [268, 314] width 14 height 14
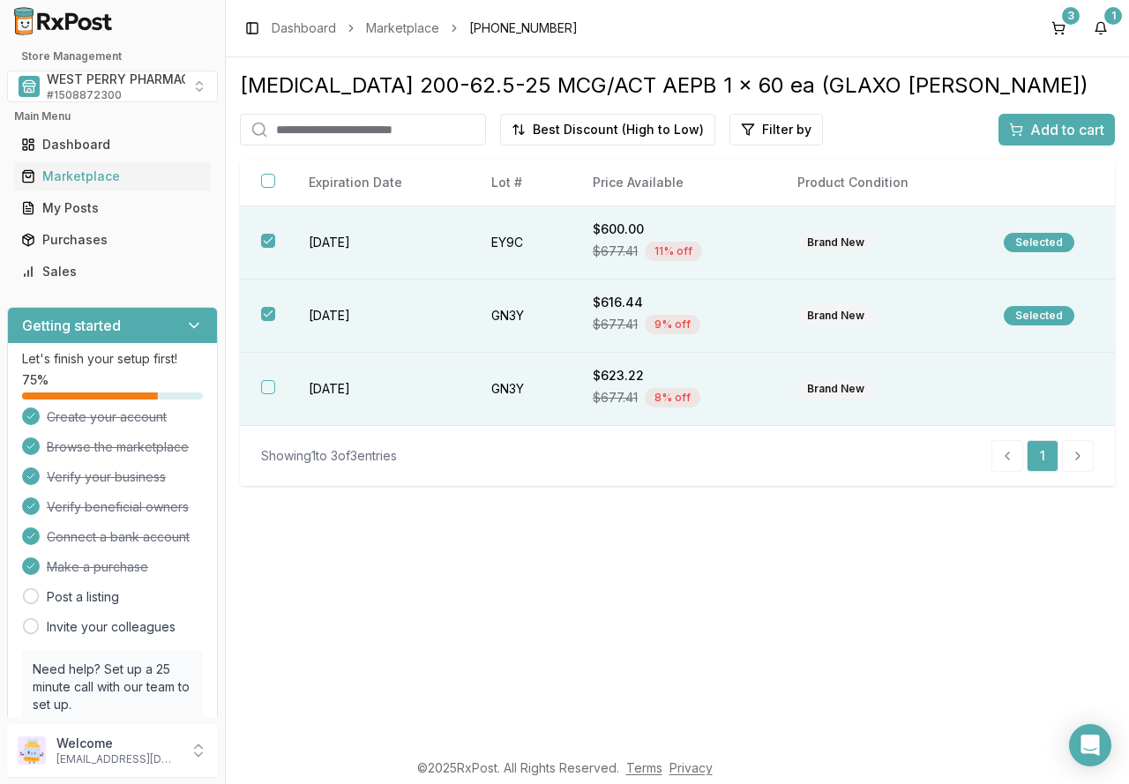
click at [274, 391] on button "button" at bounding box center [268, 387] width 14 height 14
click at [1042, 137] on span "Add to cart" at bounding box center [1067, 129] width 74 height 21
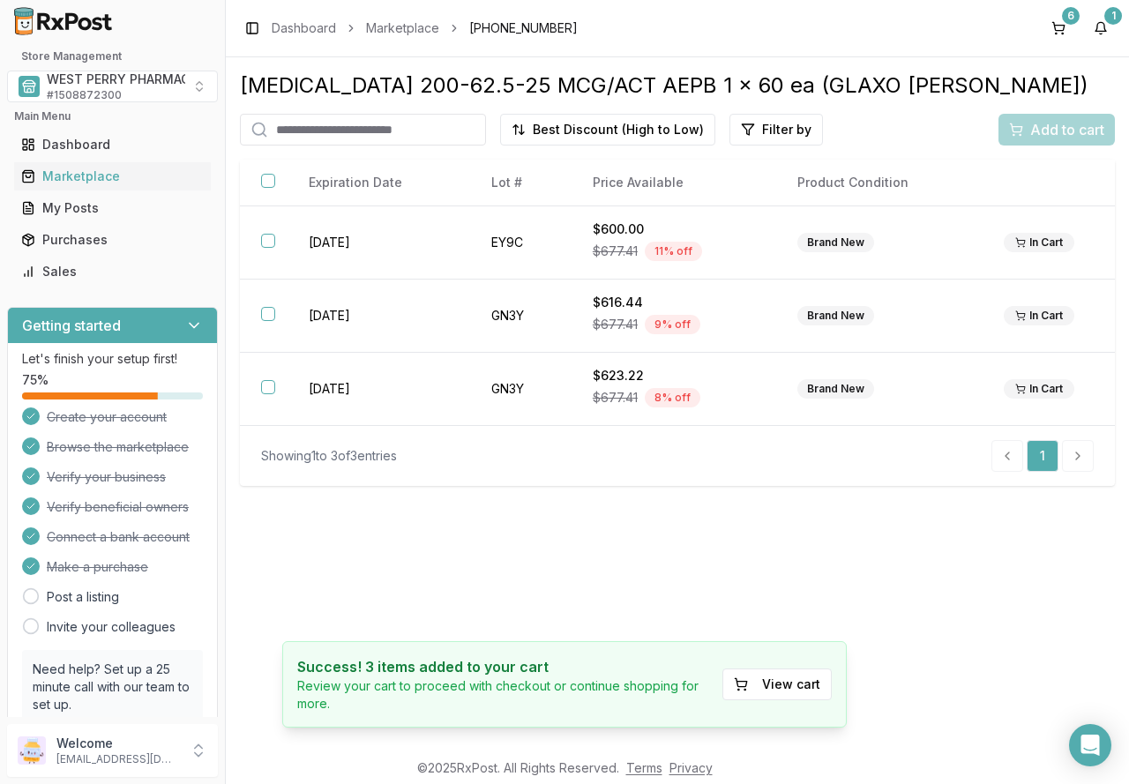
click at [343, 131] on input "search" at bounding box center [363, 130] width 246 height 32
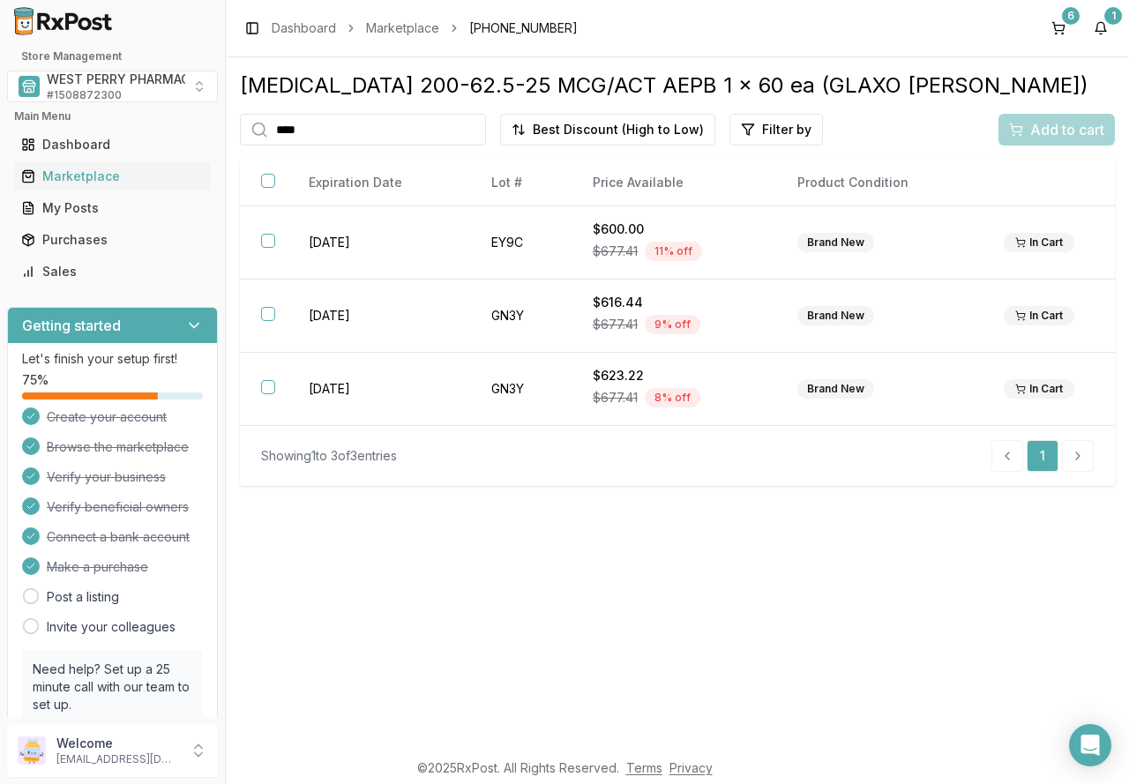
type input "*****"
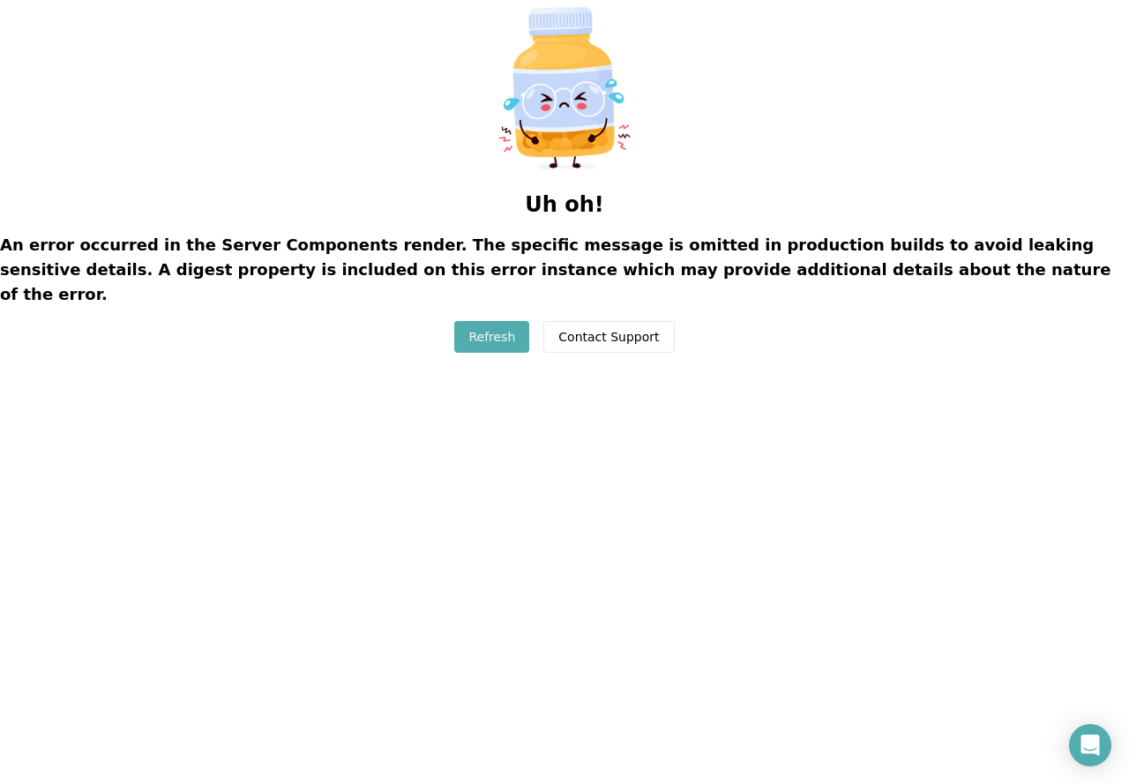
click at [510, 321] on button "Refresh" at bounding box center [491, 337] width 75 height 32
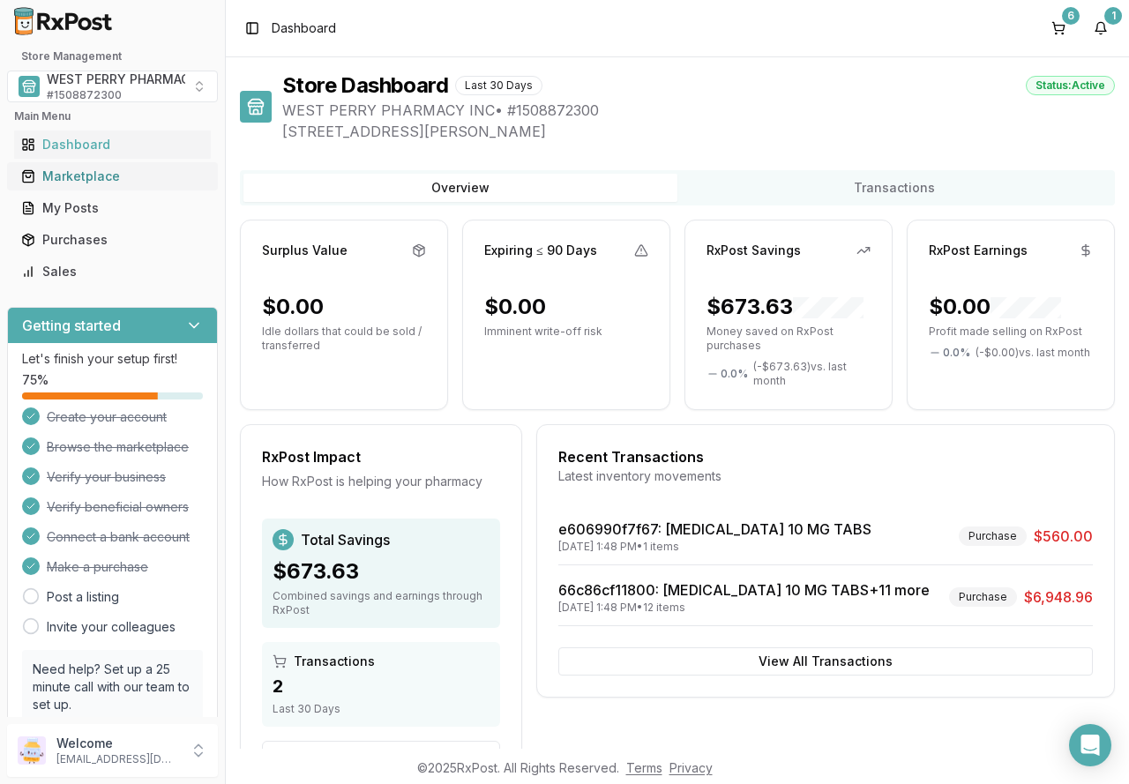
click at [79, 174] on div "Marketplace" at bounding box center [112, 177] width 183 height 18
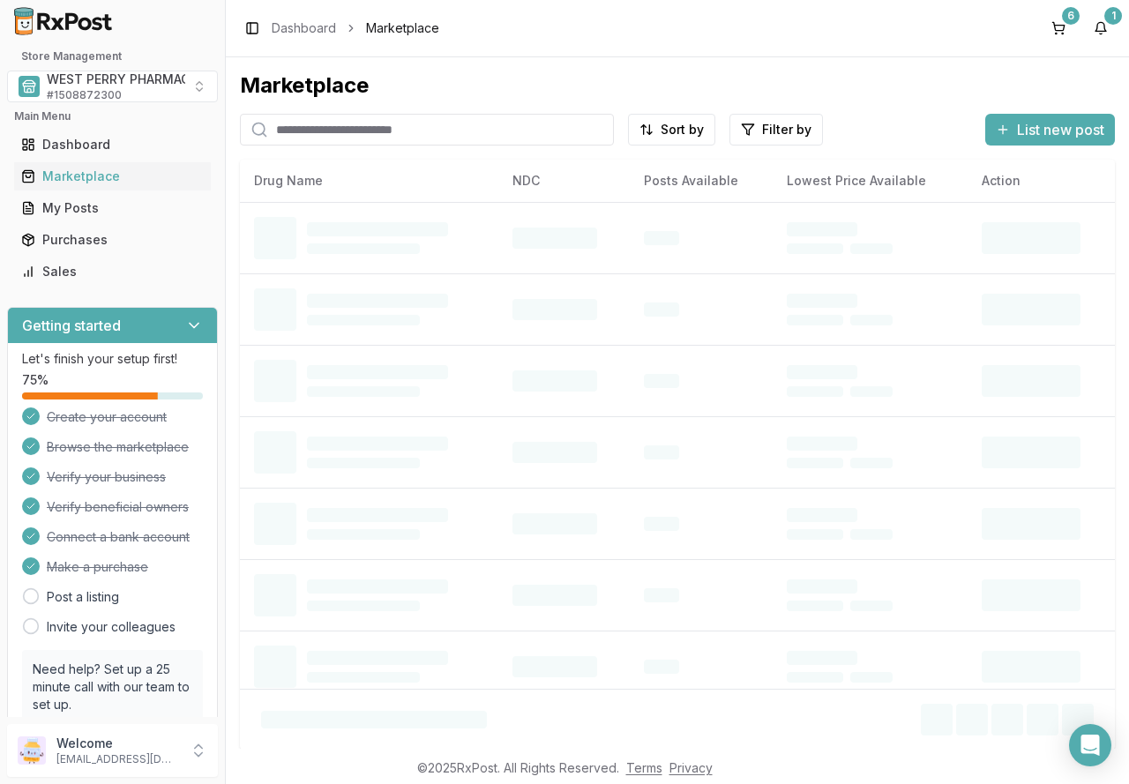
click at [347, 126] on input "search" at bounding box center [427, 130] width 374 height 32
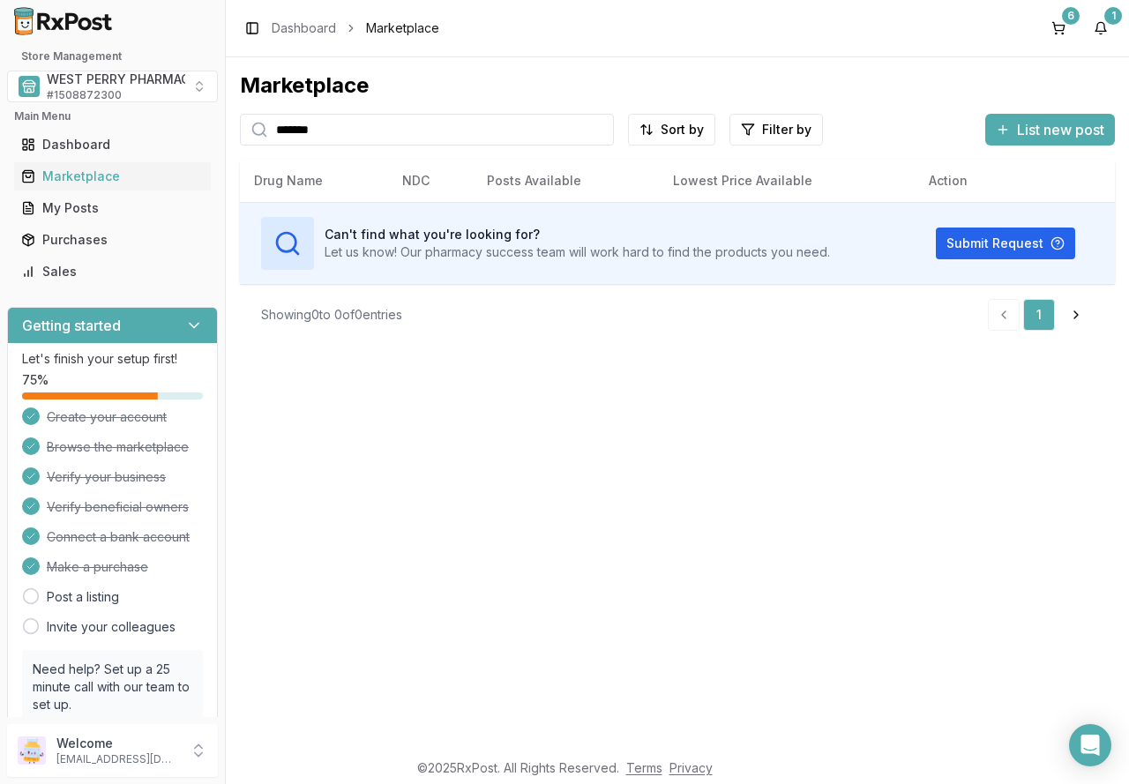
drag, startPoint x: 357, startPoint y: 129, endPoint x: 225, endPoint y: 131, distance: 132.4
click at [225, 131] on div "Store Management WEST PERRY PHARMACY INC # 1508872300 Main Menu Dashboard Marke…" at bounding box center [564, 392] width 1129 height 784
type input "*******"
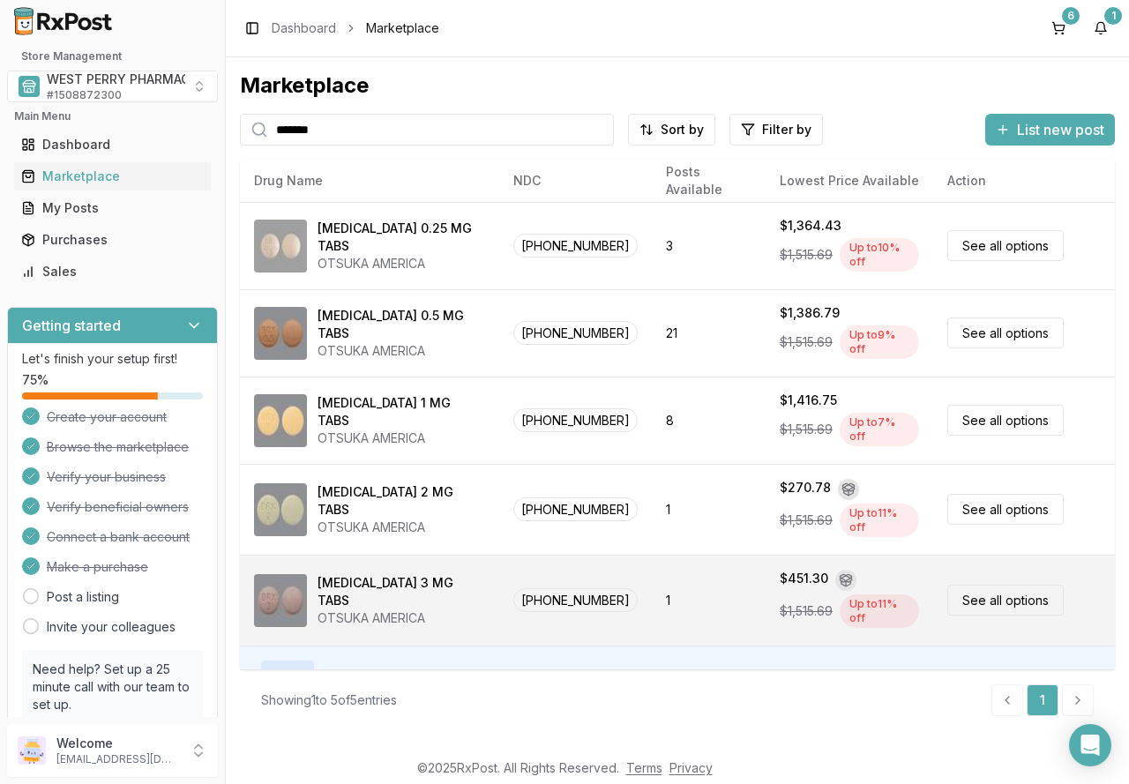
drag, startPoint x: 963, startPoint y: 566, endPoint x: 917, endPoint y: 574, distance: 47.6
click at [963, 585] on link "See all options" at bounding box center [1006, 600] width 116 height 31
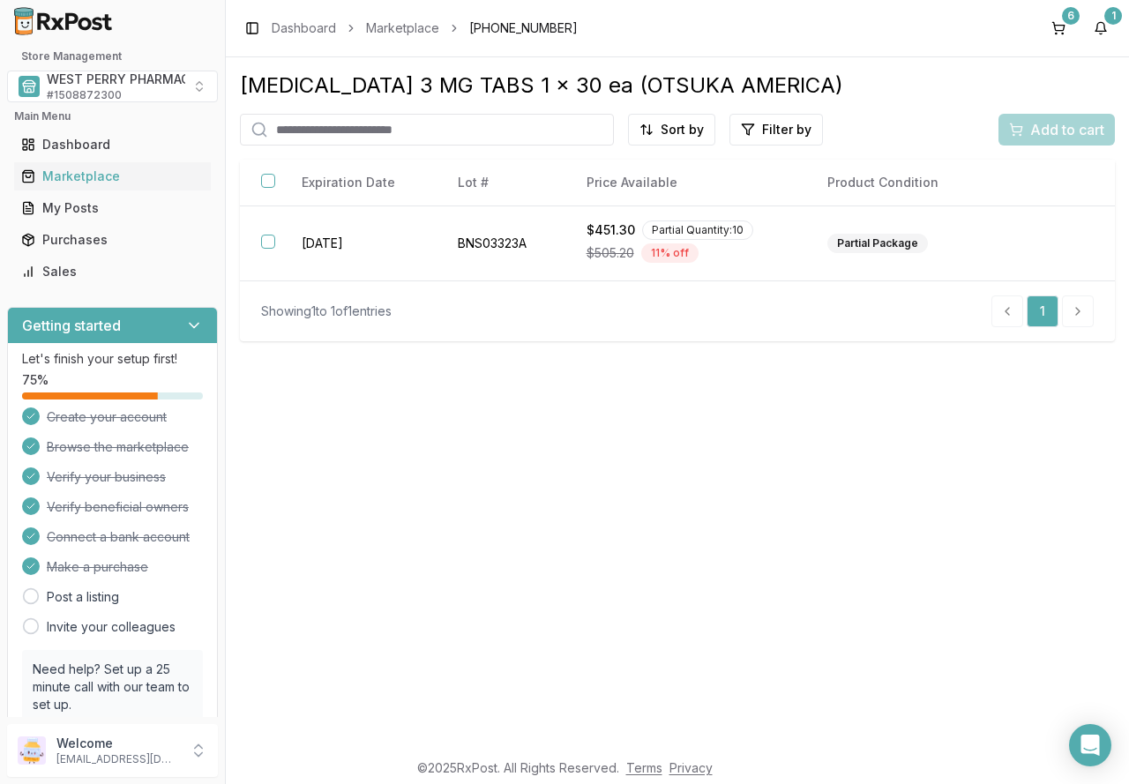
click at [328, 130] on input "search" at bounding box center [427, 130] width 374 height 32
type input "*******"
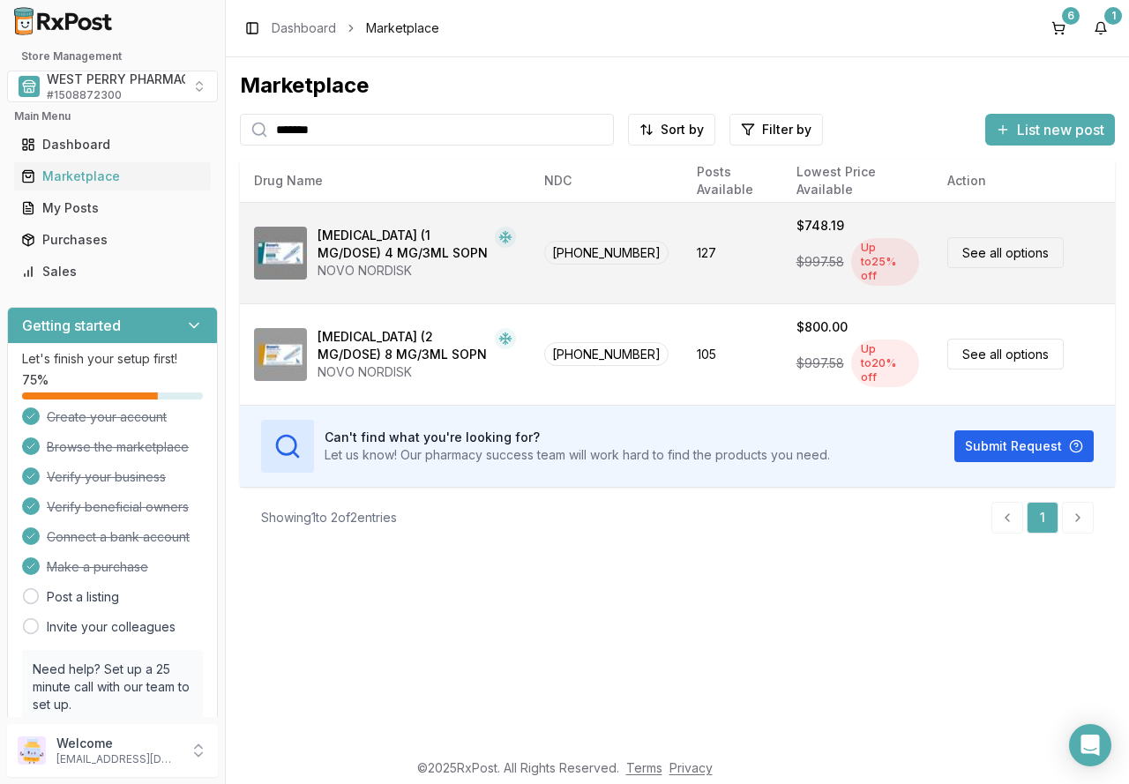
click at [1016, 251] on link "See all options" at bounding box center [1006, 252] width 116 height 31
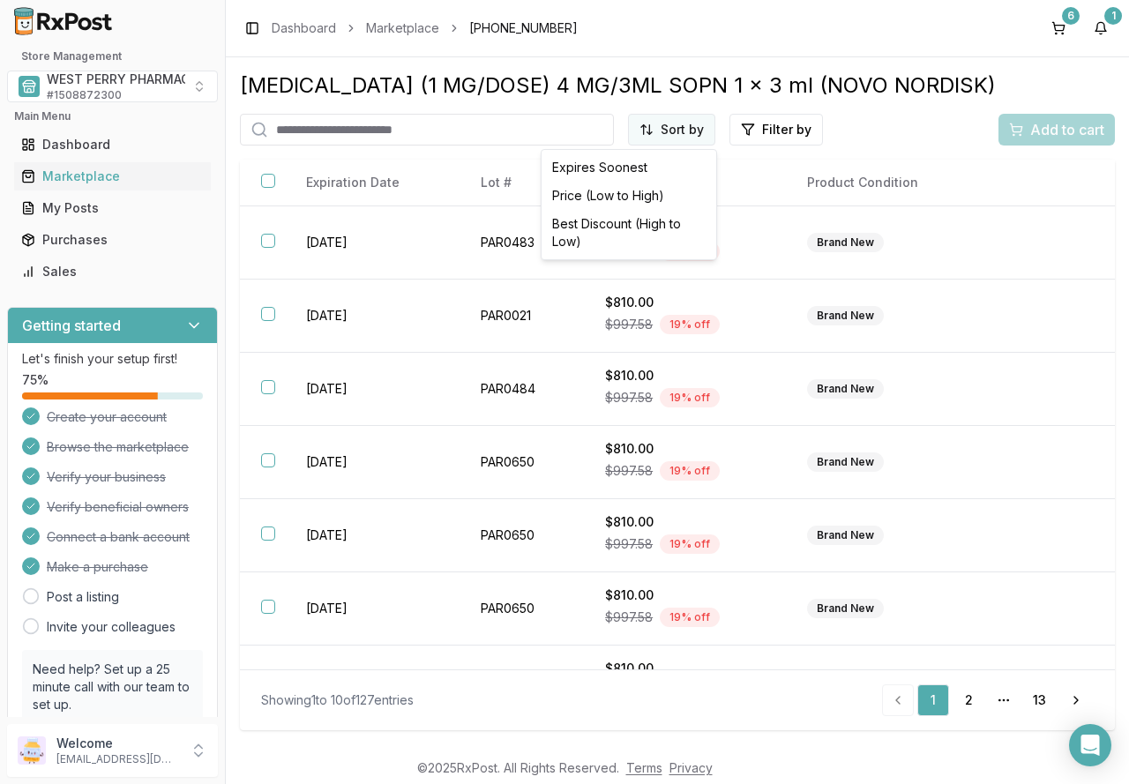
click at [696, 129] on html "Store Management WEST PERRY PHARMACY INC # 1508872300 Main Menu Dashboard Marke…" at bounding box center [564, 392] width 1129 height 784
click at [654, 220] on div "Best Discount (High to Low)" at bounding box center [629, 233] width 168 height 46
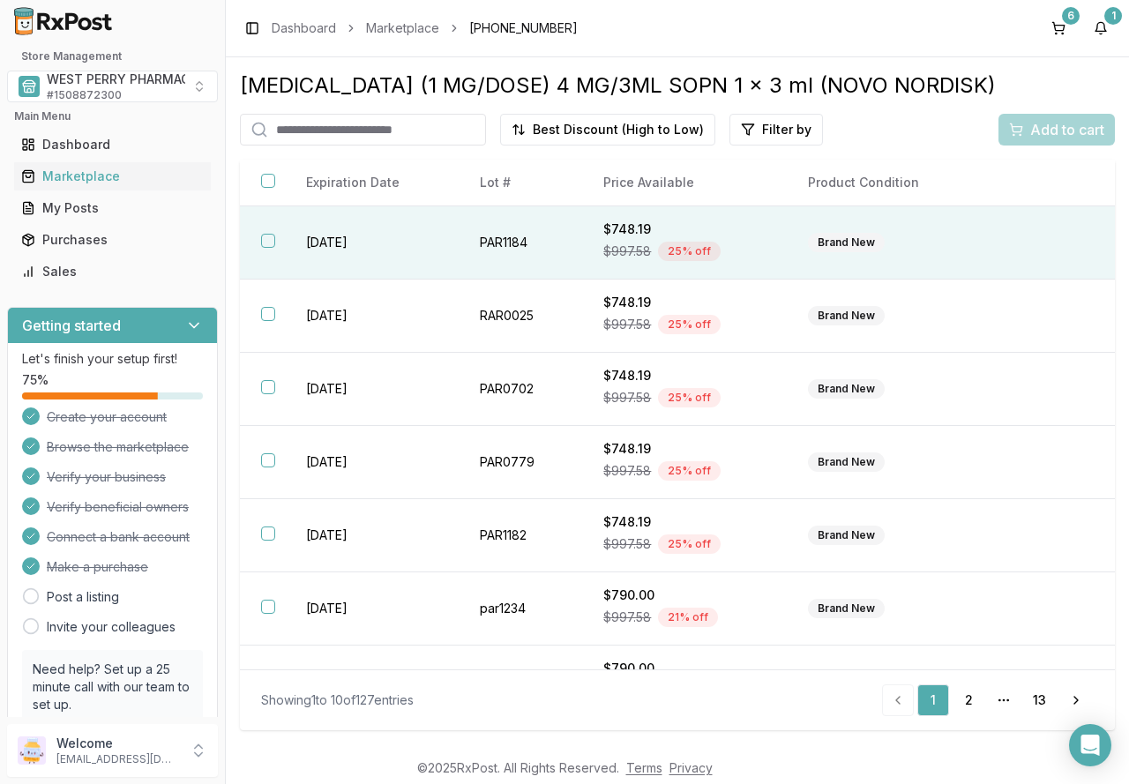
click at [272, 244] on button "button" at bounding box center [268, 241] width 14 height 14
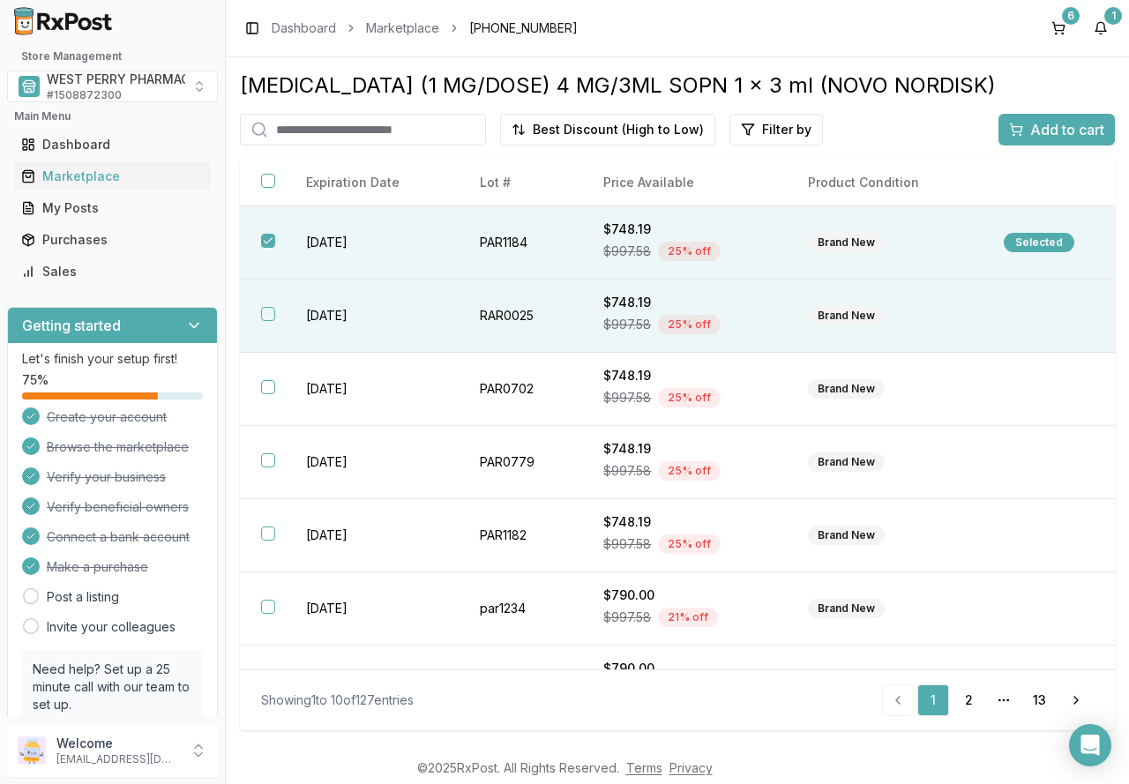
click at [264, 317] on button "button" at bounding box center [268, 314] width 14 height 14
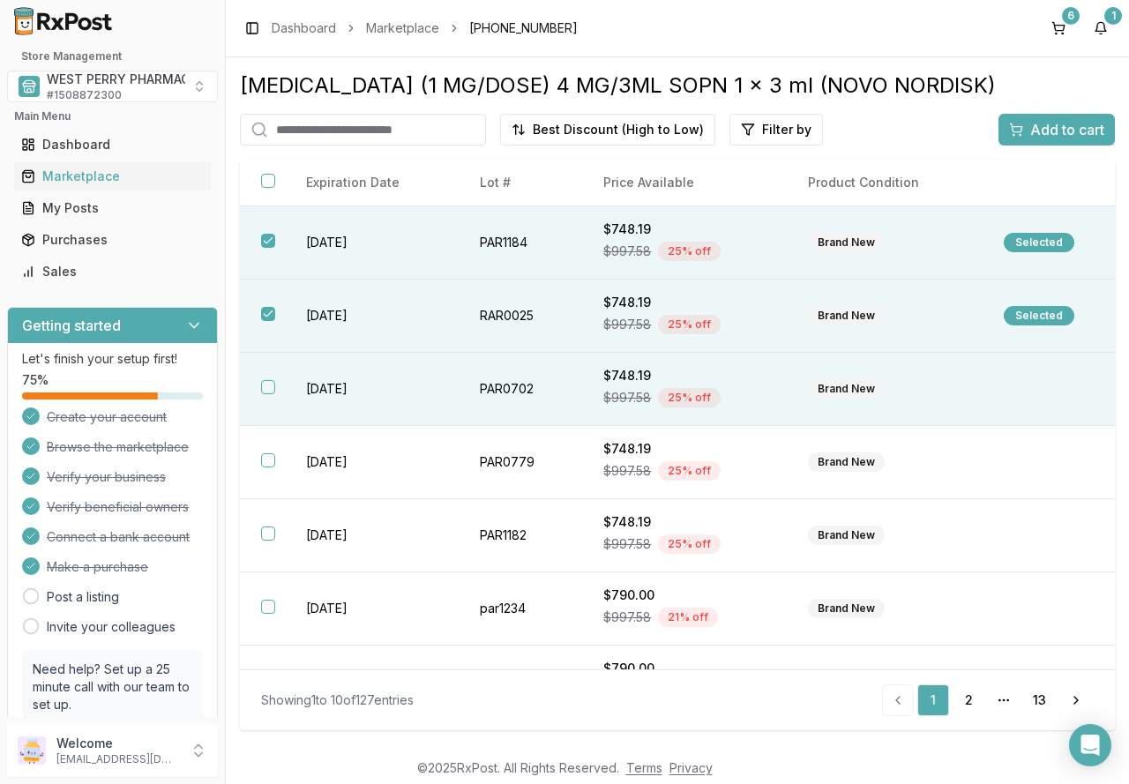
click at [263, 380] on button "button" at bounding box center [268, 387] width 14 height 14
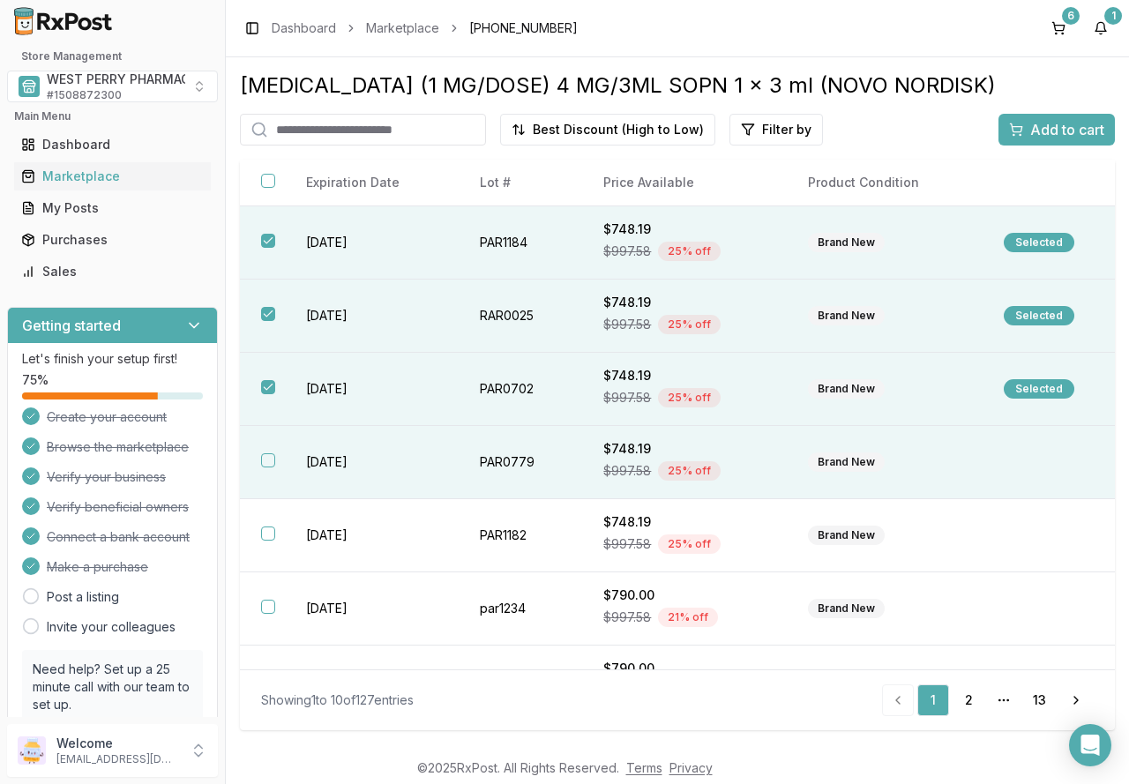
click at [265, 458] on button "button" at bounding box center [268, 460] width 14 height 14
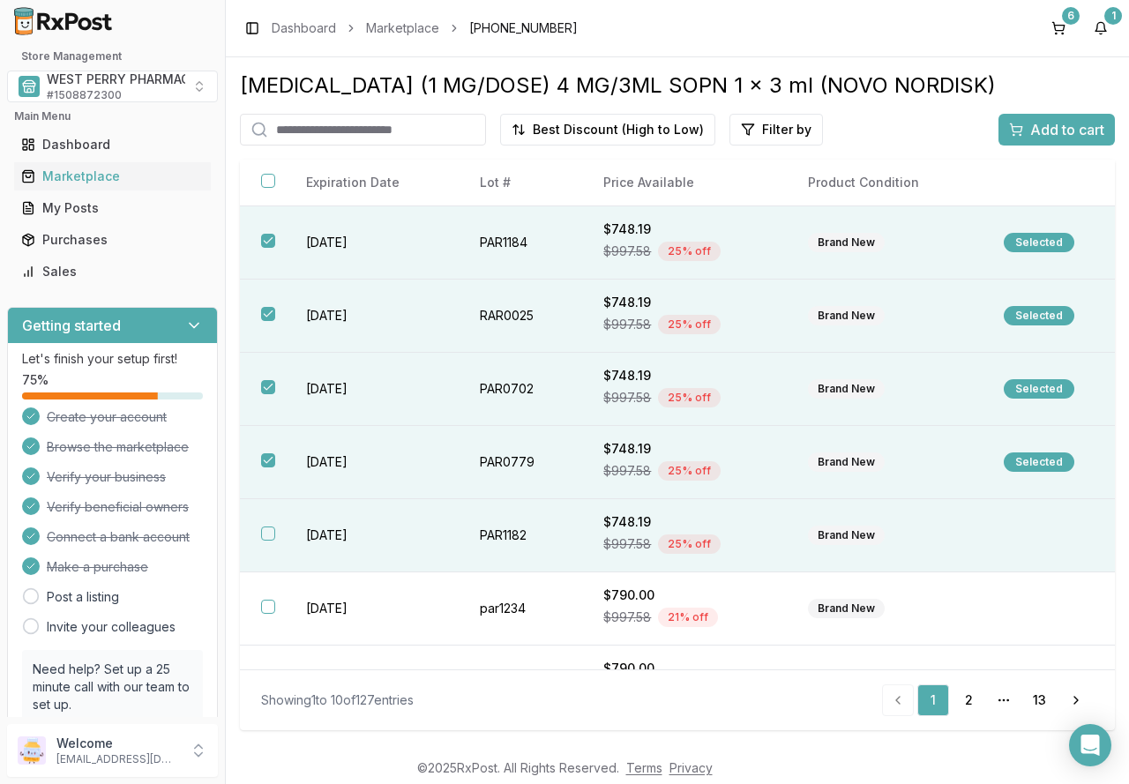
click at [272, 533] on button "button" at bounding box center [268, 534] width 14 height 14
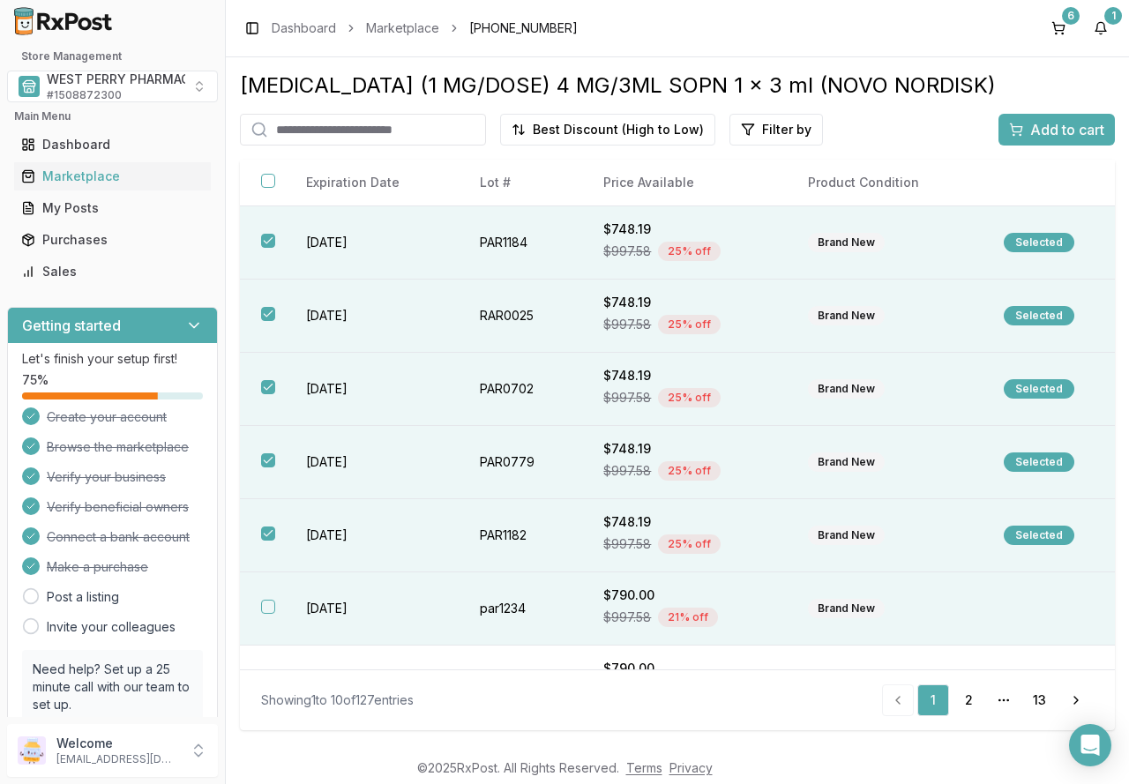
click at [272, 607] on button "button" at bounding box center [268, 607] width 14 height 14
click at [1034, 133] on span "Add to cart" at bounding box center [1067, 129] width 74 height 21
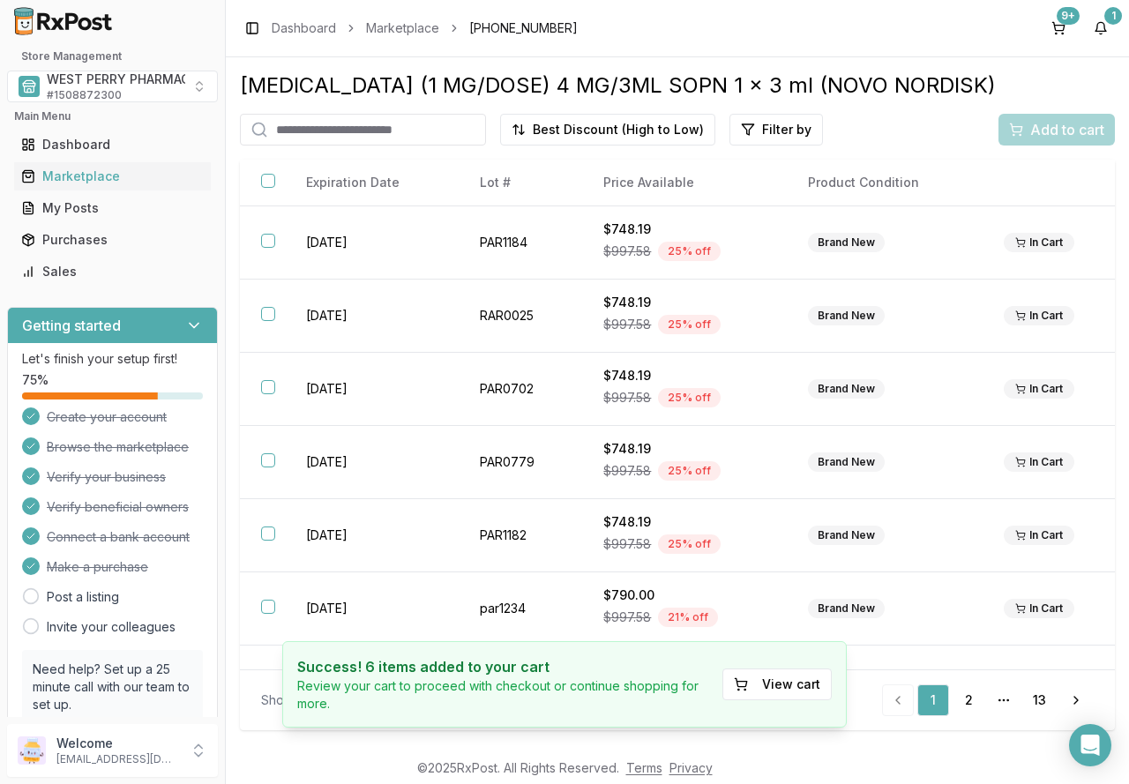
drag, startPoint x: 304, startPoint y: 134, endPoint x: 284, endPoint y: 134, distance: 20.3
click at [304, 134] on input "search" at bounding box center [363, 130] width 246 height 32
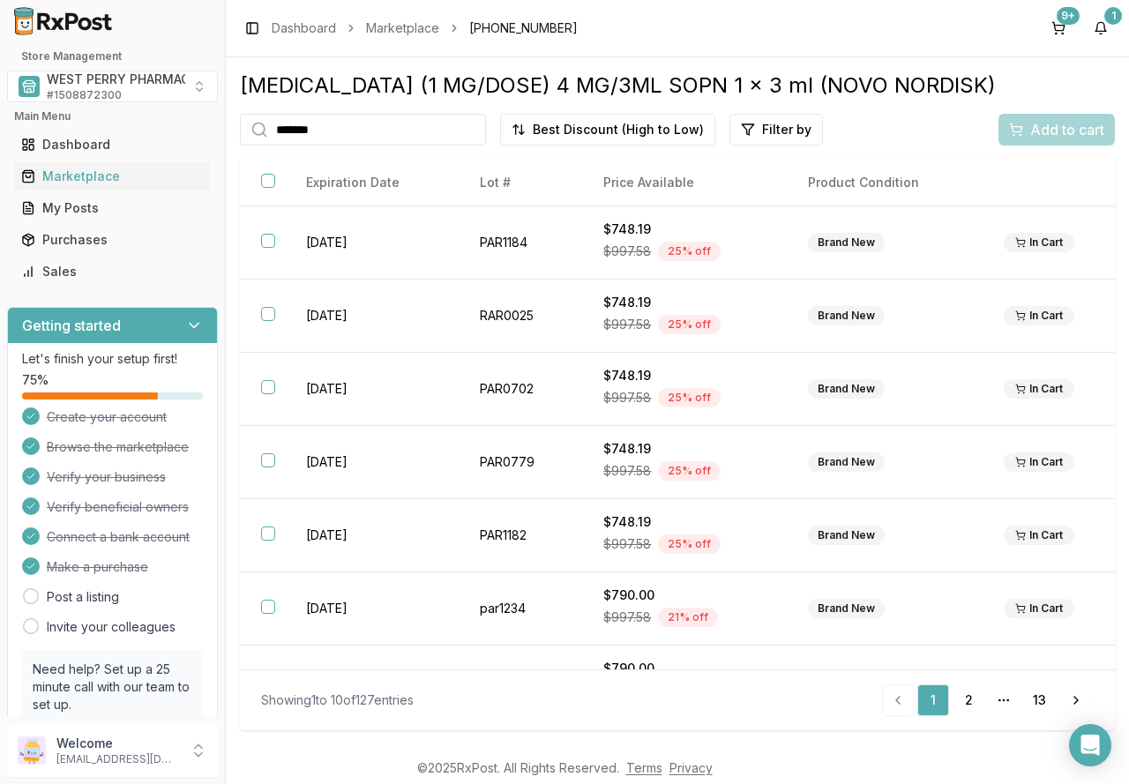
type input "*******"
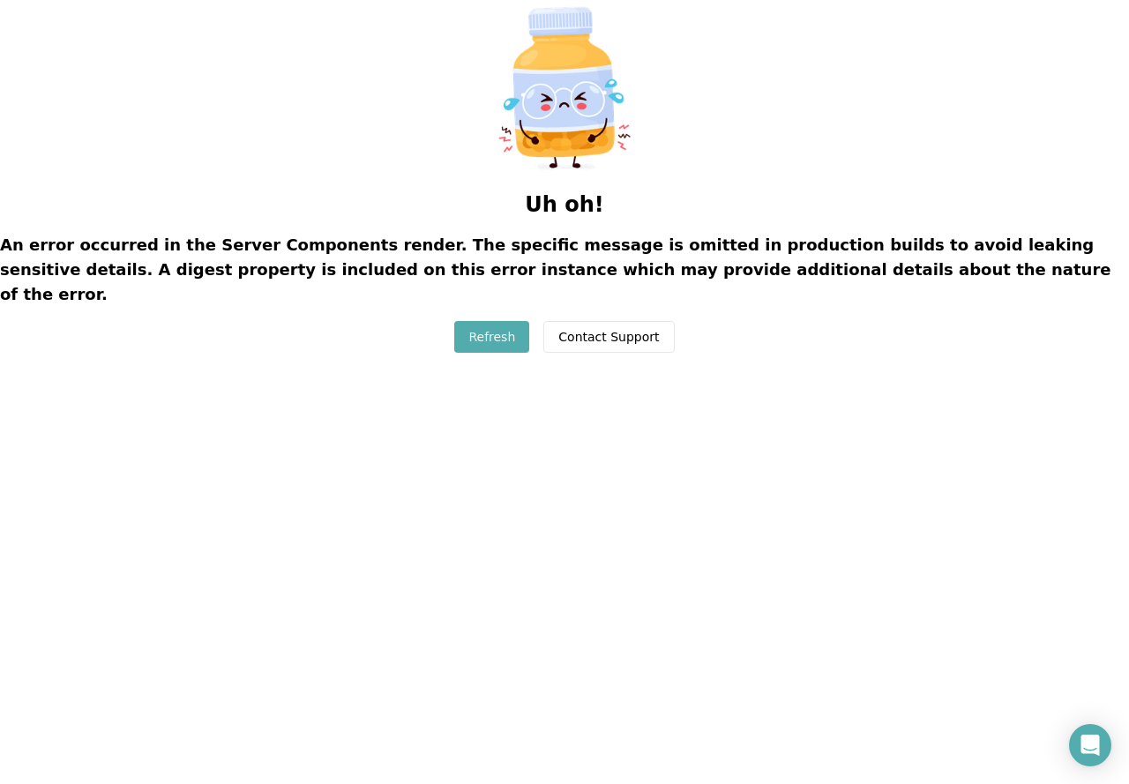
click at [497, 321] on button "Refresh" at bounding box center [491, 337] width 75 height 32
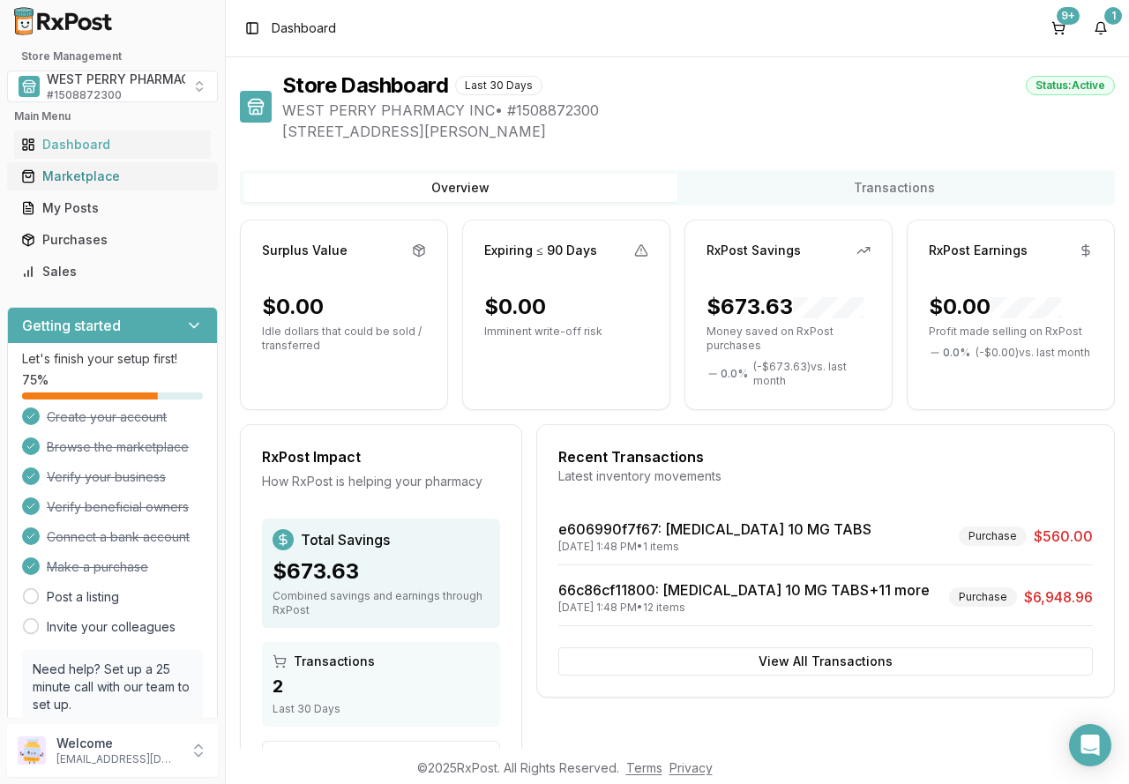
click at [55, 179] on div "Marketplace" at bounding box center [112, 177] width 183 height 18
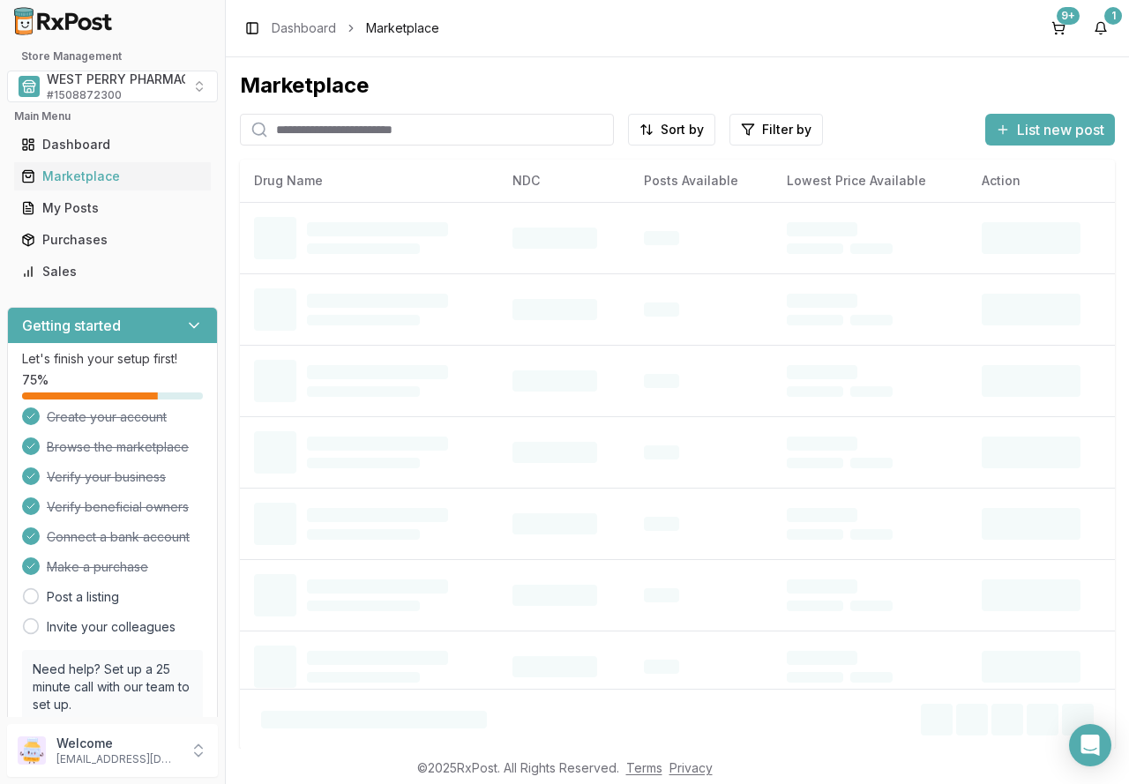
click at [354, 125] on input "search" at bounding box center [427, 130] width 374 height 32
type input "*******"
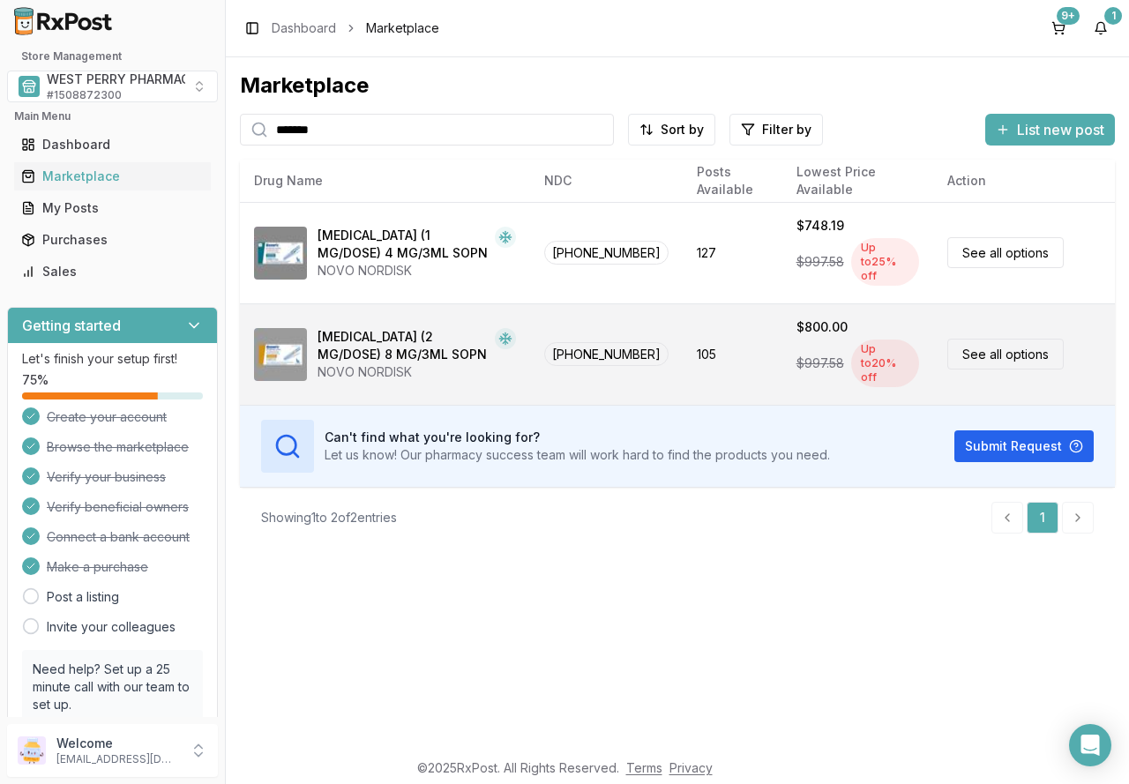
click at [382, 331] on div "[MEDICAL_DATA] (2 MG/DOSE) 8 MG/3ML SOPN" at bounding box center [403, 345] width 170 height 35
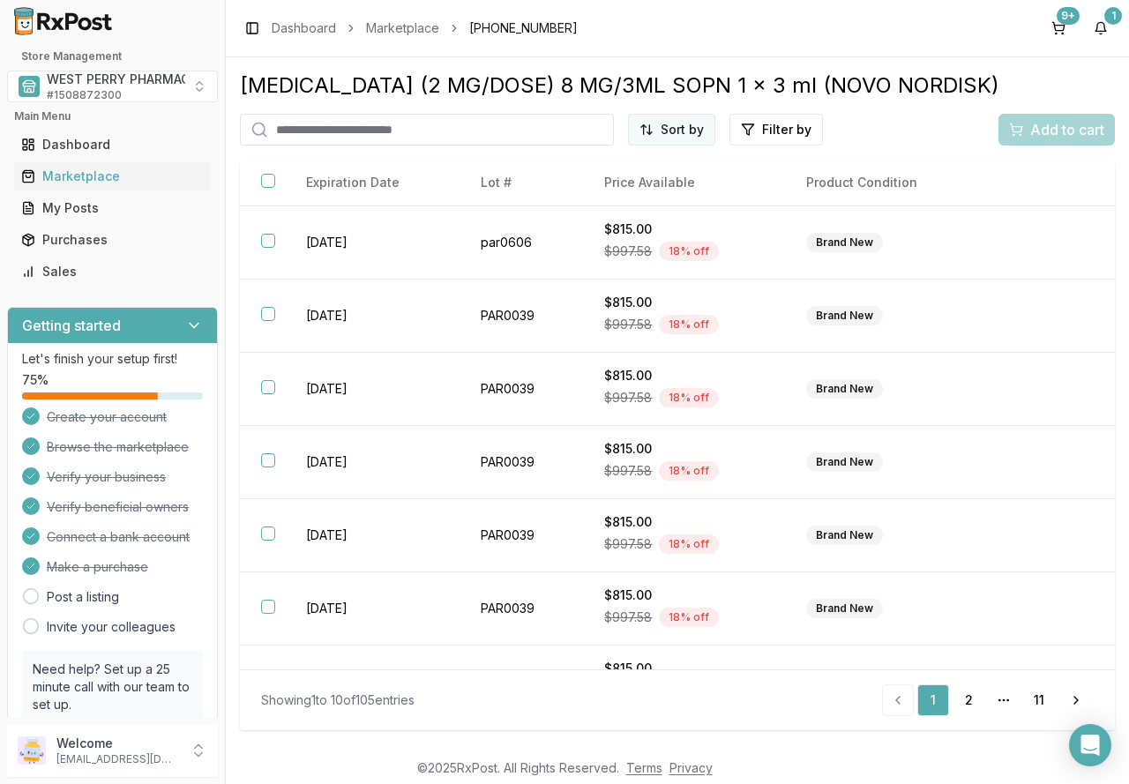
click at [680, 131] on html "Store Management WEST PERRY PHARMACY INC # 1508872300 Main Menu Dashboard Marke…" at bounding box center [564, 392] width 1129 height 784
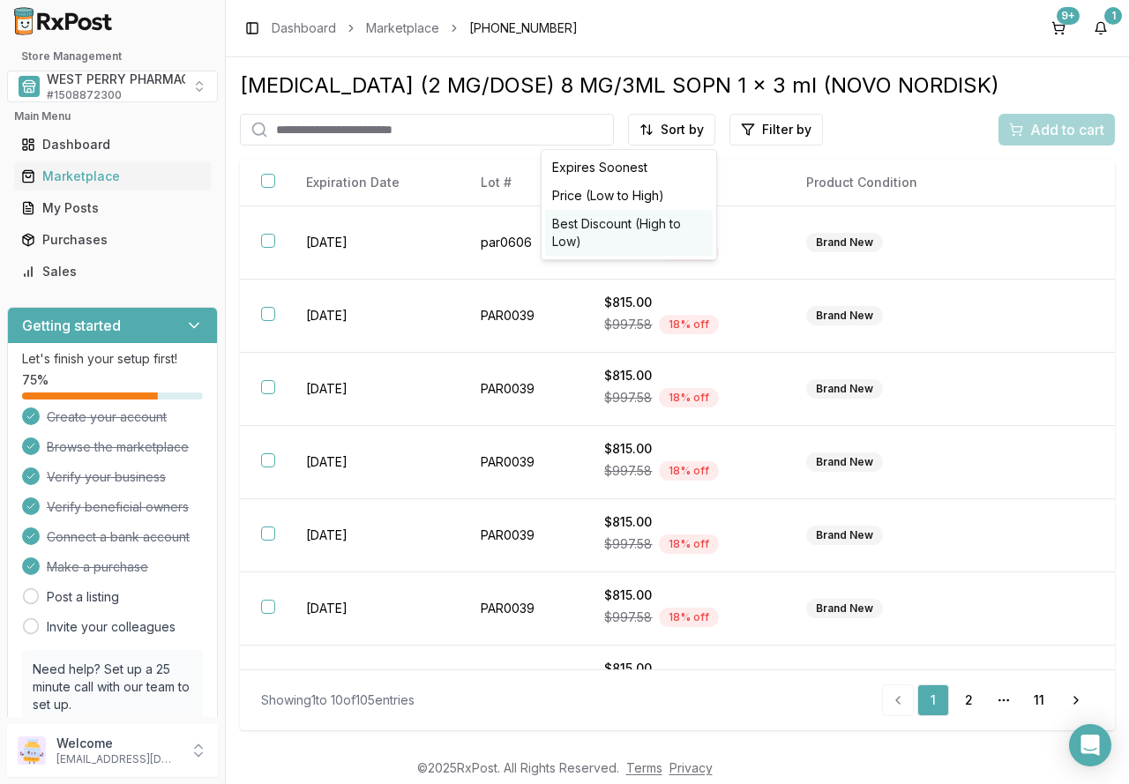
click at [655, 222] on div "Best Discount (High to Low)" at bounding box center [629, 233] width 168 height 46
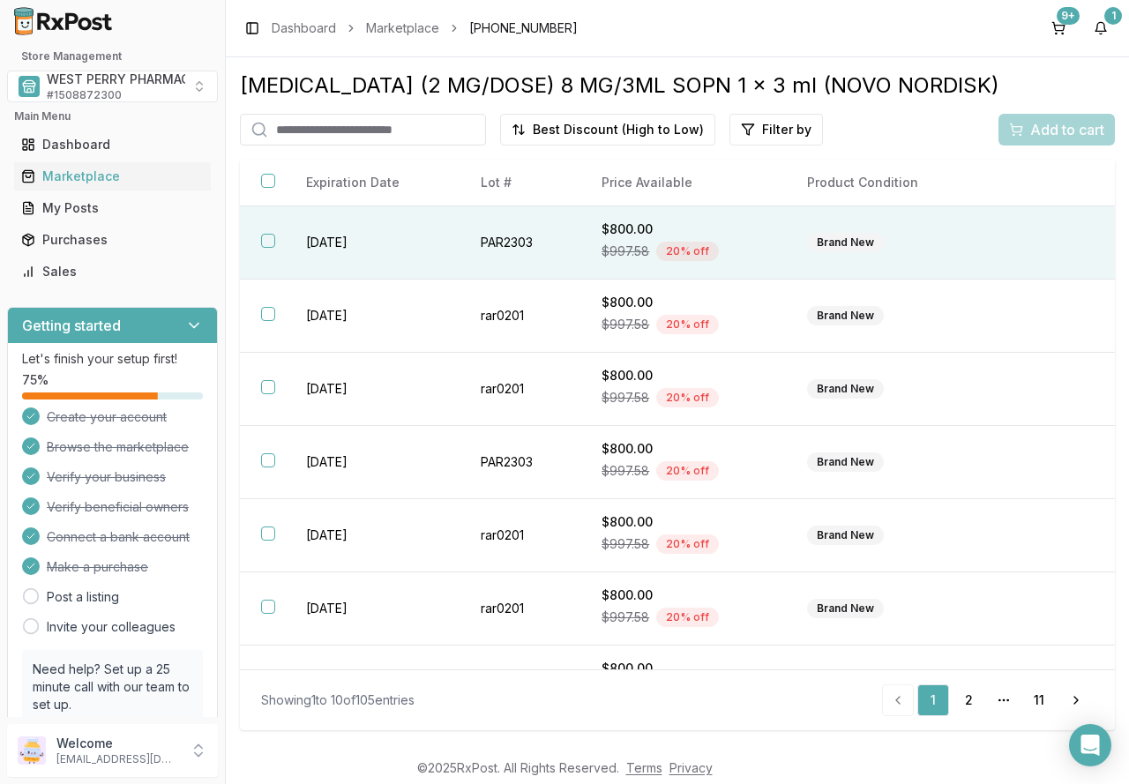
click at [267, 239] on button "button" at bounding box center [268, 241] width 14 height 14
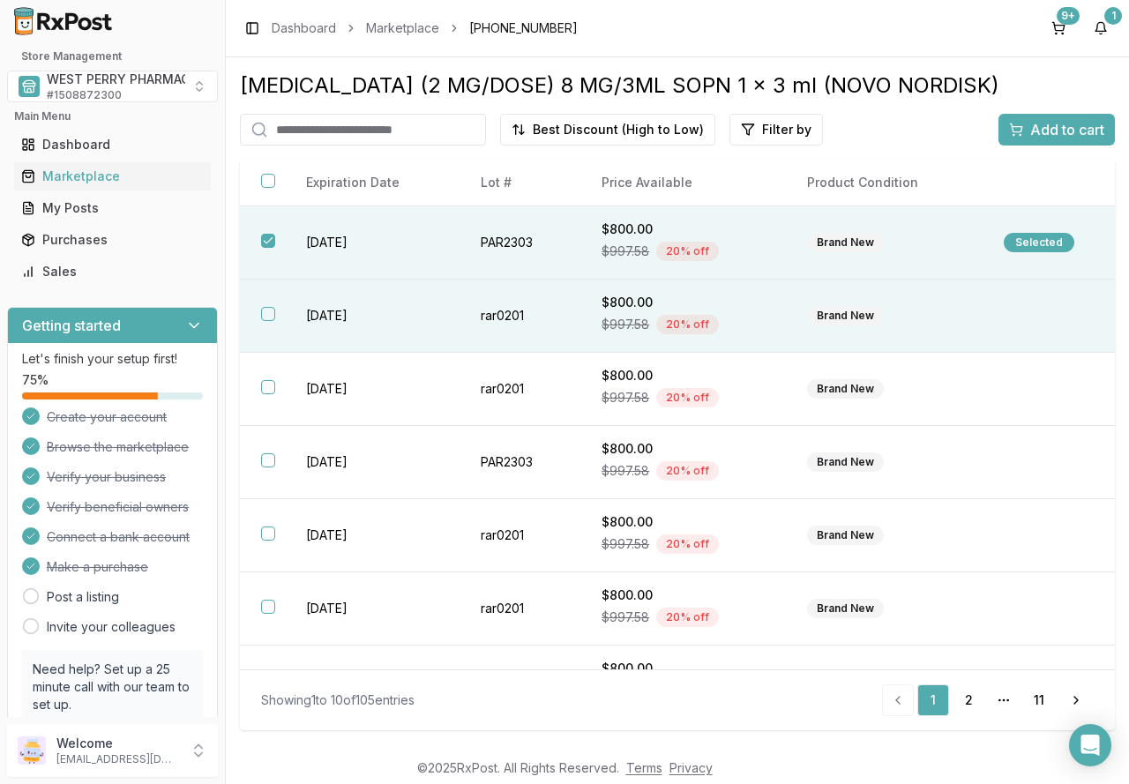
click at [274, 312] on button "button" at bounding box center [268, 314] width 14 height 14
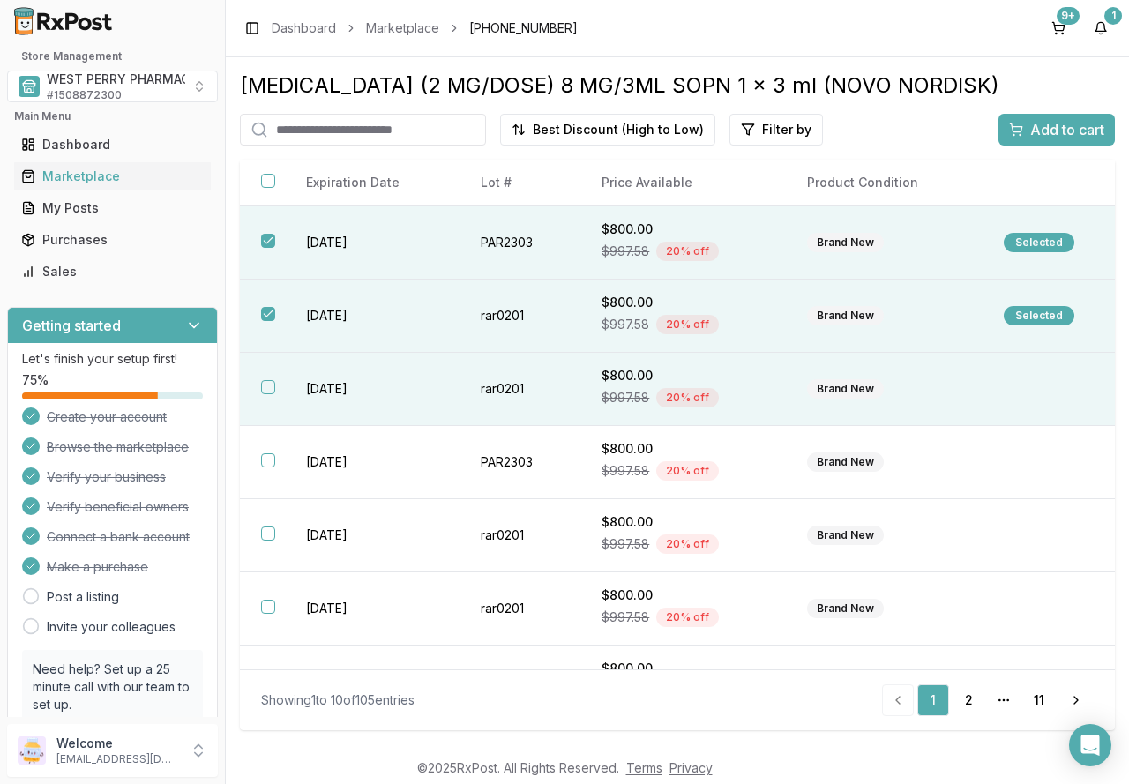
click at [281, 388] on th at bounding box center [262, 389] width 45 height 73
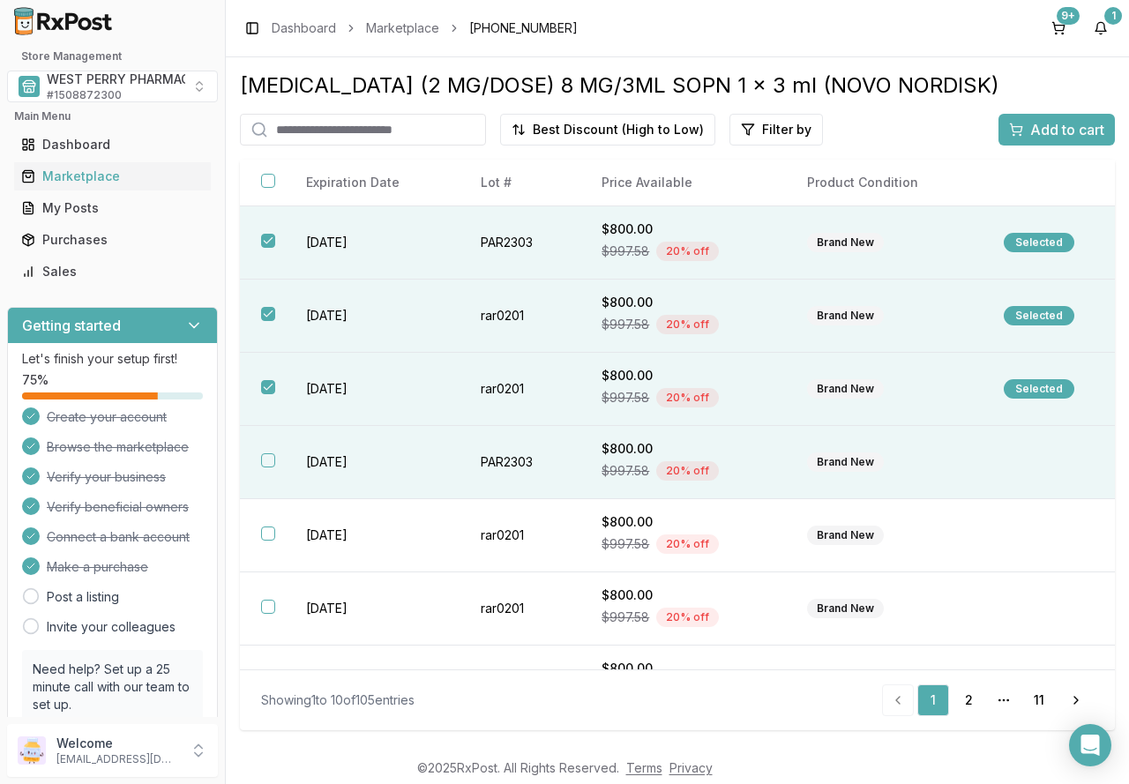
click at [268, 461] on button "button" at bounding box center [268, 460] width 14 height 14
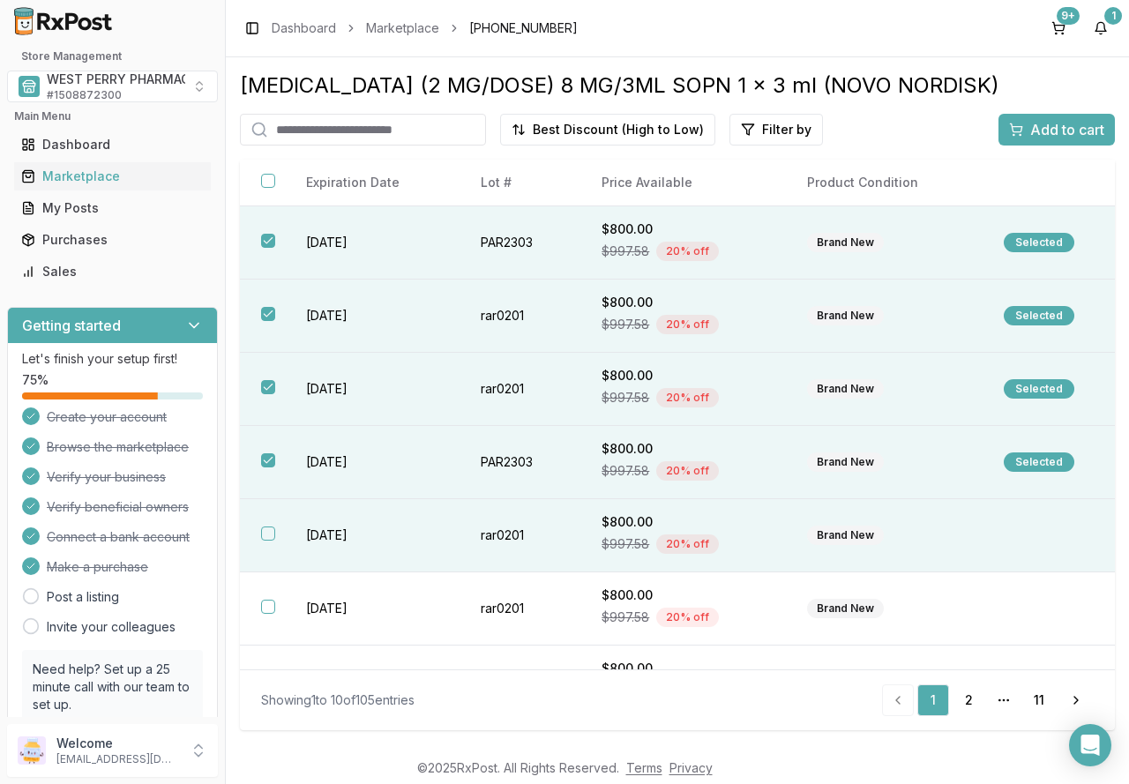
click at [267, 538] on button "button" at bounding box center [268, 534] width 14 height 14
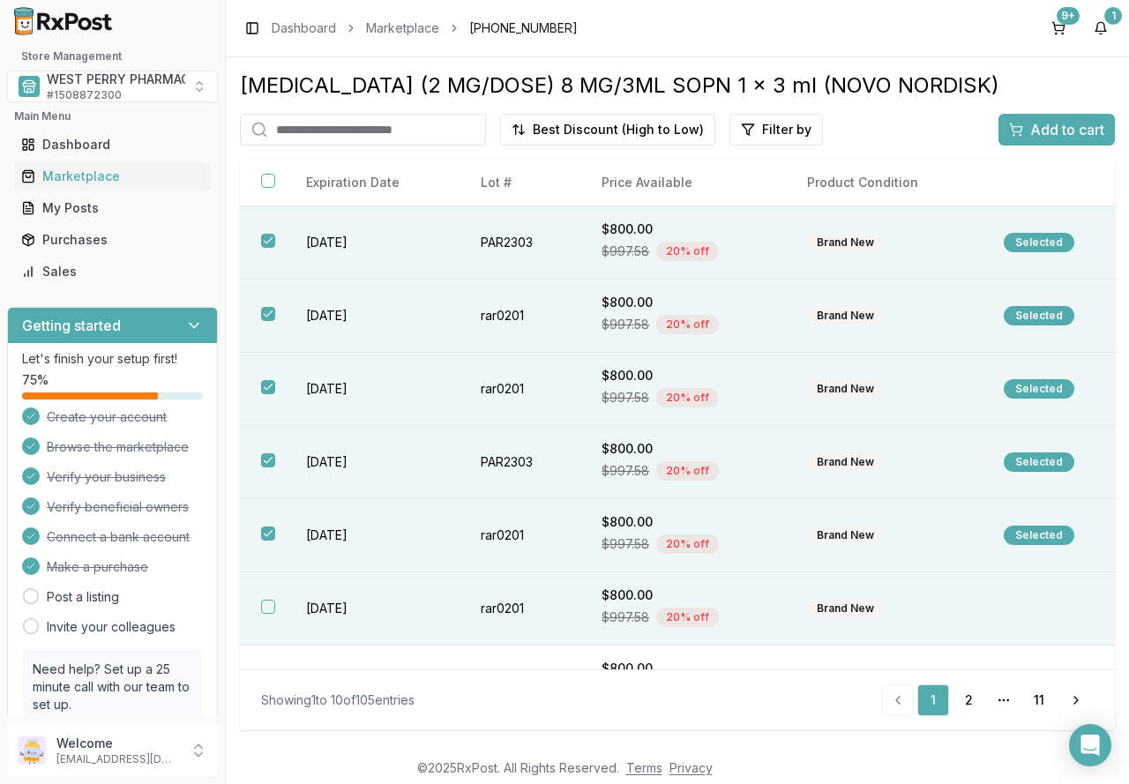
click at [267, 613] on button "button" at bounding box center [268, 607] width 14 height 14
click at [1059, 132] on span "Add to cart" at bounding box center [1067, 129] width 74 height 21
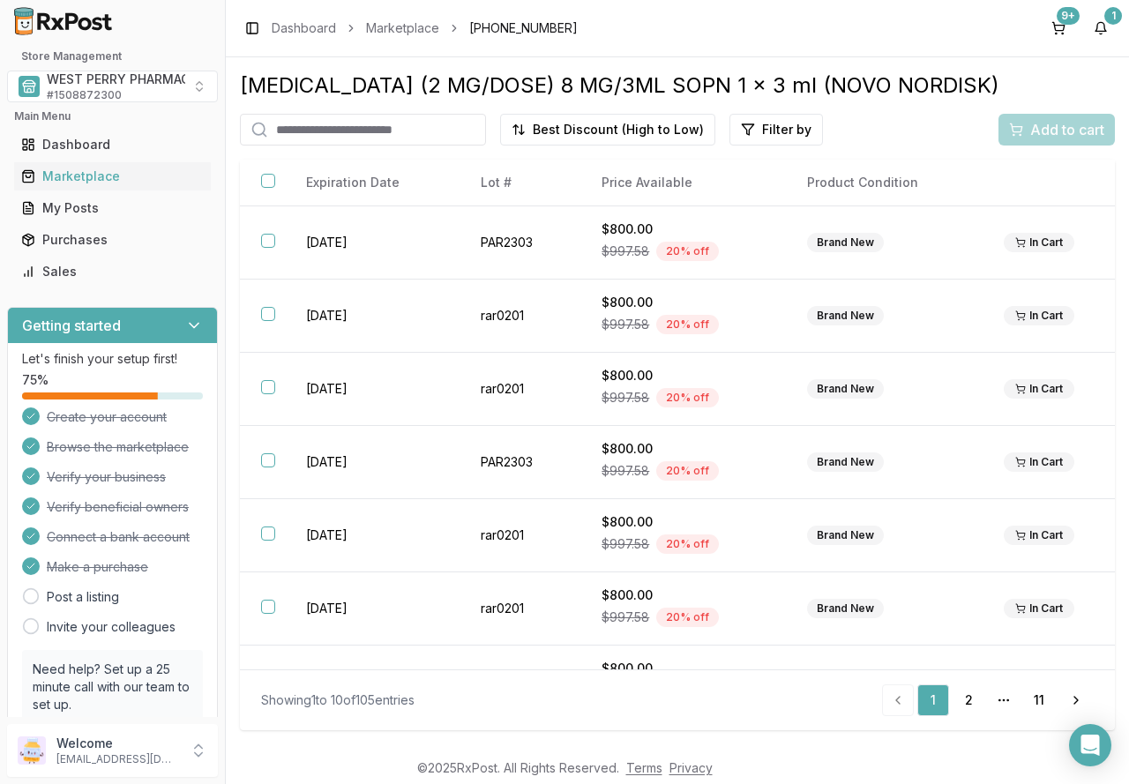
click at [305, 131] on input "search" at bounding box center [363, 130] width 246 height 32
type input "******"
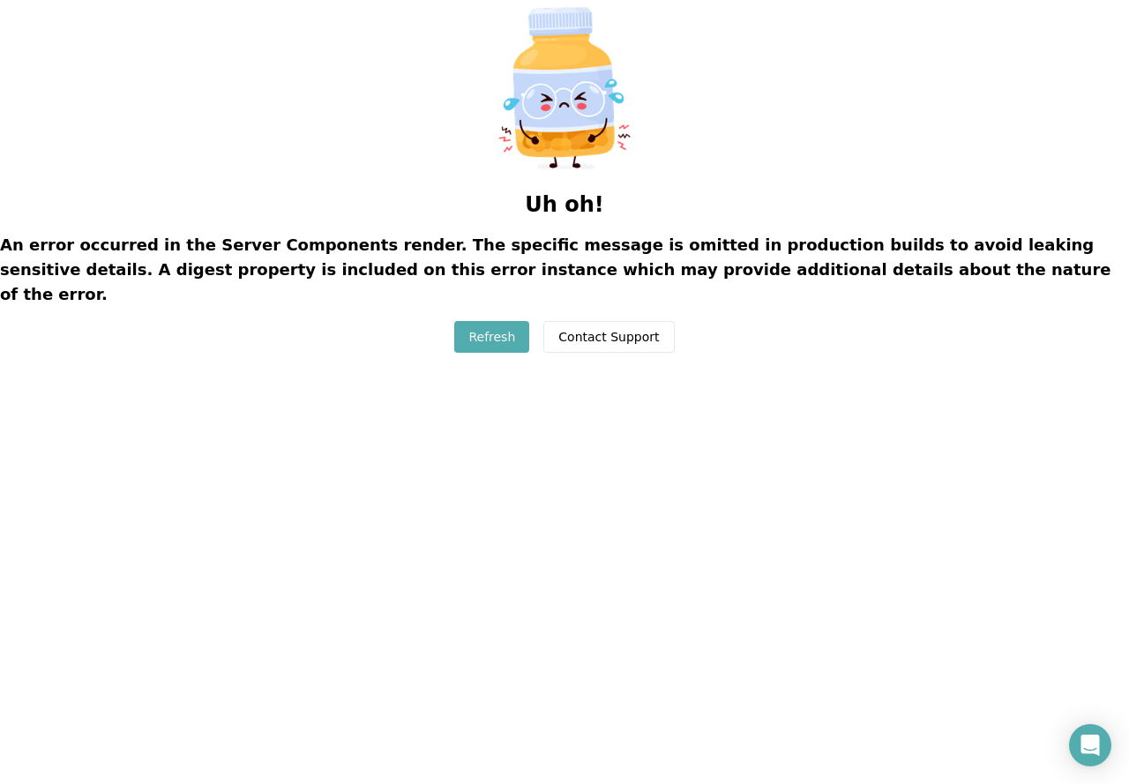
click at [473, 321] on button "Refresh" at bounding box center [491, 337] width 75 height 32
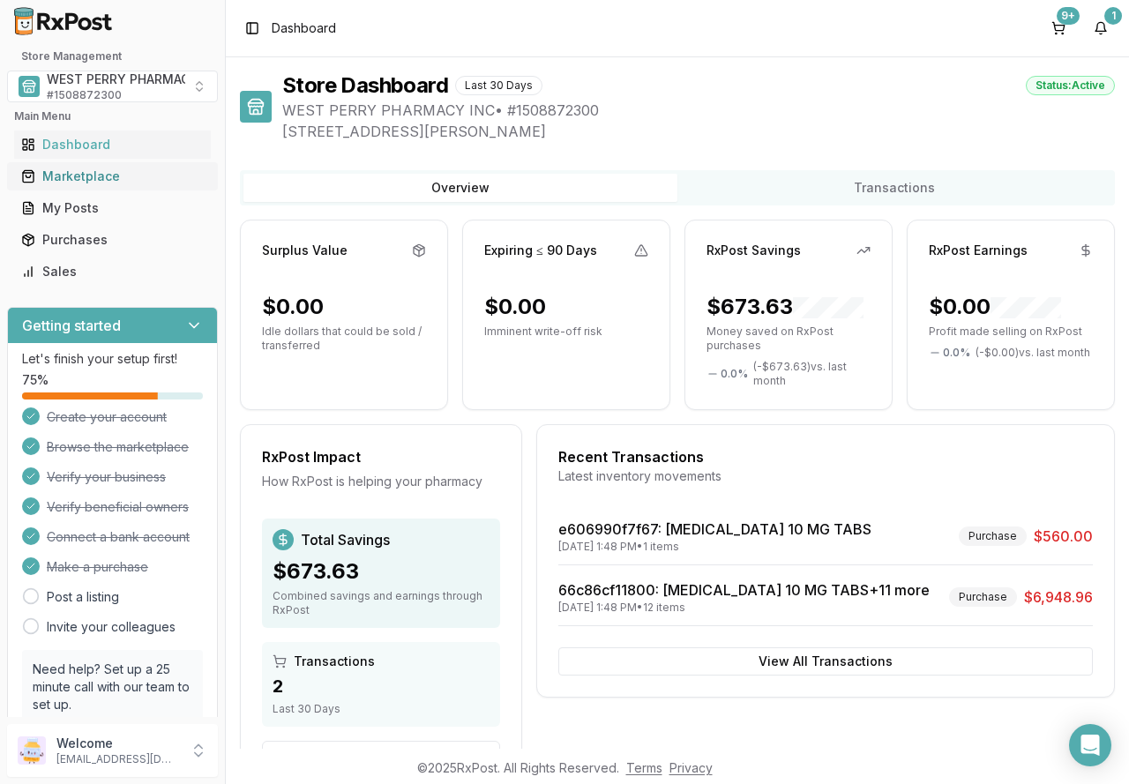
click at [64, 177] on div "Marketplace" at bounding box center [112, 177] width 183 height 18
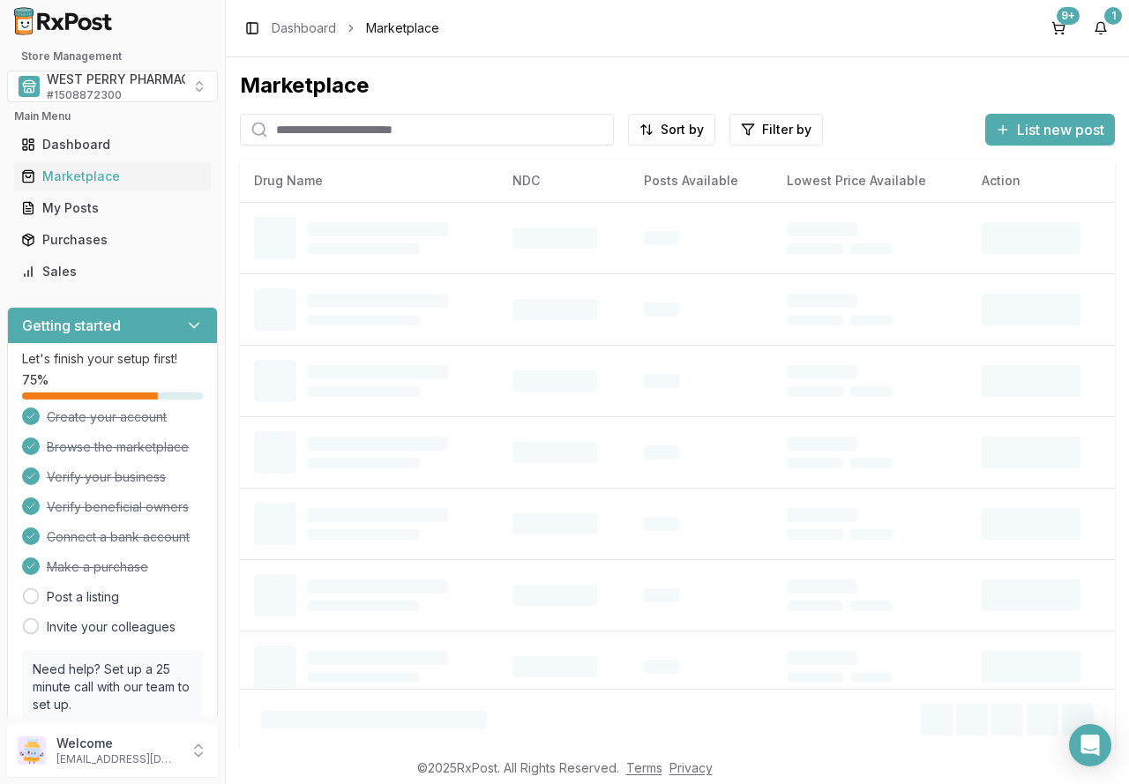
click at [362, 130] on input "search" at bounding box center [427, 130] width 374 height 32
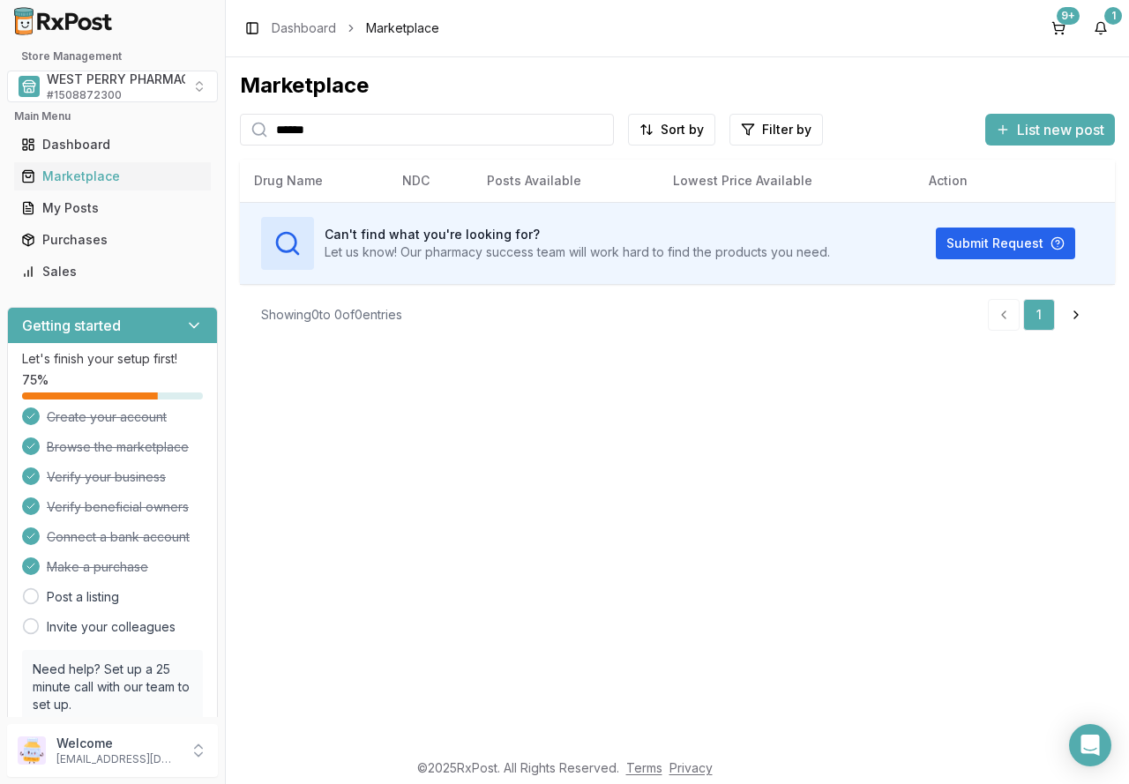
drag, startPoint x: 347, startPoint y: 129, endPoint x: 228, endPoint y: 113, distance: 120.2
click at [224, 111] on div "Store Management WEST PERRY PHARMACY INC # 1508872300 Main Menu Dashboard Marke…" at bounding box center [564, 392] width 1129 height 784
drag, startPoint x: 354, startPoint y: 130, endPoint x: 192, endPoint y: 116, distance: 162.1
click at [192, 116] on div "Store Management WEST PERRY PHARMACY INC # 1508872300 Main Menu Dashboard Marke…" at bounding box center [564, 392] width 1129 height 784
type input "*********"
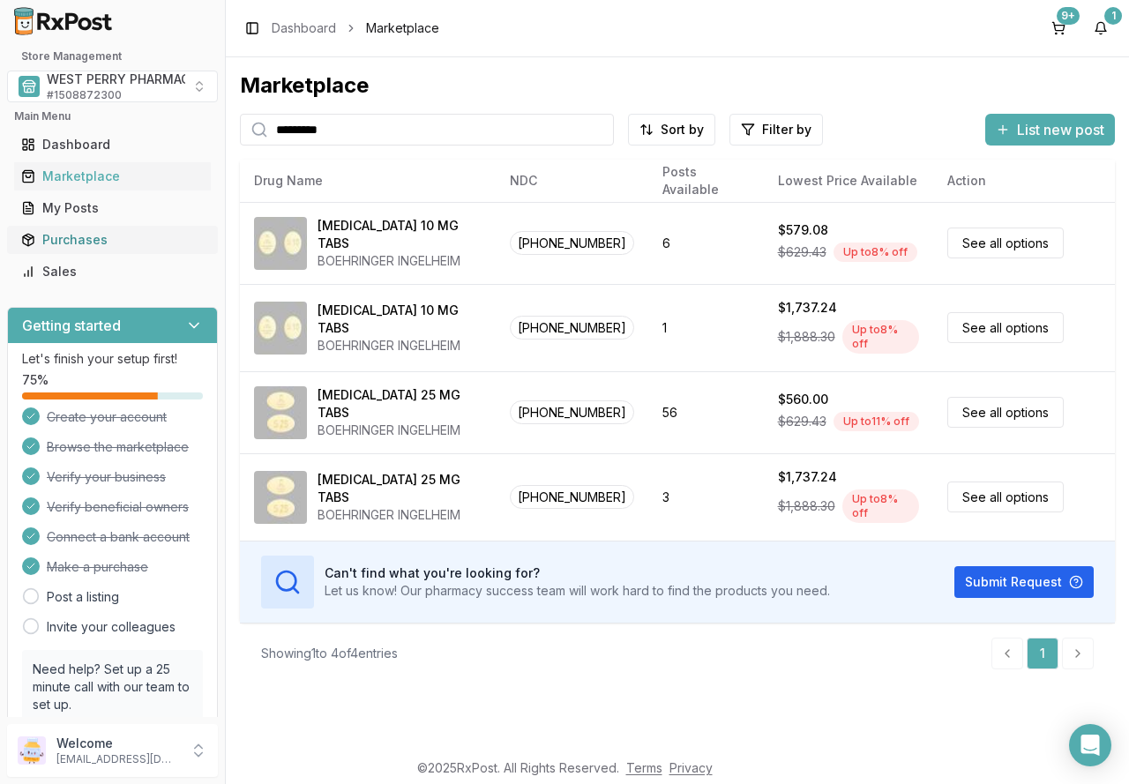
click at [91, 244] on div "Purchases" at bounding box center [112, 240] width 183 height 18
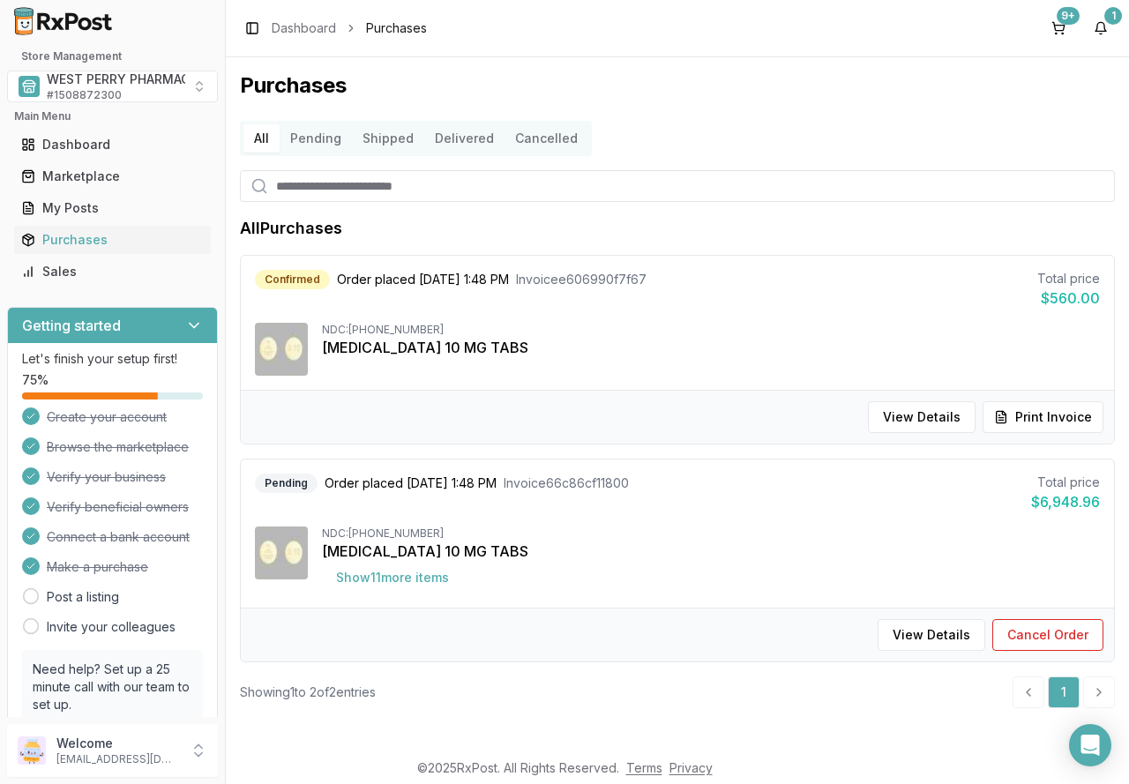
click at [314, 184] on input "search" at bounding box center [677, 186] width 875 height 32
click at [54, 178] on div "Marketplace" at bounding box center [112, 177] width 183 height 18
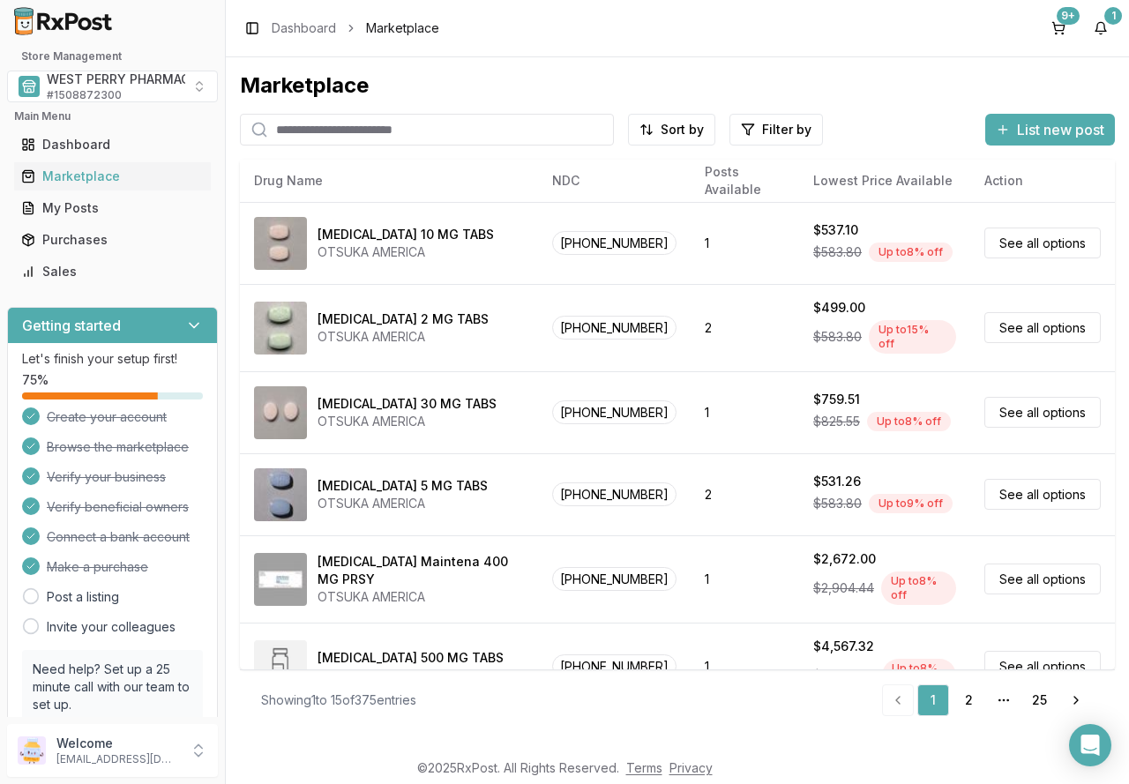
click at [297, 129] on input "search" at bounding box center [427, 130] width 374 height 32
type input "*********"
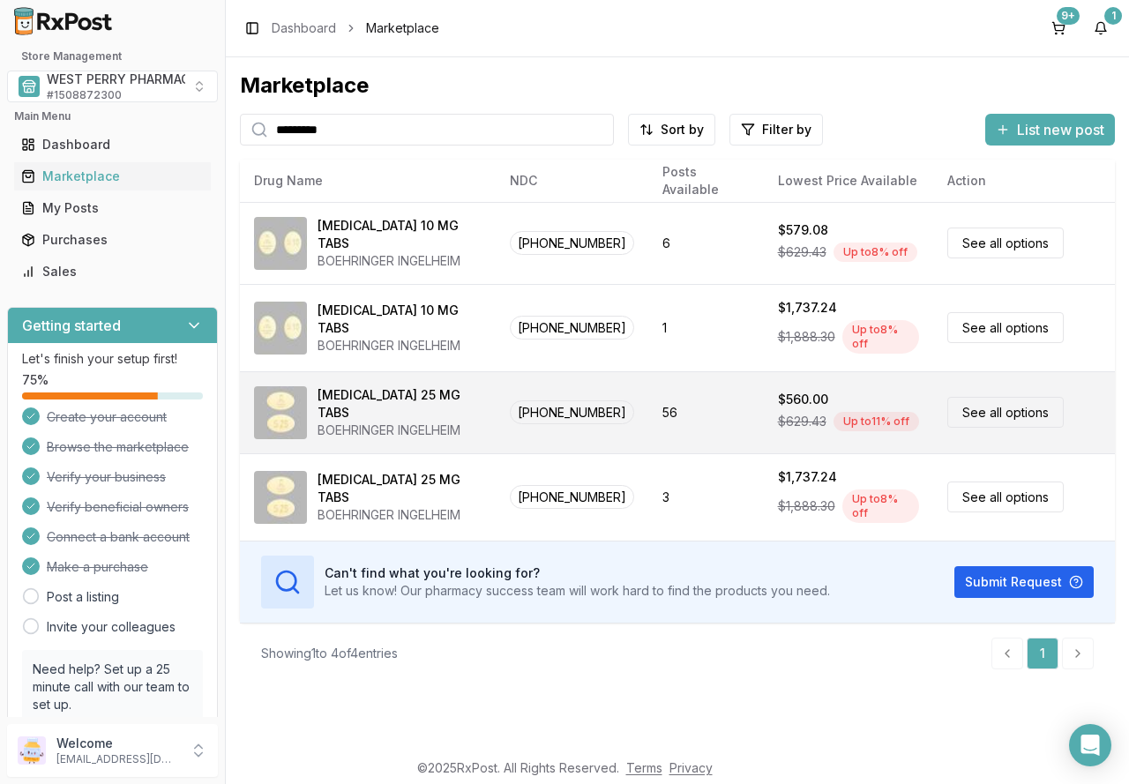
click at [985, 408] on link "See all options" at bounding box center [1006, 412] width 116 height 31
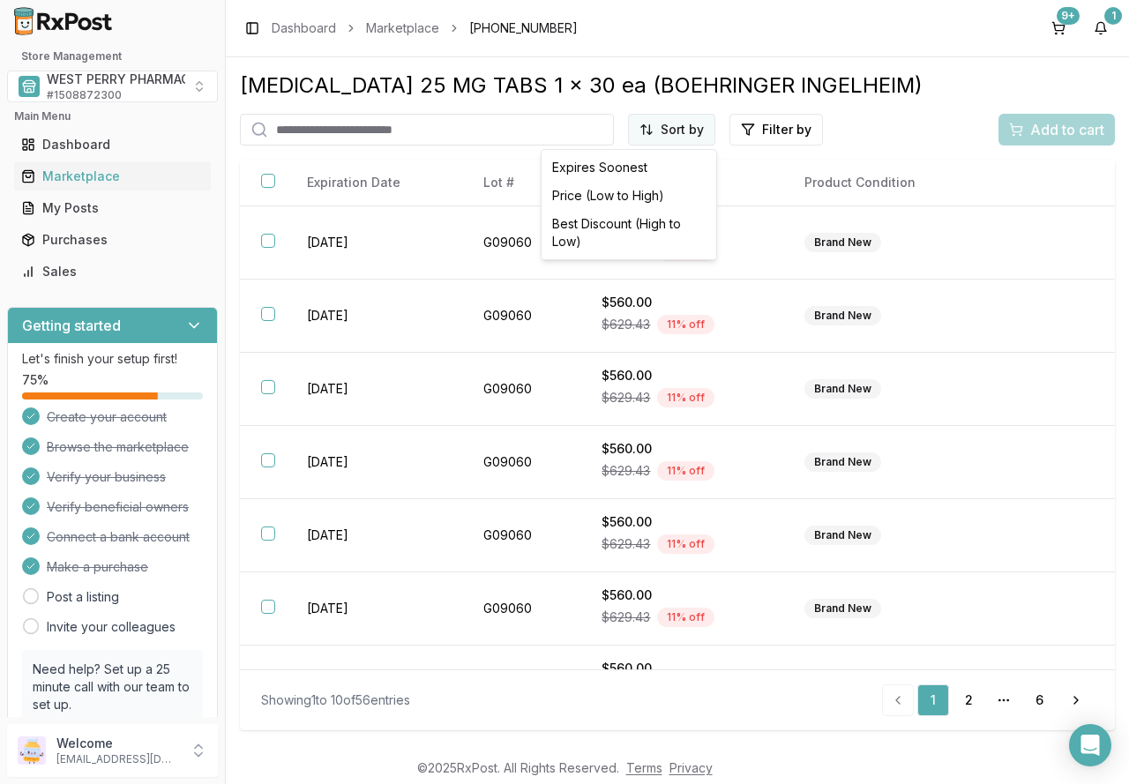
click at [674, 129] on html "Store Management WEST PERRY PHARMACY INC # 1508872300 Main Menu Dashboard Marke…" at bounding box center [564, 392] width 1129 height 784
click at [642, 229] on div "Best Discount (High to Low)" at bounding box center [629, 233] width 168 height 46
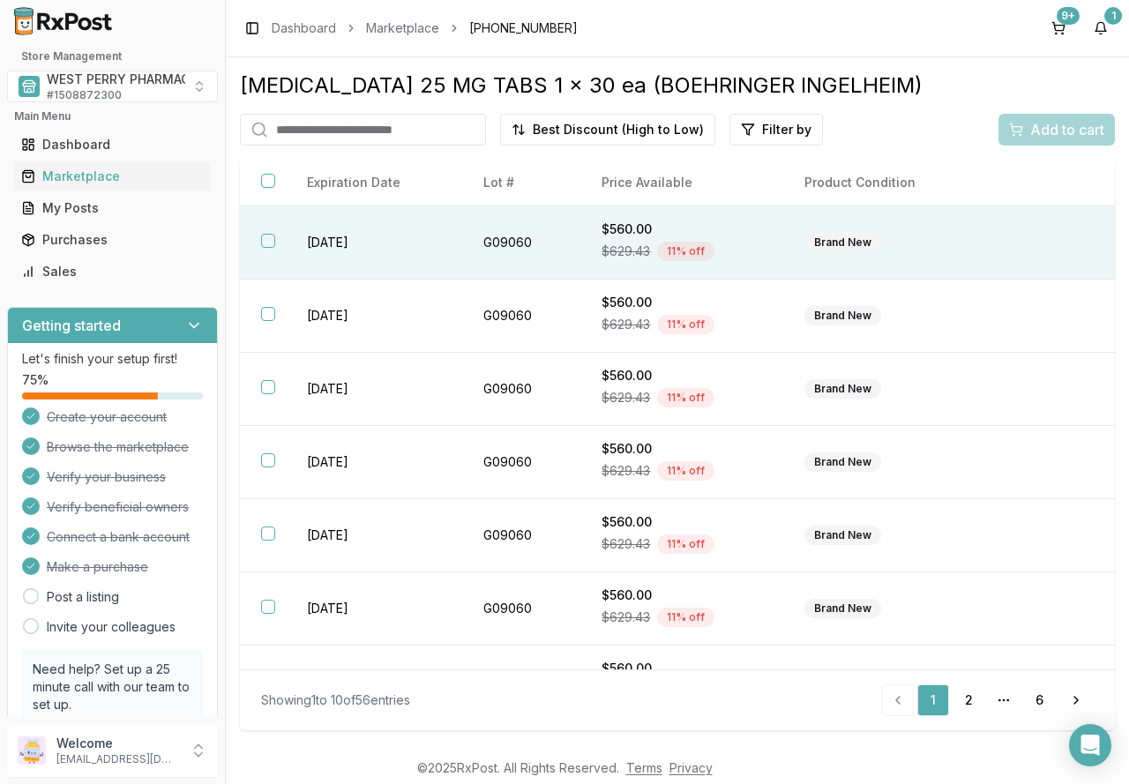
click at [265, 235] on button "button" at bounding box center [268, 241] width 14 height 14
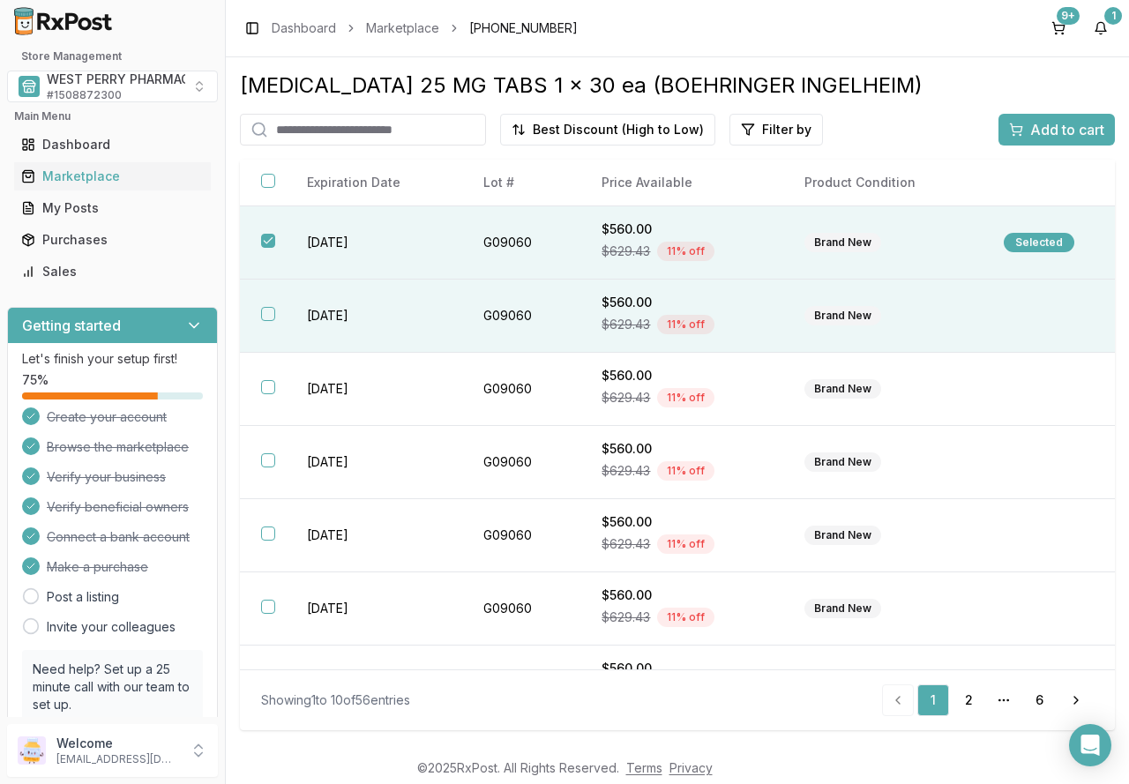
click at [270, 304] on th at bounding box center [263, 316] width 46 height 73
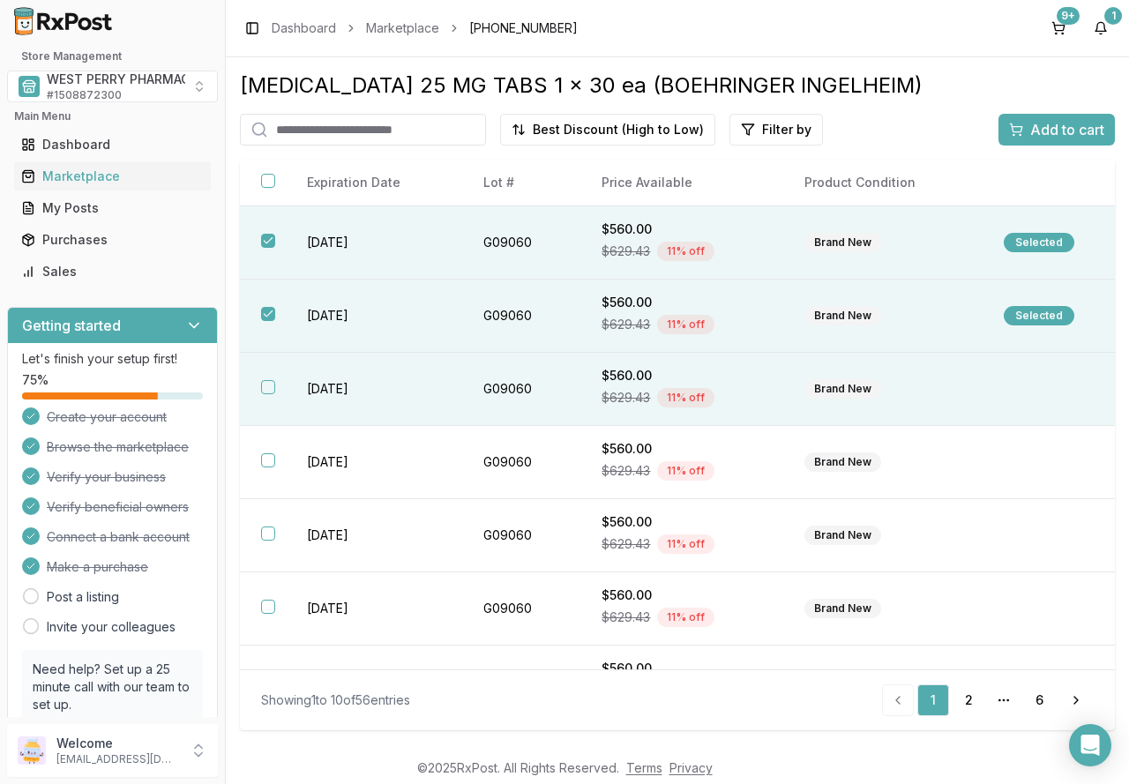
click at [266, 387] on button "button" at bounding box center [268, 387] width 14 height 14
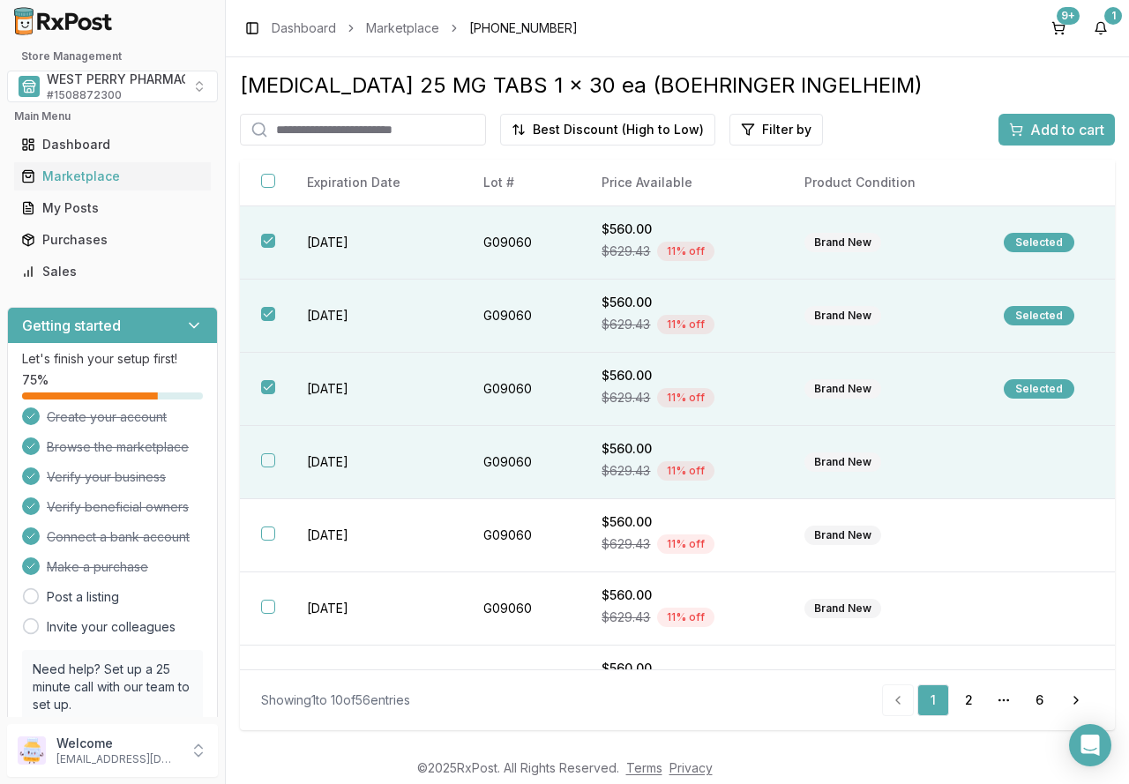
click at [281, 461] on th at bounding box center [263, 462] width 46 height 73
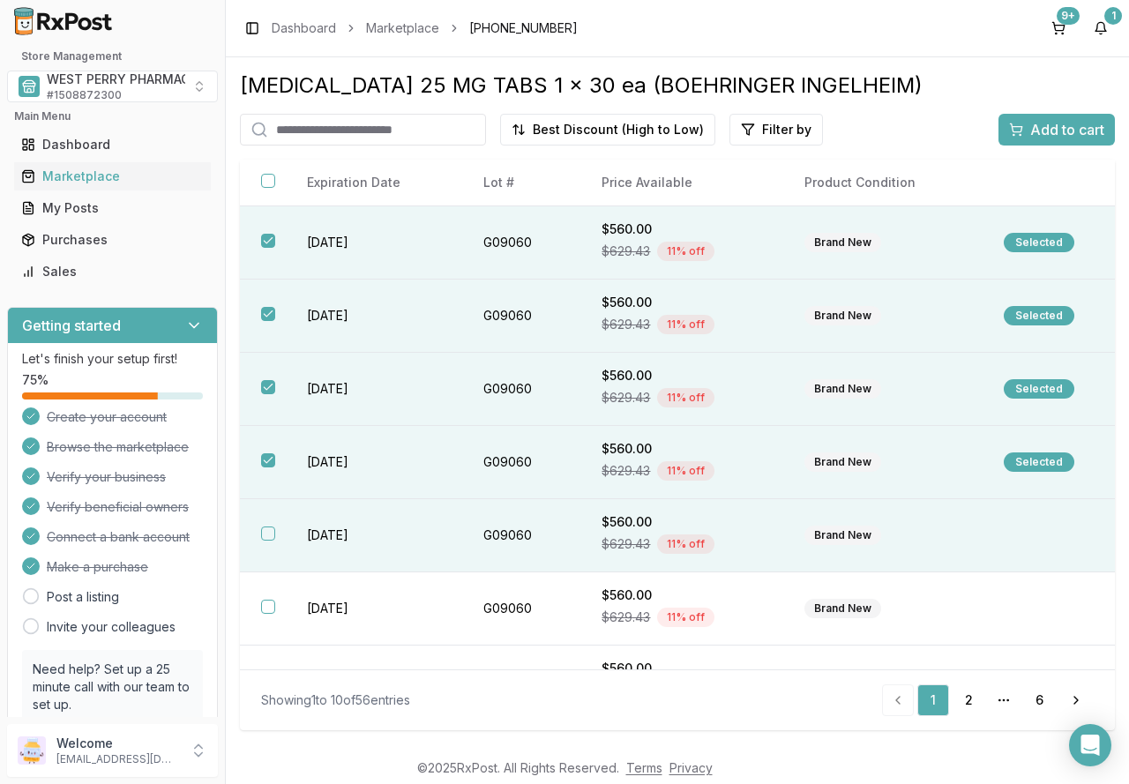
click at [270, 534] on button "button" at bounding box center [268, 534] width 14 height 14
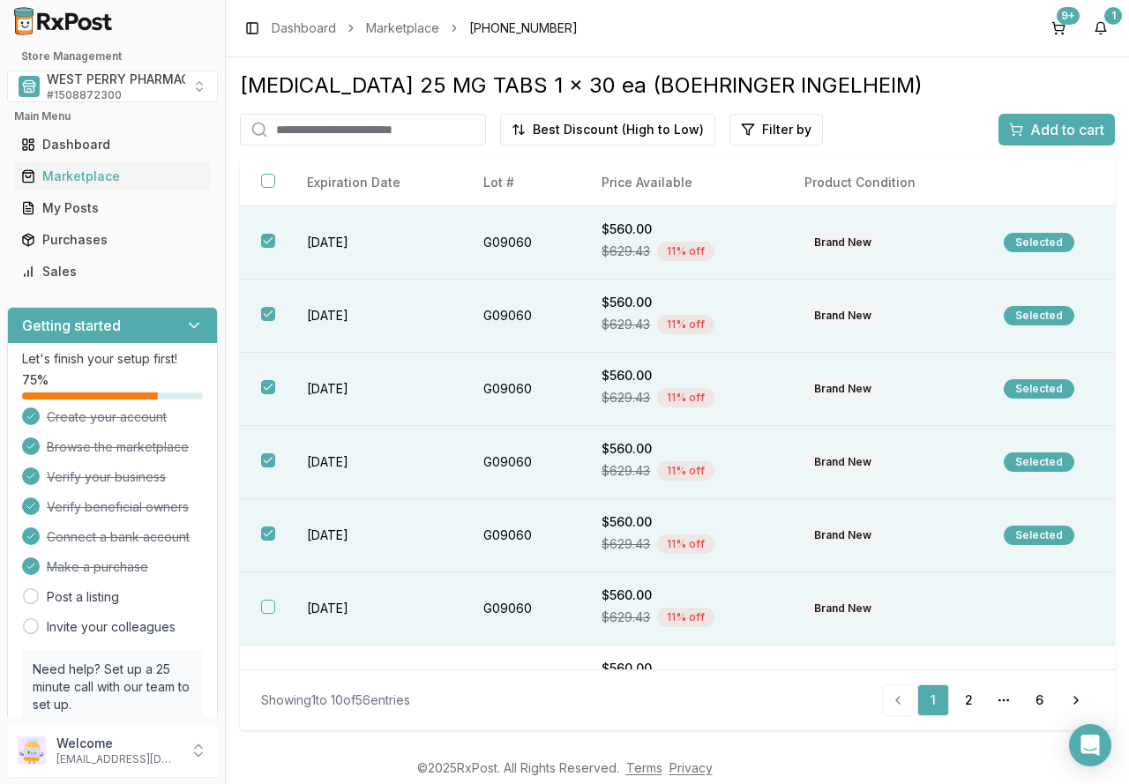
click at [274, 610] on button "button" at bounding box center [268, 607] width 14 height 14
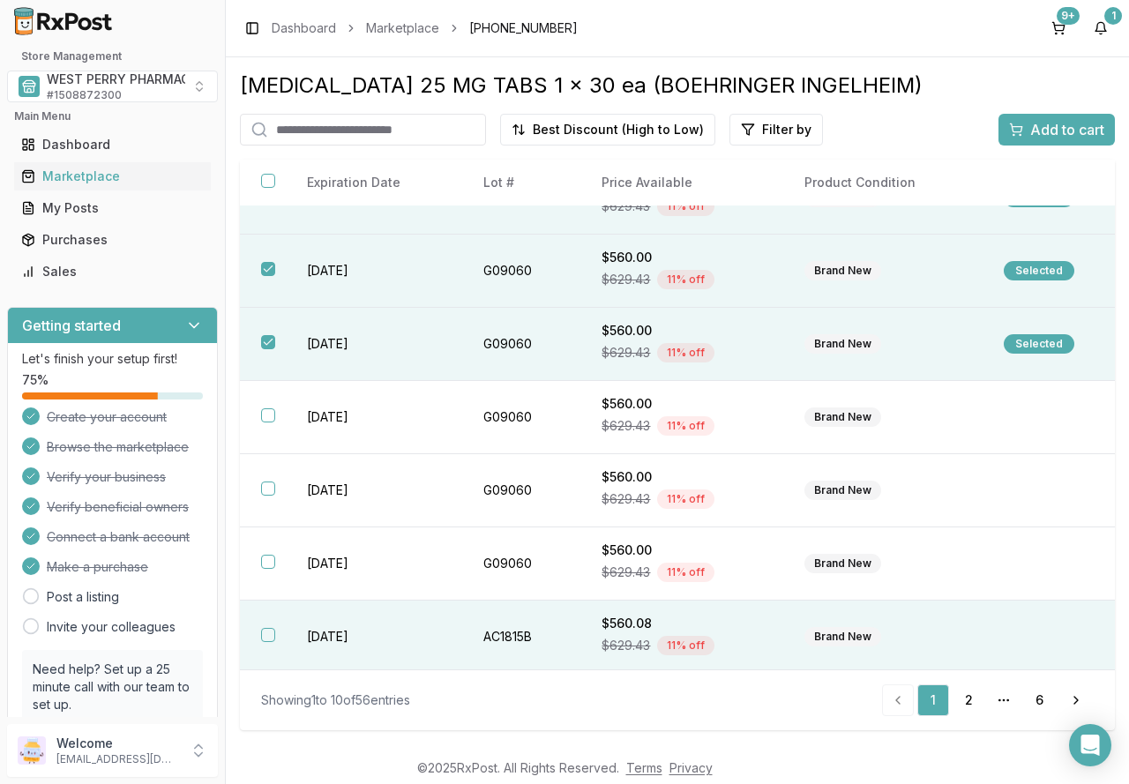
scroll to position [268, 0]
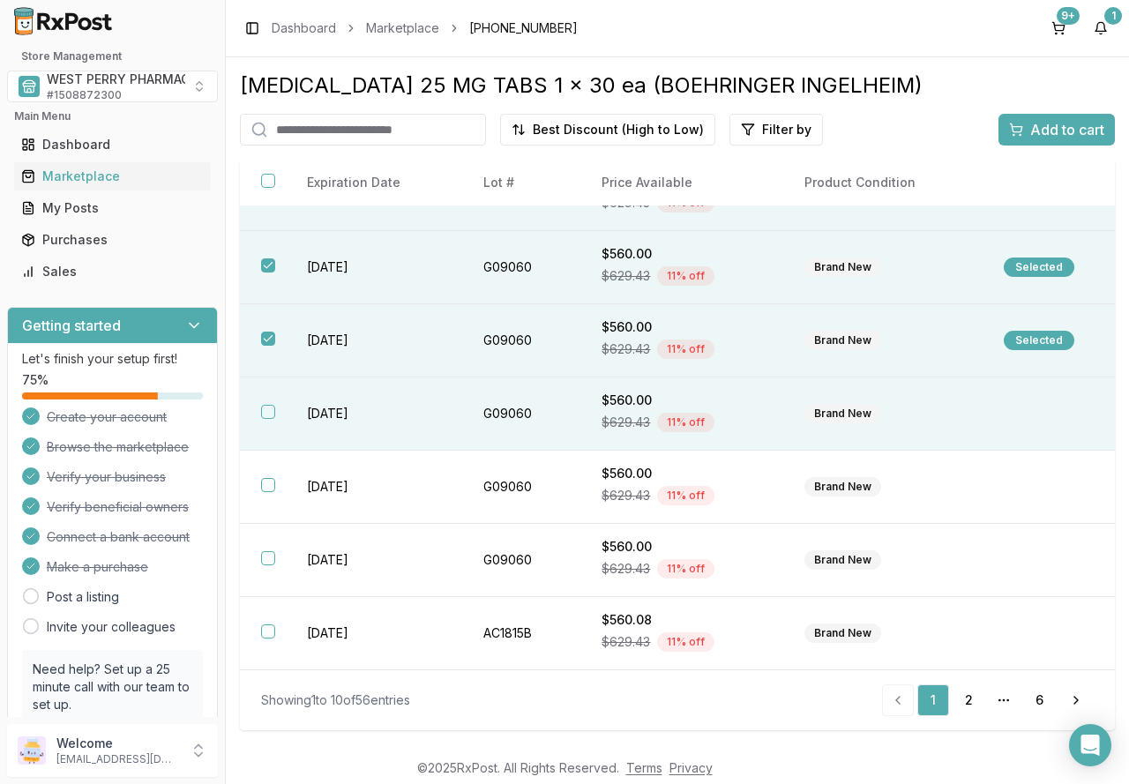
click at [270, 419] on th at bounding box center [263, 414] width 46 height 73
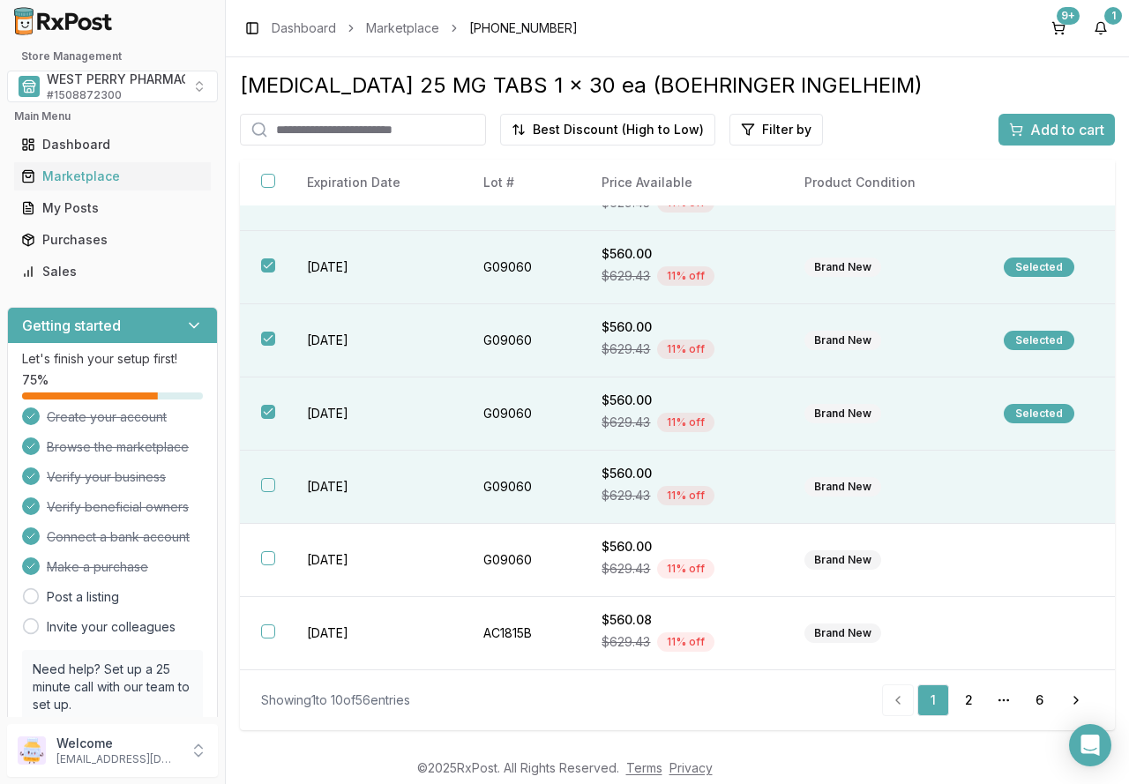
click at [266, 476] on th at bounding box center [263, 487] width 46 height 73
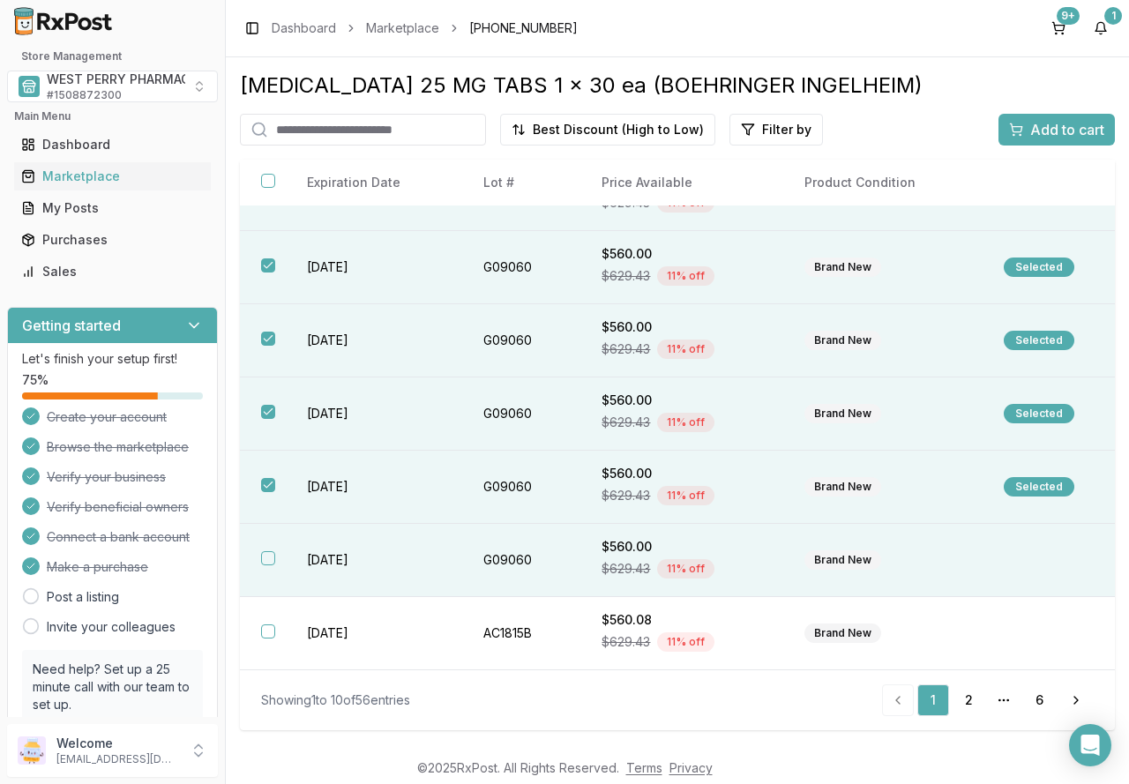
click at [266, 551] on th at bounding box center [263, 560] width 46 height 73
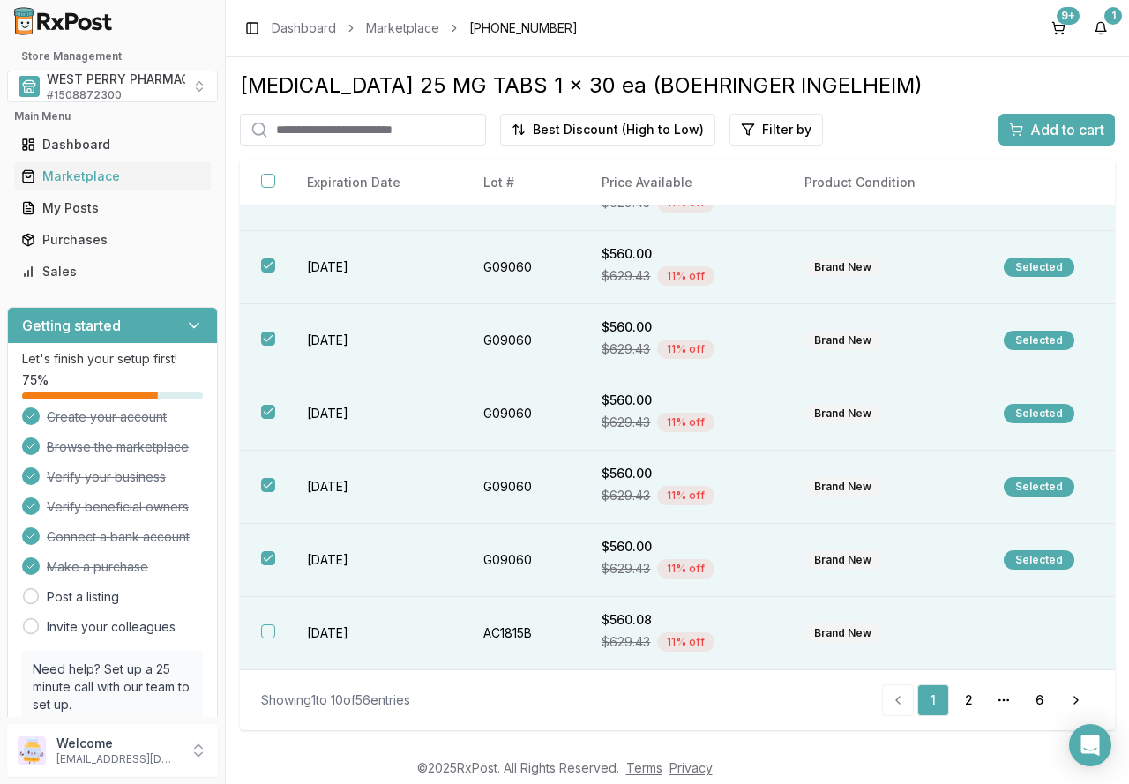
click at [281, 628] on th at bounding box center [263, 633] width 46 height 73
click at [1039, 131] on span "Add to cart" at bounding box center [1067, 129] width 74 height 21
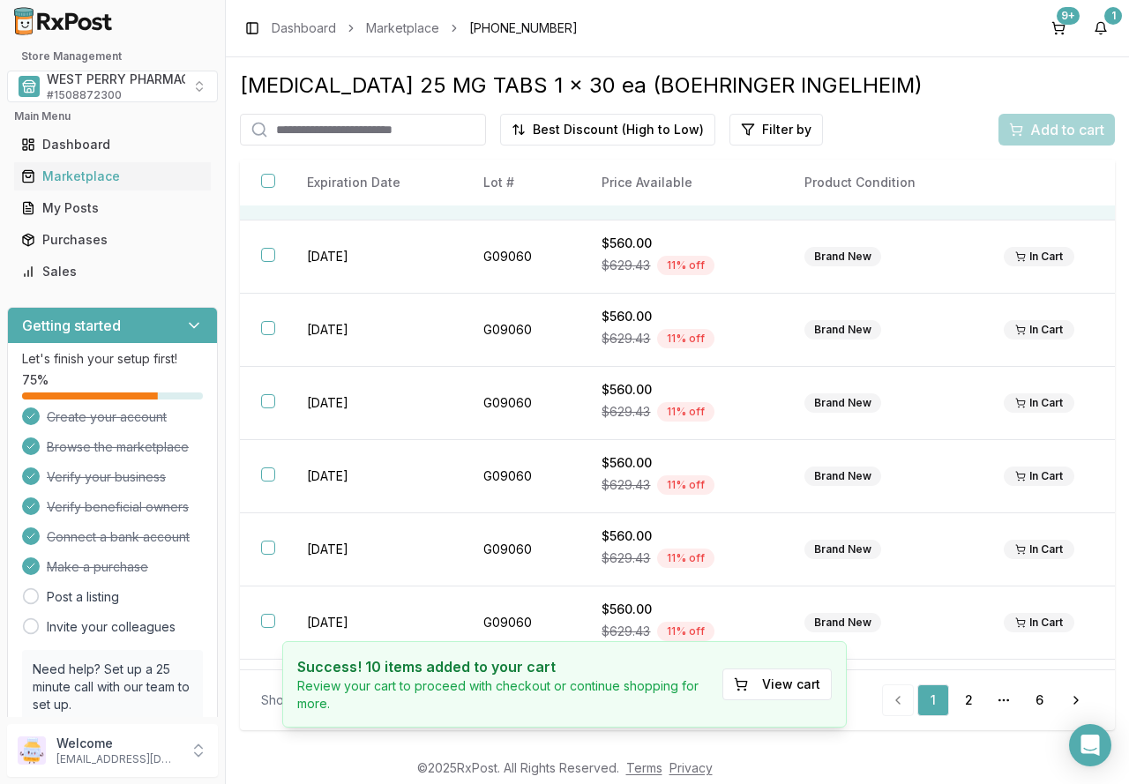
scroll to position [0, 0]
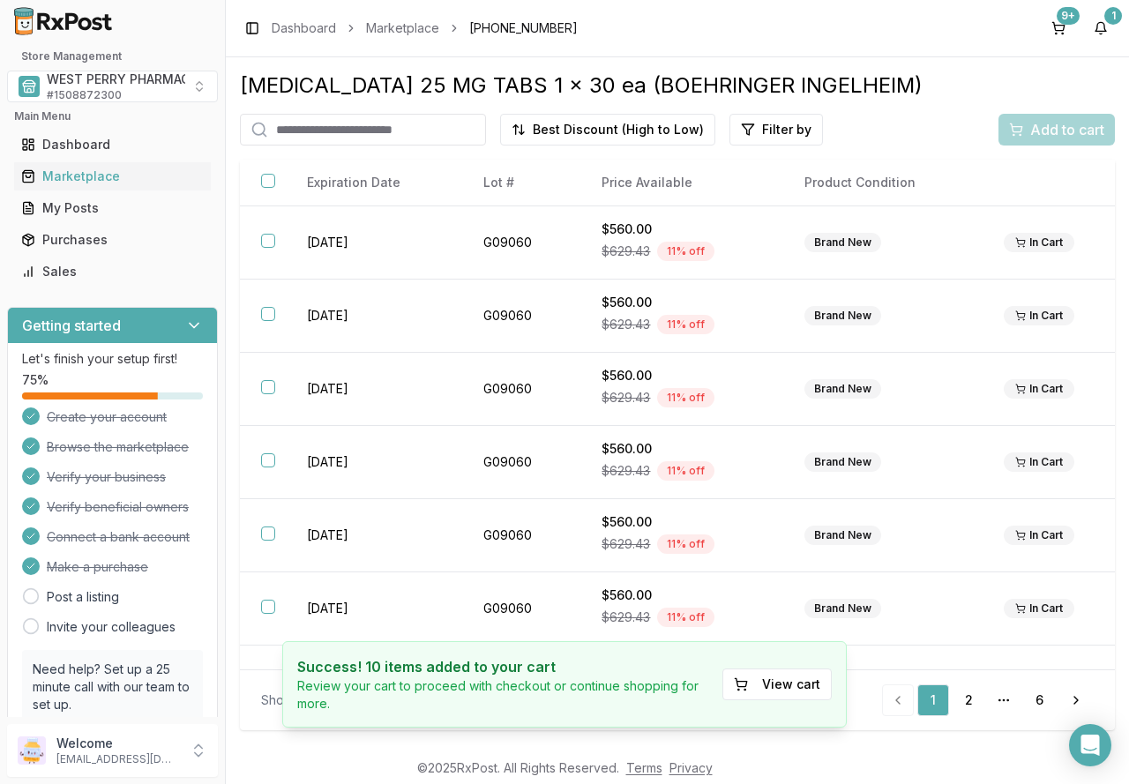
click at [327, 127] on input "search" at bounding box center [363, 130] width 246 height 32
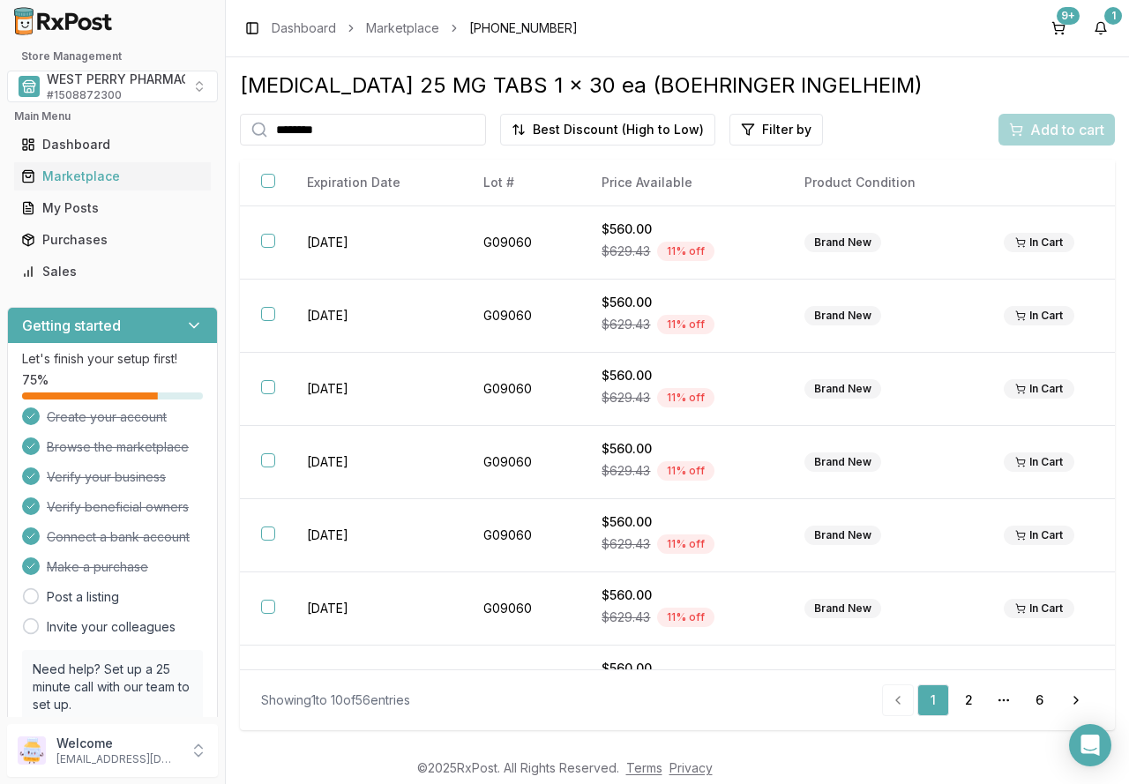
type input "********"
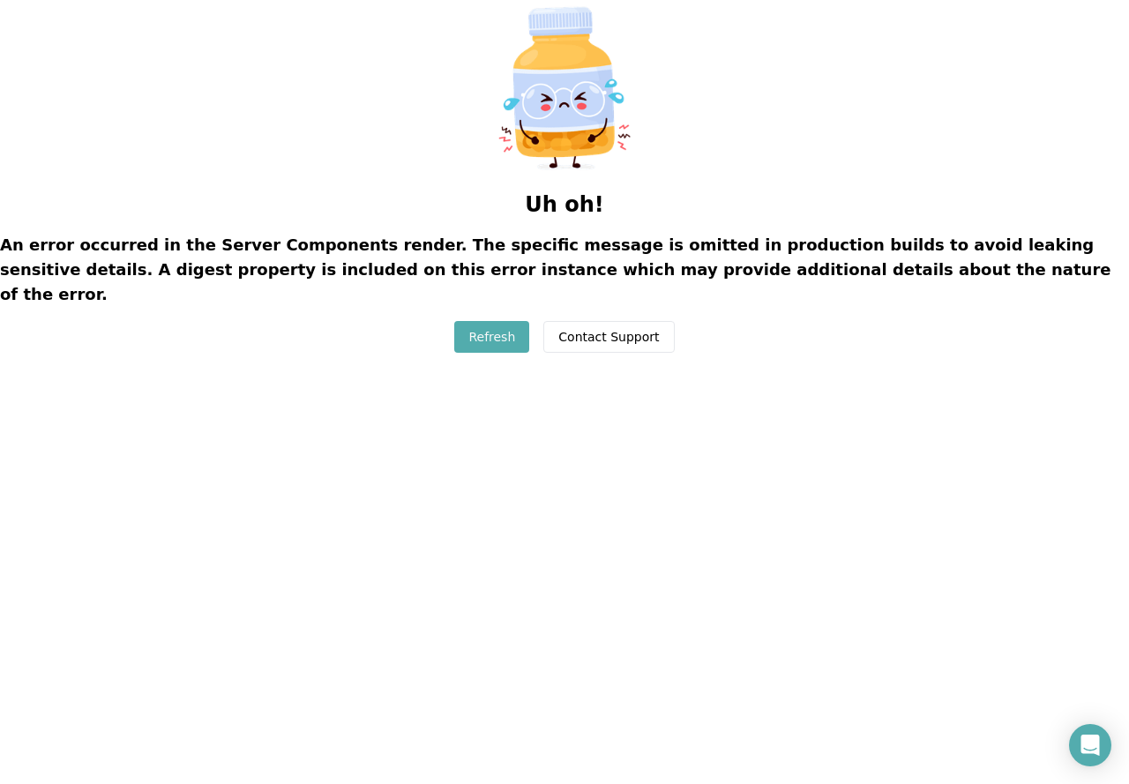
click at [491, 321] on button "Refresh" at bounding box center [491, 337] width 75 height 32
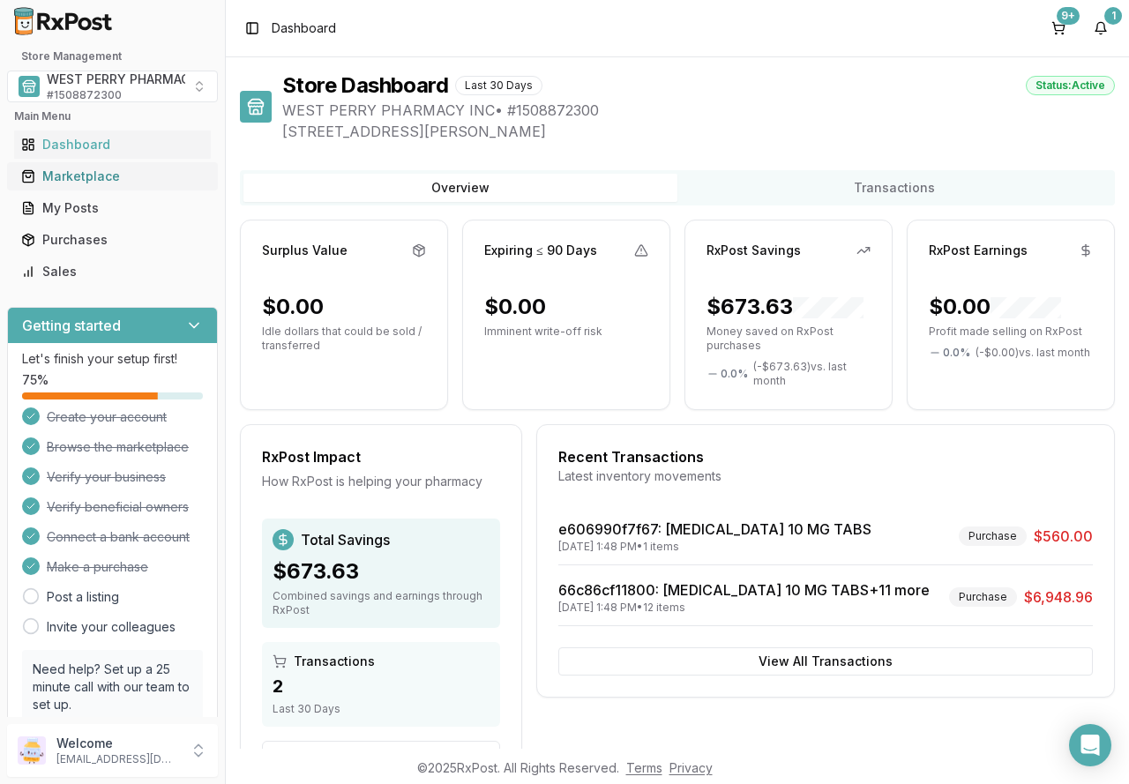
click at [82, 176] on div "Marketplace" at bounding box center [112, 177] width 183 height 18
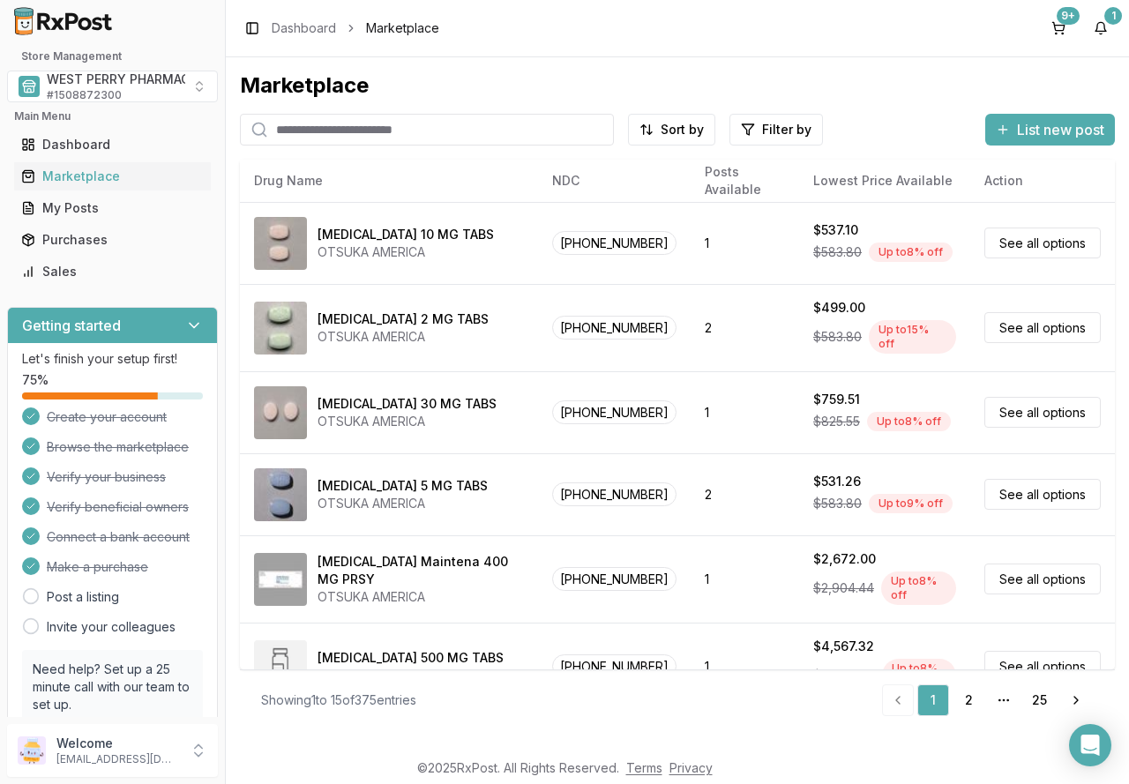
click at [410, 122] on input "search" at bounding box center [427, 130] width 374 height 32
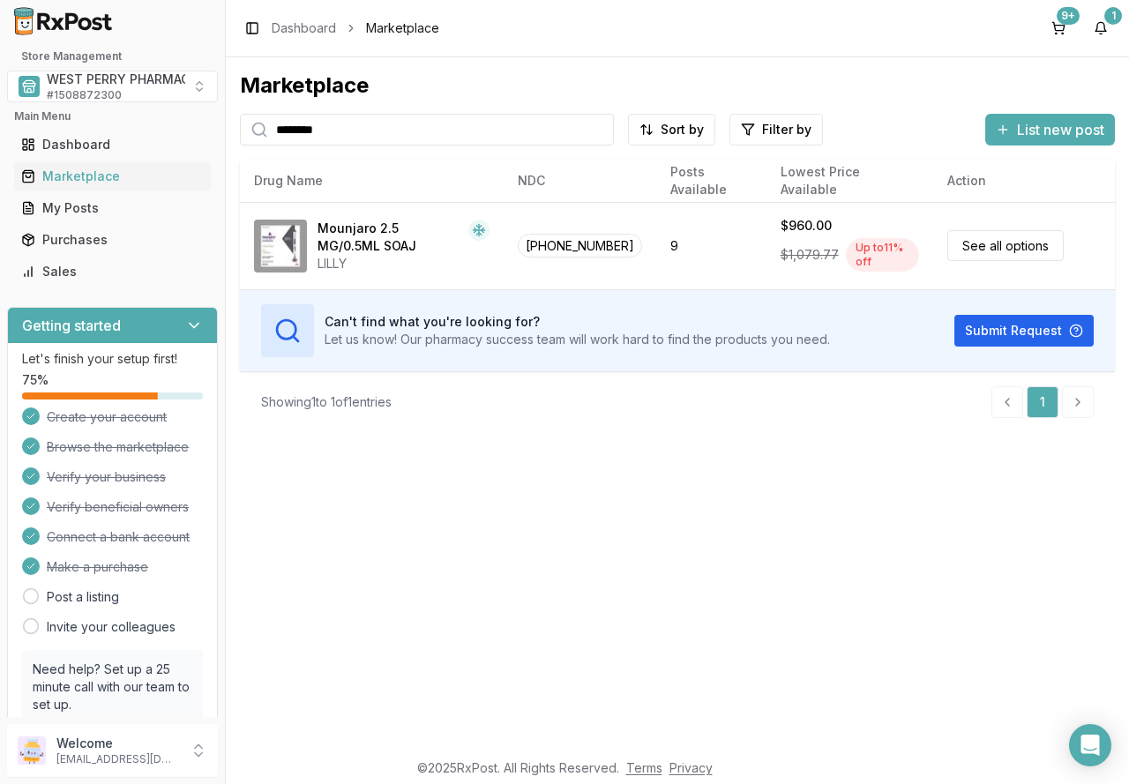
drag, startPoint x: 351, startPoint y: 128, endPoint x: 169, endPoint y: 112, distance: 183.3
click at [169, 112] on div "Store Management WEST PERRY PHARMACY INC # 1508872300 Main Menu Dashboard Marke…" at bounding box center [564, 392] width 1129 height 784
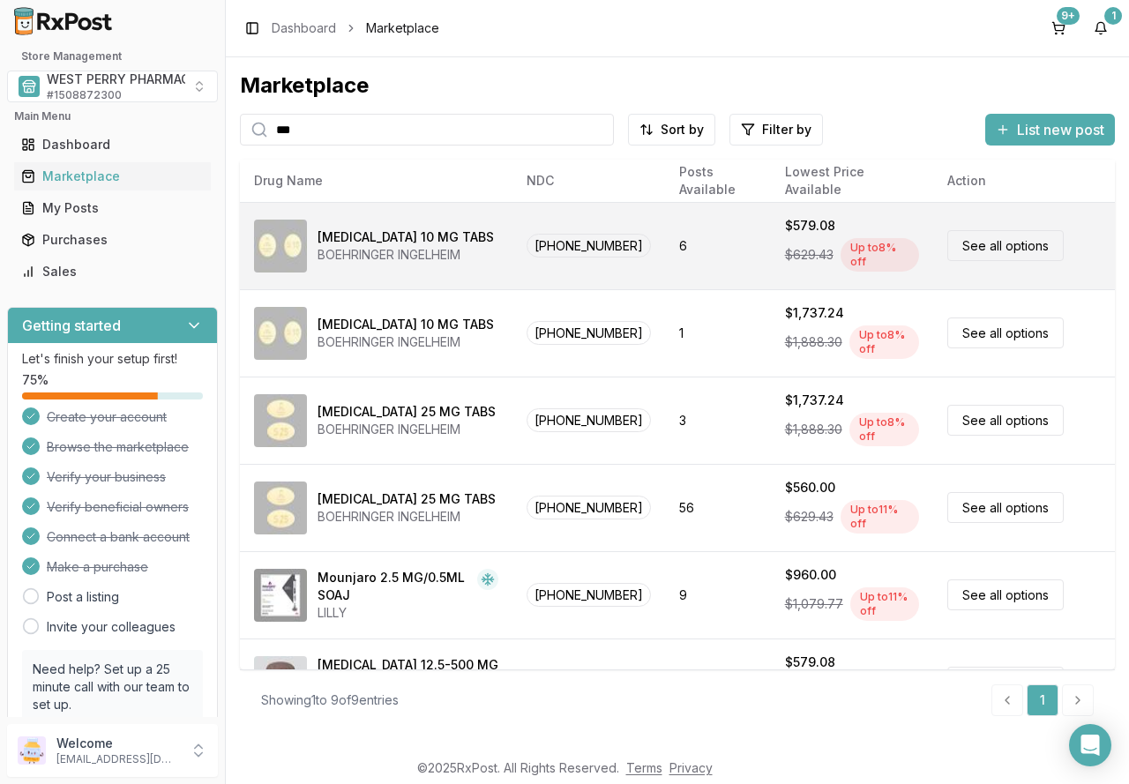
type input "***"
click at [965, 245] on link "See all options" at bounding box center [1006, 245] width 116 height 31
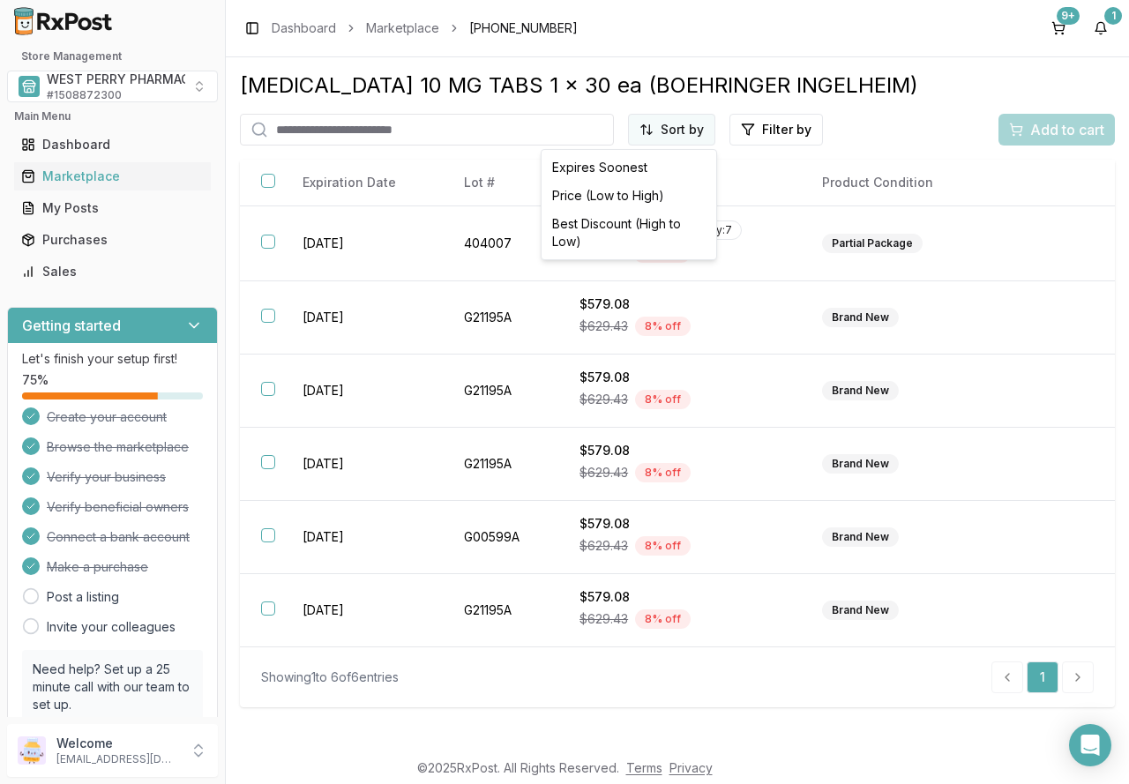
click at [666, 129] on html "Store Management WEST PERRY PHARMACY INC # 1508872300 Main Menu Dashboard Marke…" at bounding box center [564, 392] width 1129 height 784
click at [626, 223] on div "Best Discount (High to Low)" at bounding box center [629, 233] width 168 height 46
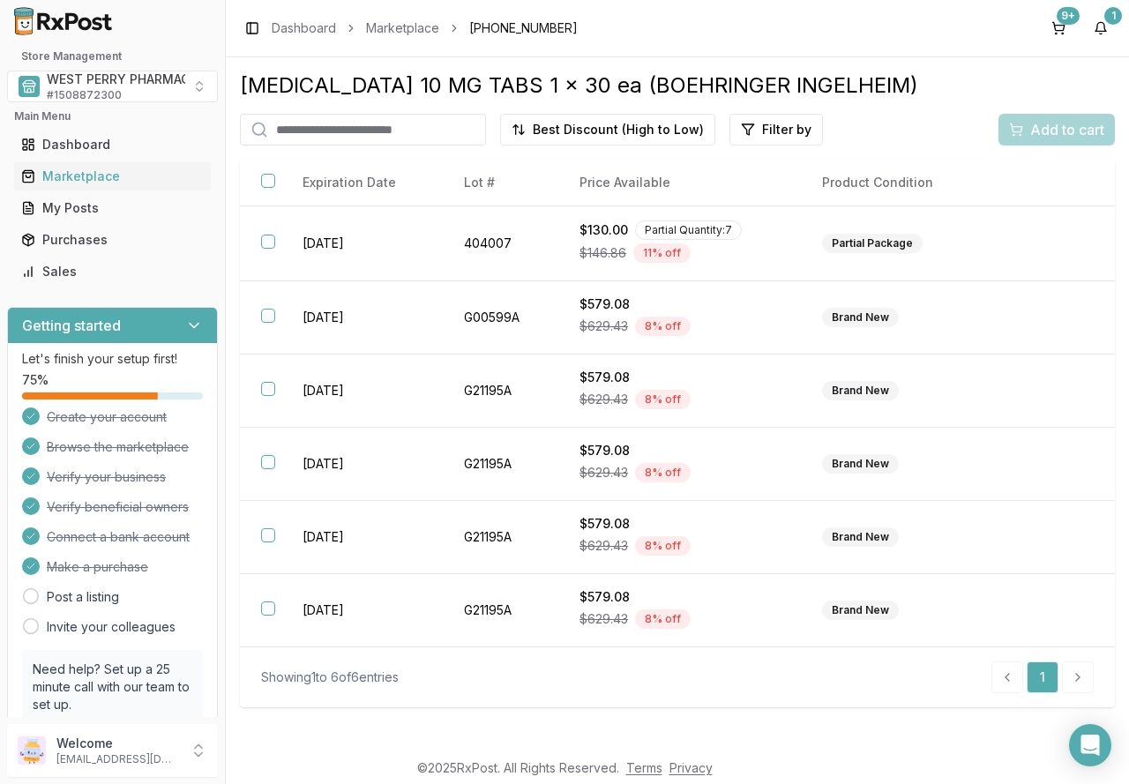
click at [325, 130] on input "search" at bounding box center [363, 130] width 246 height 32
type input "******"
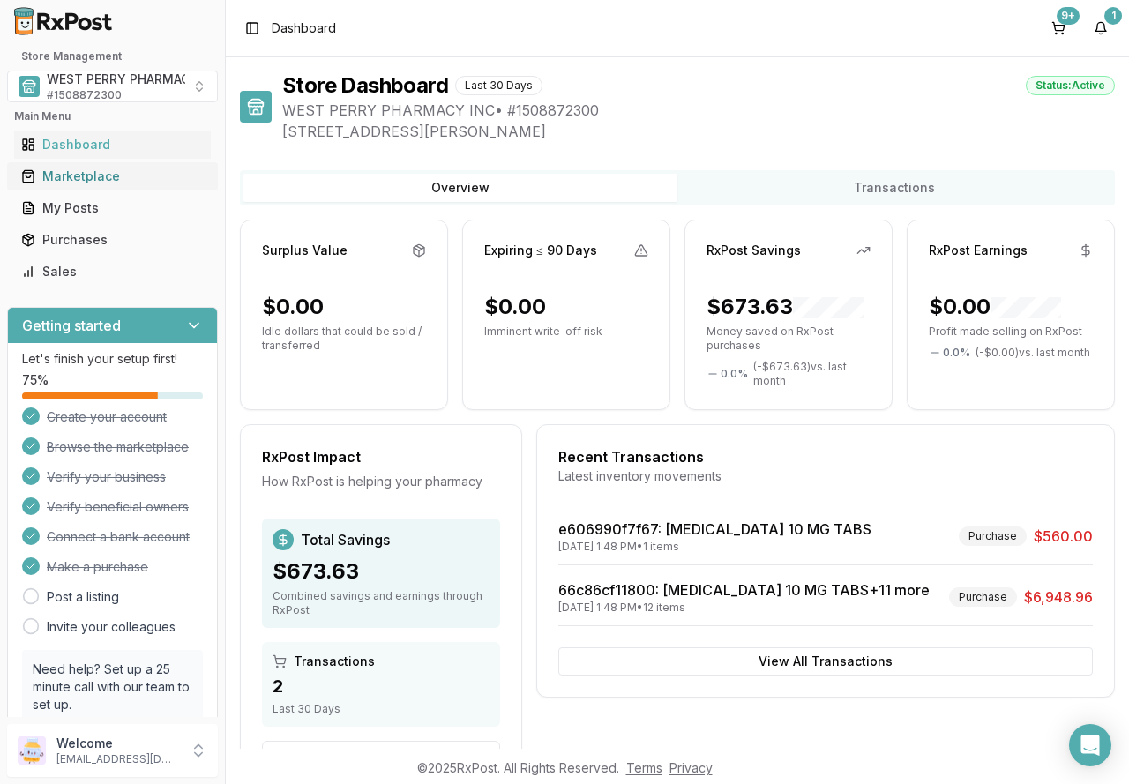
click at [84, 182] on div "Marketplace" at bounding box center [112, 177] width 183 height 18
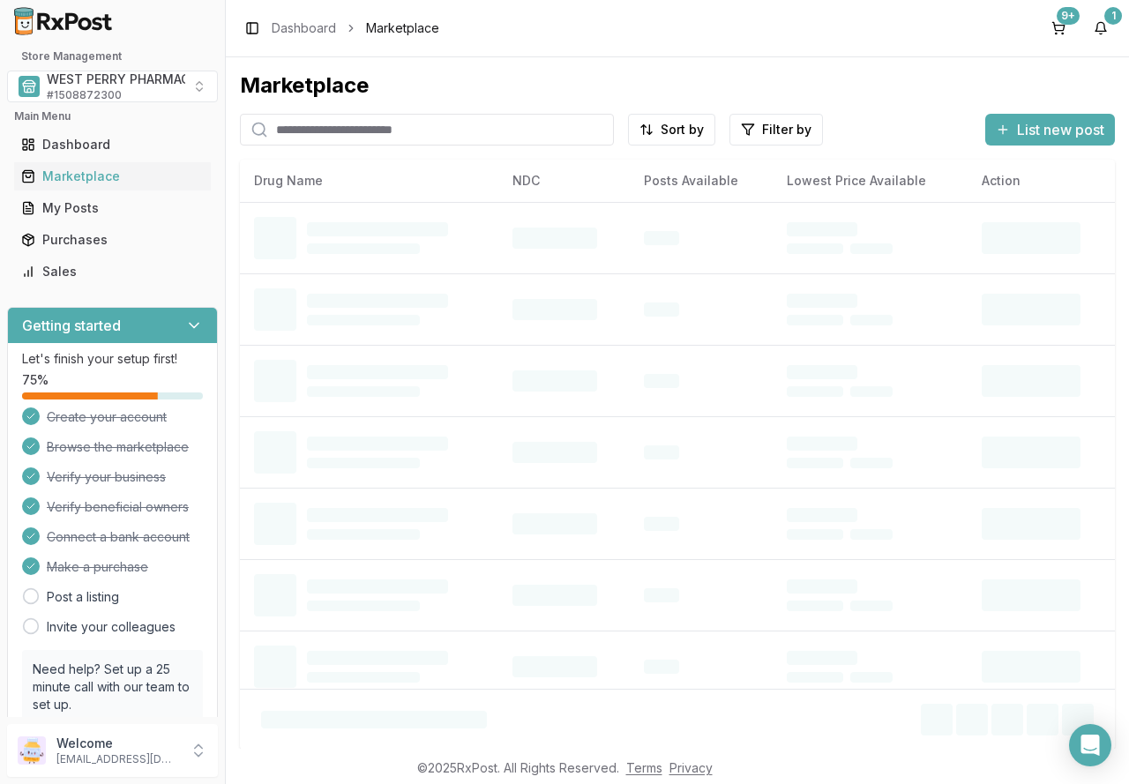
click at [329, 128] on input "search" at bounding box center [427, 130] width 374 height 32
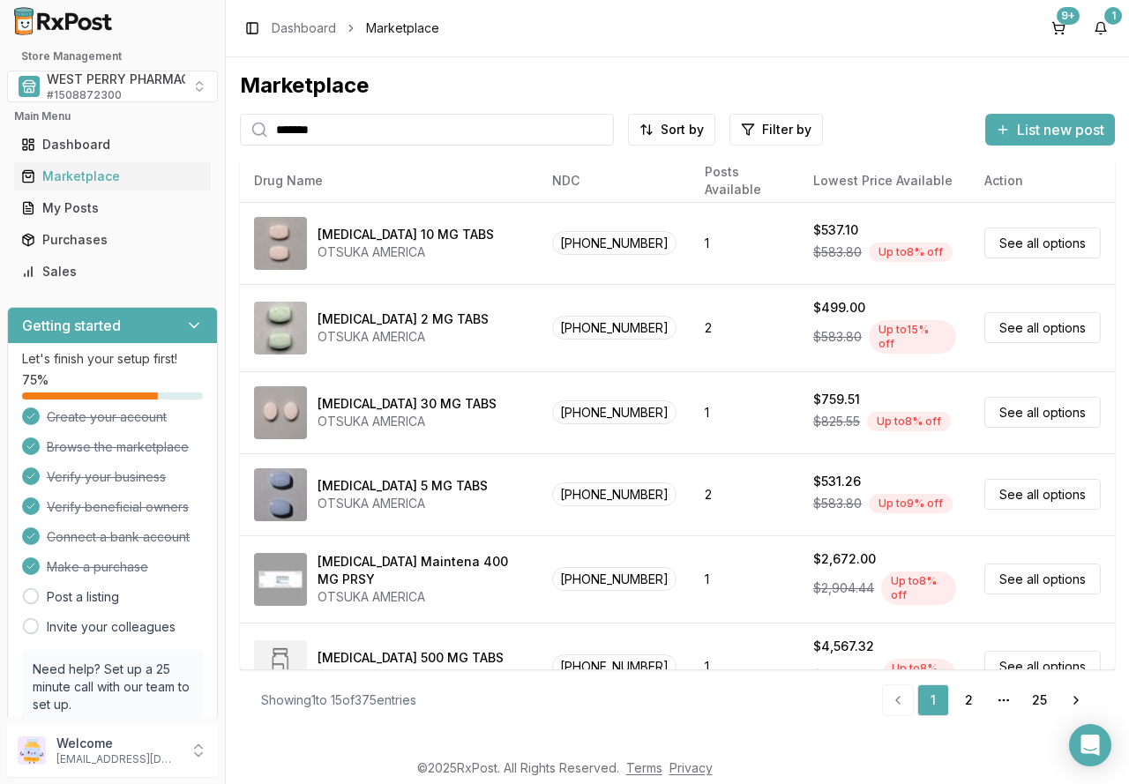
type input "*******"
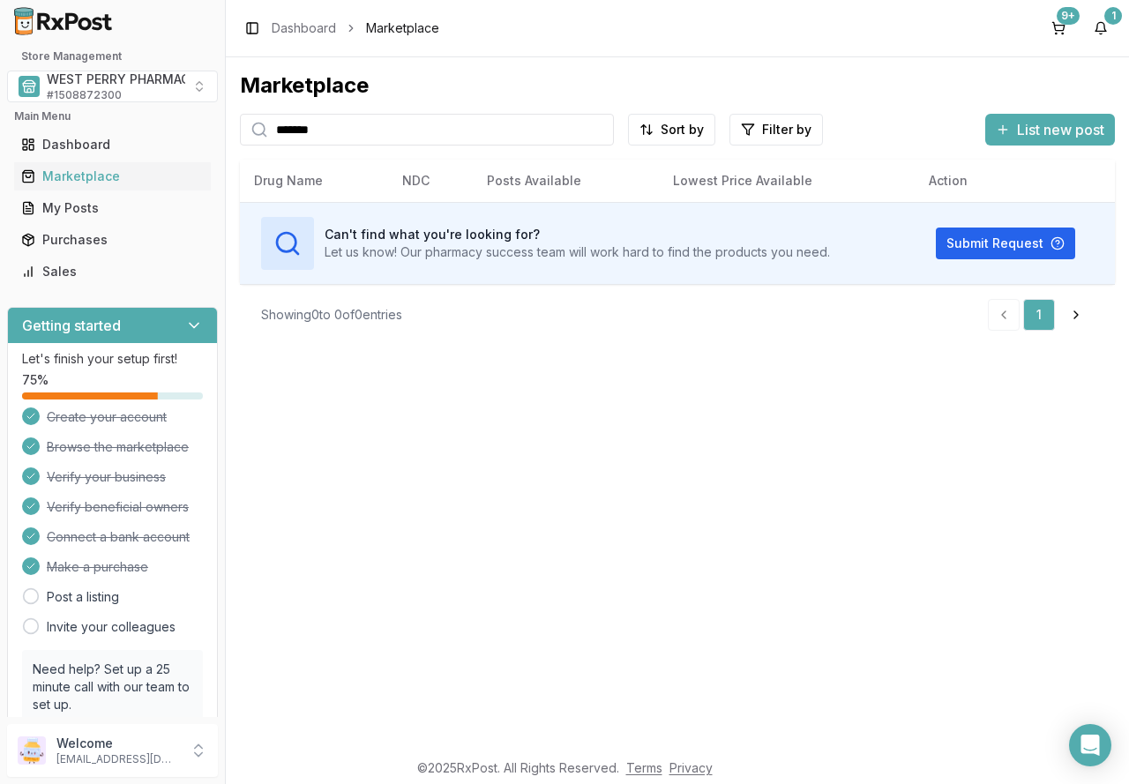
drag, startPoint x: 606, startPoint y: 130, endPoint x: 597, endPoint y: 126, distance: 9.5
click at [606, 127] on div at bounding box center [608, 130] width 11 height 32
click at [601, 127] on input "*******" at bounding box center [427, 130] width 374 height 32
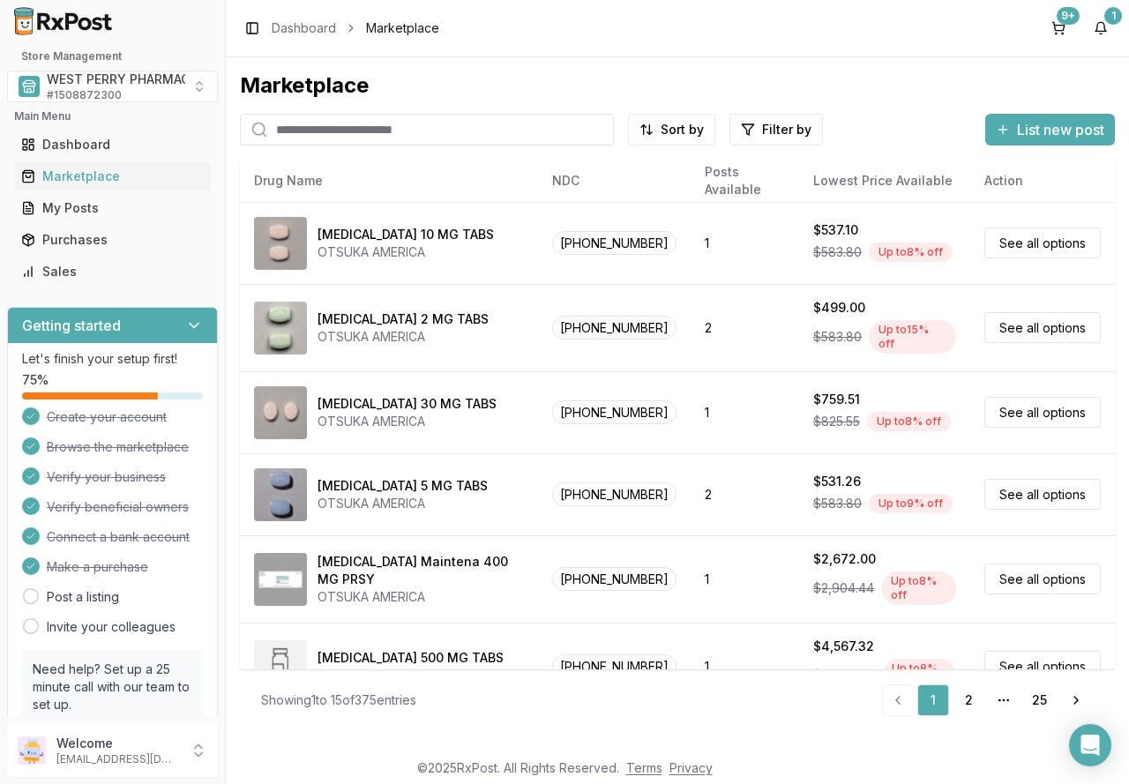
click at [327, 128] on input "search" at bounding box center [427, 130] width 374 height 32
type input "**********"
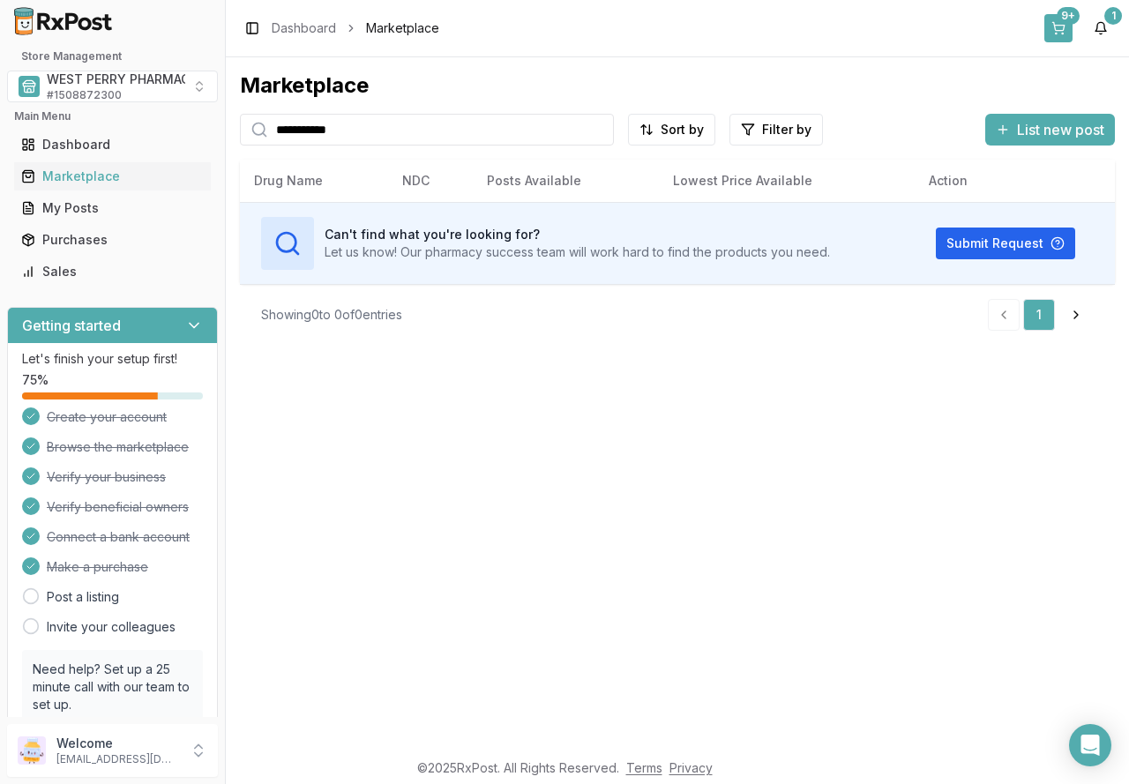
click at [1063, 26] on button "9+" at bounding box center [1059, 28] width 28 height 28
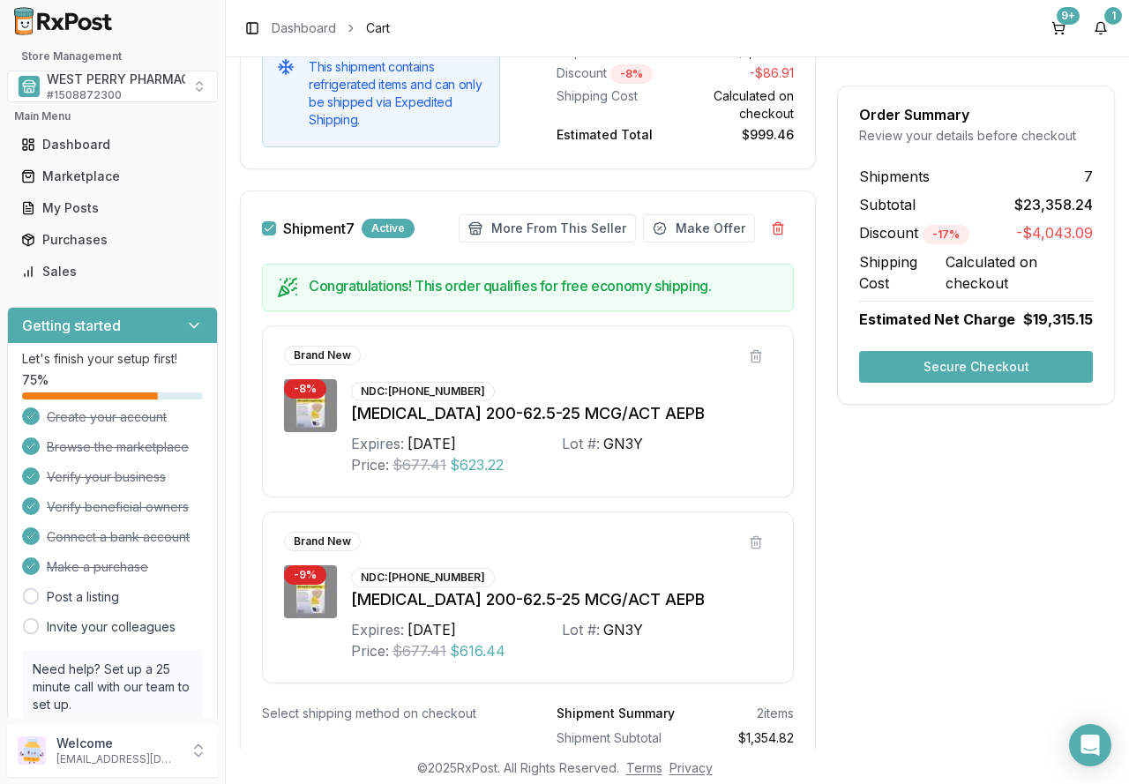
scroll to position [5554, 0]
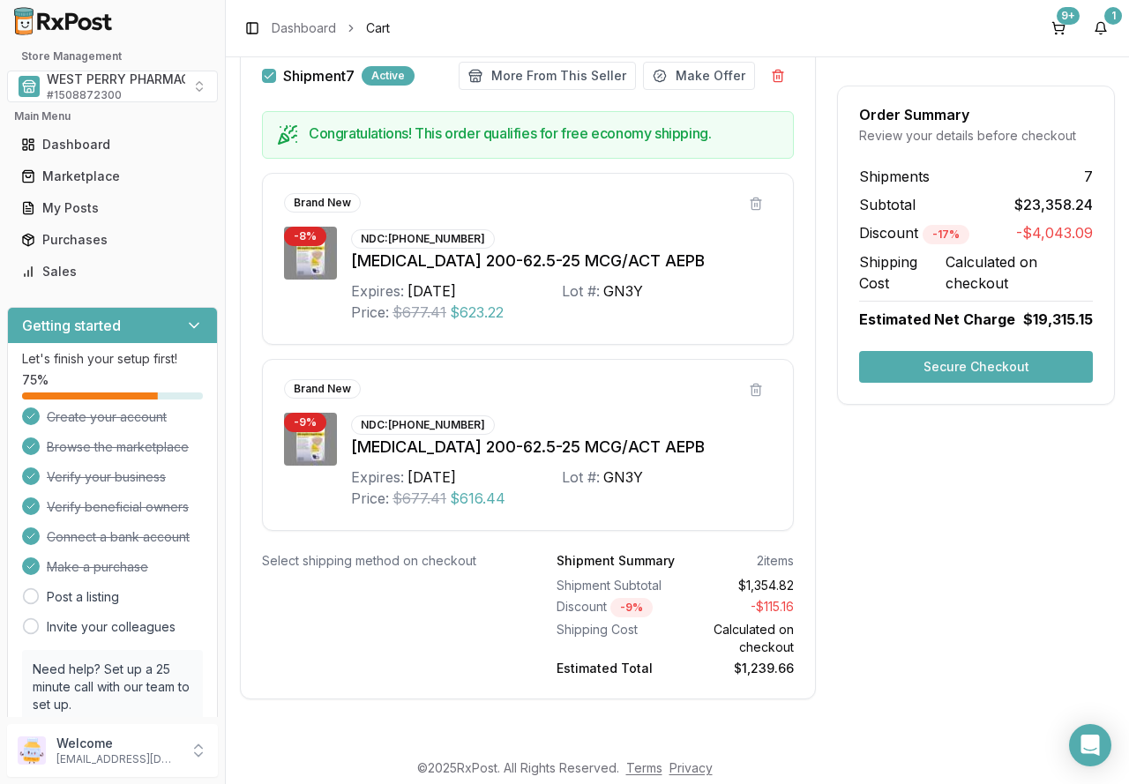
click at [963, 369] on button "Secure Checkout" at bounding box center [976, 367] width 234 height 32
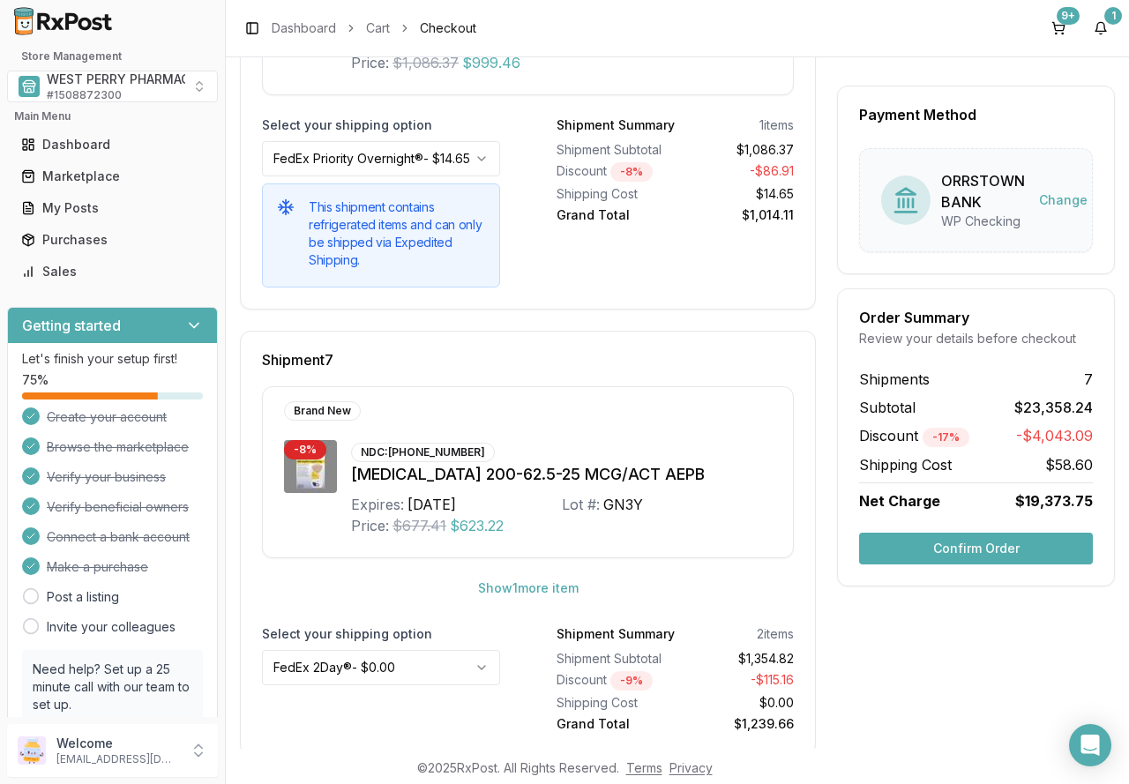
scroll to position [2863, 0]
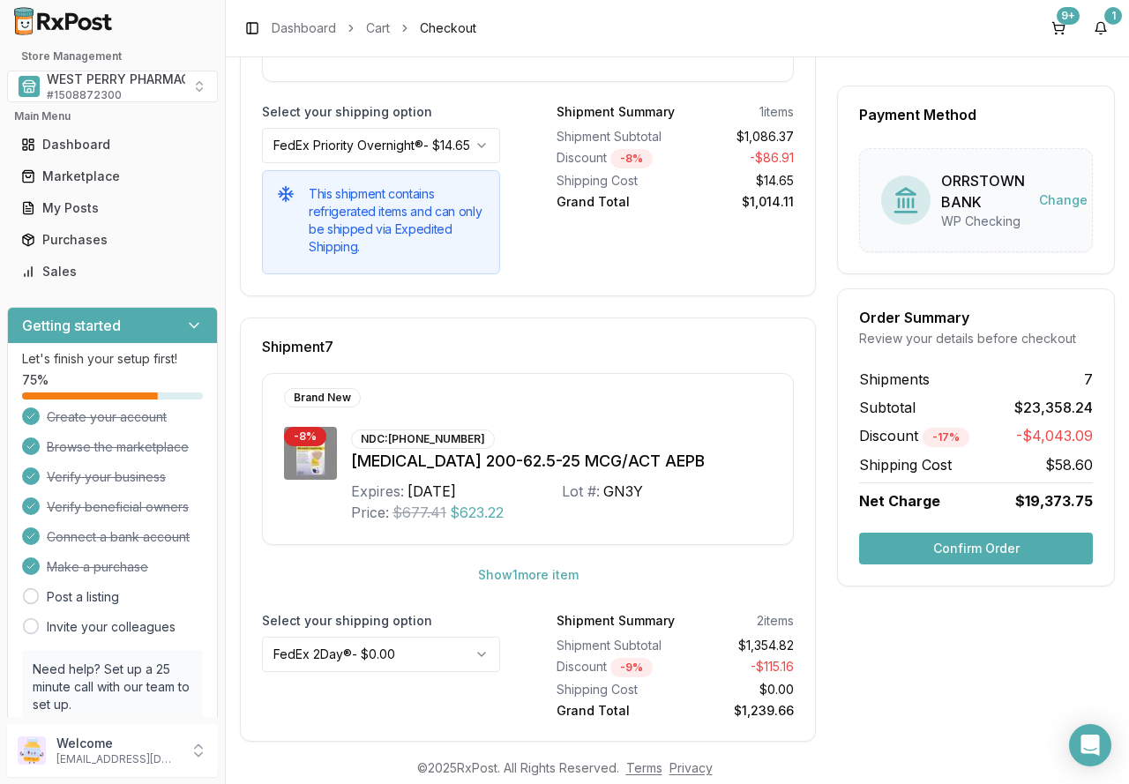
click at [951, 545] on button "Confirm Order" at bounding box center [976, 549] width 234 height 32
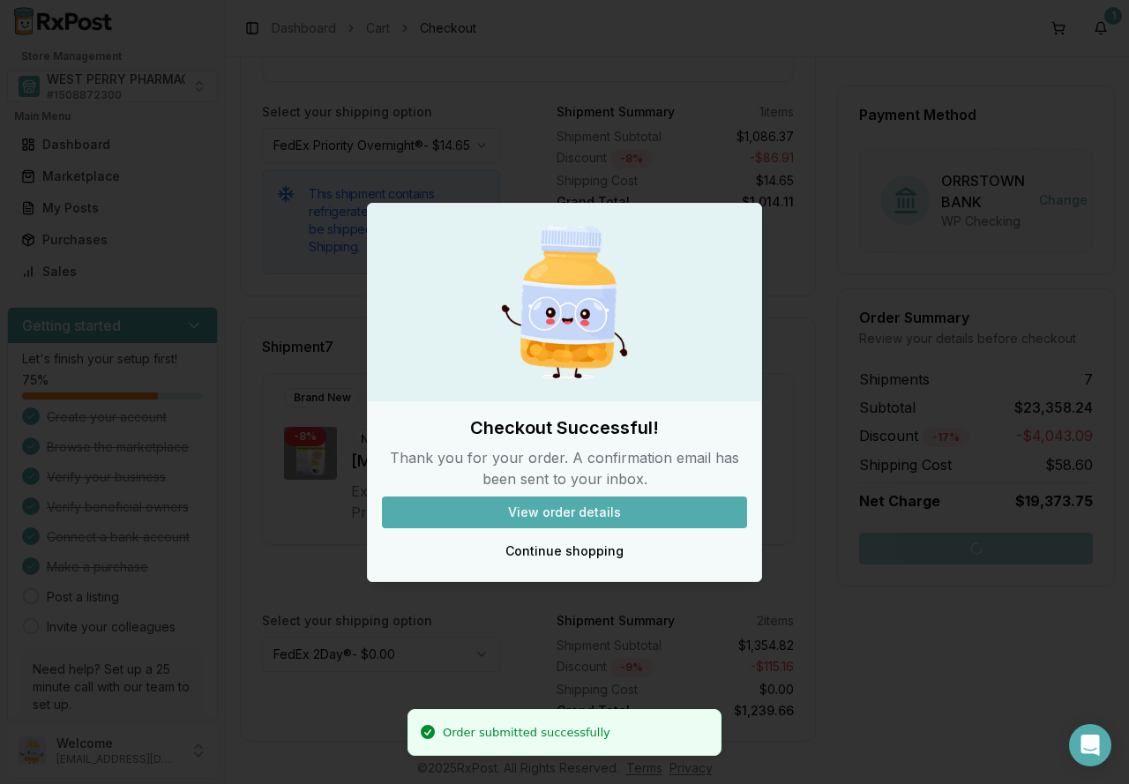
click at [530, 509] on button "View order details" at bounding box center [564, 513] width 365 height 32
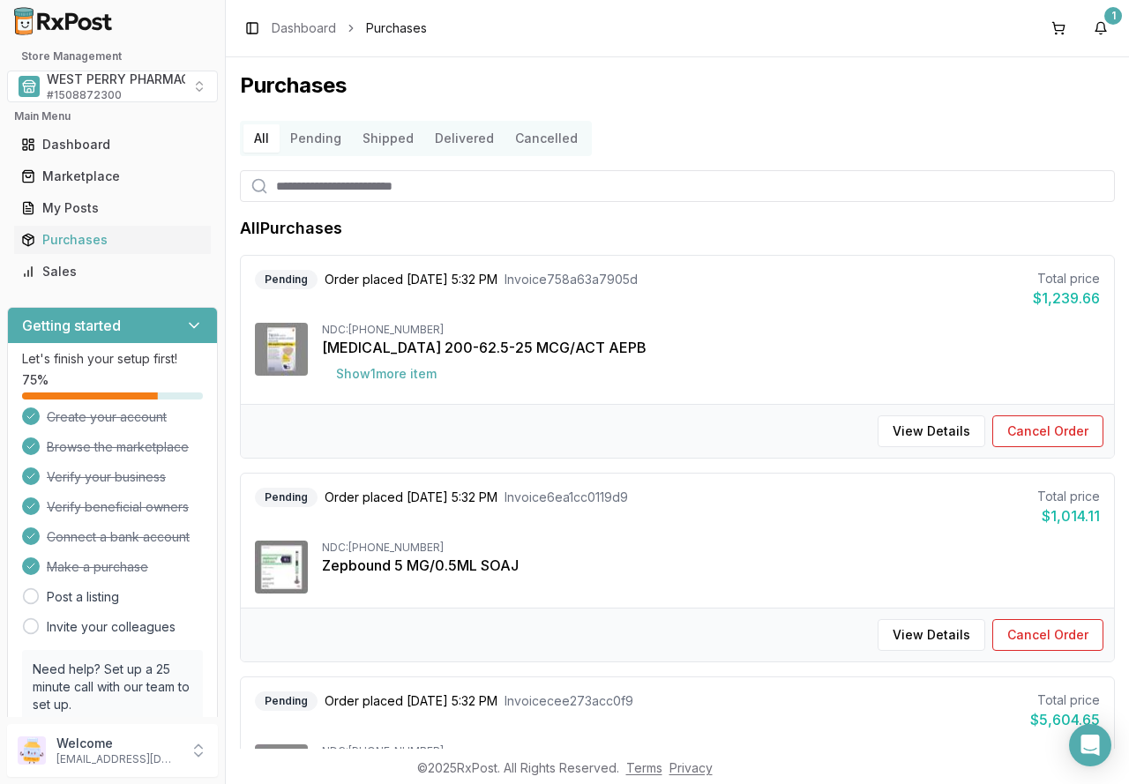
click at [314, 136] on button "Pending" at bounding box center [316, 138] width 72 height 28
click at [266, 138] on button "All" at bounding box center [262, 138] width 36 height 28
click at [311, 140] on button "Pending" at bounding box center [316, 138] width 72 height 28
click at [322, 136] on button "Pending" at bounding box center [316, 138] width 72 height 28
click at [387, 140] on button "Shipped" at bounding box center [388, 138] width 72 height 28
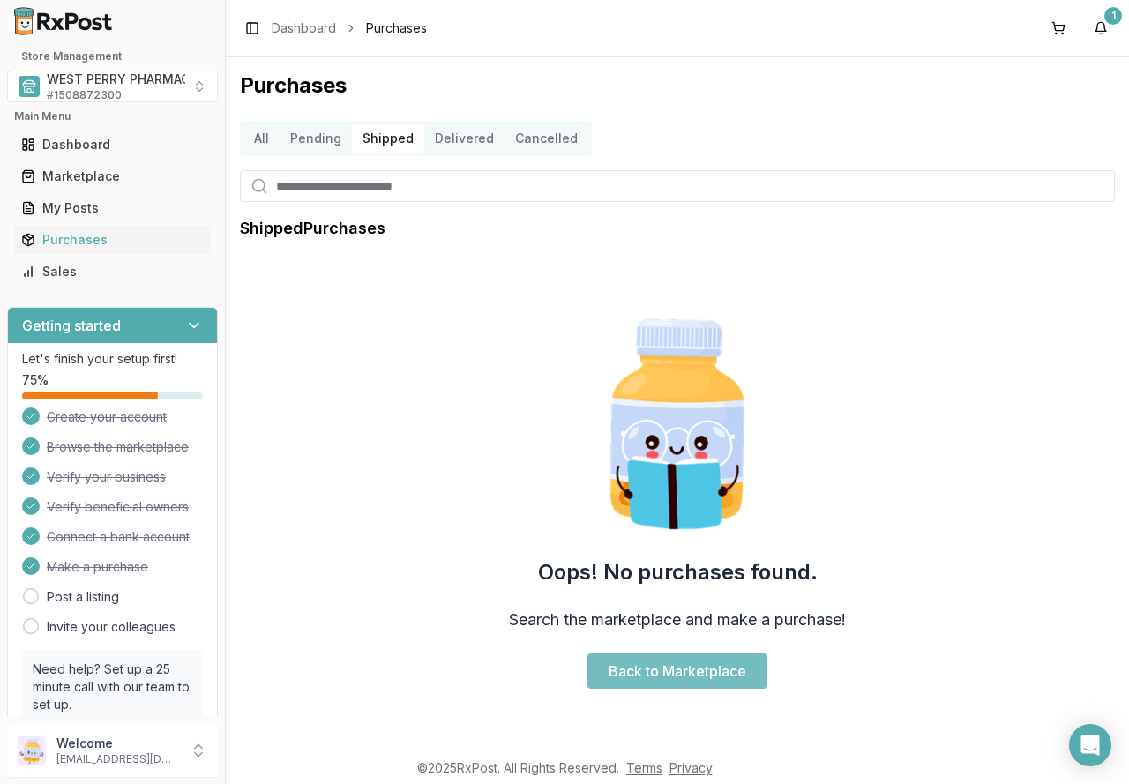
click at [623, 678] on link "Back to Marketplace" at bounding box center [678, 671] width 180 height 35
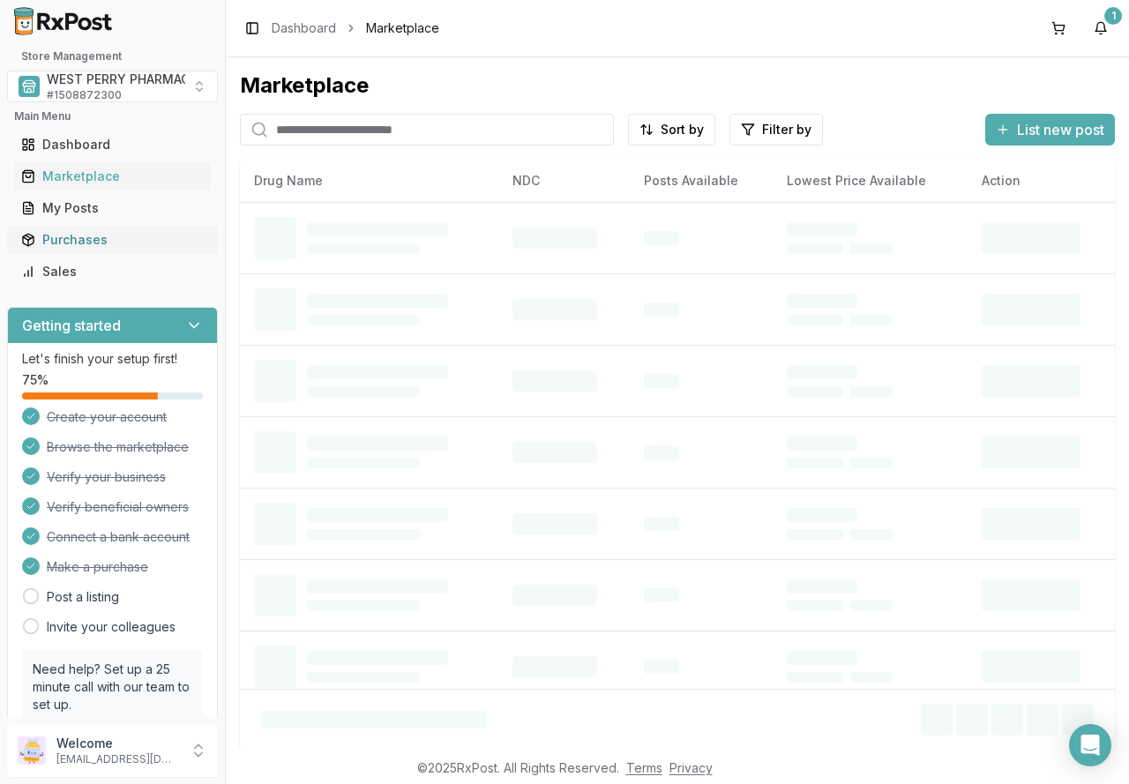
click at [56, 239] on div "Purchases" at bounding box center [112, 240] width 183 height 18
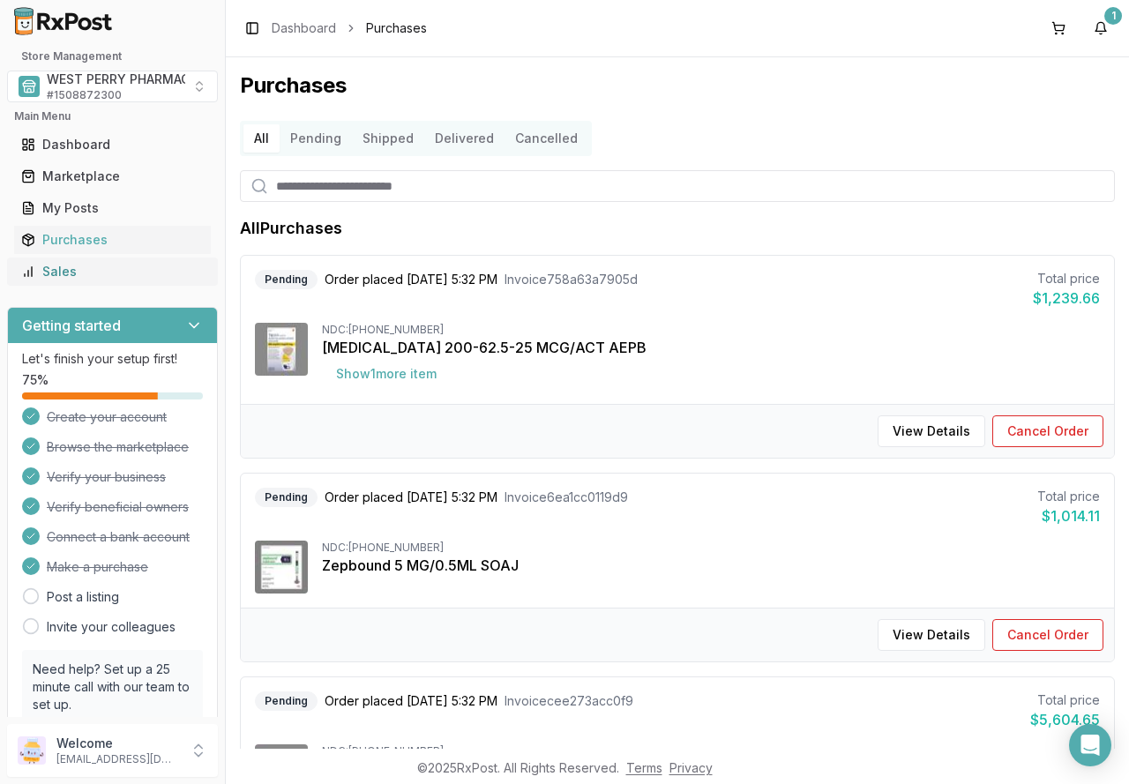
click at [69, 274] on div "Sales" at bounding box center [112, 272] width 183 height 18
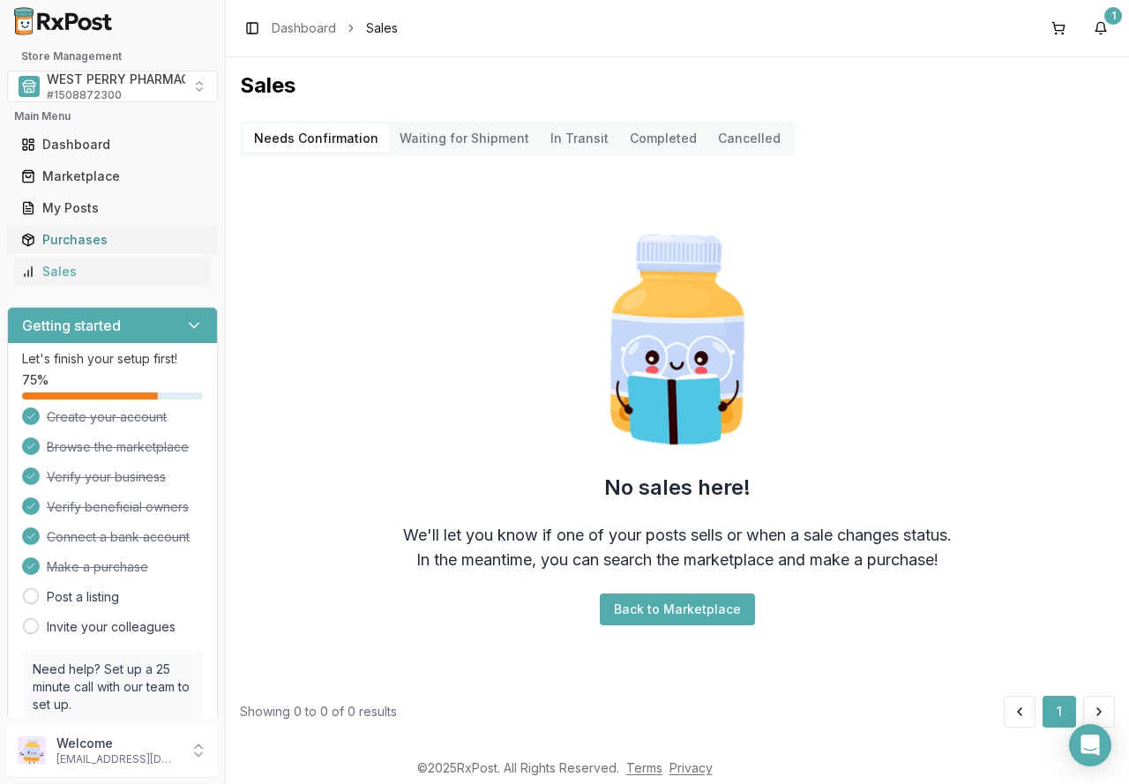
click at [101, 238] on div "Purchases" at bounding box center [112, 240] width 183 height 18
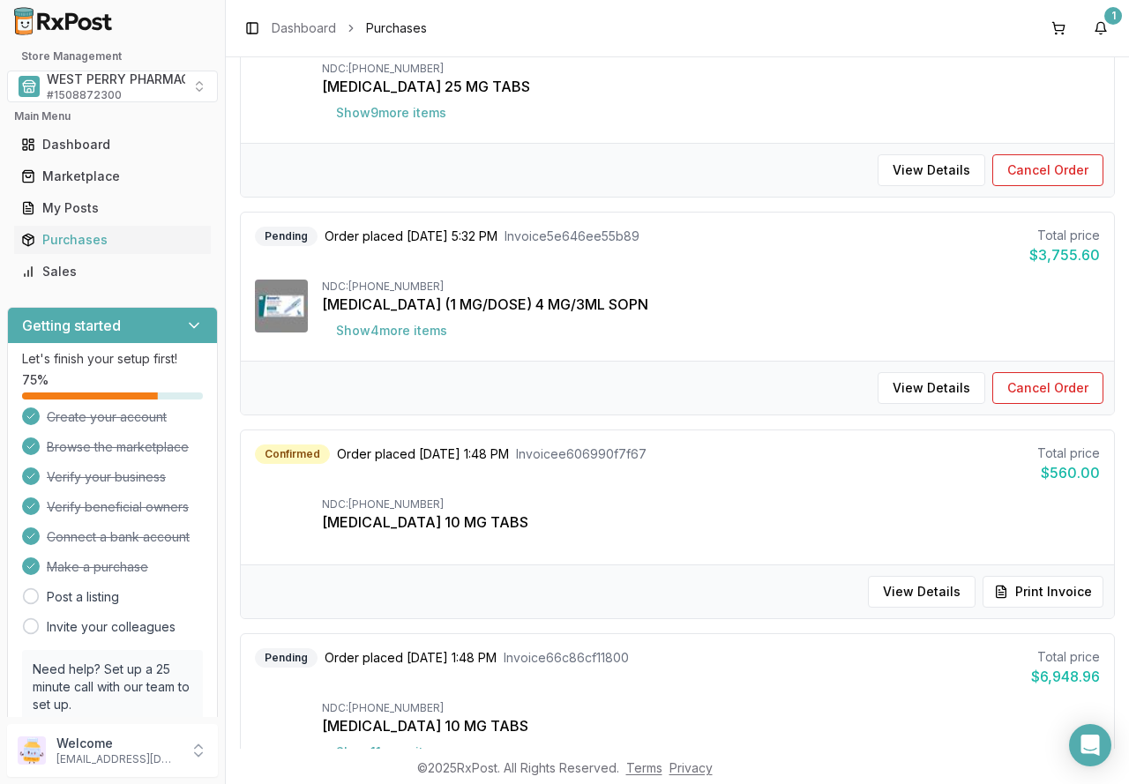
scroll to position [1499, 0]
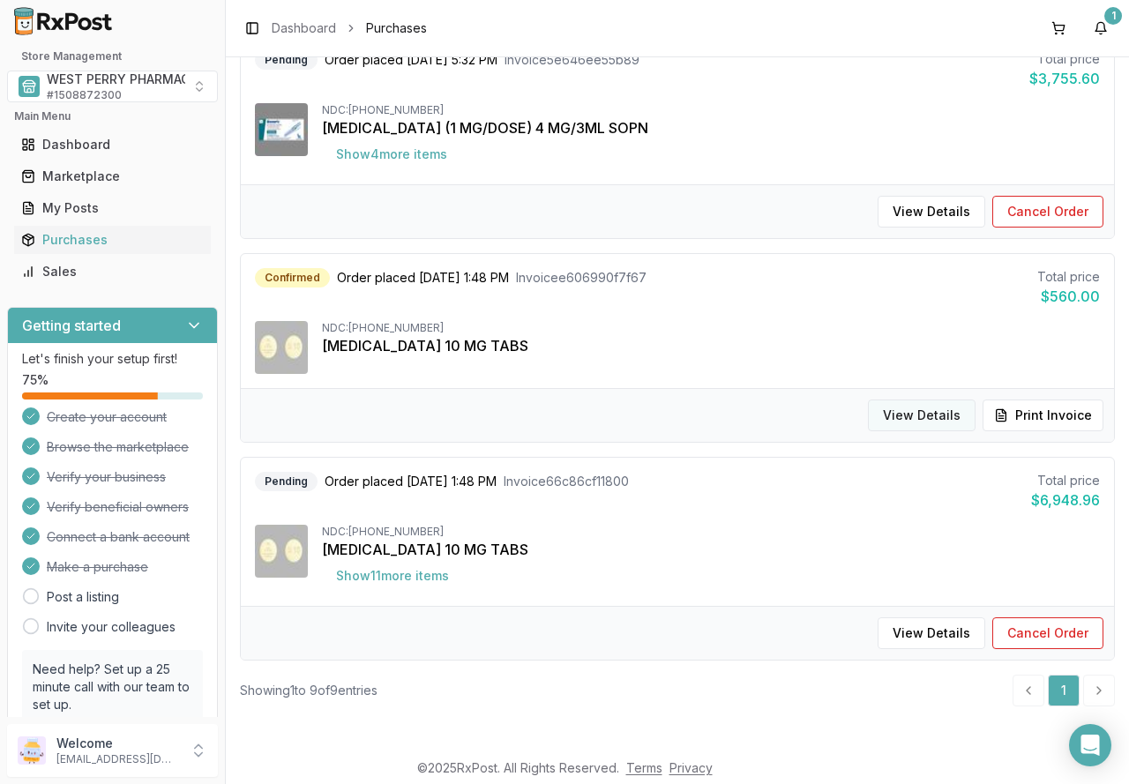
click at [903, 416] on button "View Details" at bounding box center [922, 416] width 108 height 32
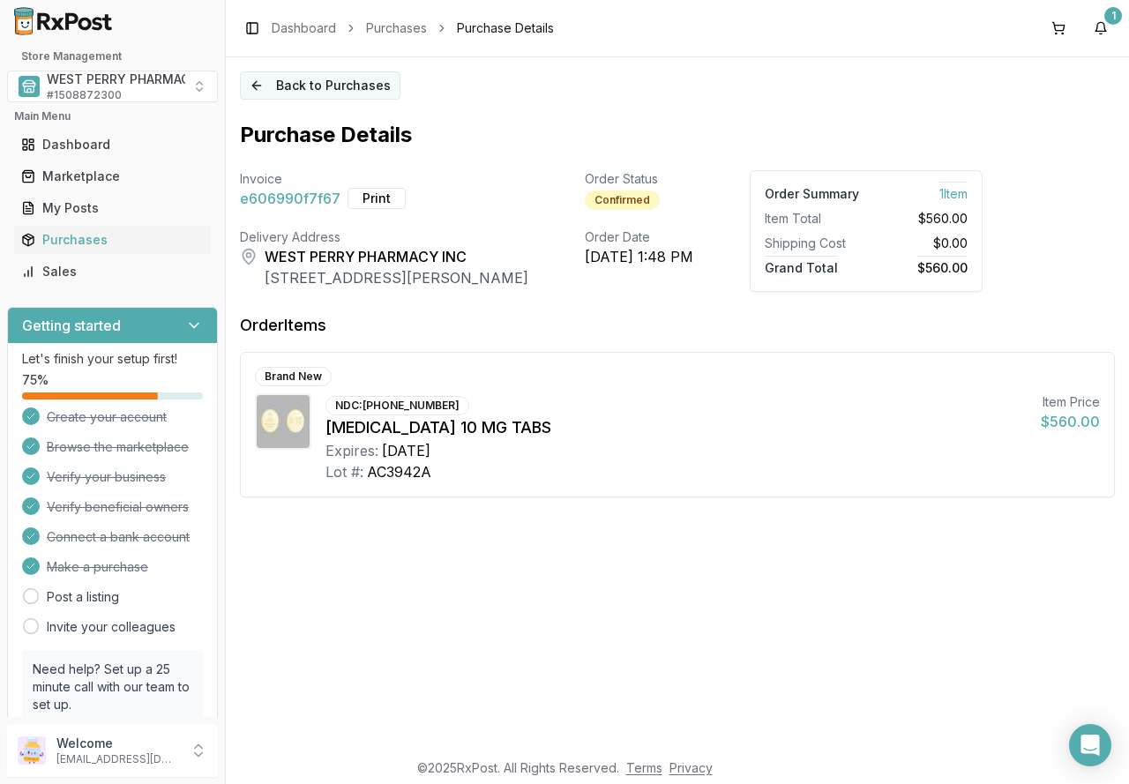
click at [360, 88] on button "Back to Purchases" at bounding box center [320, 85] width 161 height 28
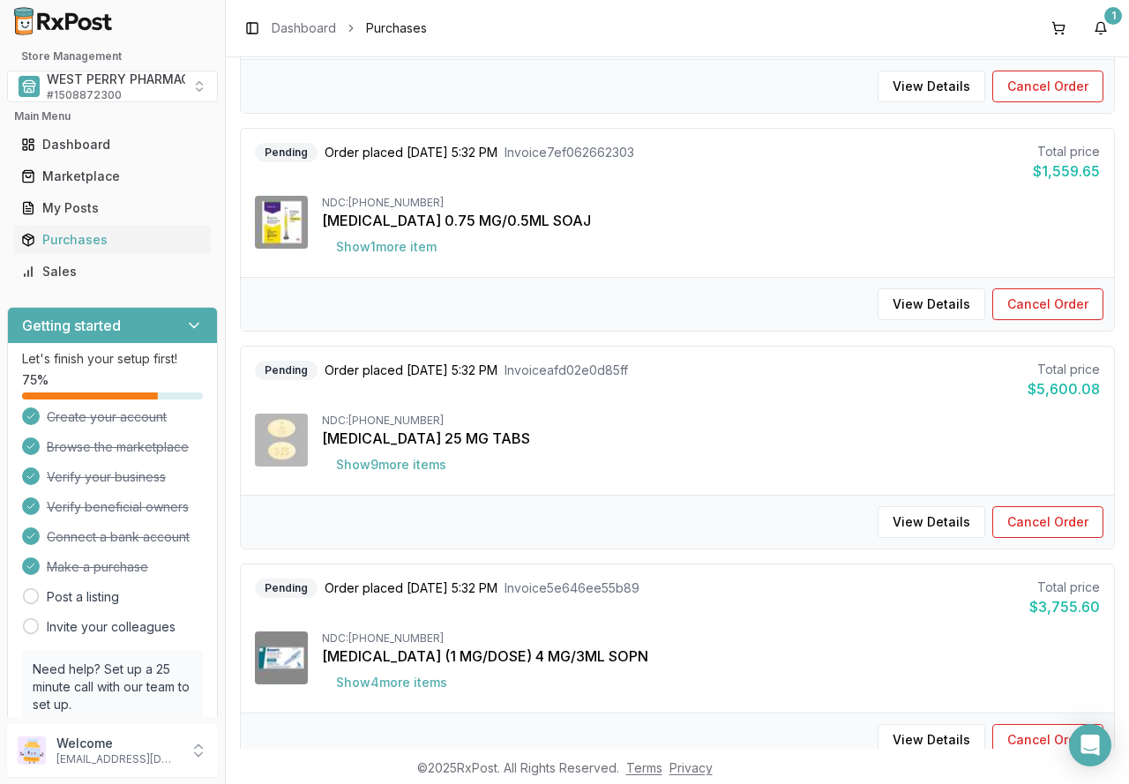
scroll to position [1499, 0]
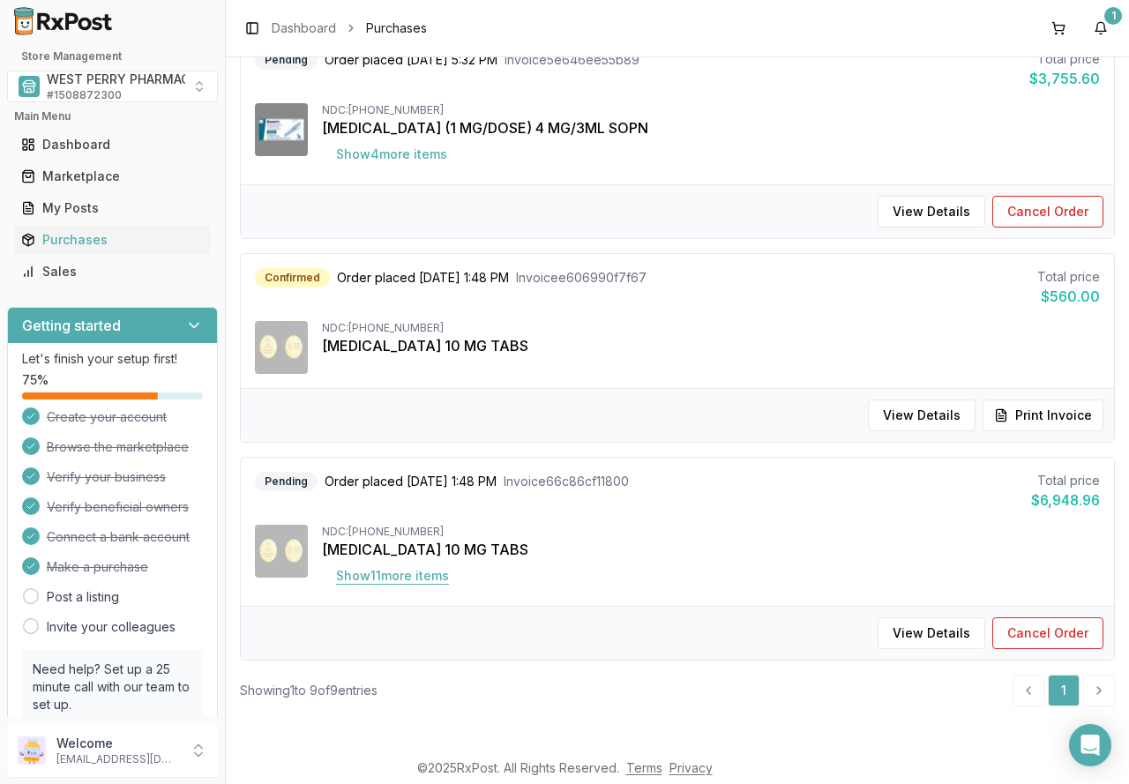
click at [422, 580] on button "Show 11 more item s" at bounding box center [392, 576] width 141 height 32
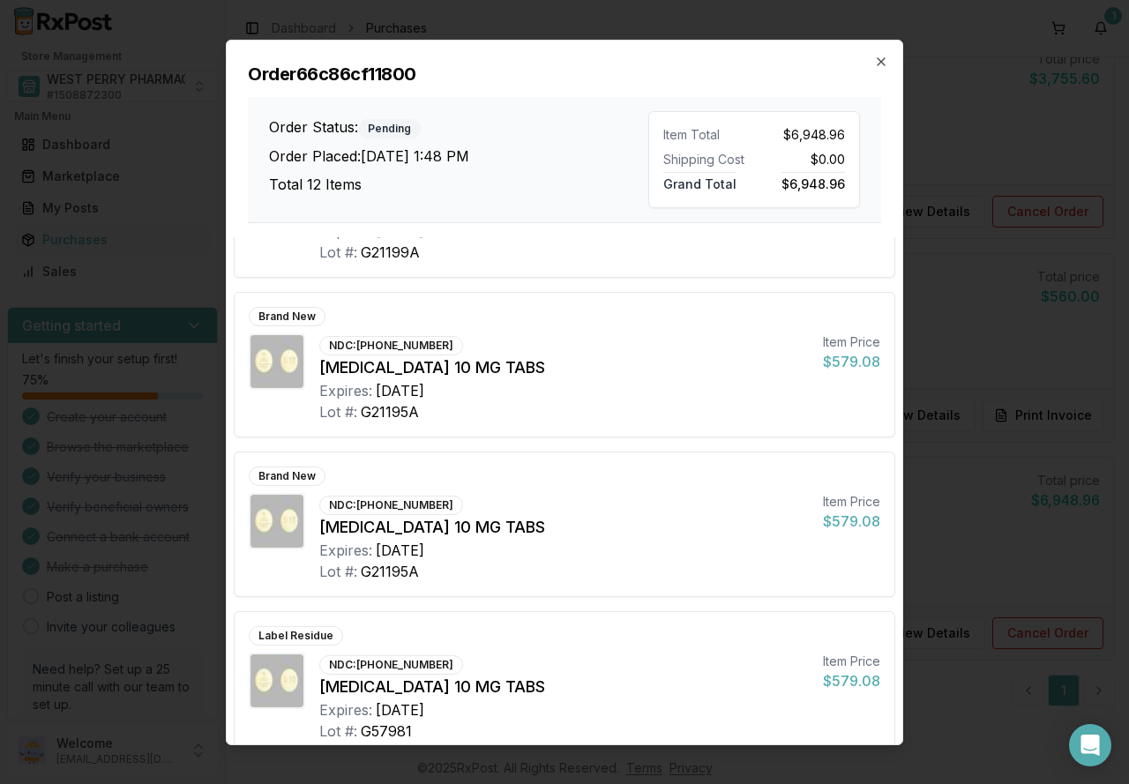
scroll to position [1409, 0]
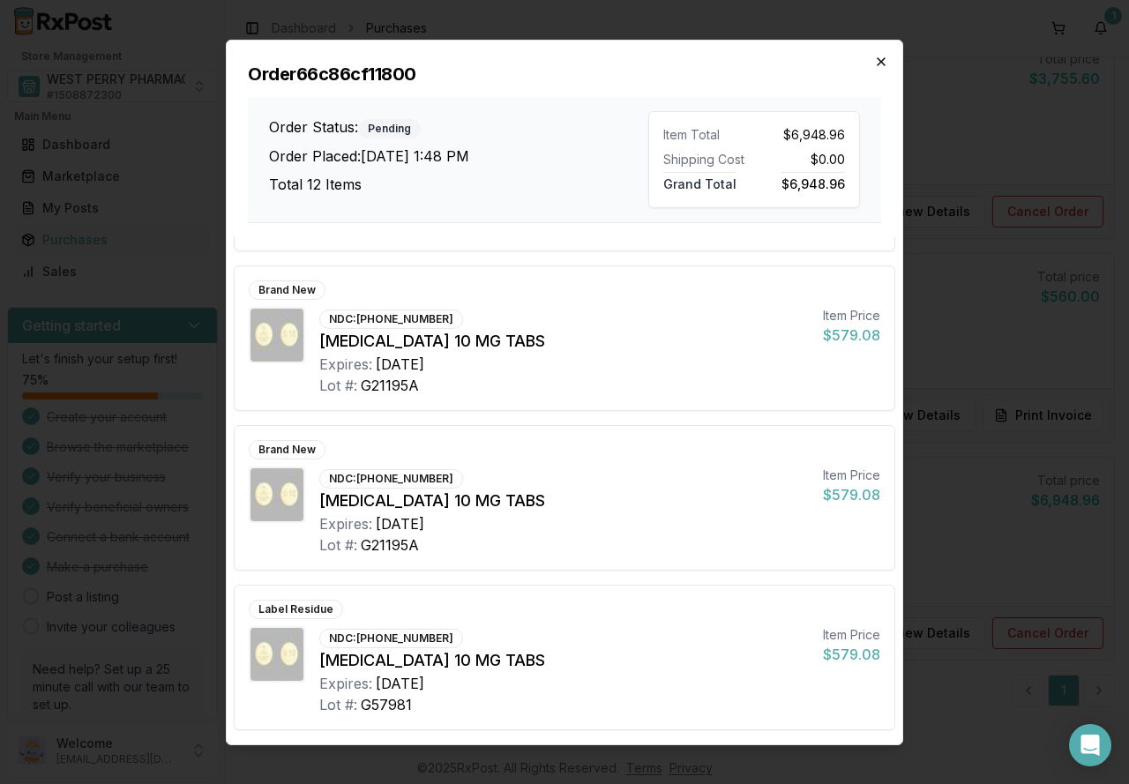
click at [879, 57] on icon "button" at bounding box center [881, 61] width 14 height 14
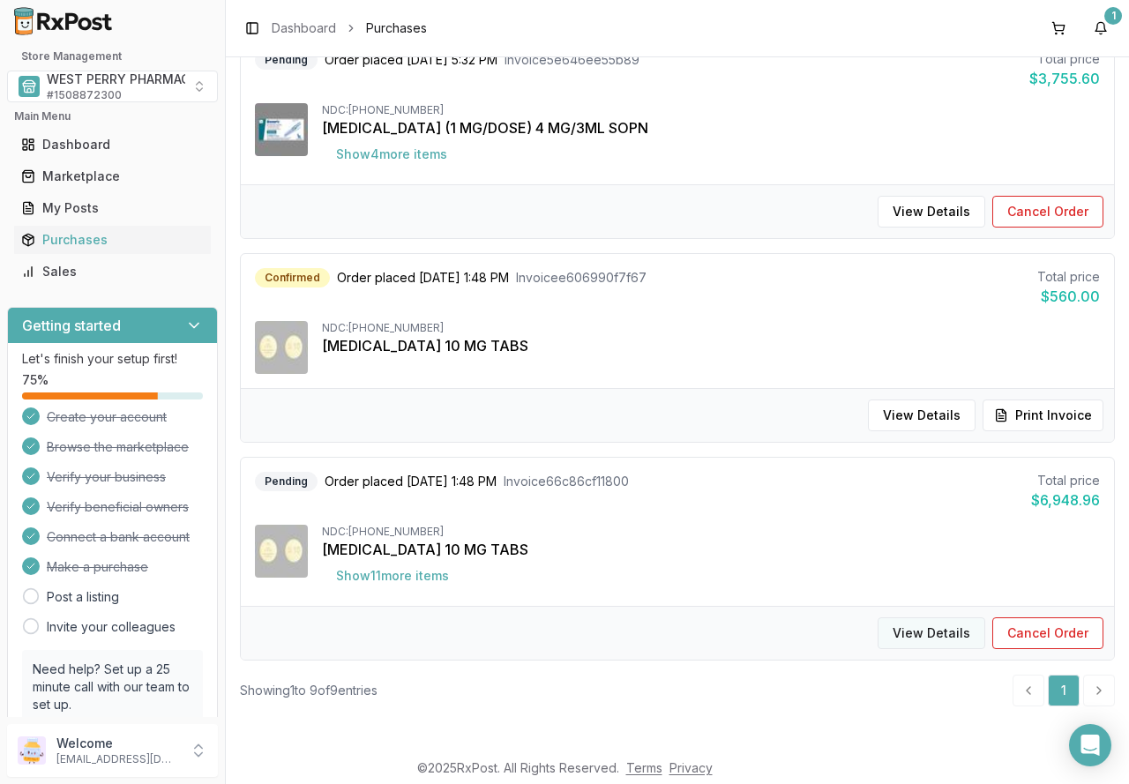
click at [911, 627] on button "View Details" at bounding box center [932, 634] width 108 height 32
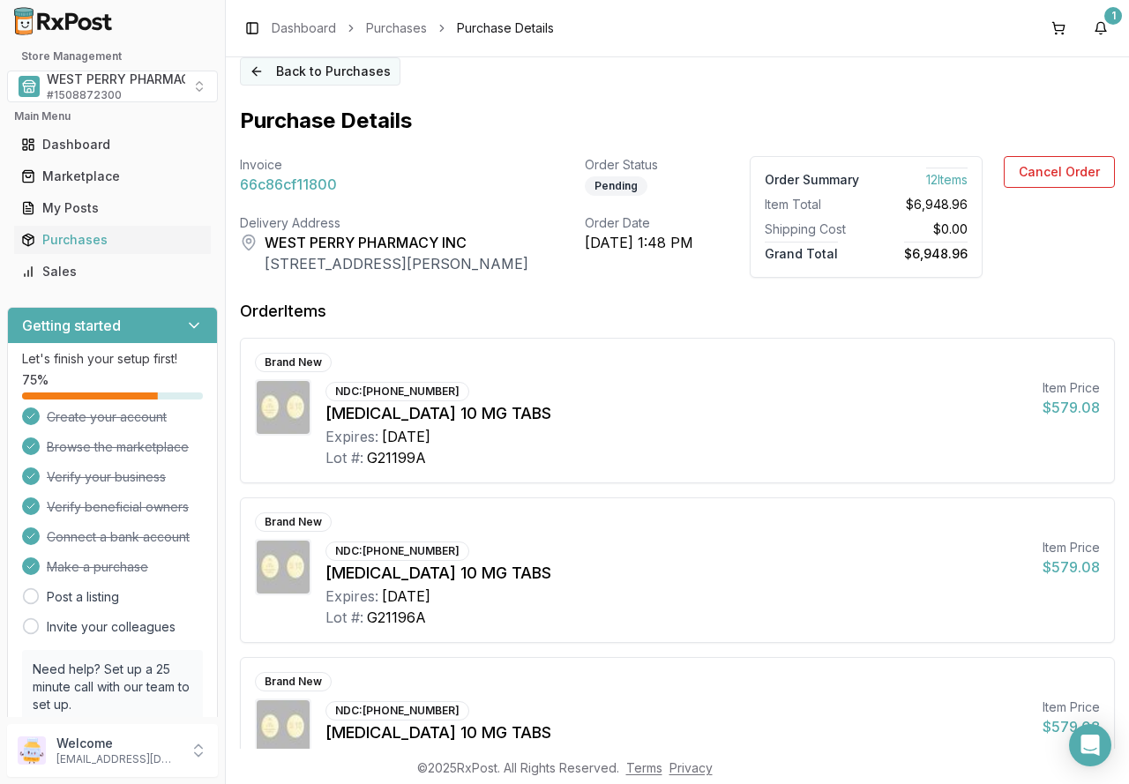
click at [333, 70] on button "Back to Purchases" at bounding box center [320, 71] width 161 height 28
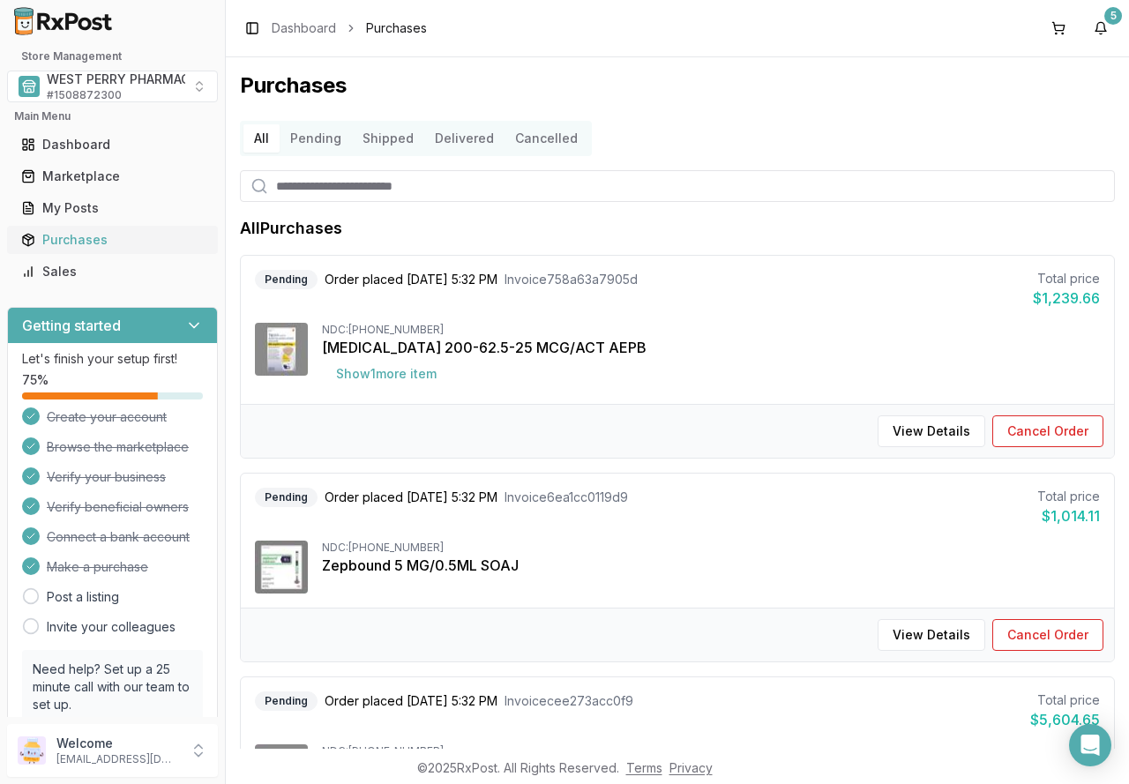
click at [58, 243] on div "Purchases" at bounding box center [112, 240] width 183 height 18
click at [416, 371] on button "Show 1 more item" at bounding box center [386, 374] width 129 height 32
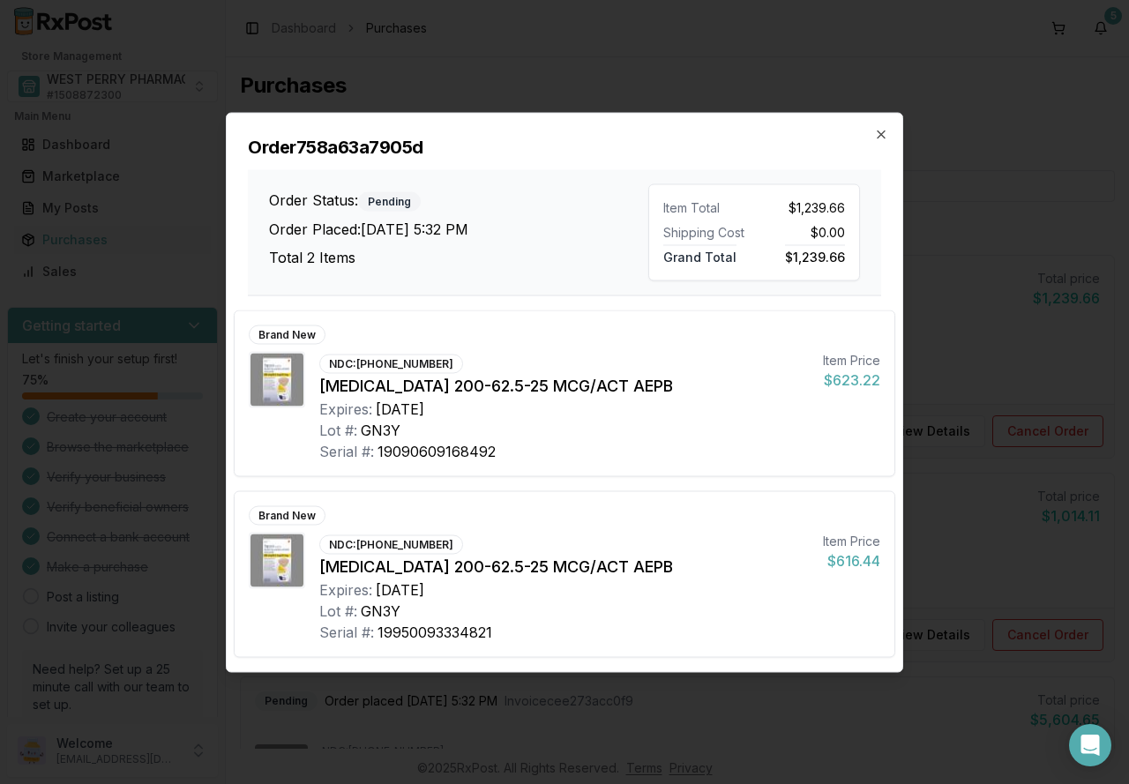
drag, startPoint x: 883, startPoint y: 134, endPoint x: 853, endPoint y: 157, distance: 37.8
click at [883, 133] on icon "button" at bounding box center [881, 134] width 14 height 14
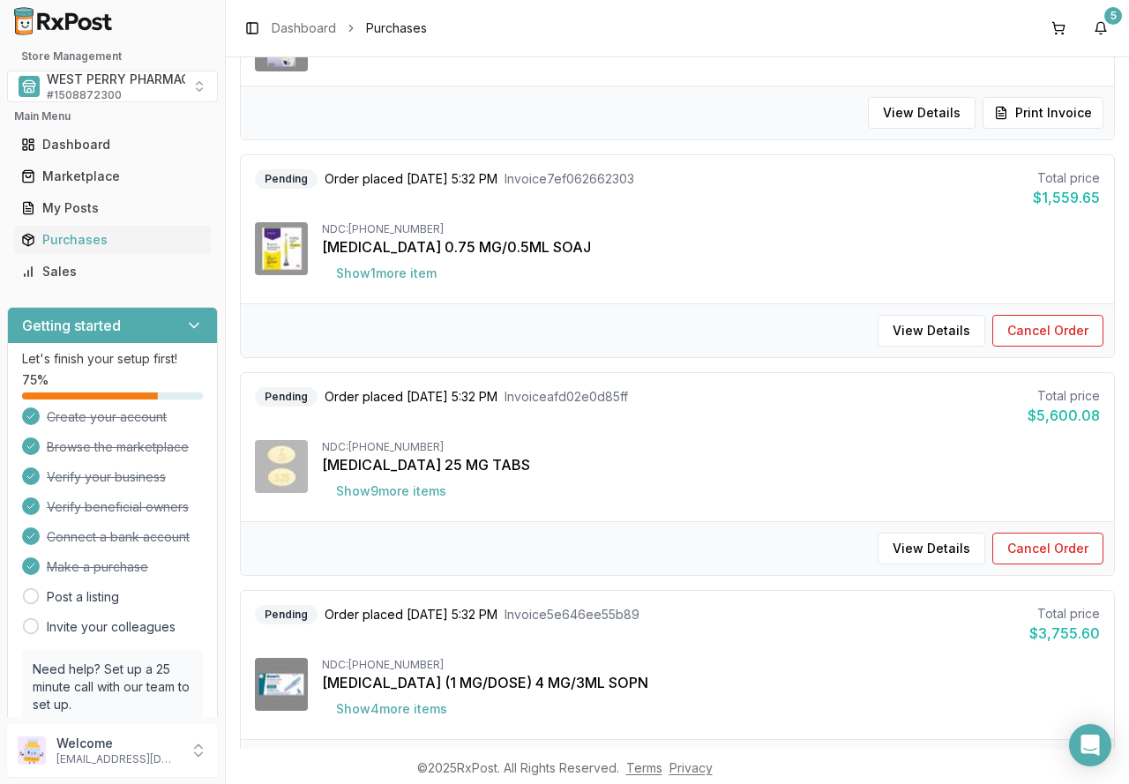
scroll to position [970, 0]
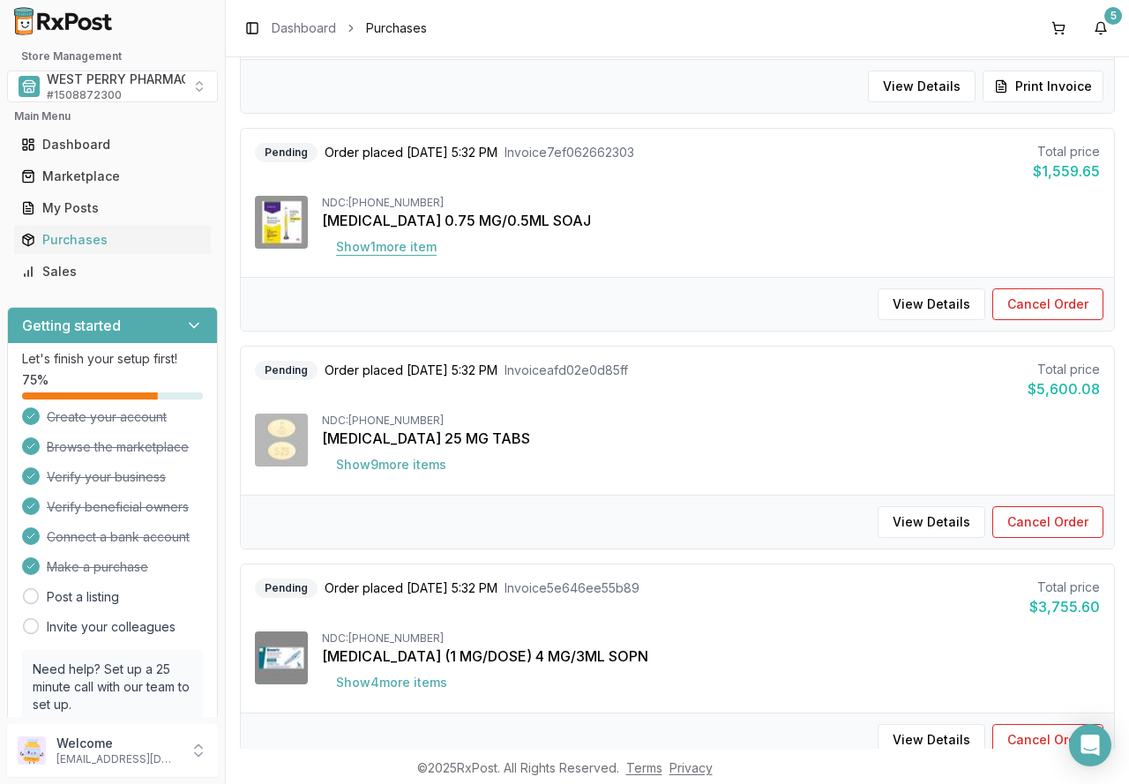
click at [398, 242] on button "Show 1 more item" at bounding box center [386, 247] width 129 height 32
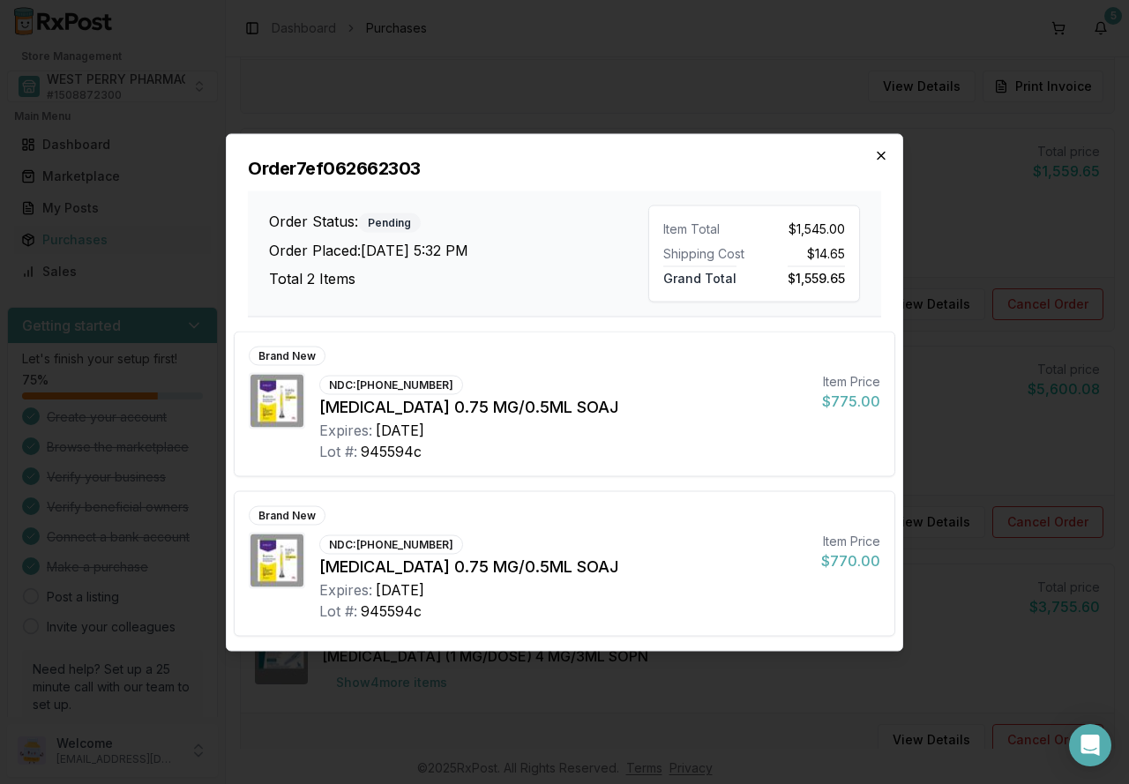
click at [882, 152] on icon "button" at bounding box center [881, 155] width 14 height 14
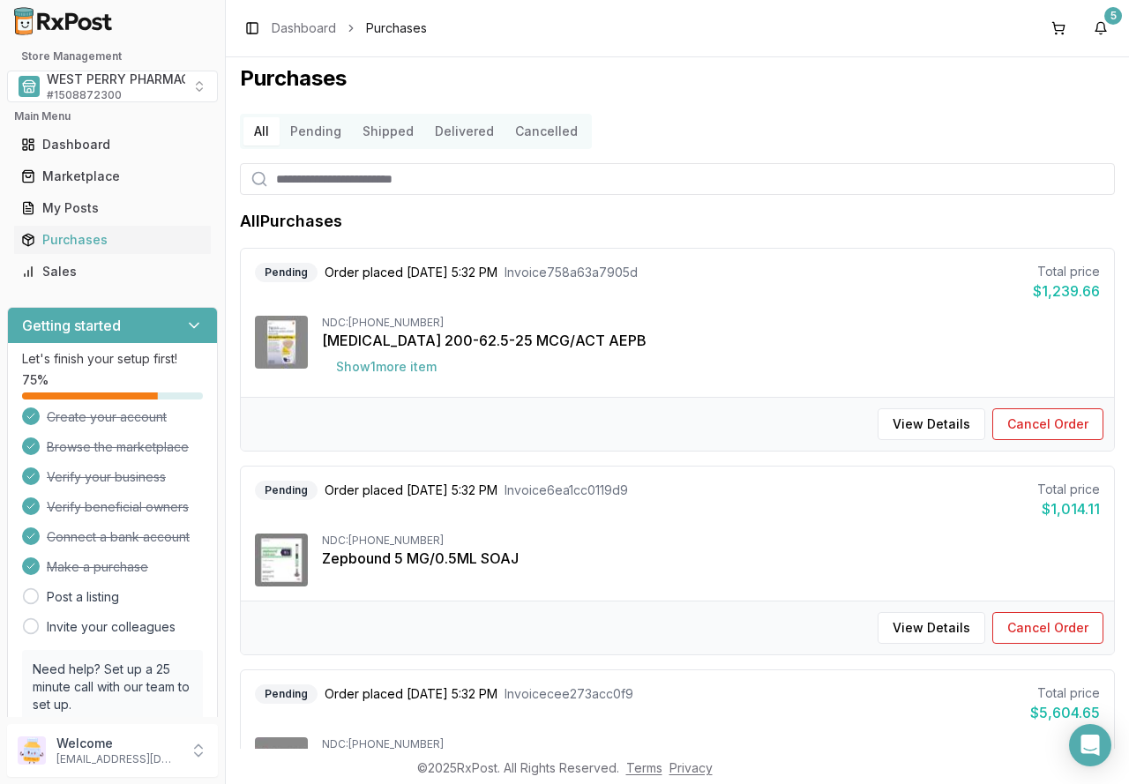
scroll to position [0, 0]
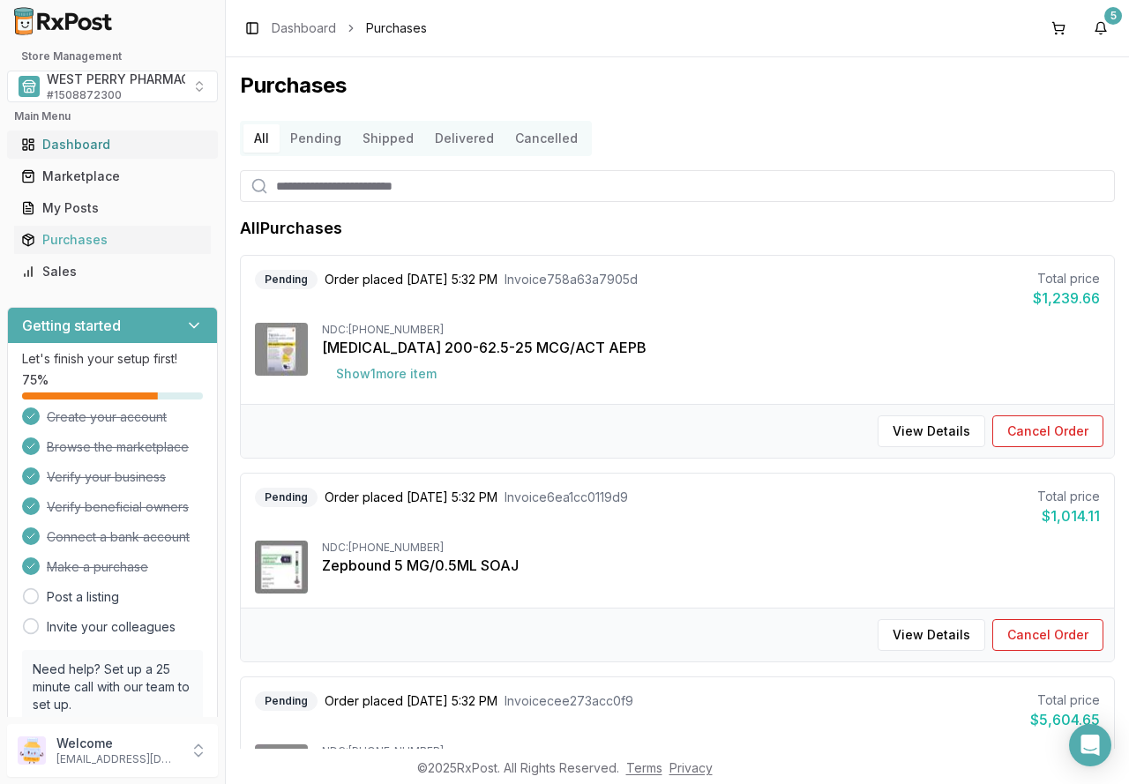
click at [72, 145] on div "Dashboard" at bounding box center [112, 145] width 183 height 18
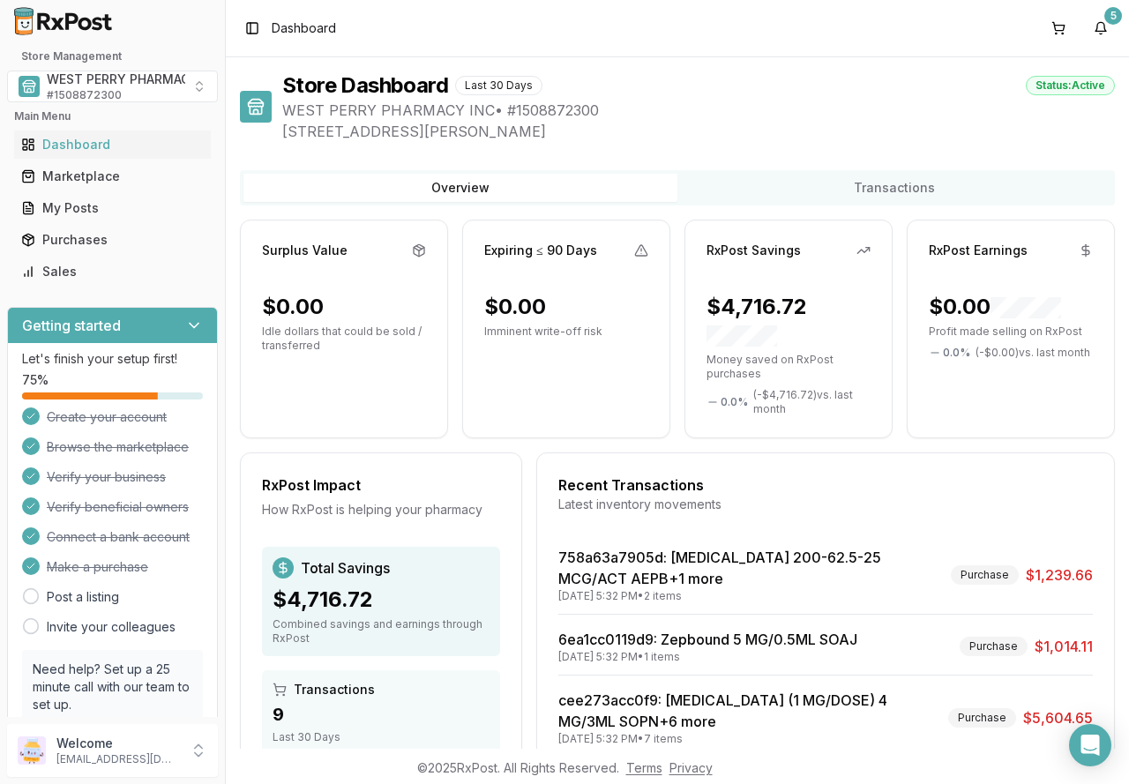
click at [753, 190] on button "Transactions" at bounding box center [895, 188] width 434 height 28
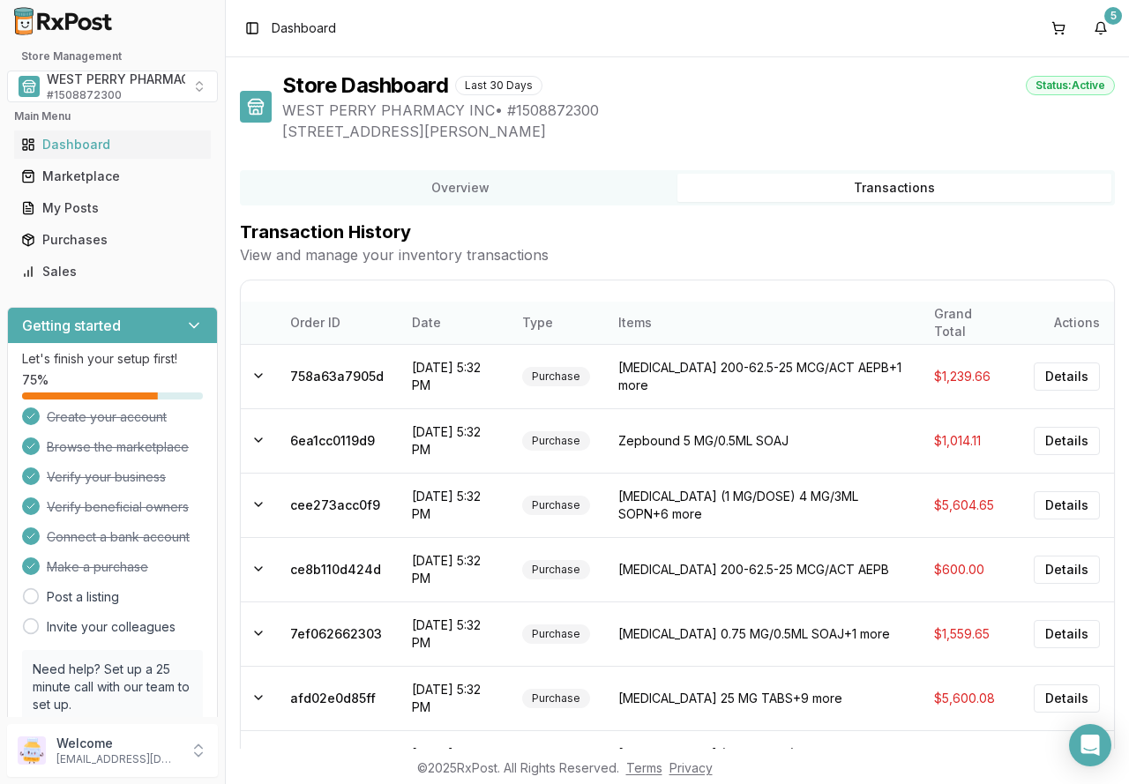
click at [1056, 319] on th "Actions" at bounding box center [1067, 323] width 94 height 42
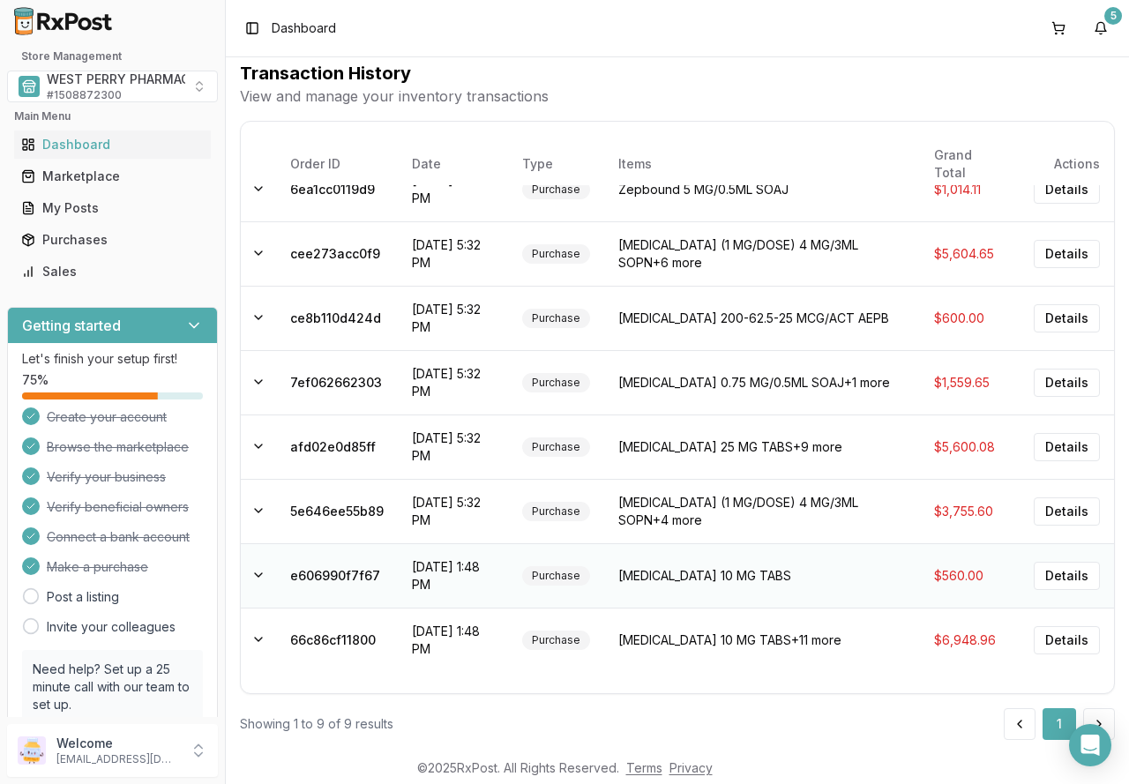
scroll to position [178, 0]
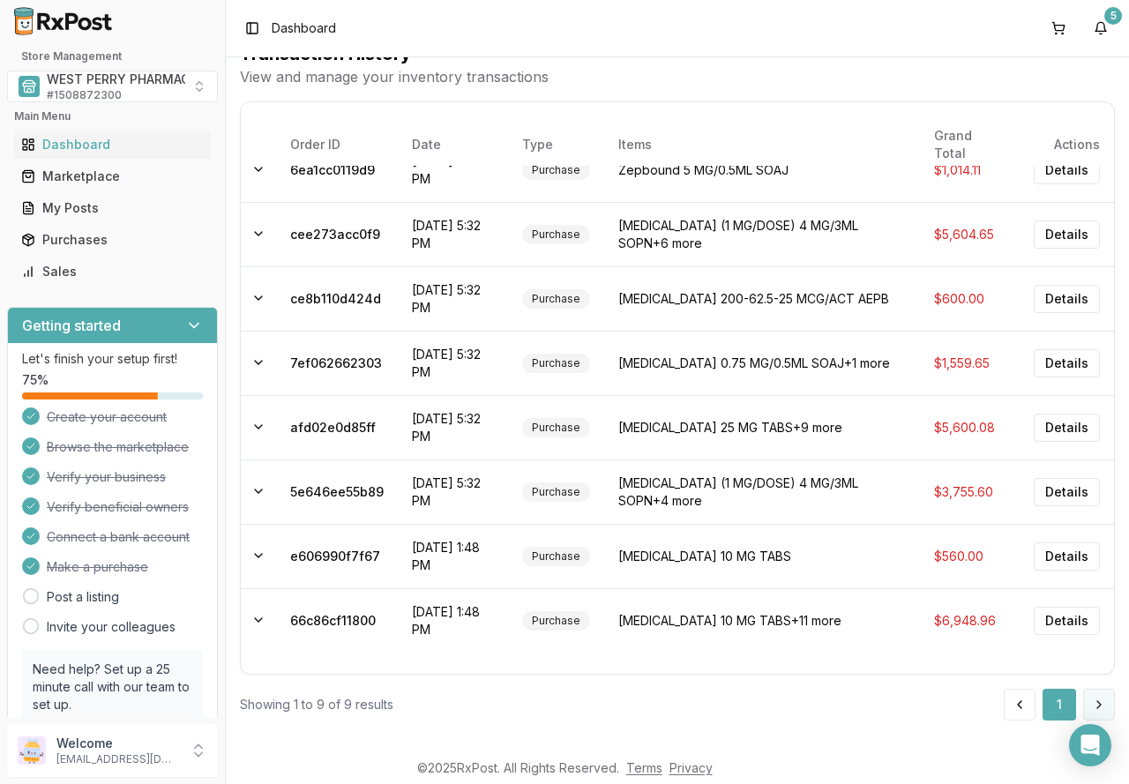
click at [1089, 711] on button at bounding box center [1099, 705] width 32 height 32
click at [1004, 706] on button at bounding box center [1020, 705] width 32 height 32
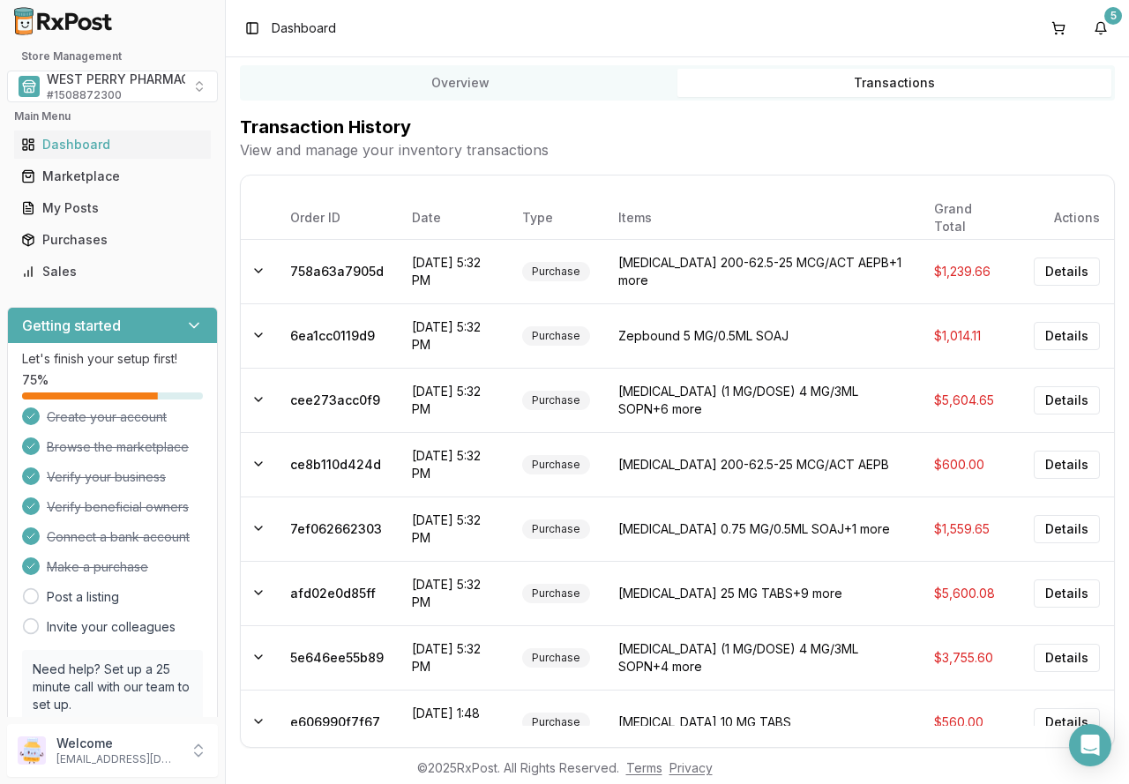
scroll to position [0, 0]
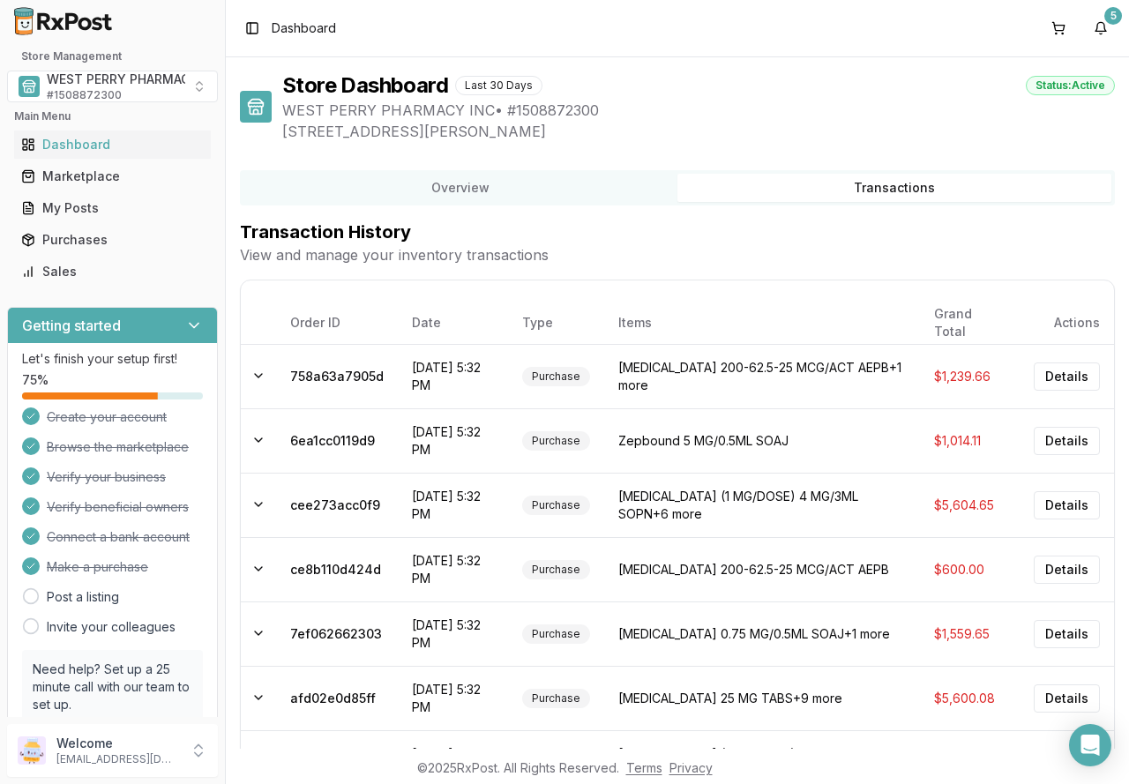
click at [632, 243] on h2 "Transaction History" at bounding box center [677, 232] width 875 height 25
click at [531, 188] on button "Overview" at bounding box center [461, 188] width 434 height 28
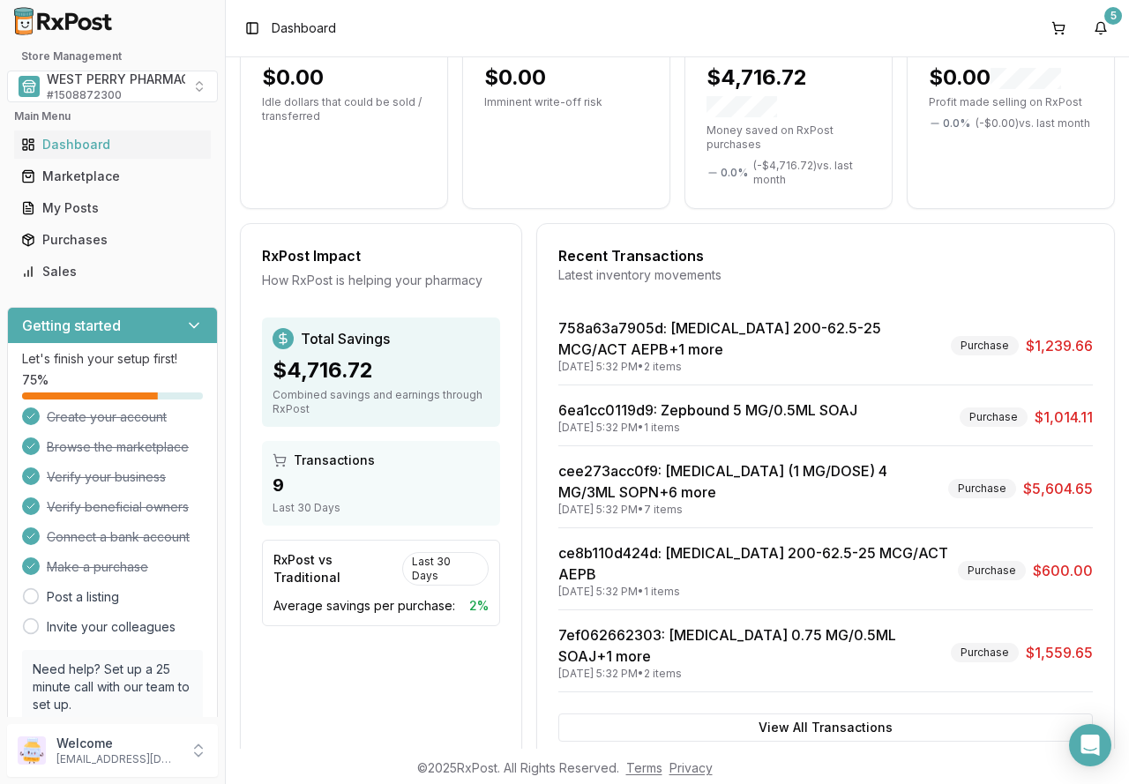
scroll to position [251, 0]
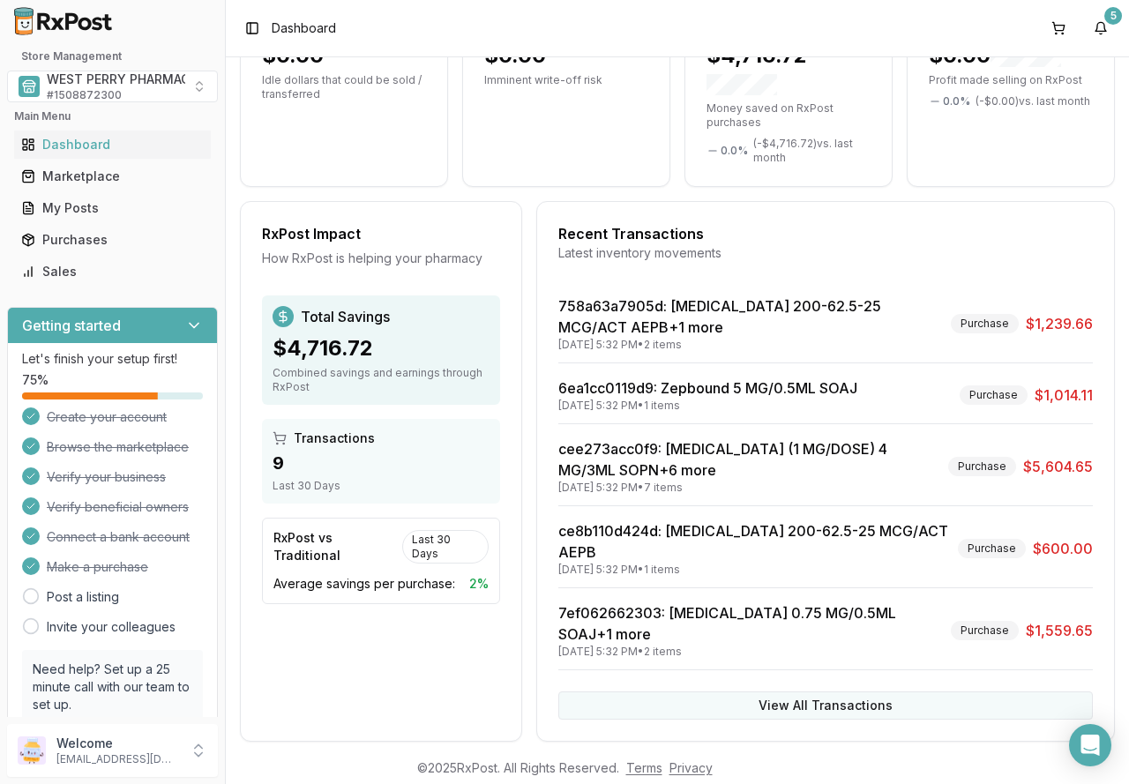
click at [816, 692] on button "View All Transactions" at bounding box center [825, 706] width 535 height 28
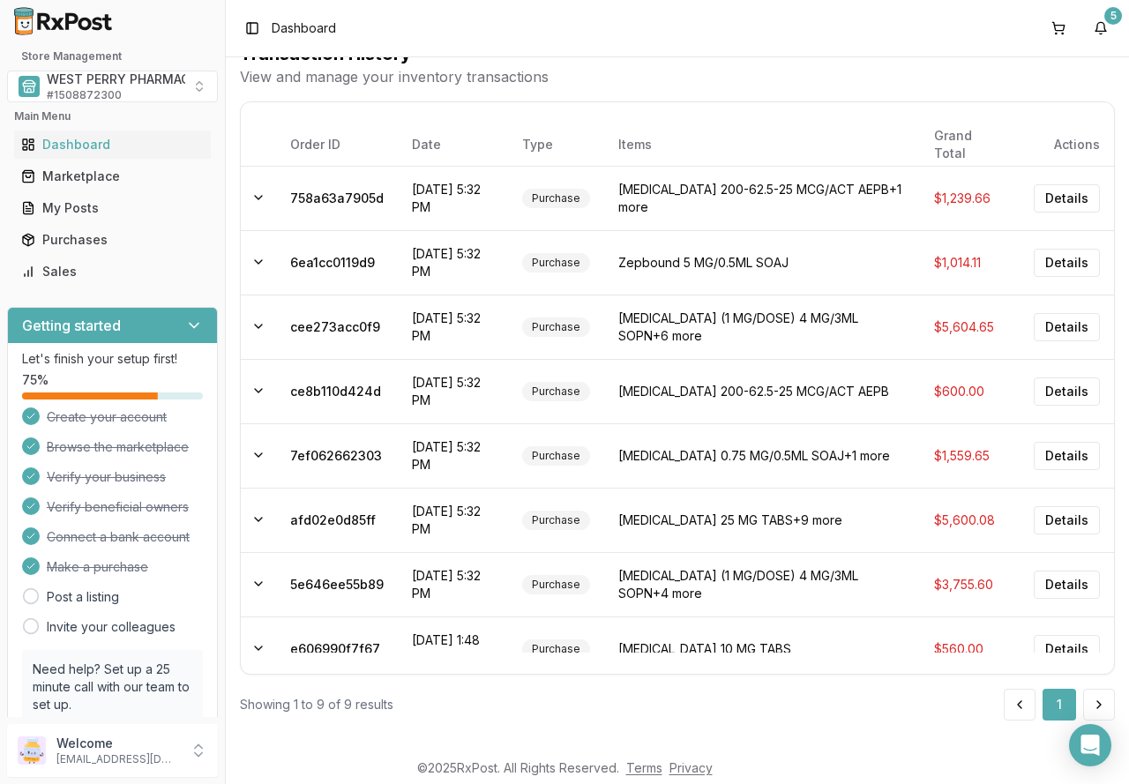
scroll to position [0, 0]
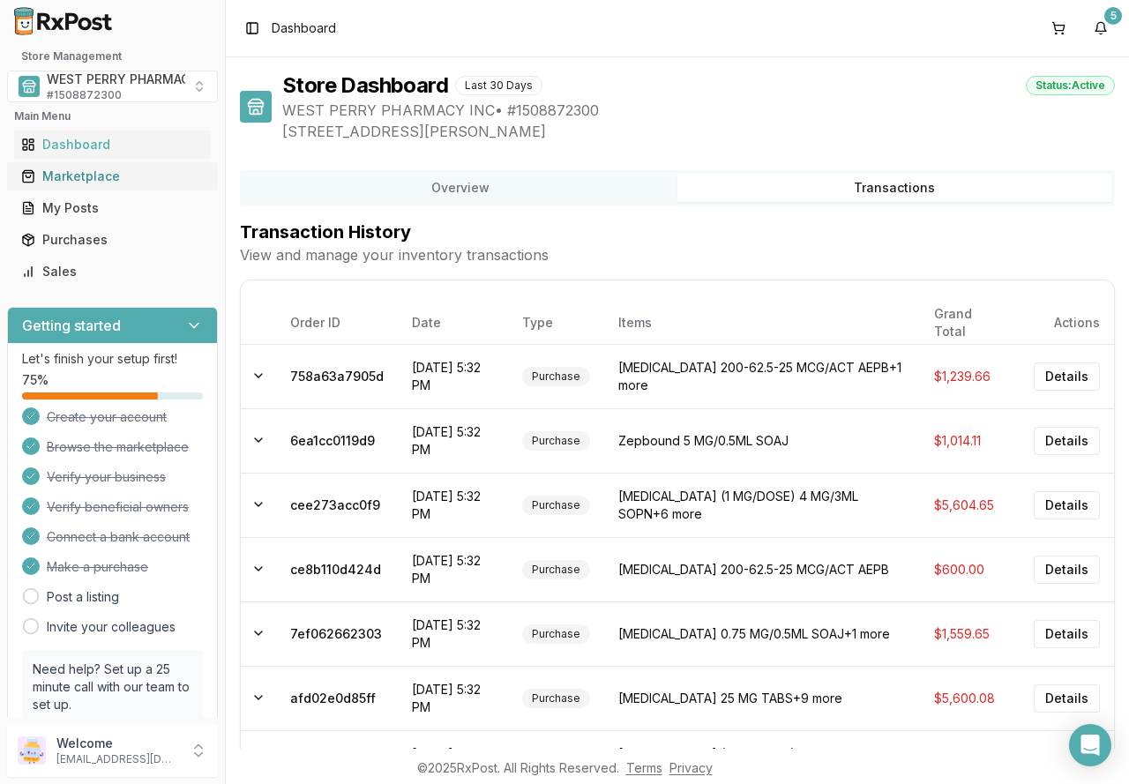
click at [87, 174] on div "Marketplace" at bounding box center [112, 177] width 183 height 18
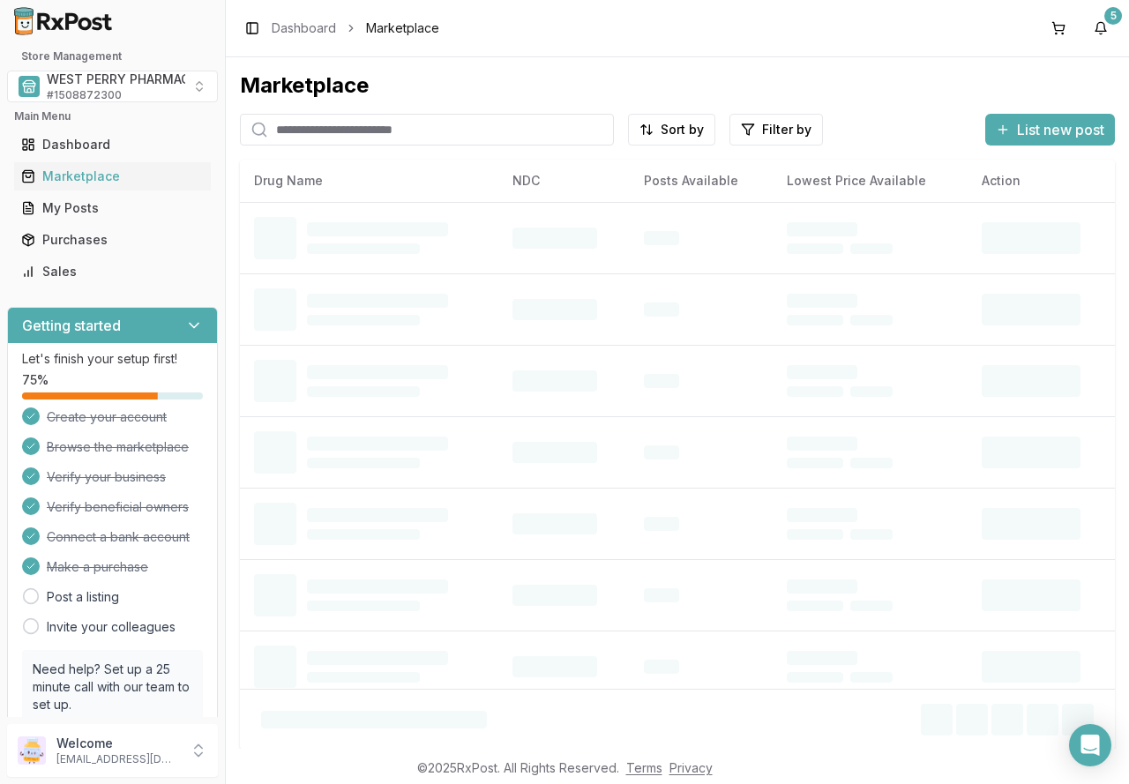
click at [316, 131] on input "search" at bounding box center [427, 130] width 374 height 32
type input "*******"
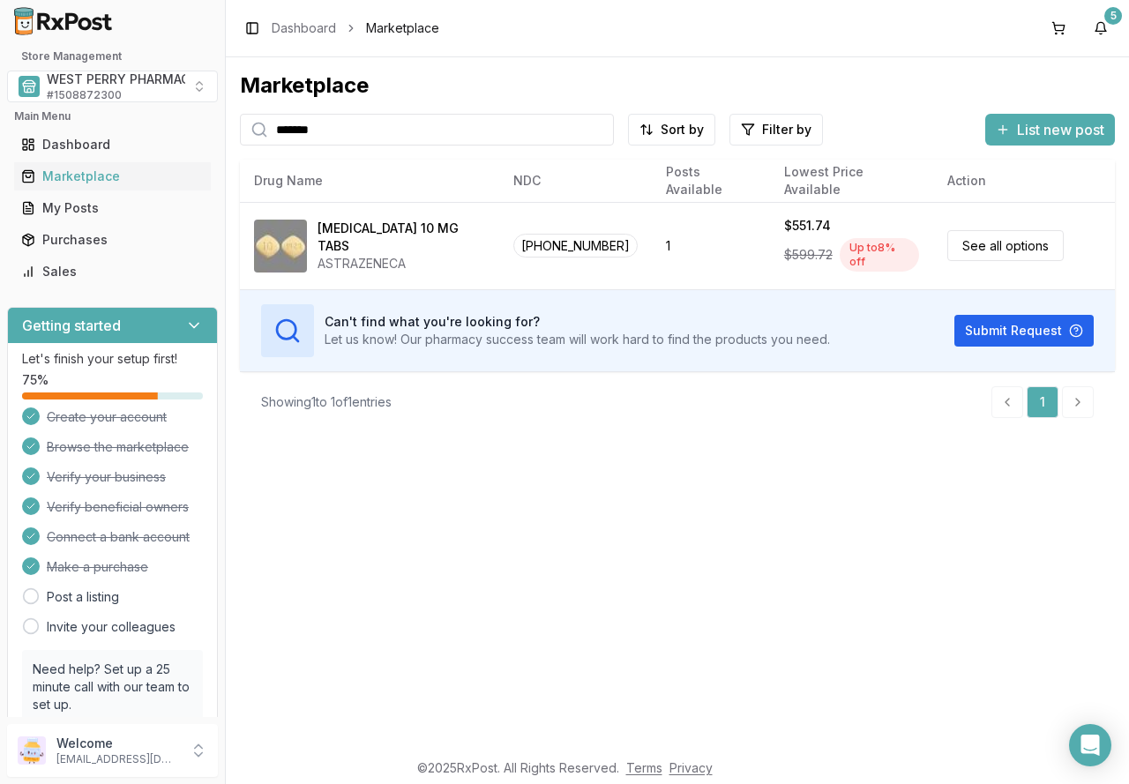
click at [457, 544] on div "Marketplace ******* Sort by Filter by List new post Card Table NDC: [PHONE_NUMB…" at bounding box center [677, 403] width 903 height 692
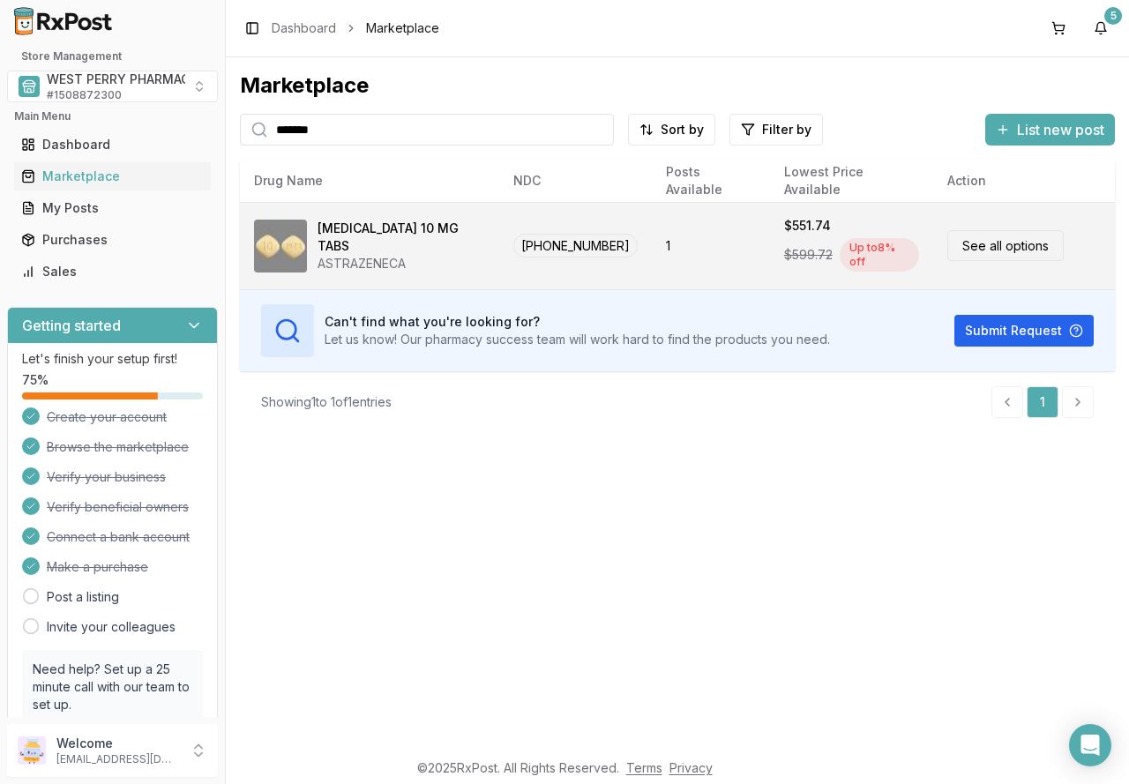
click at [994, 241] on link "See all options" at bounding box center [1006, 245] width 116 height 31
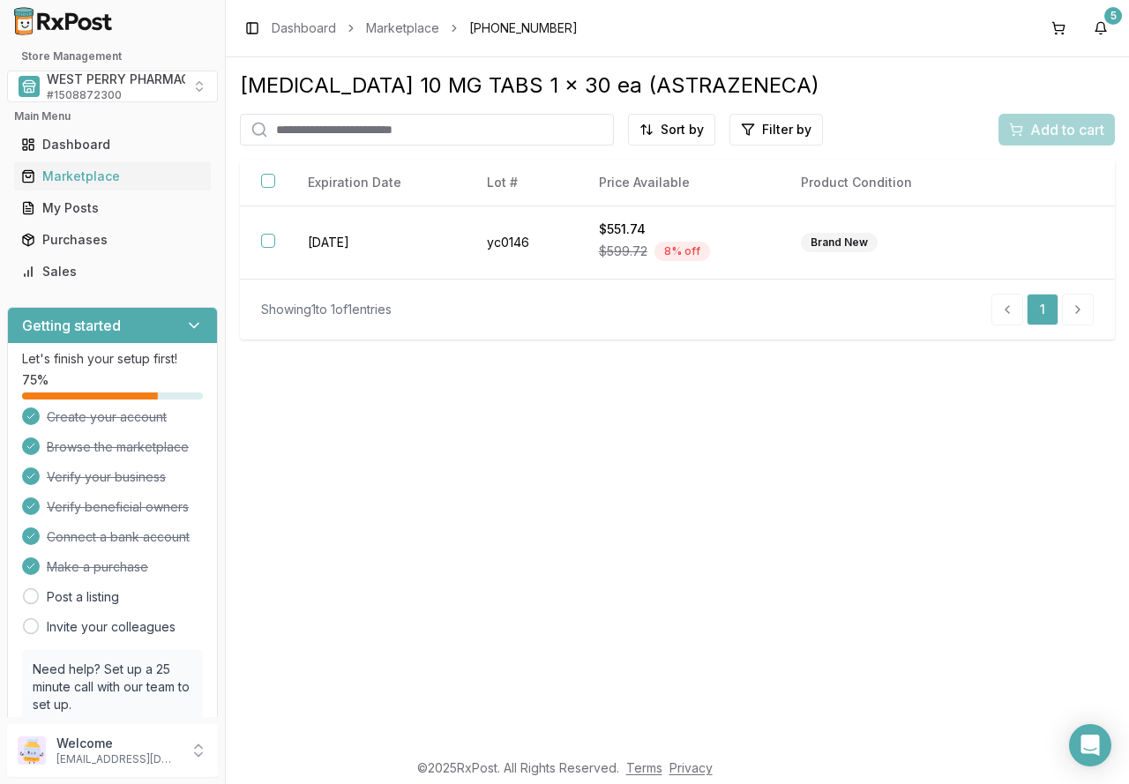
click at [561, 445] on div "[MEDICAL_DATA] 10 MG TABS 1 x 30 ea (ASTRAZENECA) Sort by Filter by Add to cart…" at bounding box center [677, 403] width 903 height 692
click at [64, 246] on div "Purchases" at bounding box center [112, 240] width 183 height 18
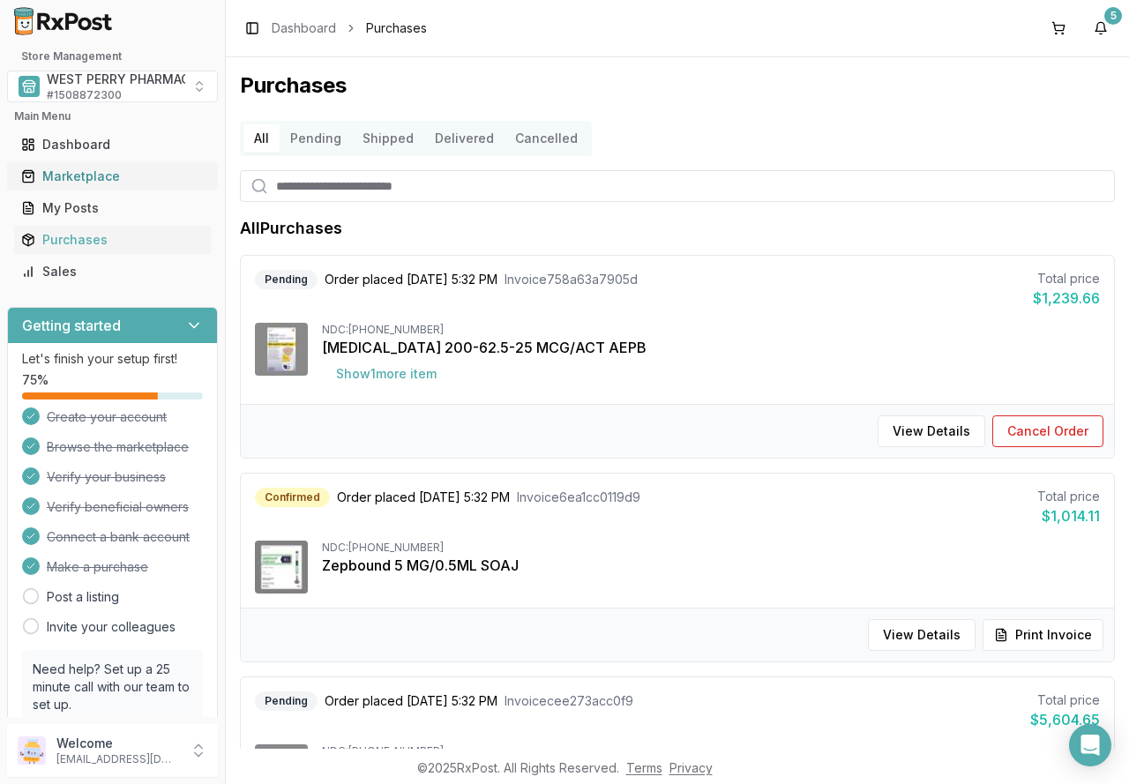
click at [72, 175] on div "Marketplace" at bounding box center [112, 177] width 183 height 18
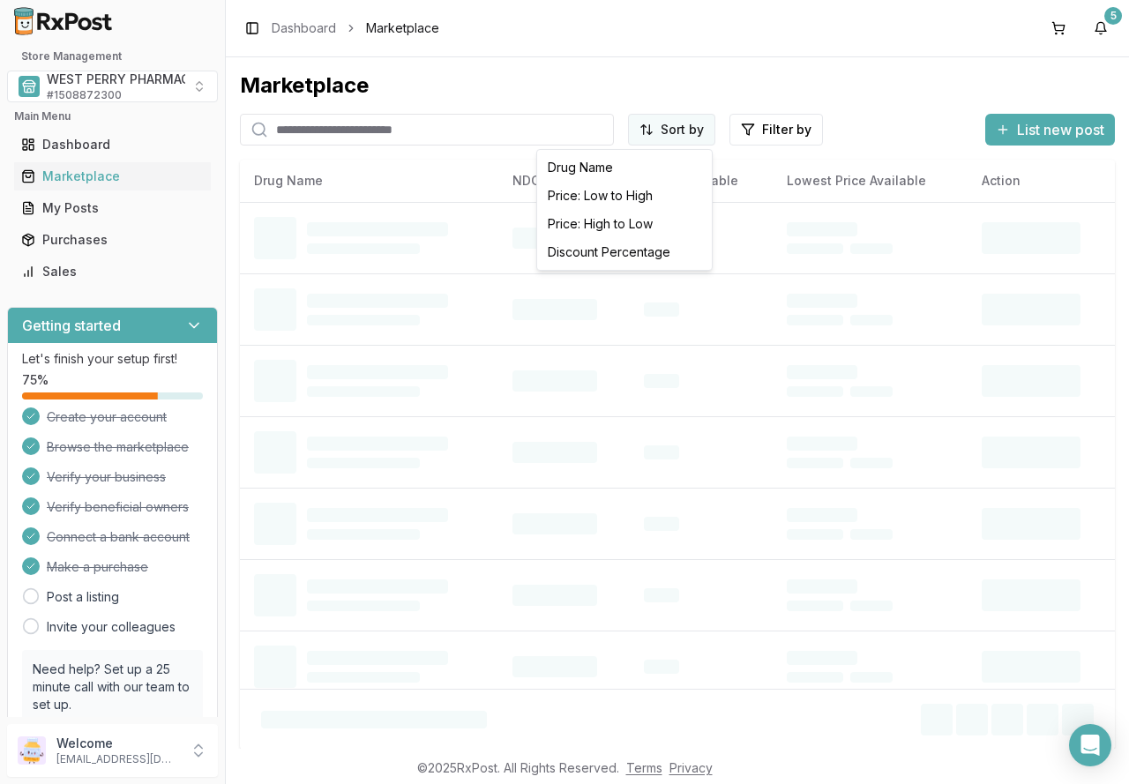
click at [694, 137] on html "Store Management WEST PERRY PHARMACY INC # 1508872300 Main Menu Dashboard Marke…" at bounding box center [564, 392] width 1129 height 784
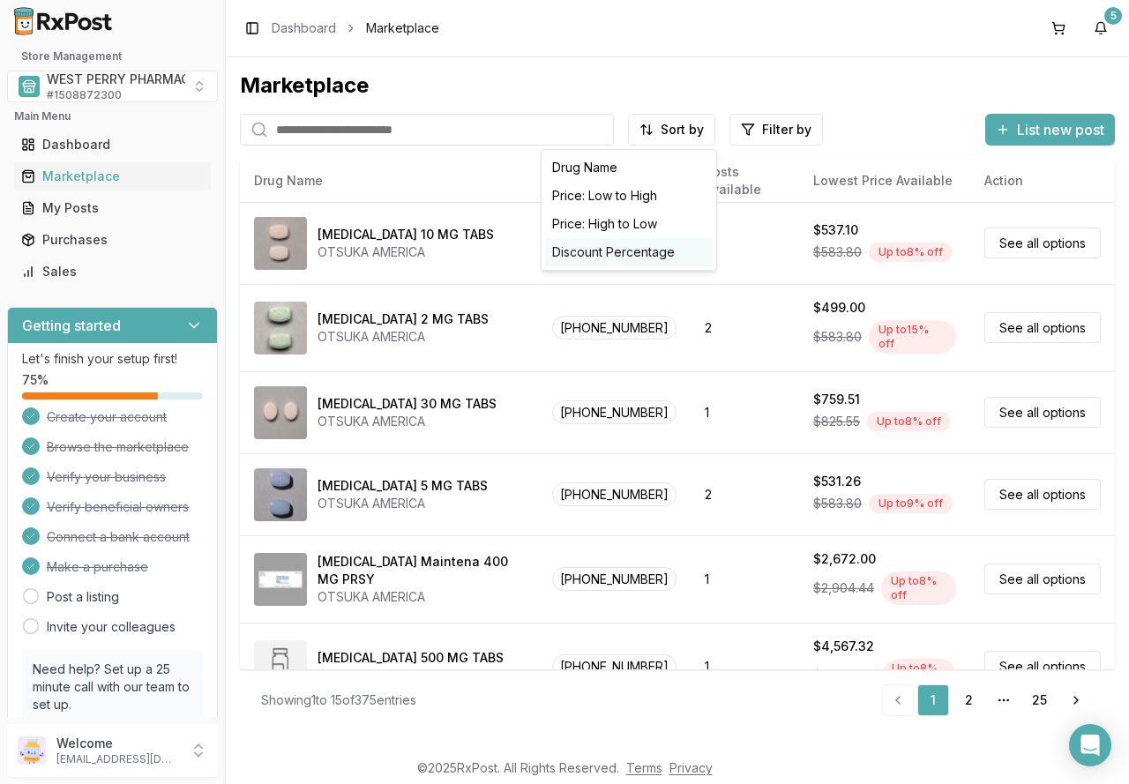
click at [633, 252] on div "Discount Percentage" at bounding box center [629, 252] width 168 height 28
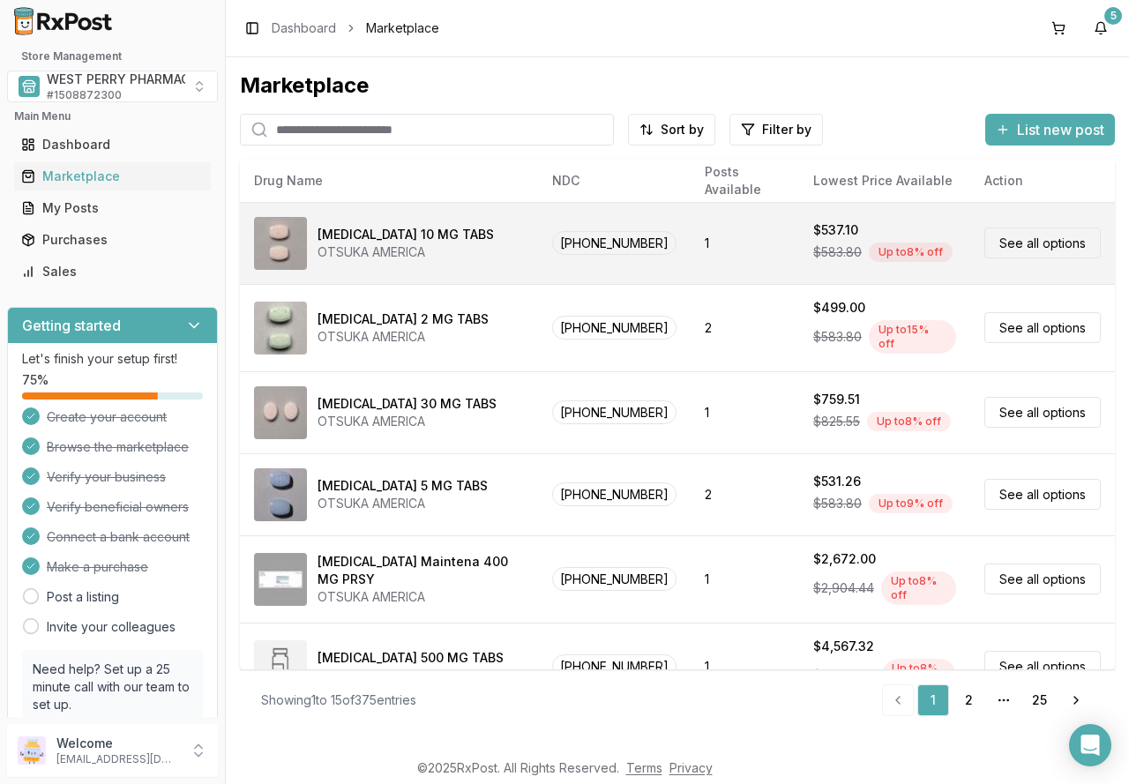
click at [387, 238] on div "[MEDICAL_DATA] 10 MG TABS" at bounding box center [406, 235] width 176 height 18
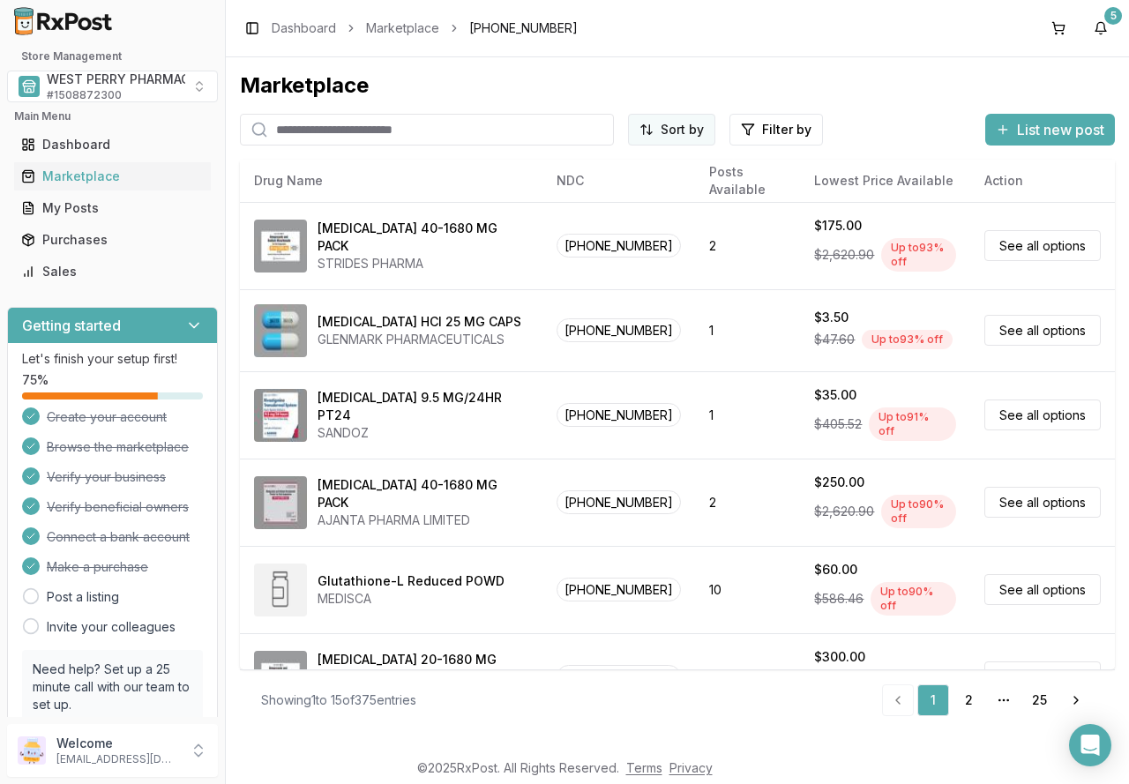
click at [685, 128] on html "Store Management WEST PERRY PHARMACY INC # 1508872300 Main Menu Dashboard Marke…" at bounding box center [564, 392] width 1129 height 784
click at [686, 86] on html "Store Management WEST PERRY PHARMACY INC # 1508872300 Main Menu Dashboard Marke…" at bounding box center [564, 392] width 1129 height 784
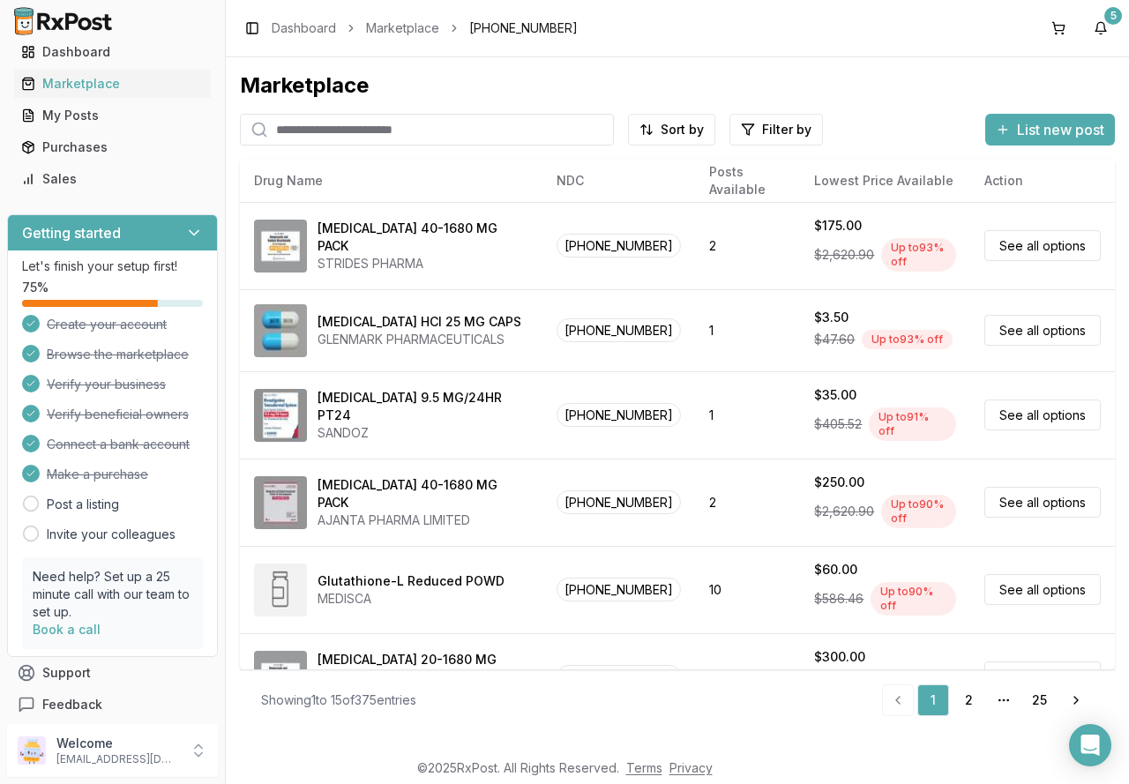
scroll to position [103, 0]
